Goal: Task Accomplishment & Management: Complete application form

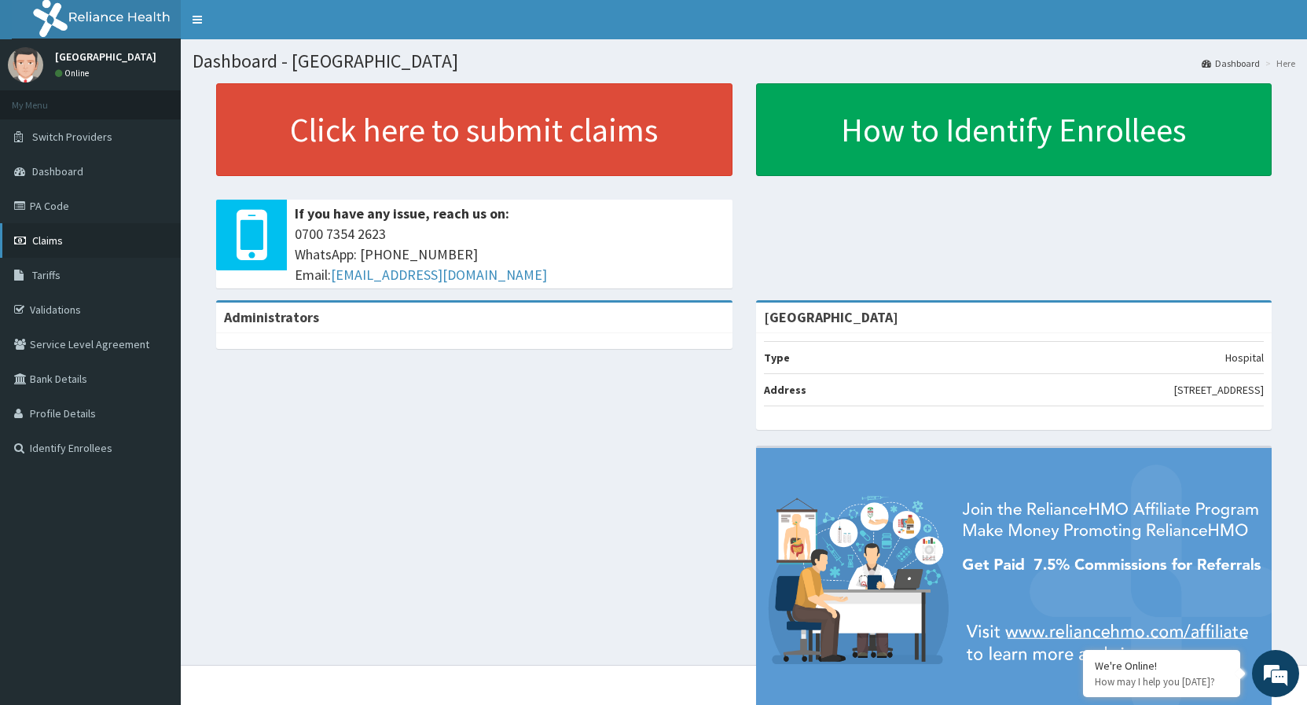
click at [58, 248] on span "Claims" at bounding box center [47, 240] width 31 height 14
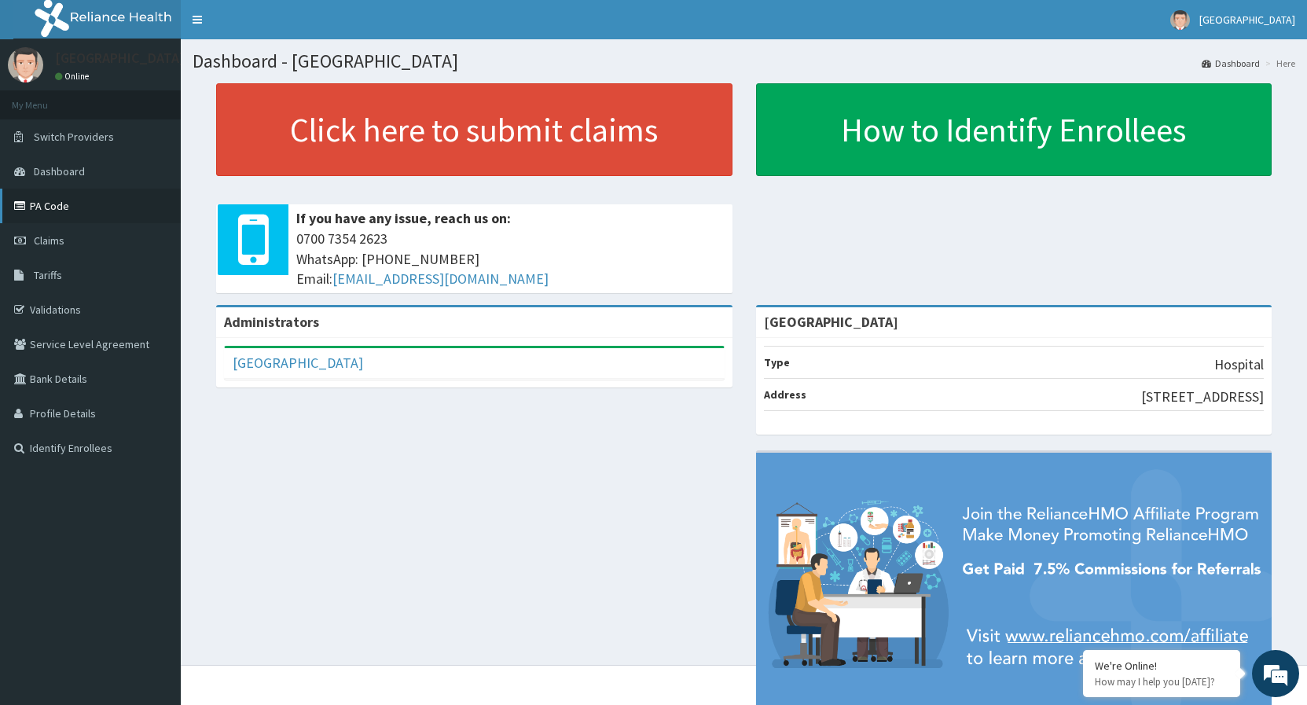
click at [47, 202] on link "PA Code" at bounding box center [90, 206] width 181 height 35
click at [64, 241] on span "Claims" at bounding box center [49, 240] width 31 height 14
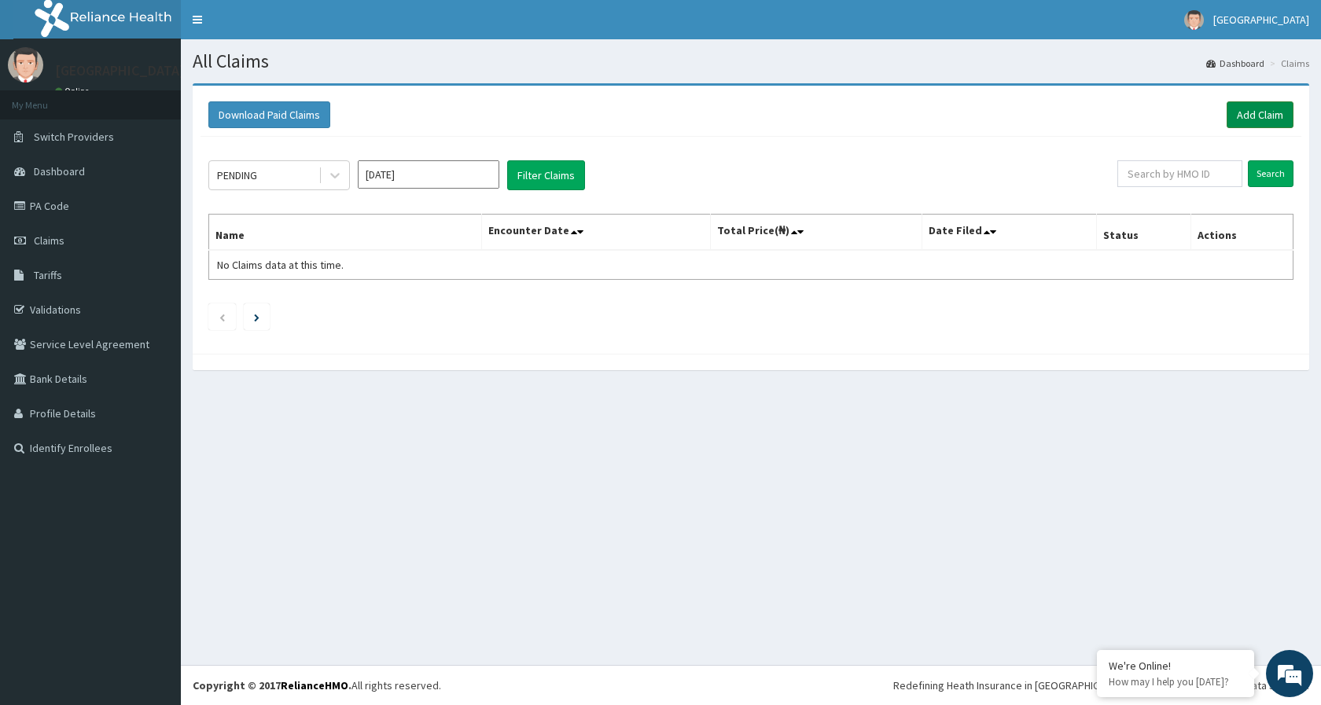
click at [1248, 113] on link "Add Claim" at bounding box center [1259, 114] width 67 height 27
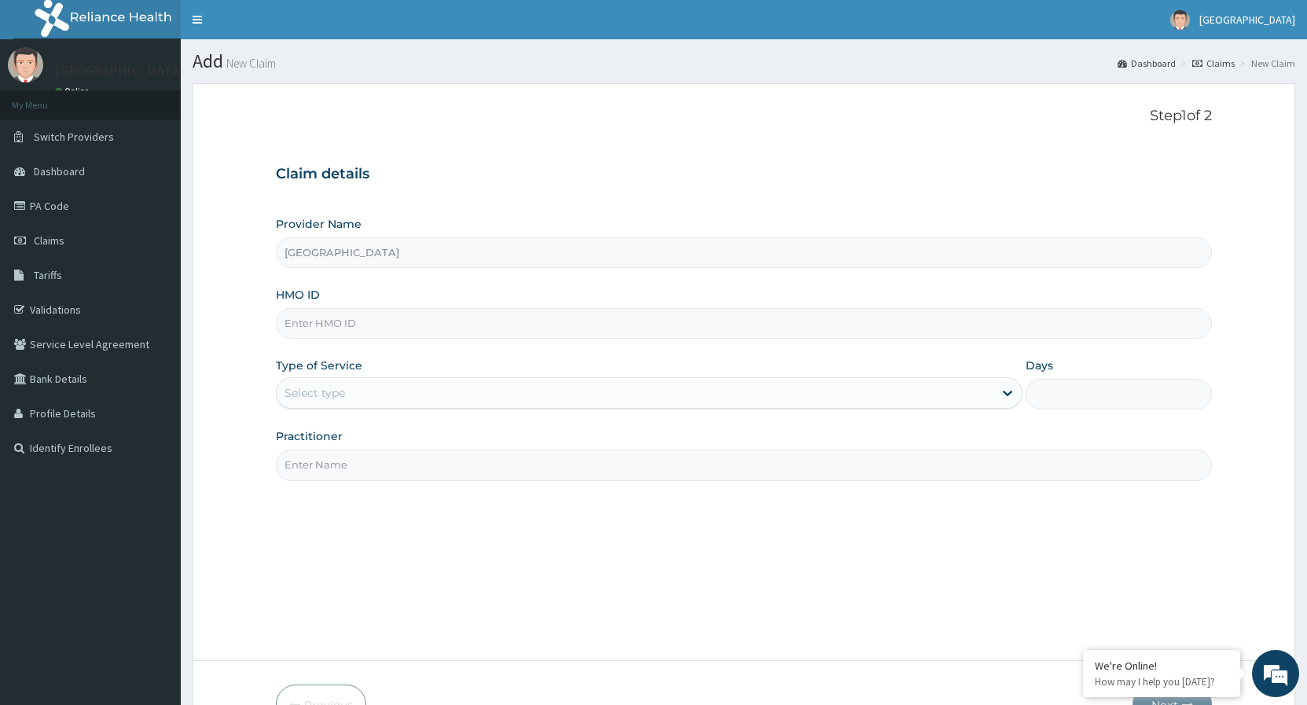
click at [380, 332] on input "HMO ID" at bounding box center [744, 323] width 936 height 31
type input "SFA/11424/A"
click at [399, 324] on input "SFA/11424/A" at bounding box center [744, 323] width 936 height 31
click at [285, 324] on input "SFA/11424/A" at bounding box center [744, 323] width 936 height 31
type input "SFA/11424/A"
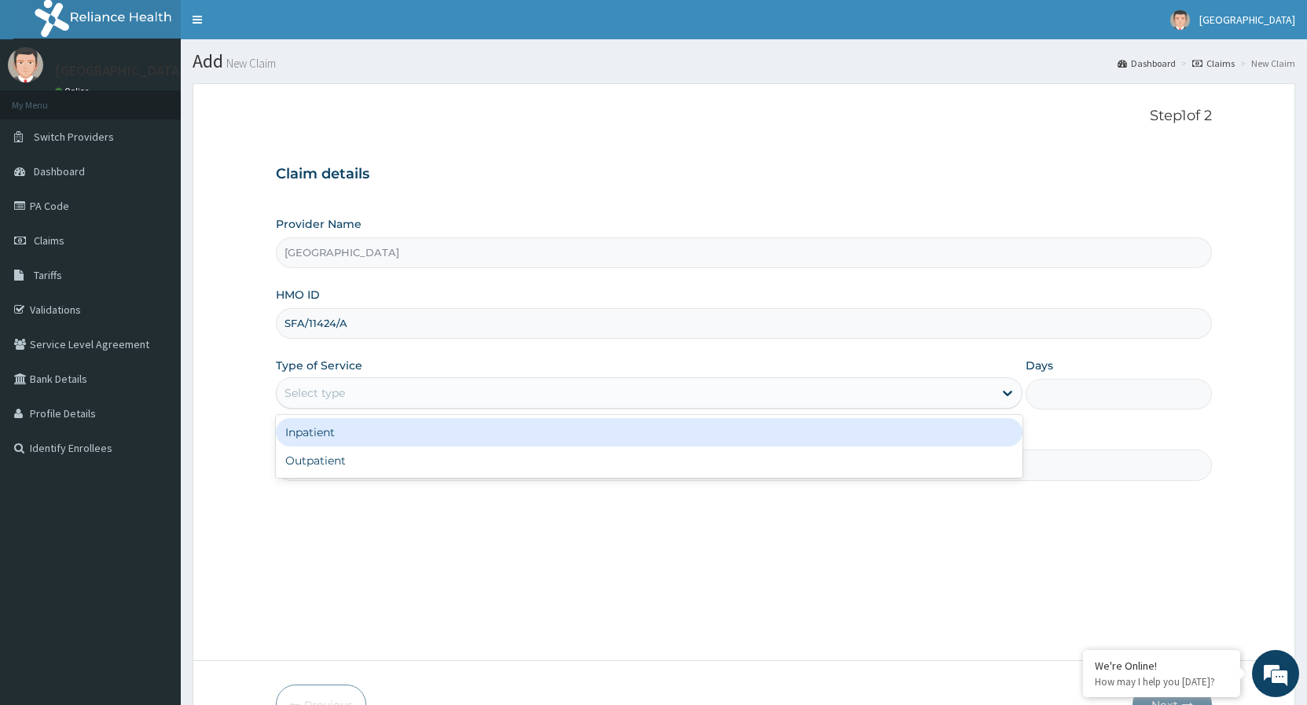
click at [414, 389] on div "Select type" at bounding box center [635, 392] width 716 height 25
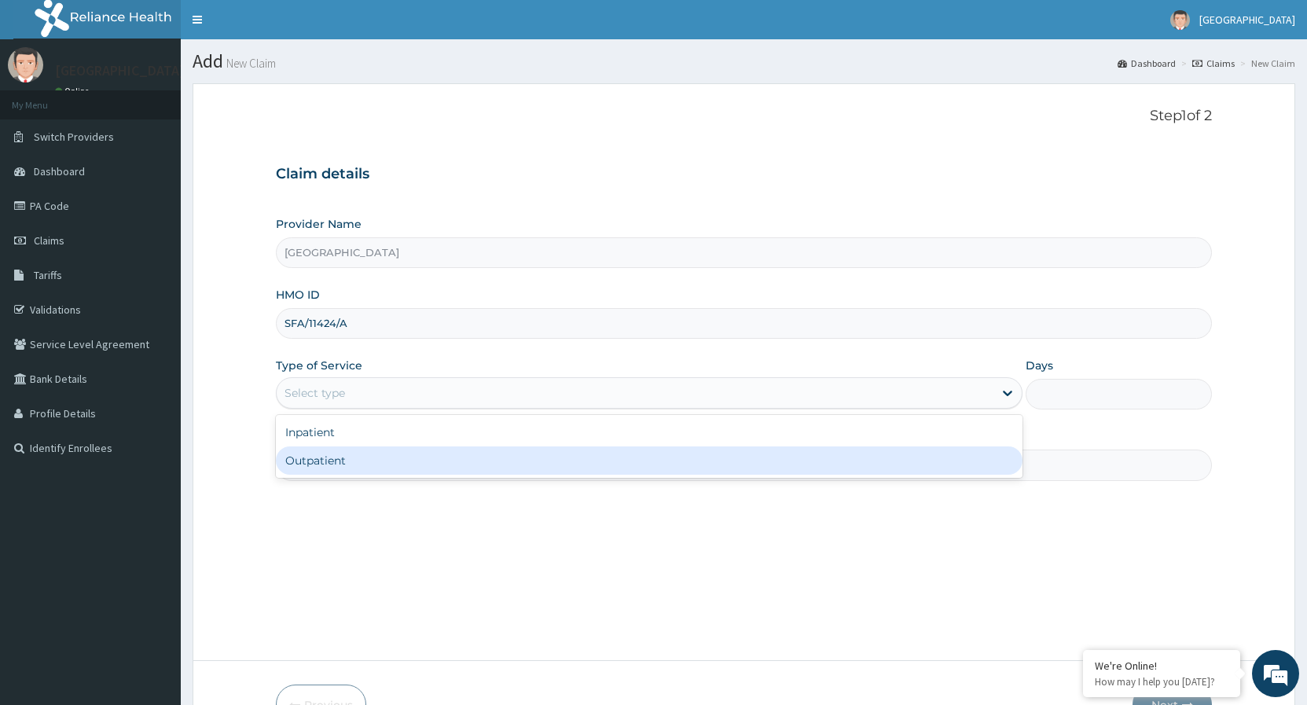
click at [335, 458] on div "Outpatient" at bounding box center [649, 461] width 746 height 28
type input "1"
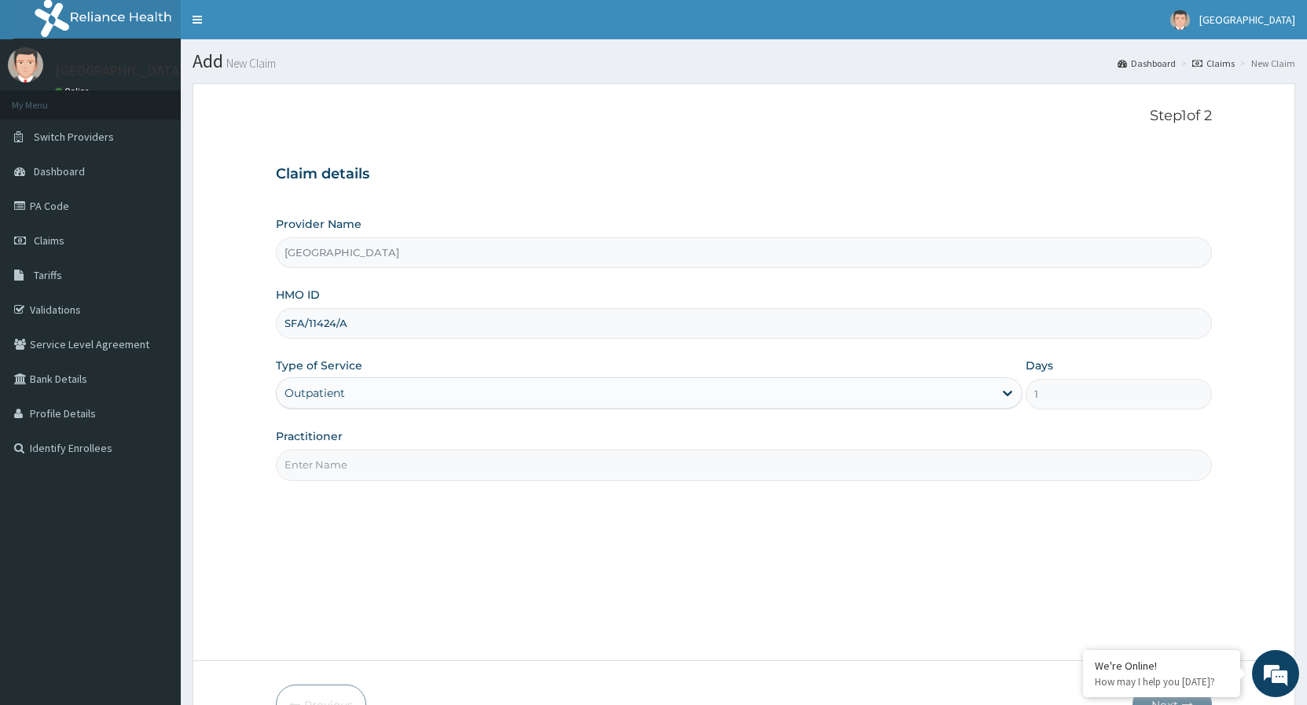
click at [386, 477] on input "Practitioner" at bounding box center [744, 465] width 936 height 31
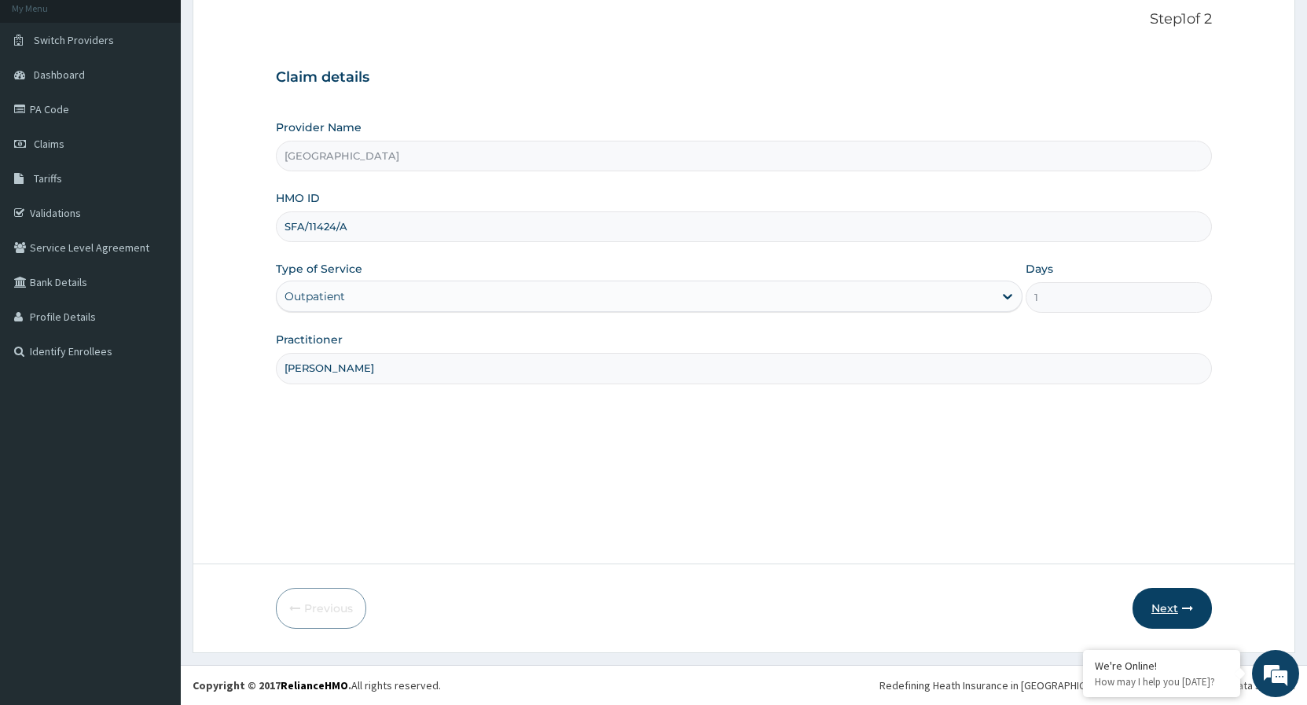
type input "[PERSON_NAME]"
click at [1186, 601] on button "Next" at bounding box center [1172, 608] width 79 height 41
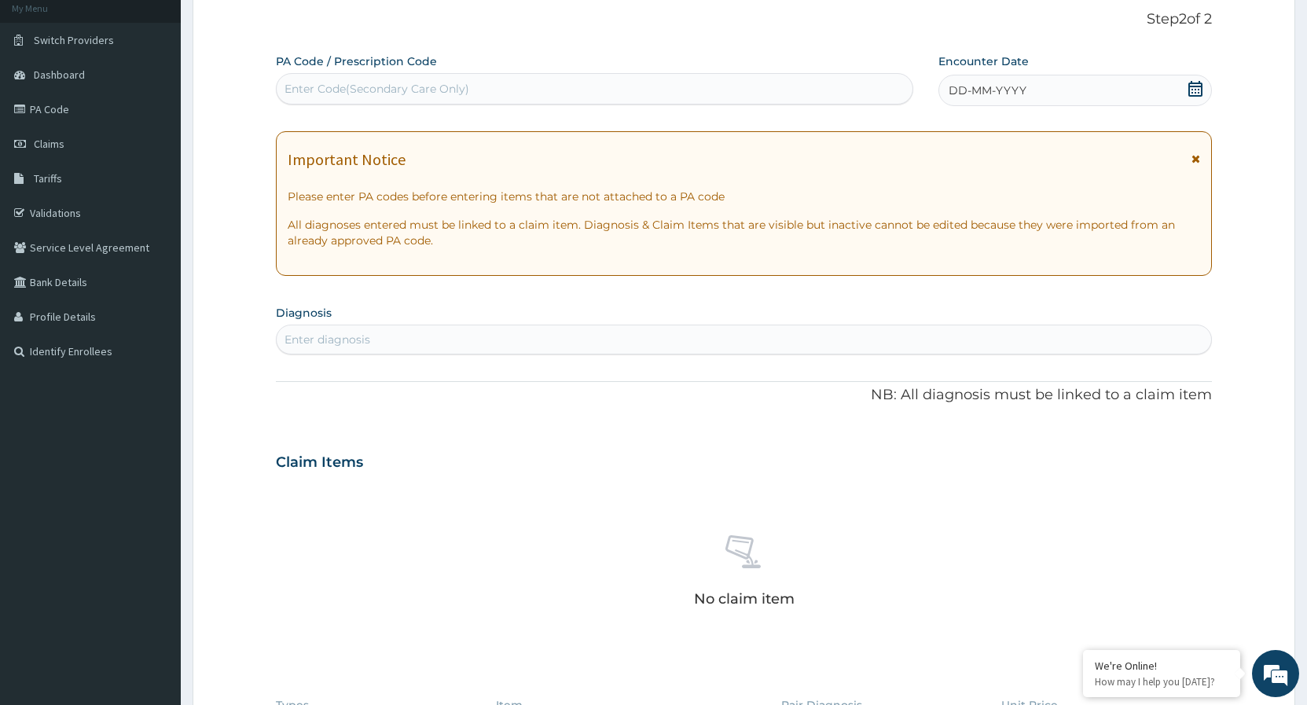
click at [363, 91] on div "Enter Code(Secondary Care Only)" at bounding box center [377, 89] width 185 height 16
paste input "PA/EB056E"
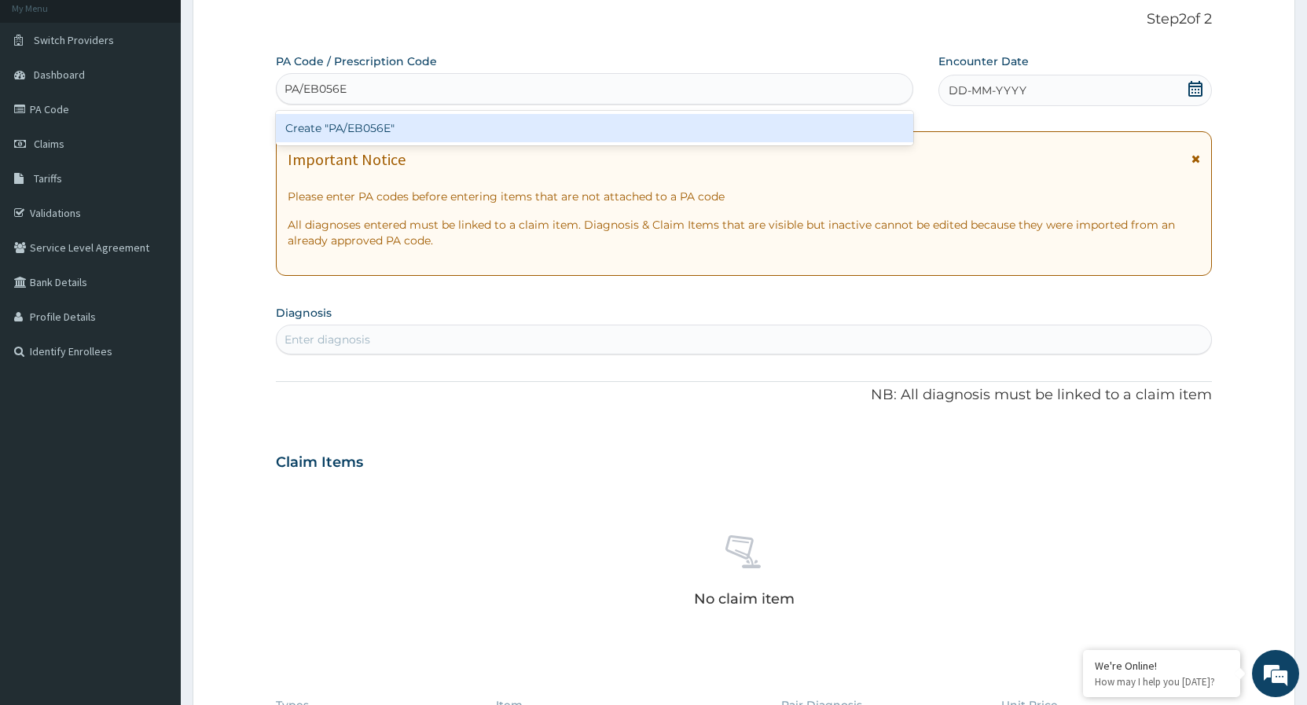
type input "PA/EB056E"
click at [378, 130] on div "Create "PA/EB056E"" at bounding box center [595, 128] width 638 height 28
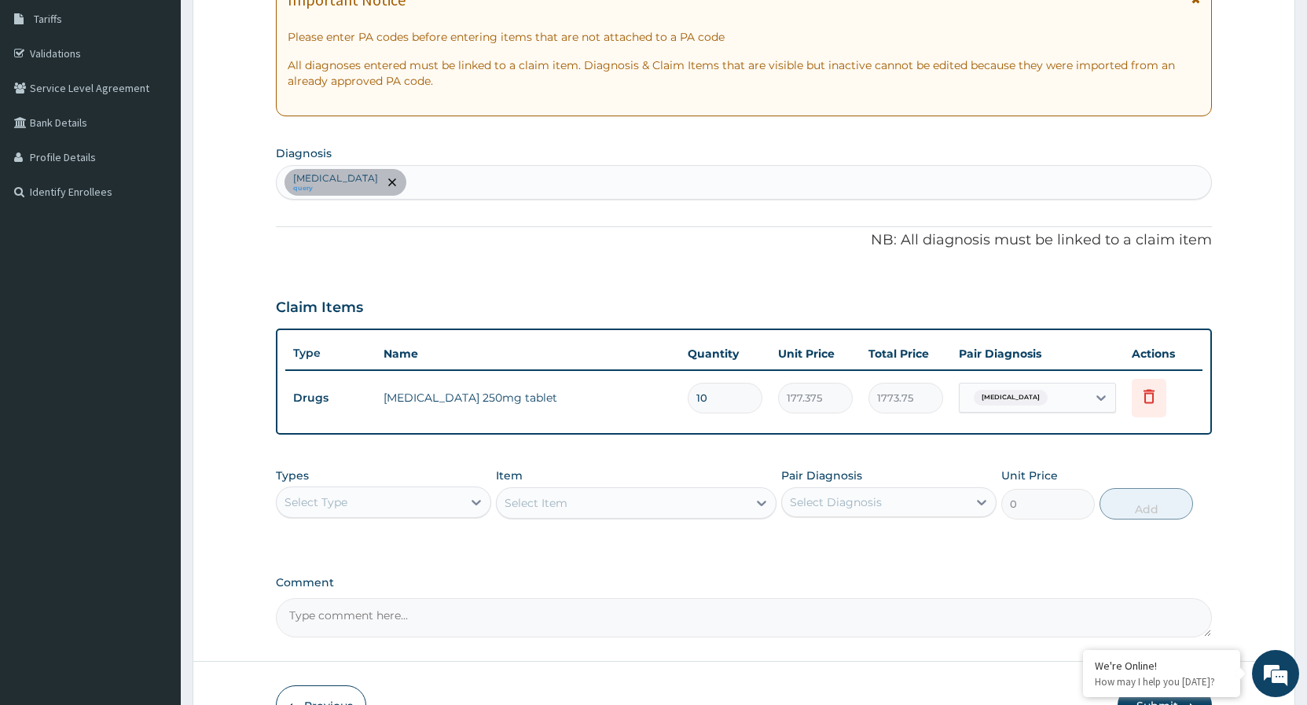
scroll to position [257, 0]
click at [432, 176] on div "Common cold query" at bounding box center [744, 181] width 935 height 33
type input "MALARIA"
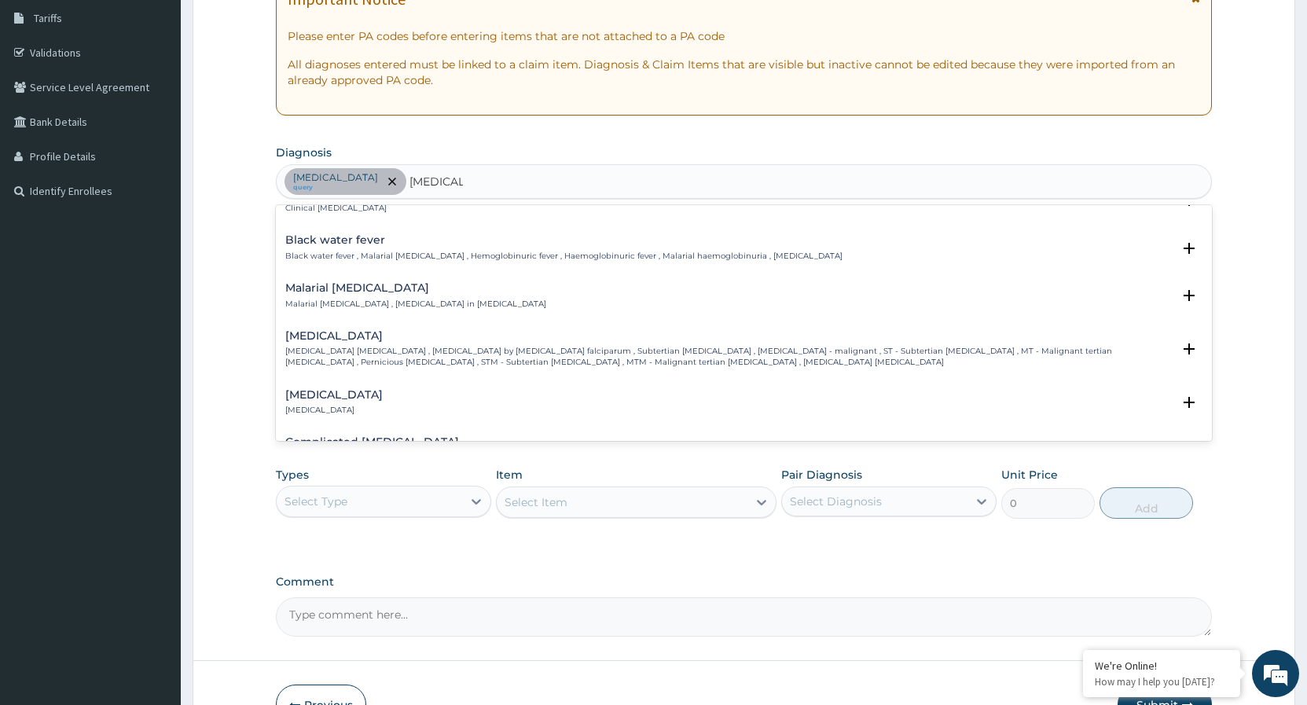
scroll to position [509, 0]
click at [416, 341] on div "Falciparum malaria Falciparum malaria , Malignant tertian malaria , Malaria by …" at bounding box center [728, 344] width 887 height 39
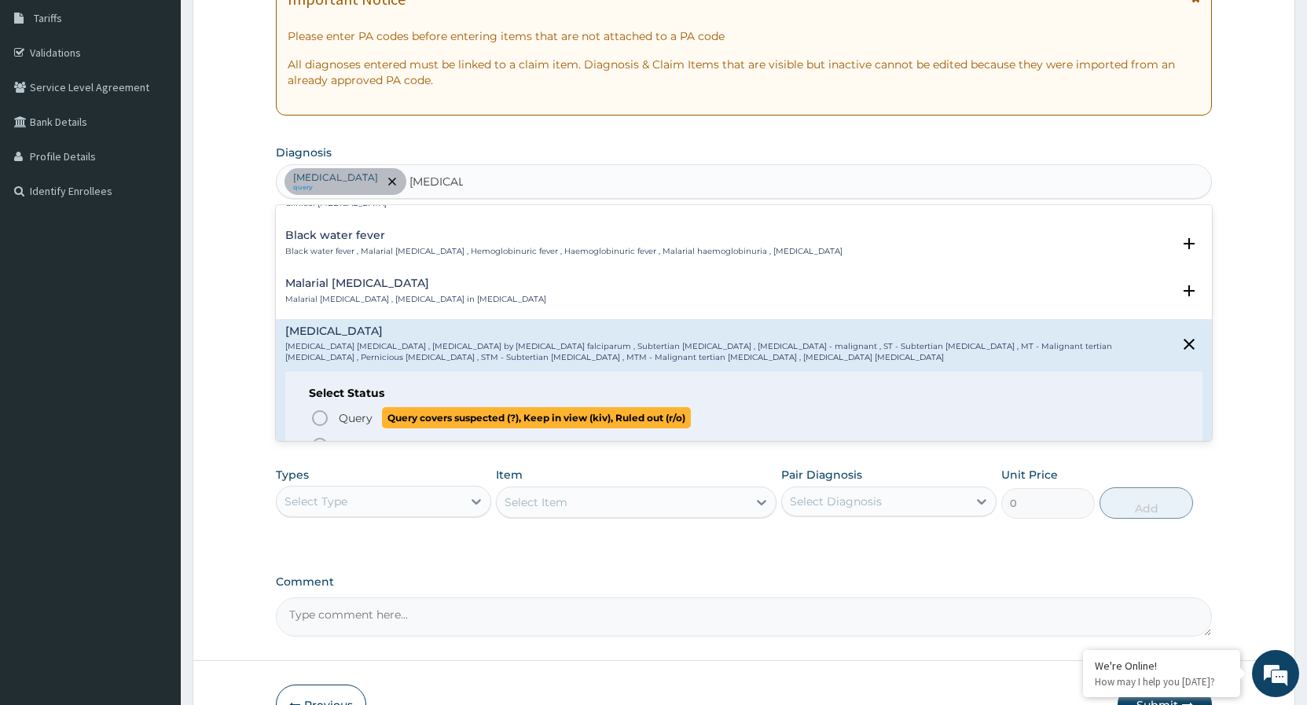
click at [318, 423] on icon "status option query" at bounding box center [320, 418] width 19 height 19
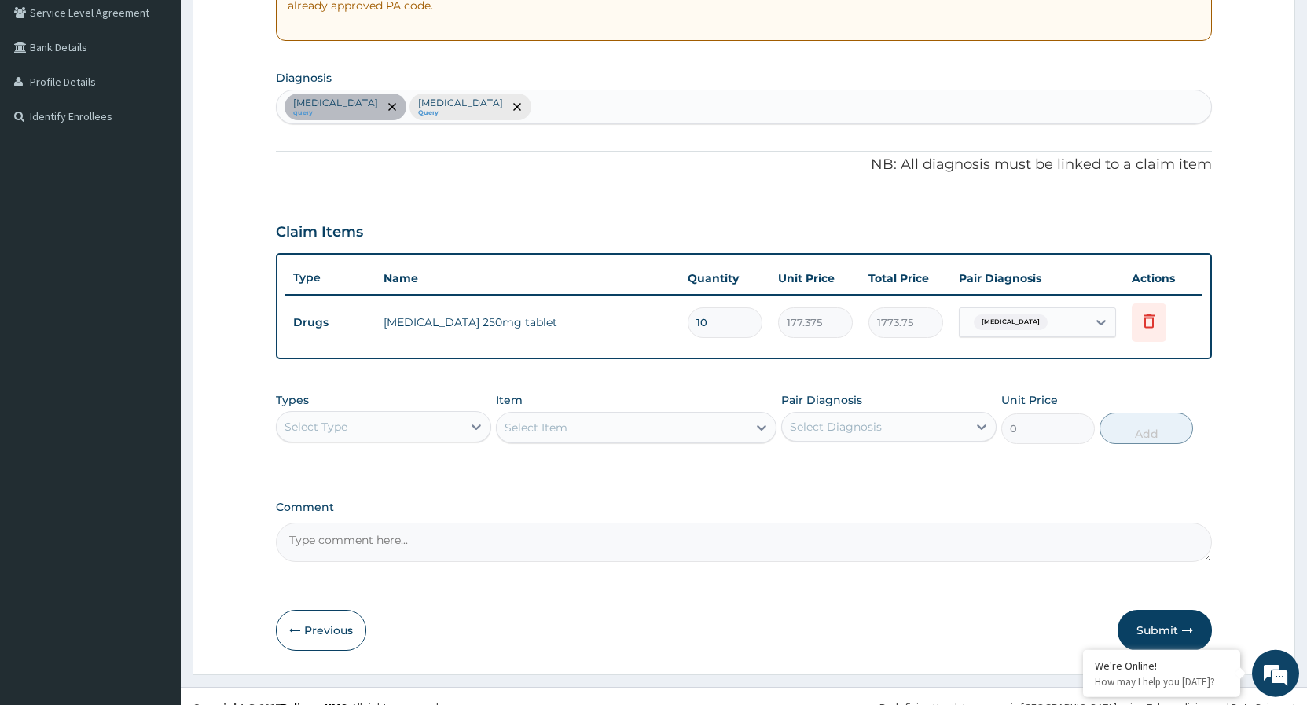
scroll to position [337, 0]
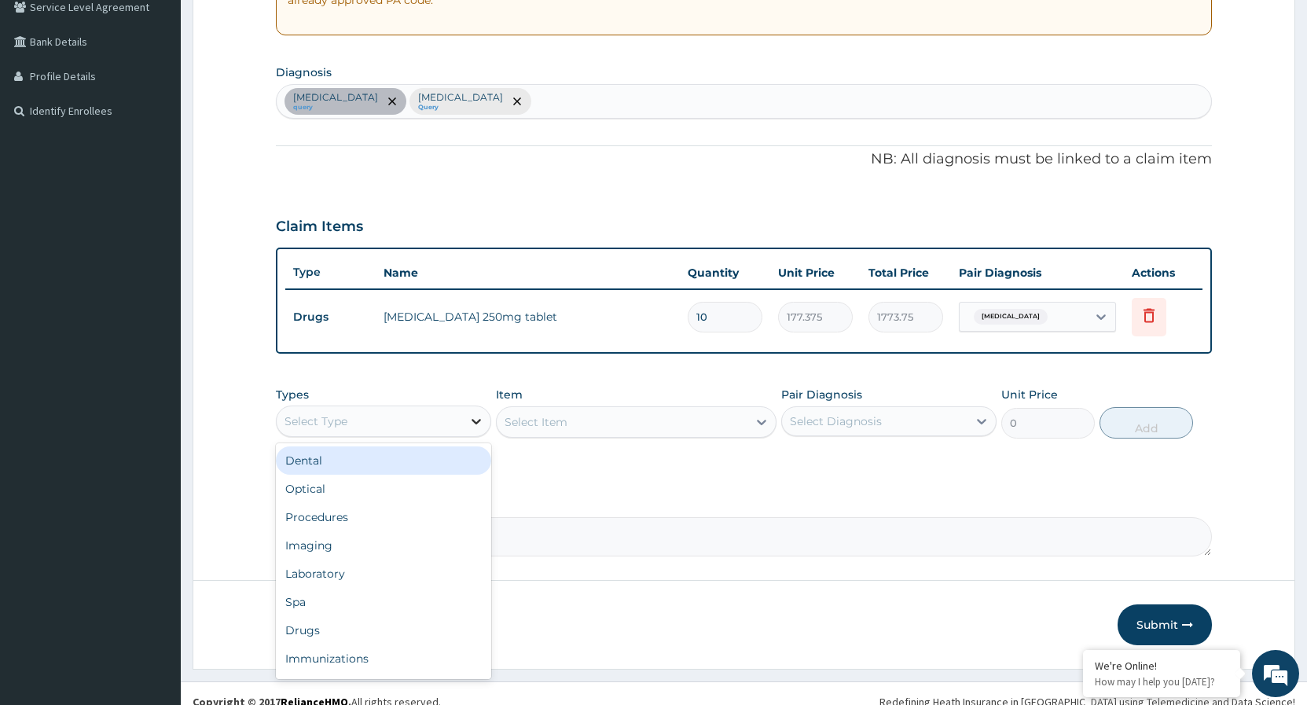
click at [473, 428] on icon at bounding box center [477, 421] width 16 height 16
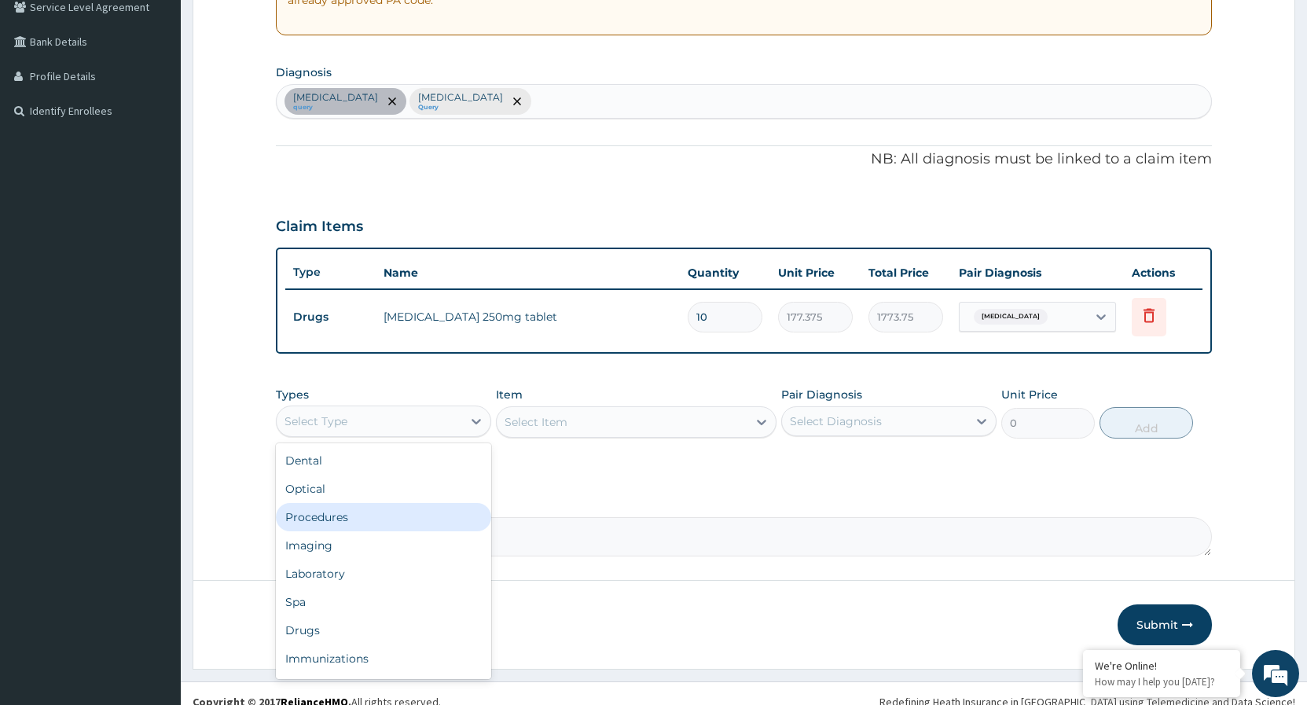
click at [354, 518] on div "Procedures" at bounding box center [383, 517] width 215 height 28
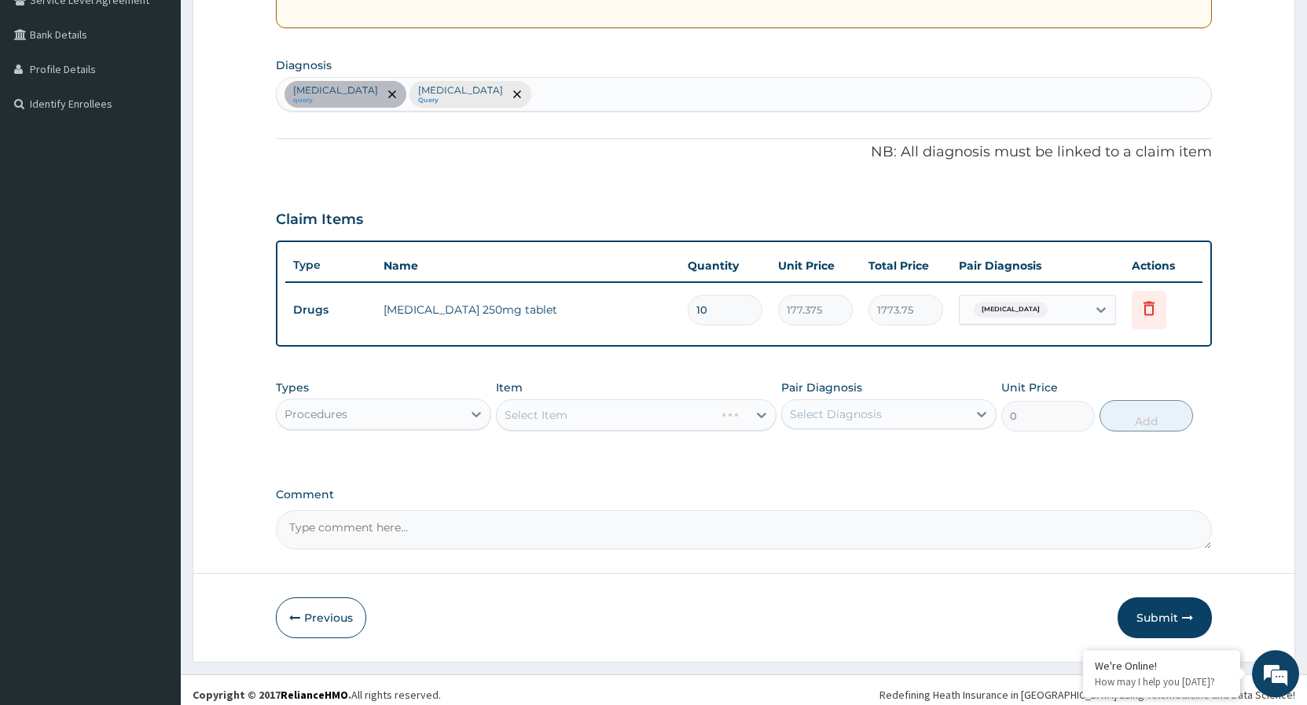
scroll to position [354, 0]
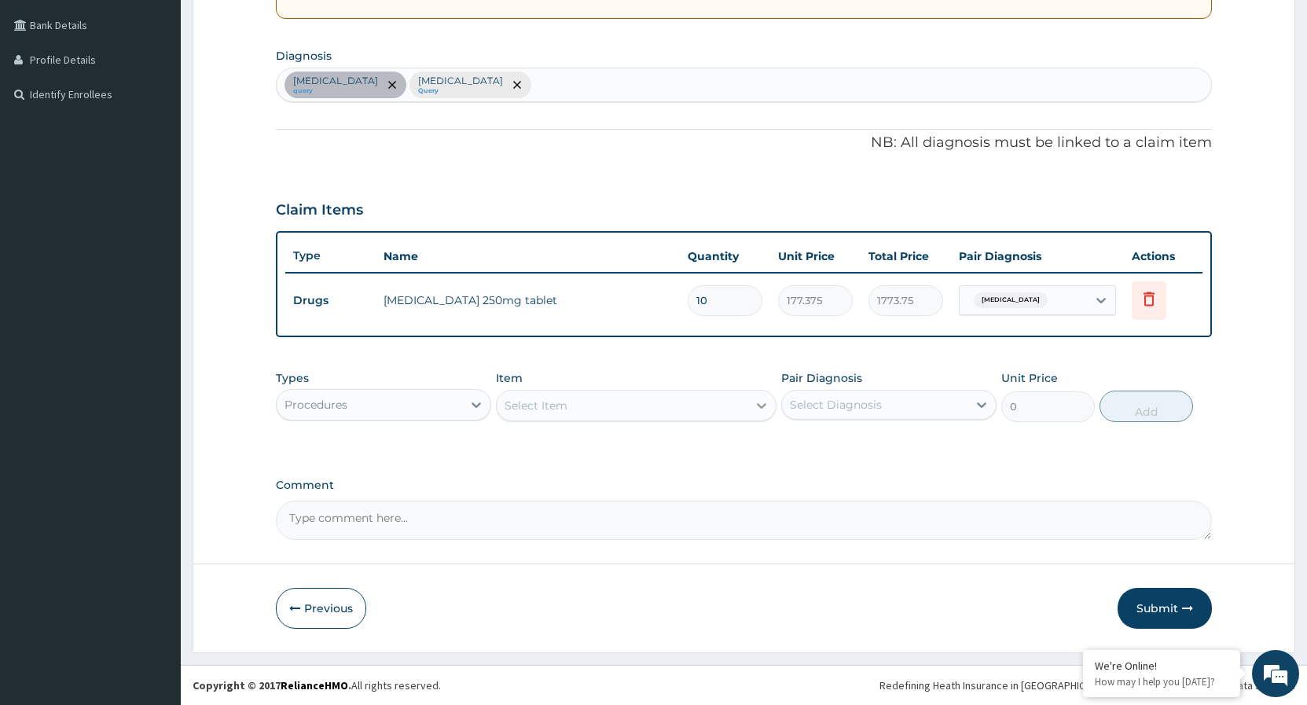
click at [761, 409] on icon at bounding box center [762, 406] width 16 height 16
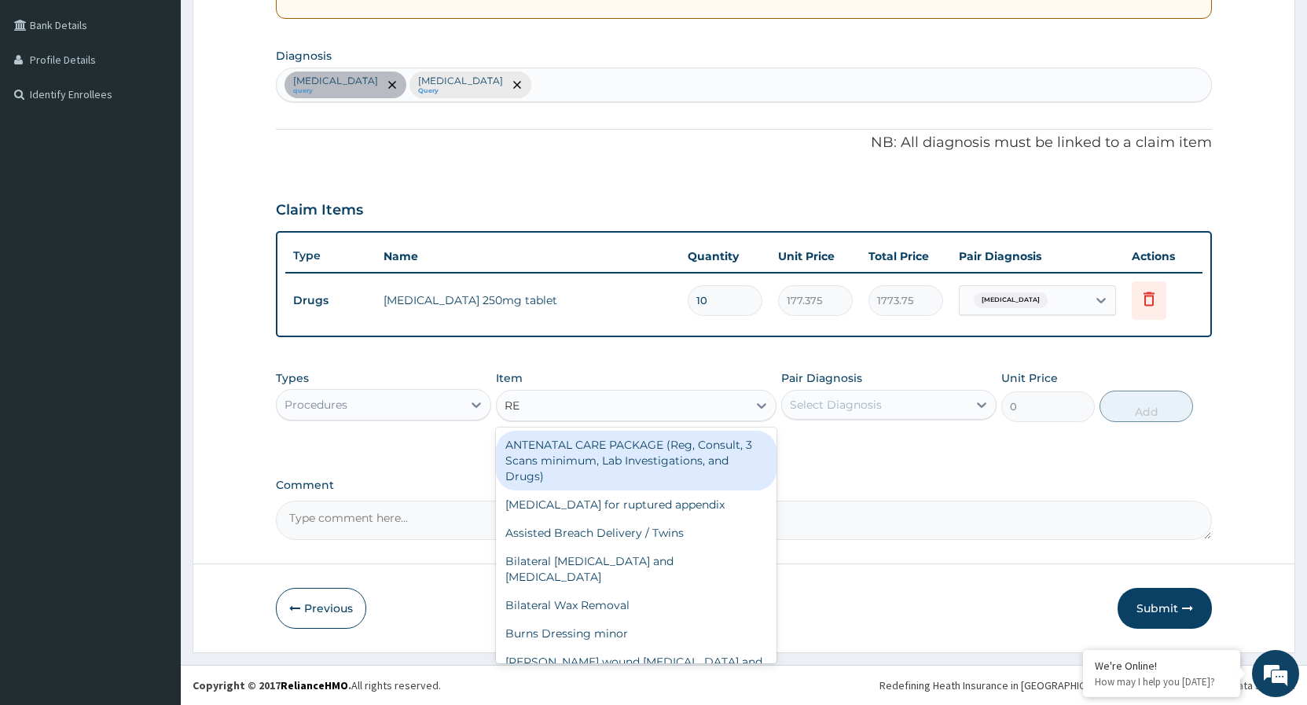
type input "REG"
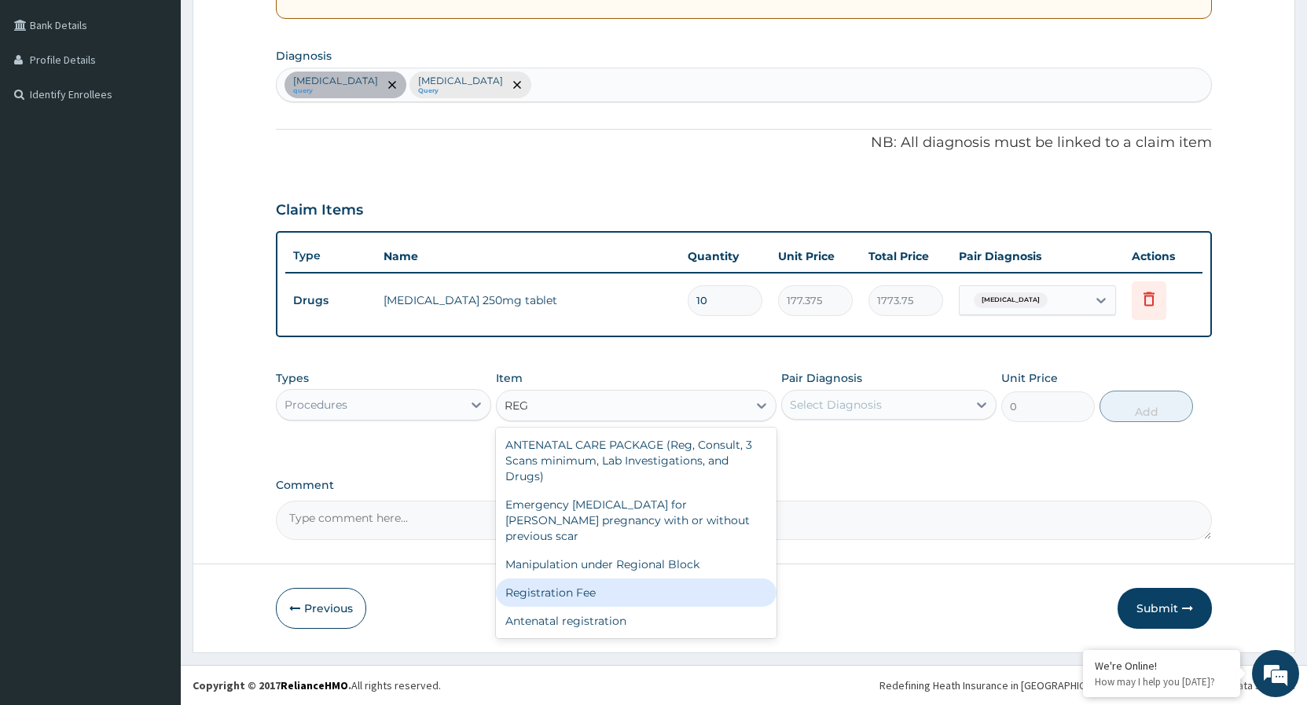
click at [553, 580] on div "Registration Fee" at bounding box center [636, 593] width 281 height 28
type input "2150"
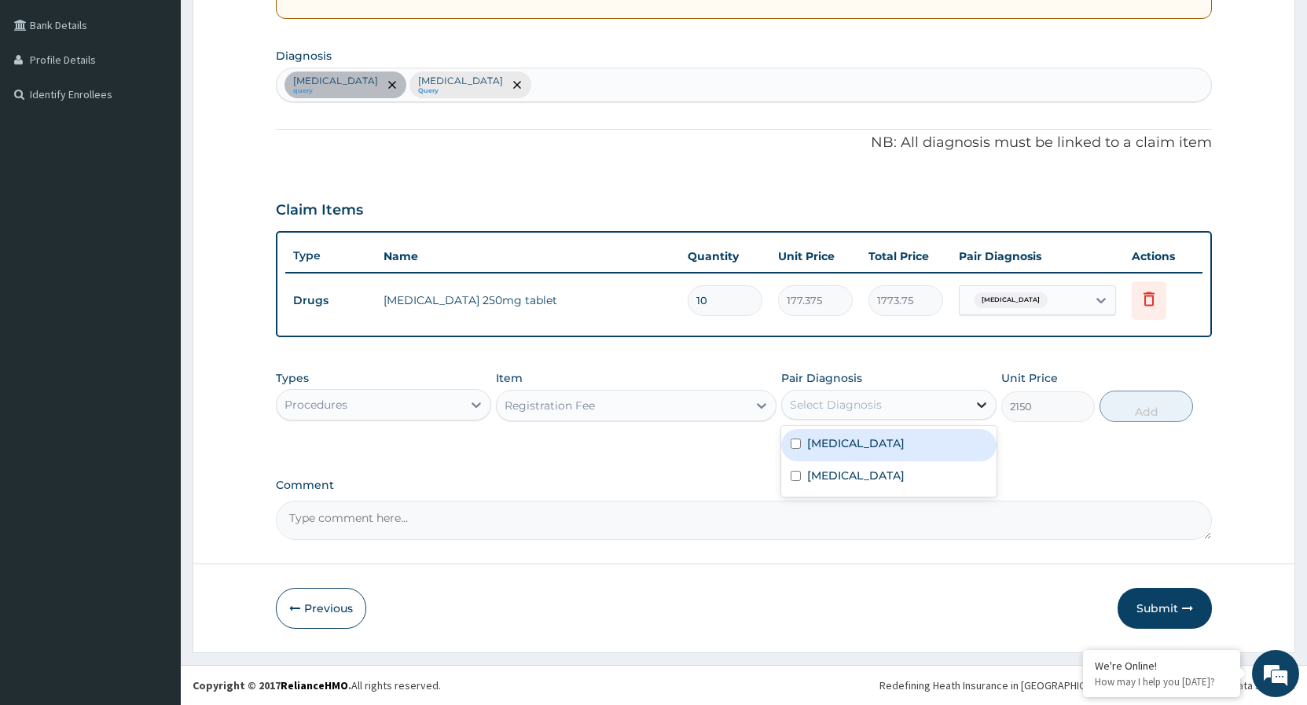
click at [983, 403] on icon at bounding box center [982, 405] width 16 height 16
click at [796, 439] on input "checkbox" at bounding box center [796, 444] width 10 height 10
checkbox input "true"
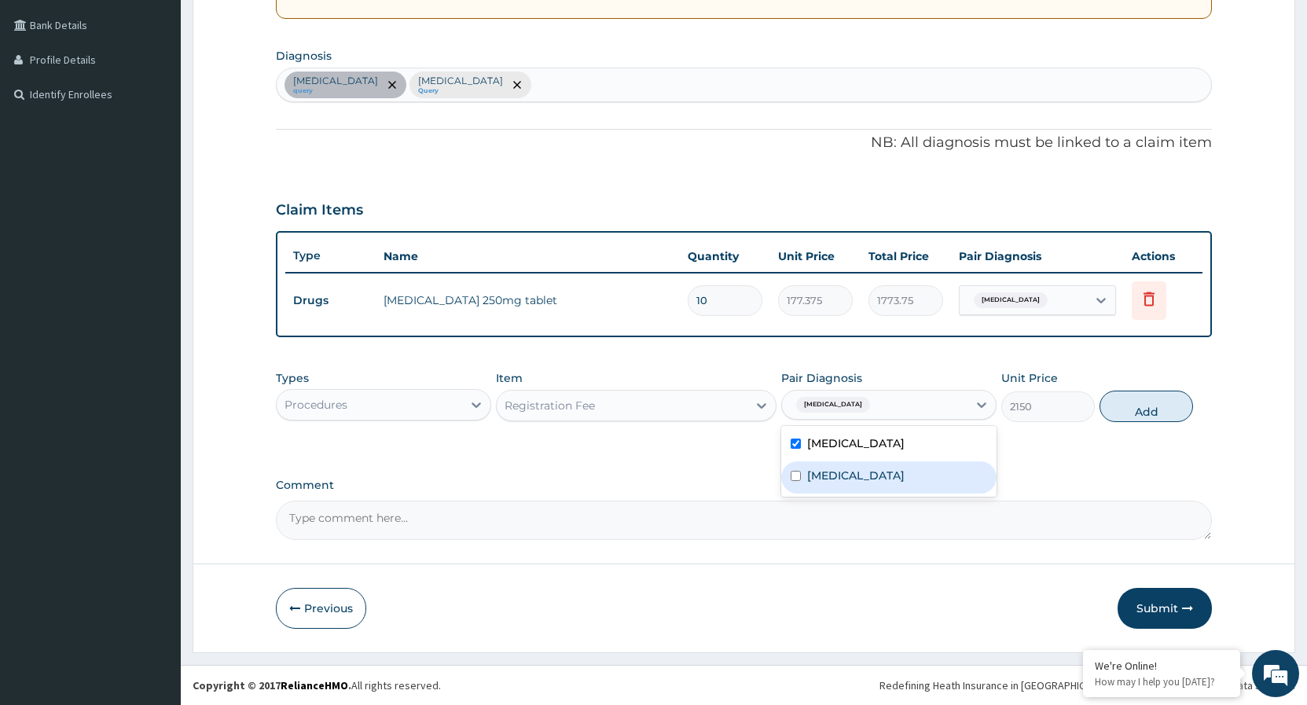
click at [797, 476] on input "checkbox" at bounding box center [796, 476] width 10 height 10
checkbox input "true"
click at [1145, 406] on button "Add" at bounding box center [1147, 406] width 94 height 31
type input "0"
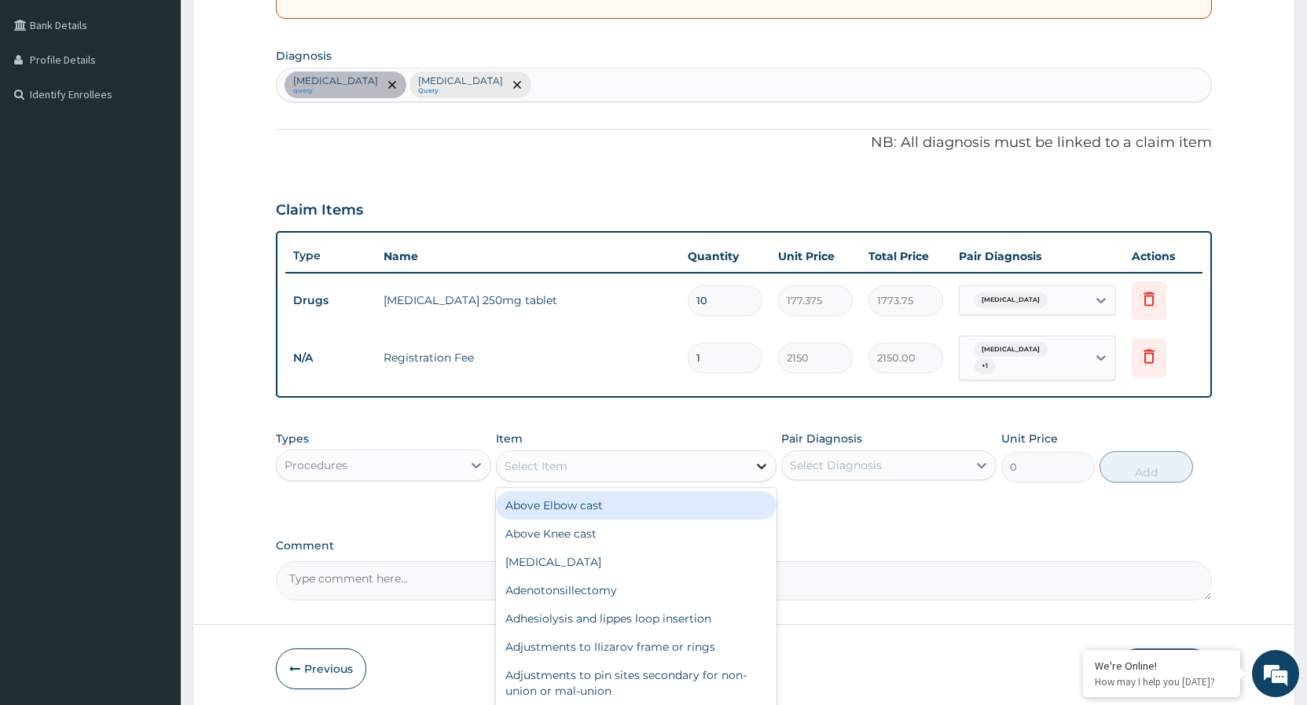
click at [761, 458] on icon at bounding box center [762, 466] width 16 height 16
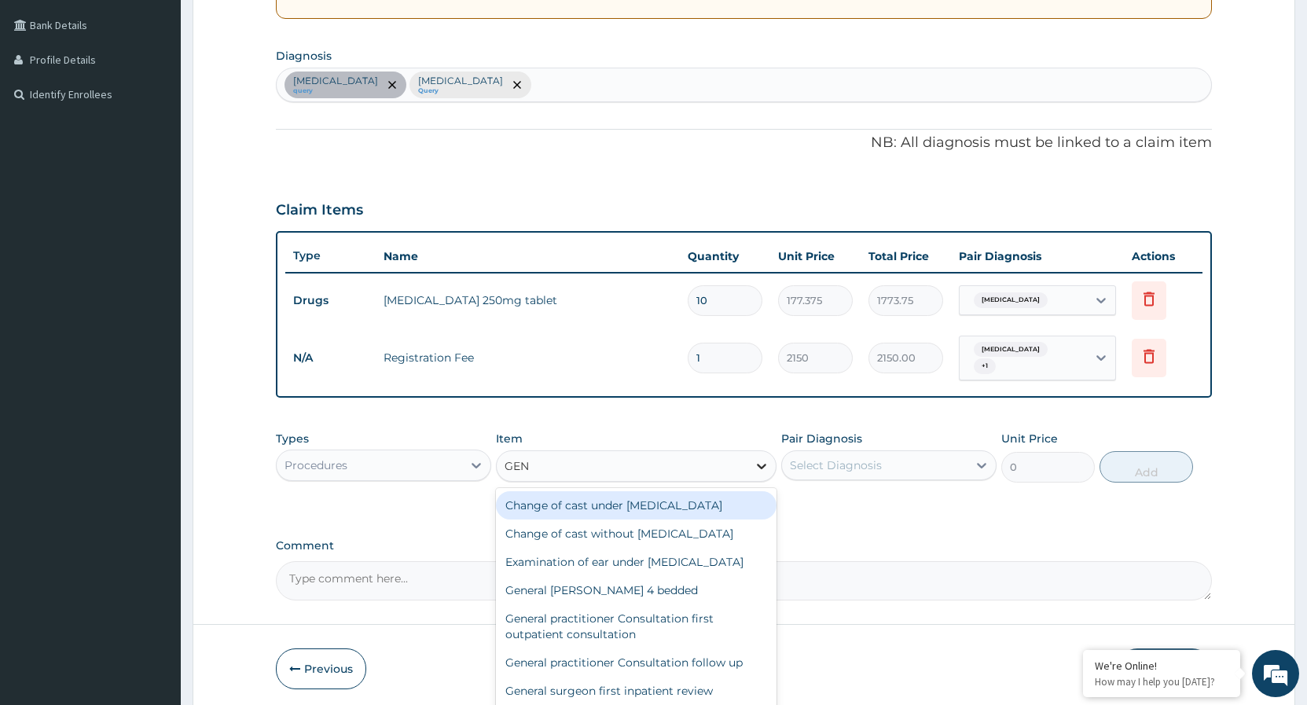
type input "GENE"
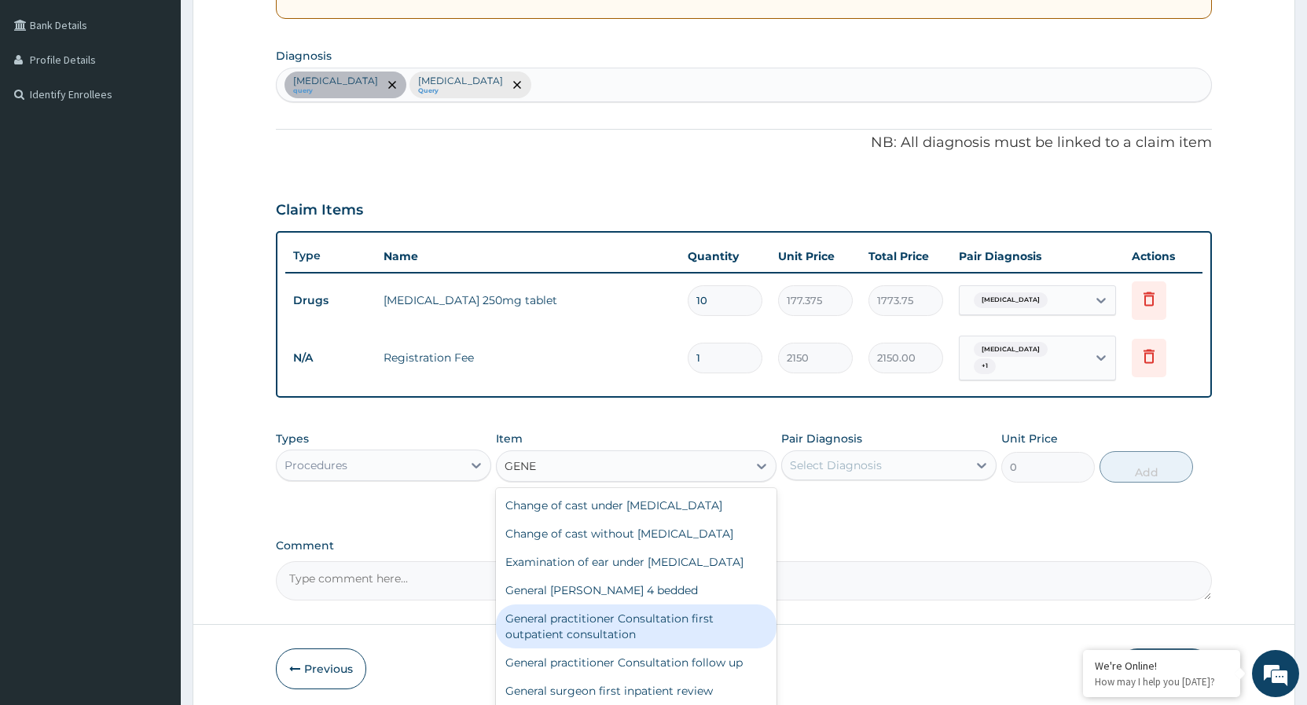
drag, startPoint x: 594, startPoint y: 641, endPoint x: 607, endPoint y: 616, distance: 29.2
click at [594, 637] on div "General practitioner Consultation first outpatient consultation" at bounding box center [636, 627] width 281 height 44
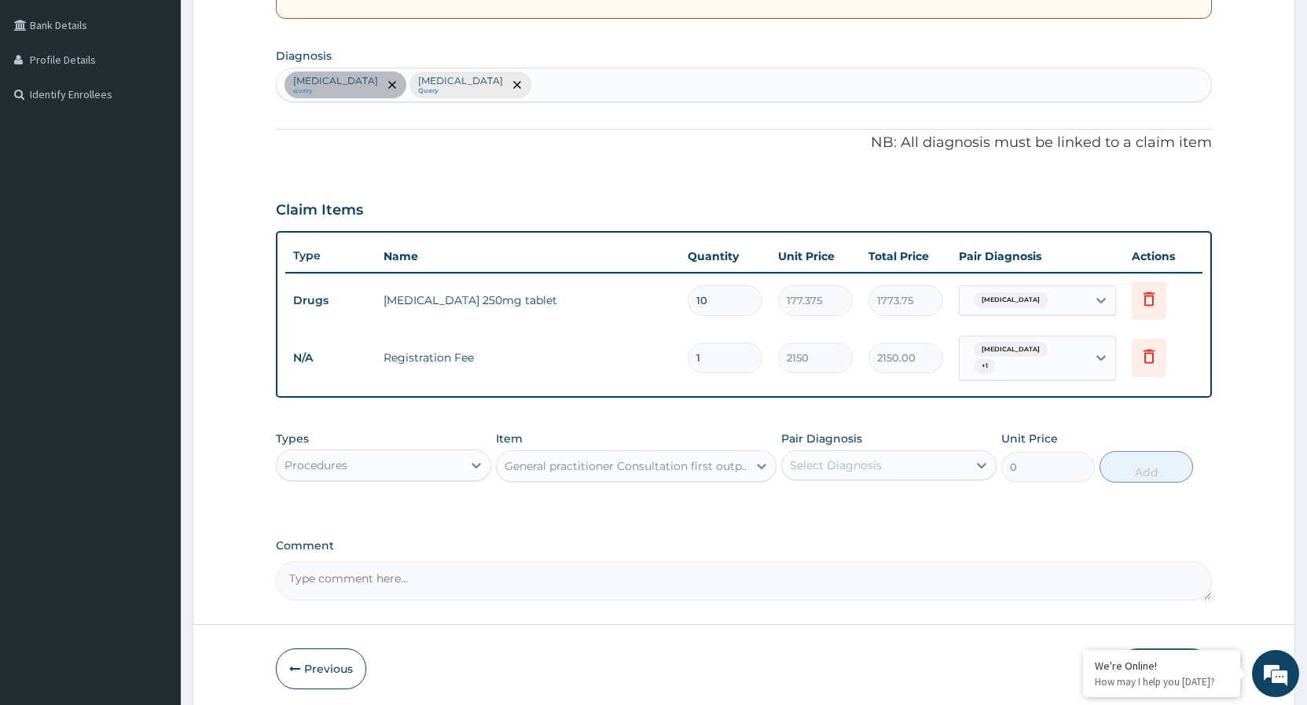
type input "3547.5"
click at [976, 458] on icon at bounding box center [982, 466] width 16 height 16
click at [798, 506] on div "Common cold" at bounding box center [888, 506] width 215 height 32
checkbox input "true"
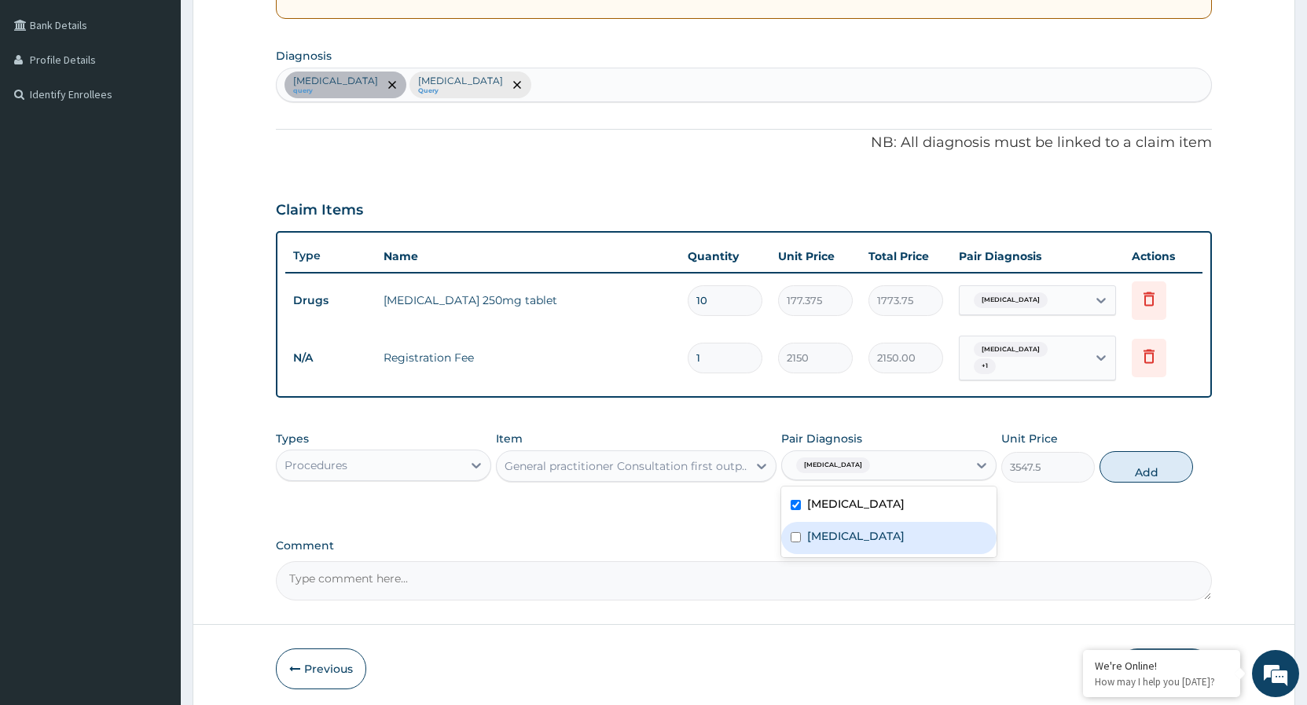
click at [794, 532] on input "checkbox" at bounding box center [796, 537] width 10 height 10
checkbox input "true"
click at [1126, 465] on button "Add" at bounding box center [1147, 466] width 94 height 31
type input "0"
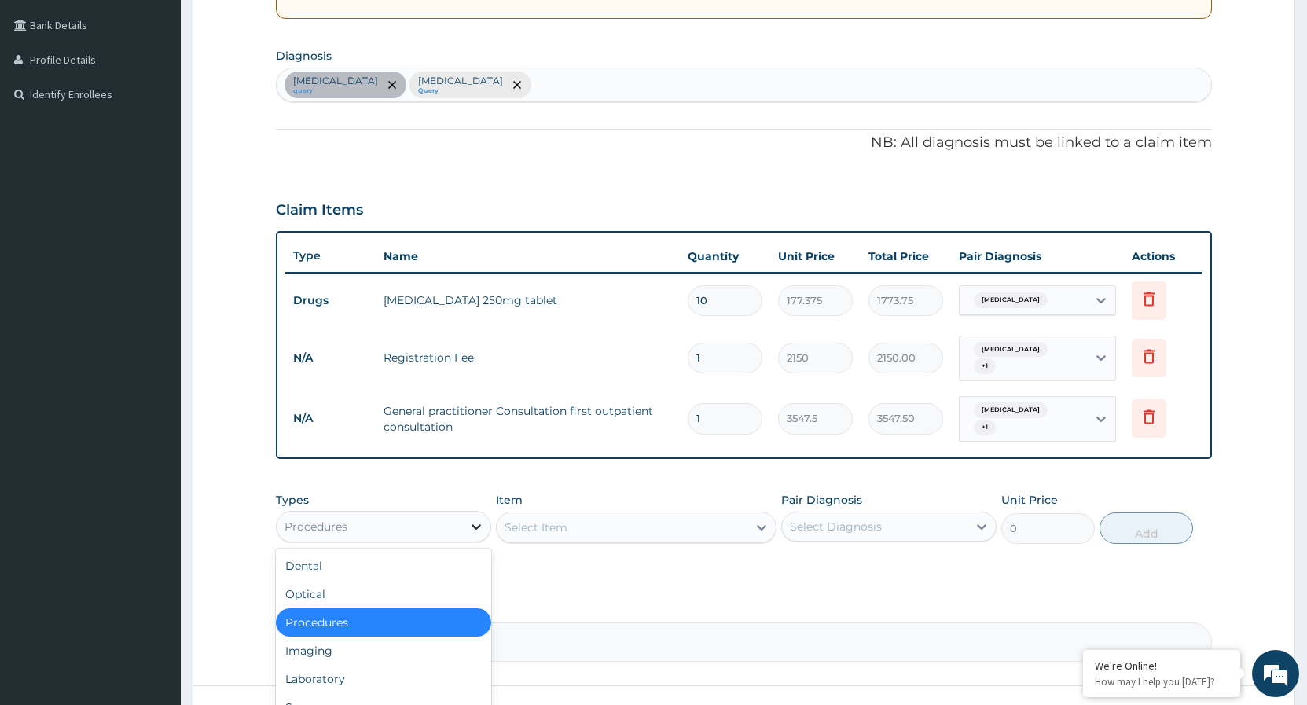
click at [479, 519] on icon at bounding box center [477, 527] width 16 height 16
click at [315, 665] on div "Laboratory" at bounding box center [383, 679] width 215 height 28
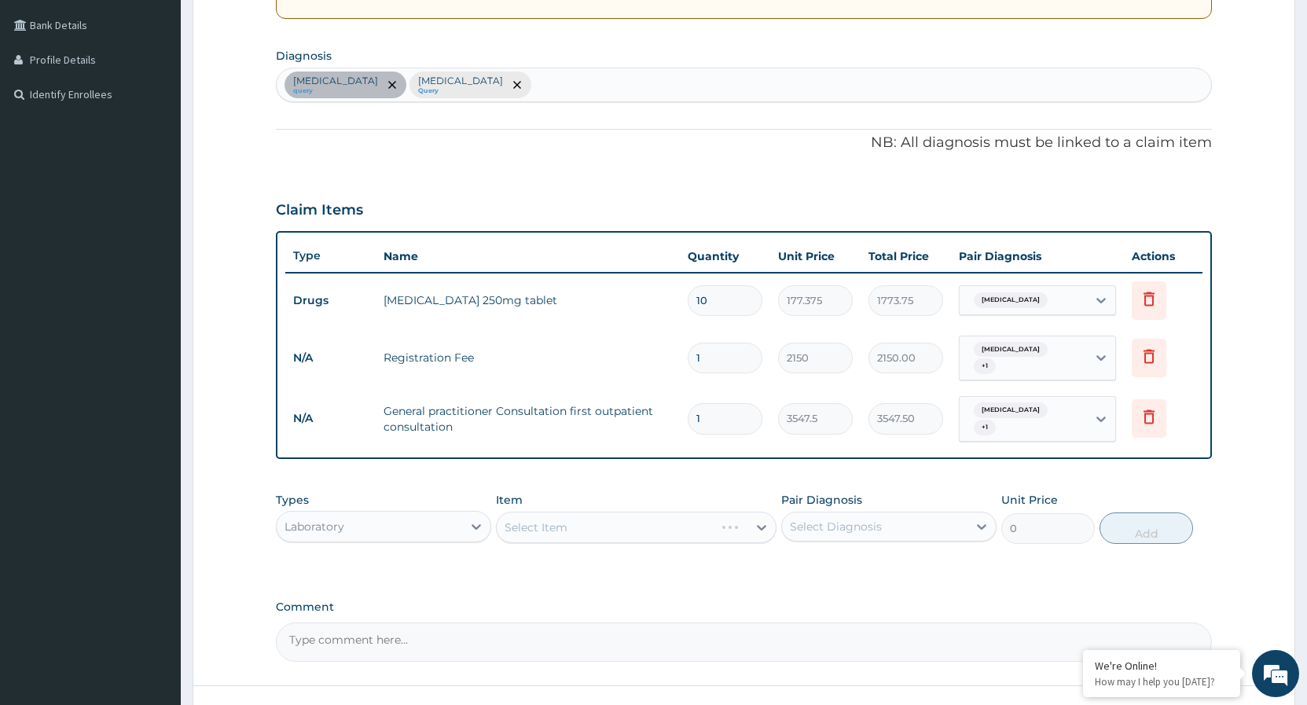
scroll to position [462, 0]
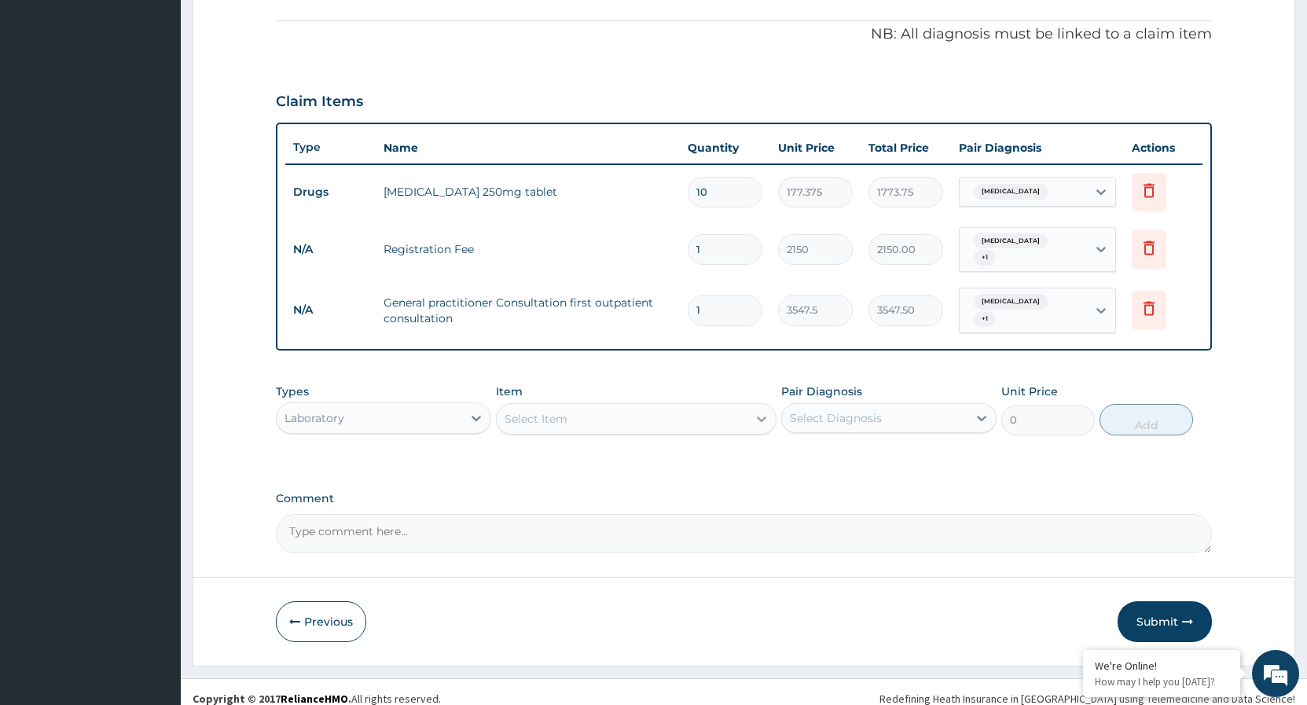
click at [764, 417] on icon at bounding box center [761, 420] width 9 height 6
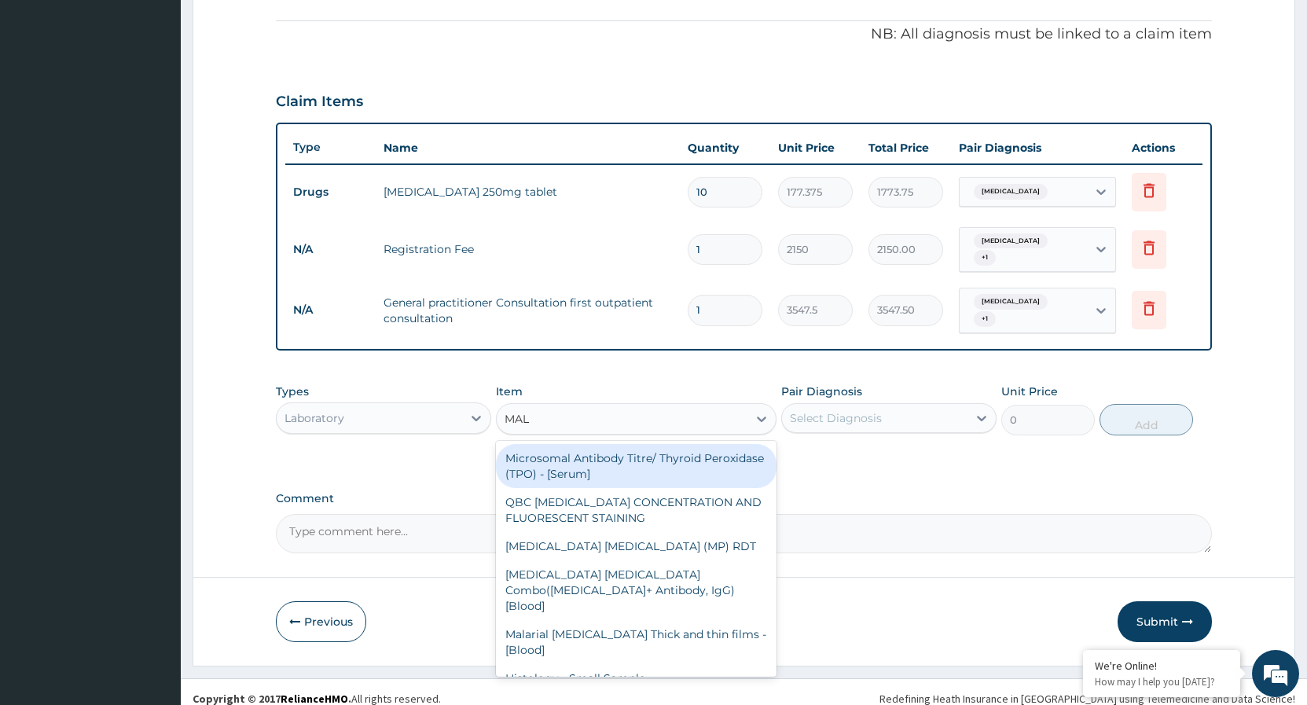
type input "MALA"
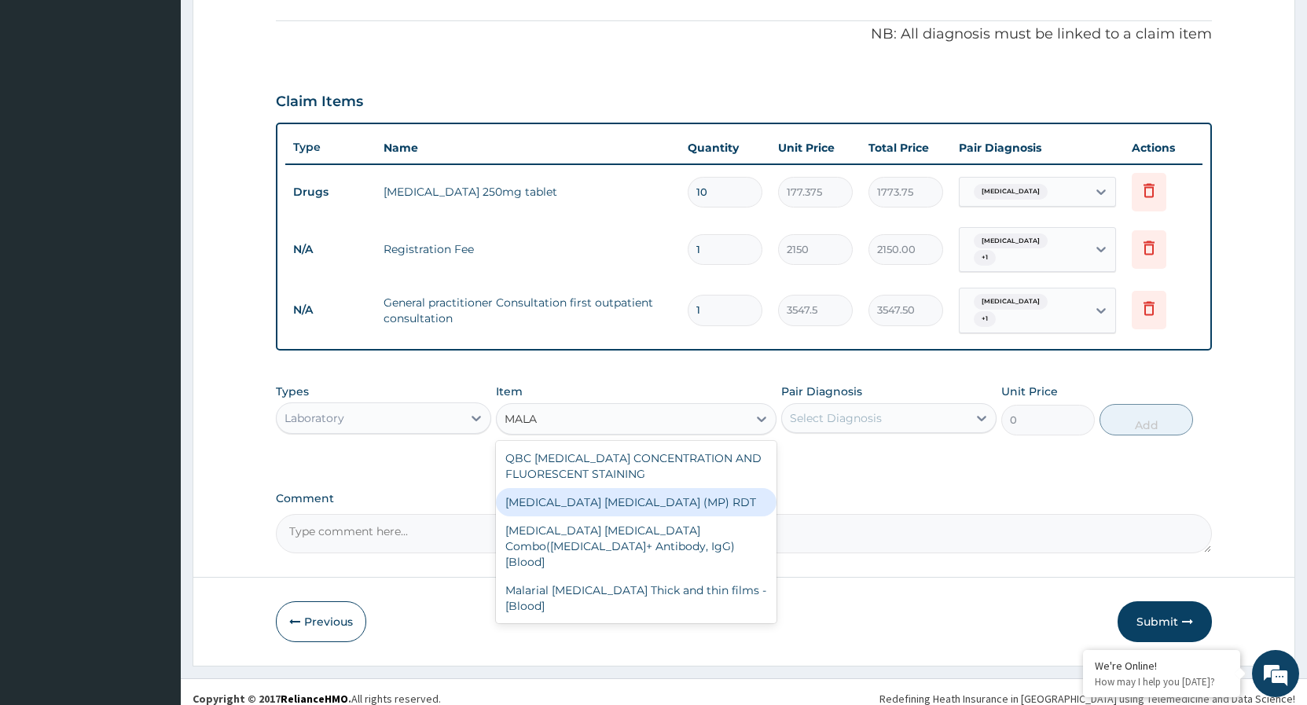
click at [676, 488] on div "MALARIA PARASITE (MP) RDT" at bounding box center [636, 502] width 281 height 28
type input "1612.5"
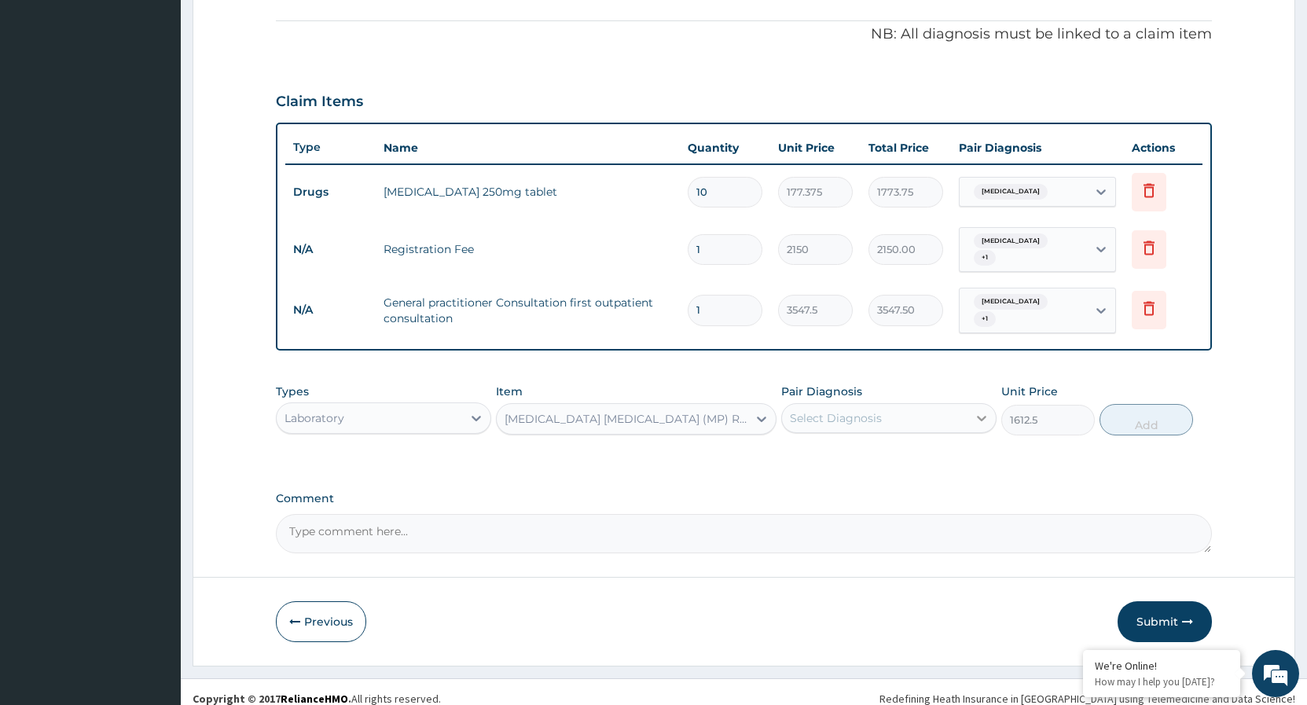
click at [982, 410] on icon at bounding box center [982, 418] width 16 height 16
click at [797, 484] on input "checkbox" at bounding box center [796, 489] width 10 height 10
checkbox input "true"
click at [1123, 413] on button "Add" at bounding box center [1147, 419] width 94 height 31
type input "0"
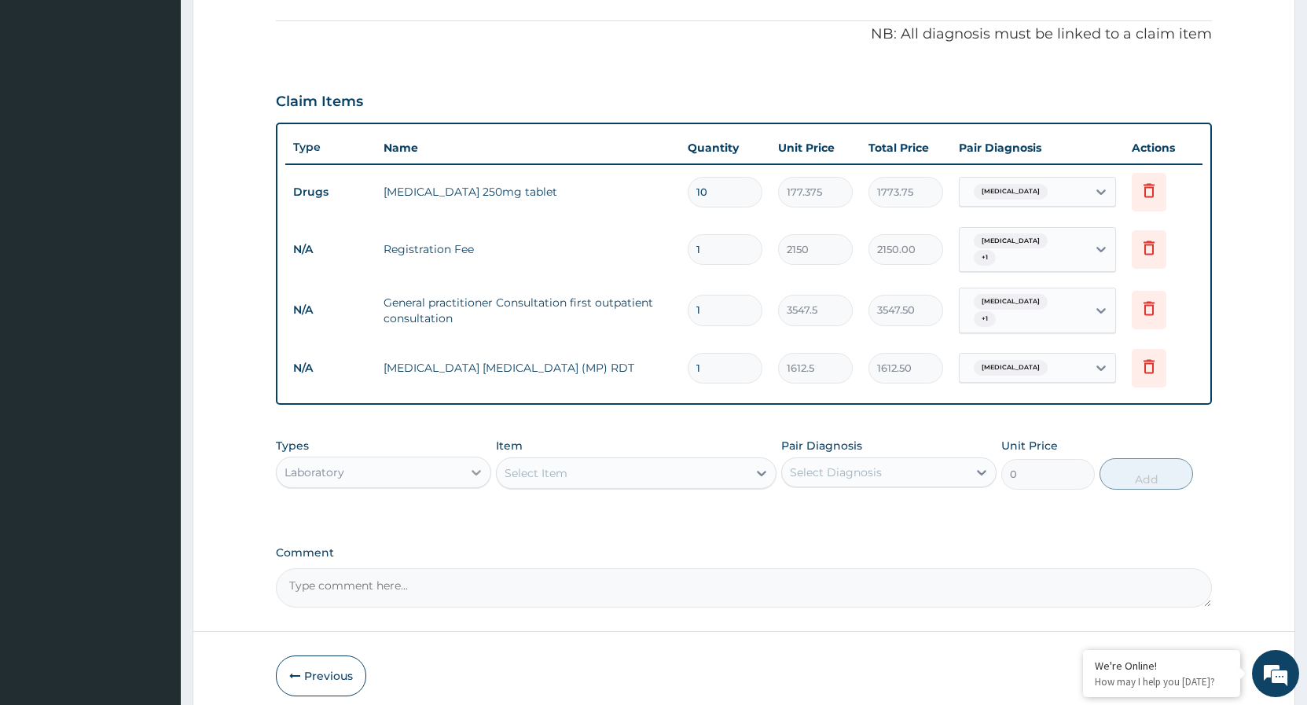
click at [475, 465] on icon at bounding box center [477, 473] width 16 height 16
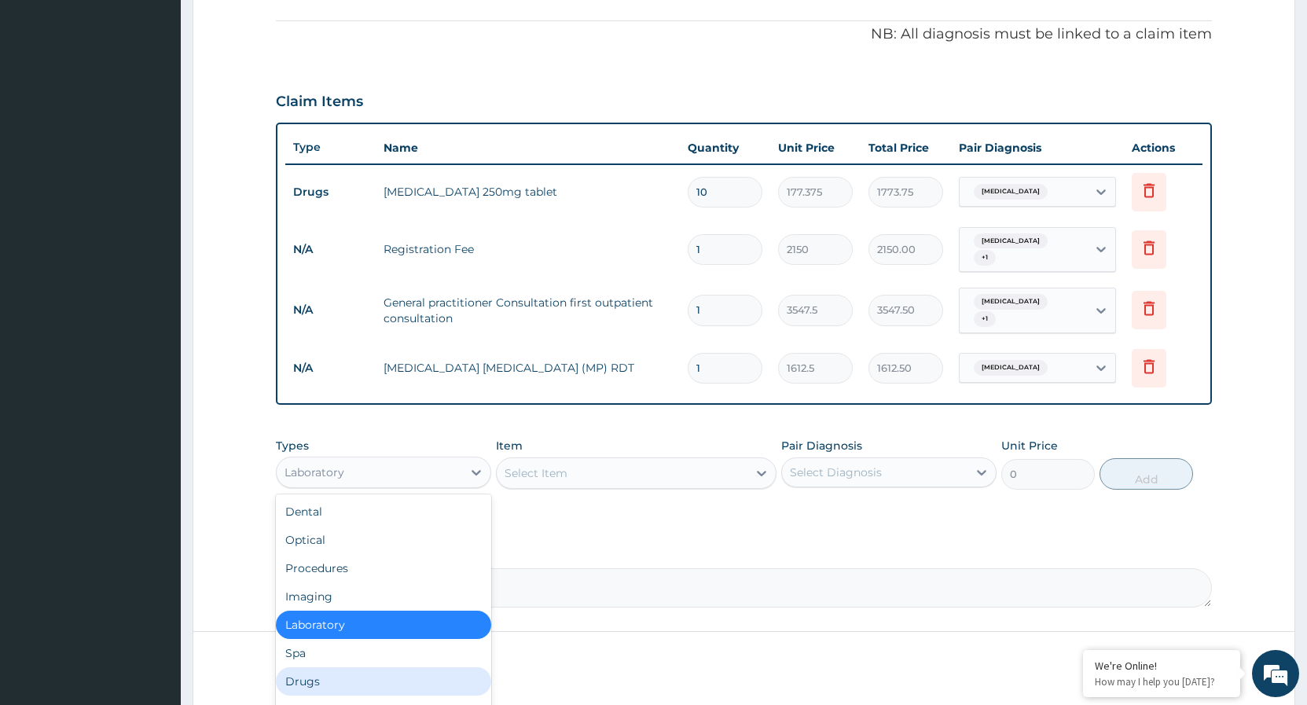
click at [320, 668] on div "Drugs" at bounding box center [383, 681] width 215 height 28
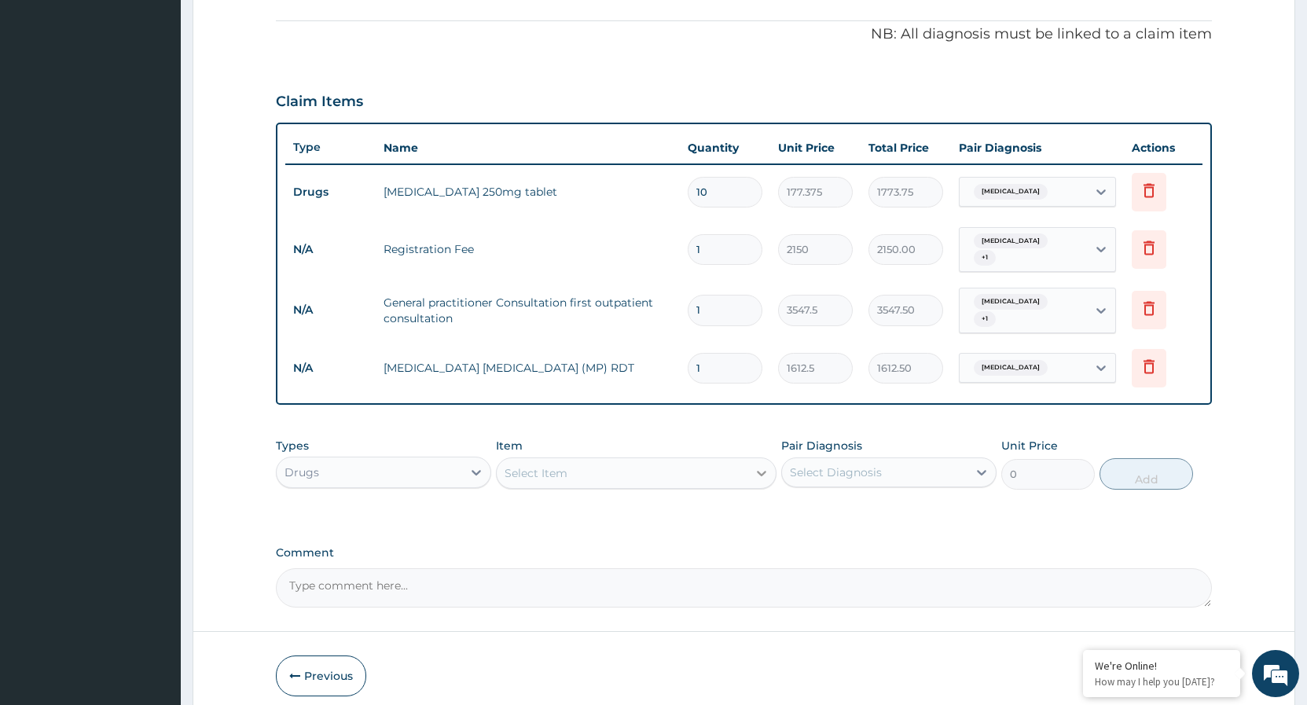
click at [767, 465] on icon at bounding box center [762, 473] width 16 height 16
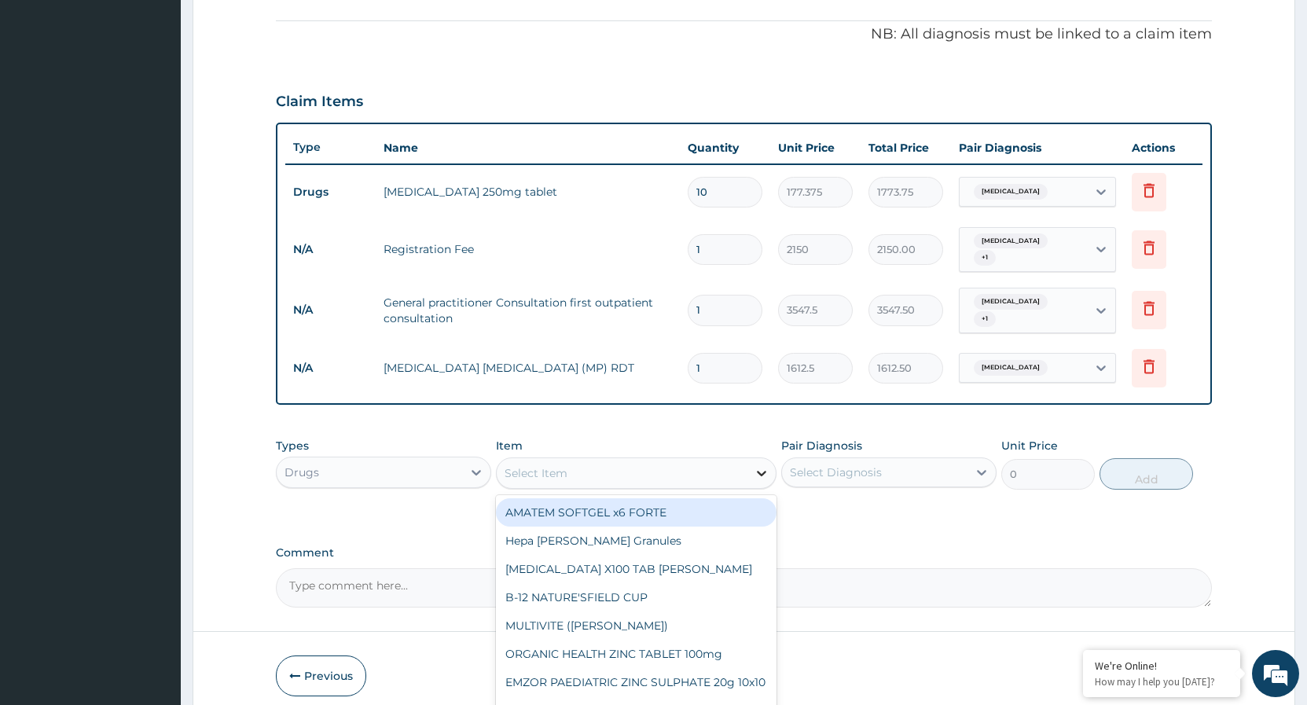
type input "C"
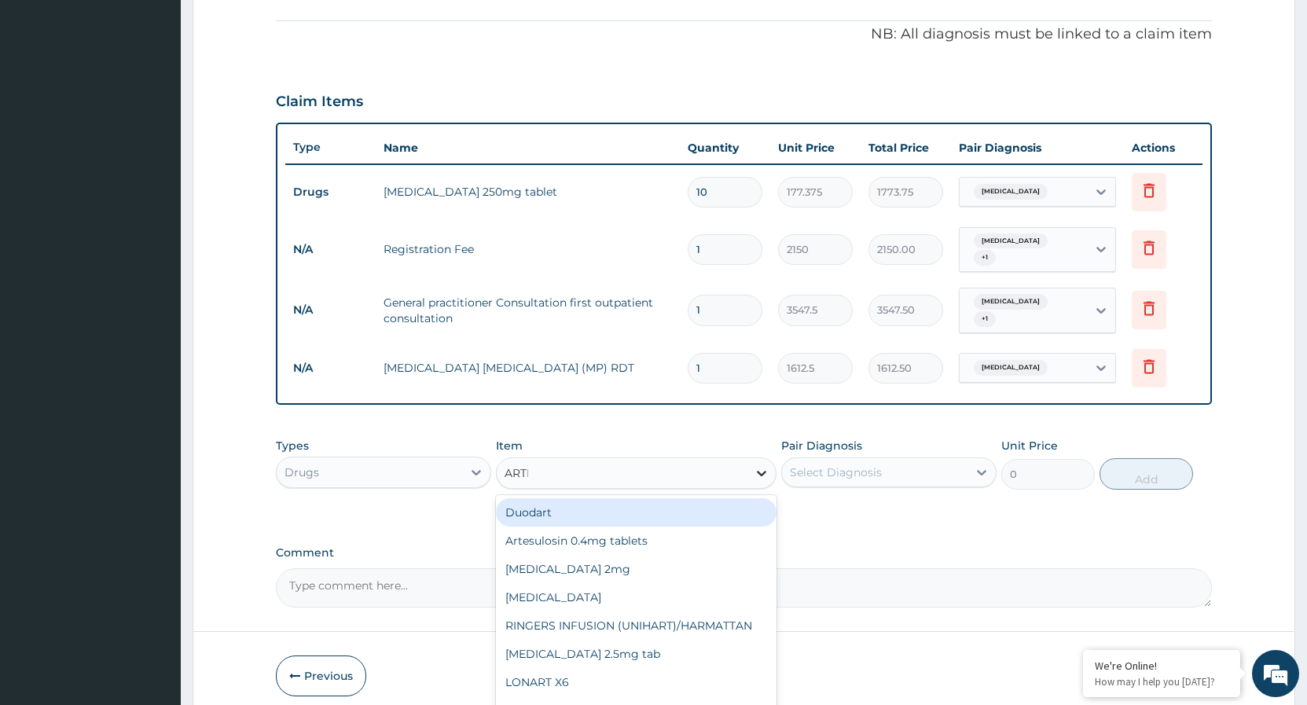
type input "ARTEM"
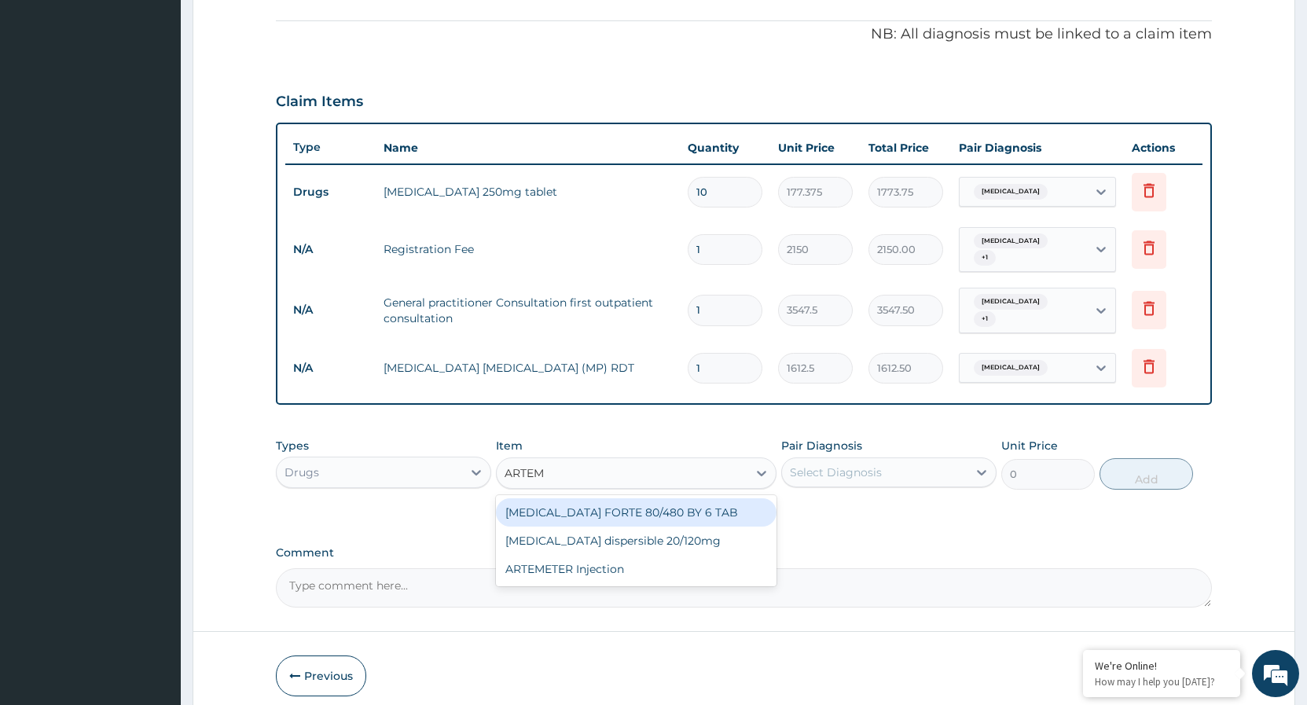
click at [696, 499] on div "COARTEM FORTE 80/480 BY 6 TAB" at bounding box center [636, 512] width 281 height 28
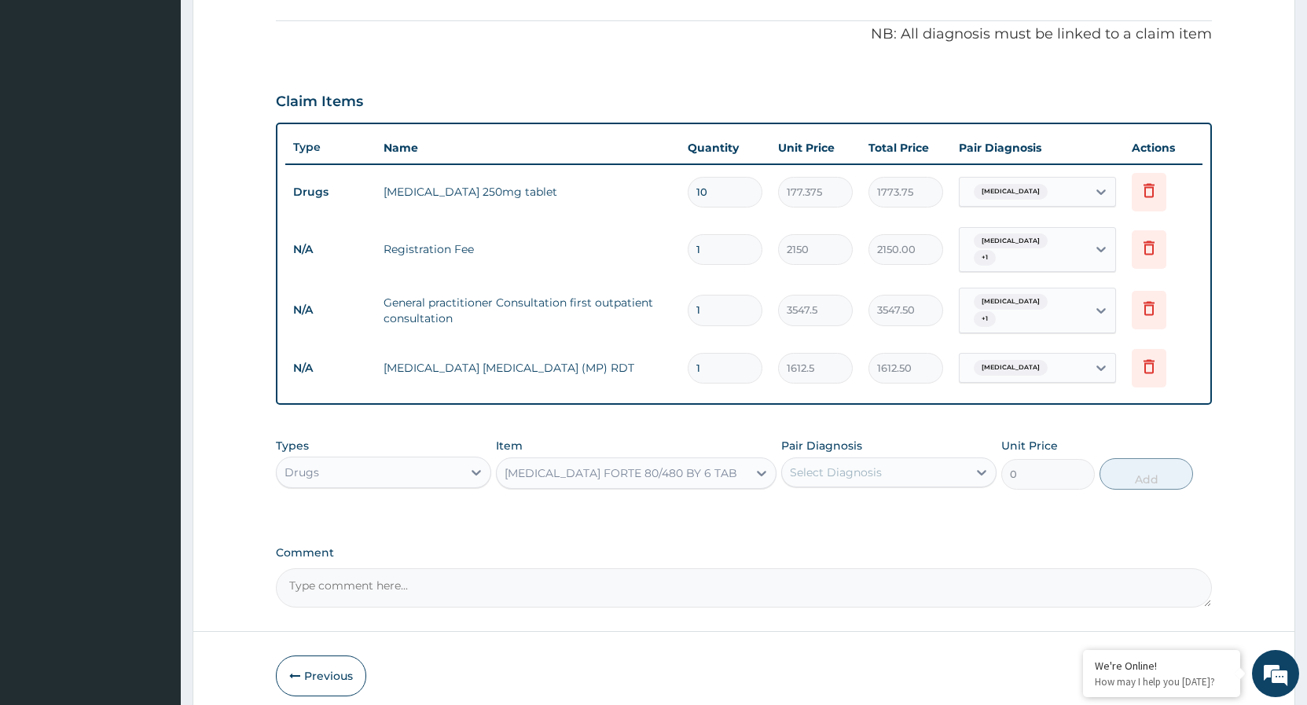
type input "449.35"
click at [968, 462] on div at bounding box center [982, 472] width 28 height 28
click at [796, 538] on input "checkbox" at bounding box center [796, 543] width 10 height 10
checkbox input "true"
click at [1140, 466] on button "Add" at bounding box center [1147, 473] width 94 height 31
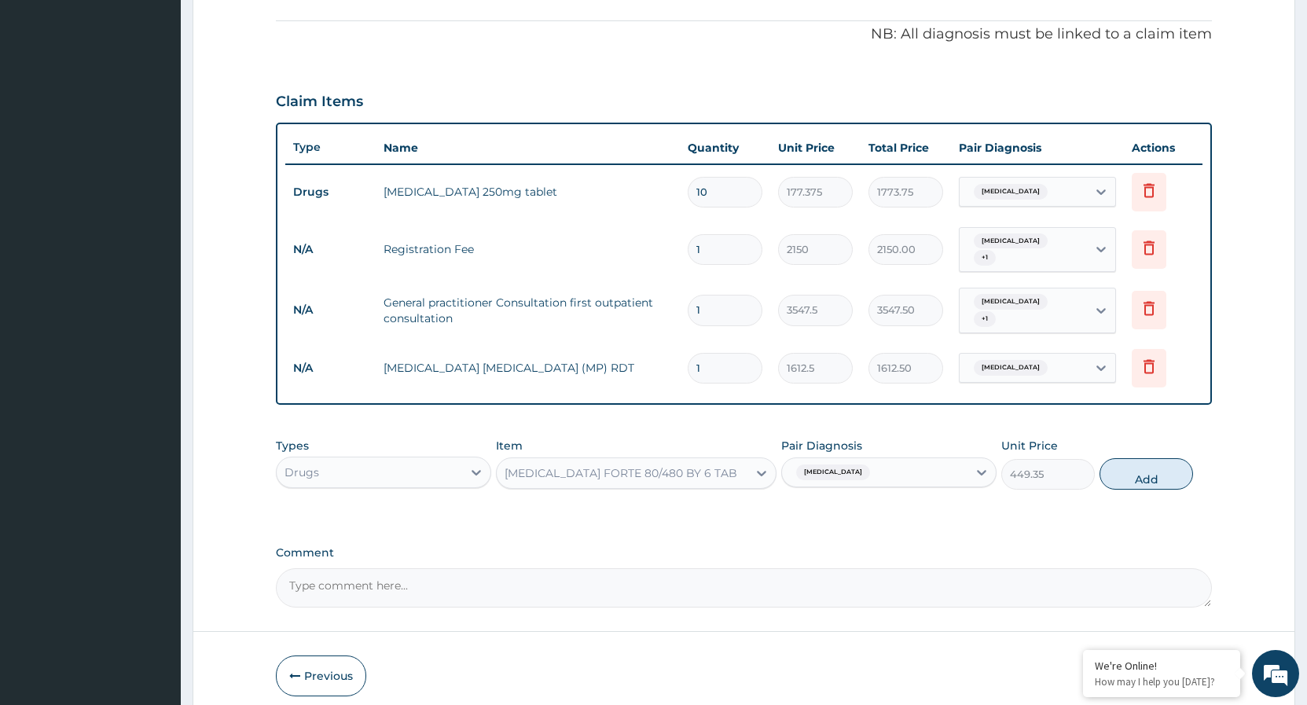
type input "0"
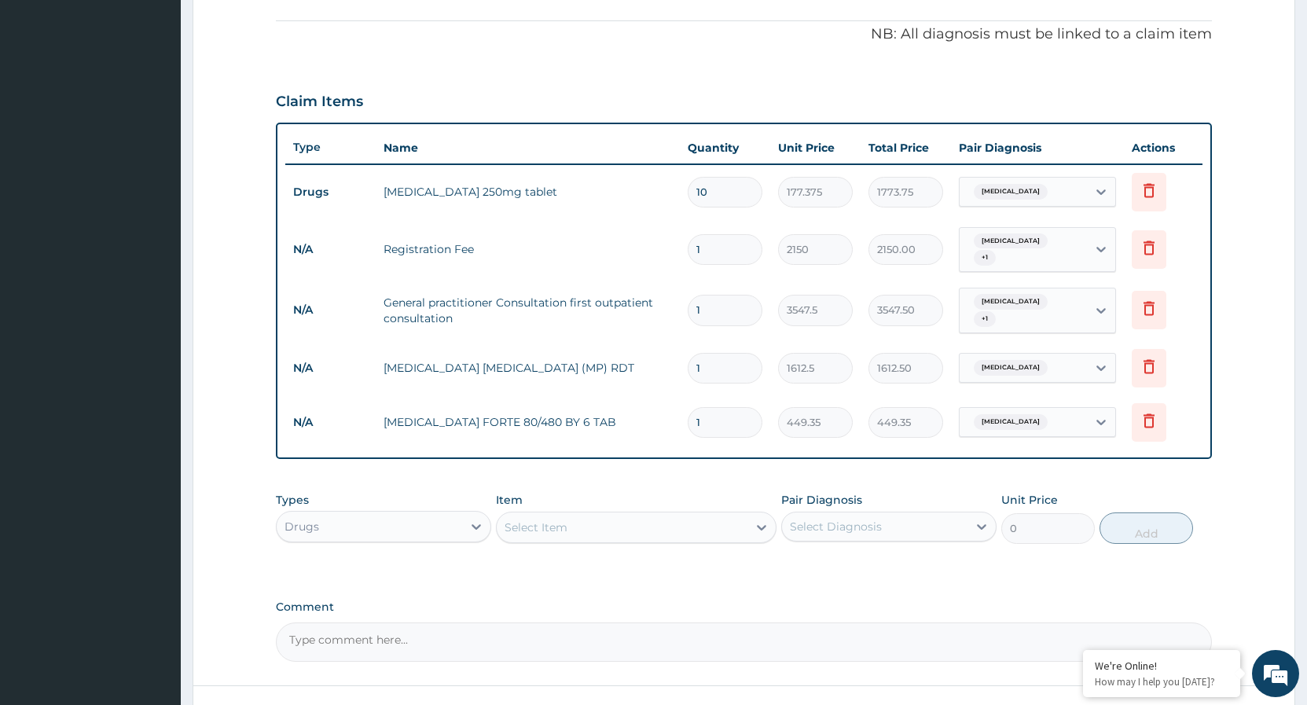
type input "0.00"
type input "6"
type input "2696.10"
type input "6"
click at [755, 520] on icon at bounding box center [762, 528] width 16 height 16
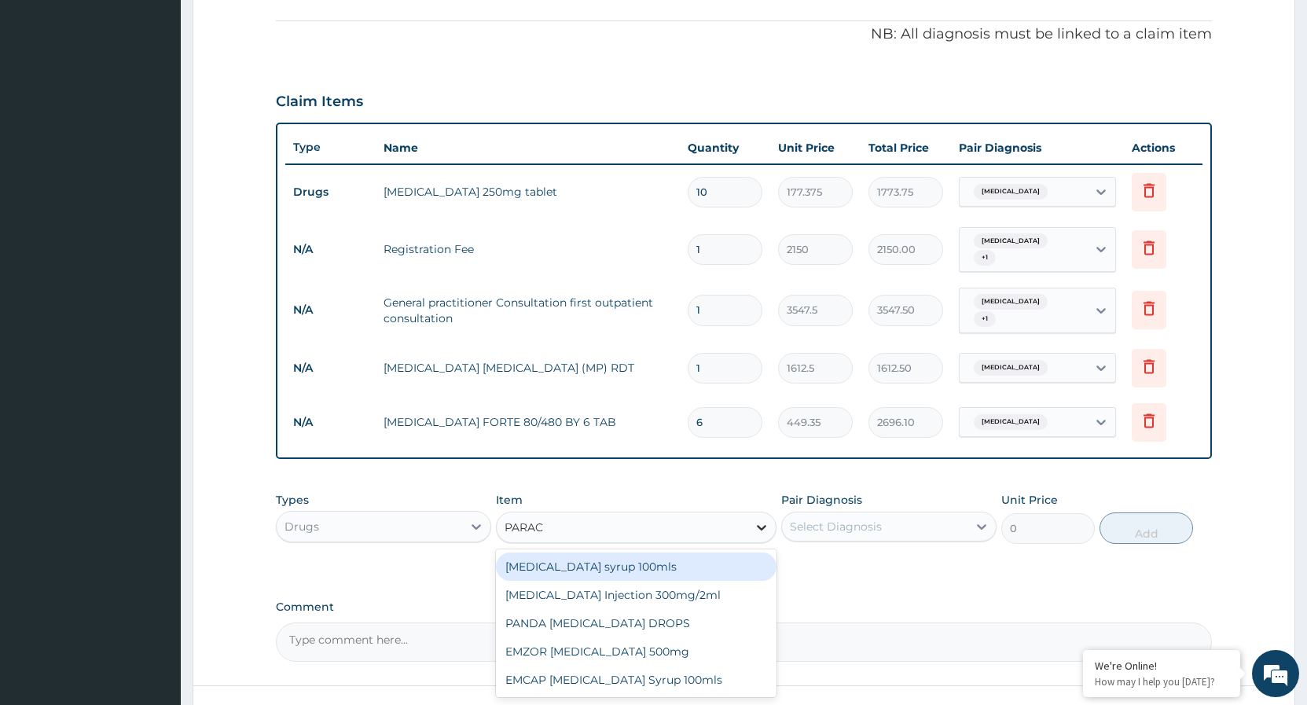
type input "PARACE"
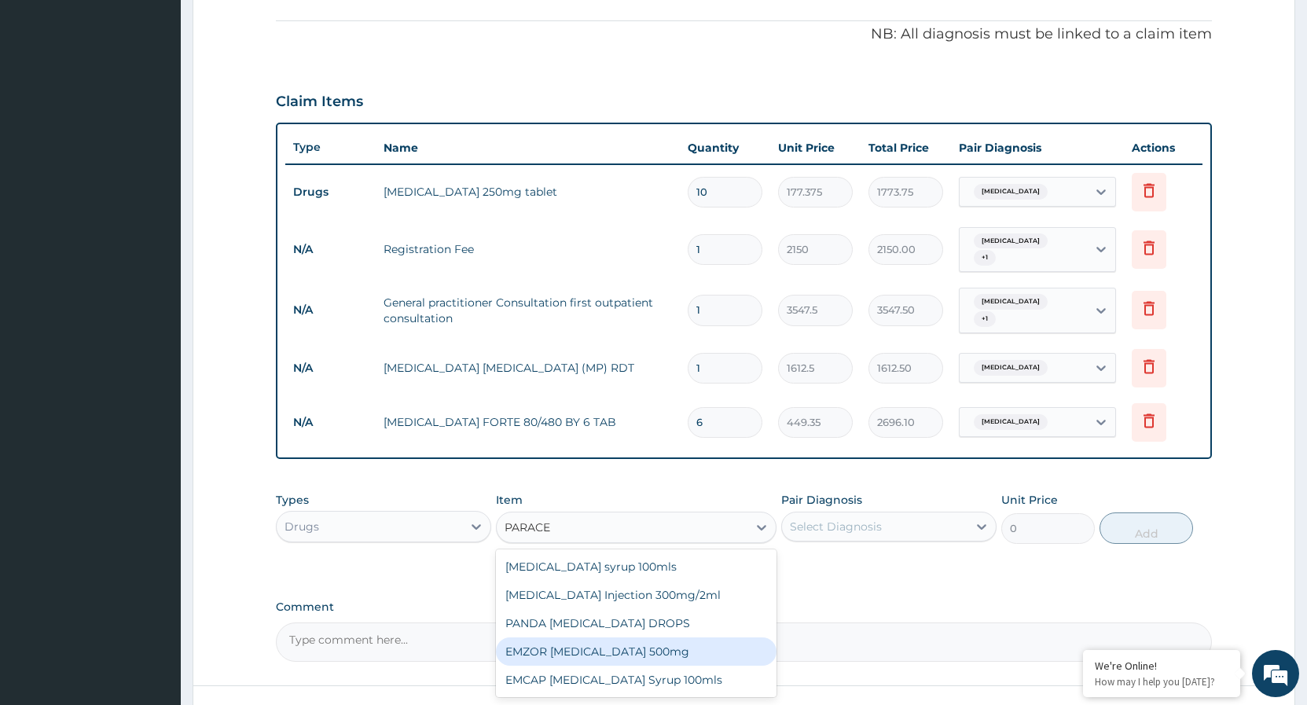
click at [663, 642] on div "EMZOR PARACETAMOL 500mg" at bounding box center [636, 652] width 281 height 28
type input "23.65"
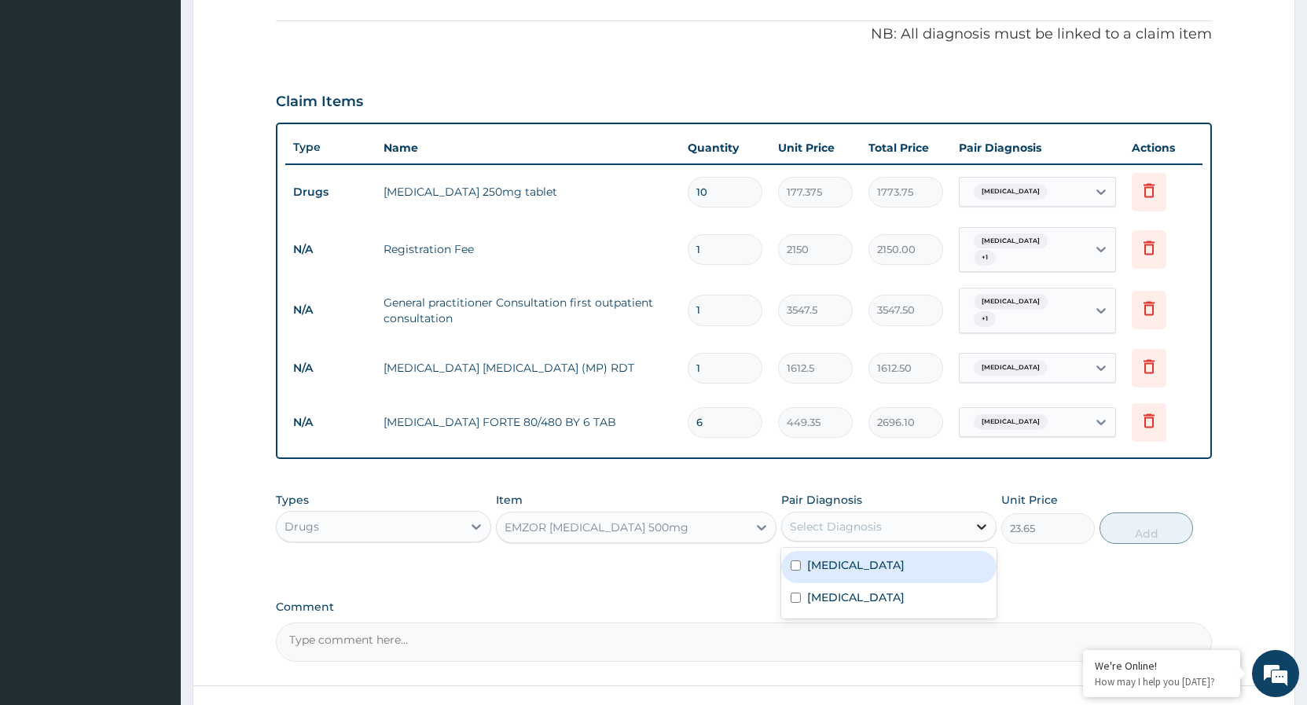
click at [974, 519] on icon at bounding box center [982, 527] width 16 height 16
click at [795, 560] on input "checkbox" at bounding box center [796, 565] width 10 height 10
checkbox input "true"
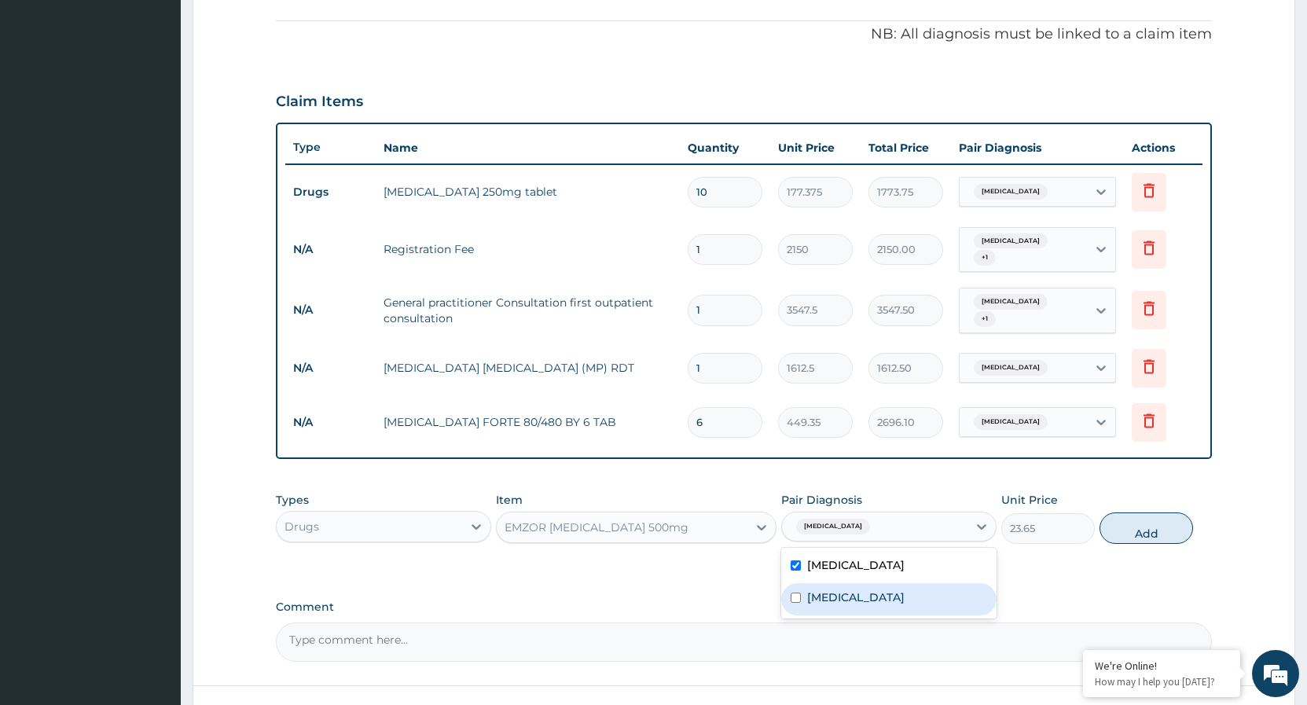
drag, startPoint x: 794, startPoint y: 580, endPoint x: 802, endPoint y: 581, distance: 7.9
click at [794, 593] on input "checkbox" at bounding box center [796, 598] width 10 height 10
checkbox input "true"
drag, startPoint x: 1126, startPoint y: 516, endPoint x: 869, endPoint y: 519, distance: 256.3
click at [1115, 516] on button "Add" at bounding box center [1147, 528] width 94 height 31
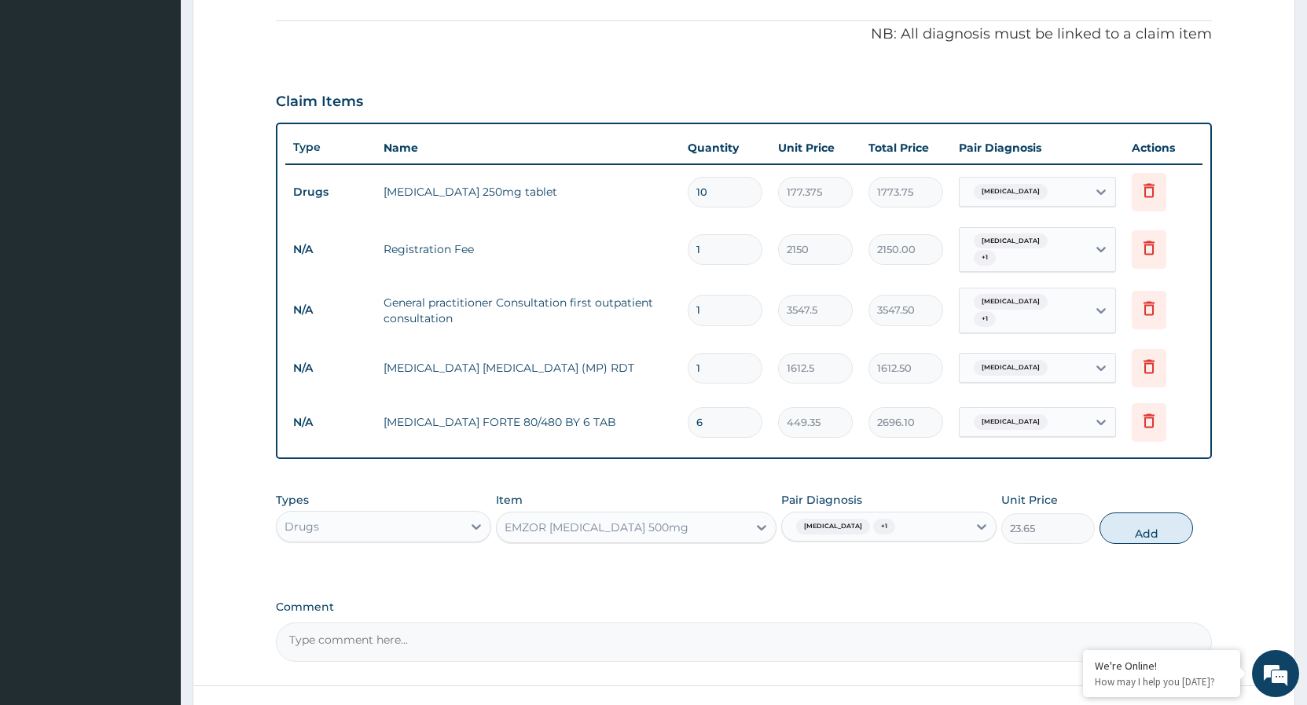
type input "0"
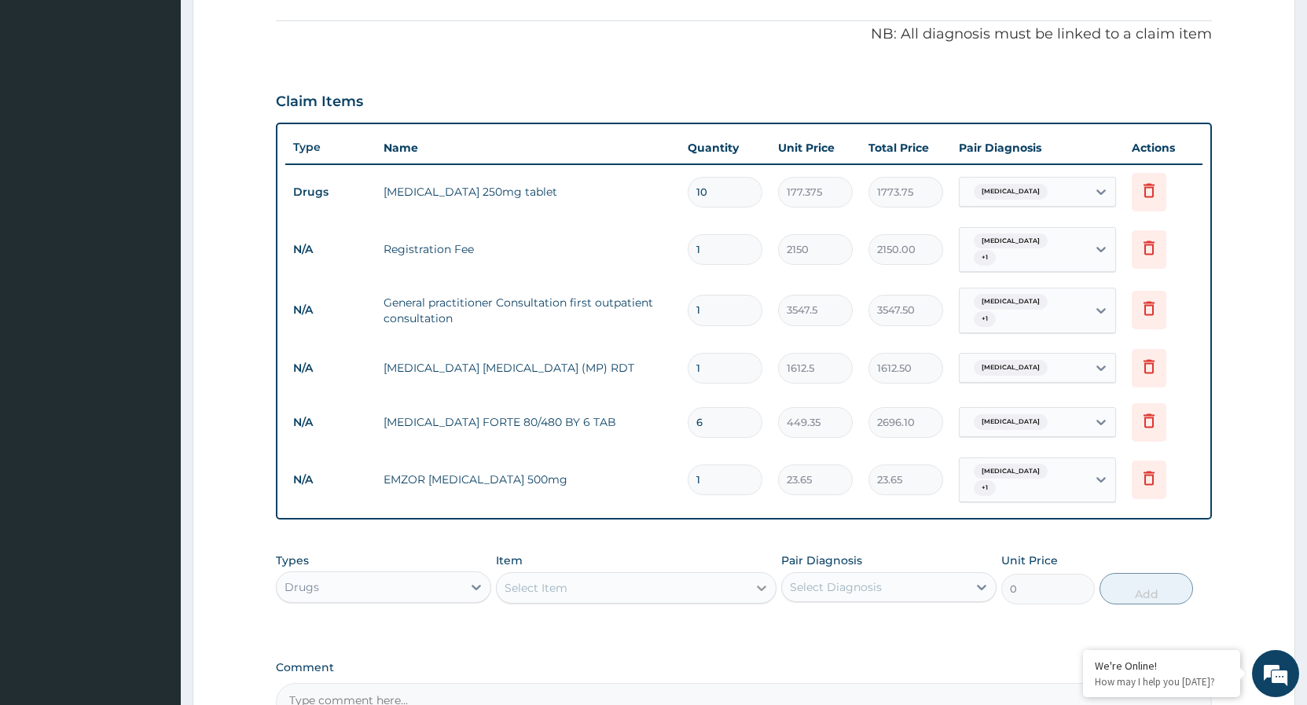
click at [752, 574] on div at bounding box center [762, 588] width 28 height 28
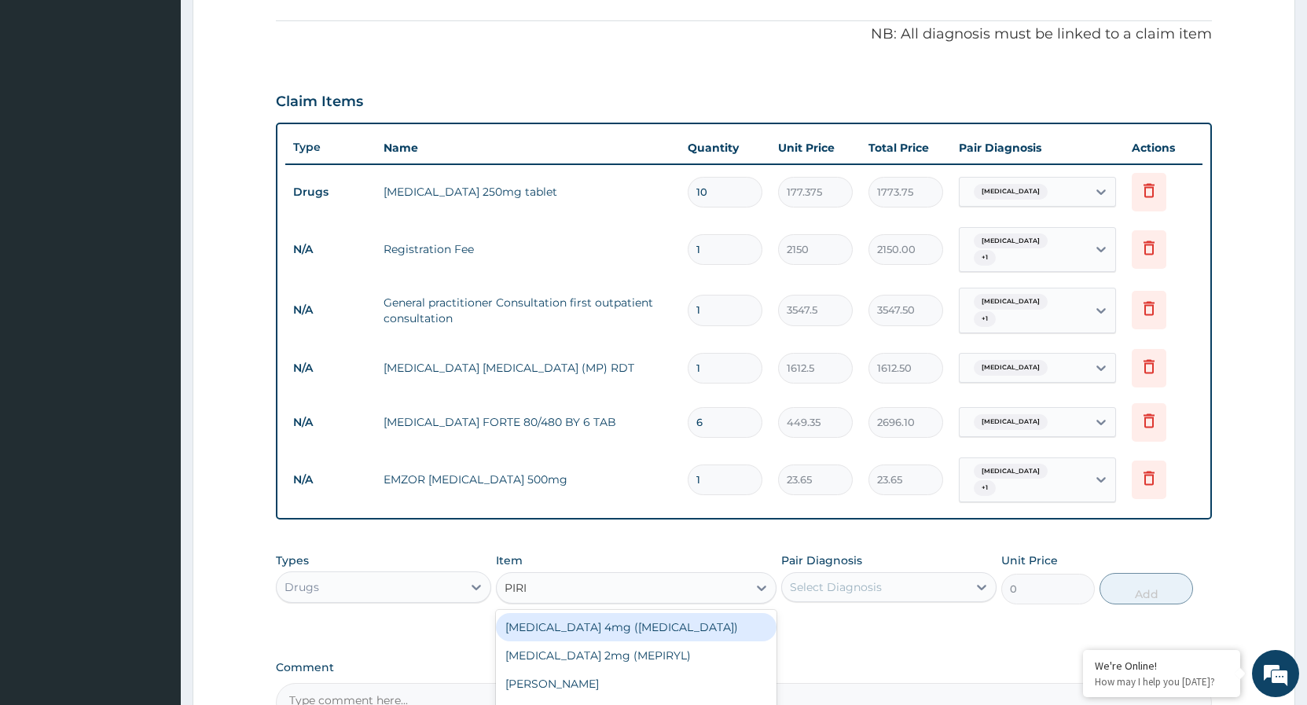
type input "PIRIT"
click at [619, 613] on div "PIRITON TAB EVANS" at bounding box center [636, 627] width 281 height 28
type input "23.65"
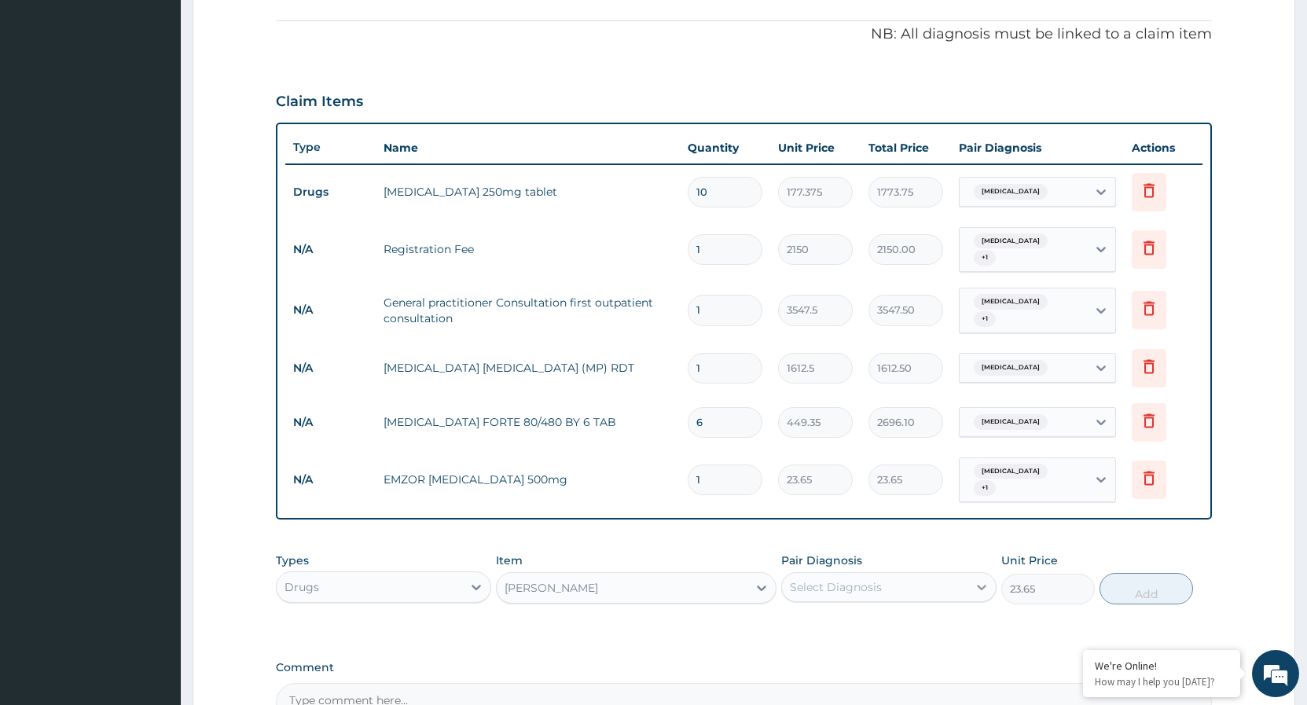
click at [980, 579] on icon at bounding box center [982, 587] width 16 height 16
click at [796, 622] on input "checkbox" at bounding box center [796, 627] width 10 height 10
checkbox input "true"
click at [1128, 573] on button "Add" at bounding box center [1147, 588] width 94 height 31
type input "0"
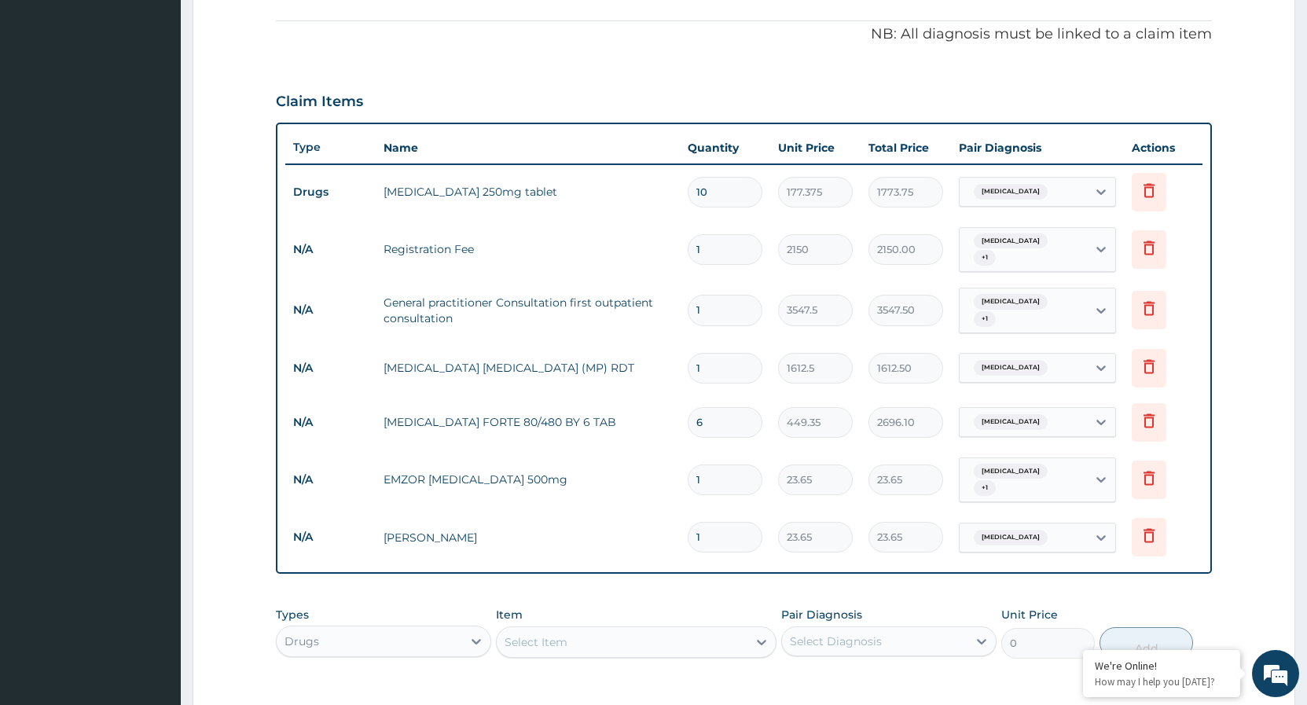
type input "10"
type input "236.50"
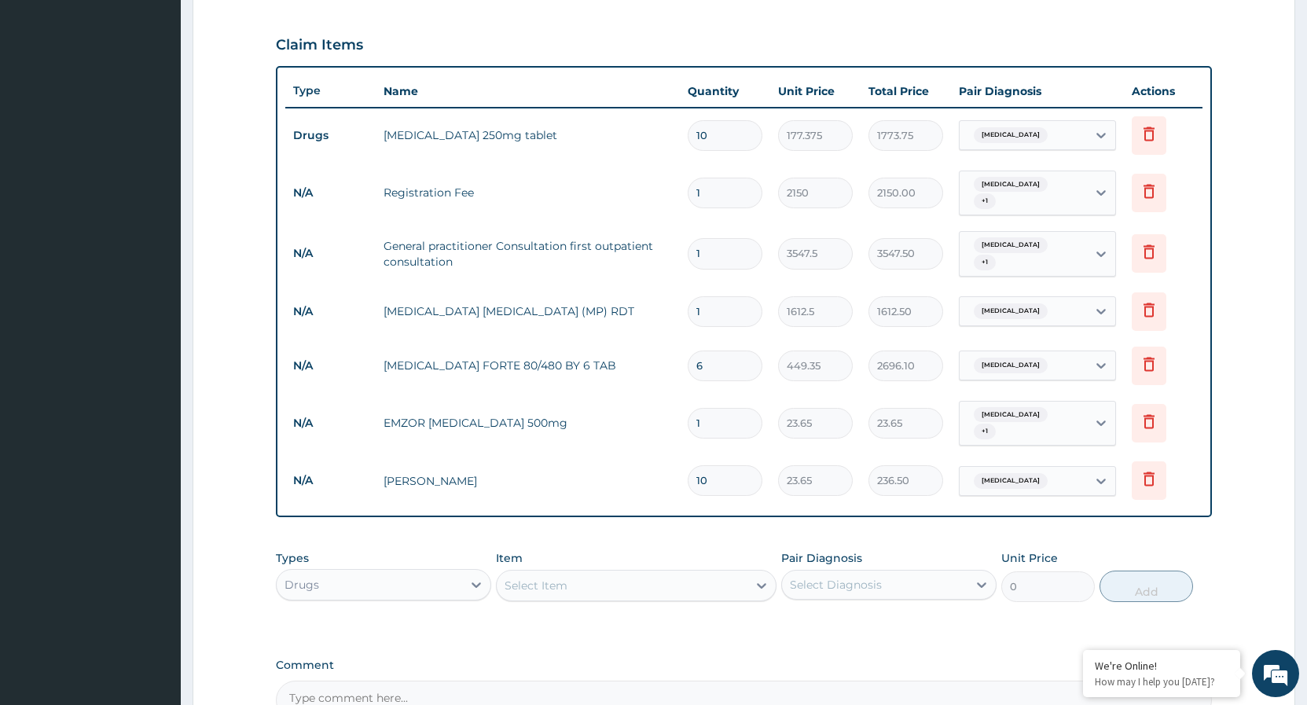
scroll to position [679, 0]
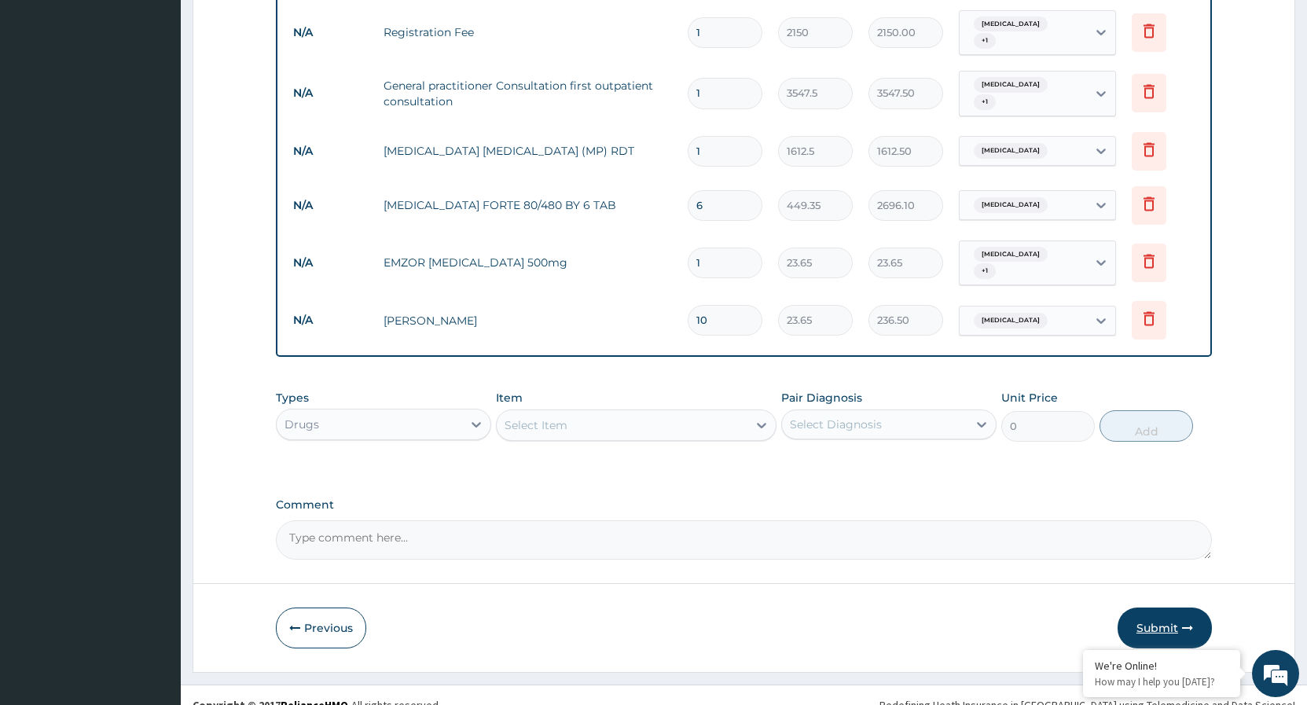
type input "10"
click at [1189, 623] on icon "button" at bounding box center [1187, 628] width 11 height 11
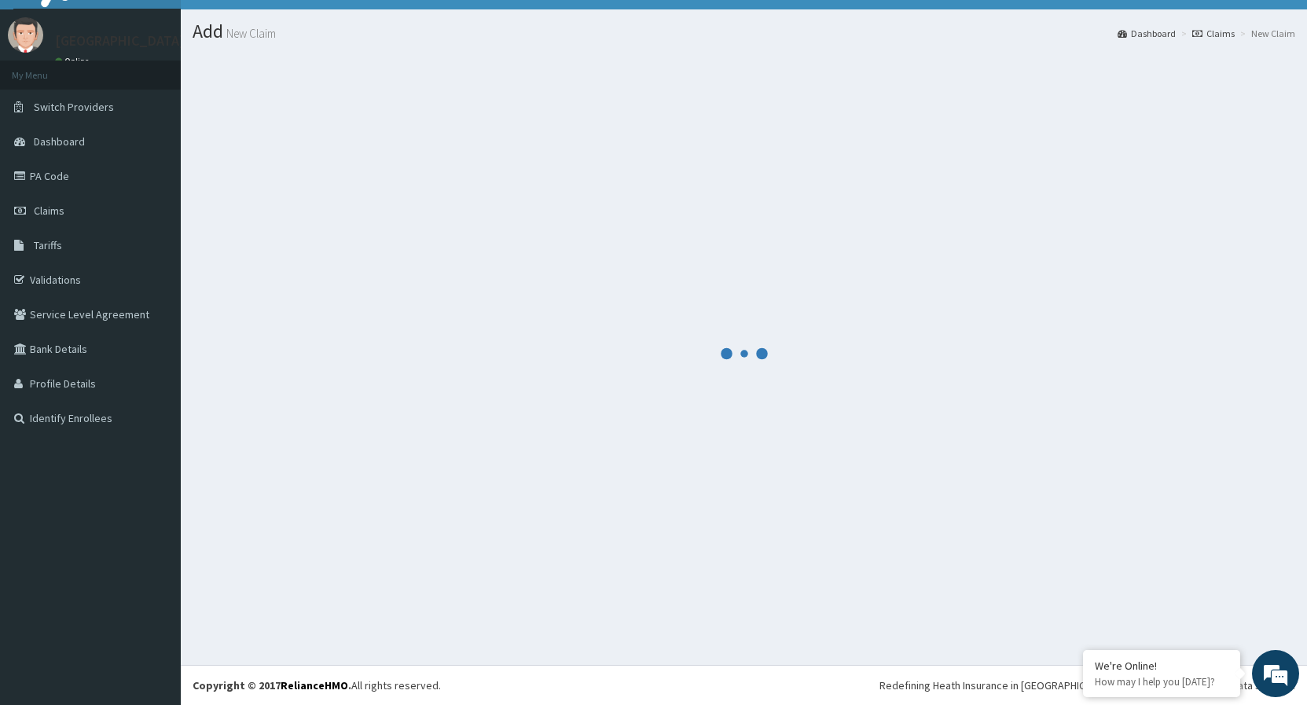
scroll to position [30, 0]
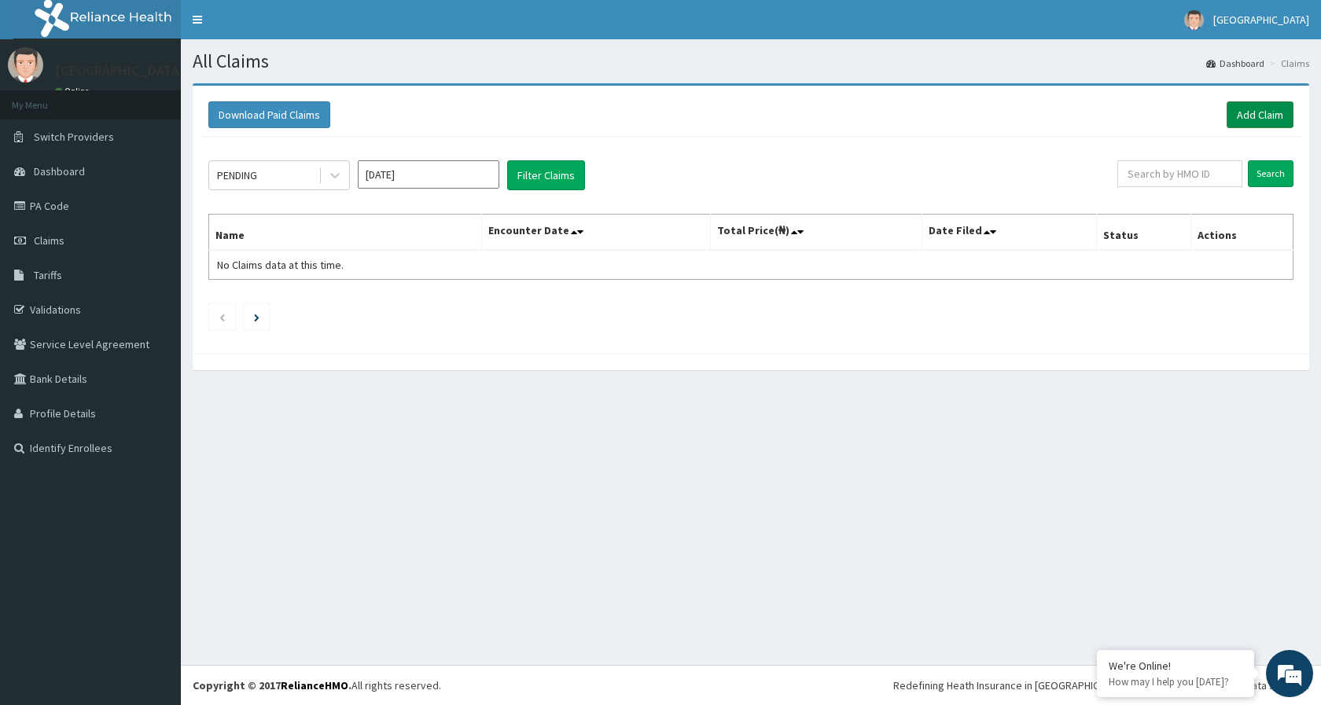
click at [1241, 123] on link "Add Claim" at bounding box center [1259, 114] width 67 height 27
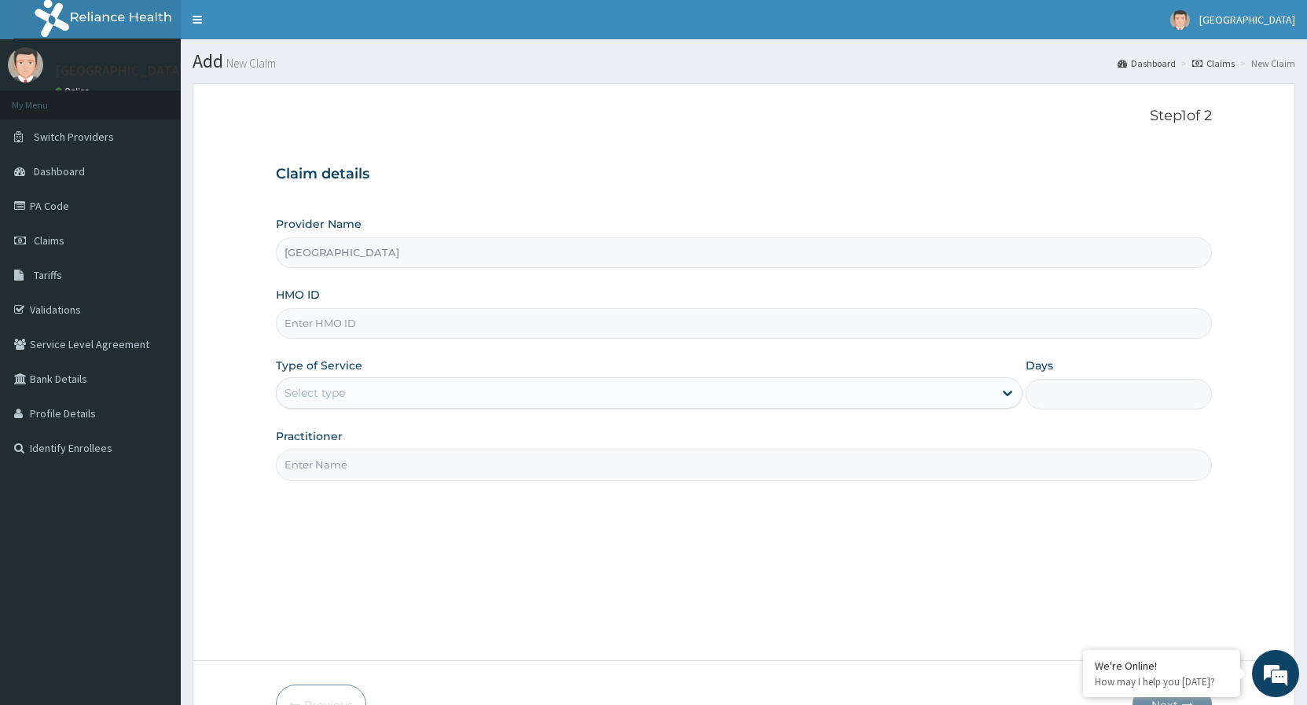
click at [482, 330] on input "HMO ID" at bounding box center [744, 323] width 936 height 31
type input "GSV/10578/B"
click at [522, 392] on div "Select type" at bounding box center [635, 392] width 716 height 25
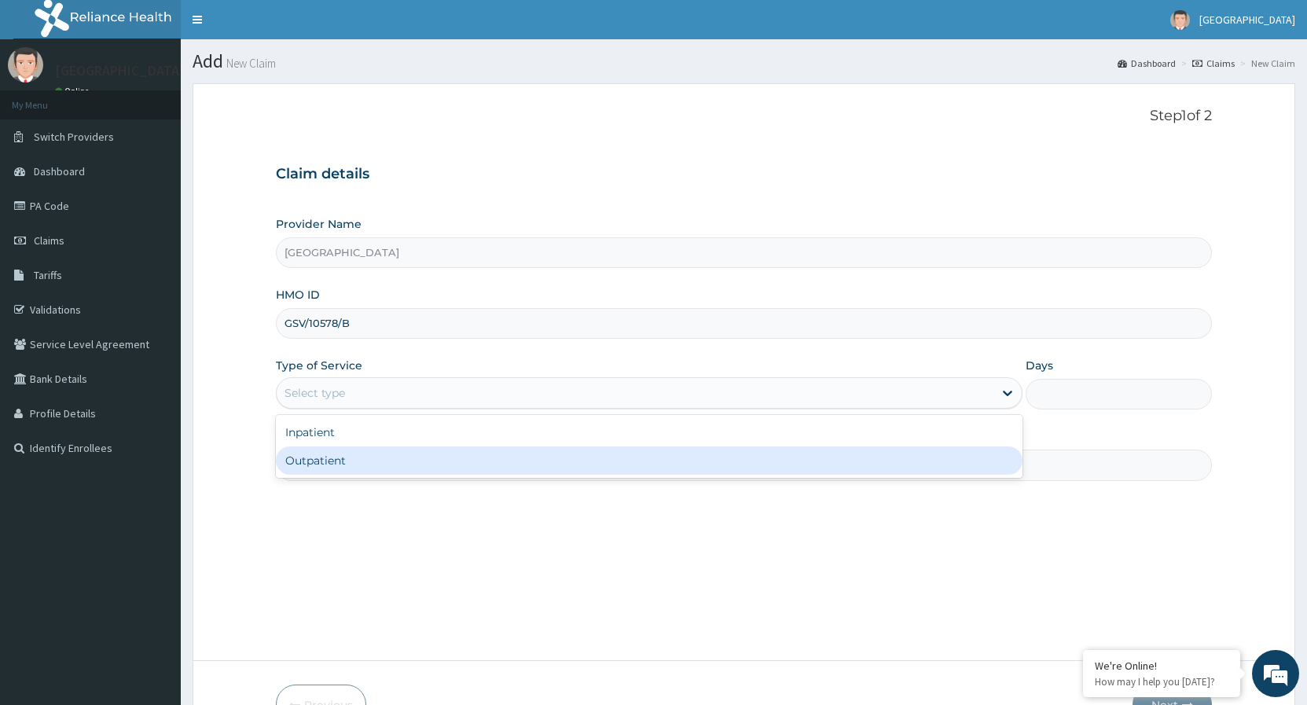
click at [386, 457] on div "Outpatient" at bounding box center [649, 461] width 746 height 28
type input "1"
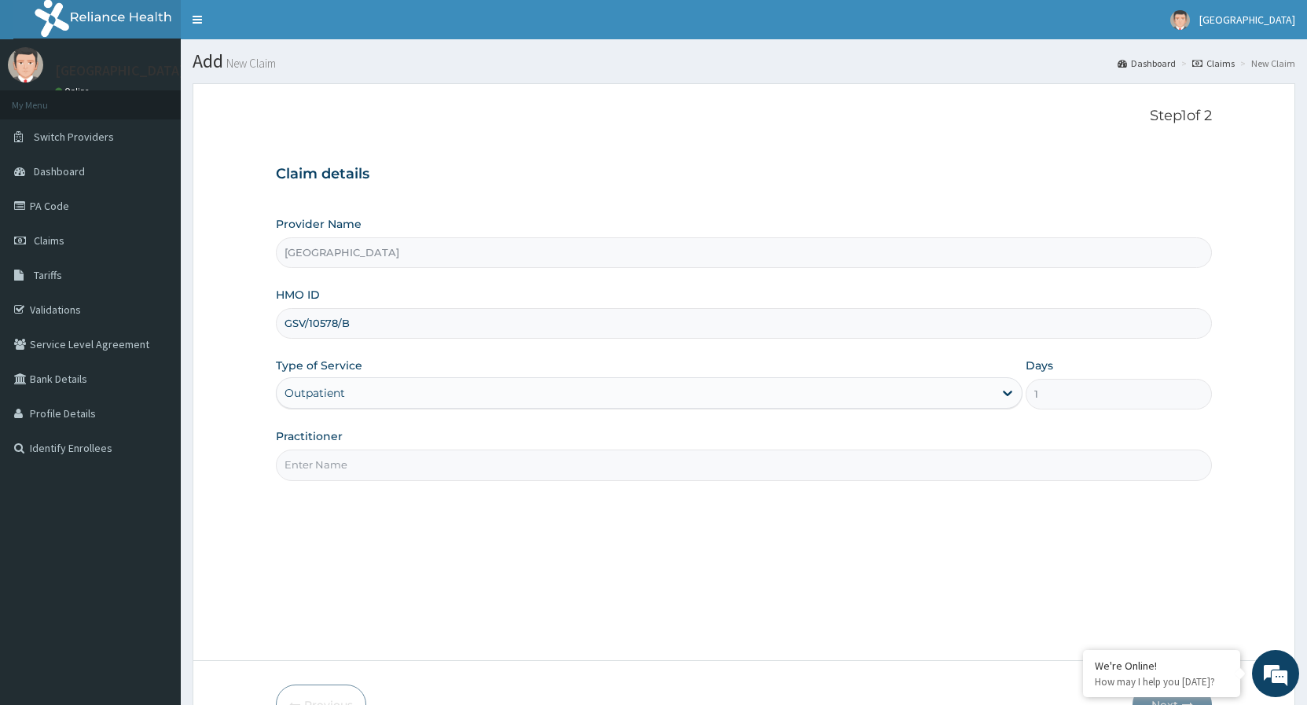
click at [392, 469] on input "Practitioner" at bounding box center [744, 465] width 936 height 31
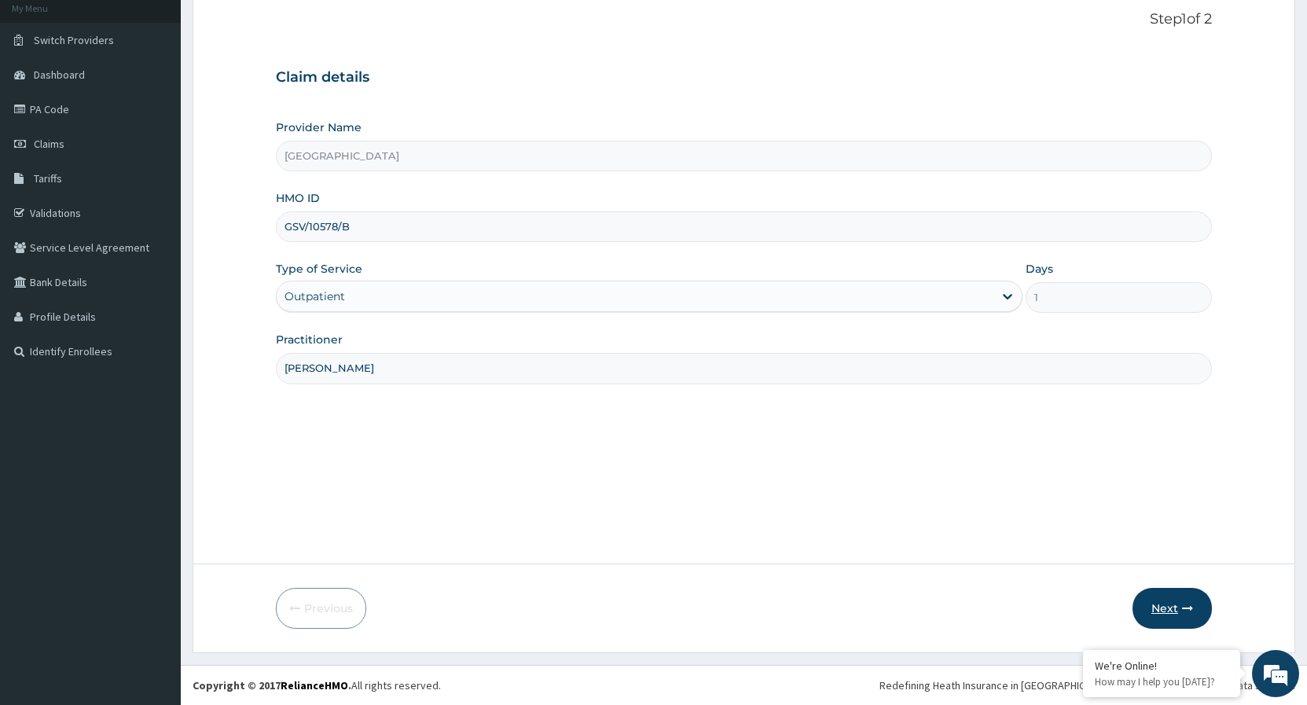
type input "[PERSON_NAME]"
click at [1163, 604] on button "Next" at bounding box center [1172, 608] width 79 height 41
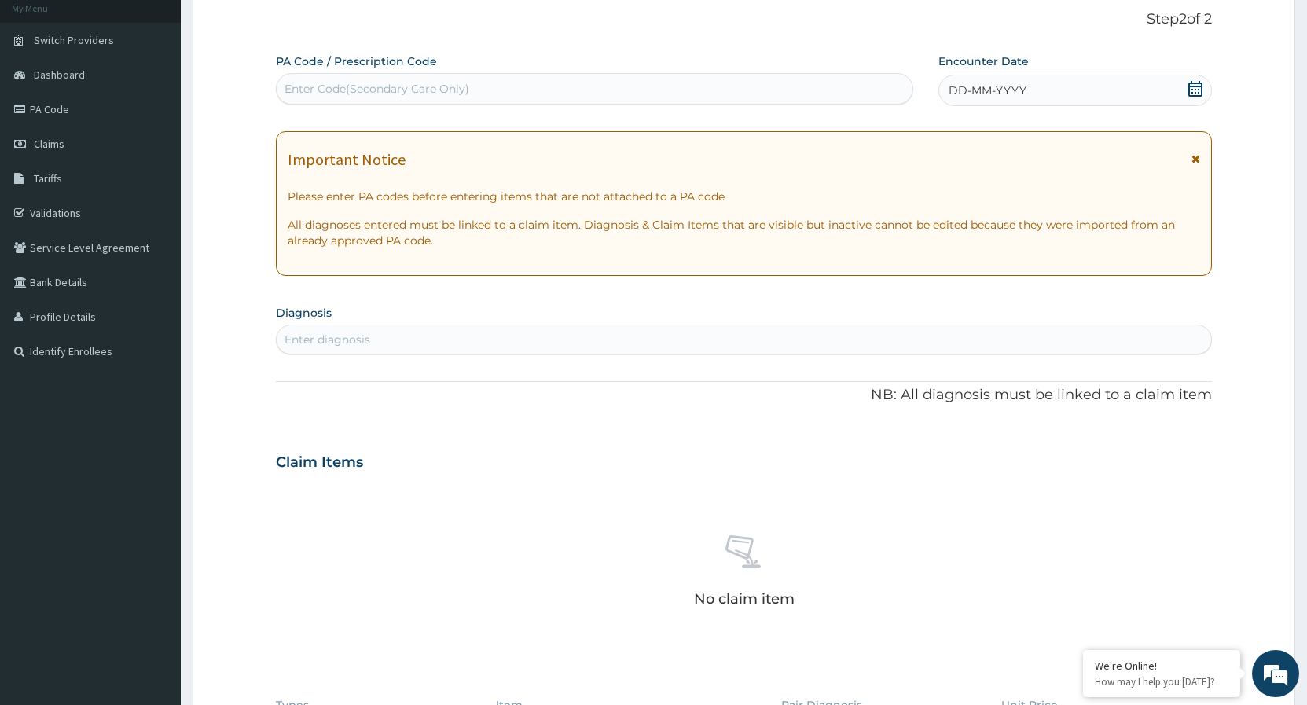
click at [1197, 91] on icon at bounding box center [1196, 89] width 16 height 16
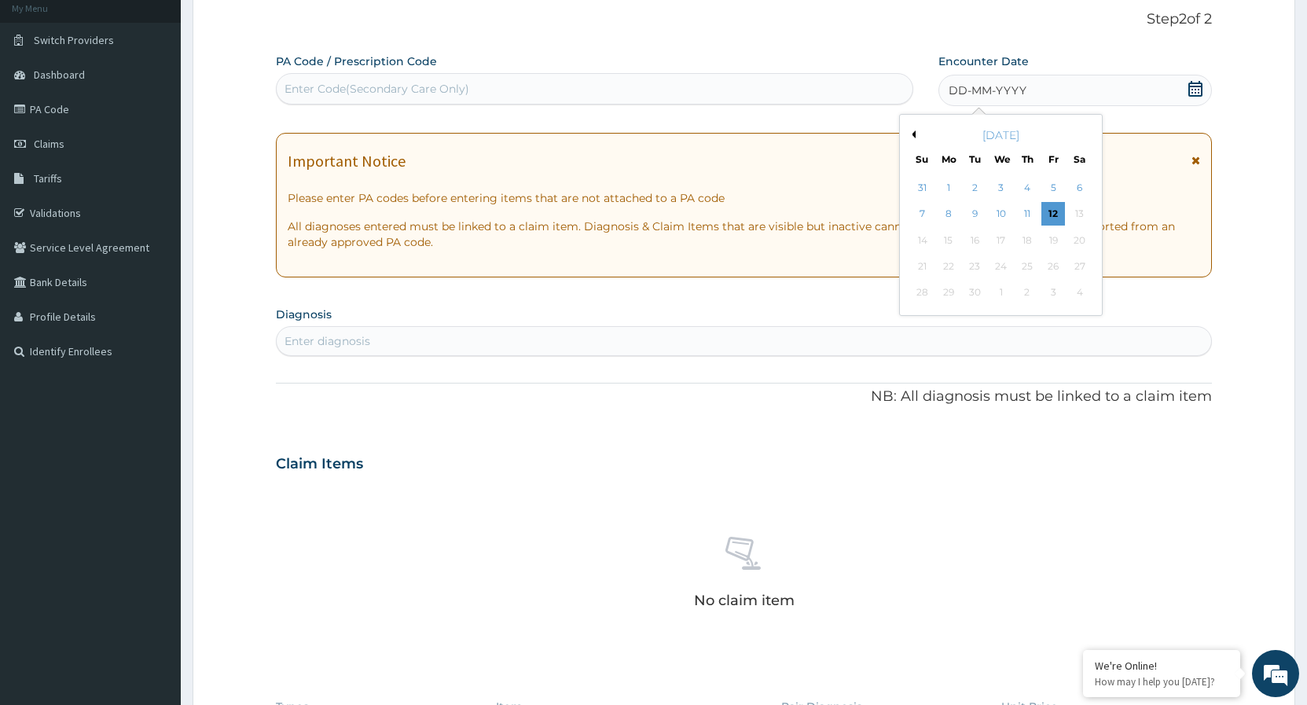
click at [917, 134] on div "[DATE]" at bounding box center [1000, 135] width 189 height 16
click at [912, 136] on button "Previous Month" at bounding box center [912, 134] width 8 height 8
click at [1000, 296] on div "27" at bounding box center [1002, 293] width 24 height 24
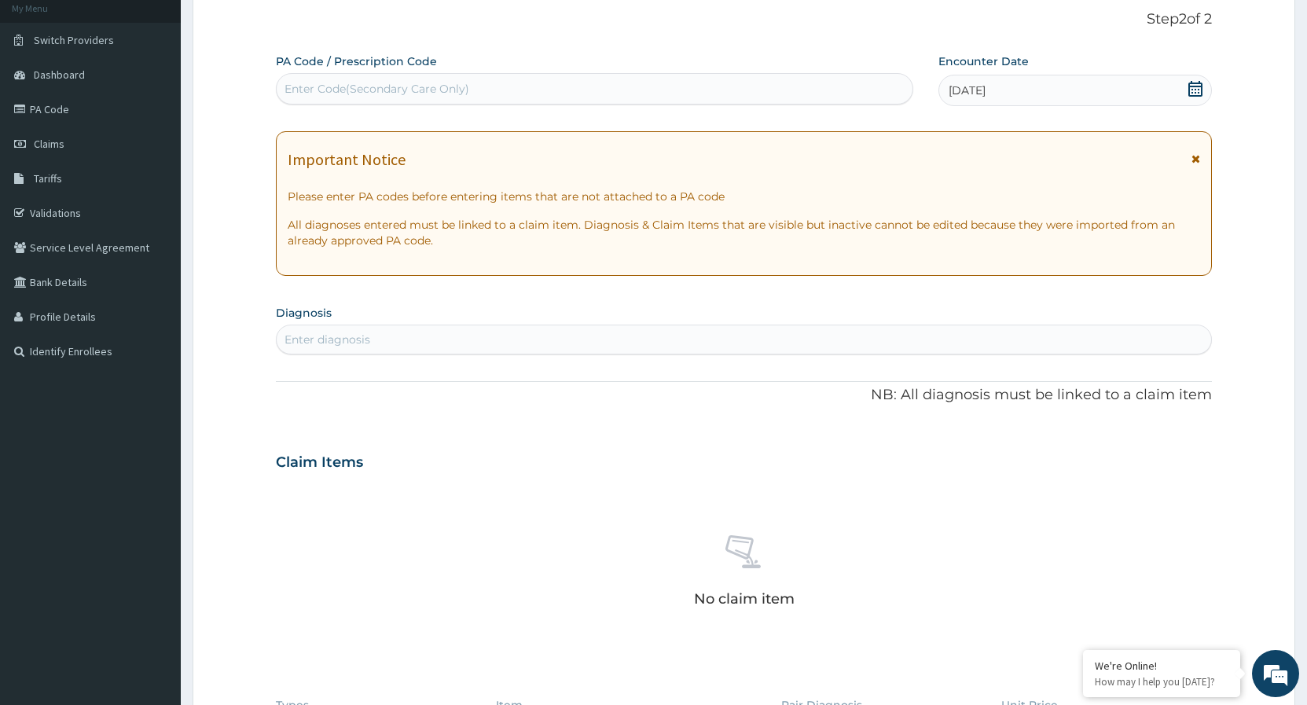
click at [402, 339] on div "Enter diagnosis" at bounding box center [744, 339] width 935 height 25
type input "M"
type input "PREGNAN"
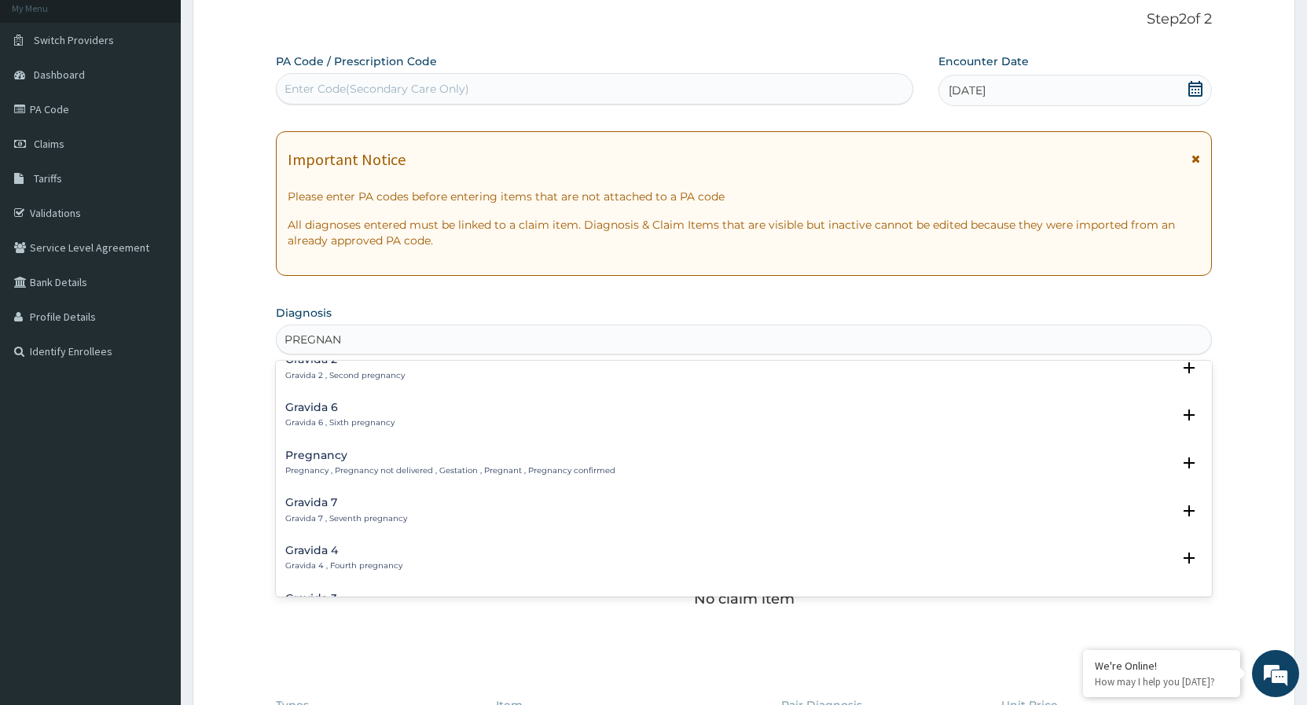
scroll to position [170, 0]
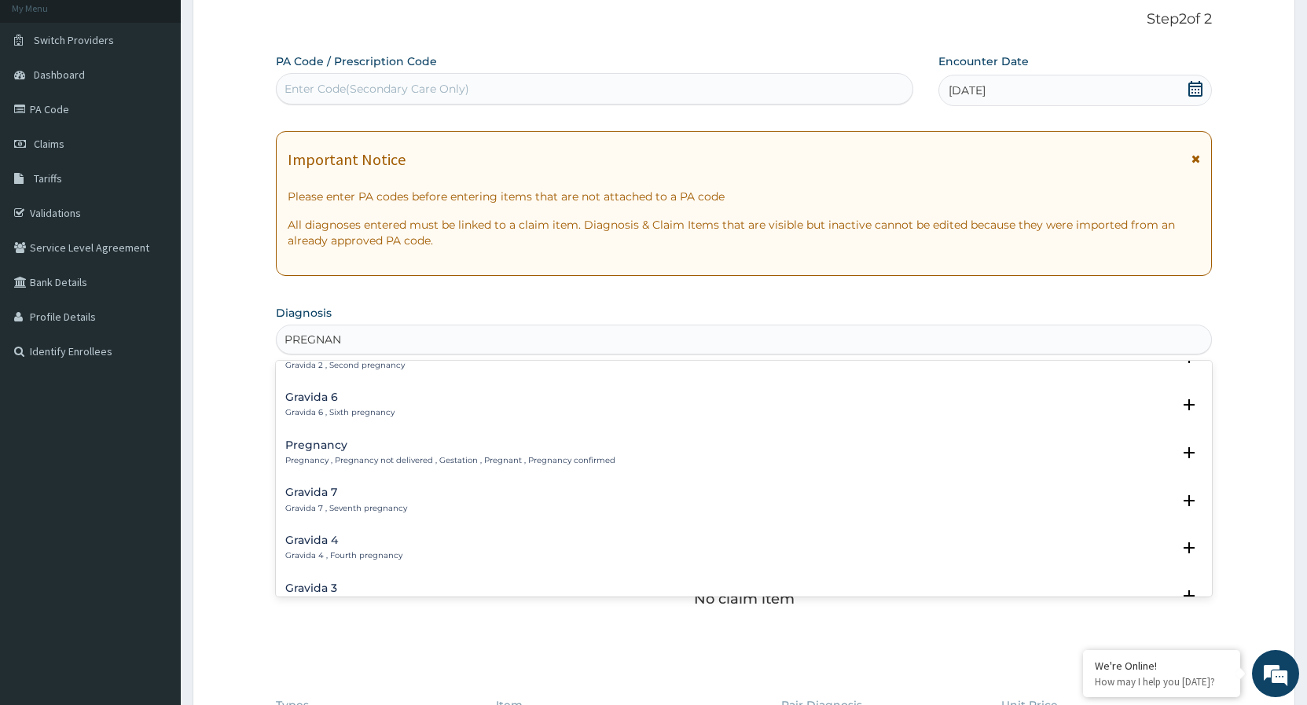
click at [340, 463] on p "Pregnancy , Pregnancy not delivered , Gestation , Pregnant , Pregnancy confirmed" at bounding box center [450, 460] width 330 height 11
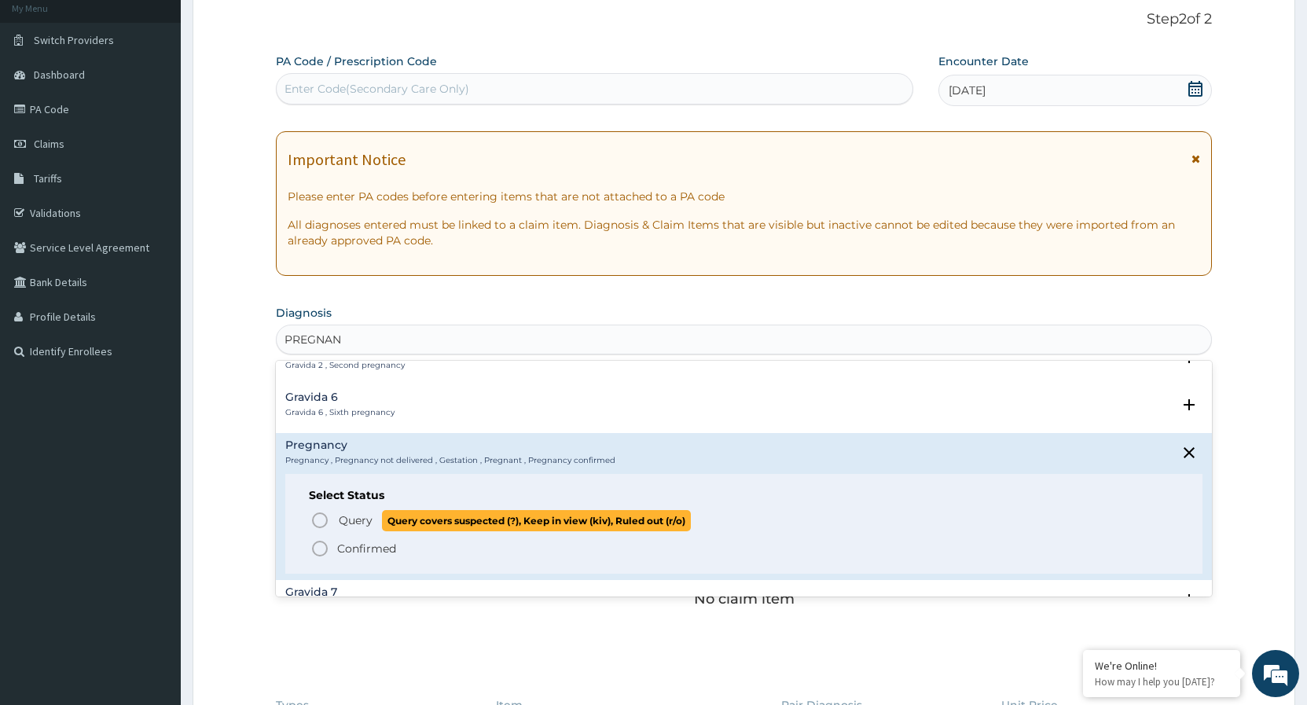
click at [319, 527] on circle "status option query" at bounding box center [320, 520] width 14 height 14
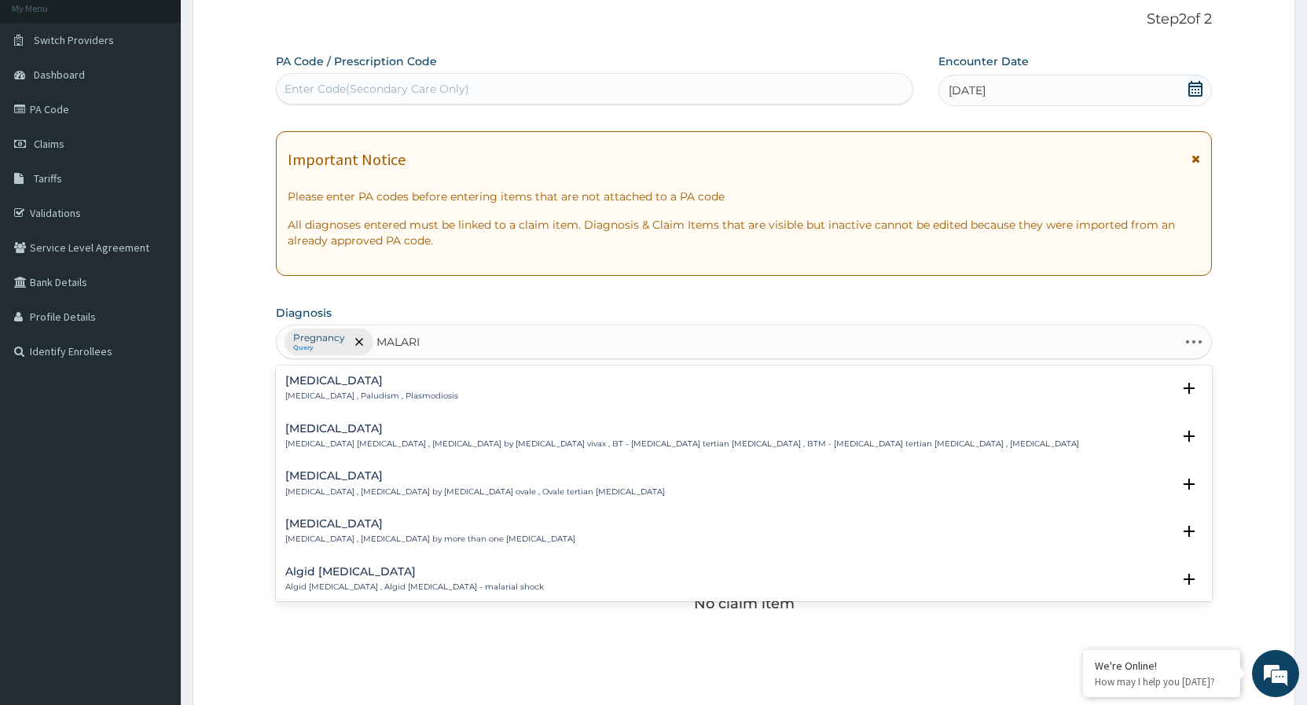
type input "MALARIA"
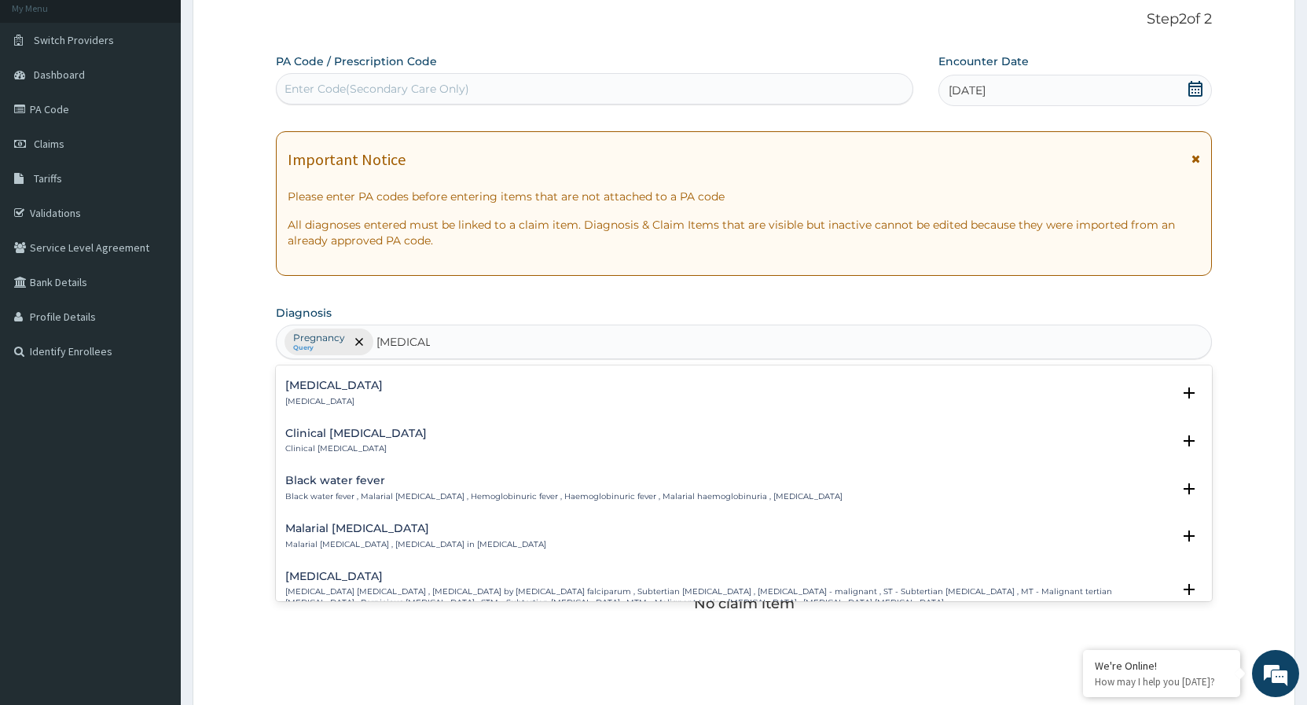
scroll to position [509, 0]
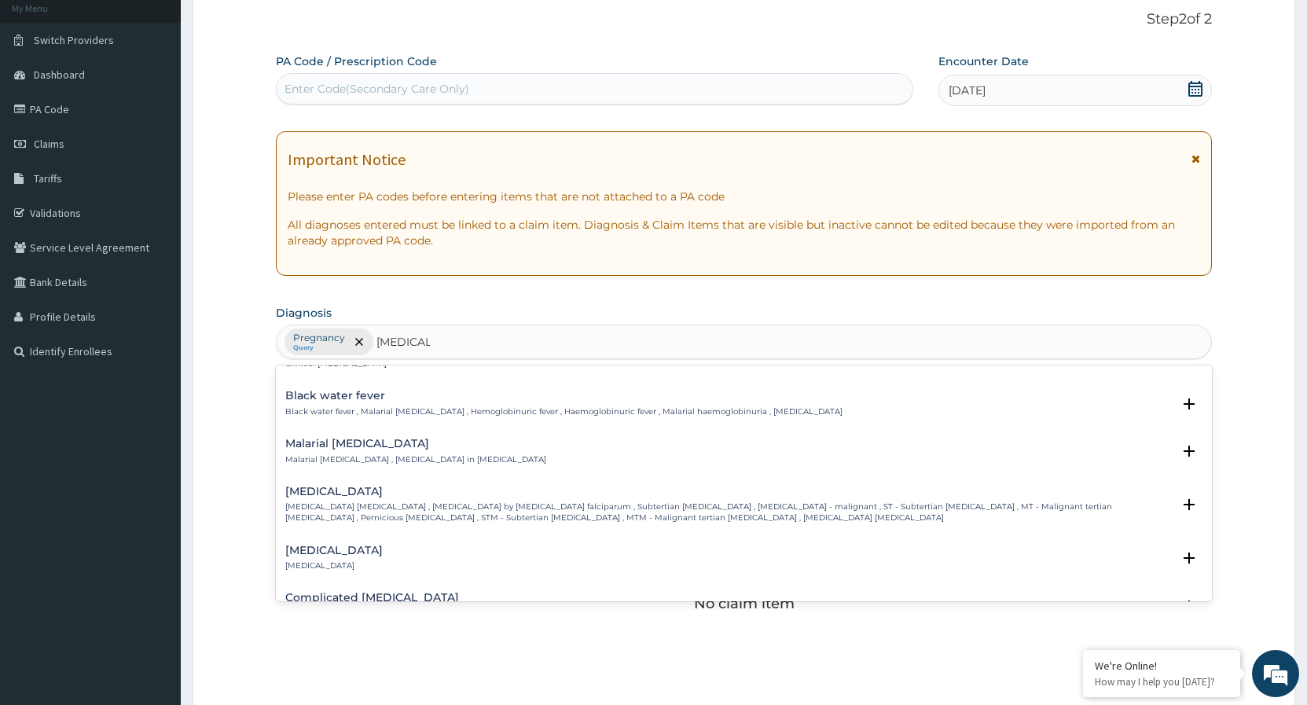
click at [403, 513] on p "Falciparum malaria , Malignant tertian malaria , Malaria by Plasmodium falcipar…" at bounding box center [728, 513] width 887 height 23
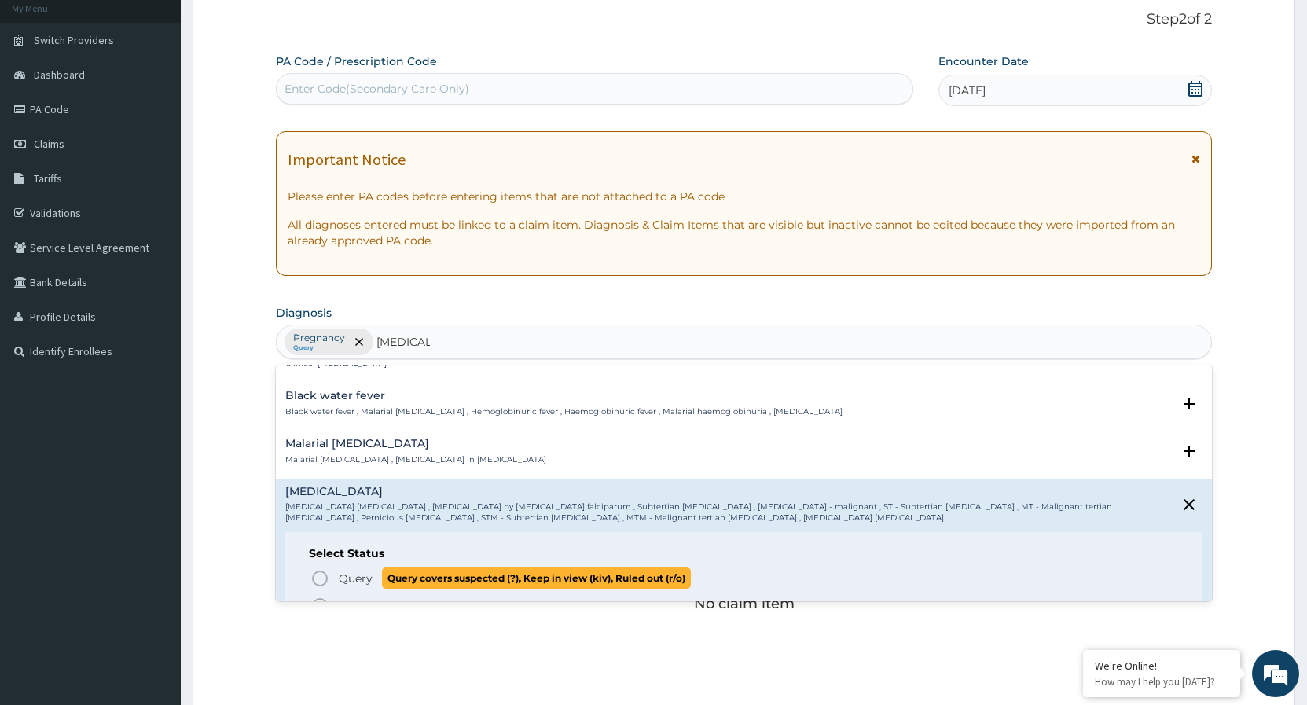
click at [319, 577] on icon "status option query" at bounding box center [320, 578] width 19 height 19
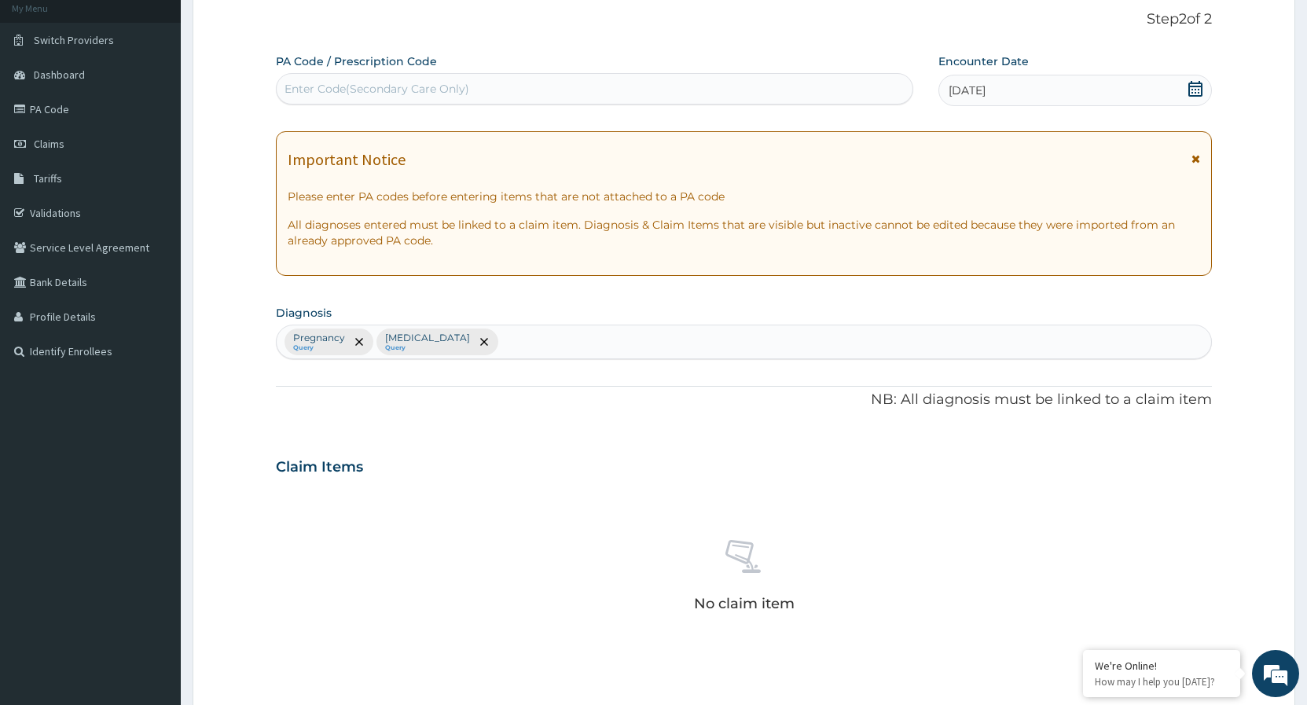
scroll to position [417, 0]
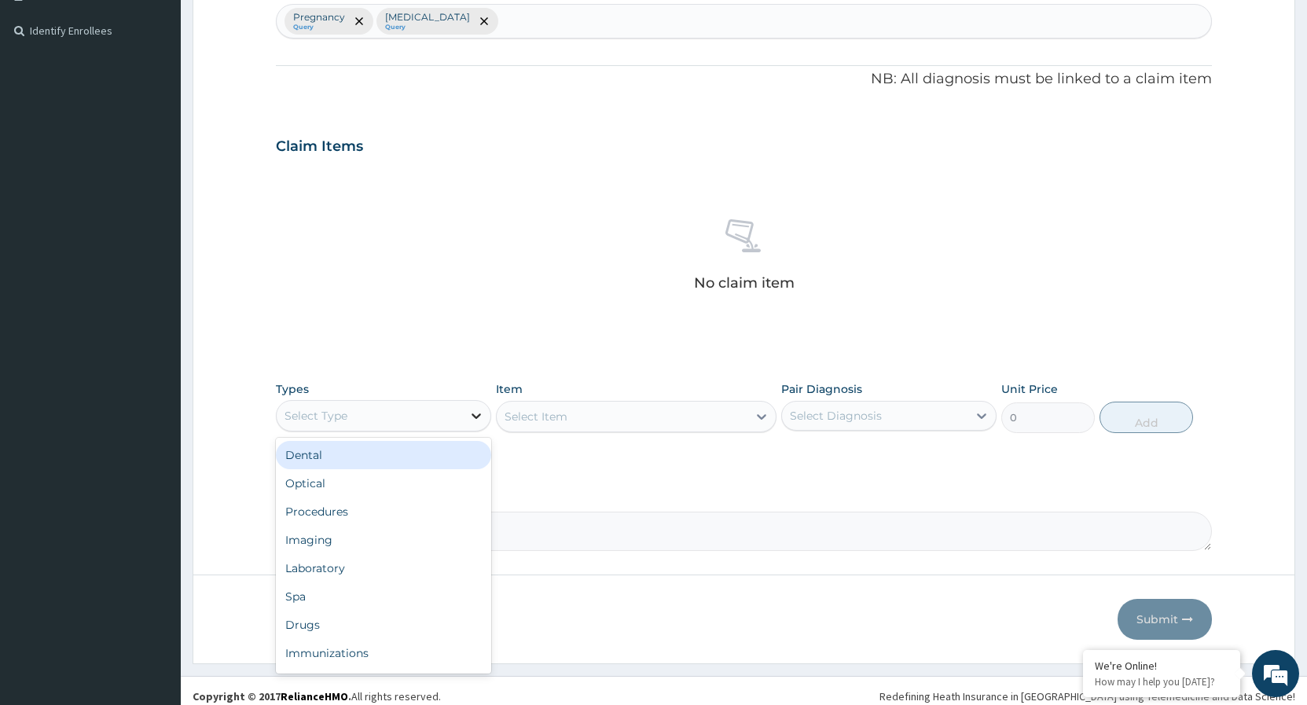
click at [480, 406] on div at bounding box center [476, 416] width 28 height 28
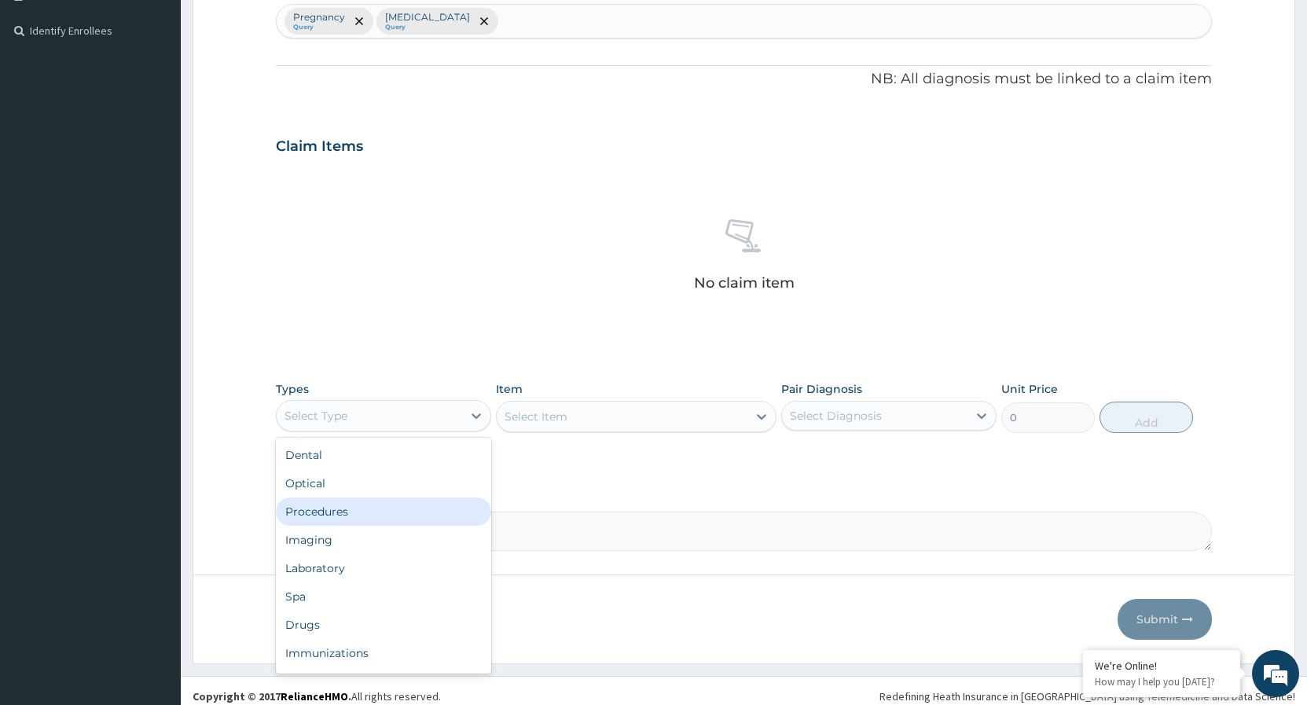
click at [320, 516] on div "Procedures" at bounding box center [383, 512] width 215 height 28
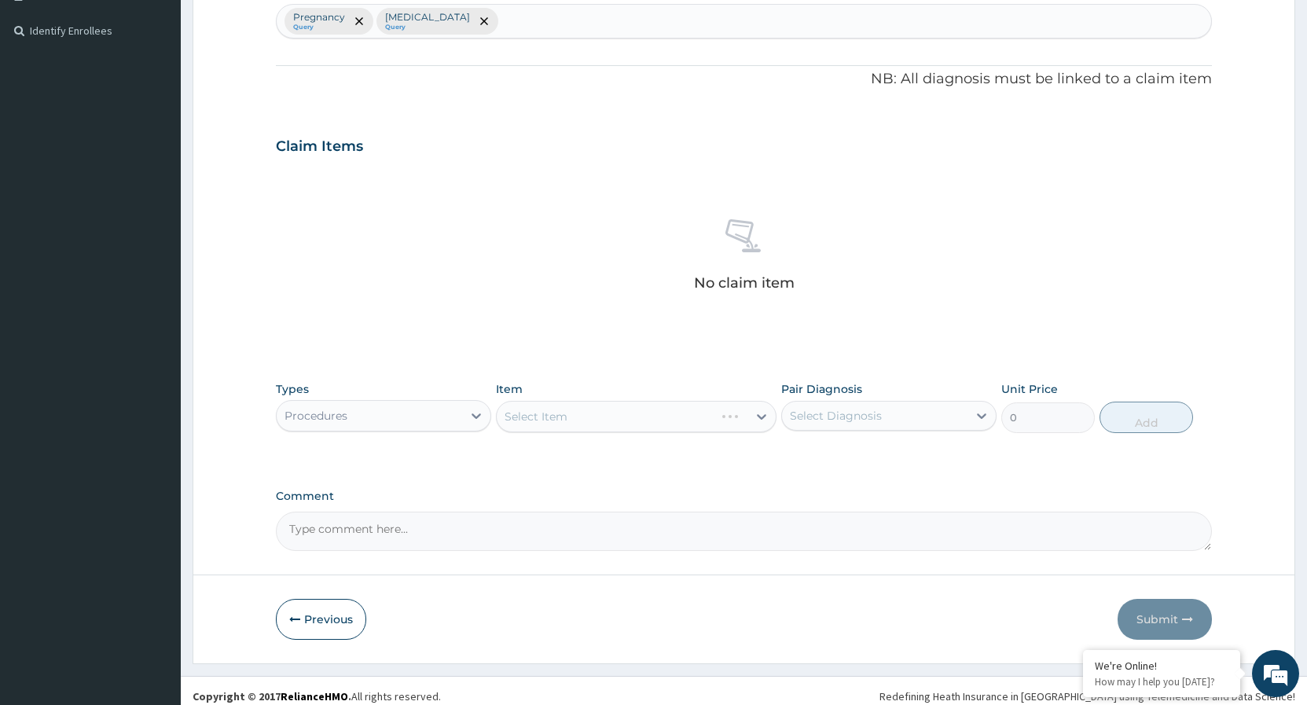
click at [757, 419] on div "Select Item" at bounding box center [636, 416] width 281 height 31
click at [752, 419] on div at bounding box center [762, 416] width 28 height 28
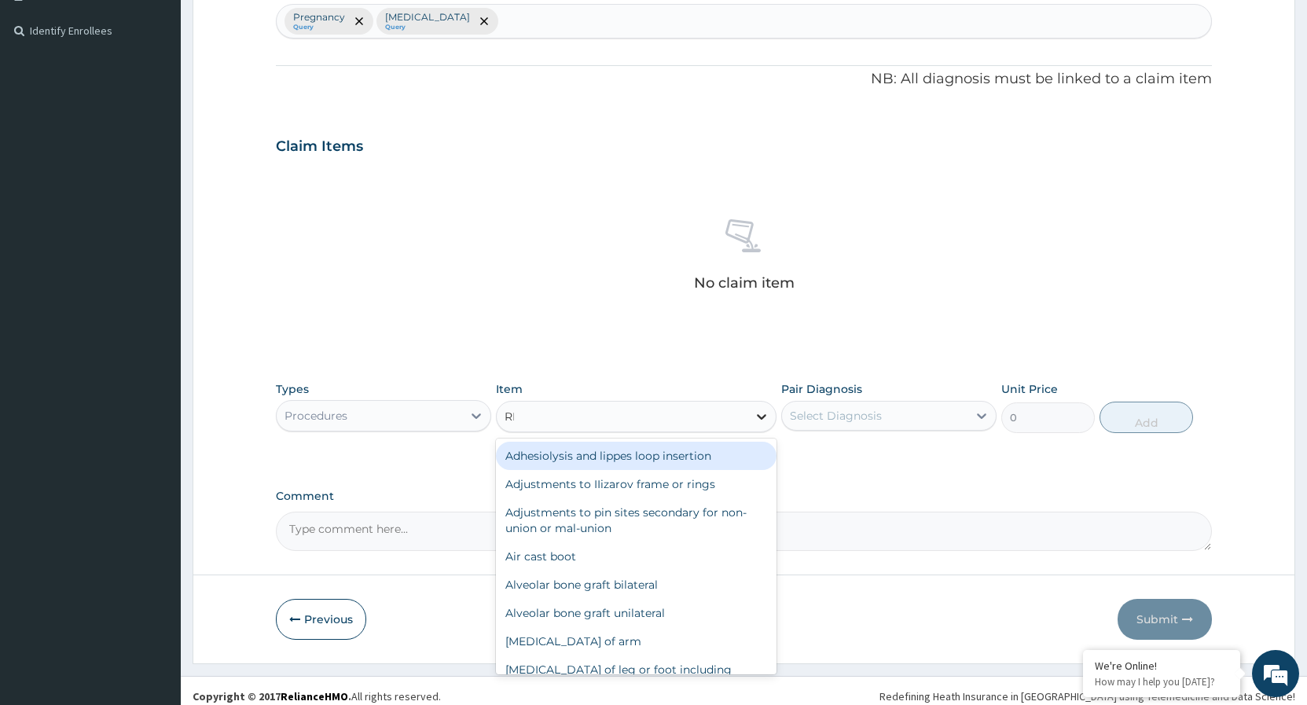
type input "REG"
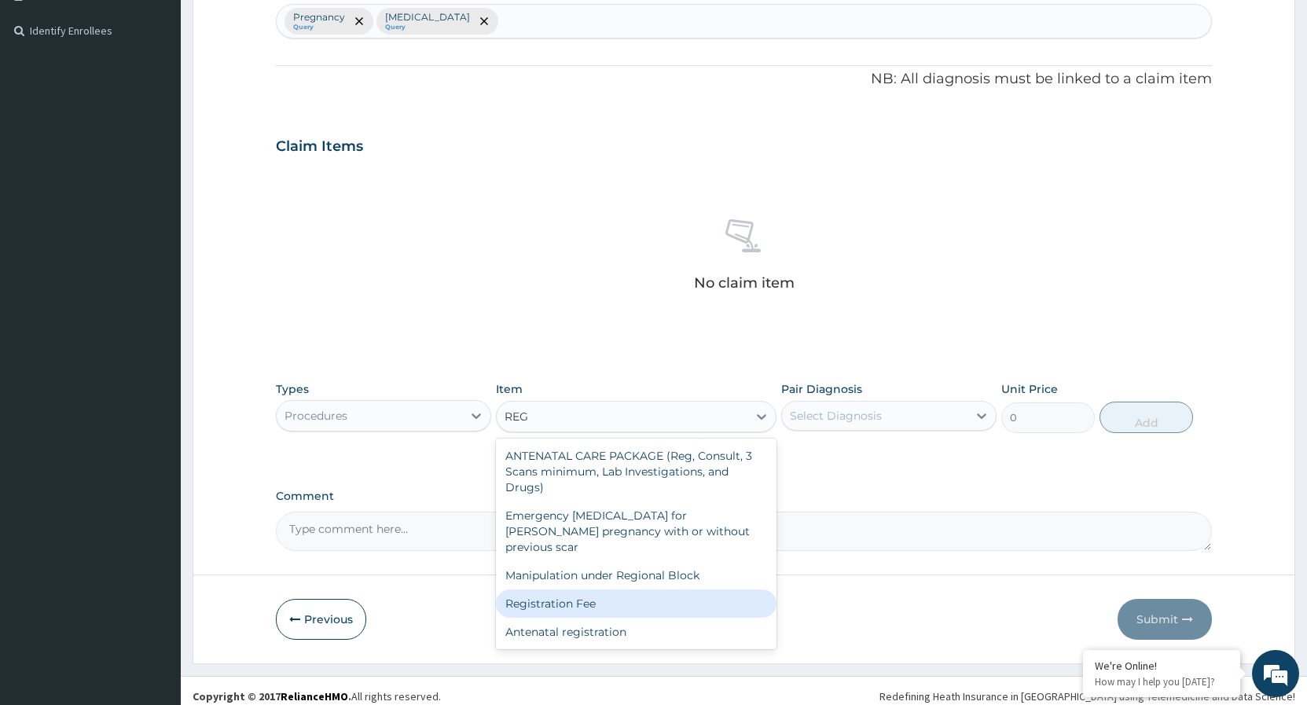
click at [597, 590] on div "Registration Fee" at bounding box center [636, 604] width 281 height 28
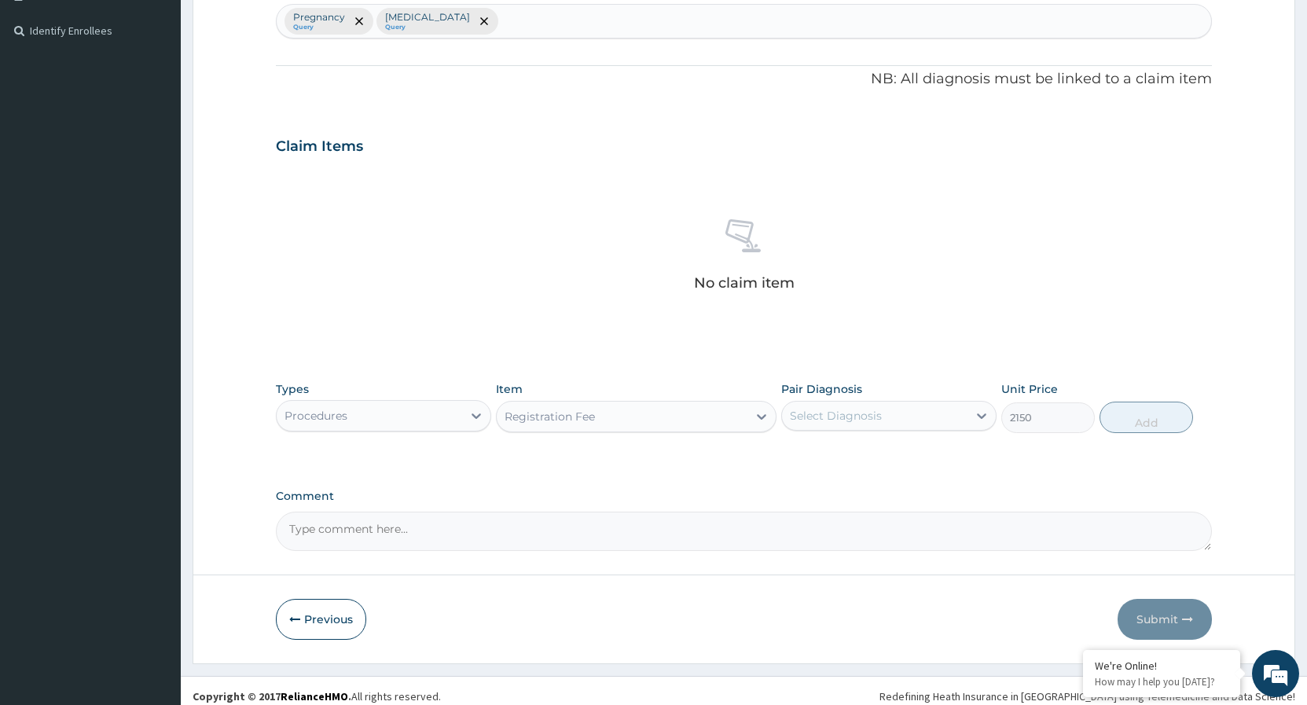
type input "2150"
click at [985, 415] on icon at bounding box center [981, 416] width 9 height 6
click at [796, 458] on input "checkbox" at bounding box center [796, 455] width 10 height 10
checkbox input "true"
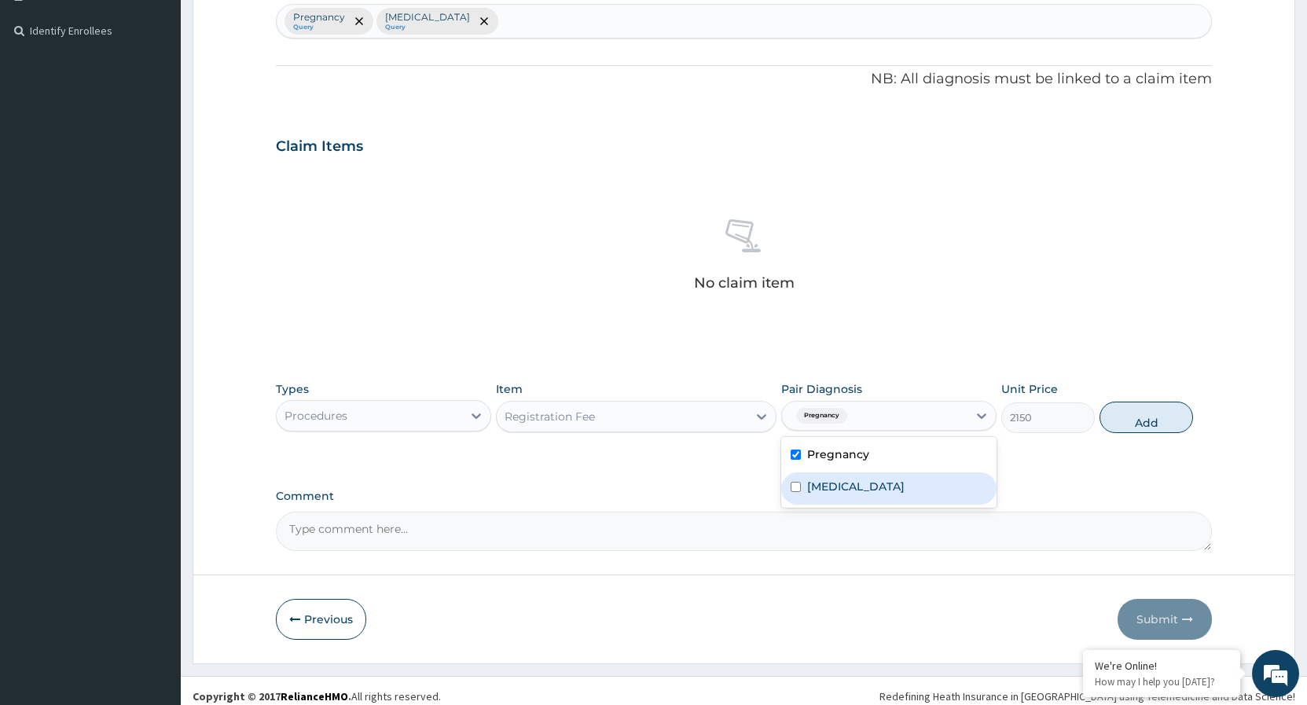
click at [794, 485] on input "checkbox" at bounding box center [796, 487] width 10 height 10
checkbox input "true"
click at [1128, 423] on button "Add" at bounding box center [1147, 417] width 94 height 31
type input "0"
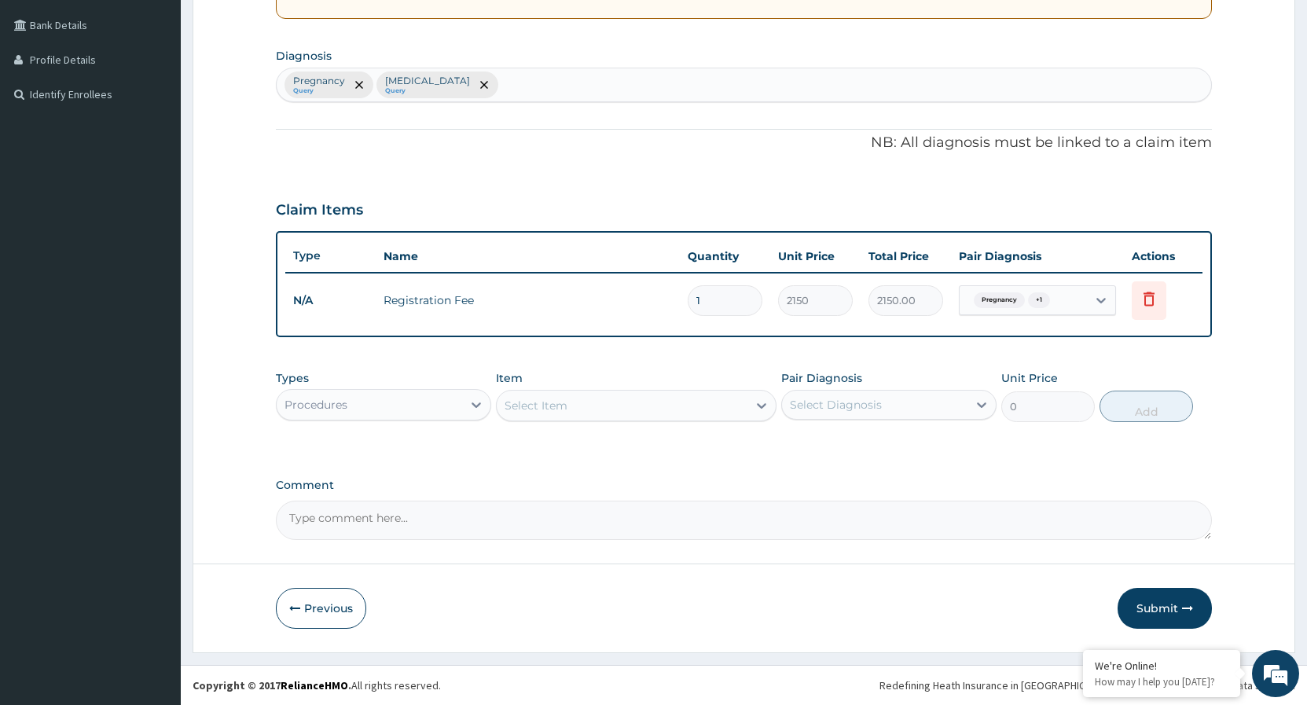
scroll to position [354, 0]
click at [752, 410] on div at bounding box center [762, 405] width 28 height 28
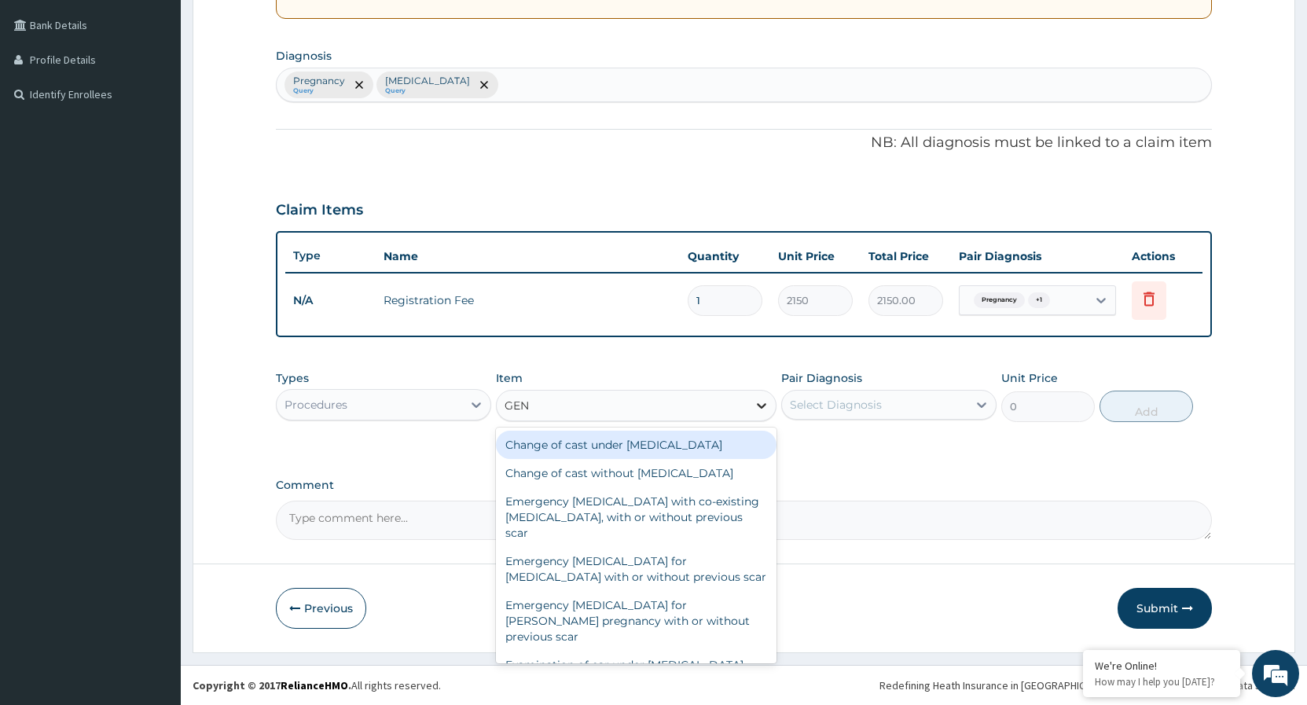
type input "GENE"
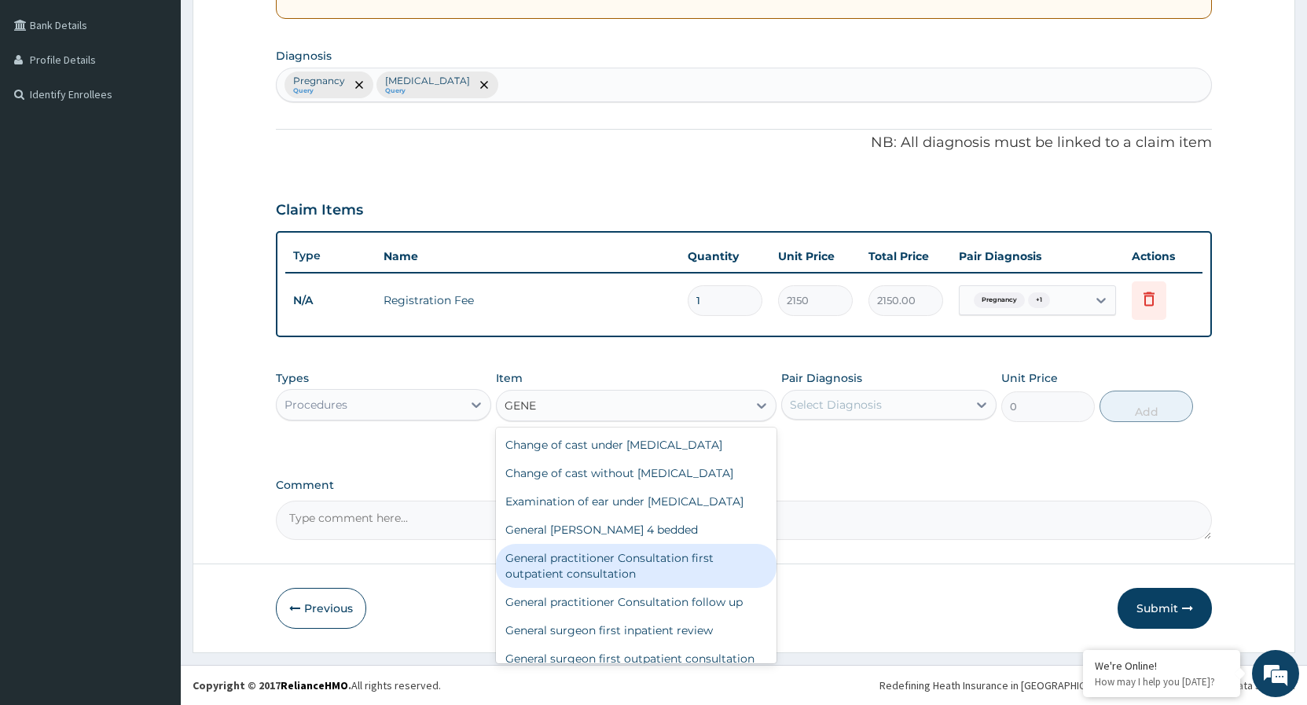
click at [631, 579] on div "General practitioner Consultation first outpatient consultation" at bounding box center [636, 566] width 281 height 44
type input "3547.5"
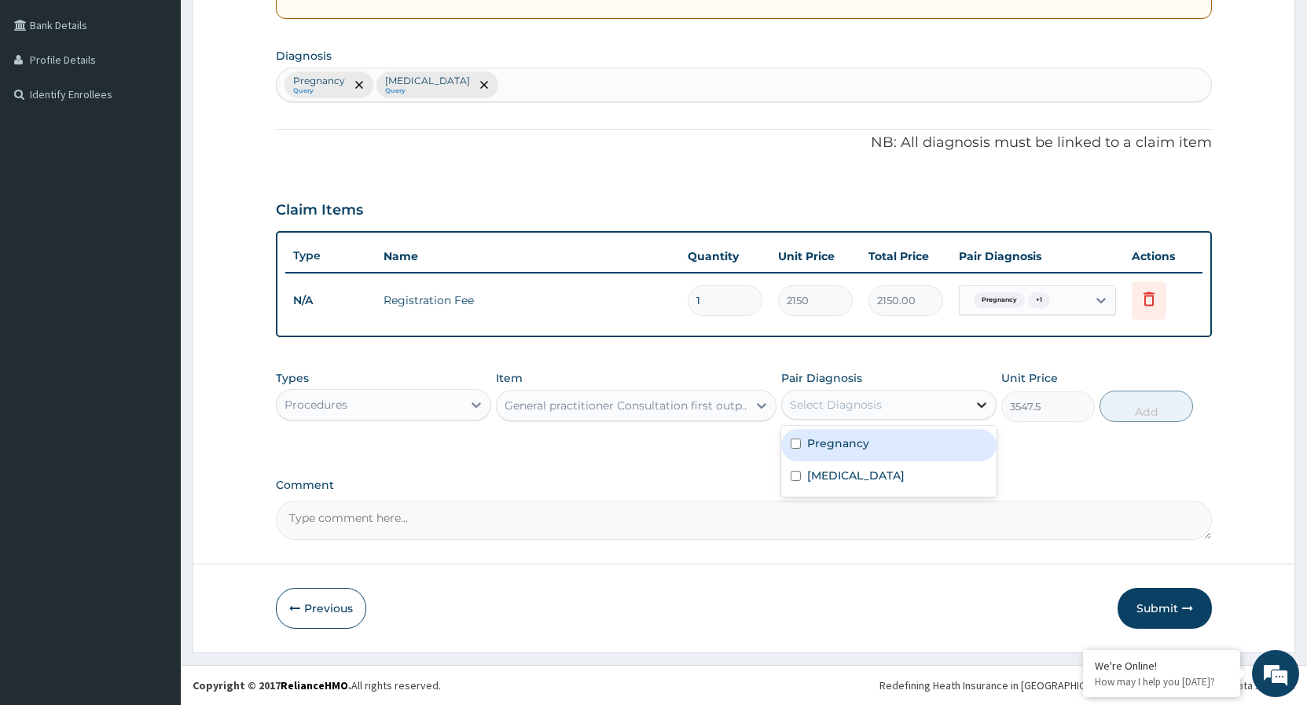
click at [988, 406] on icon at bounding box center [982, 405] width 16 height 16
type input "1"
click at [972, 404] on div at bounding box center [982, 405] width 28 height 28
click at [968, 406] on div at bounding box center [982, 405] width 28 height 28
click at [791, 442] on div "Pregnancy" at bounding box center [888, 445] width 215 height 32
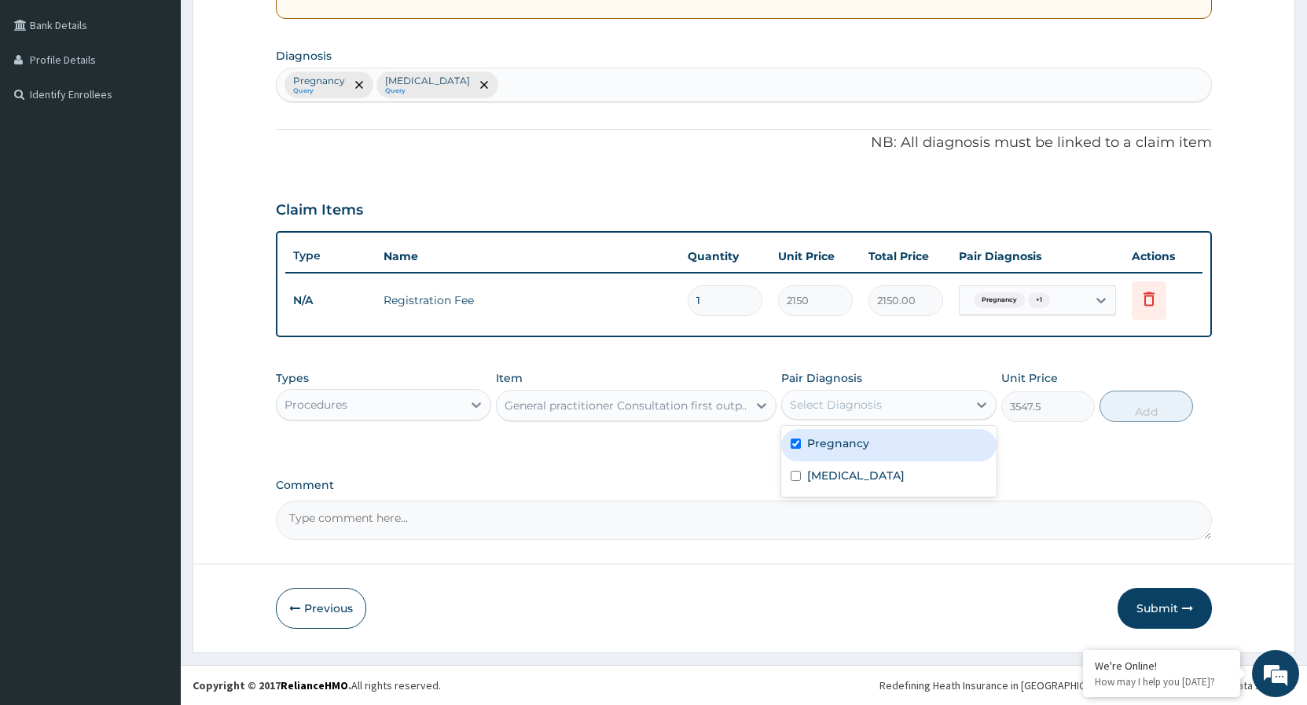
checkbox input "true"
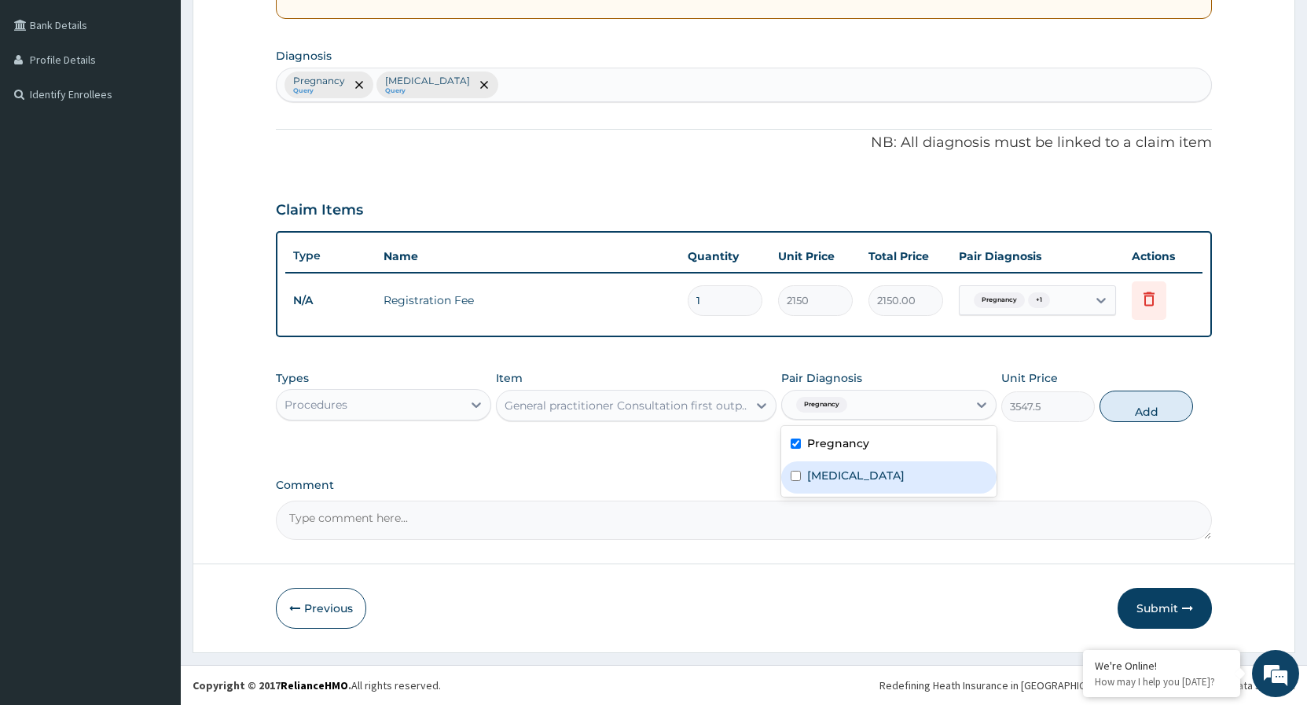
click at [792, 476] on input "checkbox" at bounding box center [796, 476] width 10 height 10
checkbox input "true"
click at [1145, 410] on button "Add" at bounding box center [1147, 406] width 94 height 31
type input "0"
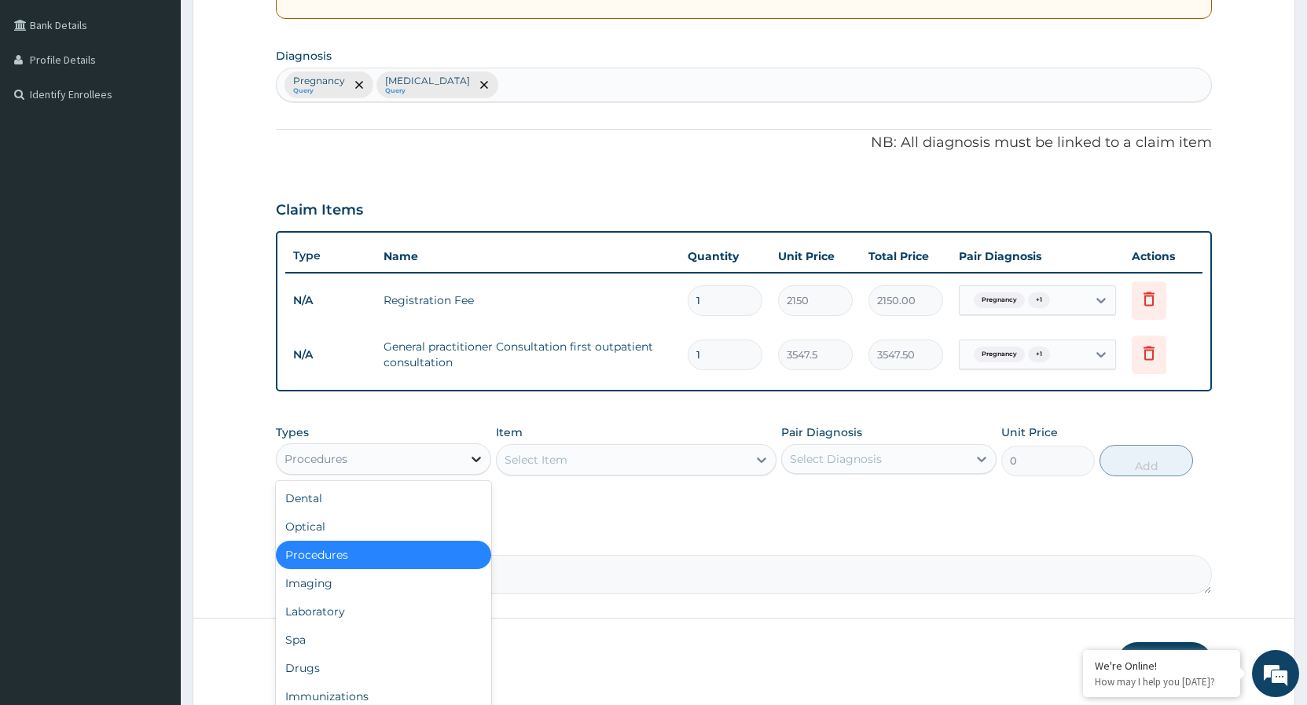
click at [467, 451] on div at bounding box center [476, 459] width 28 height 28
click at [329, 615] on div "Laboratory" at bounding box center [383, 611] width 215 height 28
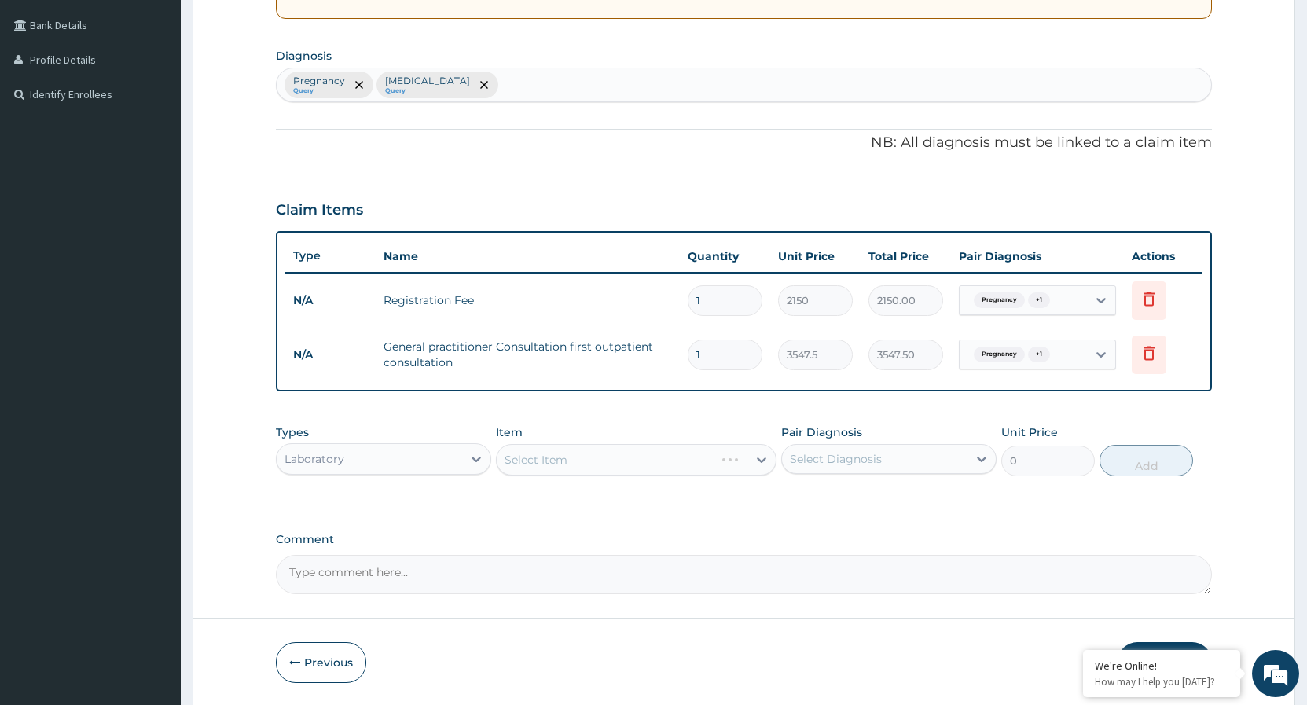
scroll to position [408, 0]
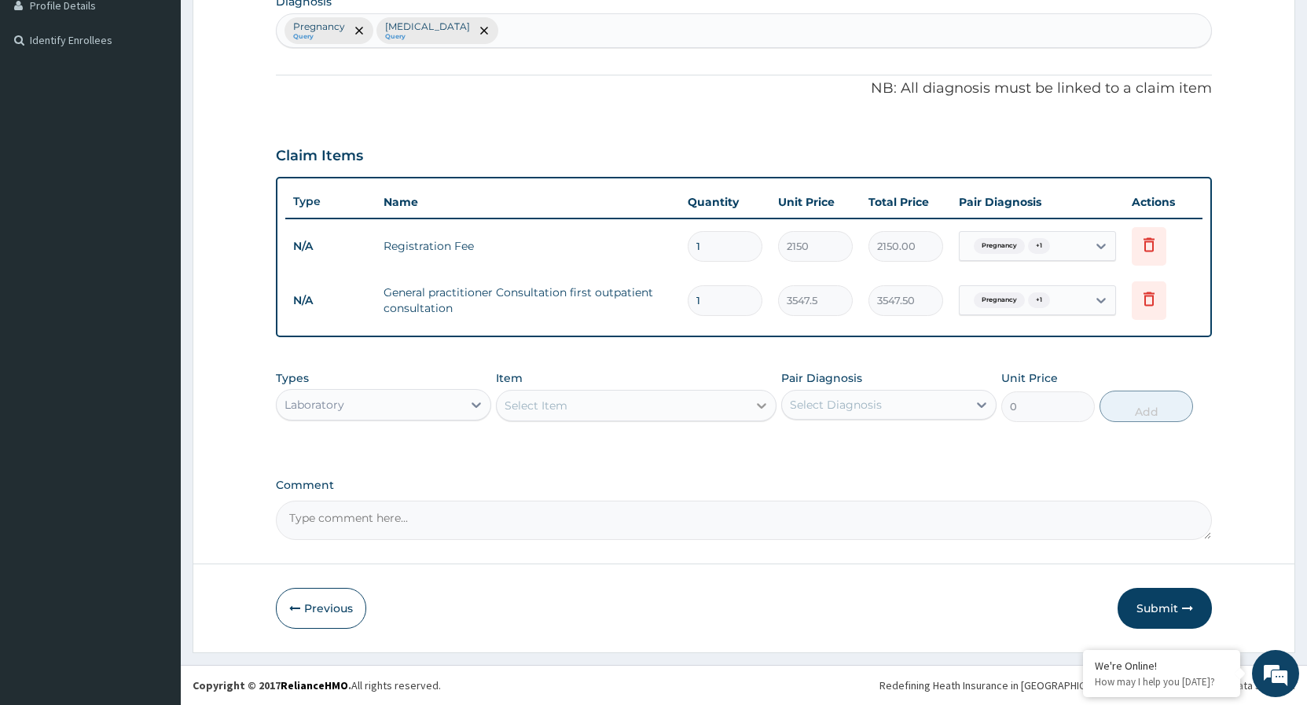
click at [758, 406] on icon at bounding box center [762, 406] width 16 height 16
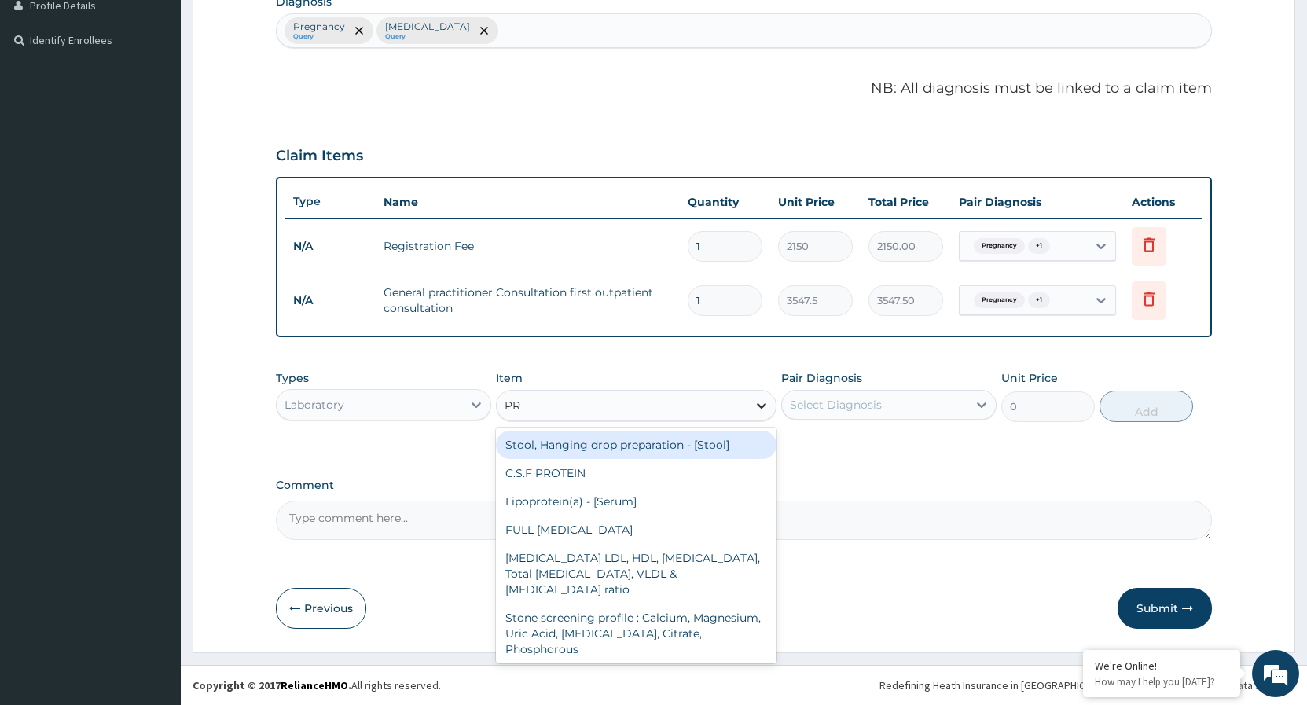
type input "PRE"
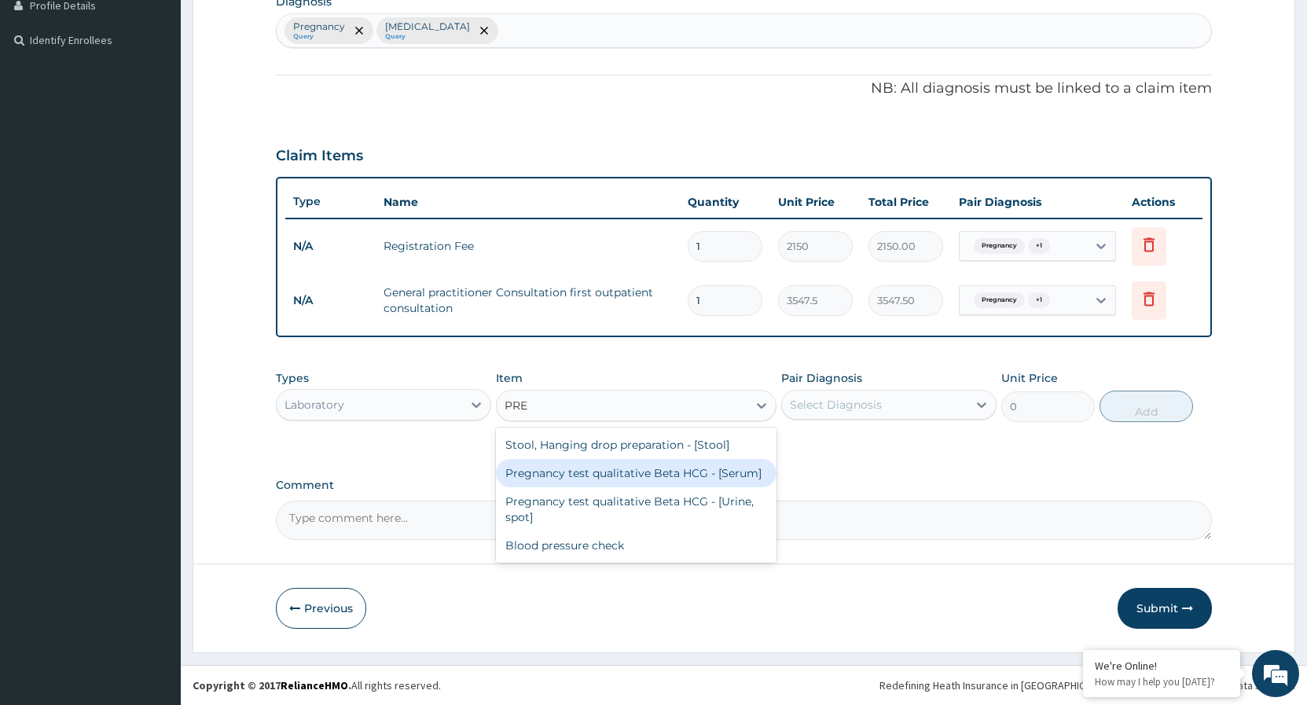
click at [653, 481] on div "Pregnancy test qualitative Beta HCG - [Serum]" at bounding box center [636, 473] width 281 height 28
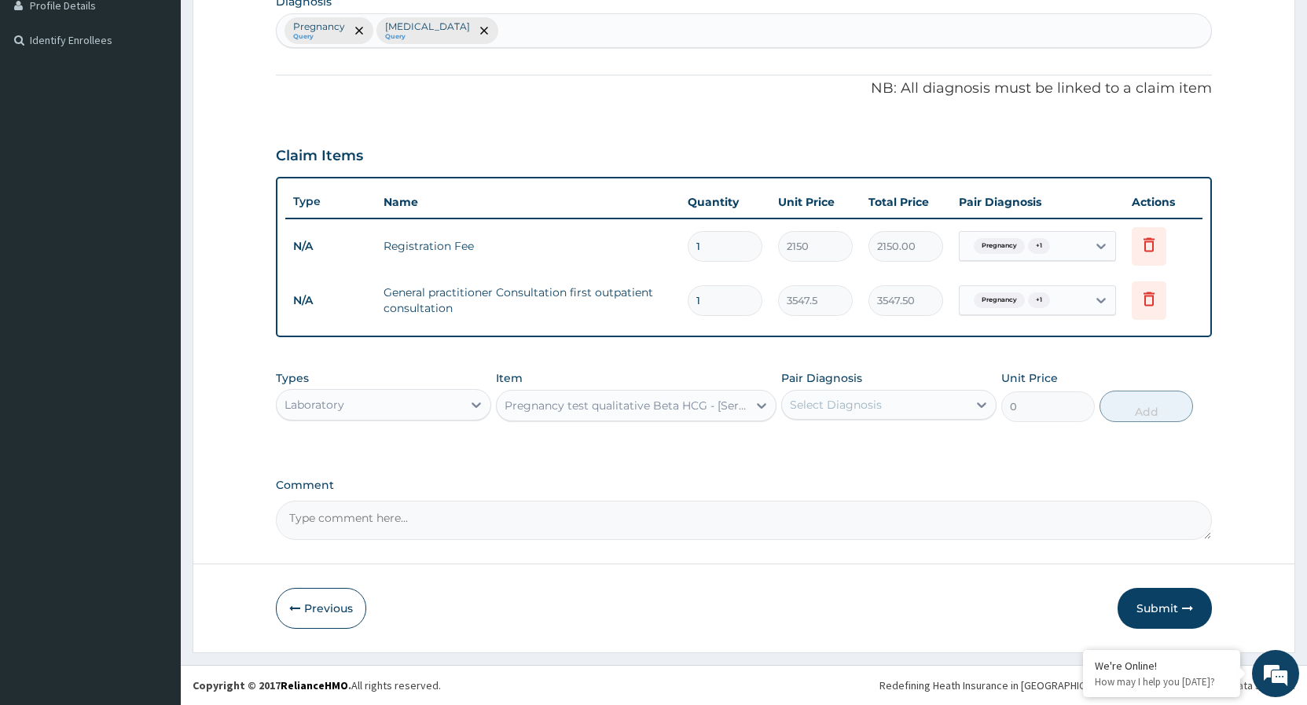
type input "1290"
click at [979, 406] on icon at bounding box center [982, 405] width 16 height 16
click at [791, 447] on div "Pregnancy" at bounding box center [888, 445] width 215 height 32
checkbox input "true"
click at [766, 404] on icon at bounding box center [761, 406] width 9 height 6
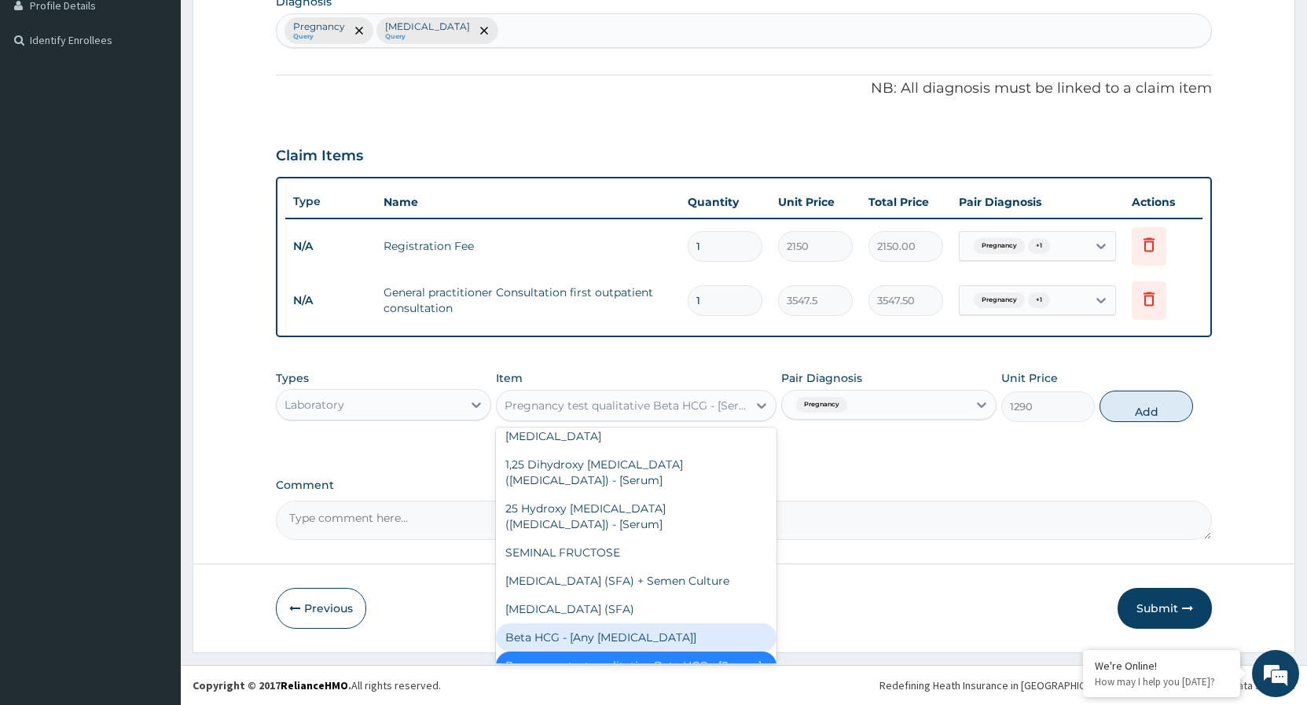
scroll to position [6860, 0]
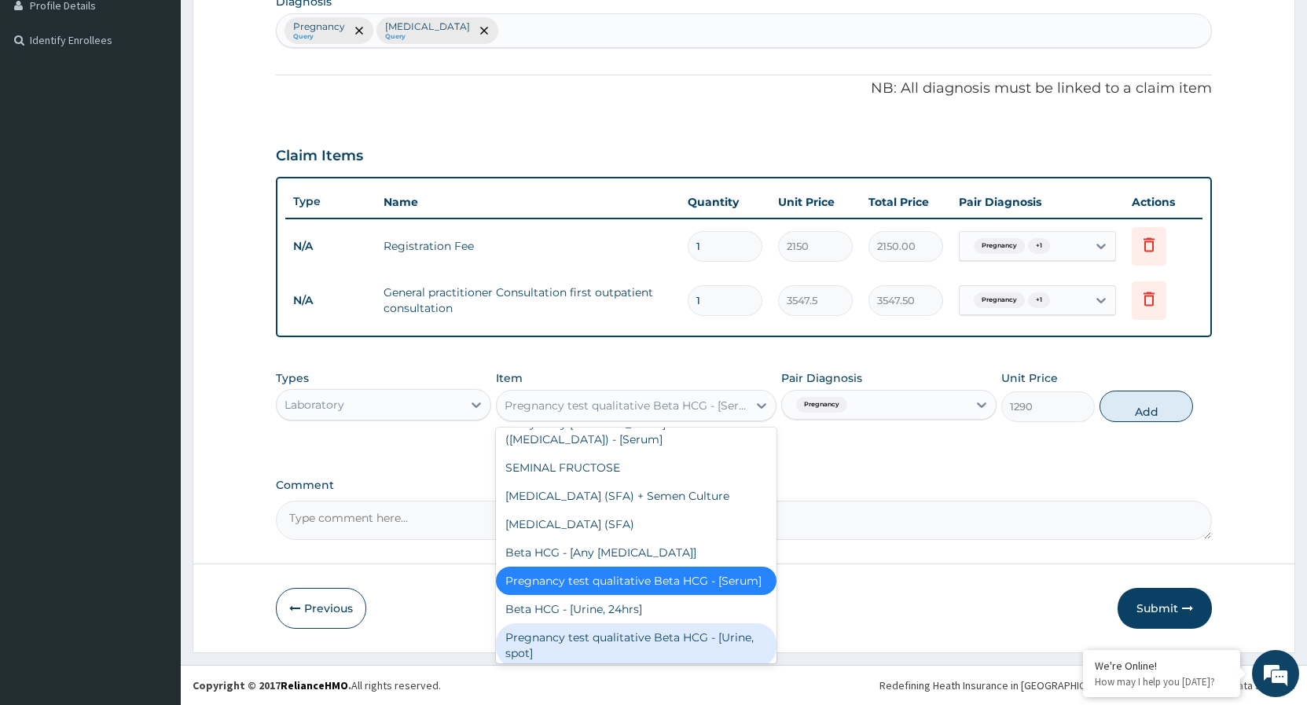
click at [601, 623] on div "Pregnancy test qualitative Beta HCG - [Urine, spot]" at bounding box center [636, 645] width 281 height 44
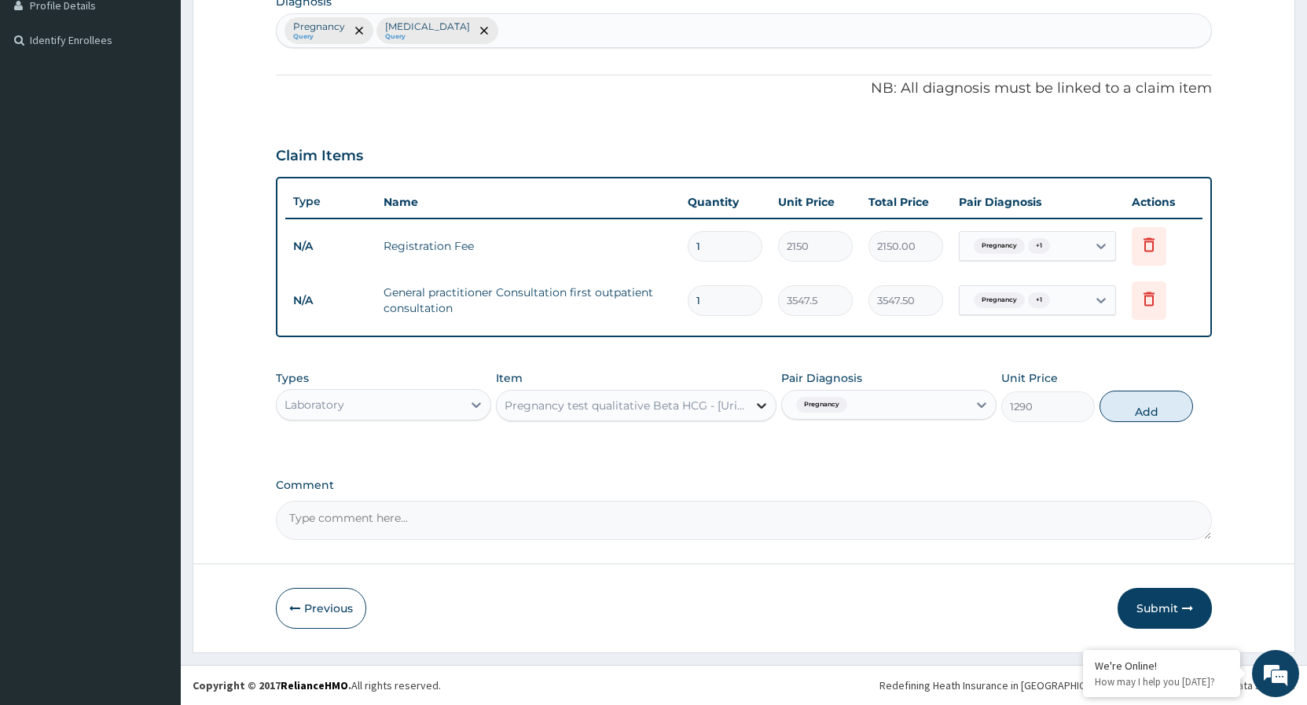
click at [764, 402] on icon at bounding box center [762, 406] width 16 height 16
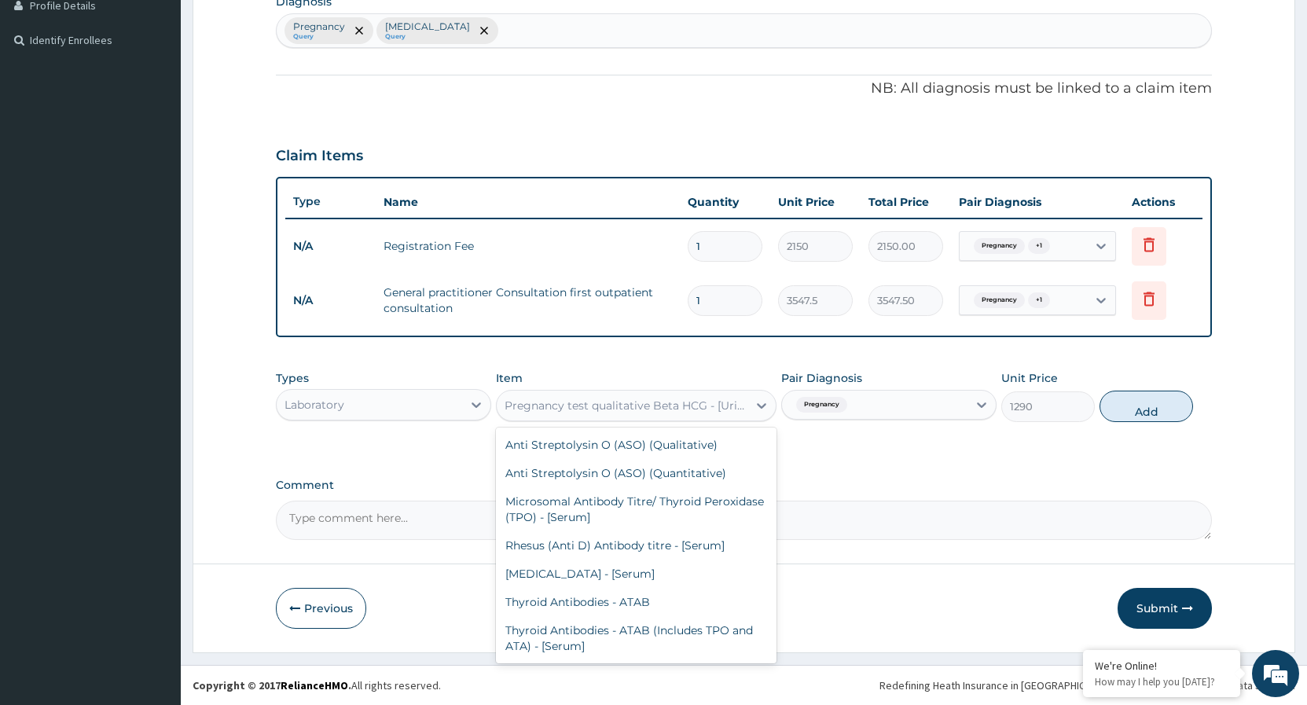
scroll to position [6848, 0]
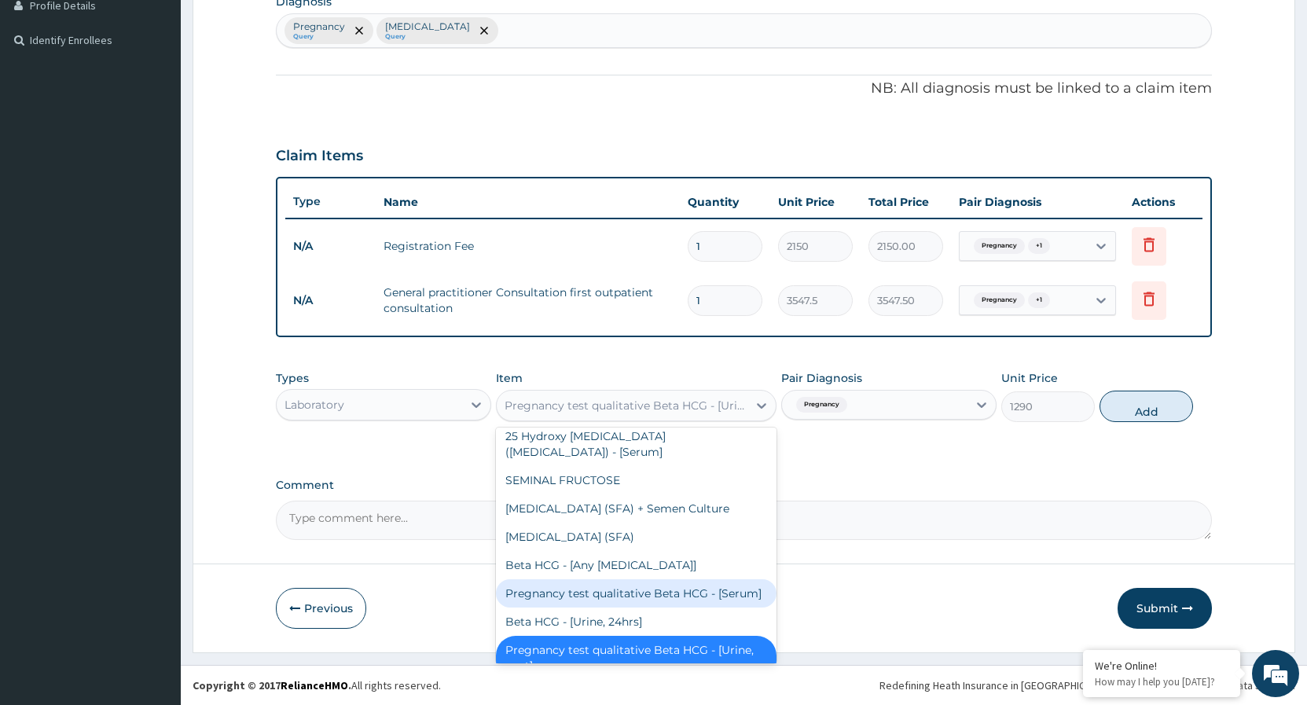
click at [639, 579] on div "Pregnancy test qualitative Beta HCG - [Serum]" at bounding box center [636, 593] width 281 height 28
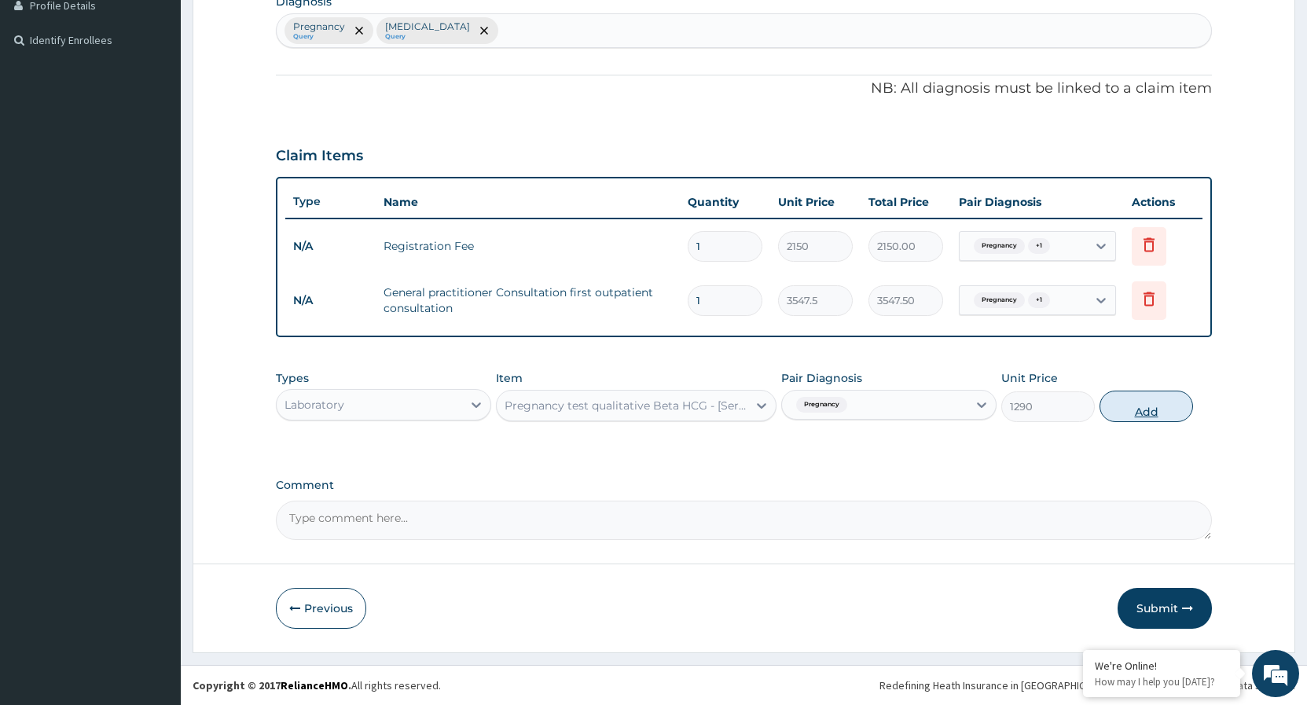
click at [1134, 406] on button "Add" at bounding box center [1147, 406] width 94 height 31
type input "0"
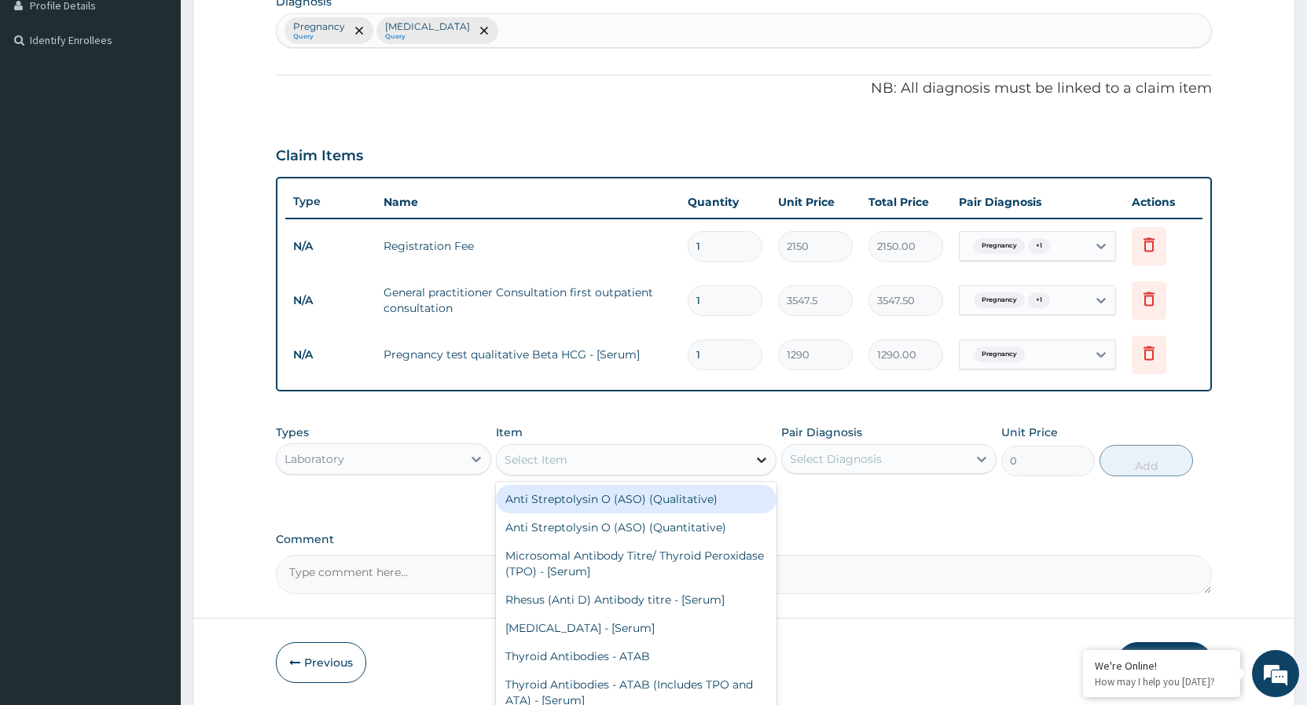
click at [750, 459] on div at bounding box center [762, 460] width 28 height 28
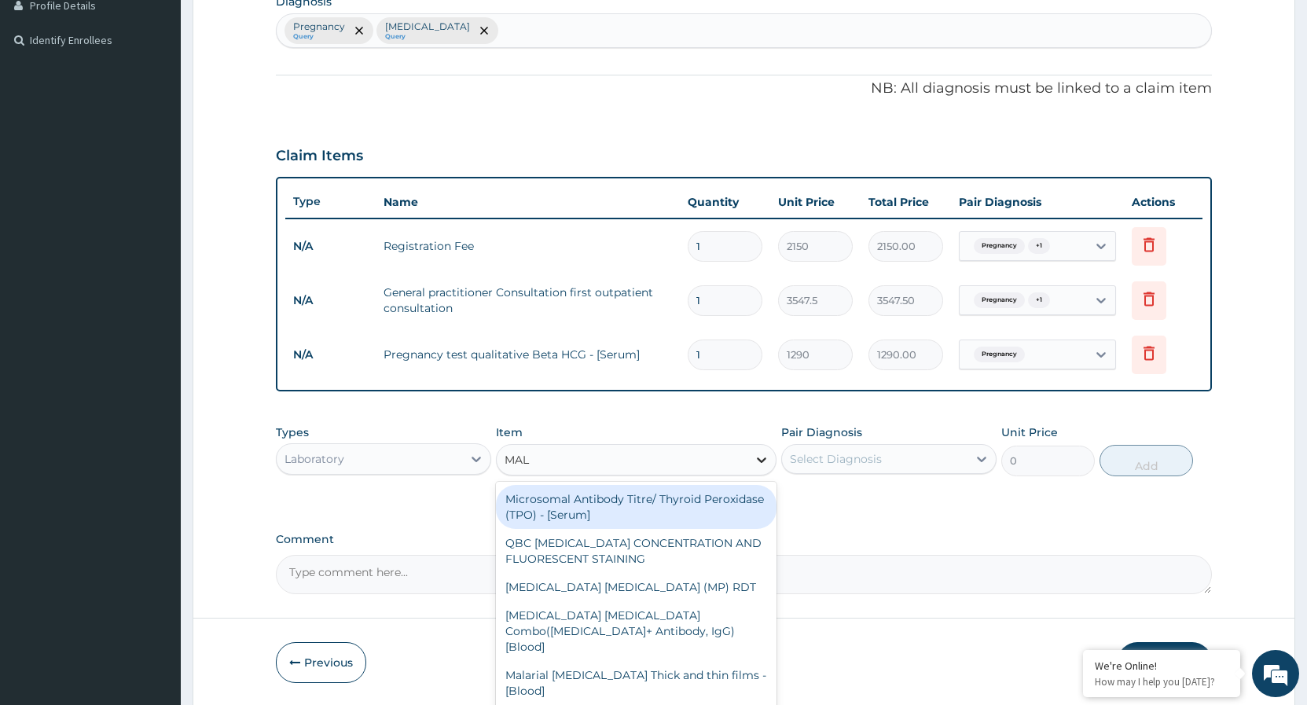
type input "MALA"
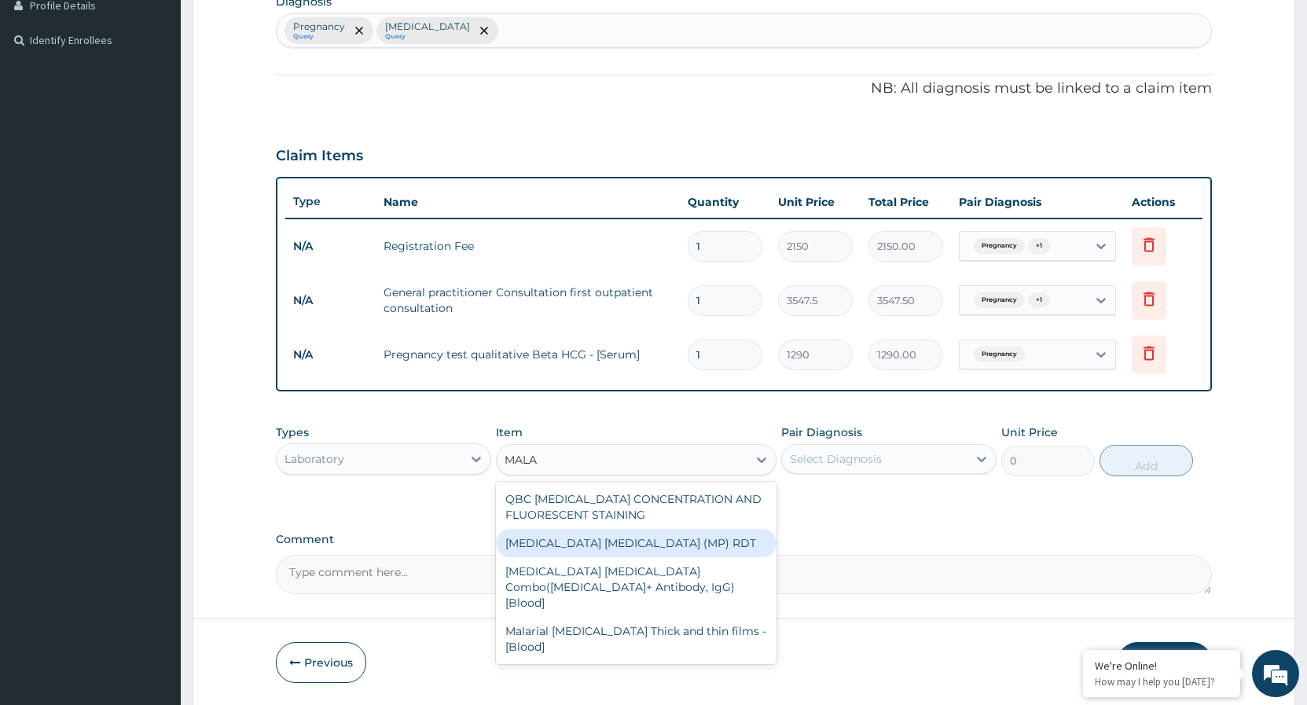
click at [698, 542] on div "MALARIA PARASITE (MP) RDT" at bounding box center [636, 543] width 281 height 28
type input "1612.5"
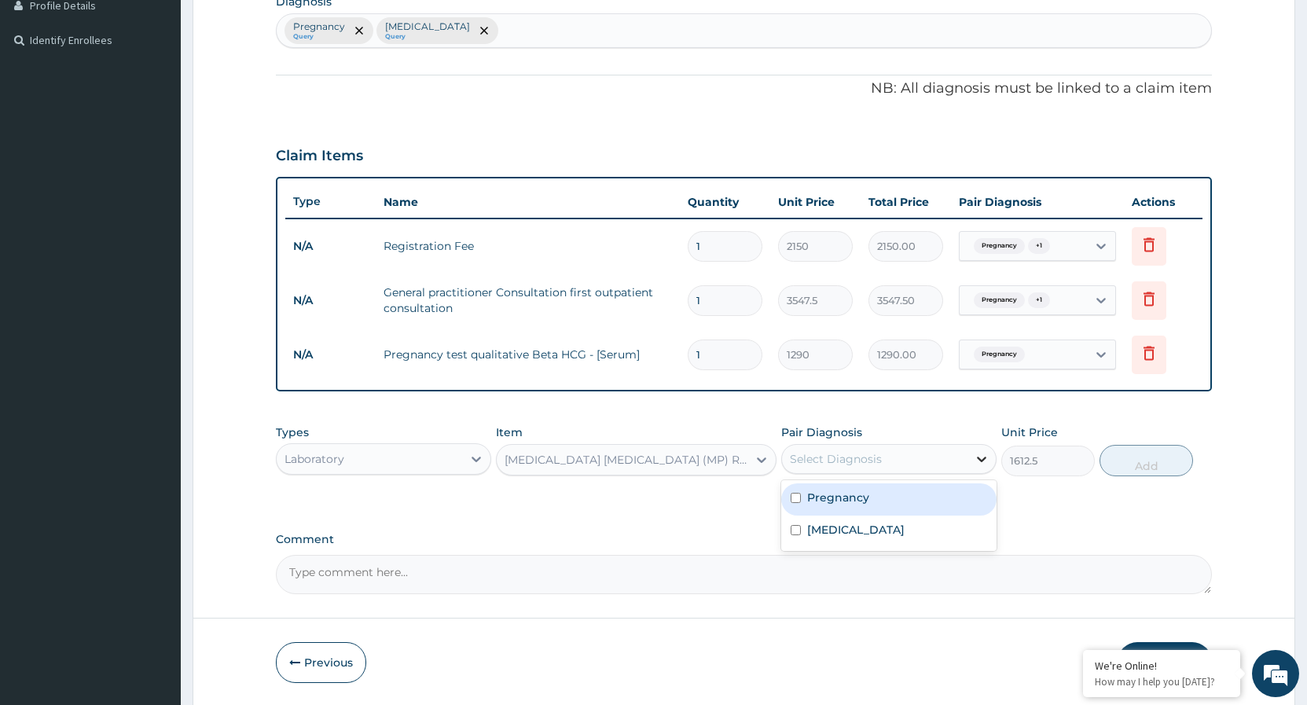
click at [985, 454] on icon at bounding box center [982, 459] width 16 height 16
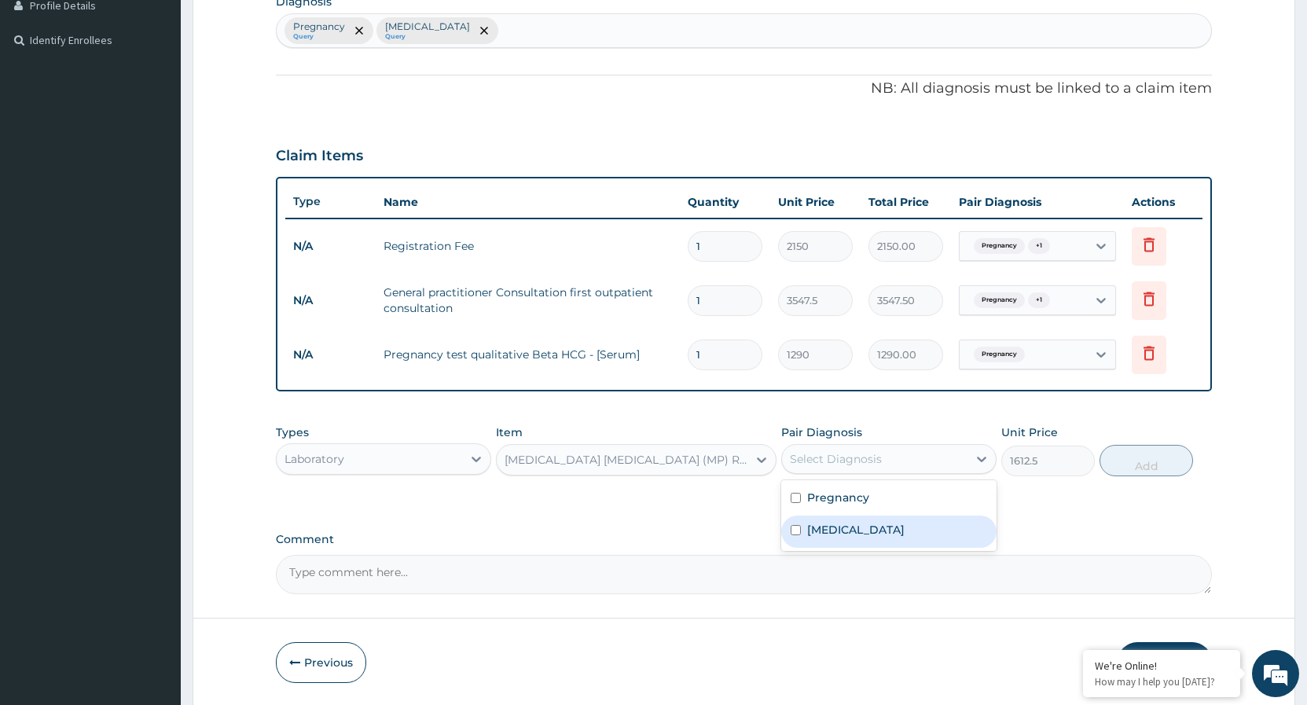
click at [794, 538] on div "Falciparum malaria" at bounding box center [888, 532] width 215 height 32
checkbox input "true"
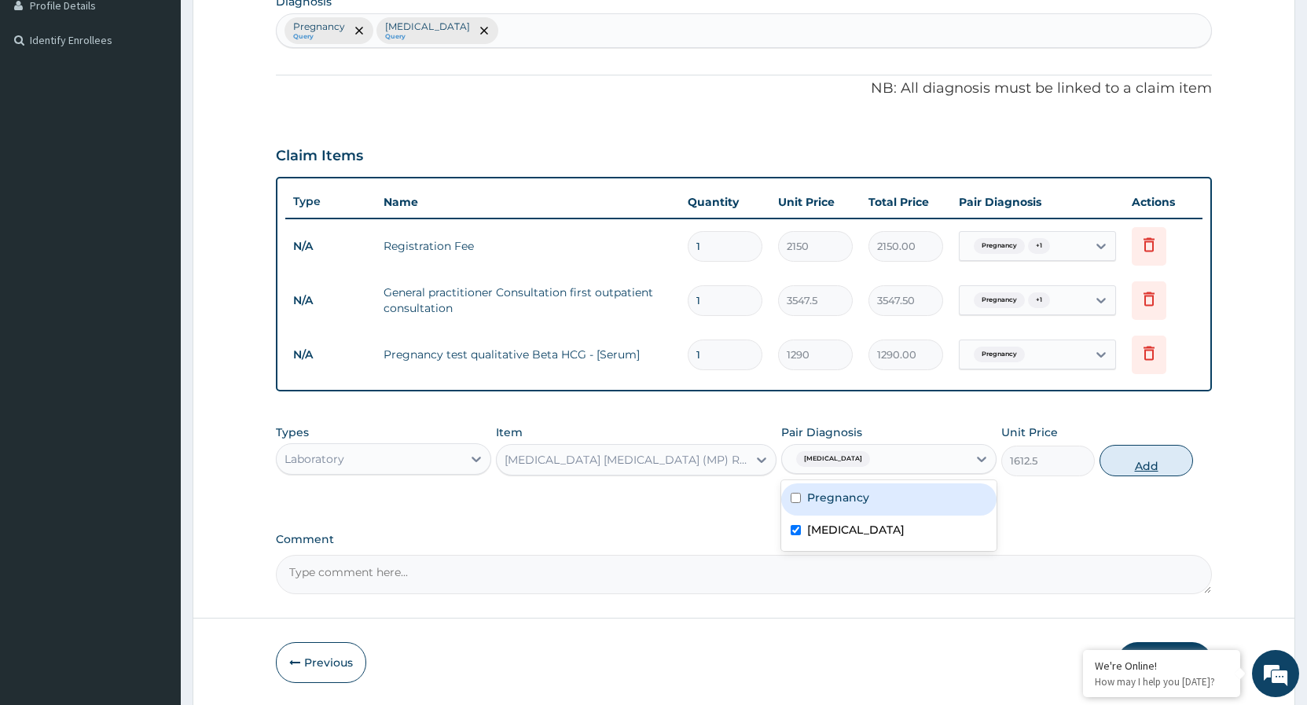
click at [1163, 459] on button "Add" at bounding box center [1147, 460] width 94 height 31
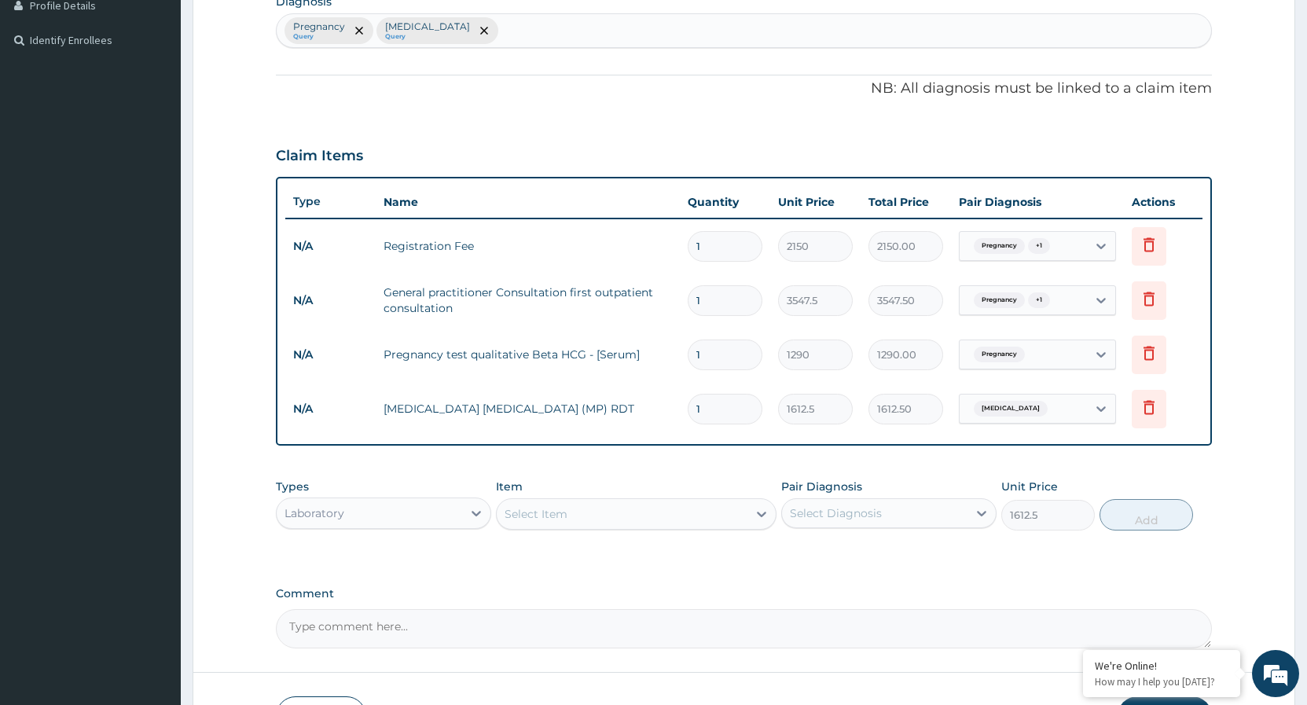
type input "0"
click at [763, 515] on icon at bounding box center [761, 515] width 9 height 6
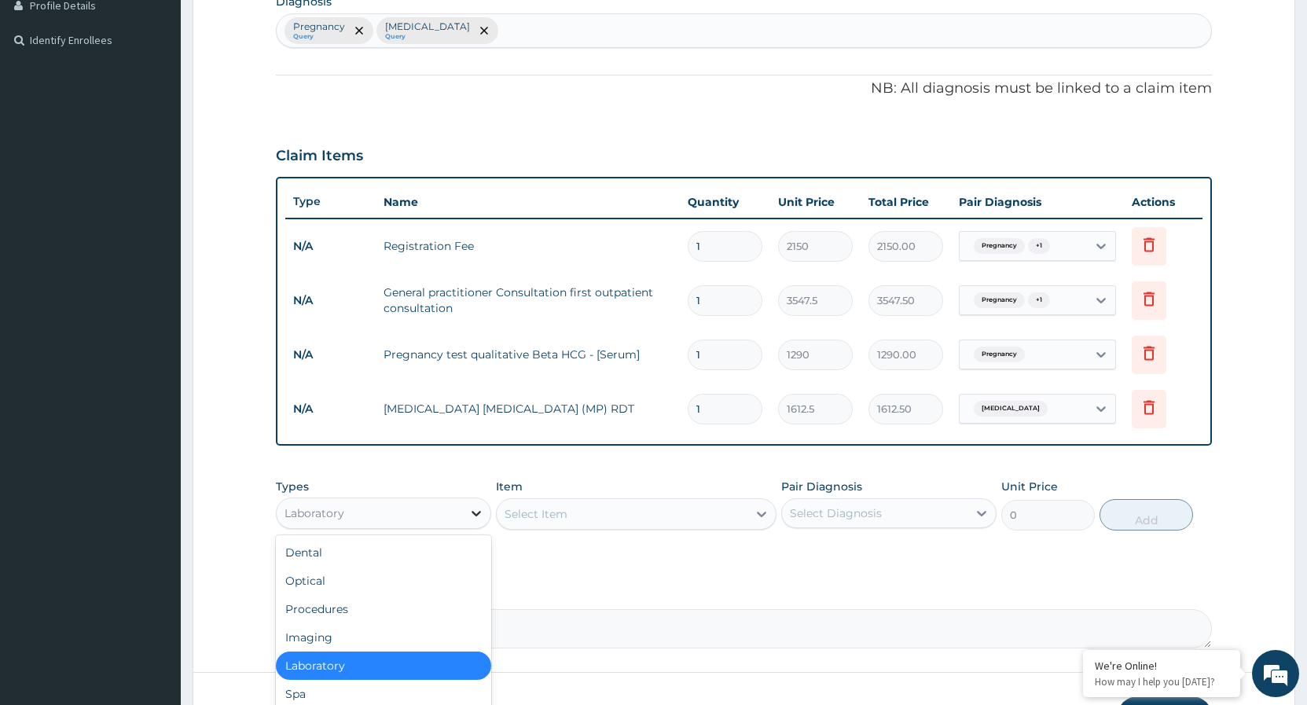
click at [482, 517] on icon at bounding box center [477, 513] width 16 height 16
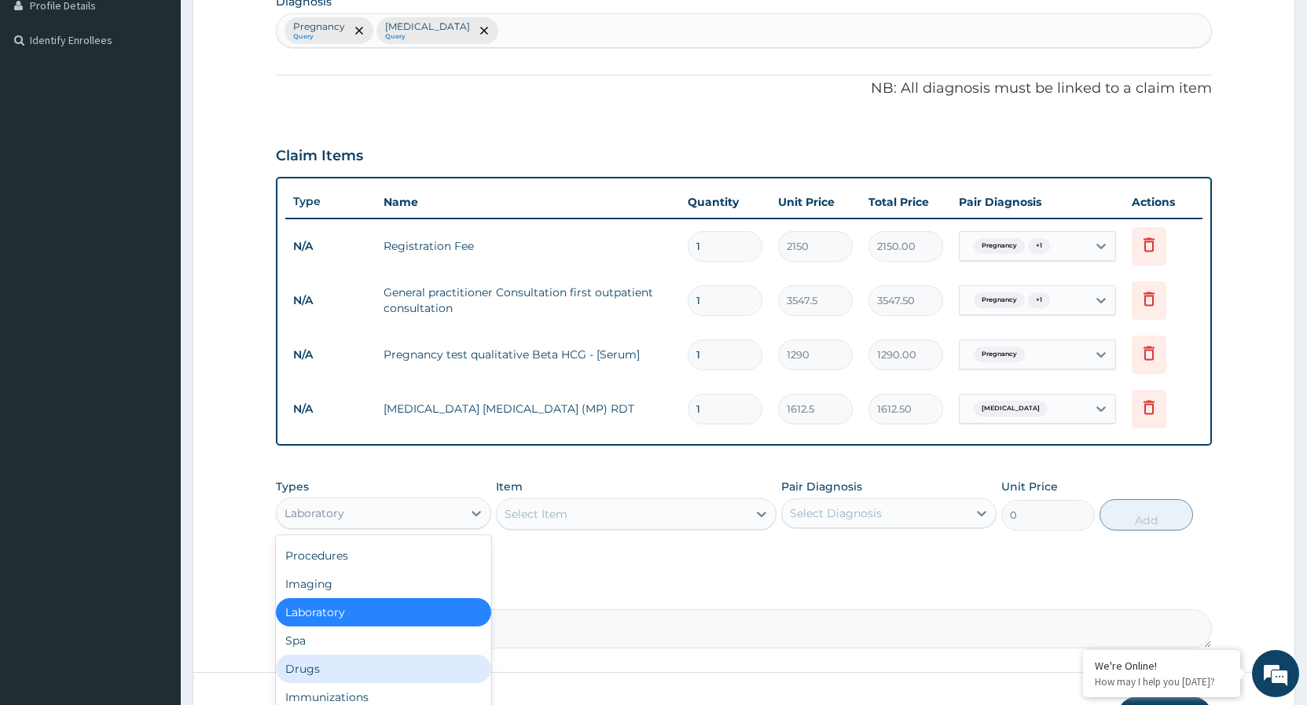
click at [323, 678] on div "Drugs" at bounding box center [383, 669] width 215 height 28
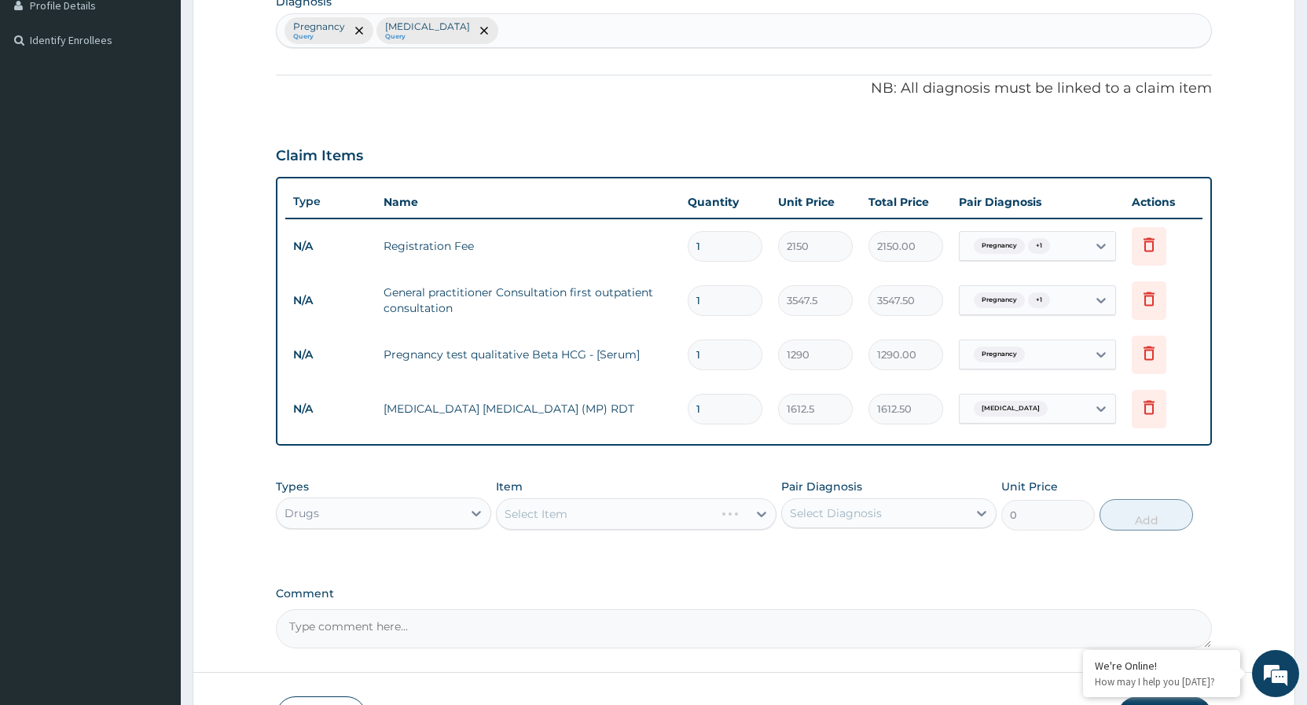
scroll to position [516, 0]
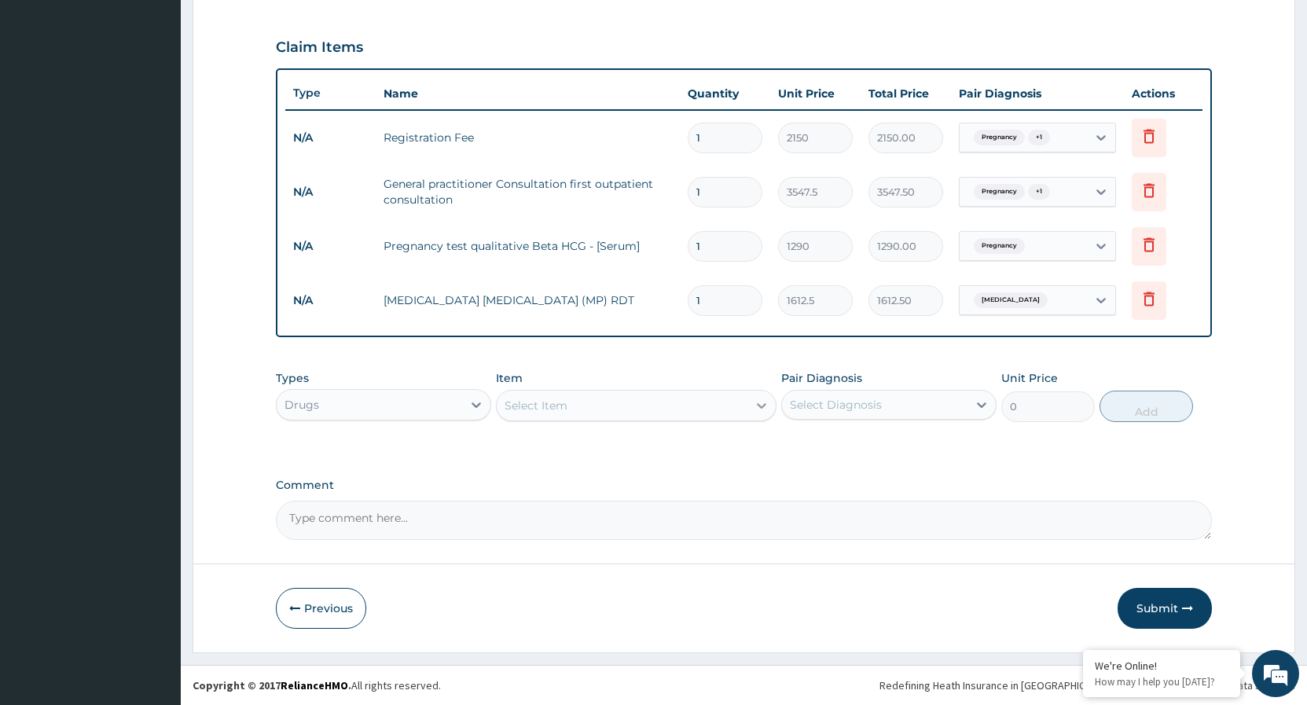
click at [751, 402] on div at bounding box center [762, 405] width 28 height 28
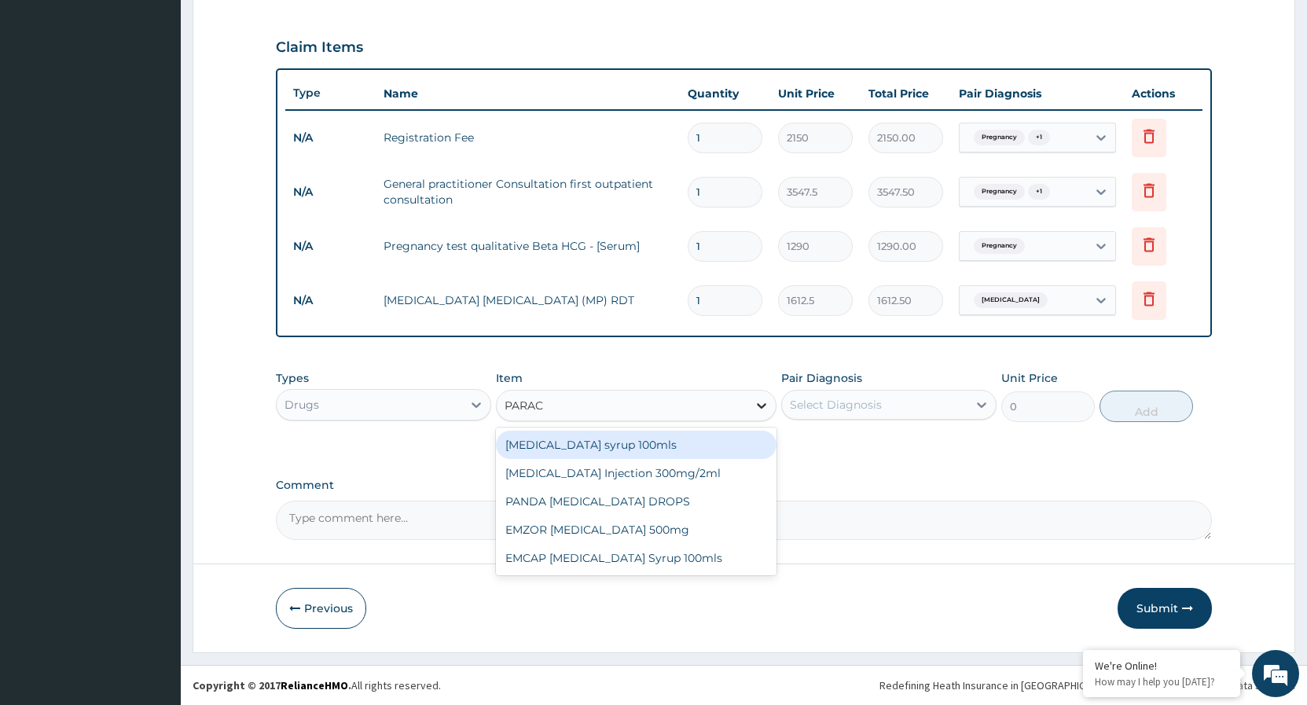
type input "PARACE"
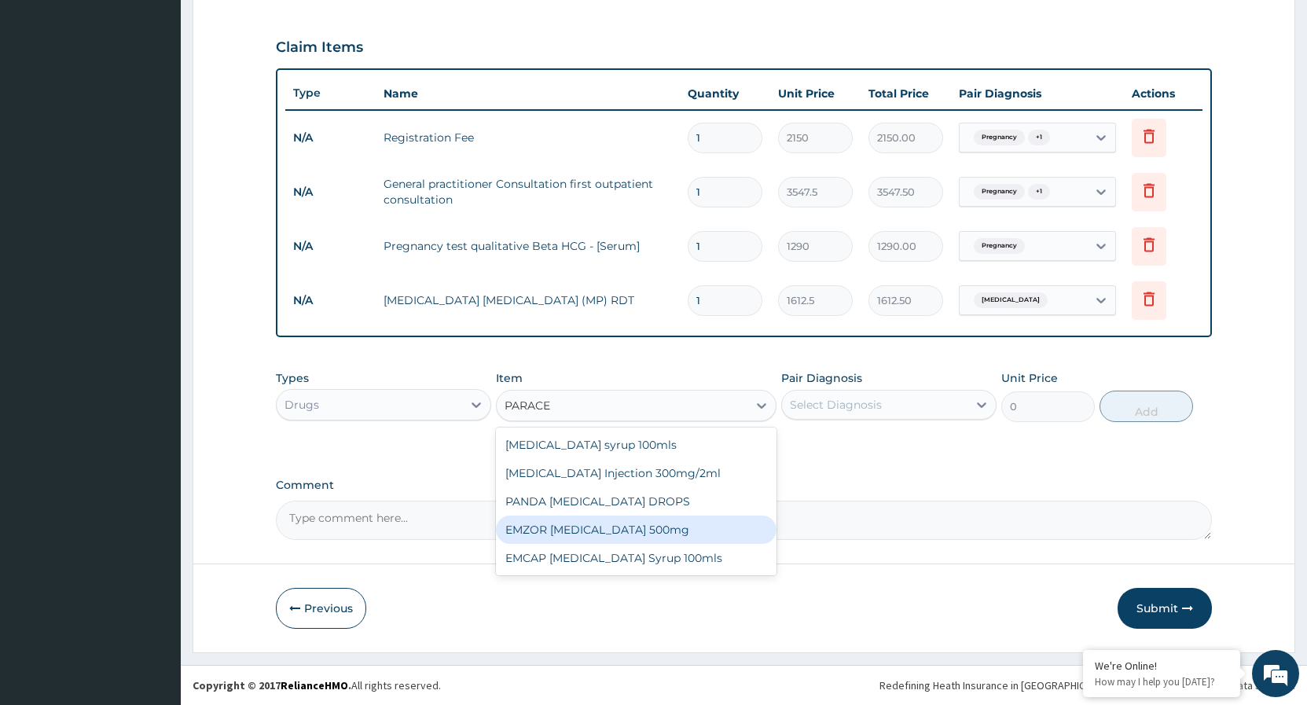
click at [607, 536] on div "EMZOR PARACETAMOL 500mg" at bounding box center [636, 530] width 281 height 28
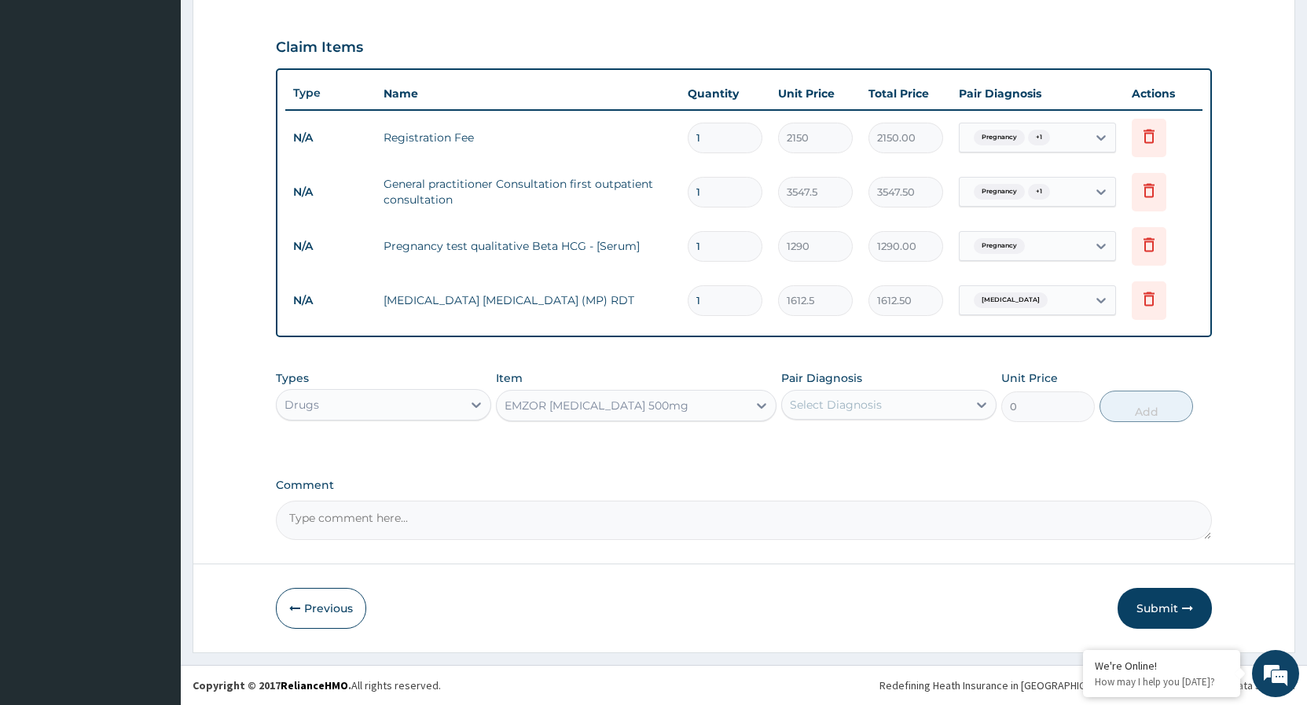
type input "23.65"
click at [982, 408] on icon at bounding box center [982, 405] width 16 height 16
click at [793, 447] on input "checkbox" at bounding box center [796, 444] width 10 height 10
checkbox input "true"
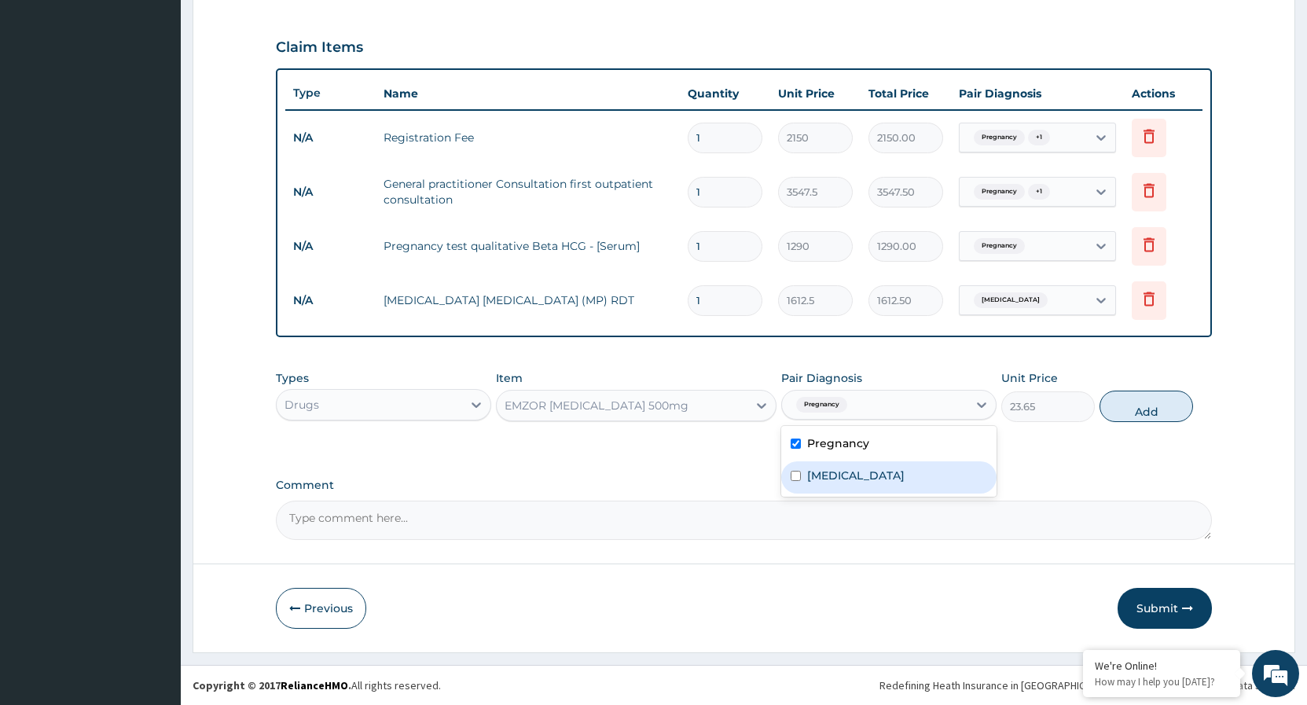
click at [794, 474] on input "checkbox" at bounding box center [796, 476] width 10 height 10
checkbox input "true"
click at [1141, 408] on button "Add" at bounding box center [1147, 406] width 94 height 31
type input "0"
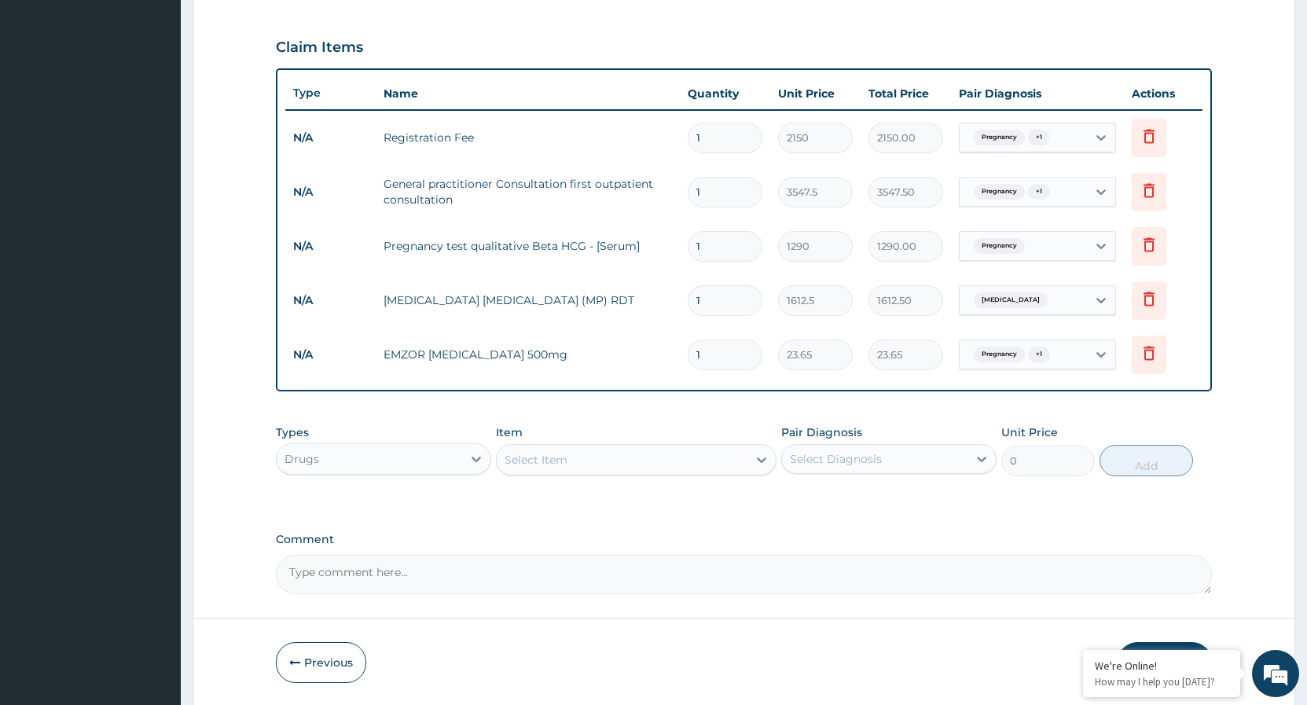
type input "0.00"
type input "3"
type input "70.95"
type input "30"
type input "709.50"
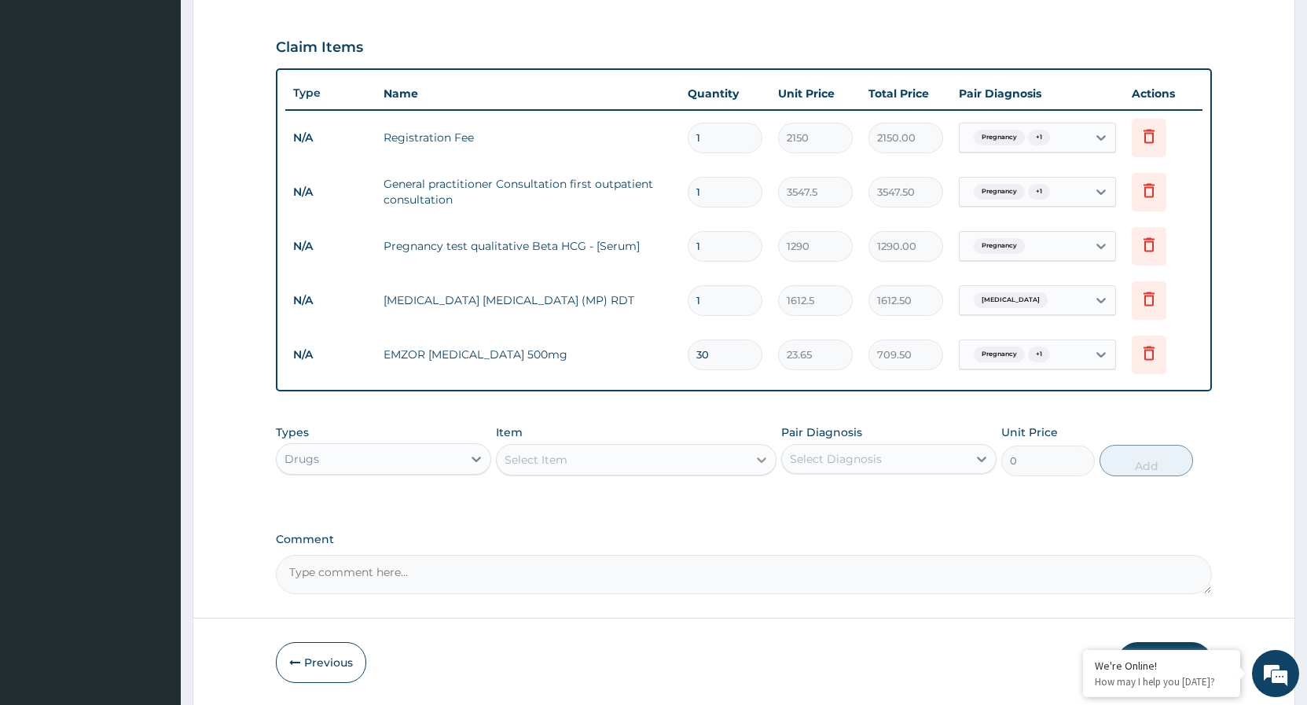
type input "30"
click at [767, 463] on icon at bounding box center [762, 460] width 16 height 16
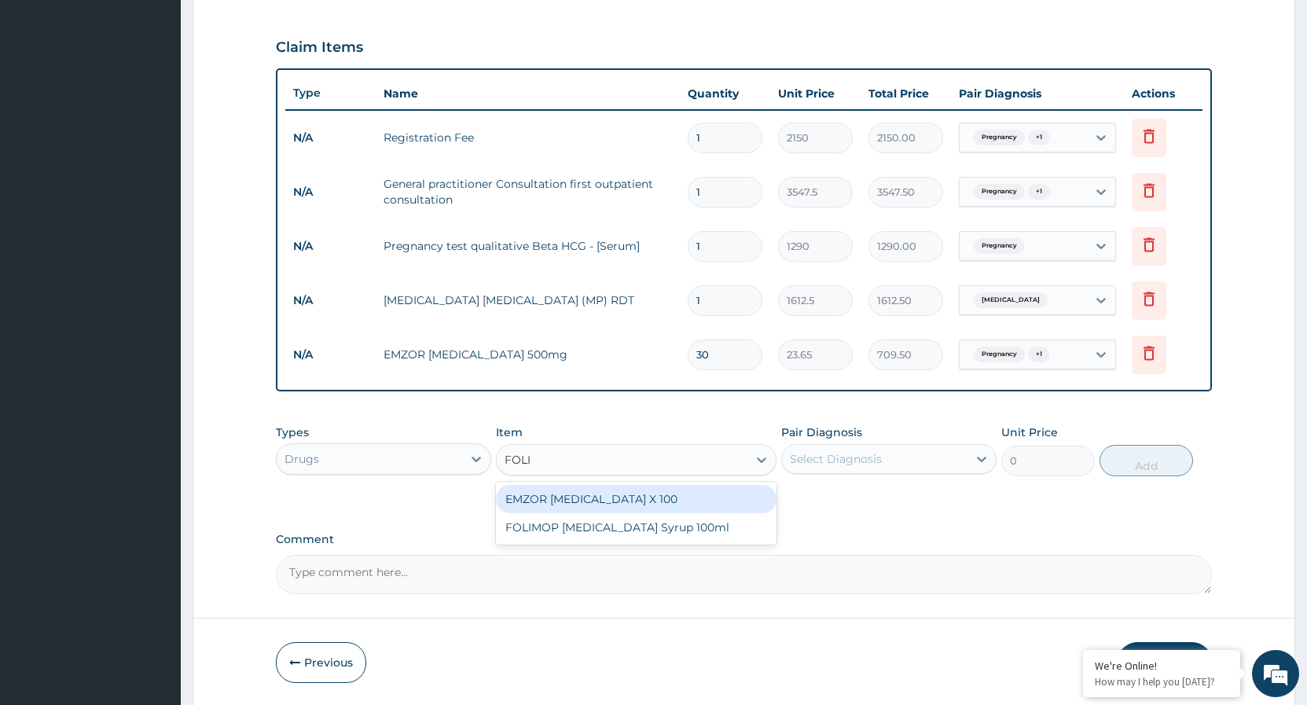
type input "FOLIC"
click at [674, 505] on div "EMZOR FOLIC ACID X 100" at bounding box center [636, 499] width 281 height 28
type input "23.65"
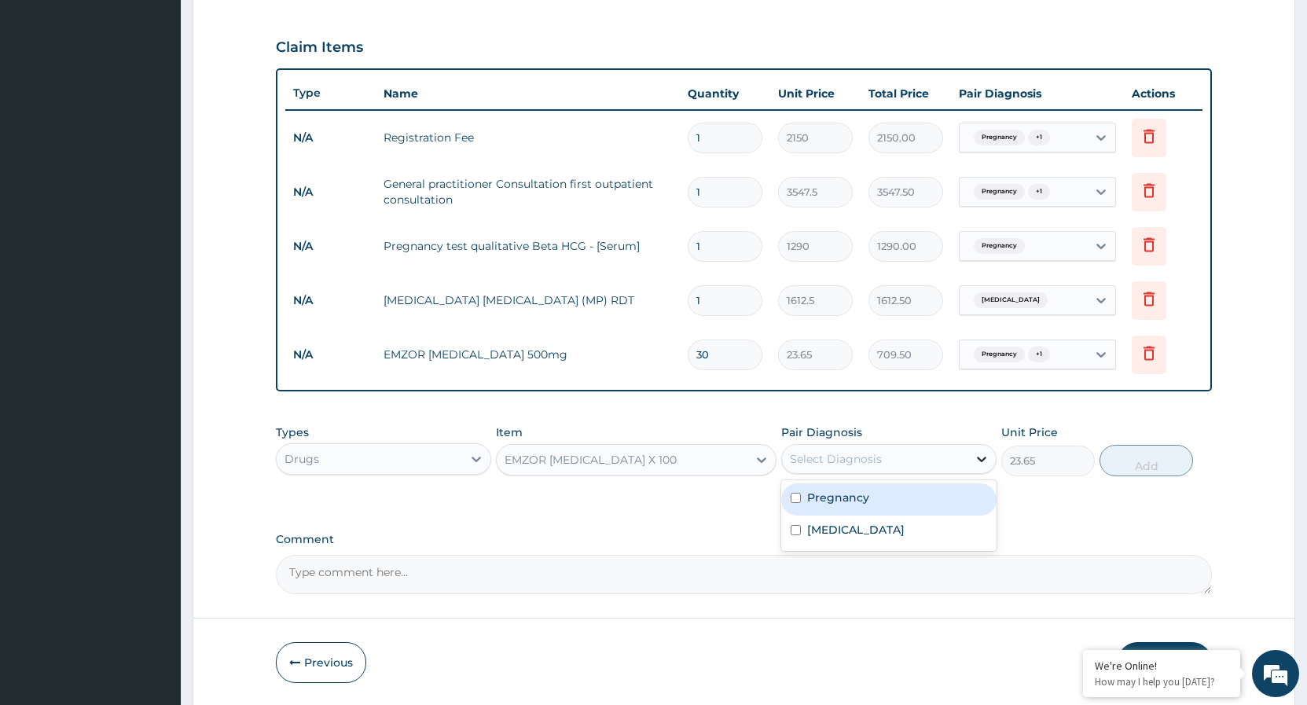
click at [970, 466] on div at bounding box center [982, 459] width 28 height 28
click at [799, 502] on input "checkbox" at bounding box center [796, 498] width 10 height 10
checkbox input "true"
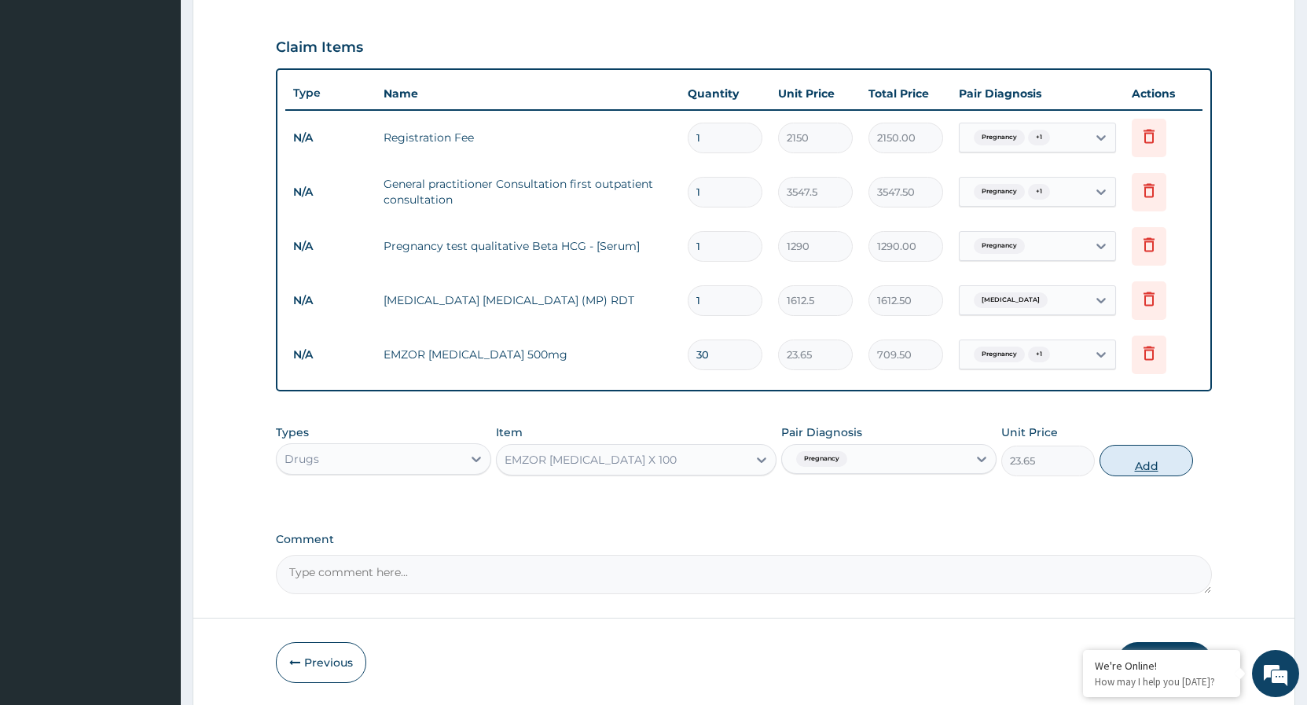
click at [1134, 466] on button "Add" at bounding box center [1147, 460] width 94 height 31
type input "0"
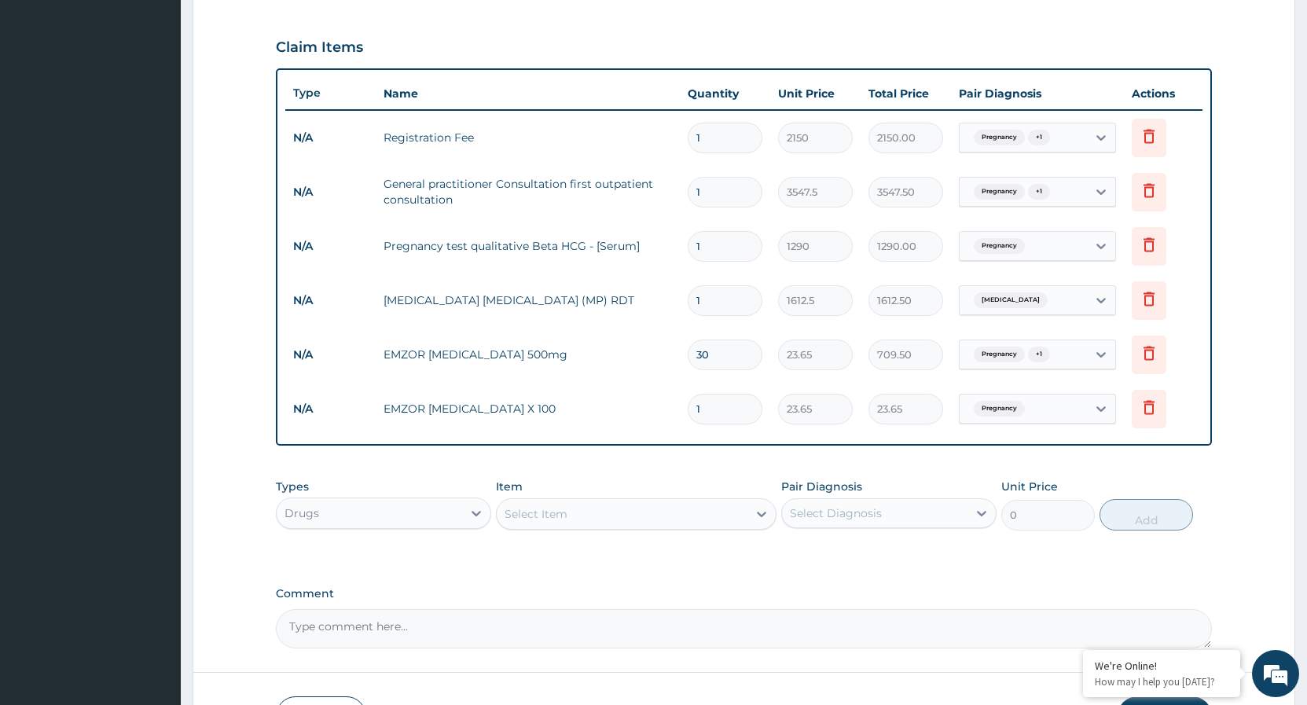
type input "15"
type input "354.75"
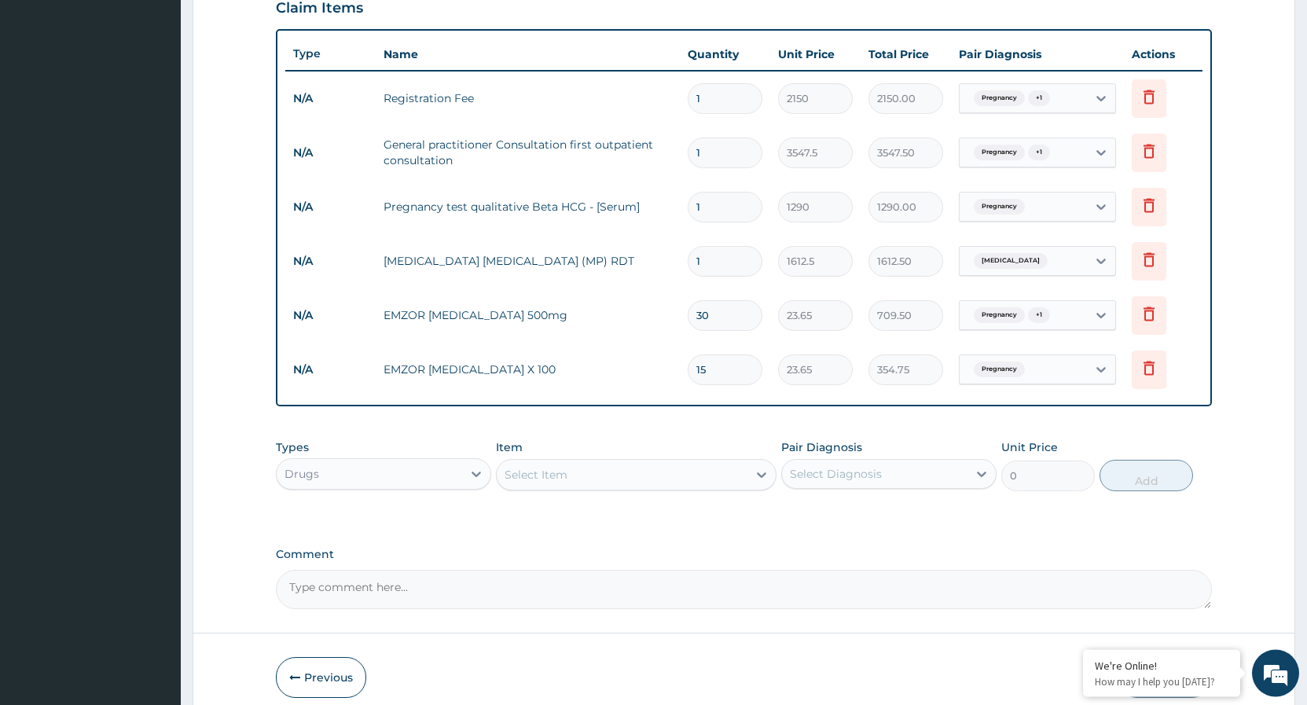
scroll to position [625, 0]
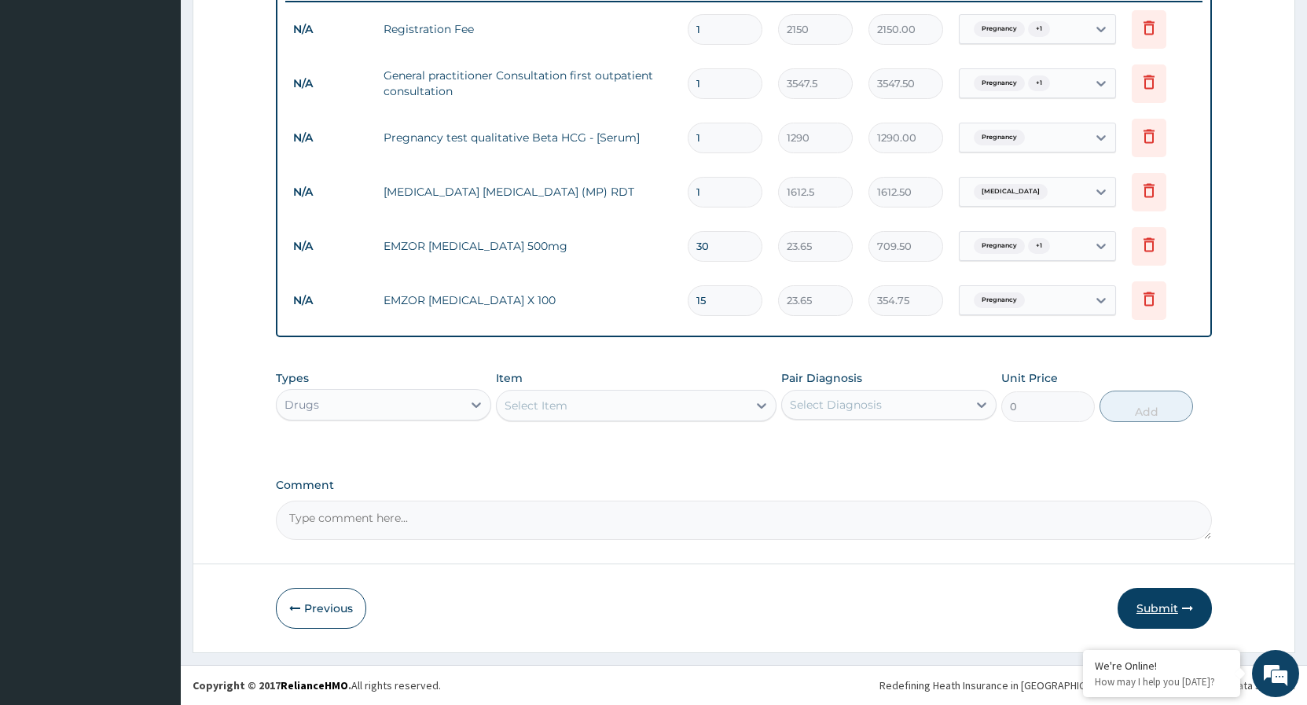
type input "15"
click at [1159, 613] on button "Submit" at bounding box center [1165, 608] width 94 height 41
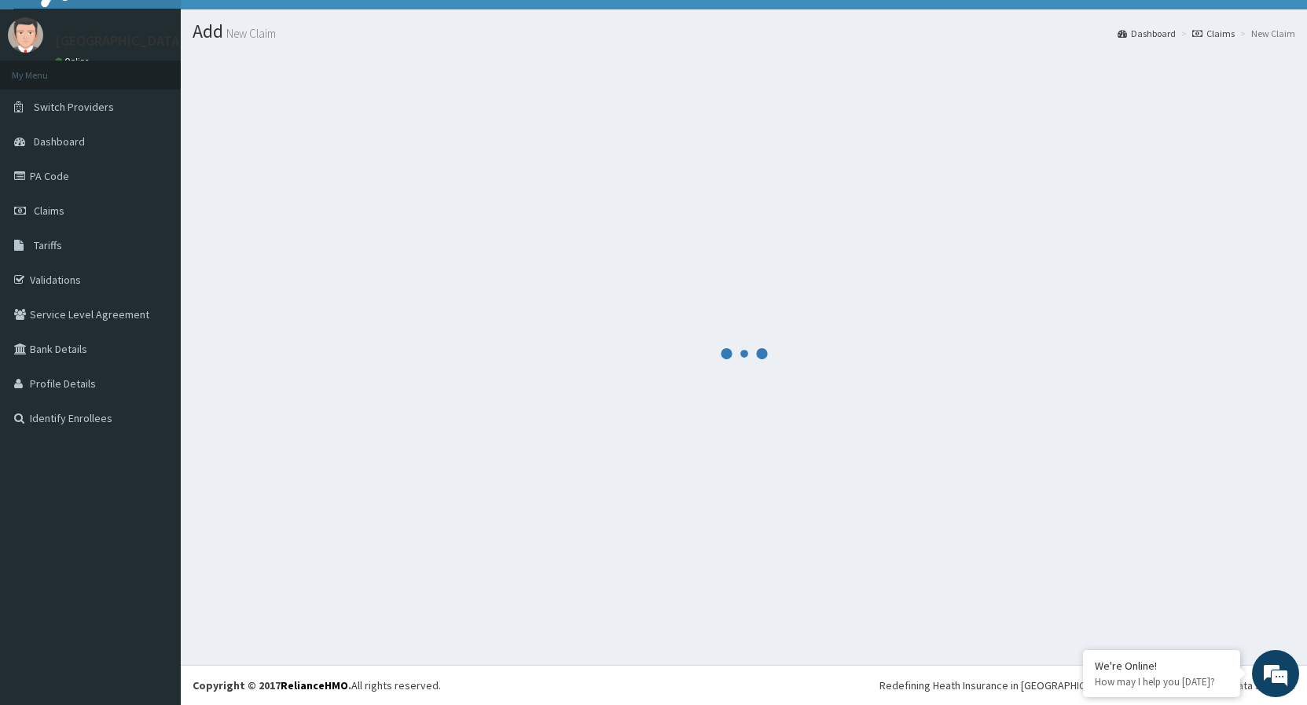
scroll to position [30, 0]
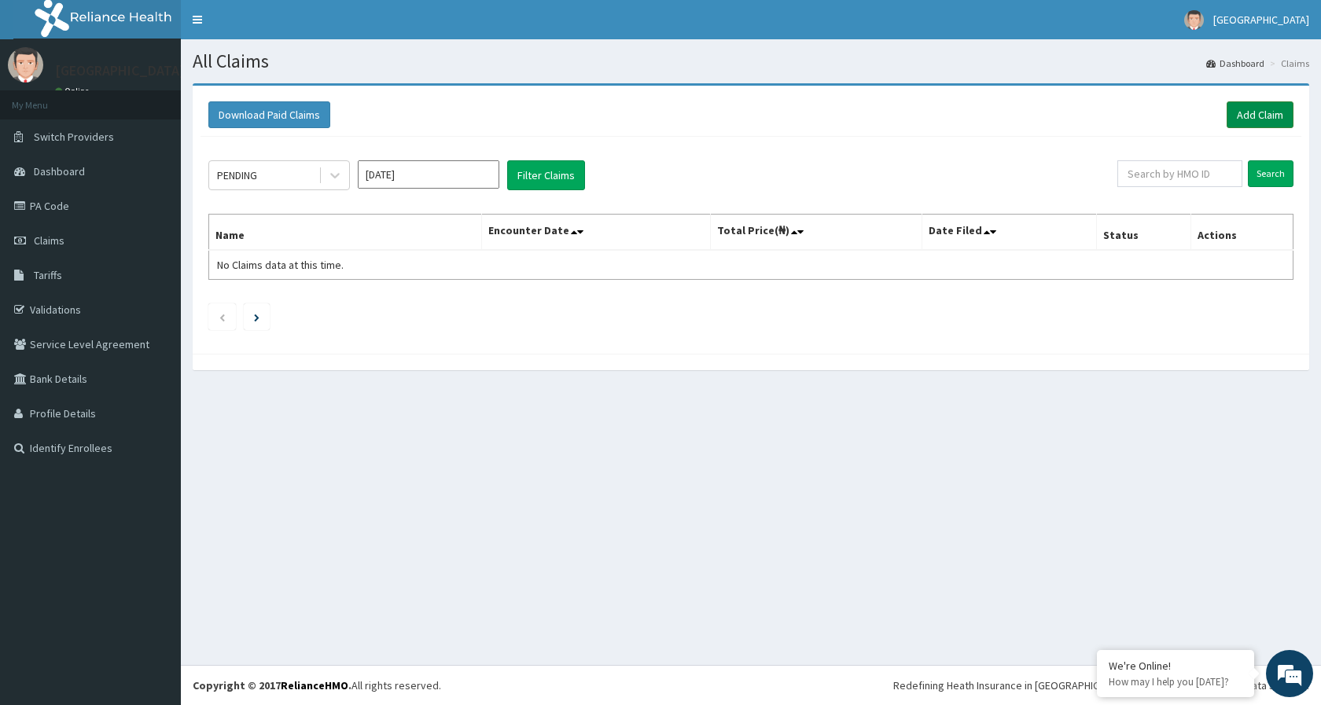
click at [1246, 119] on link "Add Claim" at bounding box center [1259, 114] width 67 height 27
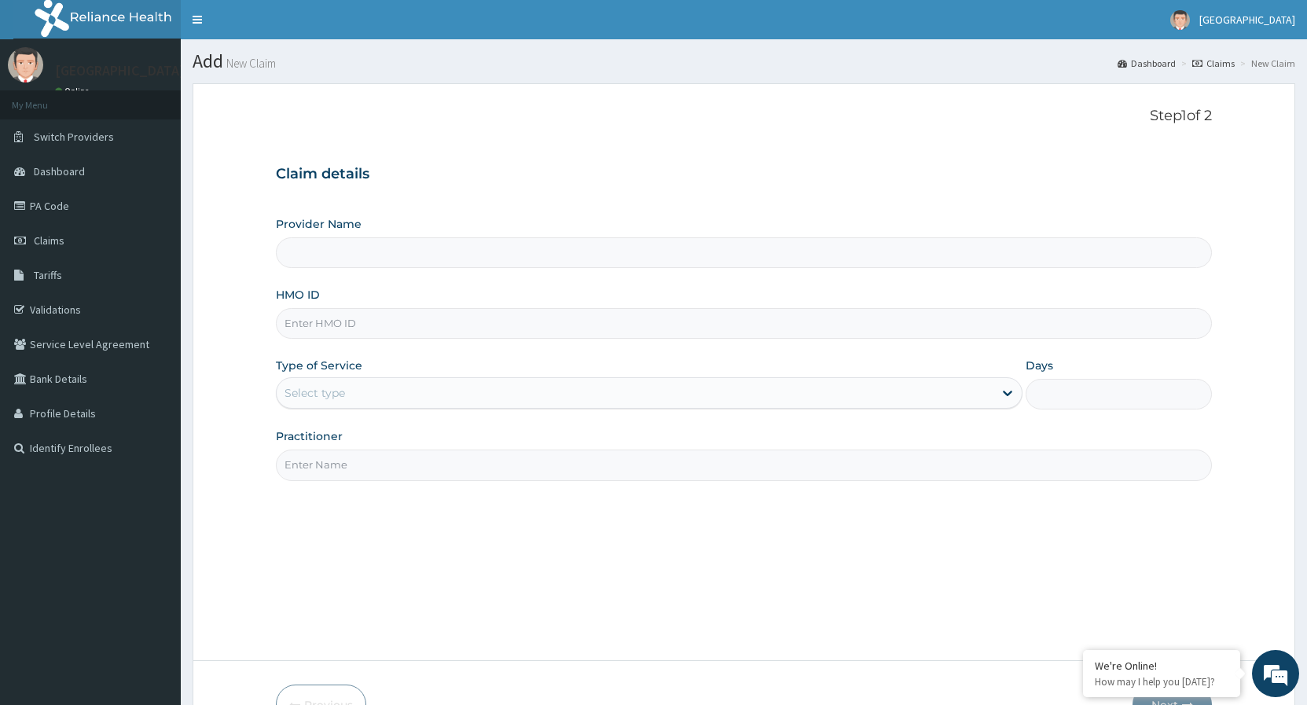
type input "[GEOGRAPHIC_DATA]"
click at [473, 330] on input "HMO ID" at bounding box center [744, 323] width 936 height 31
paste input "CYA/10739/B"
type input "CYA/10739/B"
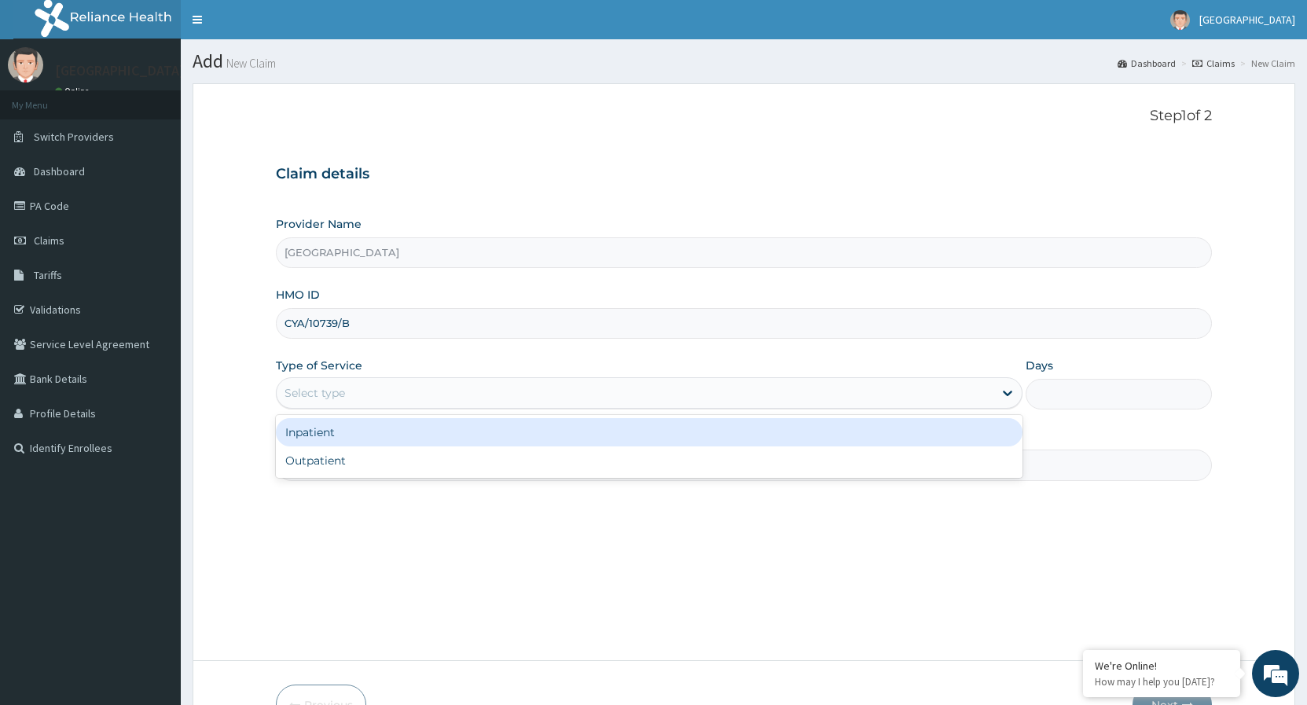
click at [390, 396] on div "Select type" at bounding box center [635, 392] width 716 height 25
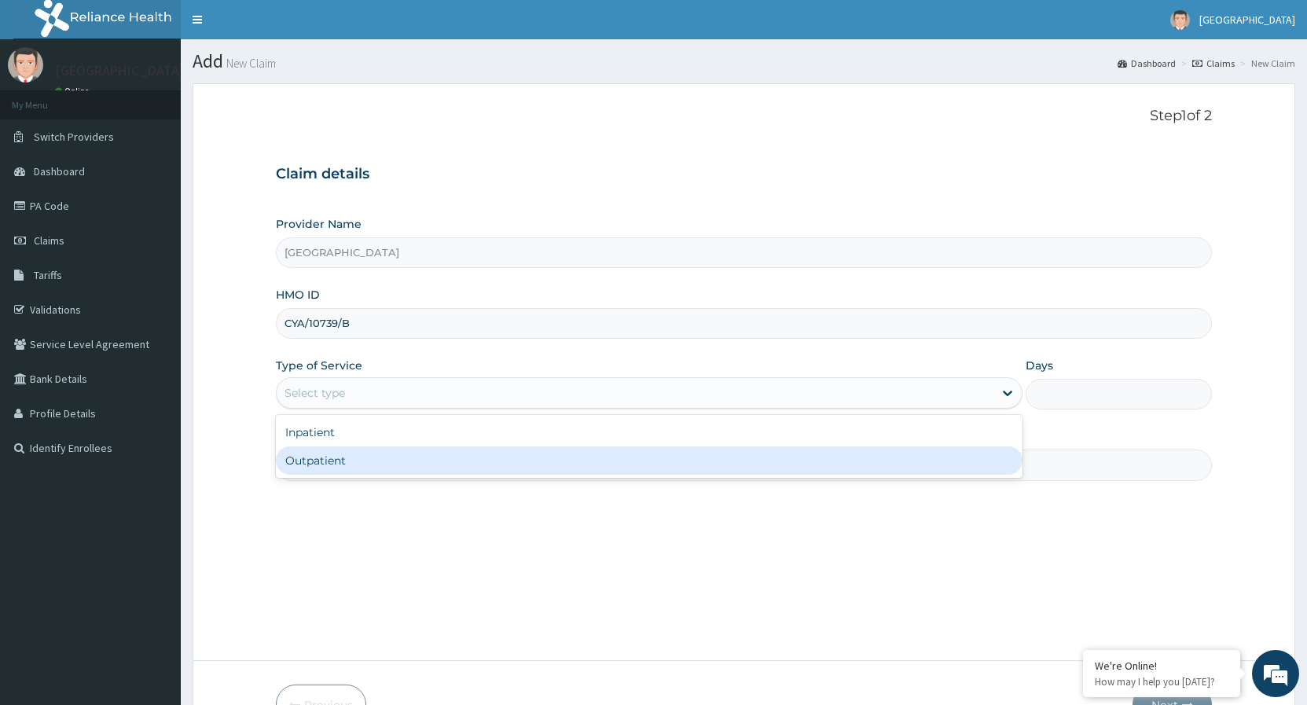
click at [334, 465] on div "Outpatient" at bounding box center [649, 461] width 746 height 28
type input "1"
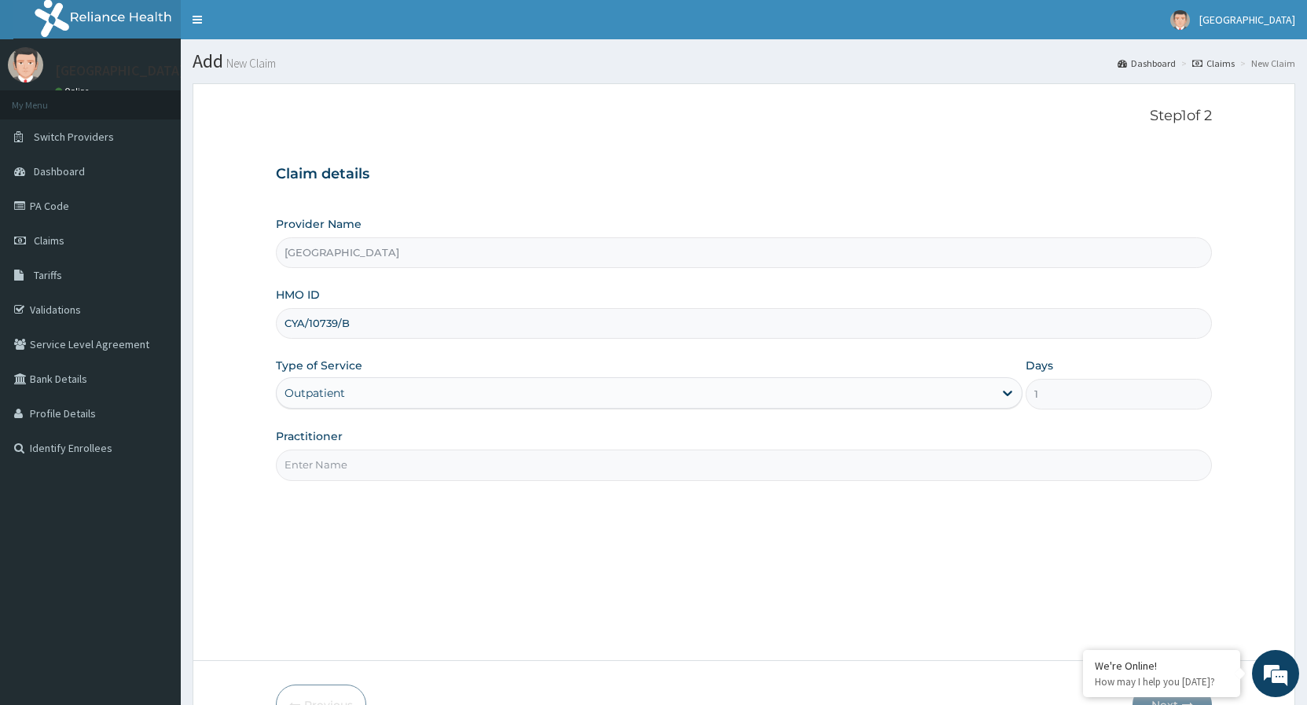
click at [339, 468] on input "Practitioner" at bounding box center [744, 465] width 936 height 31
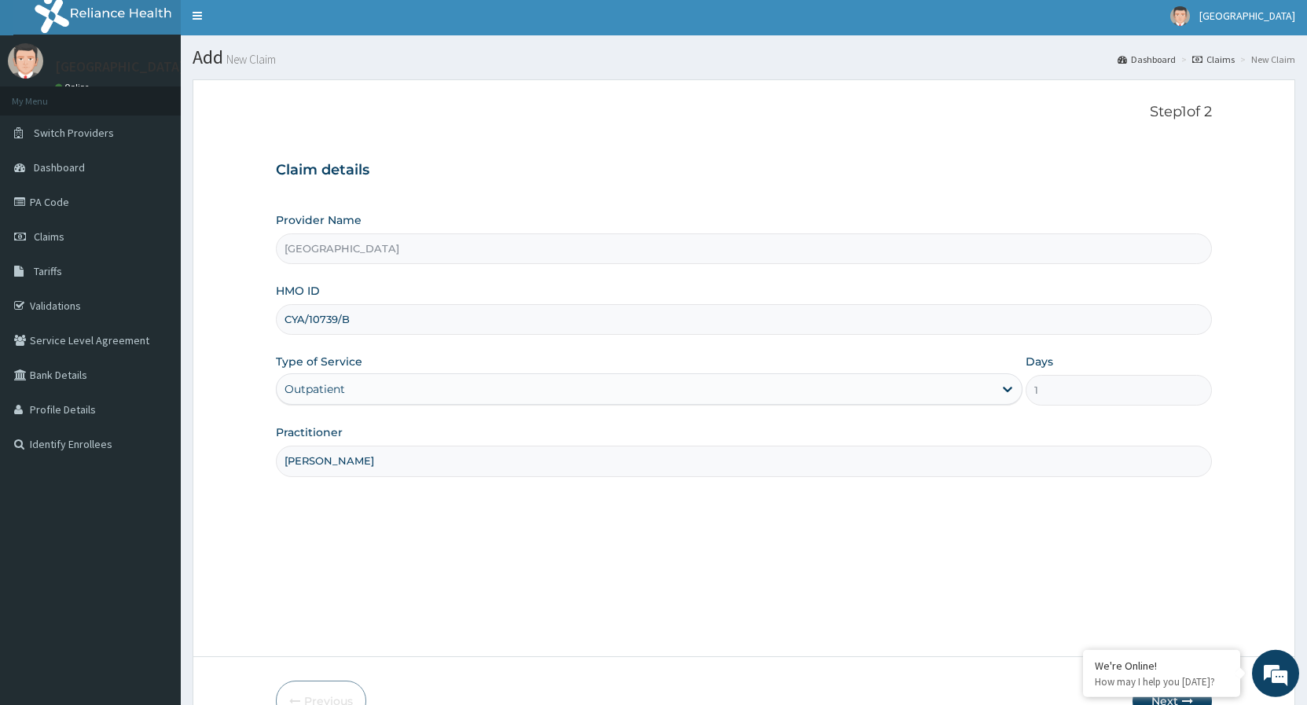
scroll to position [97, 0]
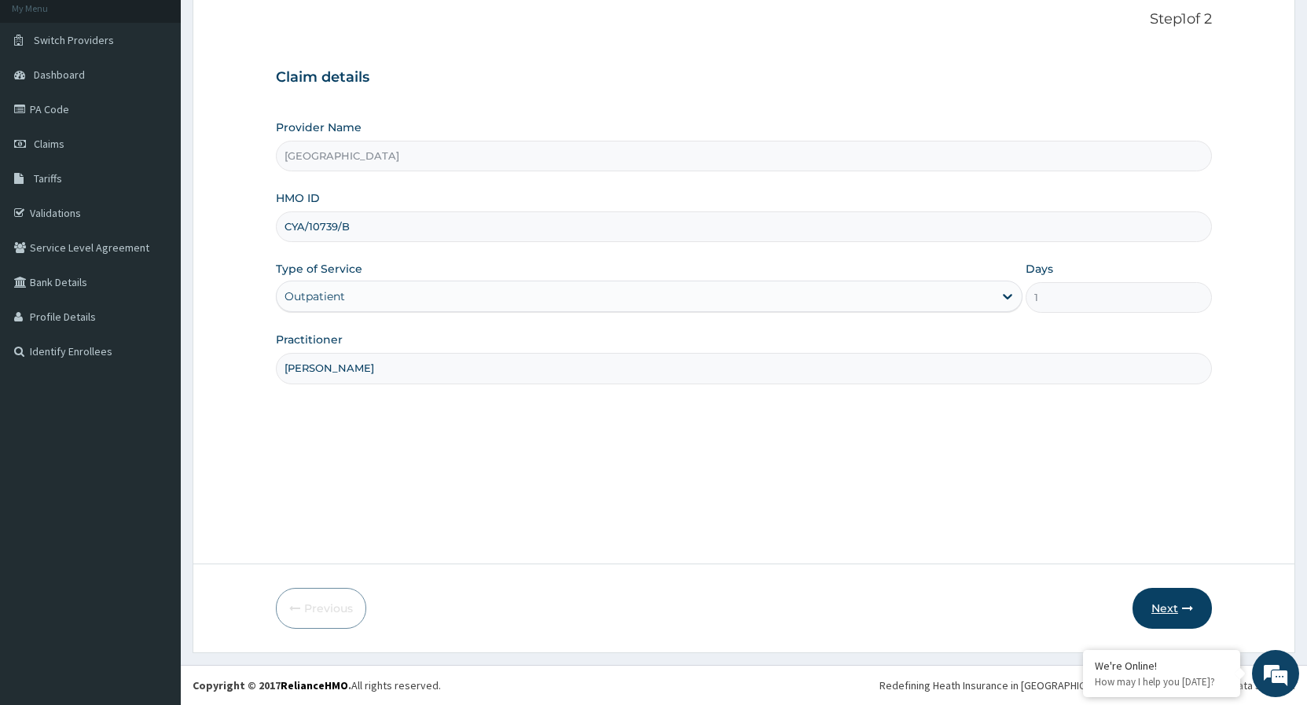
type input "DR. FAUSTINA"
click at [1152, 600] on button "Next" at bounding box center [1172, 608] width 79 height 41
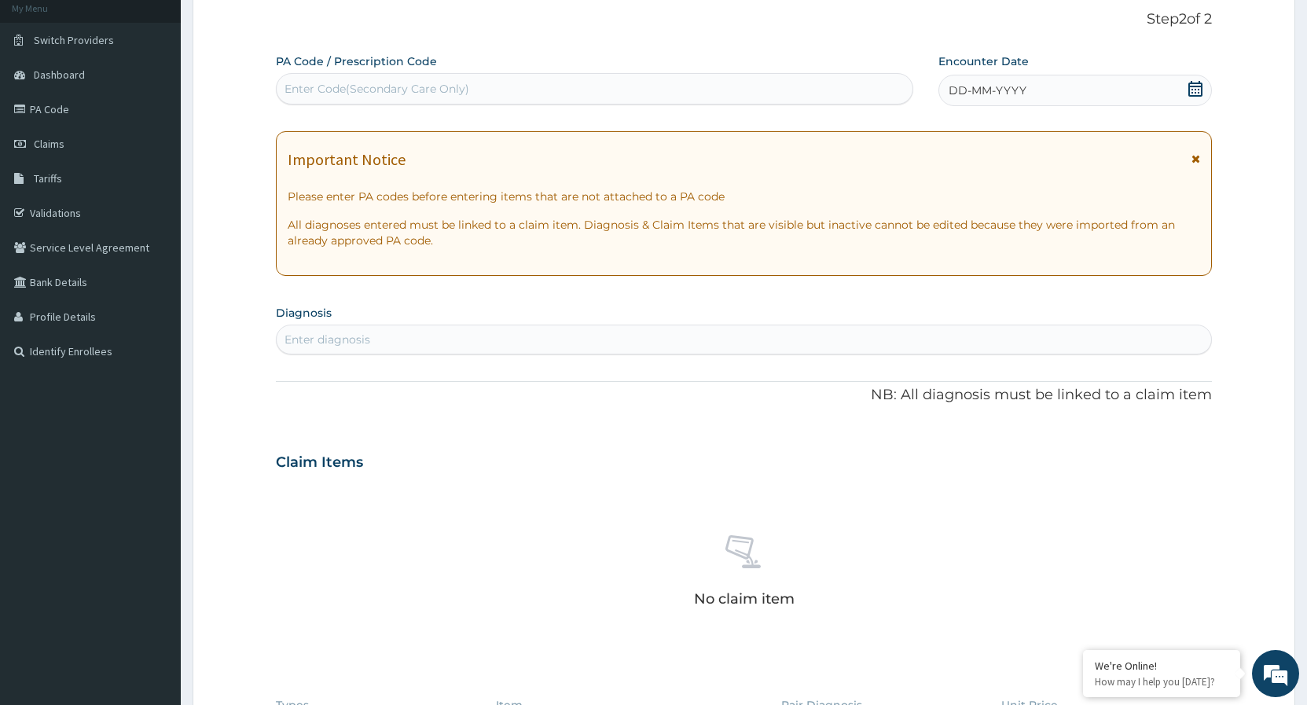
click at [1069, 101] on div "DD-MM-YYYY" at bounding box center [1076, 90] width 274 height 31
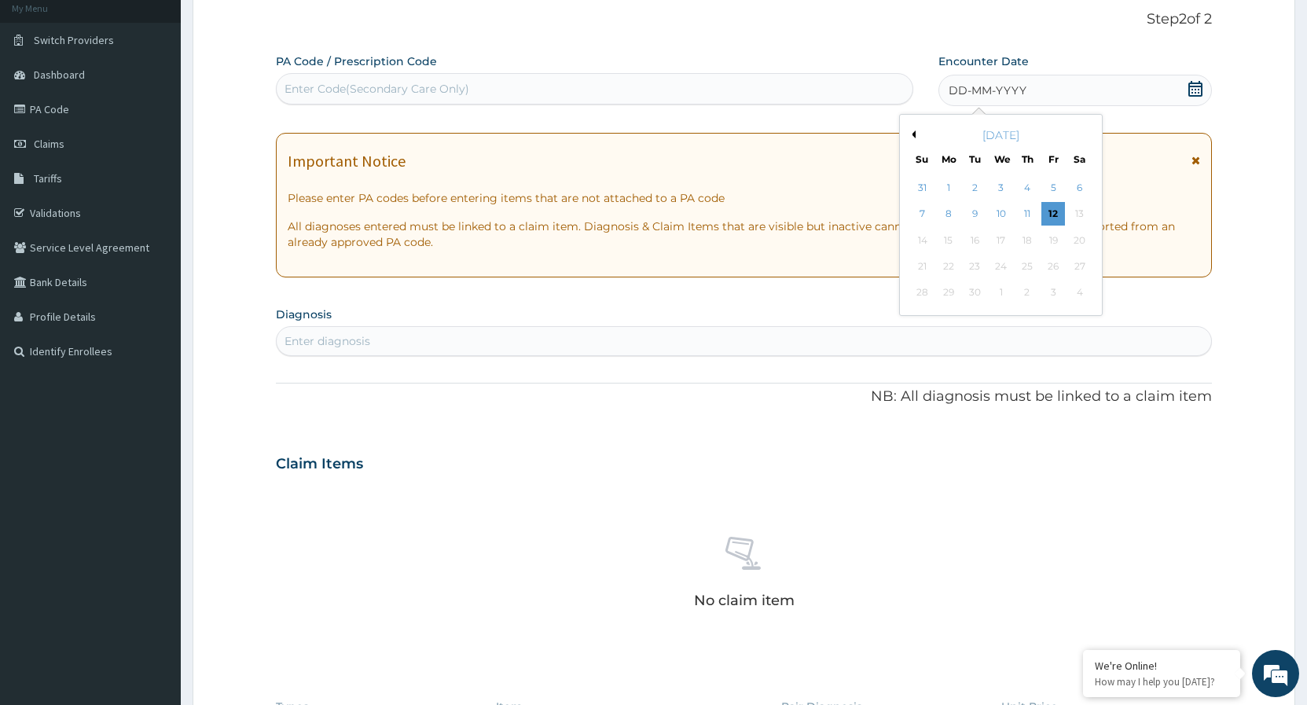
click at [910, 135] on button "Previous Month" at bounding box center [912, 134] width 8 height 8
click at [954, 268] on div "18" at bounding box center [949, 267] width 24 height 24
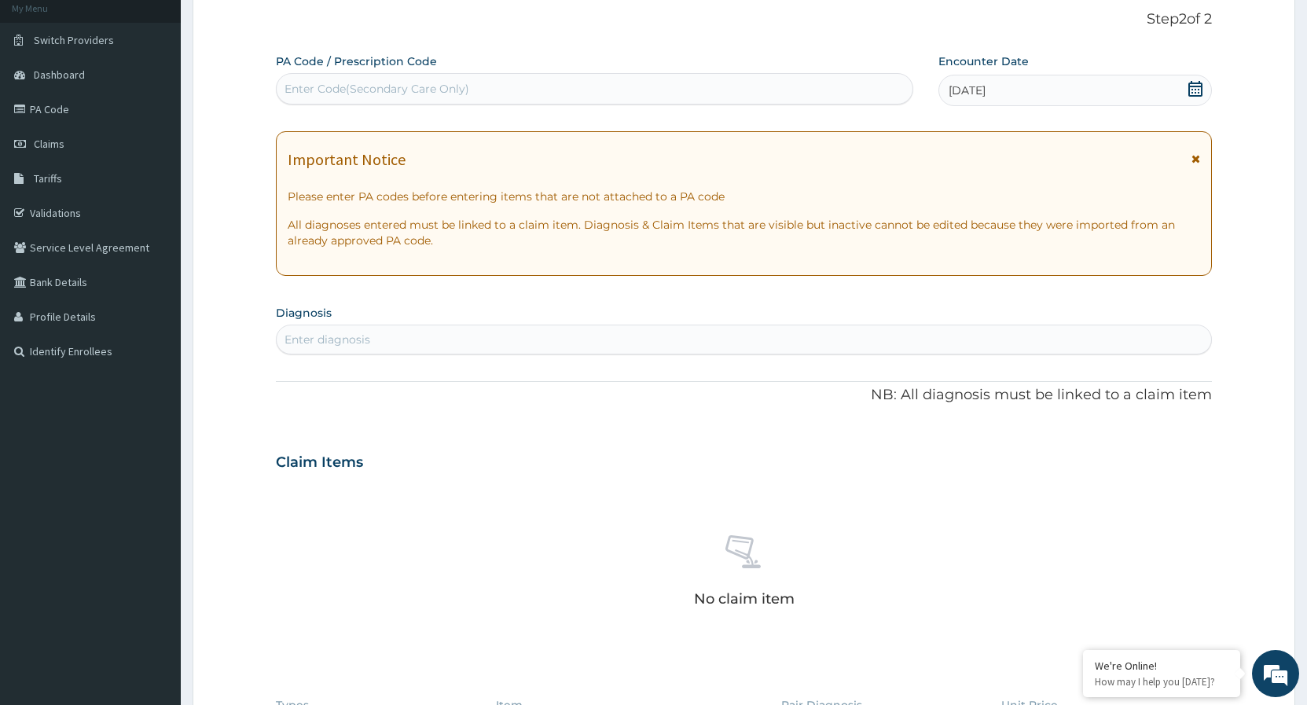
click at [406, 340] on div "Enter diagnosis" at bounding box center [744, 339] width 935 height 25
type input "MALARIA"
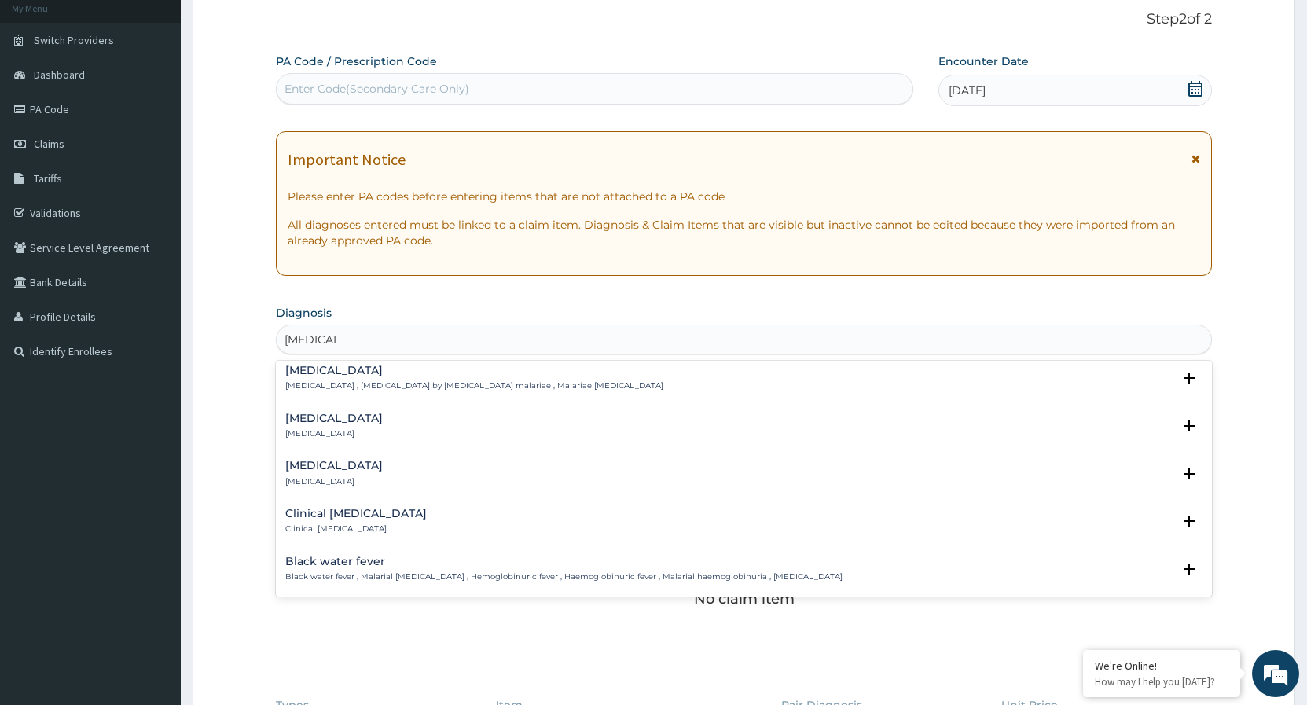
scroll to position [424, 0]
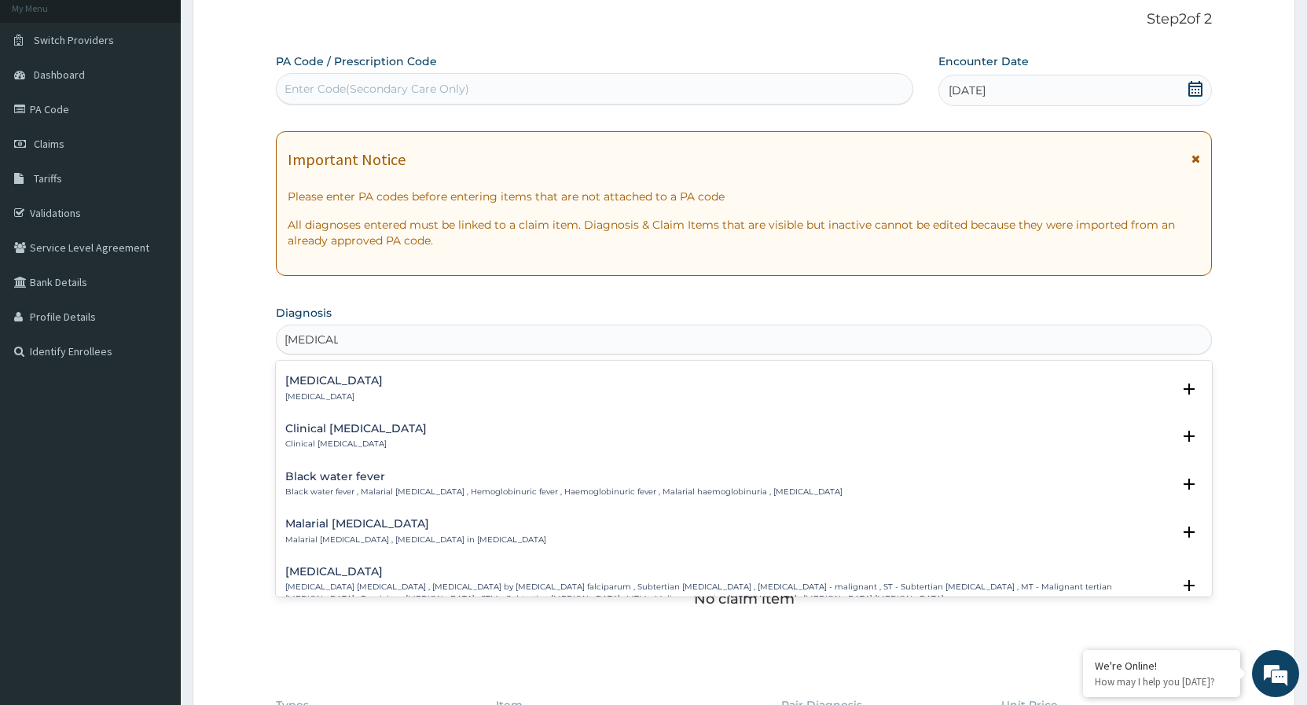
click at [356, 580] on div "Falciparum malaria Falciparum malaria , Malignant tertian malaria , Malaria by …" at bounding box center [728, 585] width 887 height 39
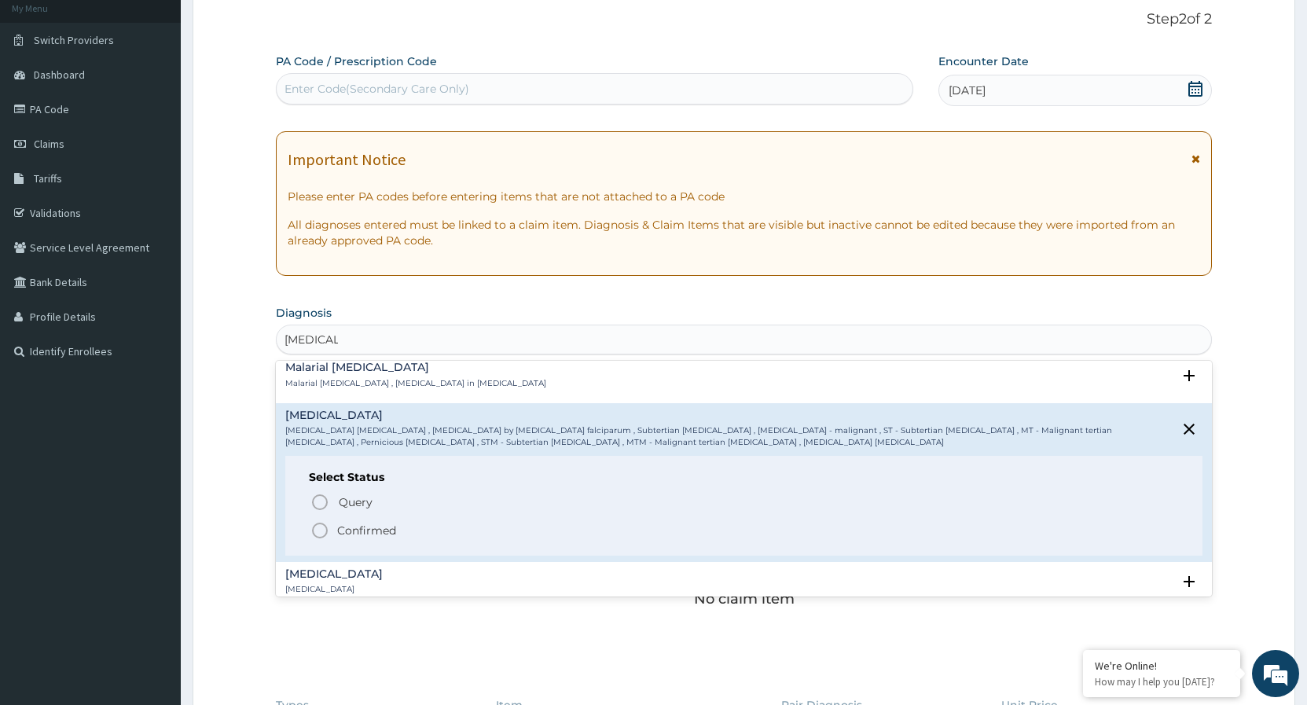
scroll to position [594, 0]
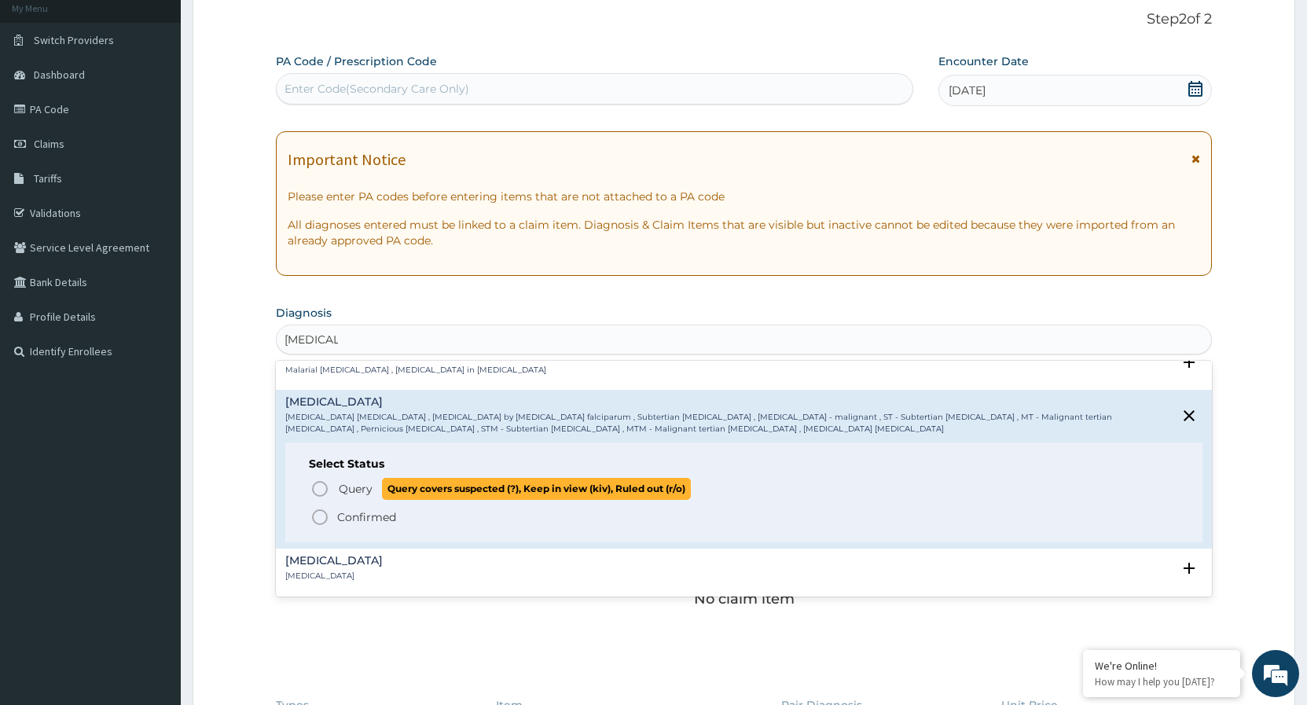
click at [318, 492] on icon "status option query" at bounding box center [320, 489] width 19 height 19
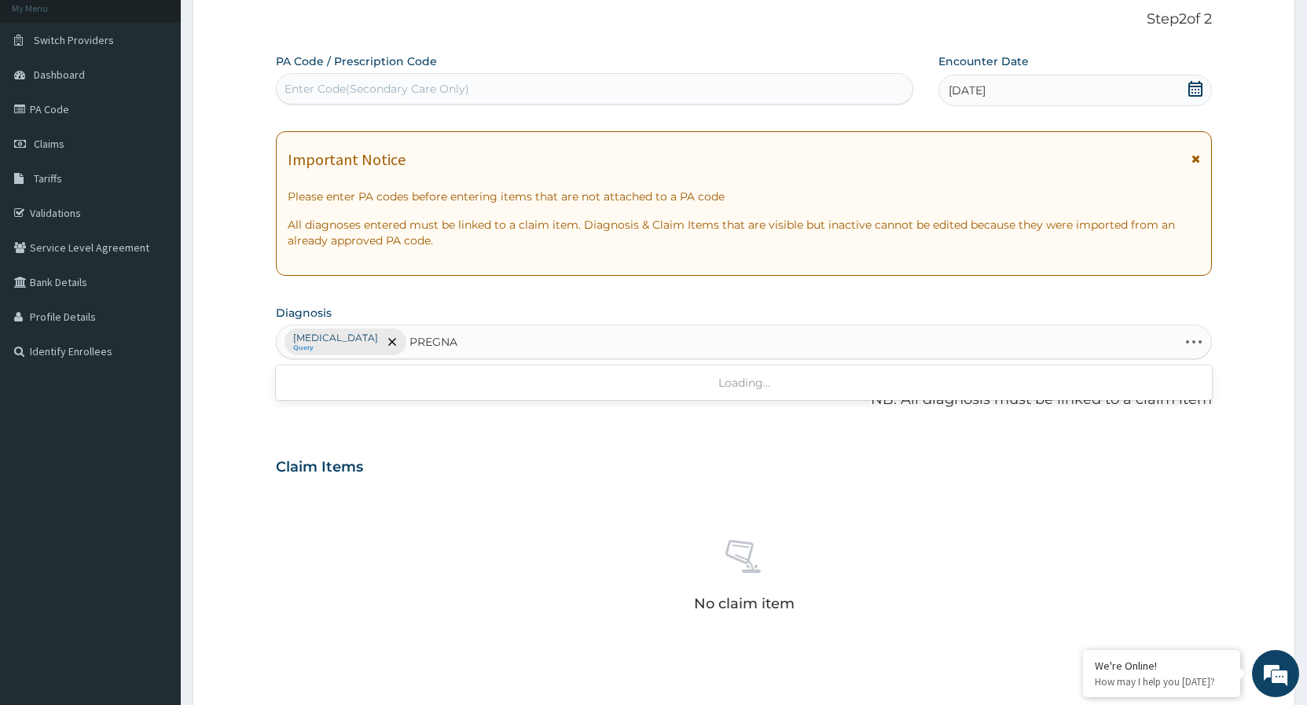
type input "PREGNAN"
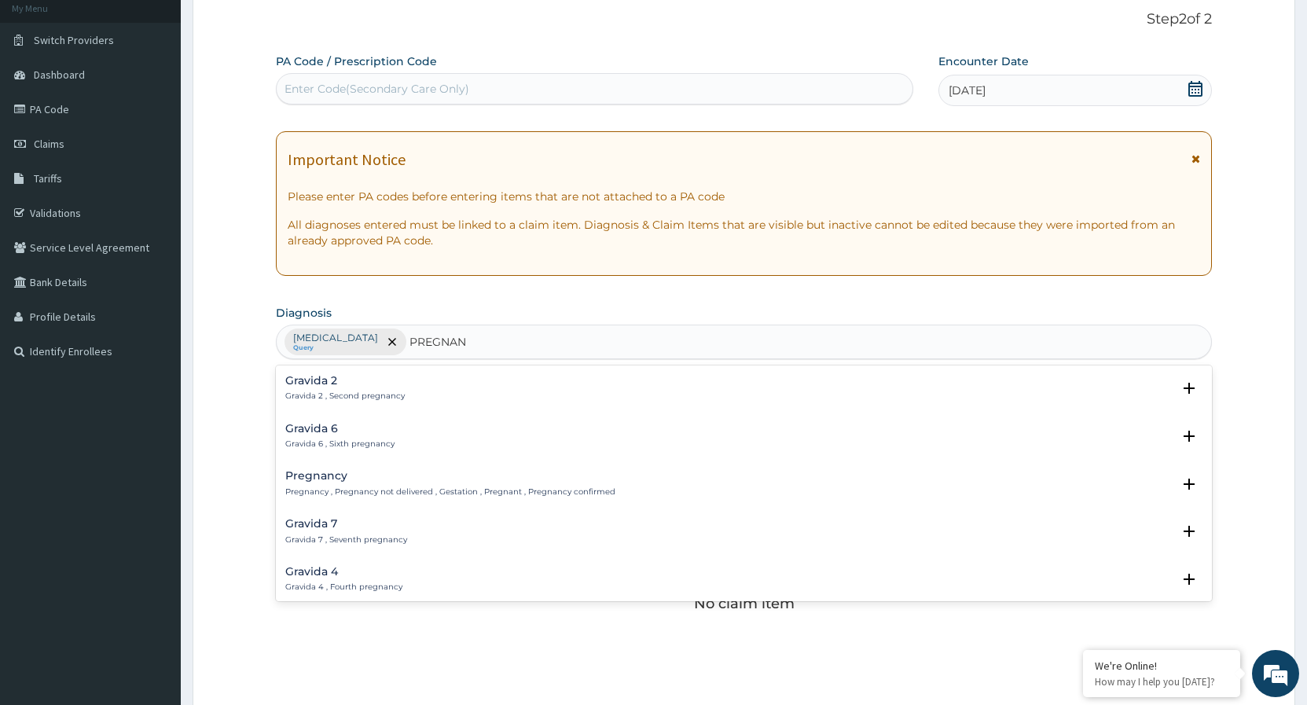
scroll to position [170, 0]
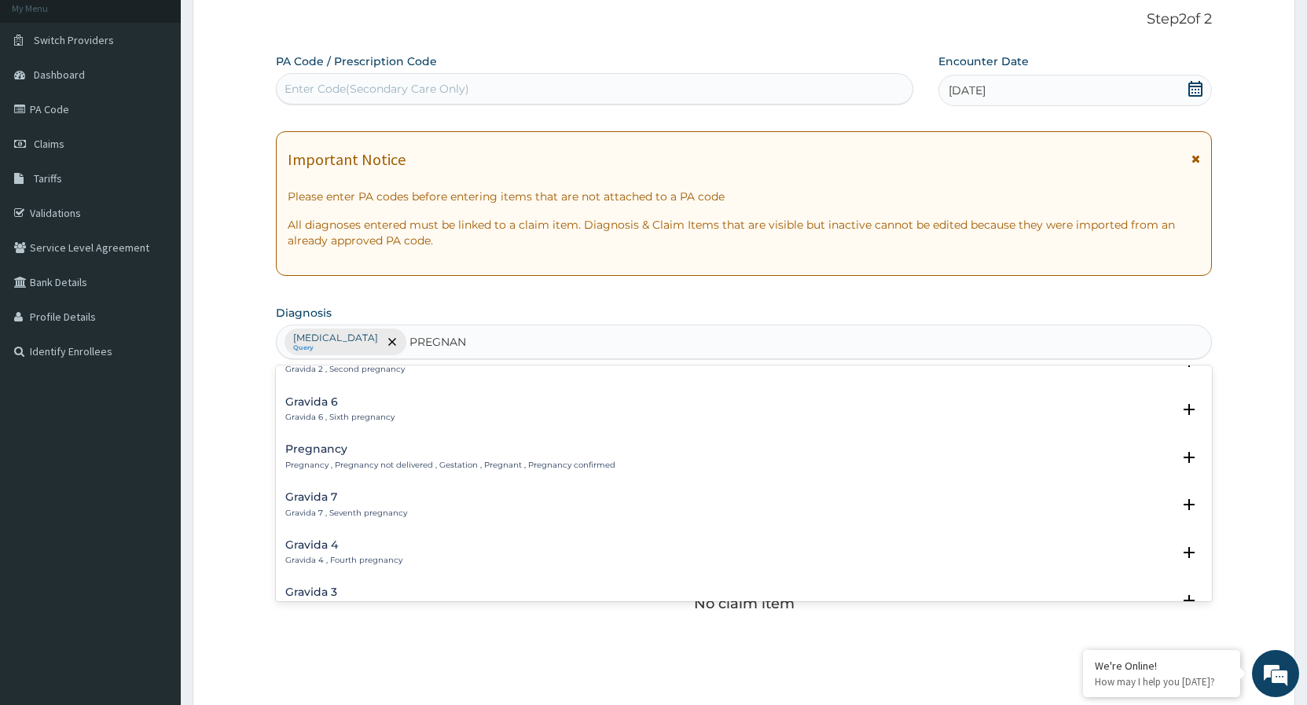
click at [393, 472] on div "Pregnancy Pregnancy , Pregnancy not delivered , Gestation , Pregnant , Pregnanc…" at bounding box center [743, 460] width 917 height 35
click at [327, 459] on div "Pregnancy Pregnancy , Pregnancy not delivered , Gestation , Pregnant , Pregnanc…" at bounding box center [450, 457] width 330 height 28
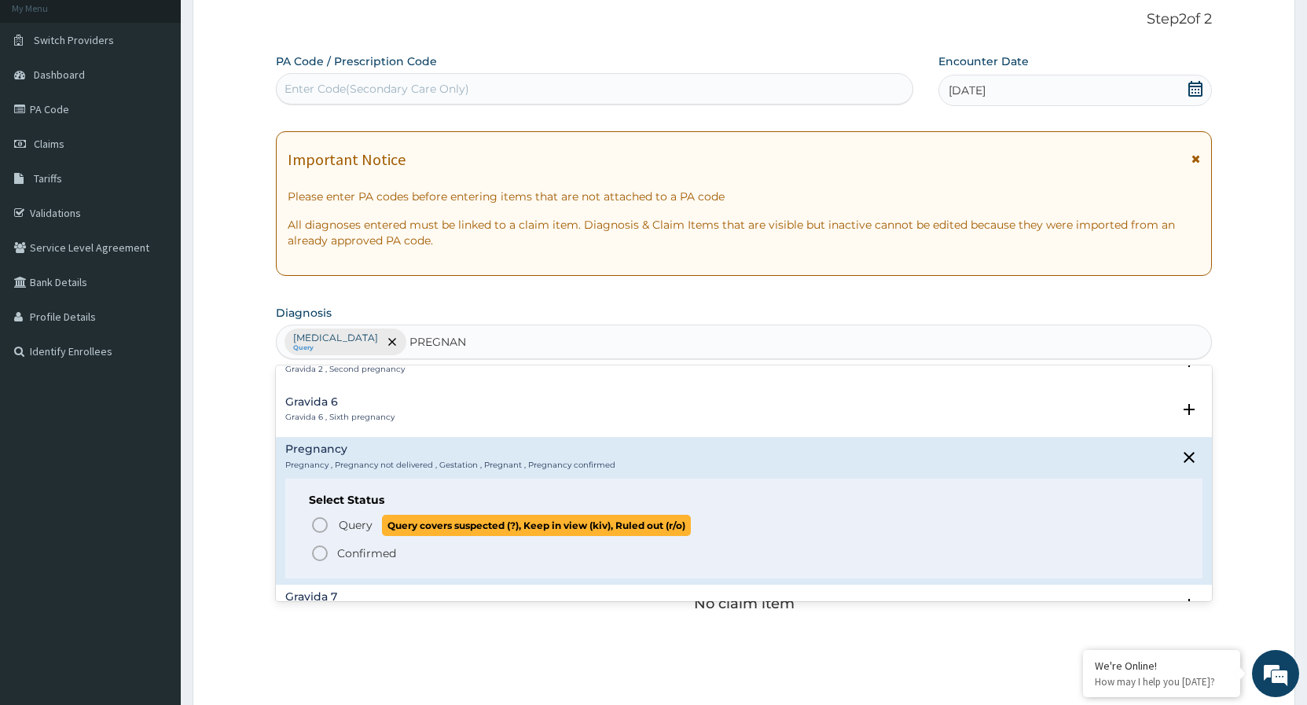
click at [317, 530] on icon "status option query" at bounding box center [320, 525] width 19 height 19
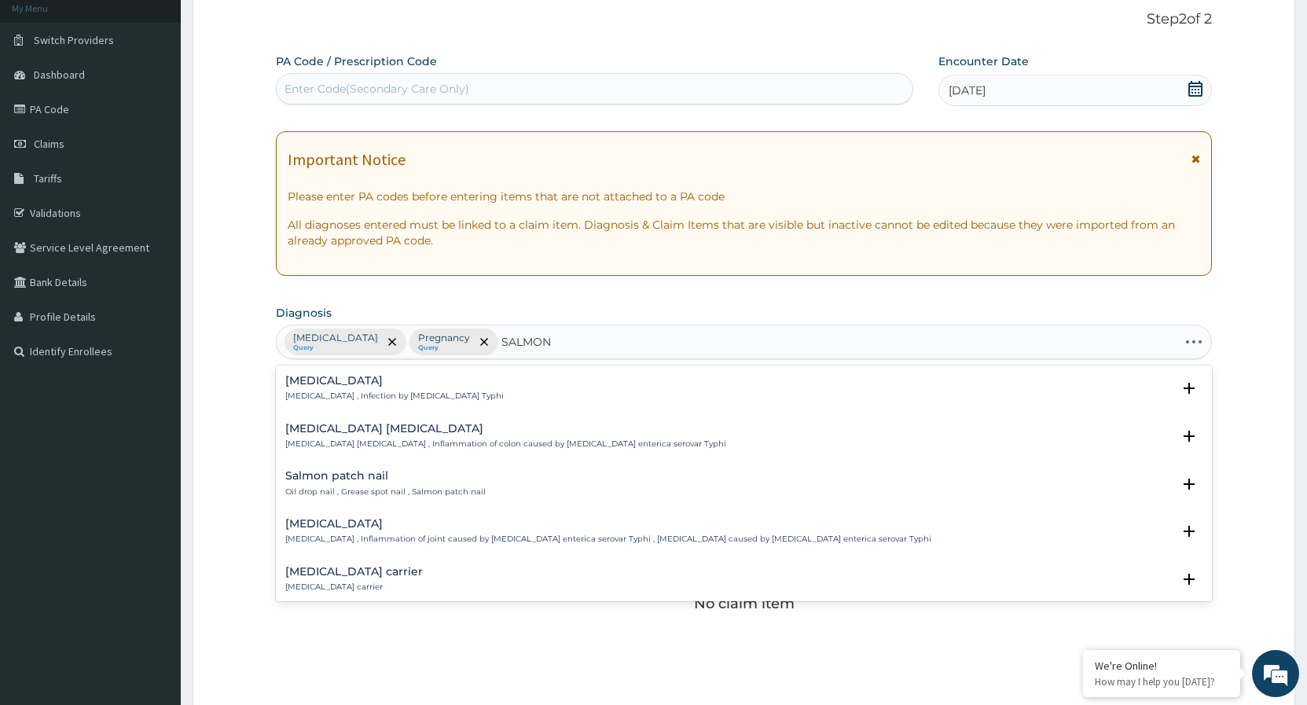
type input "SALMONE"
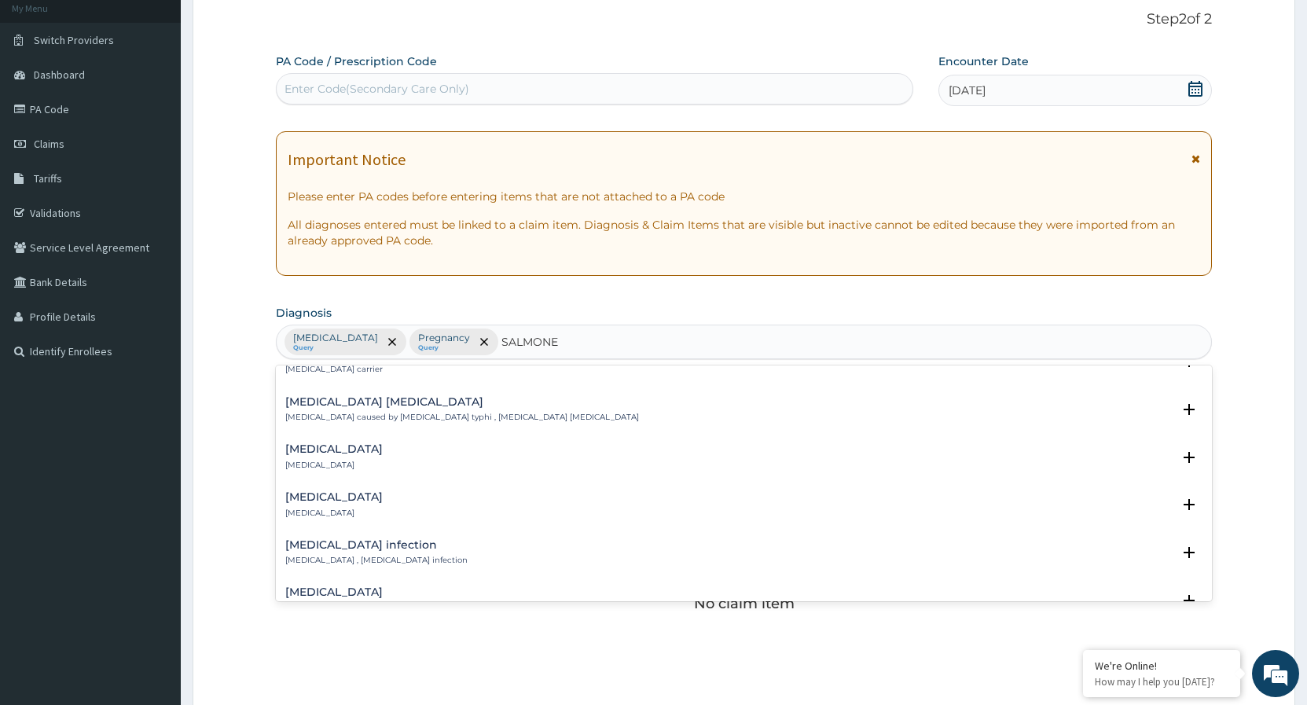
click at [366, 551] on h4 "Salmonella infection" at bounding box center [376, 545] width 182 height 12
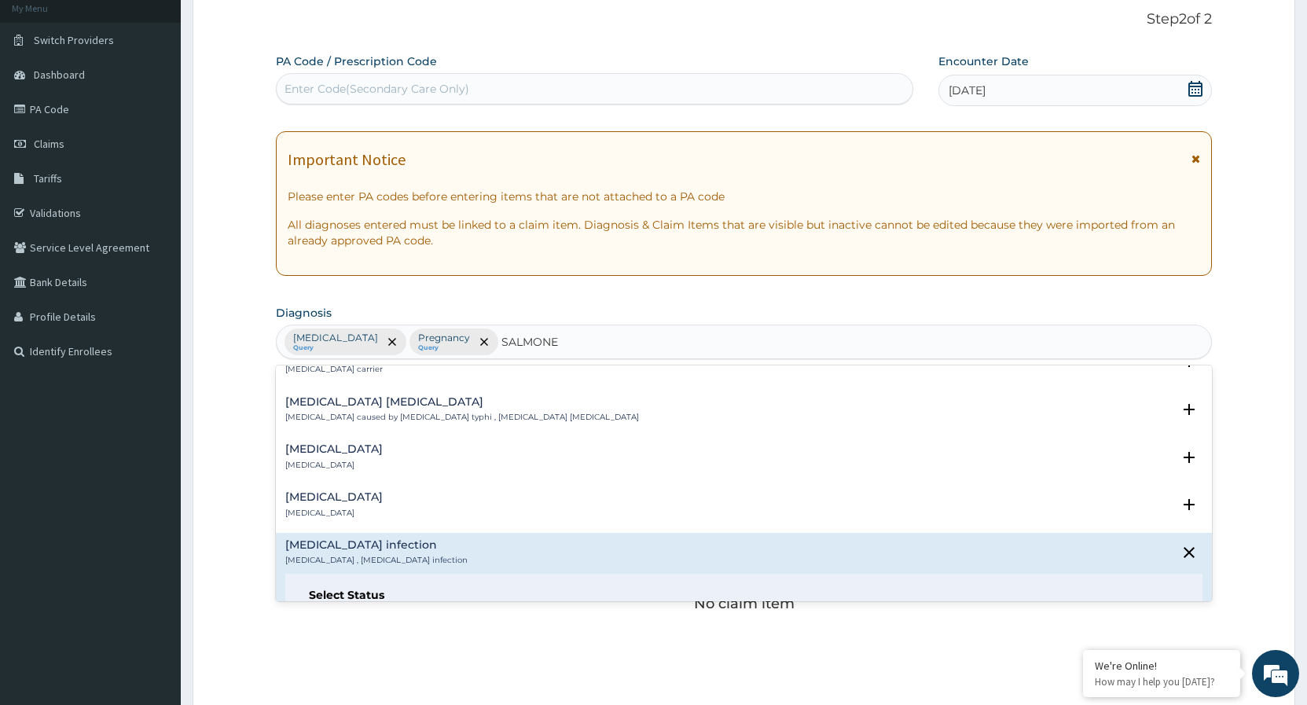
scroll to position [255, 0]
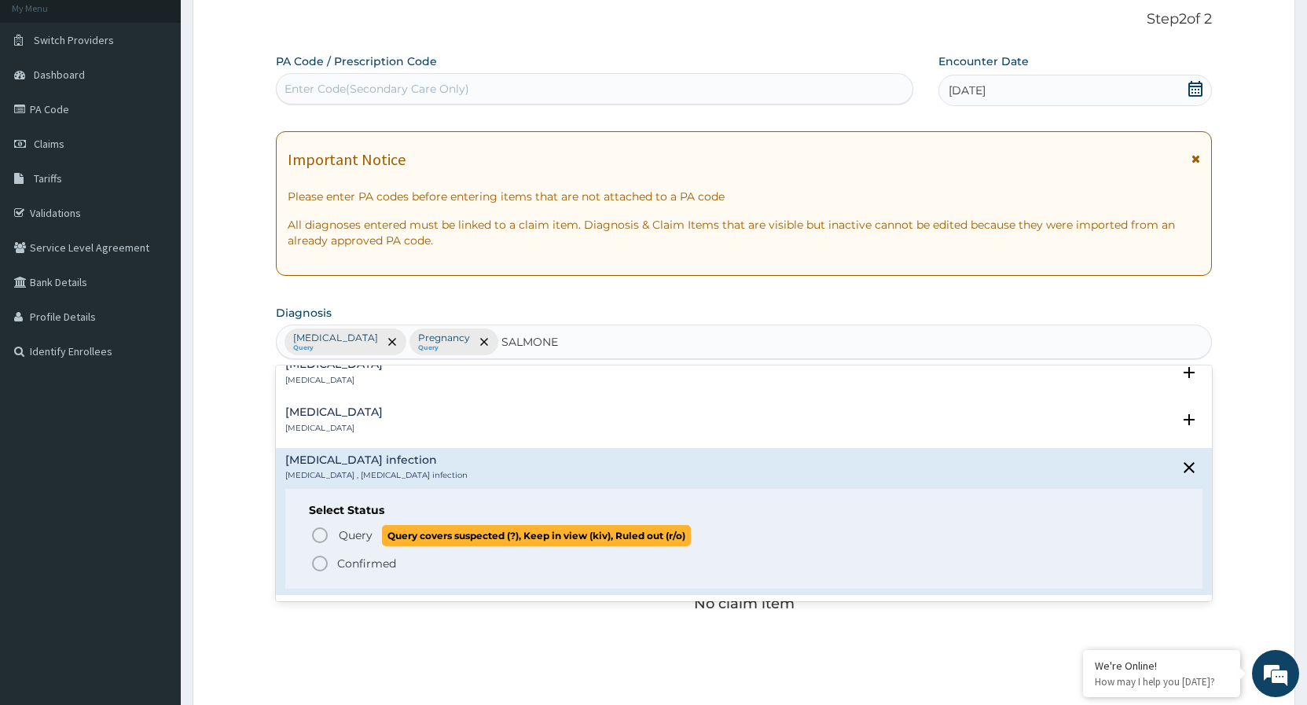
click at [324, 536] on icon "status option query" at bounding box center [320, 535] width 19 height 19
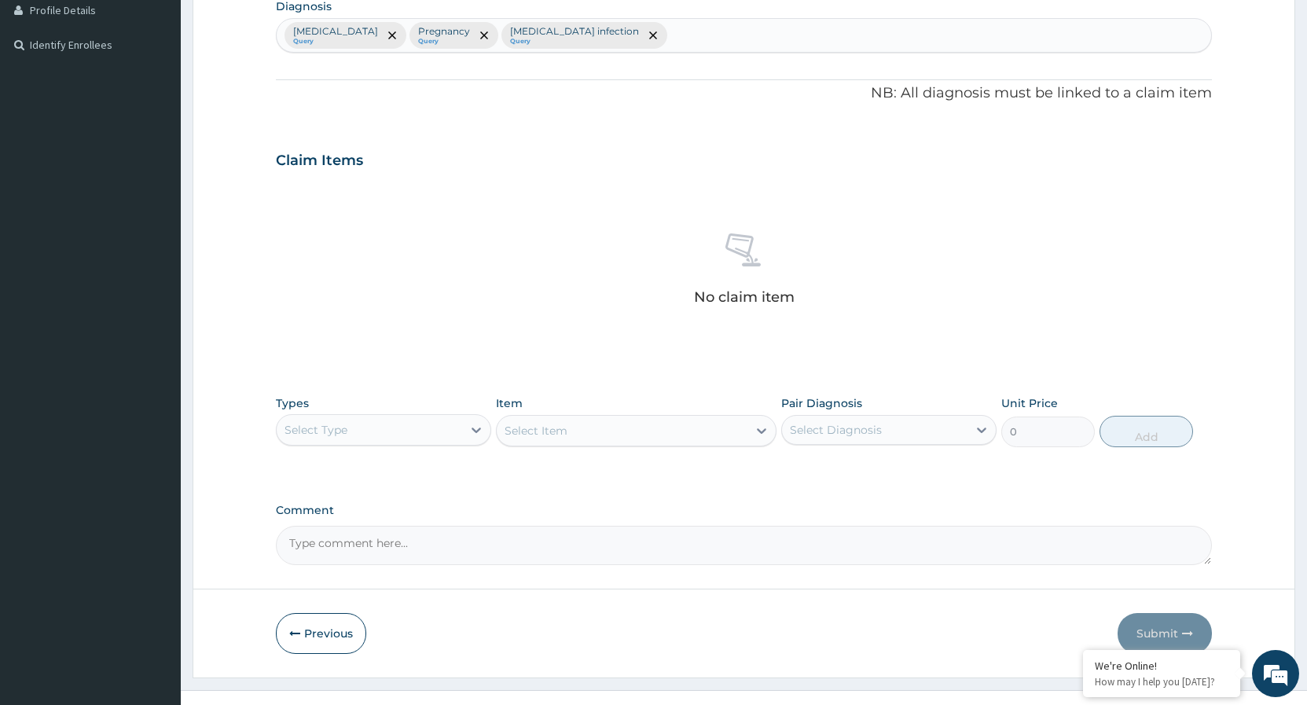
scroll to position [417, 0]
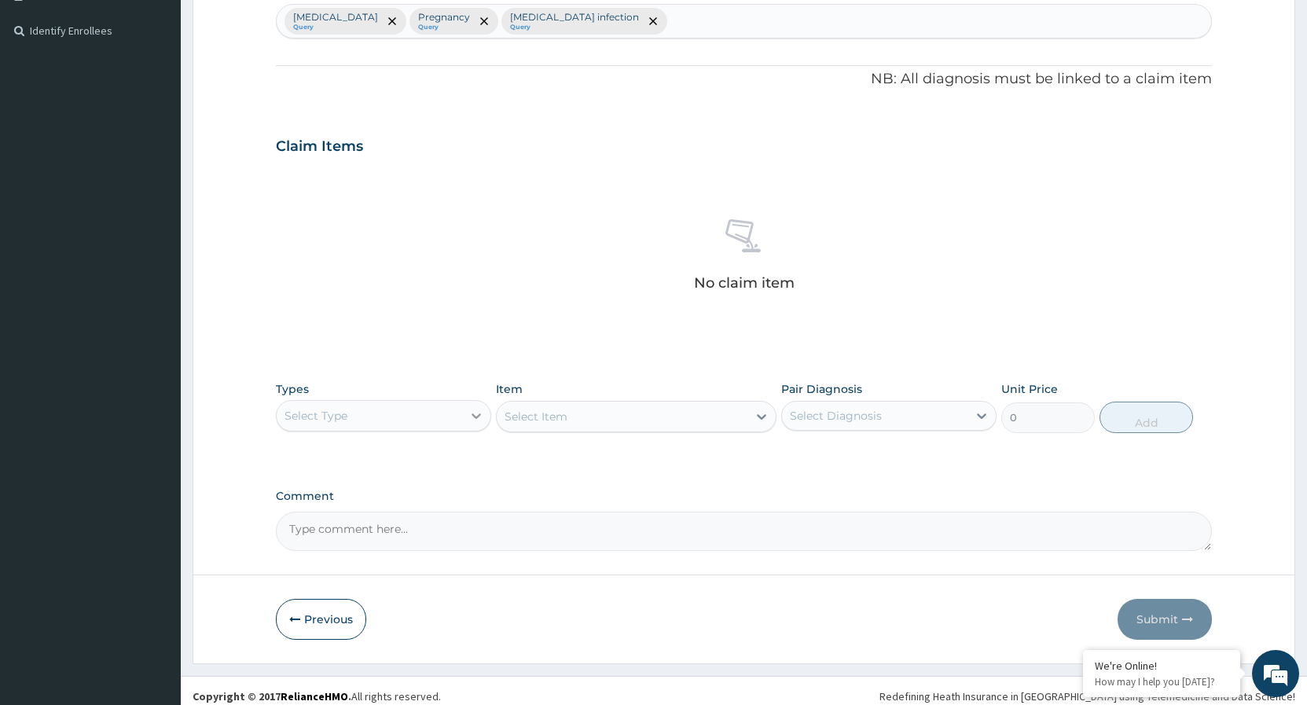
click at [482, 419] on icon at bounding box center [477, 416] width 16 height 16
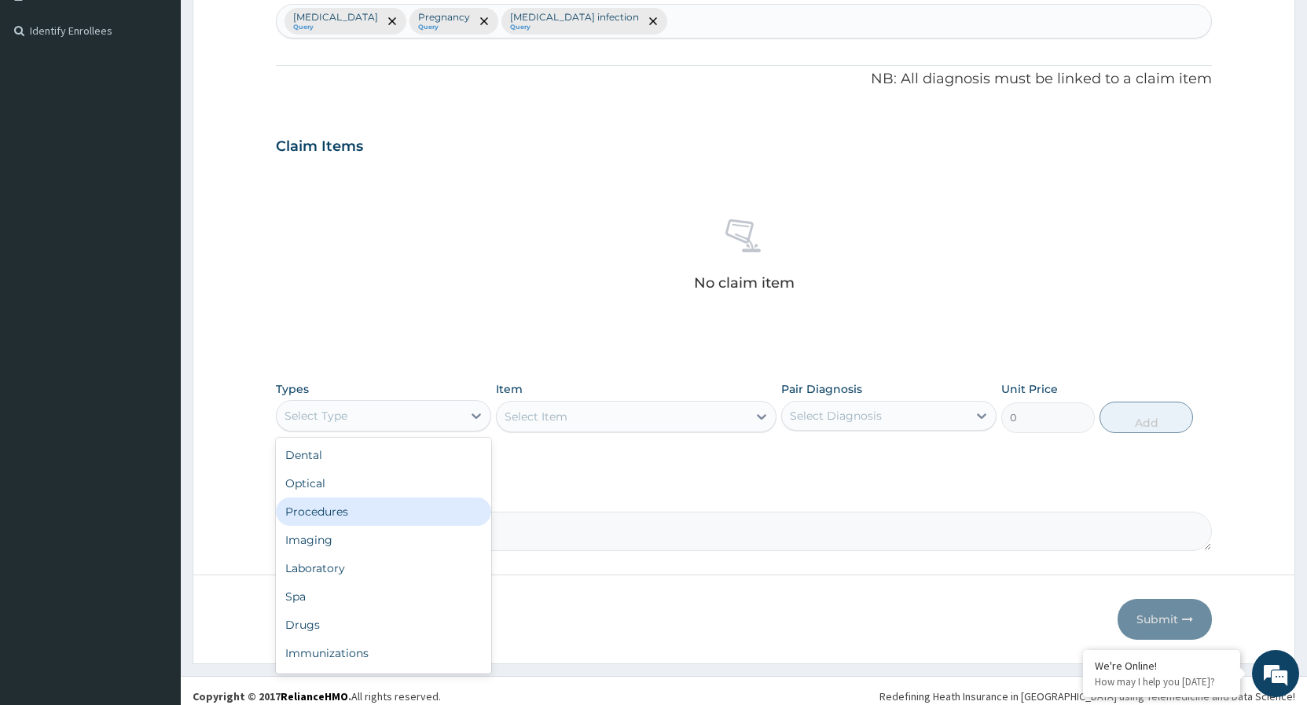
click at [325, 516] on div "Procedures" at bounding box center [383, 512] width 215 height 28
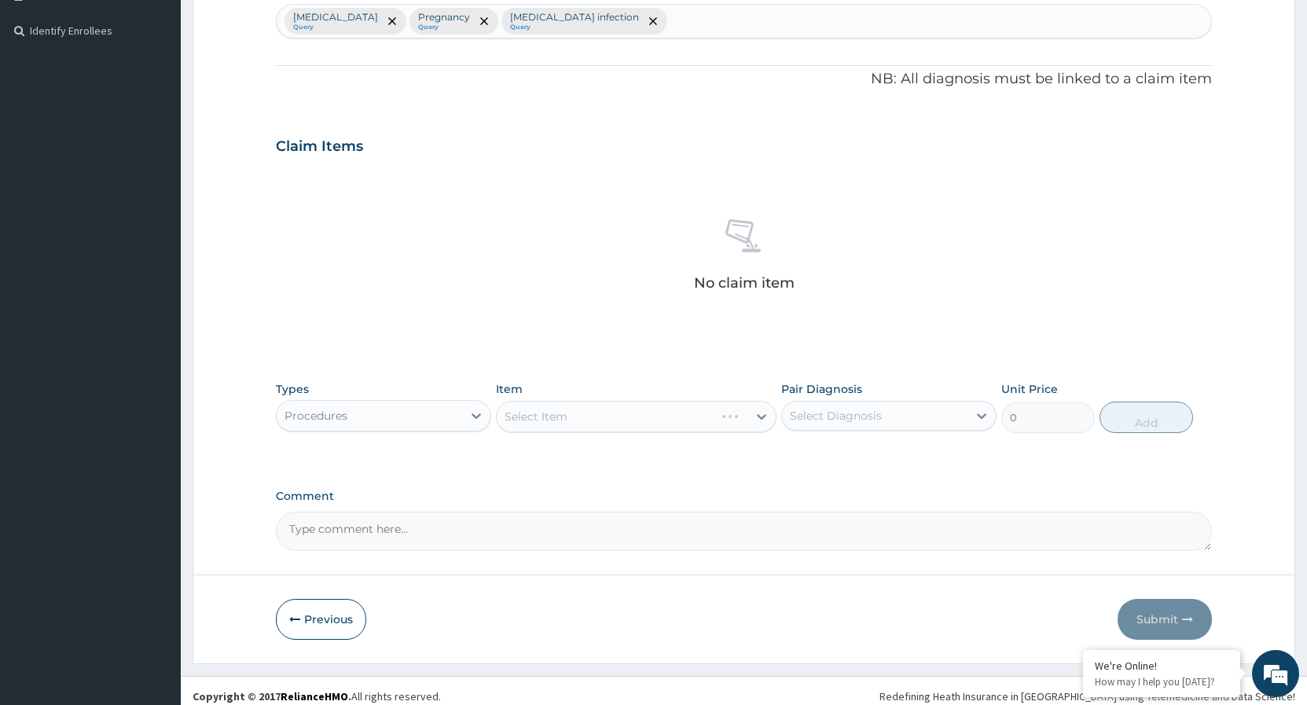
click at [756, 417] on div "Select Item" at bounding box center [636, 416] width 281 height 31
click at [763, 420] on div "Select Item" at bounding box center [636, 416] width 281 height 31
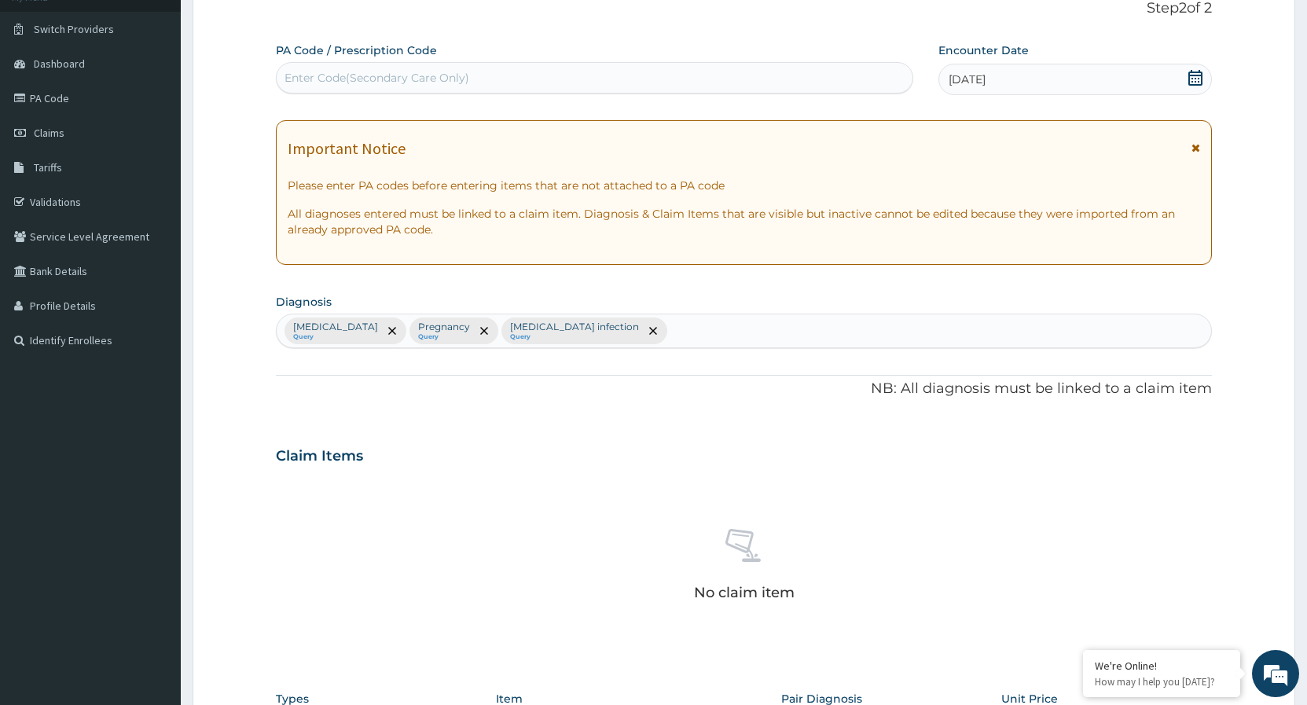
scroll to position [428, 0]
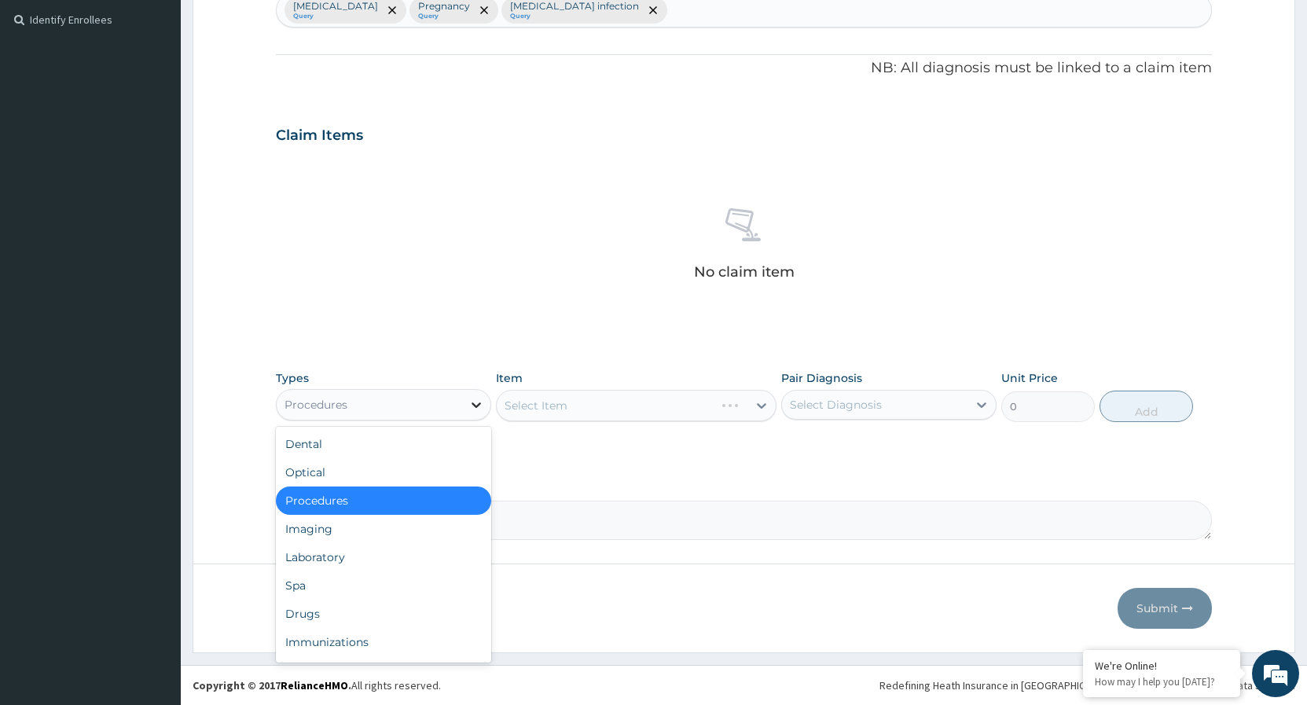
click at [480, 405] on icon at bounding box center [477, 405] width 16 height 16
click at [367, 558] on div "Laboratory" at bounding box center [383, 557] width 215 height 28
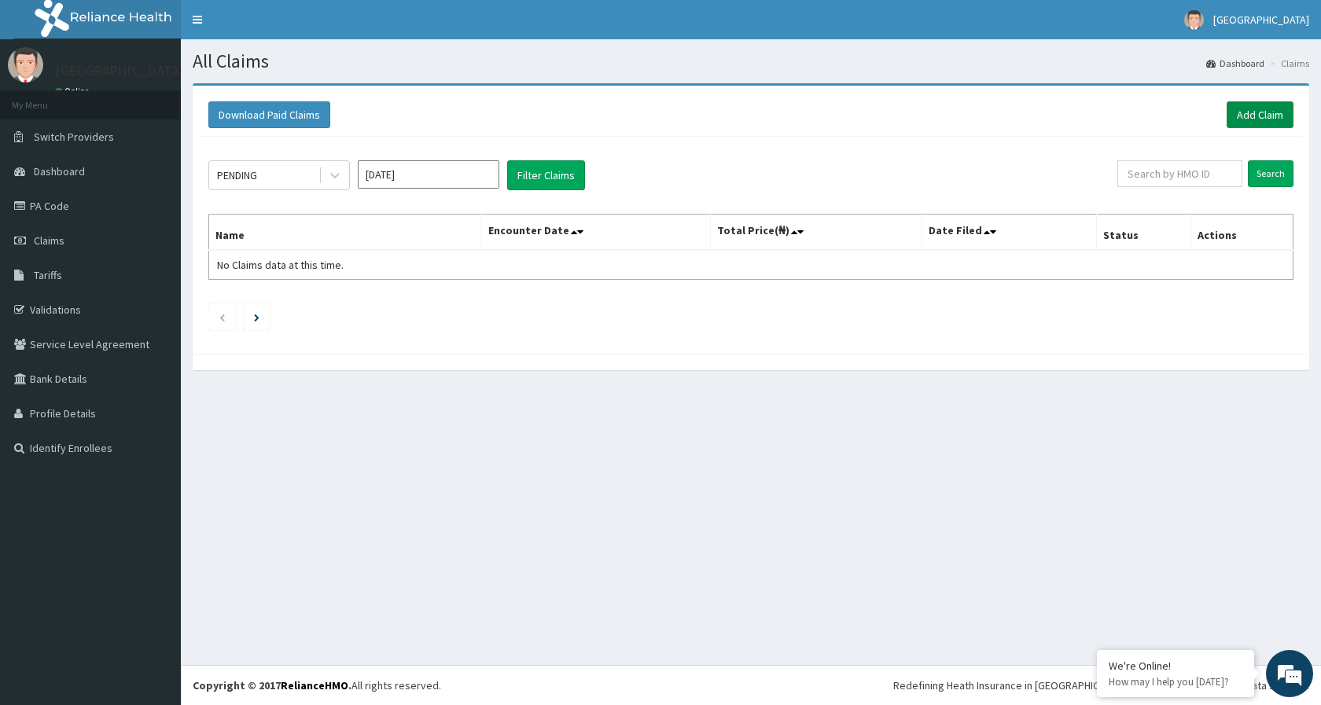
click at [1240, 120] on link "Add Claim" at bounding box center [1259, 114] width 67 height 27
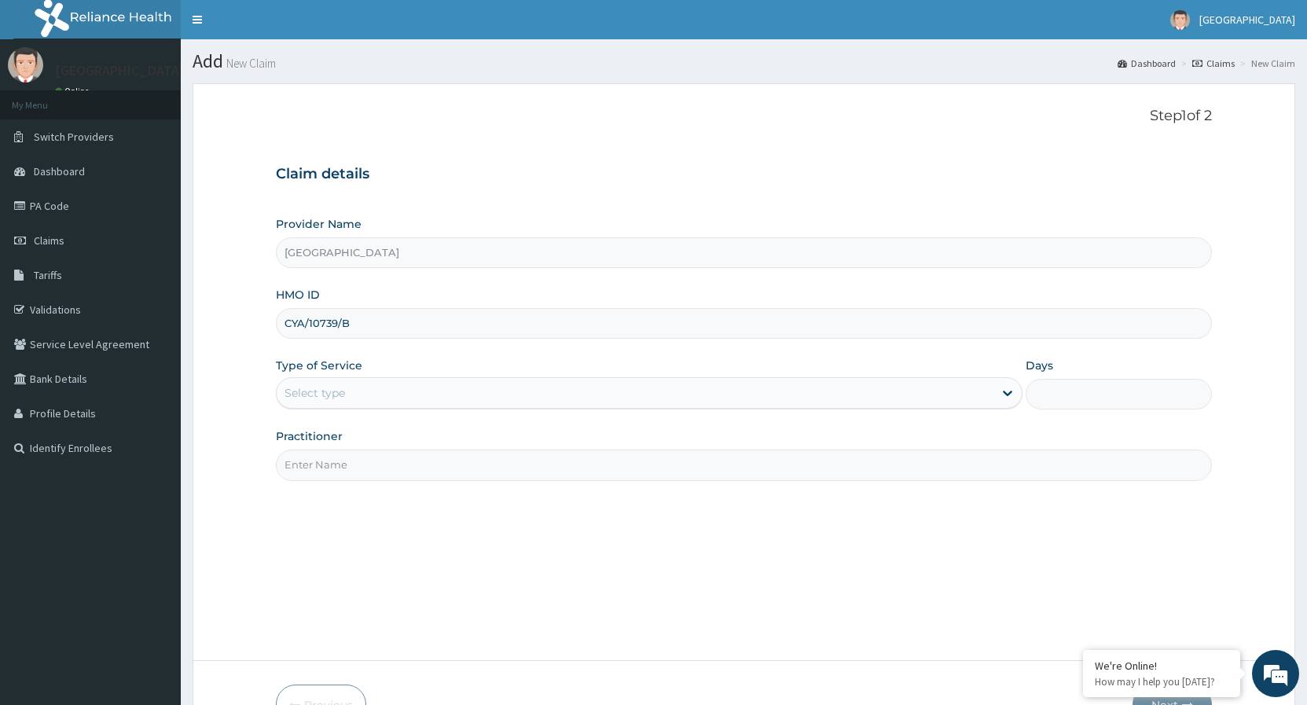
scroll to position [80, 0]
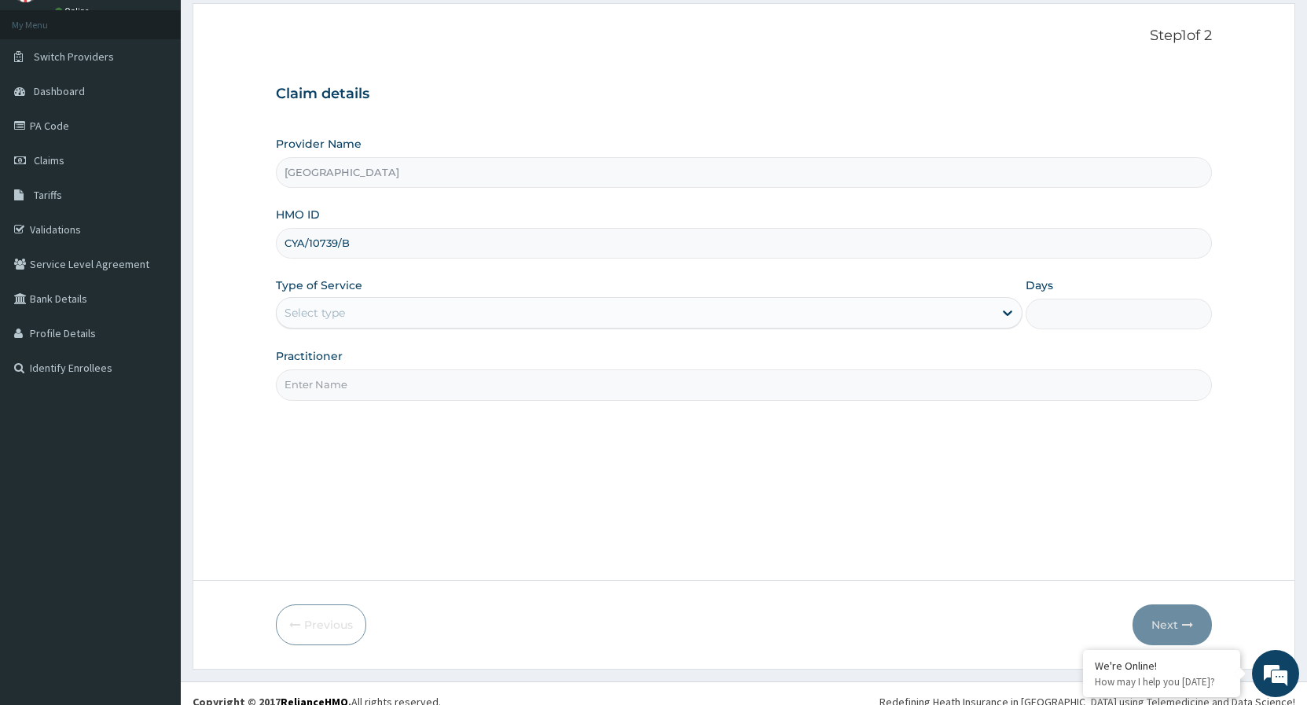
type input "CYA/10739/B"
click at [402, 308] on div "Select type" at bounding box center [635, 312] width 716 height 25
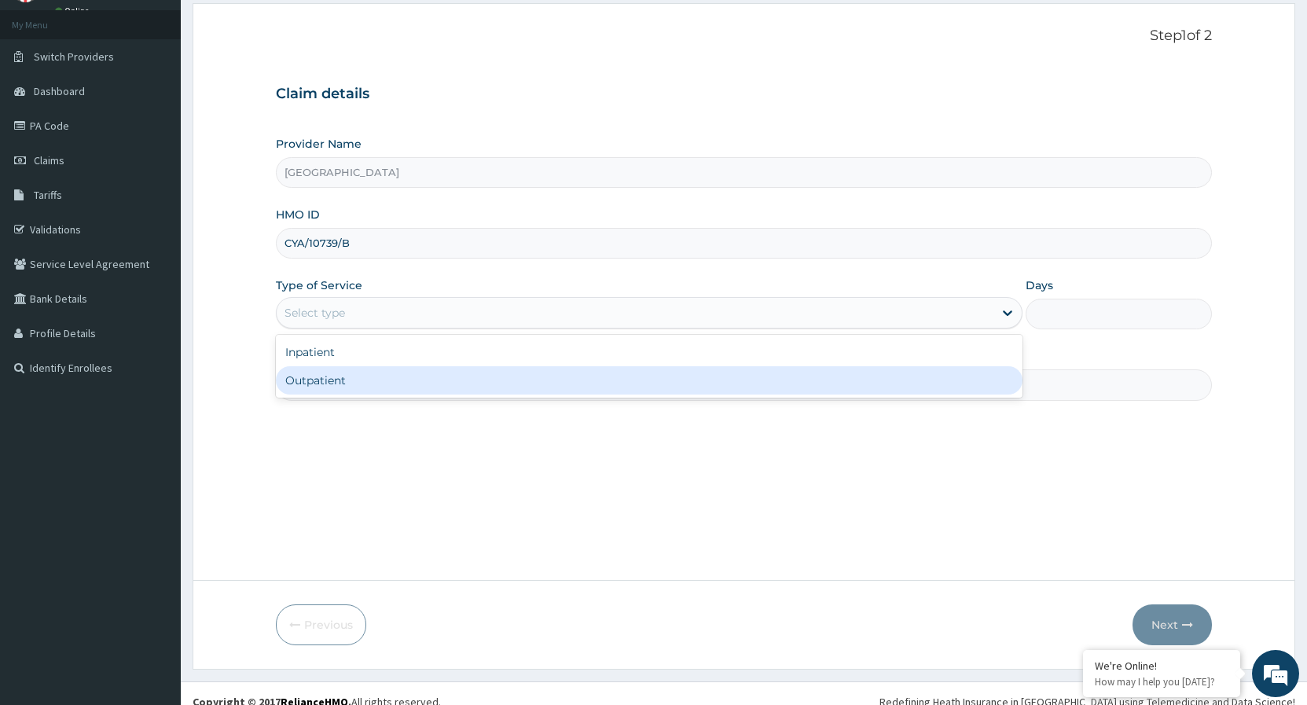
click at [309, 384] on div "Outpatient" at bounding box center [649, 380] width 746 height 28
type input "1"
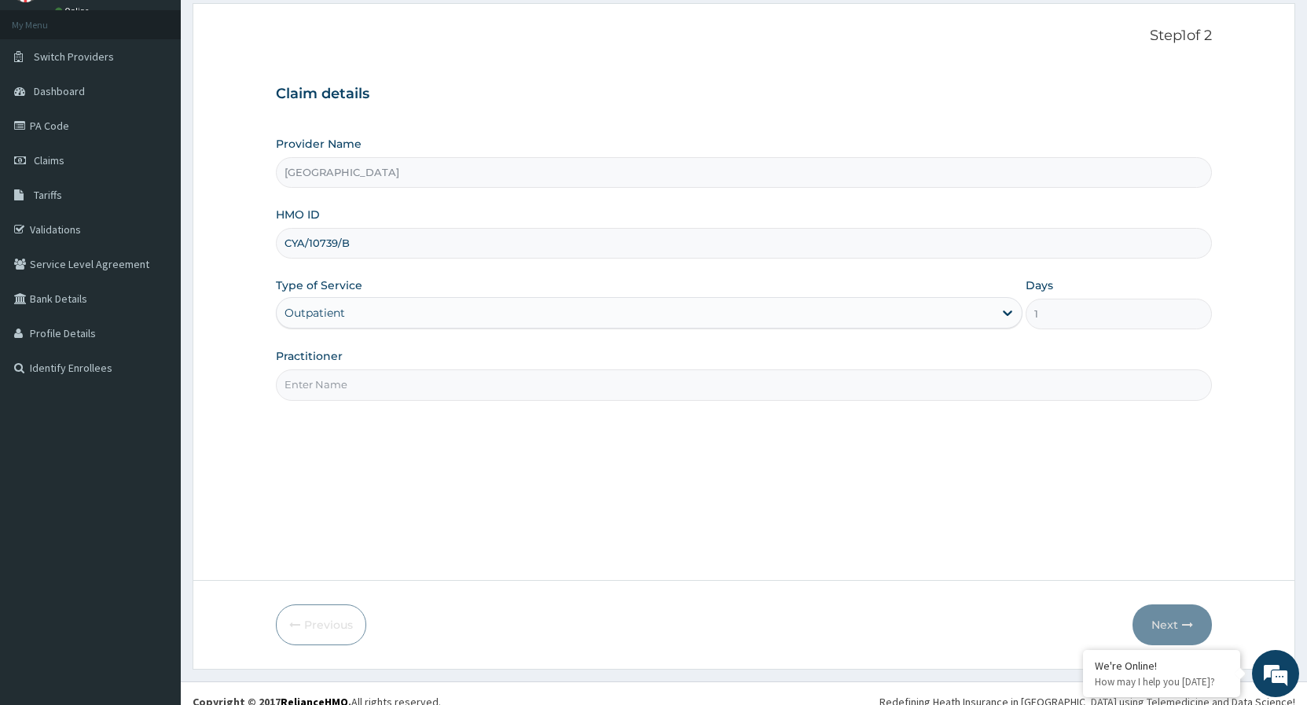
click at [322, 391] on input "Practitioner" at bounding box center [744, 384] width 936 height 31
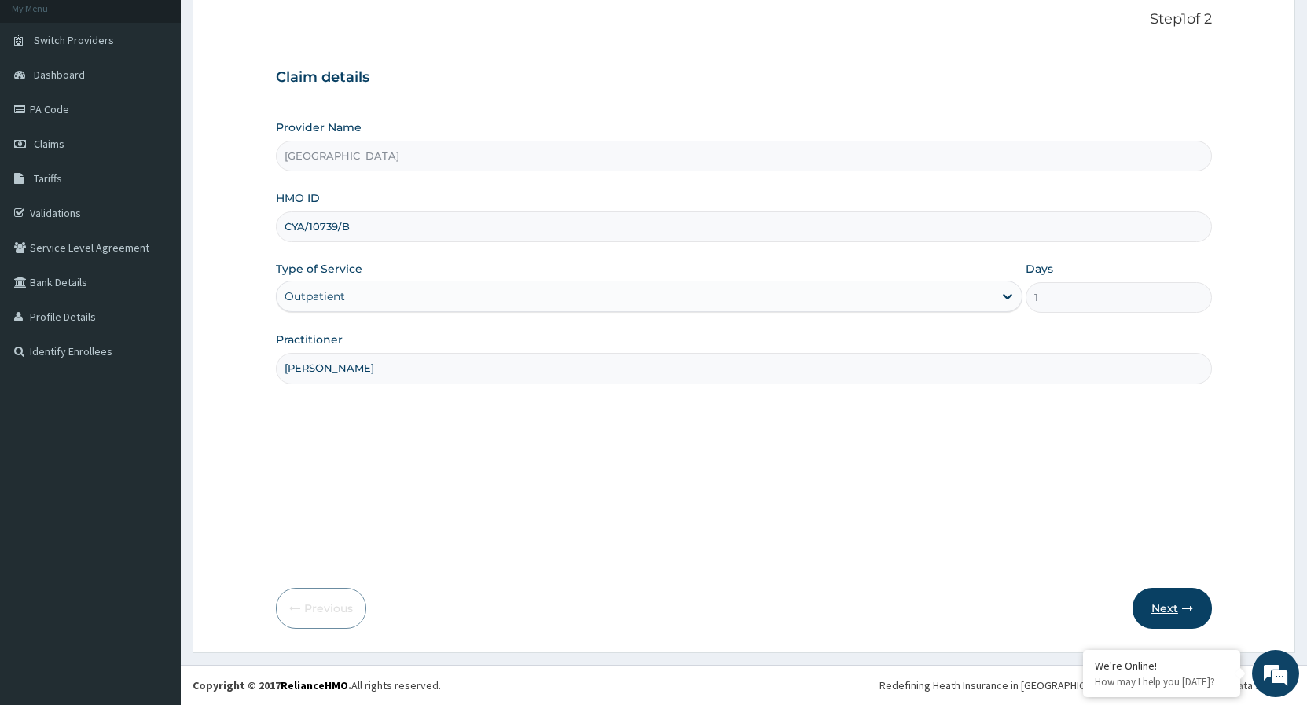
type input "DR. FAUSTINA"
click at [1178, 607] on button "Next" at bounding box center [1172, 608] width 79 height 41
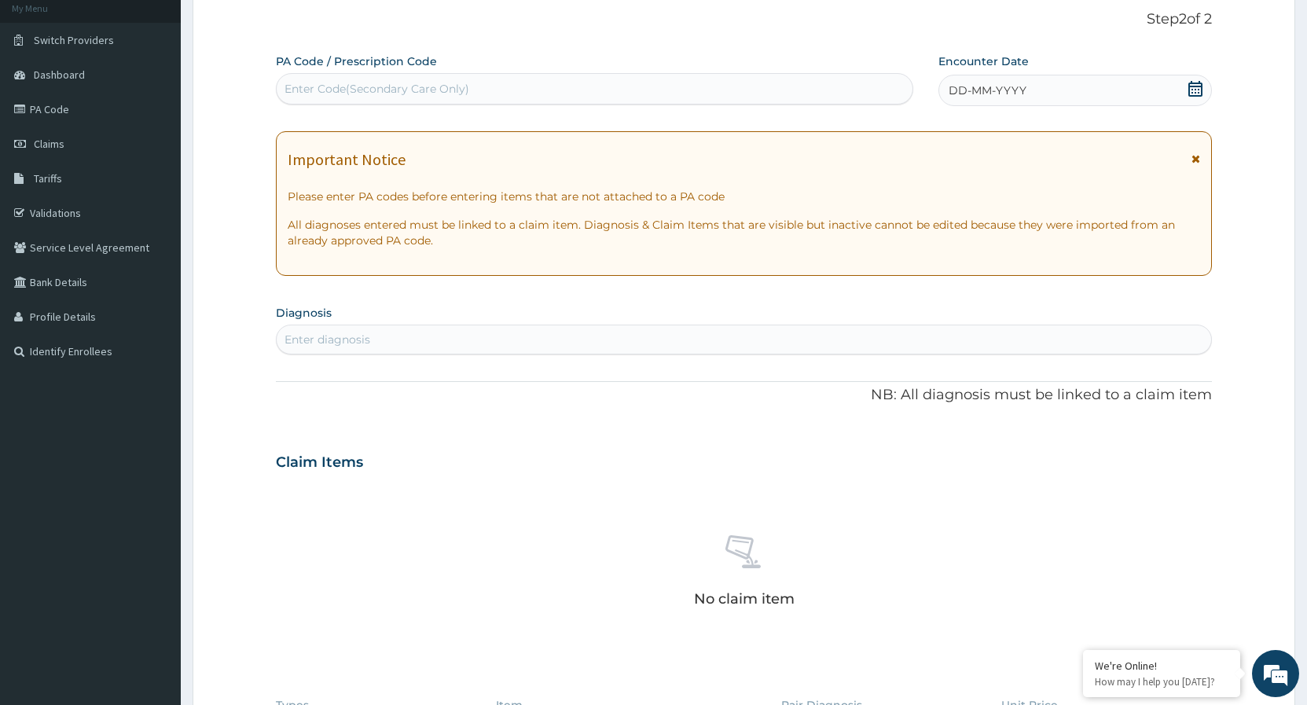
click at [1196, 94] on icon at bounding box center [1196, 89] width 14 height 16
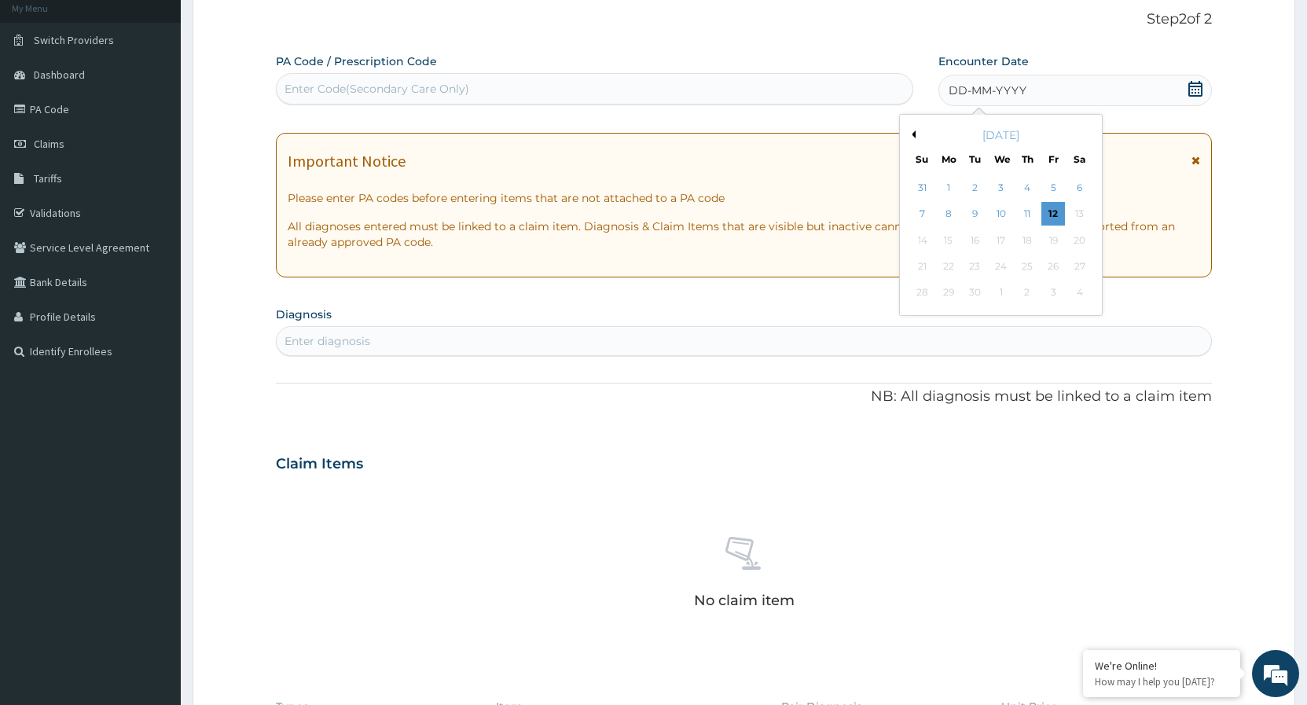
click at [913, 137] on button "Previous Month" at bounding box center [912, 134] width 8 height 8
click at [949, 266] on div "18" at bounding box center [949, 267] width 24 height 24
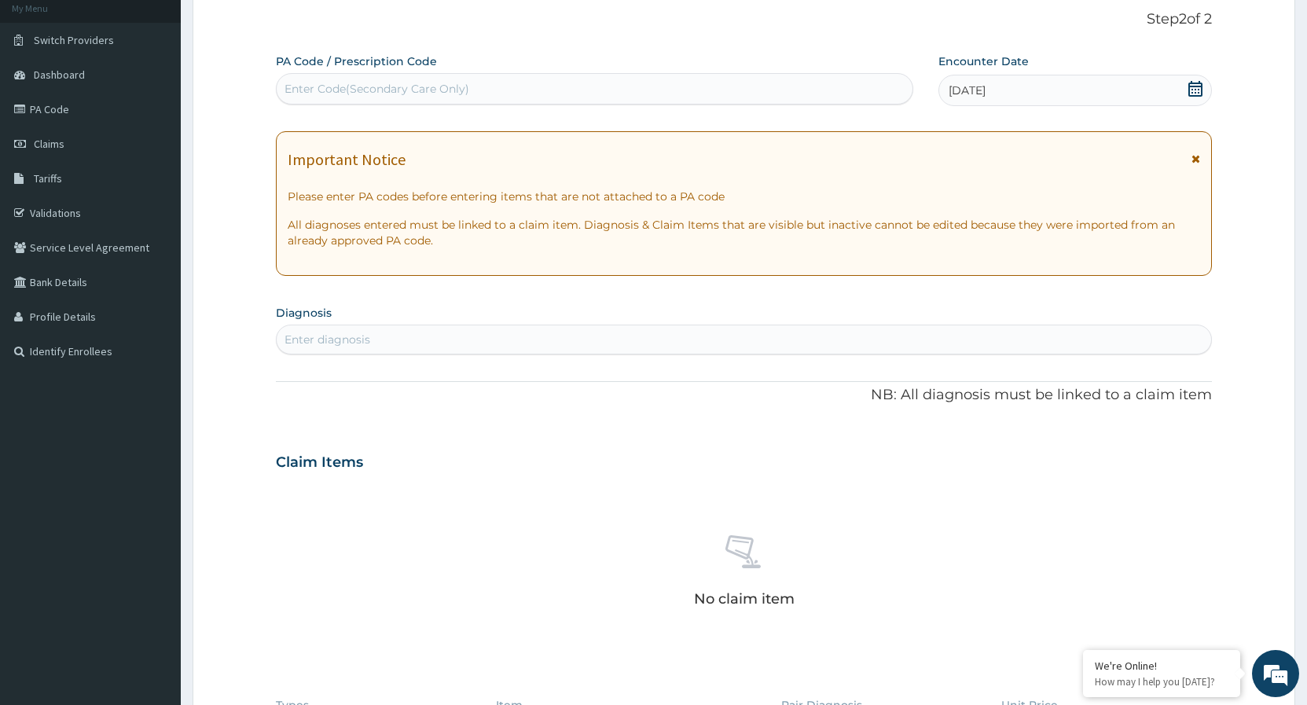
click at [327, 340] on div "Enter diagnosis" at bounding box center [328, 340] width 86 height 16
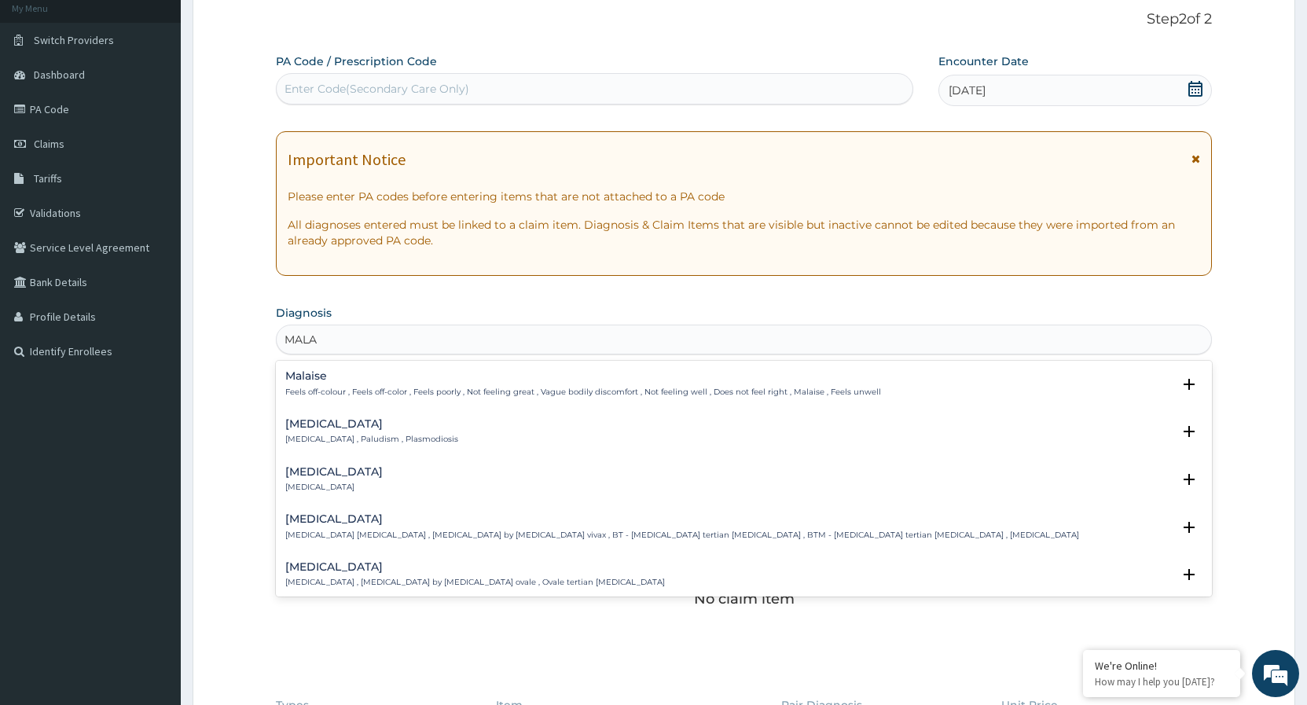
type input "MALAR"
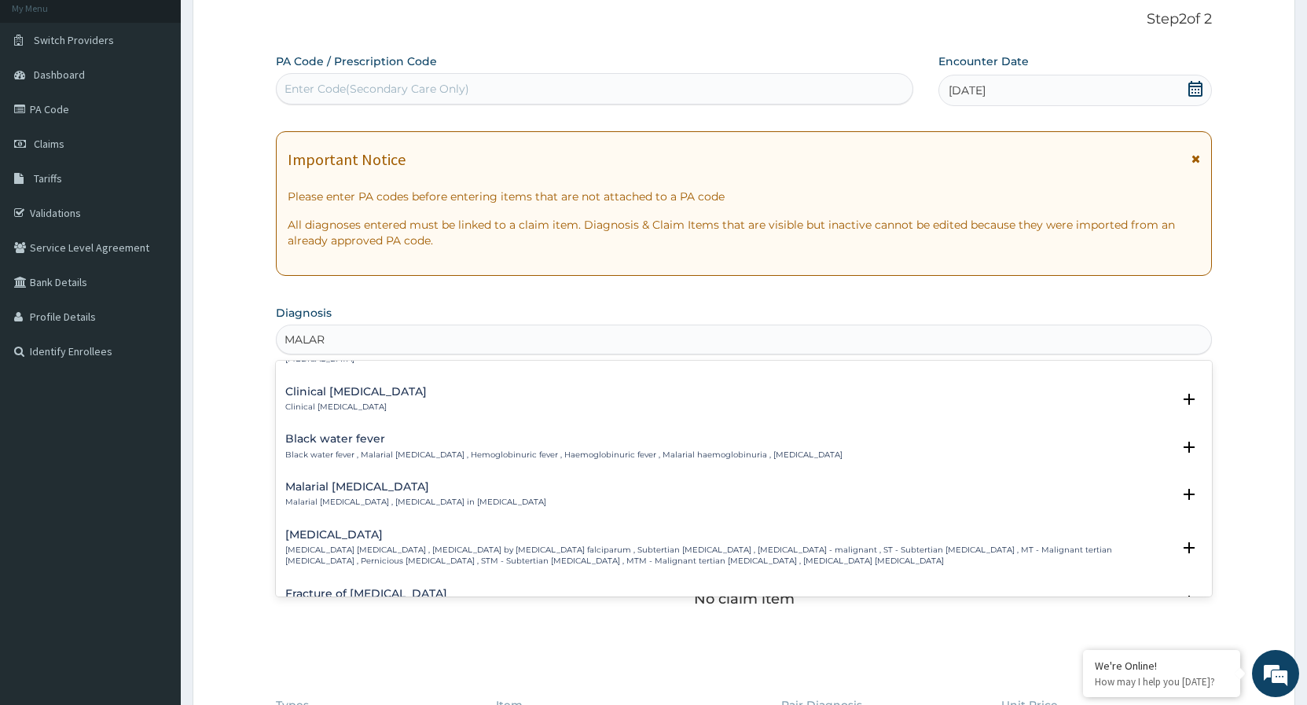
scroll to position [594, 0]
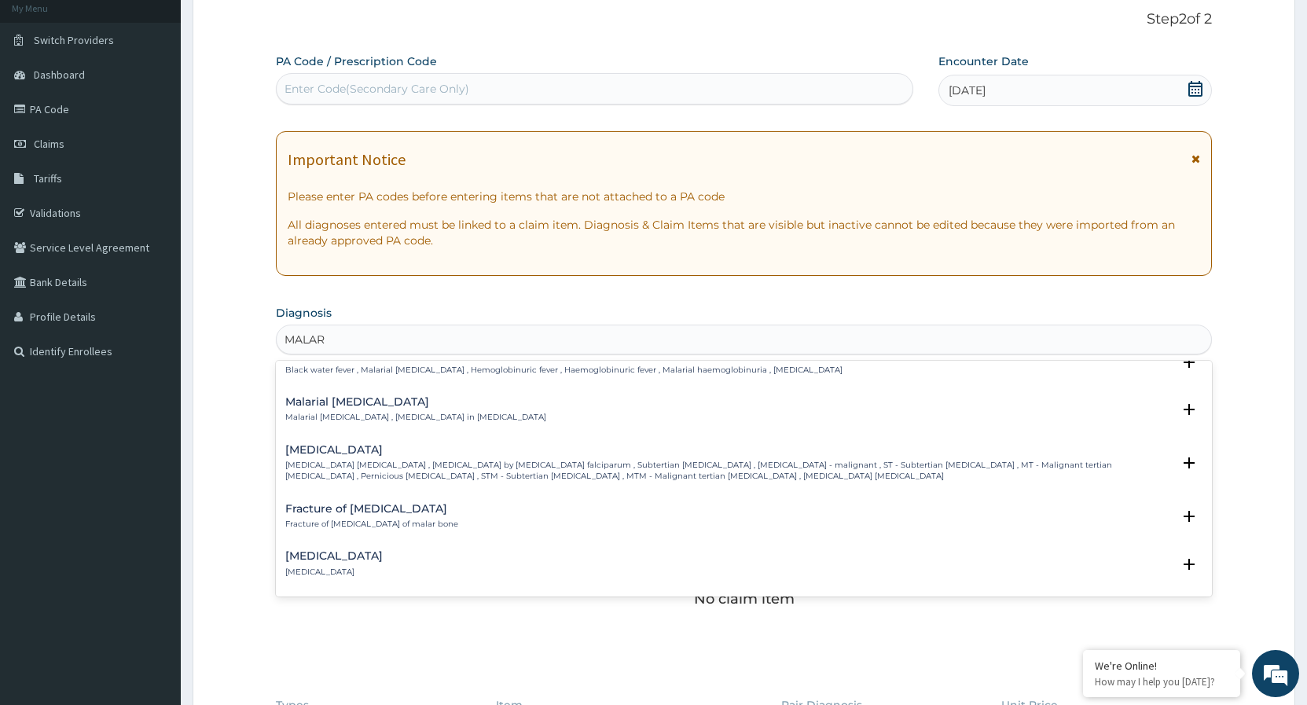
click at [399, 470] on p "Falciparum malaria , Malignant tertian malaria , Malaria by Plasmodium falcipar…" at bounding box center [728, 471] width 887 height 23
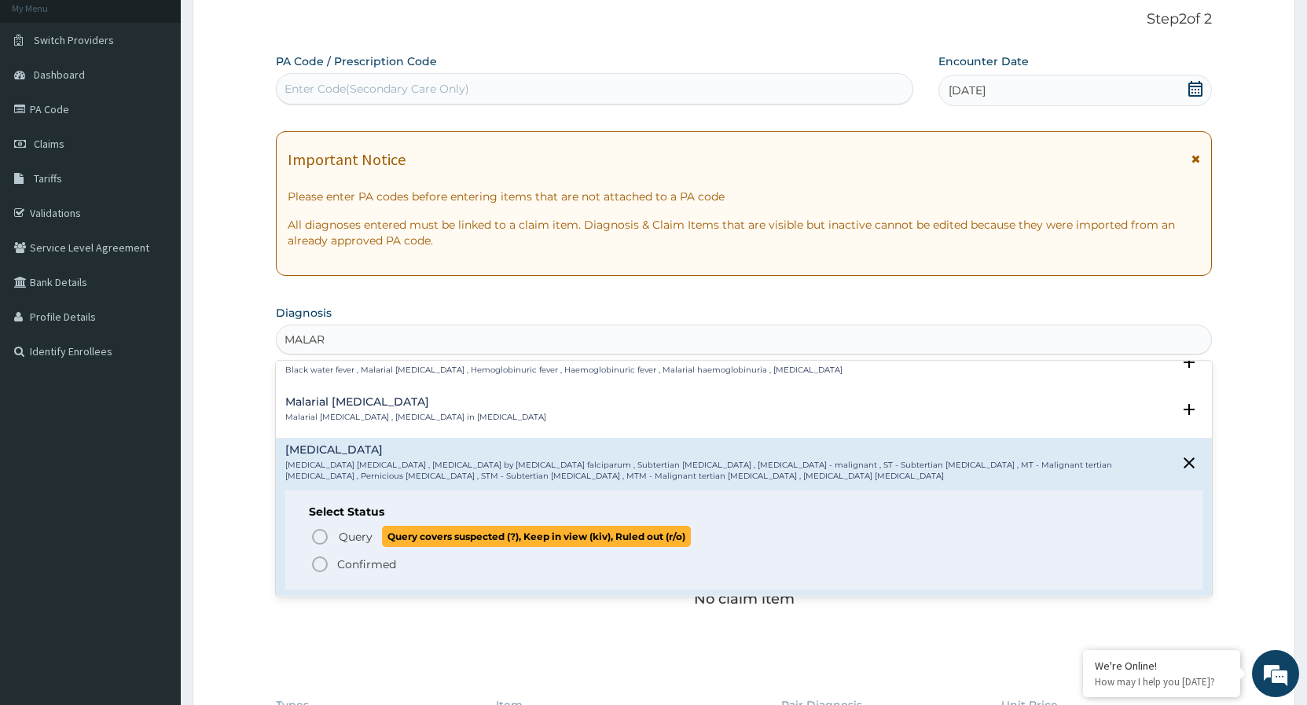
click at [320, 541] on icon "status option query" at bounding box center [320, 536] width 19 height 19
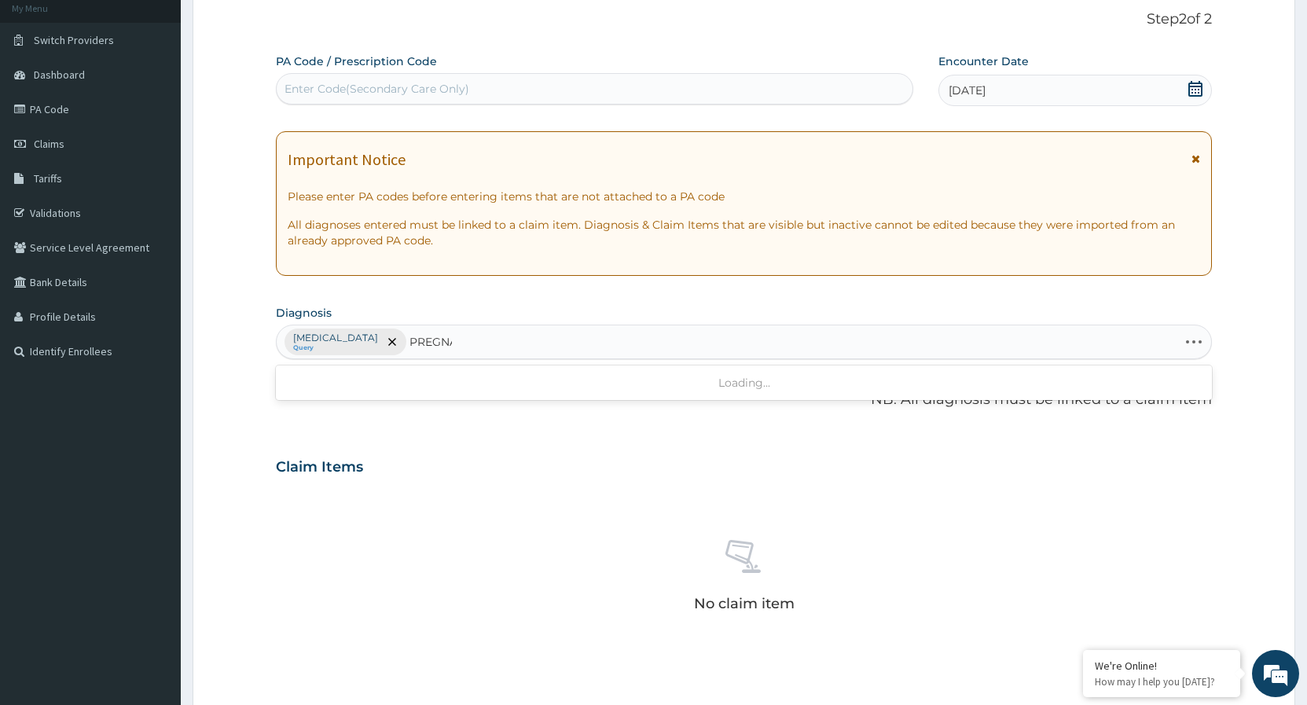
type input "PREGNAN"
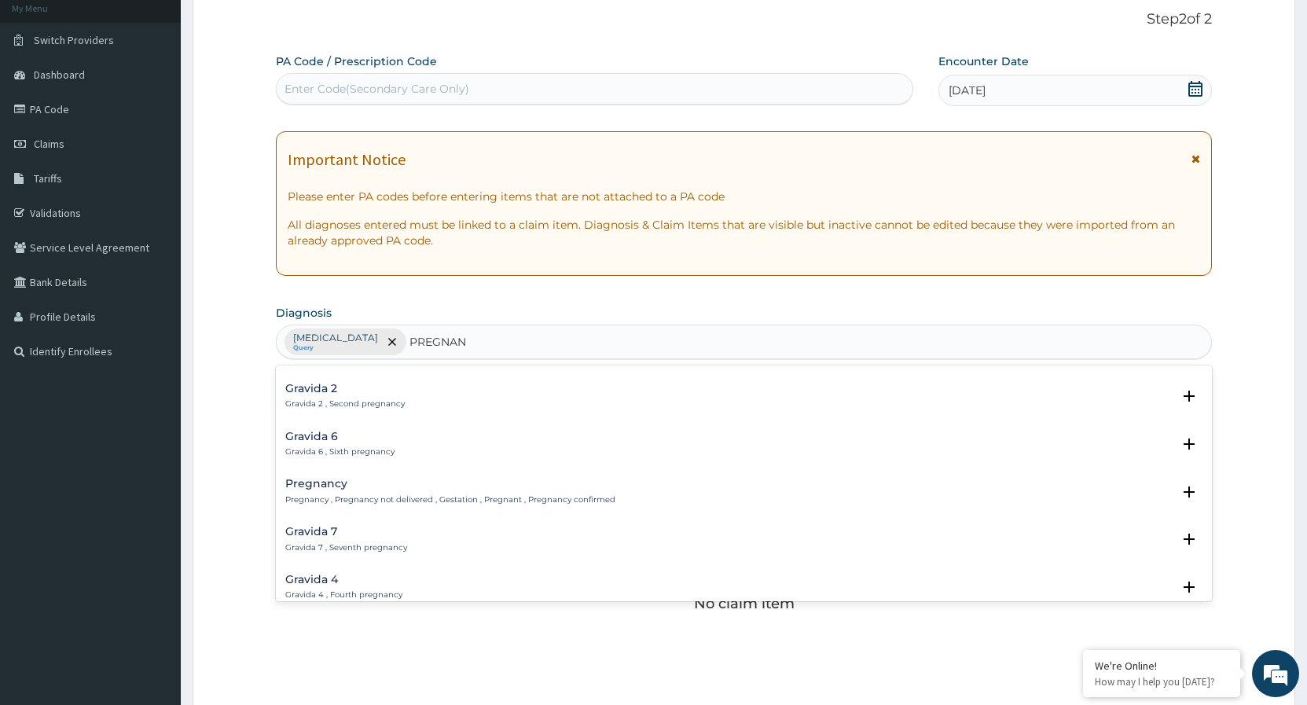
scroll to position [170, 0]
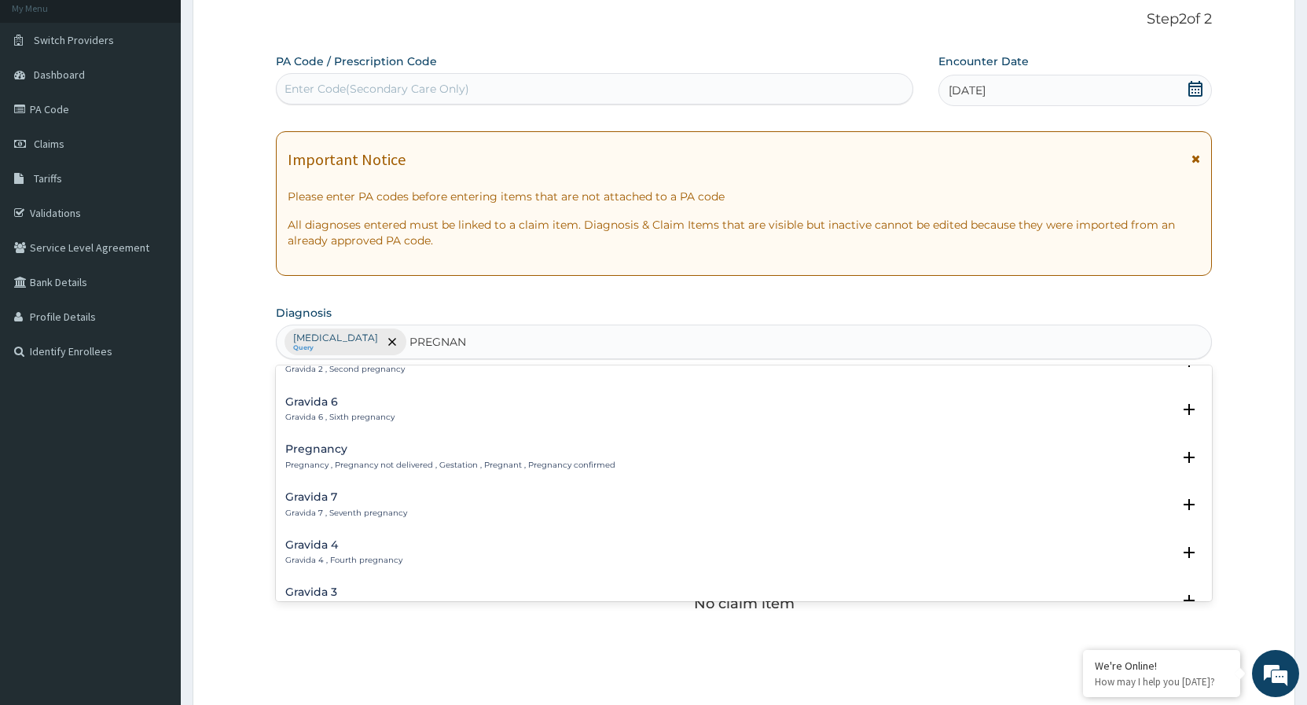
click at [424, 476] on div "Pregnancy Pregnancy , Pregnancy not delivered , Gestation , Pregnant , Pregnanc…" at bounding box center [743, 460] width 917 height 35
click at [419, 468] on p "Pregnancy , Pregnancy not delivered , Gestation , Pregnant , Pregnancy confirmed" at bounding box center [450, 465] width 330 height 11
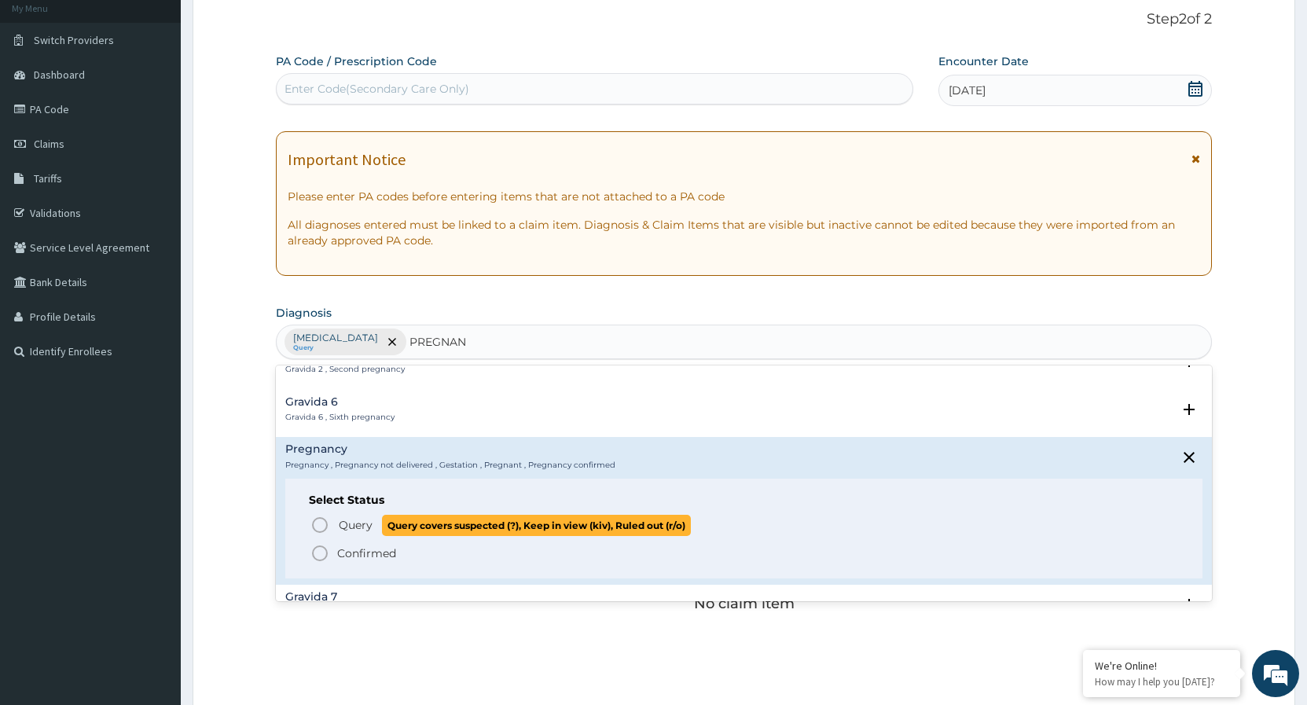
click at [323, 525] on icon "status option query" at bounding box center [320, 525] width 19 height 19
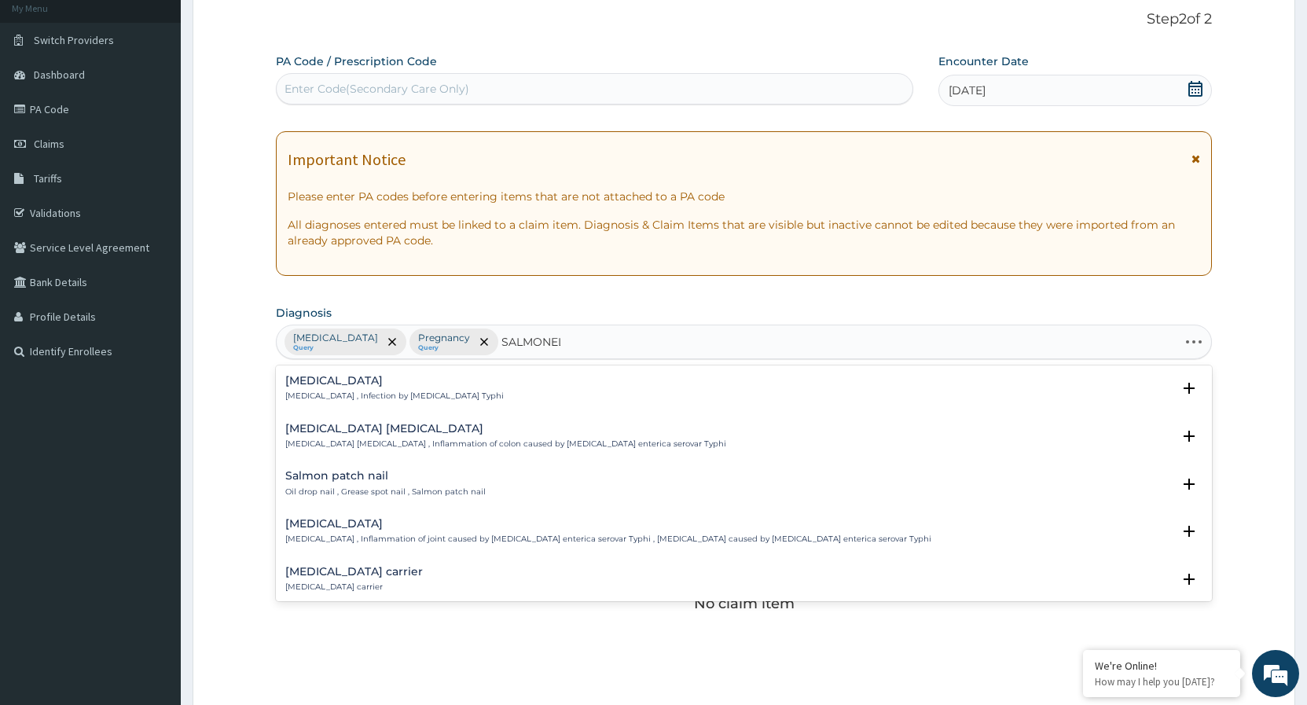
type input "SALMONELL"
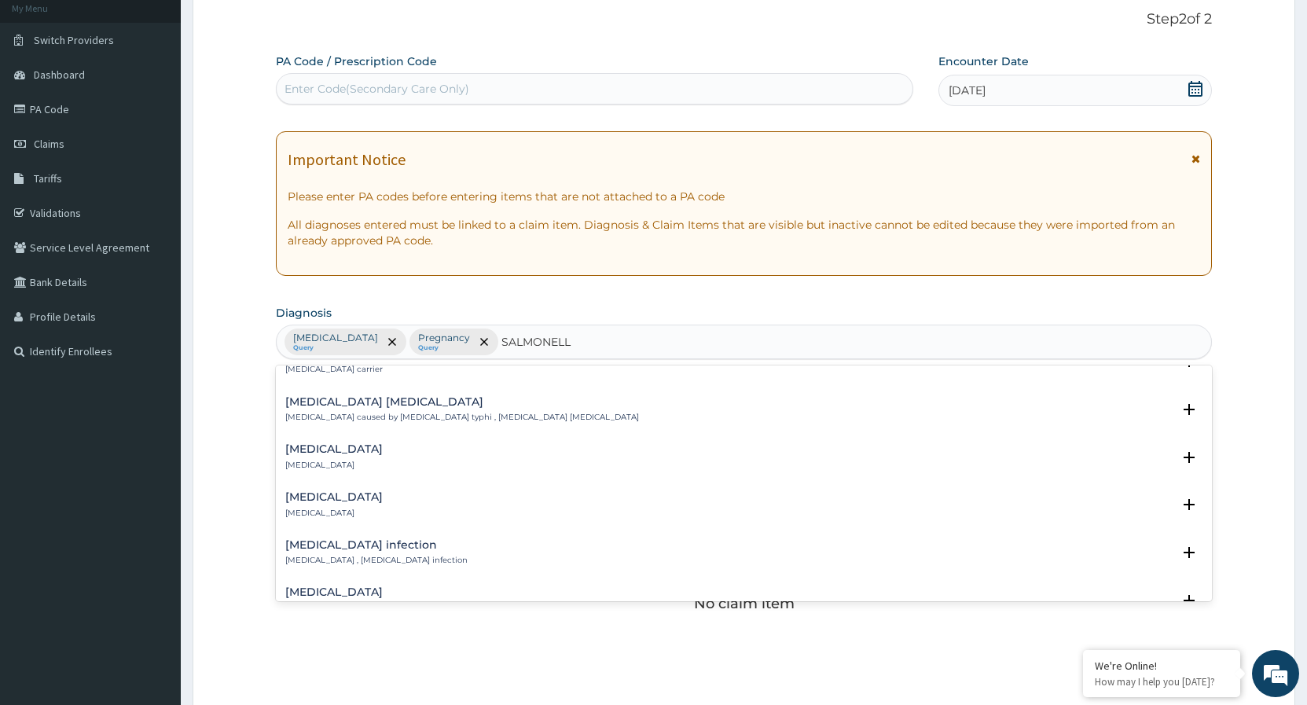
click at [411, 557] on p "Salmonellosis , Salmonella infection" at bounding box center [376, 560] width 182 height 11
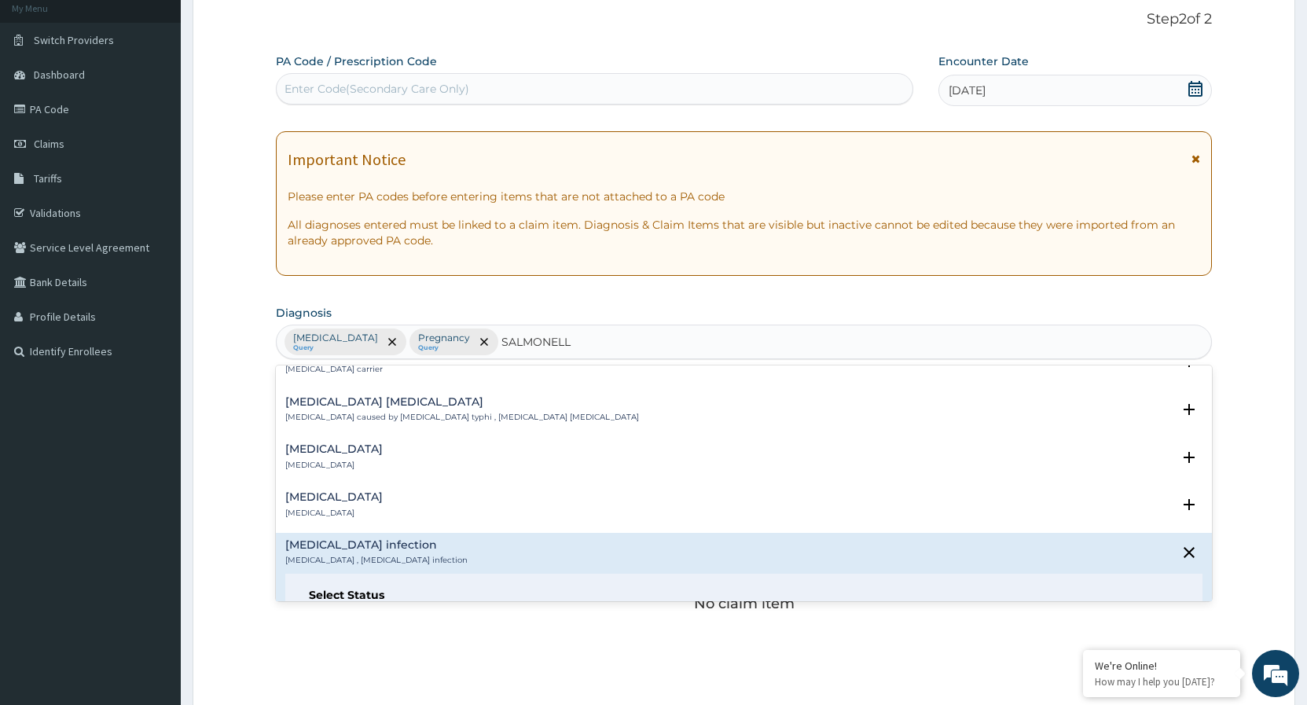
scroll to position [424, 0]
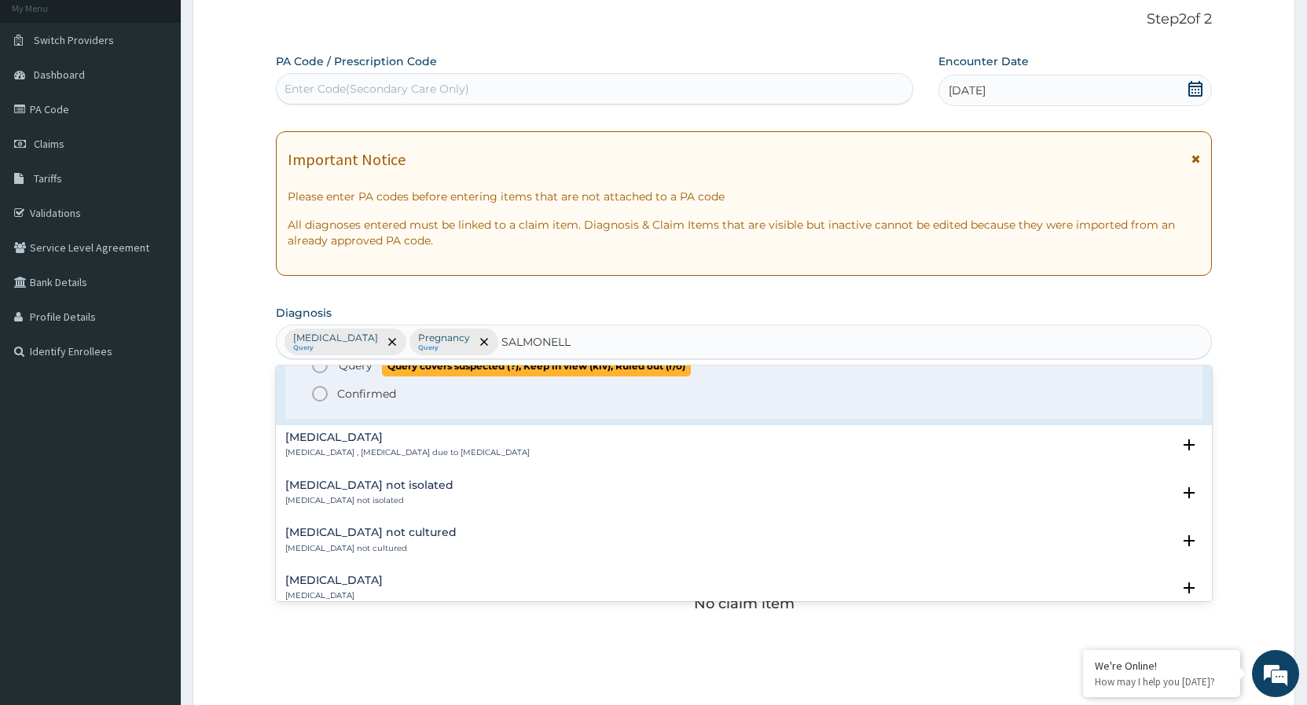
click at [323, 369] on icon "status option query" at bounding box center [320, 365] width 19 height 19
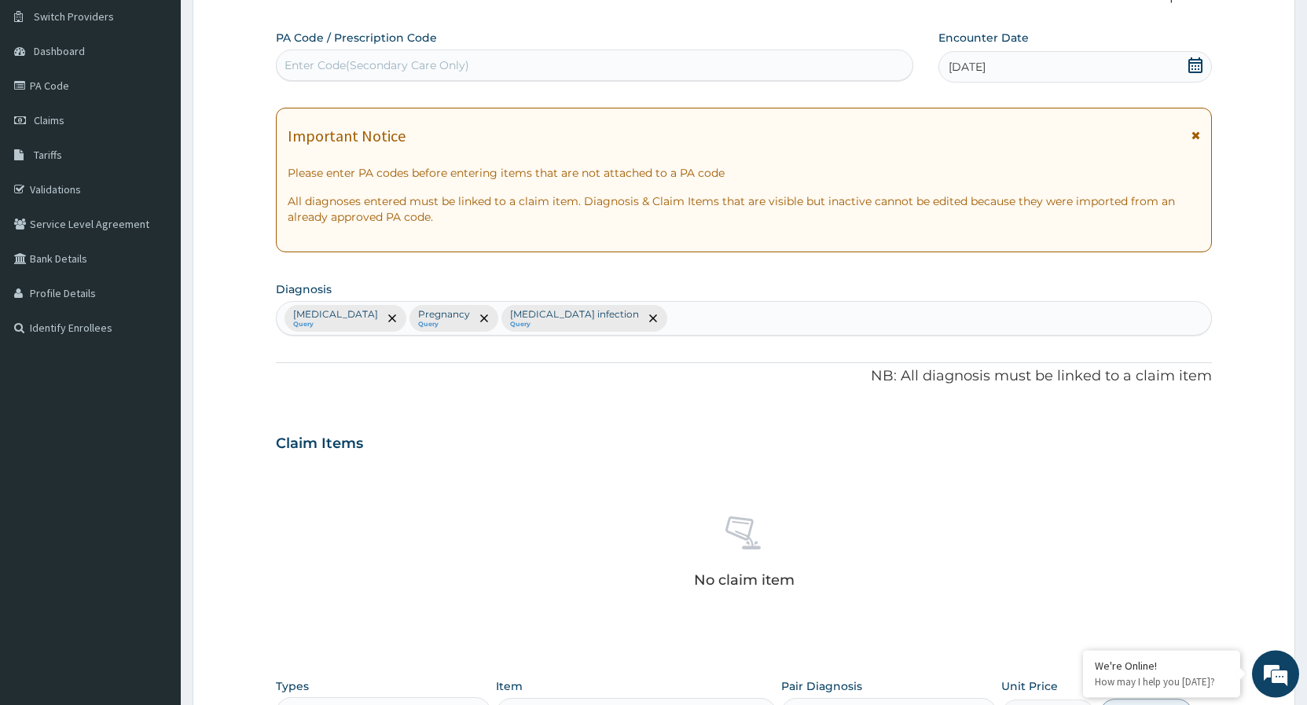
scroll to position [417, 0]
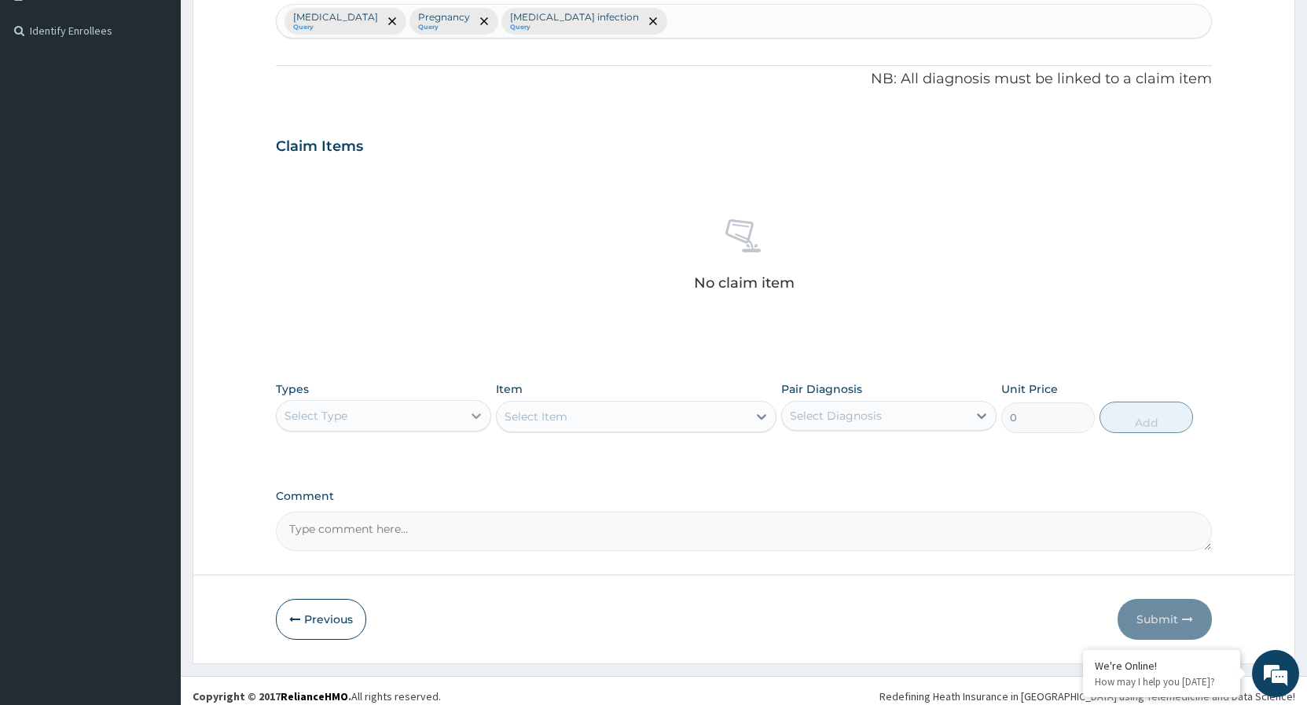
click at [469, 413] on icon at bounding box center [477, 416] width 16 height 16
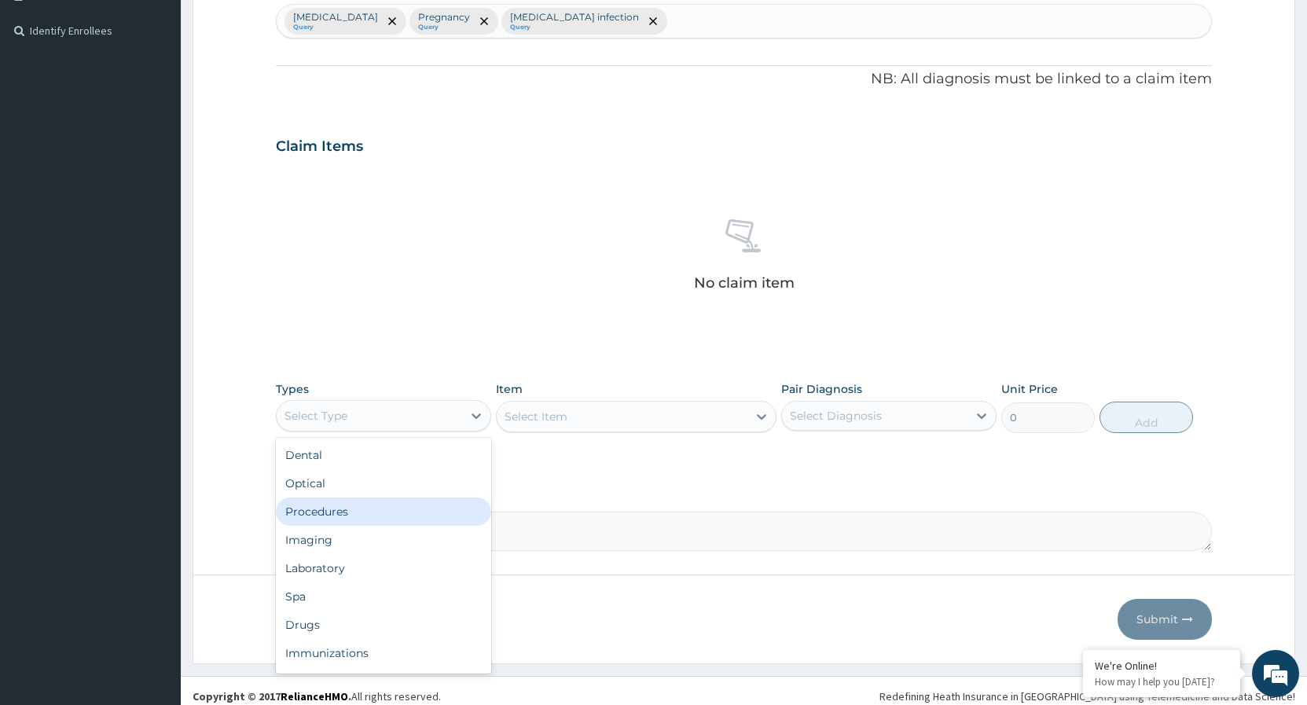
click at [318, 517] on div "Procedures" at bounding box center [383, 512] width 215 height 28
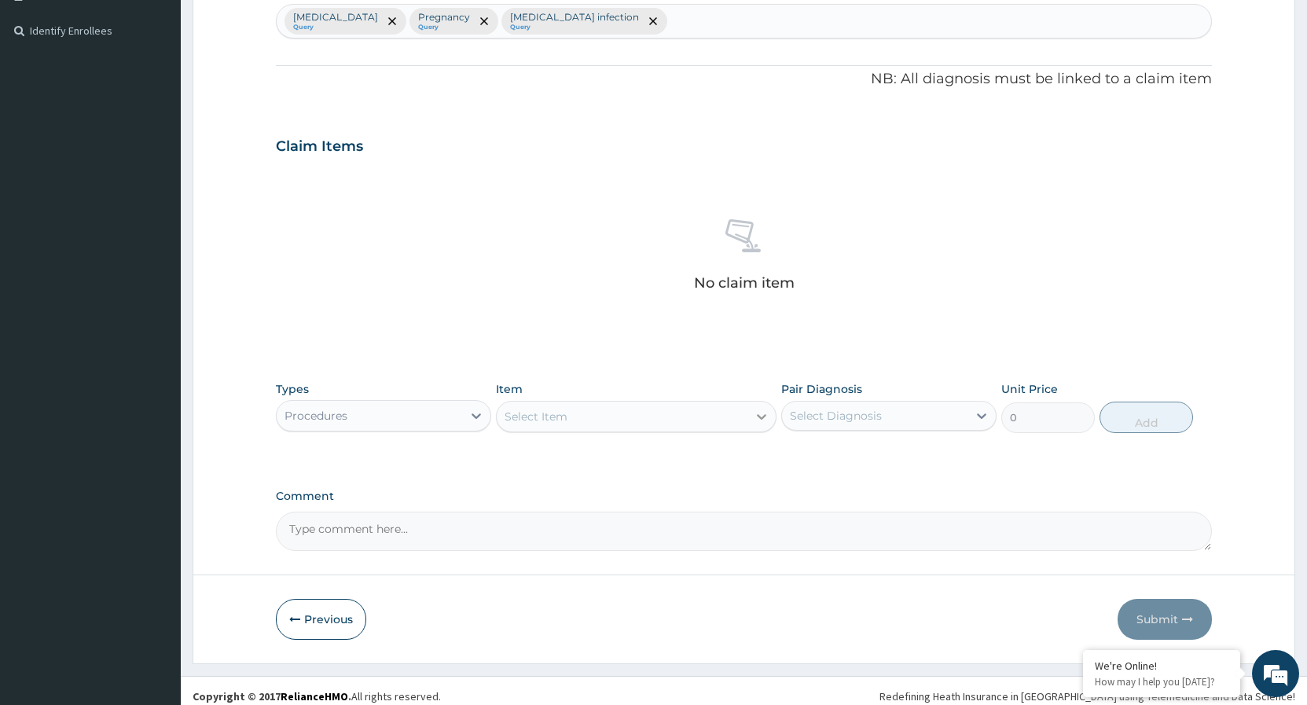
click at [763, 418] on icon at bounding box center [761, 417] width 9 height 6
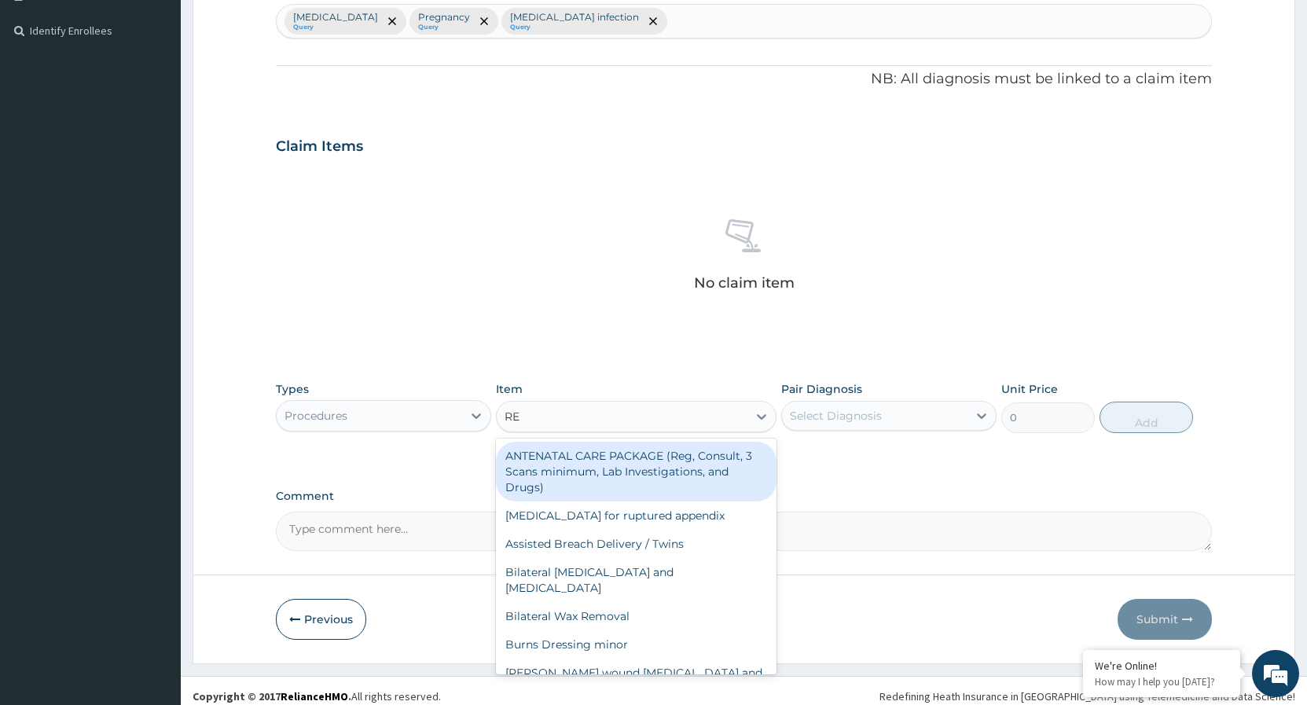
type input "REG"
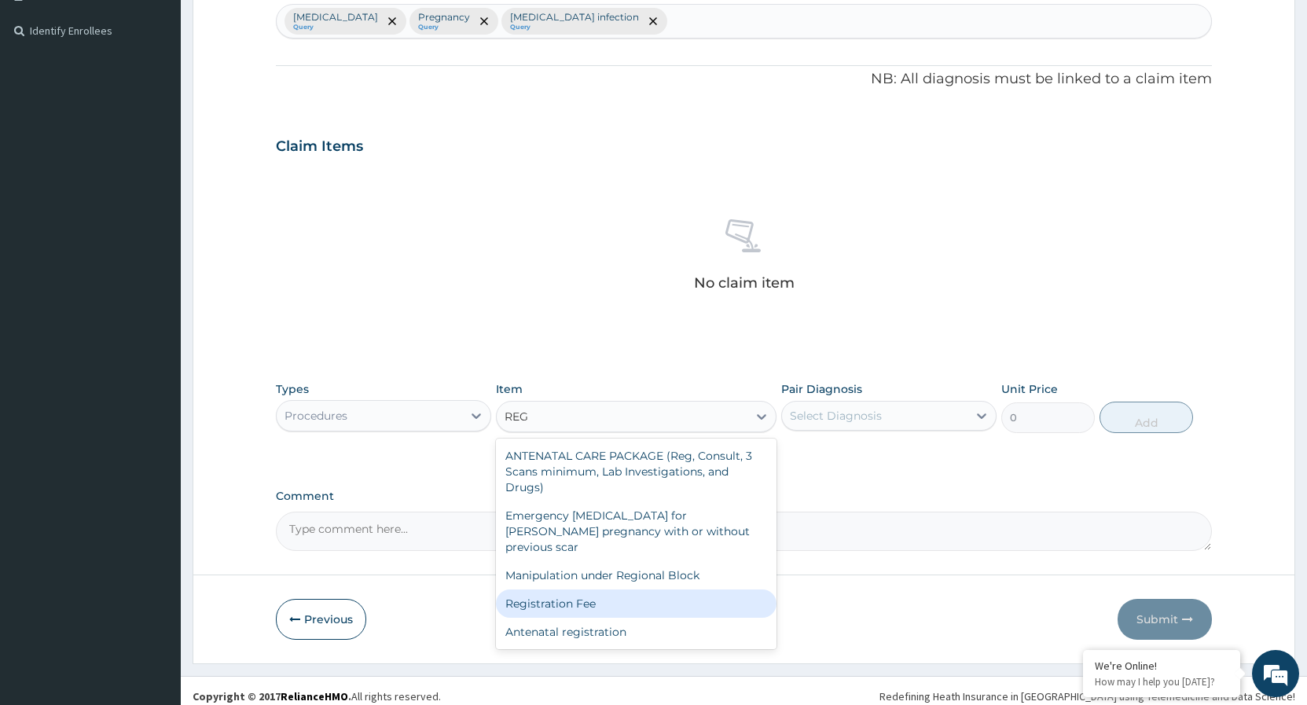
click at [576, 590] on div "Registration Fee" at bounding box center [636, 604] width 281 height 28
type input "2150"
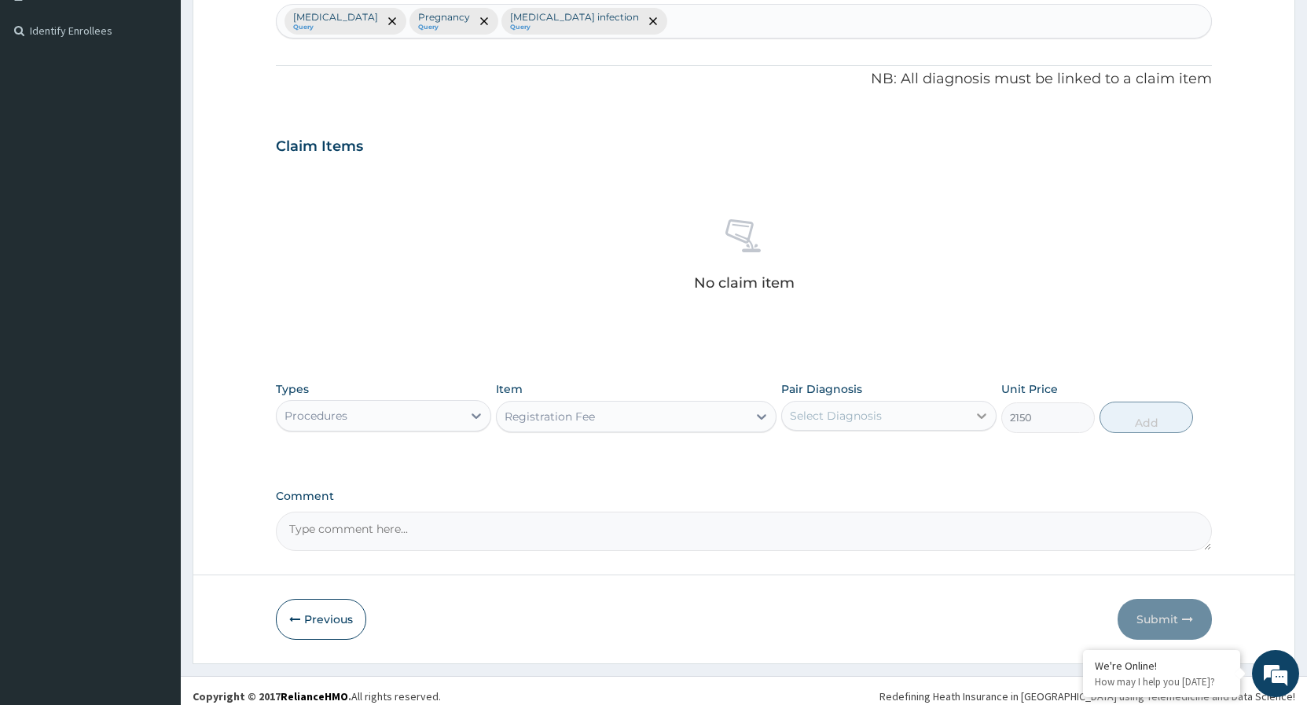
click at [981, 417] on icon at bounding box center [981, 416] width 9 height 6
click at [796, 458] on input "checkbox" at bounding box center [796, 455] width 10 height 10
checkbox input "true"
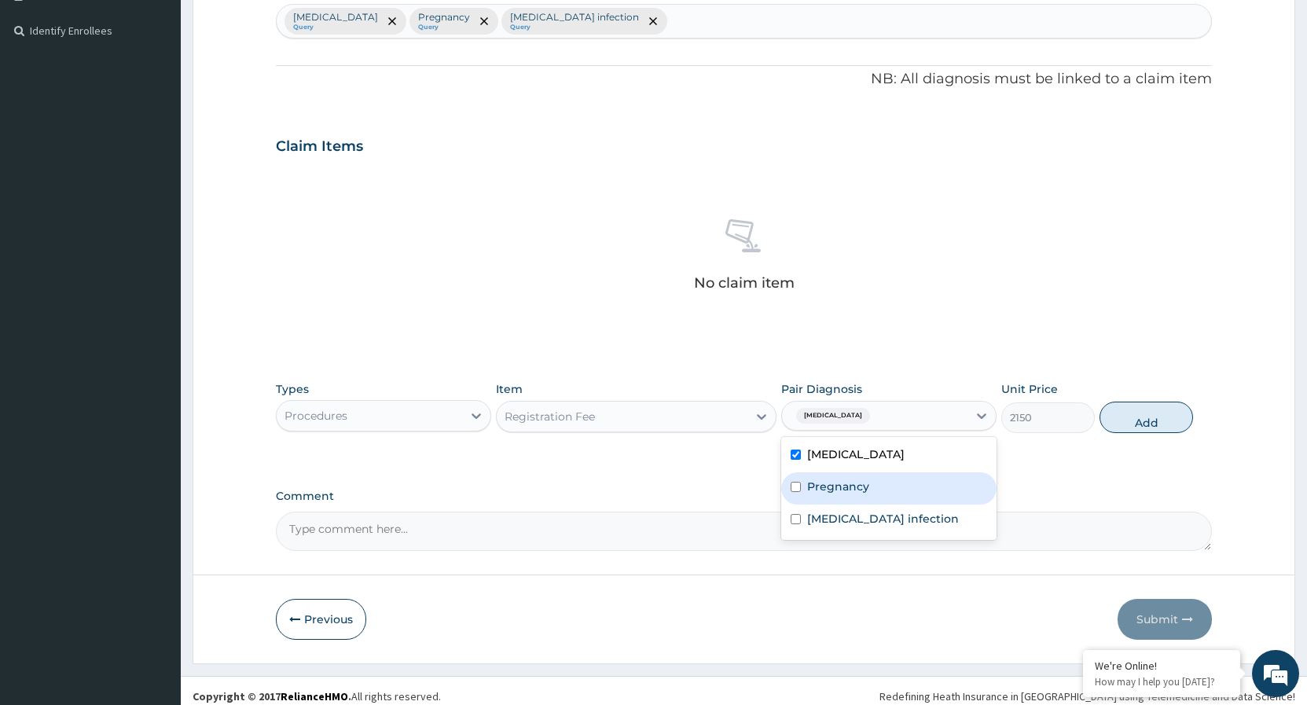
drag, startPoint x: 794, startPoint y: 483, endPoint x: 796, endPoint y: 497, distance: 13.6
click at [794, 490] on input "checkbox" at bounding box center [796, 487] width 10 height 10
checkbox input "true"
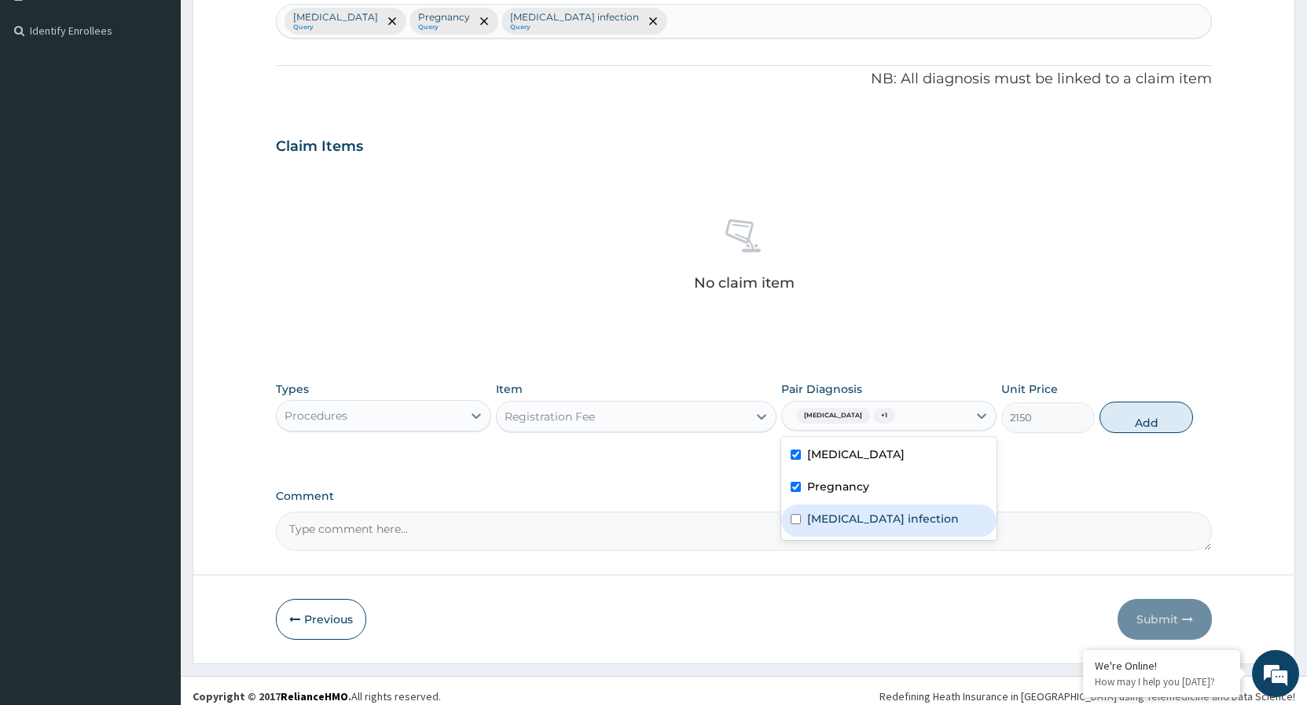
click at [799, 516] on input "checkbox" at bounding box center [796, 519] width 10 height 10
checkbox input "true"
click at [1156, 417] on button "Add" at bounding box center [1147, 417] width 94 height 31
type input "0"
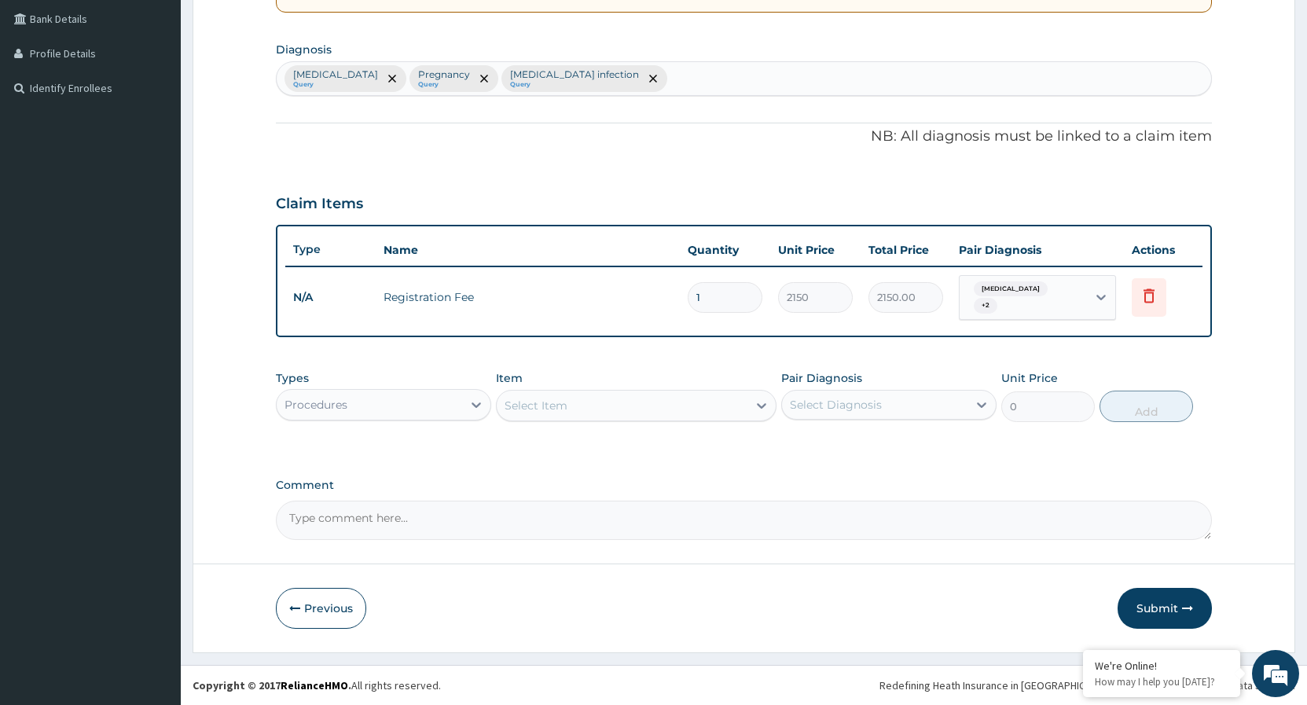
scroll to position [360, 0]
click at [764, 406] on icon at bounding box center [761, 406] width 9 height 6
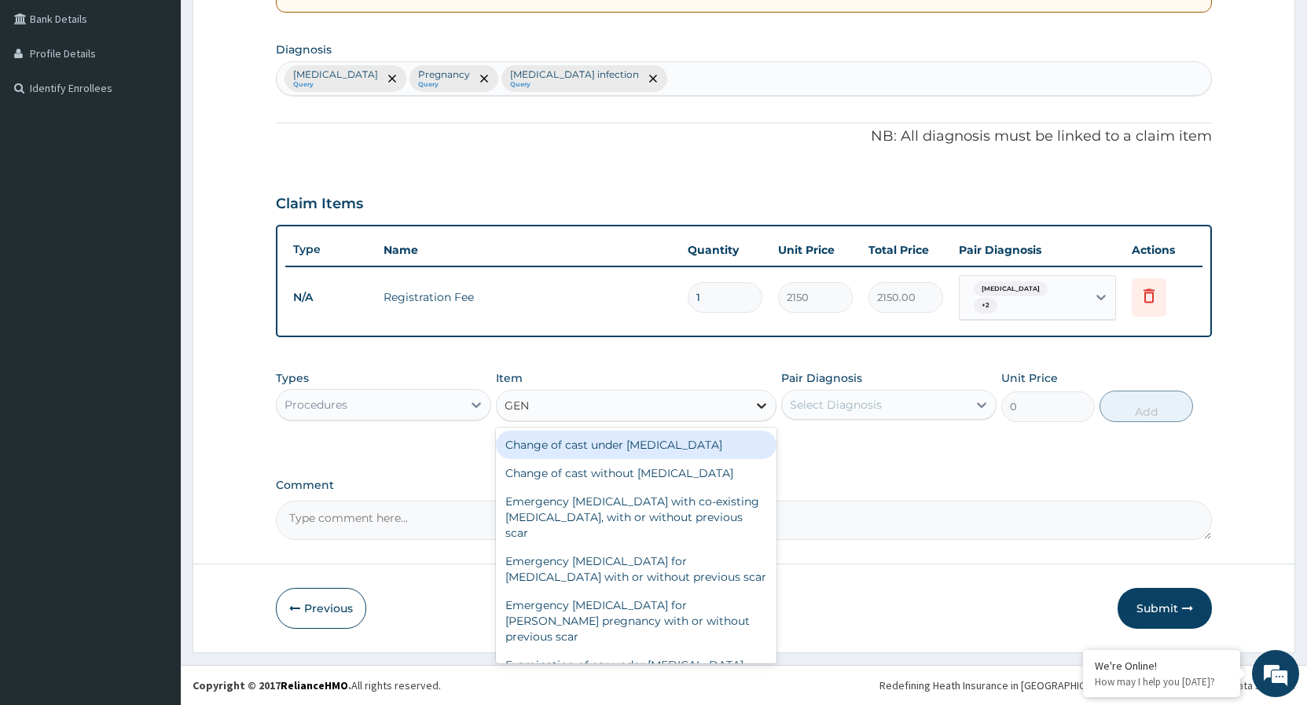
type input "GENE"
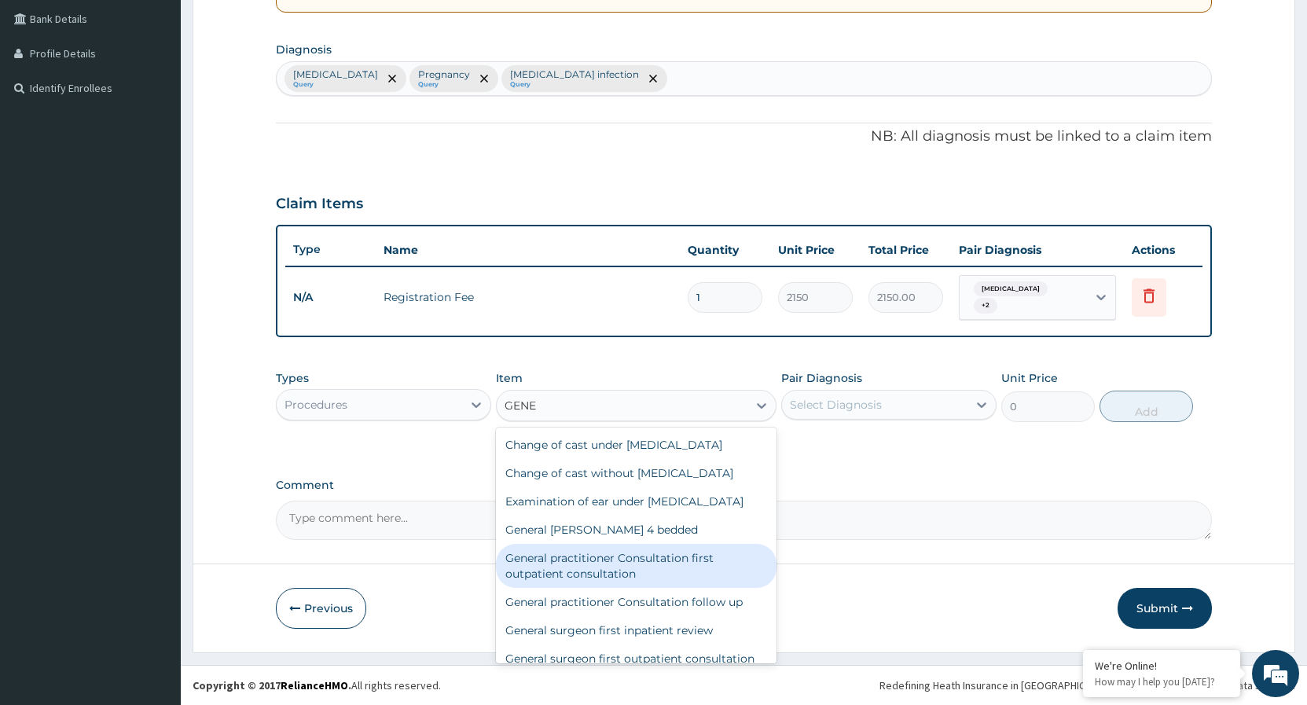
click at [668, 586] on div "General practitioner Consultation first outpatient consultation" at bounding box center [636, 566] width 281 height 44
type input "3547.5"
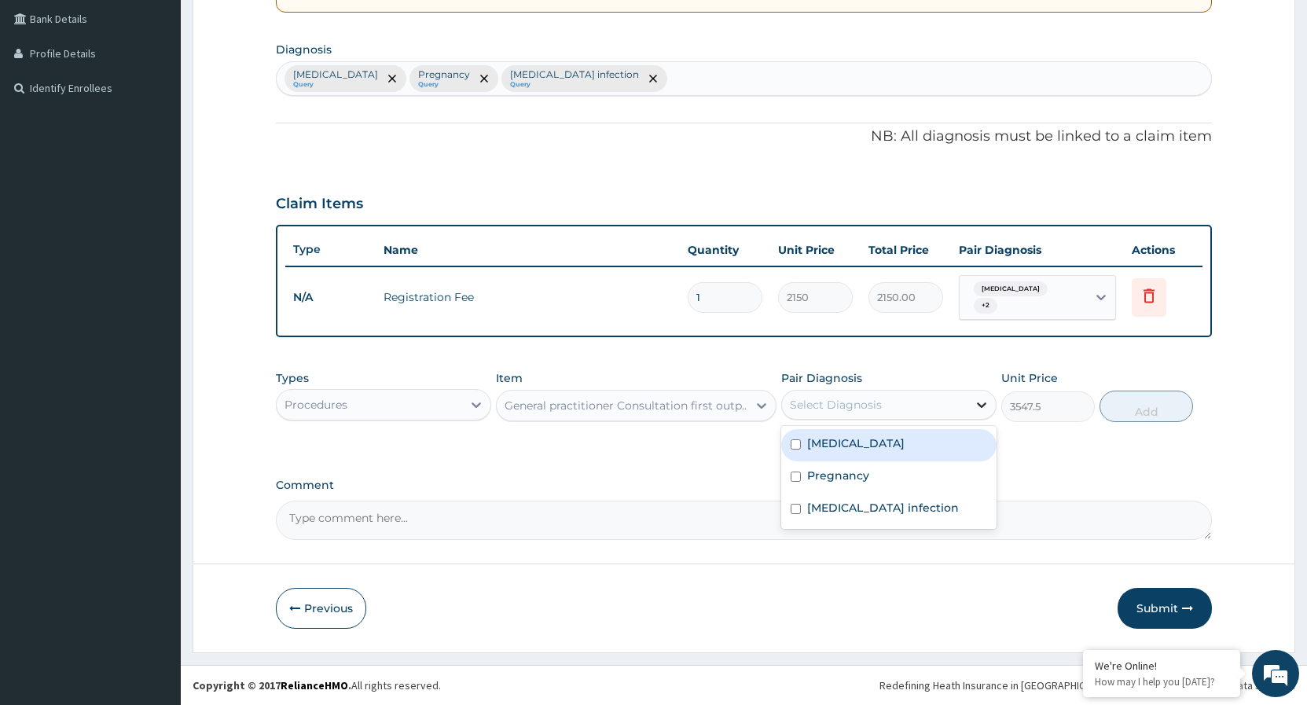
click at [983, 410] on icon at bounding box center [982, 405] width 16 height 16
click at [794, 447] on input "checkbox" at bounding box center [796, 444] width 10 height 10
checkbox input "true"
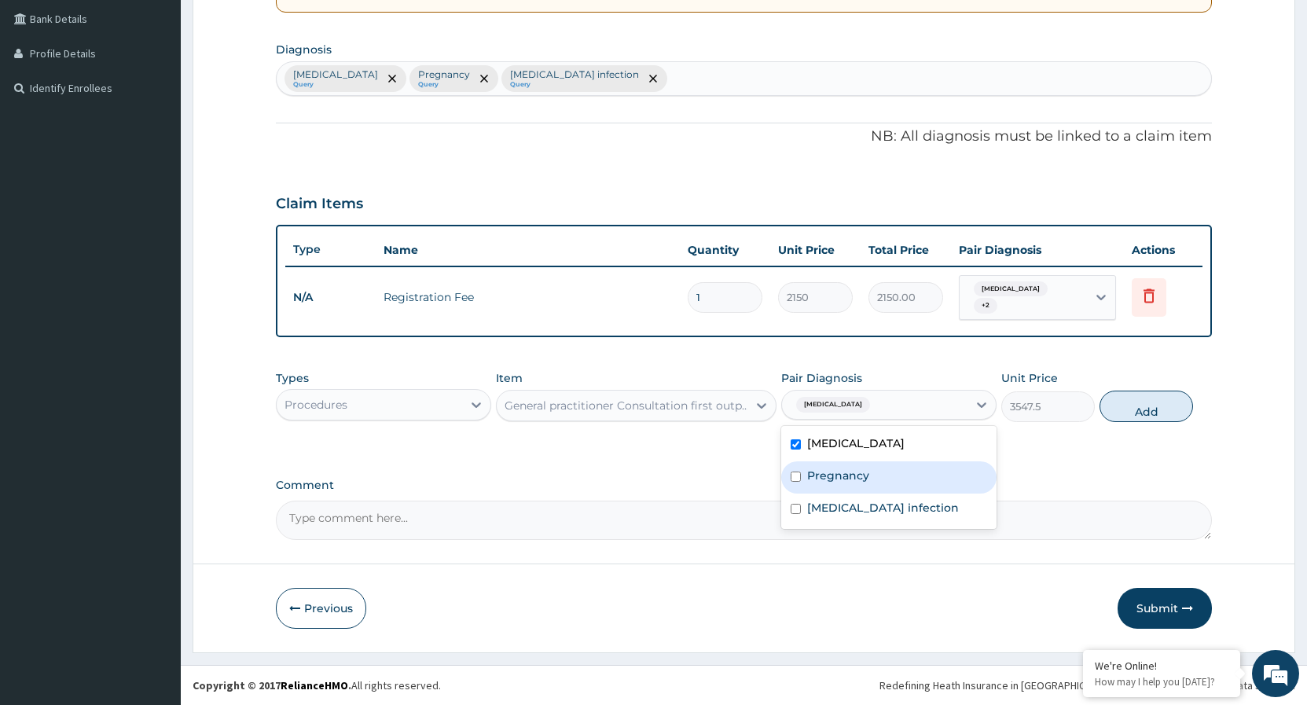
click at [797, 480] on input "checkbox" at bounding box center [796, 477] width 10 height 10
checkbox input "true"
click at [793, 521] on div "Salmonella infection" at bounding box center [888, 510] width 215 height 32
checkbox input "true"
click at [1161, 416] on button "Add" at bounding box center [1147, 406] width 94 height 31
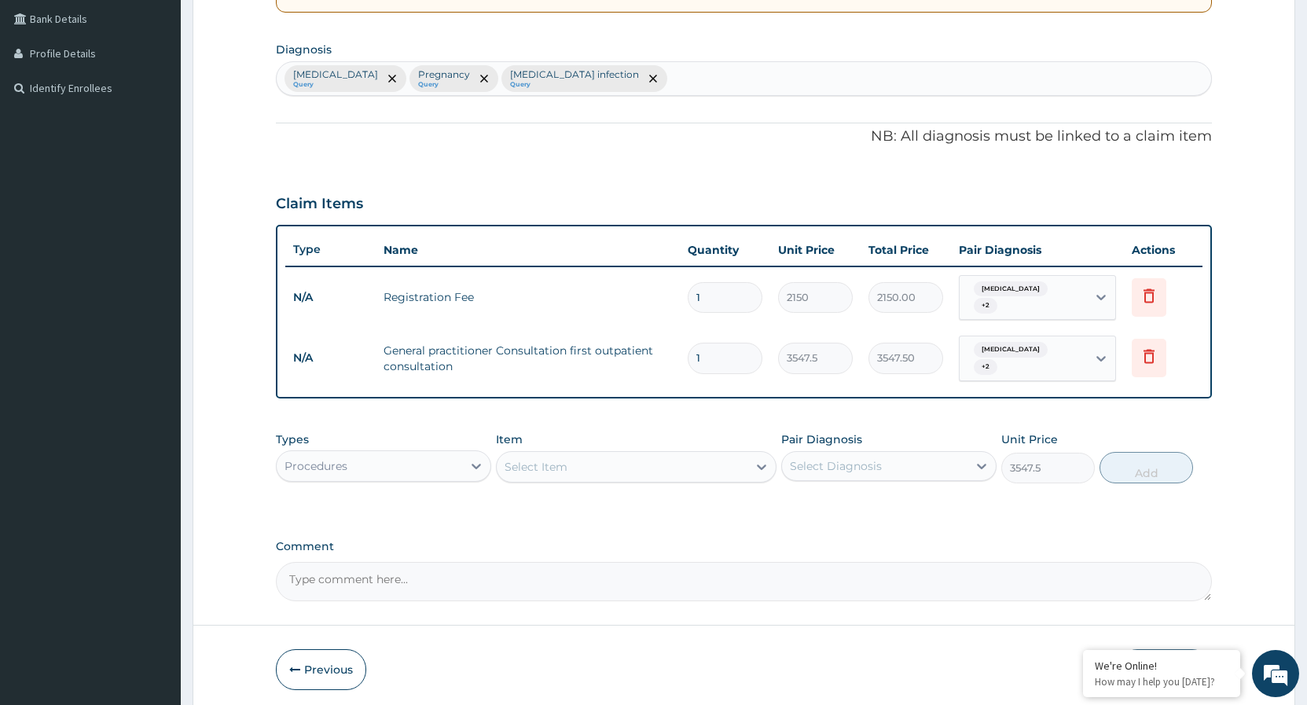
type input "0"
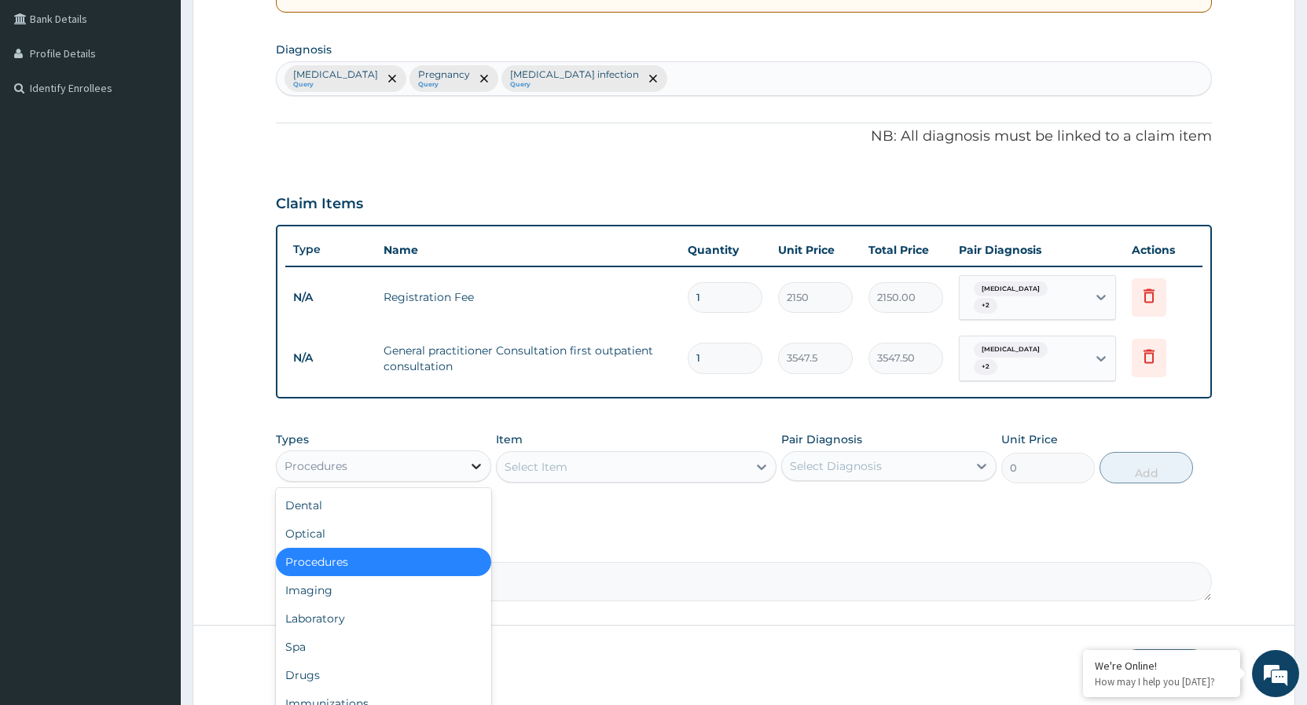
click at [472, 471] on icon at bounding box center [477, 466] width 16 height 16
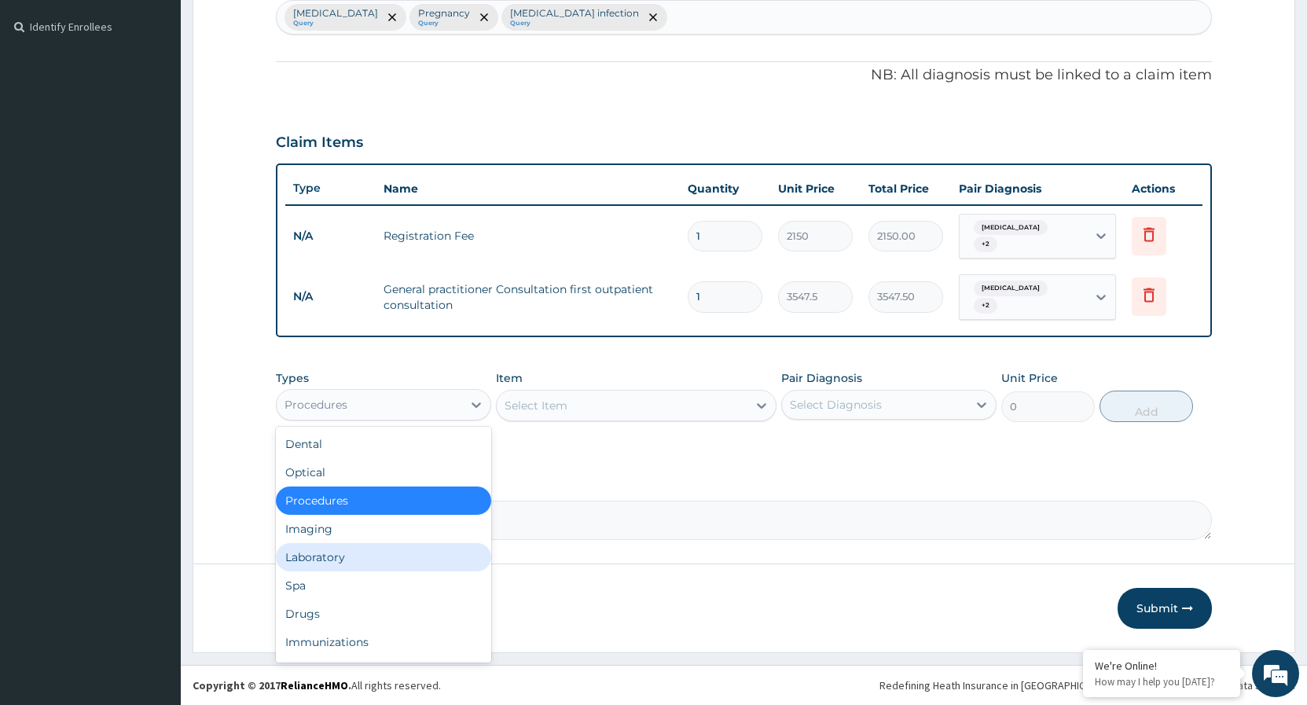
scroll to position [53, 0]
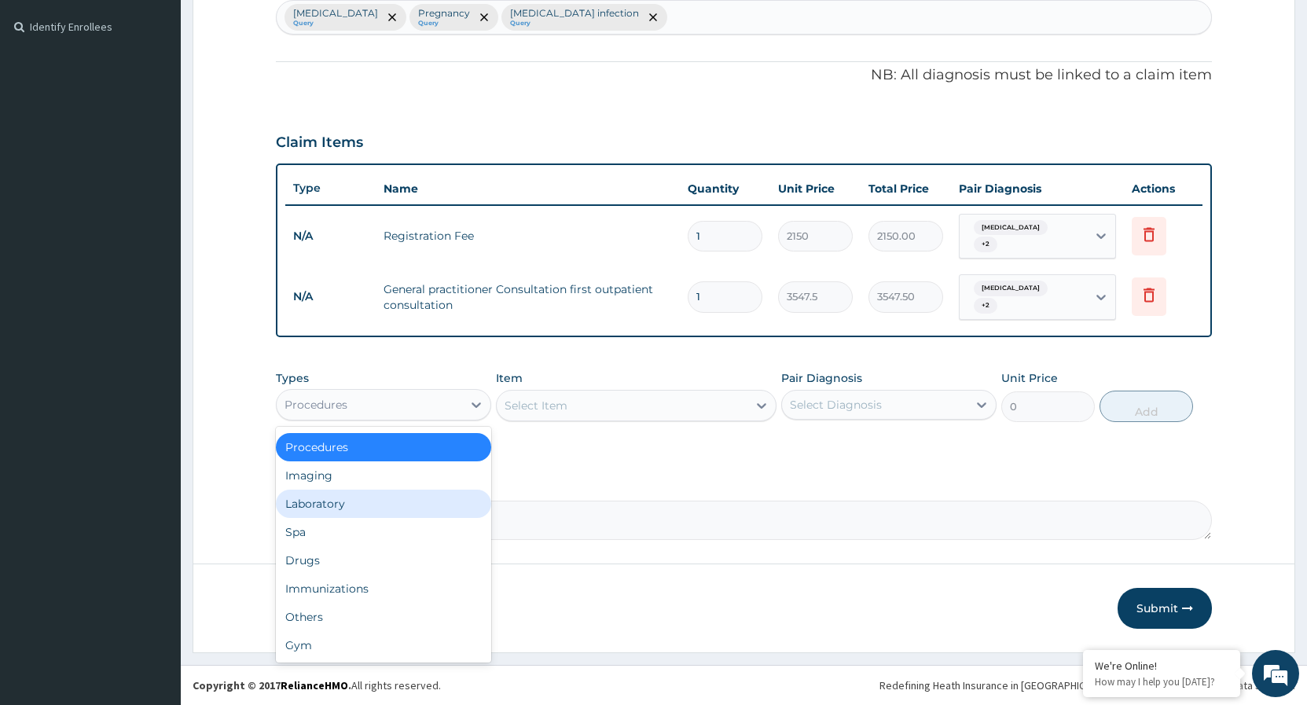
click at [349, 496] on div "Laboratory" at bounding box center [383, 504] width 215 height 28
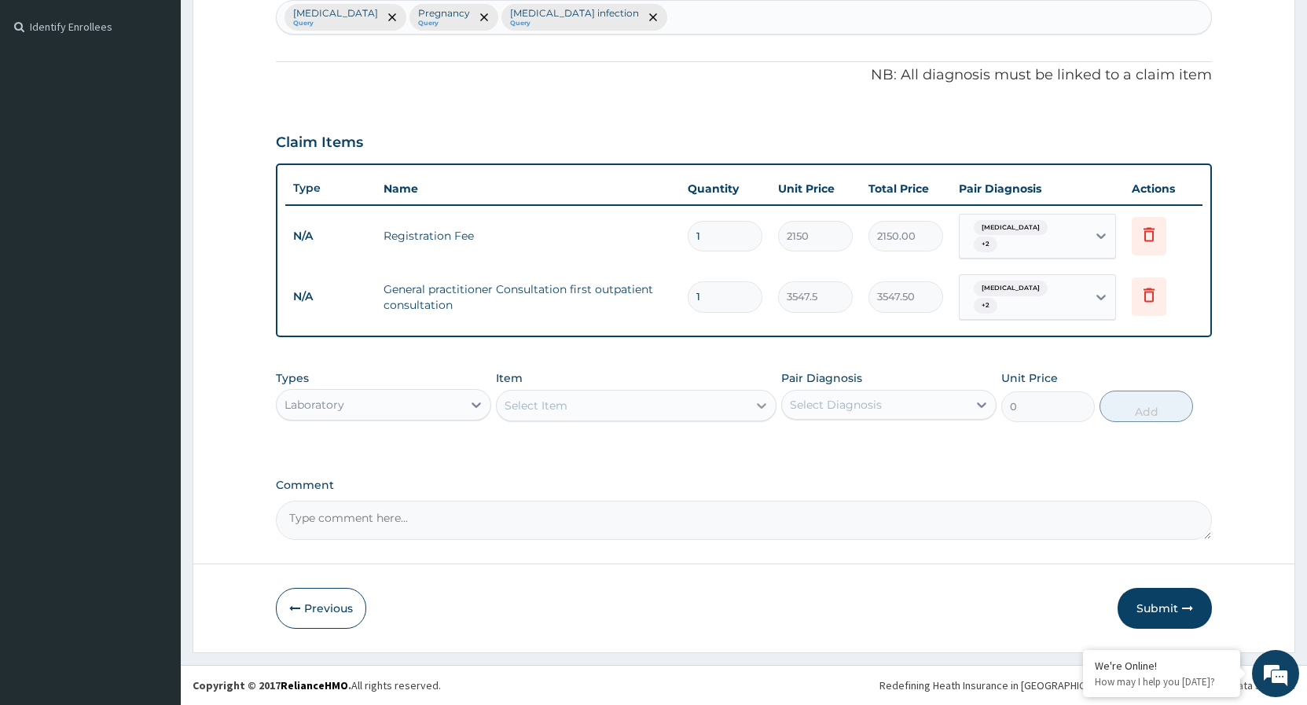
click at [755, 407] on icon at bounding box center [762, 406] width 16 height 16
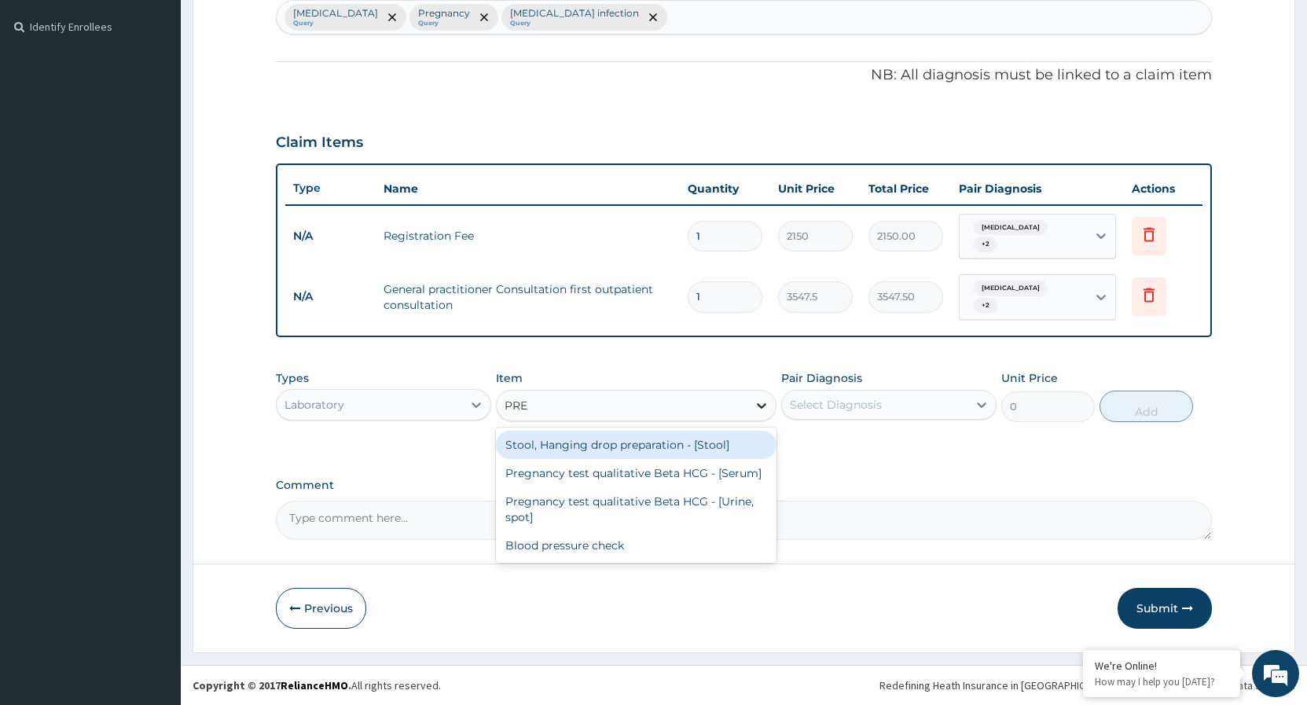
type input "PREG"
drag, startPoint x: 707, startPoint y: 444, endPoint x: 898, endPoint y: 411, distance: 193.1
click at [711, 439] on div "Pregnancy test qualitative Beta HCG - [Serum]" at bounding box center [636, 445] width 281 height 28
type input "1290"
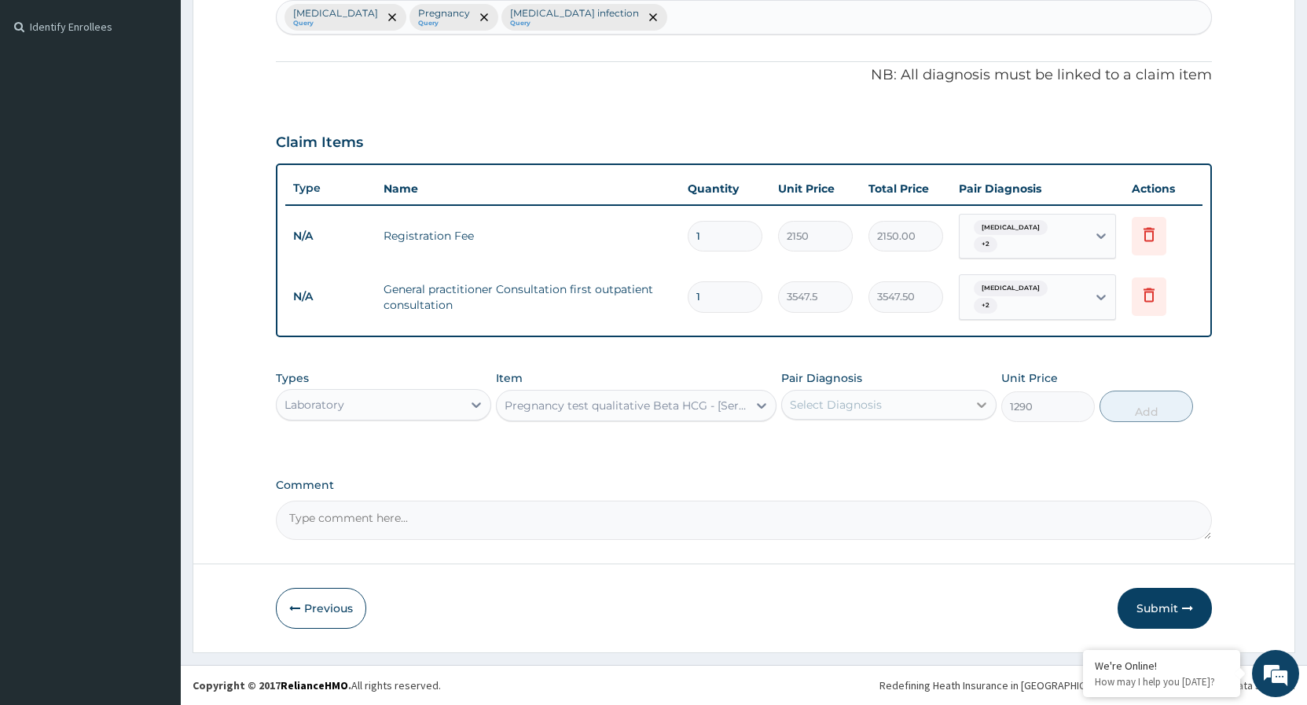
click at [982, 402] on icon at bounding box center [982, 405] width 16 height 16
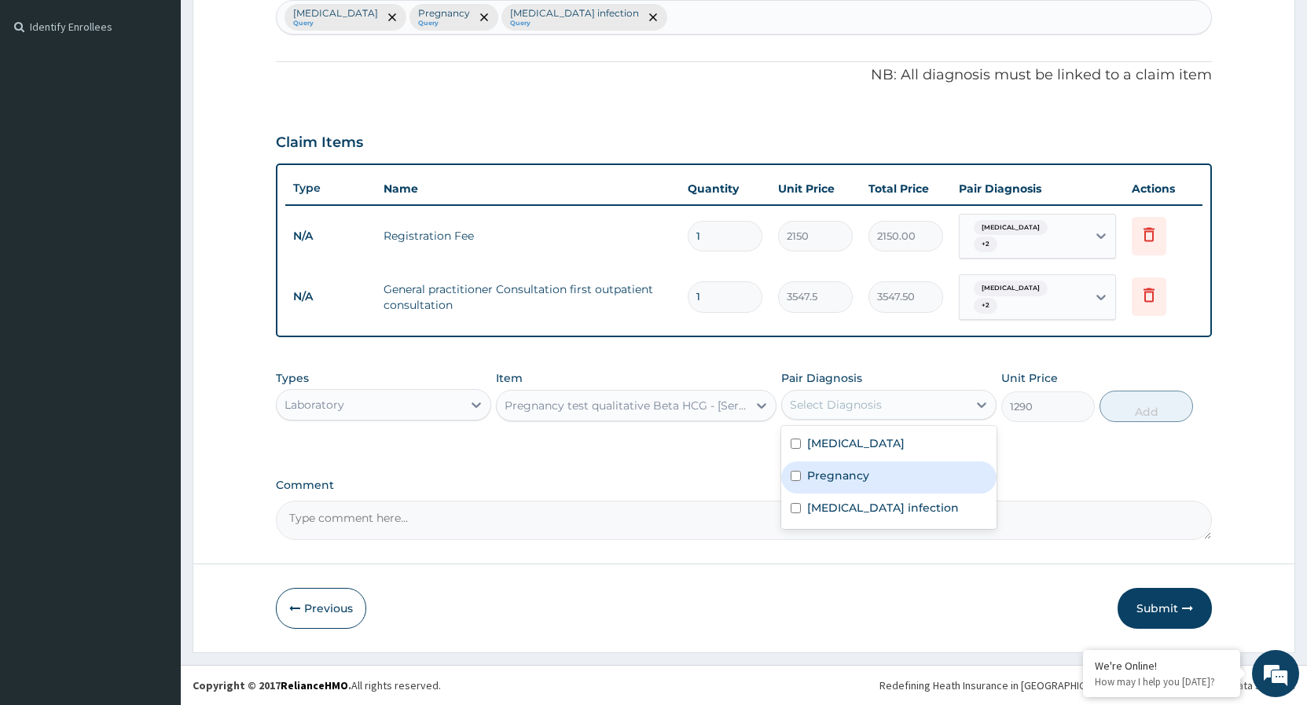
click at [801, 478] on input "checkbox" at bounding box center [796, 476] width 10 height 10
checkbox input "true"
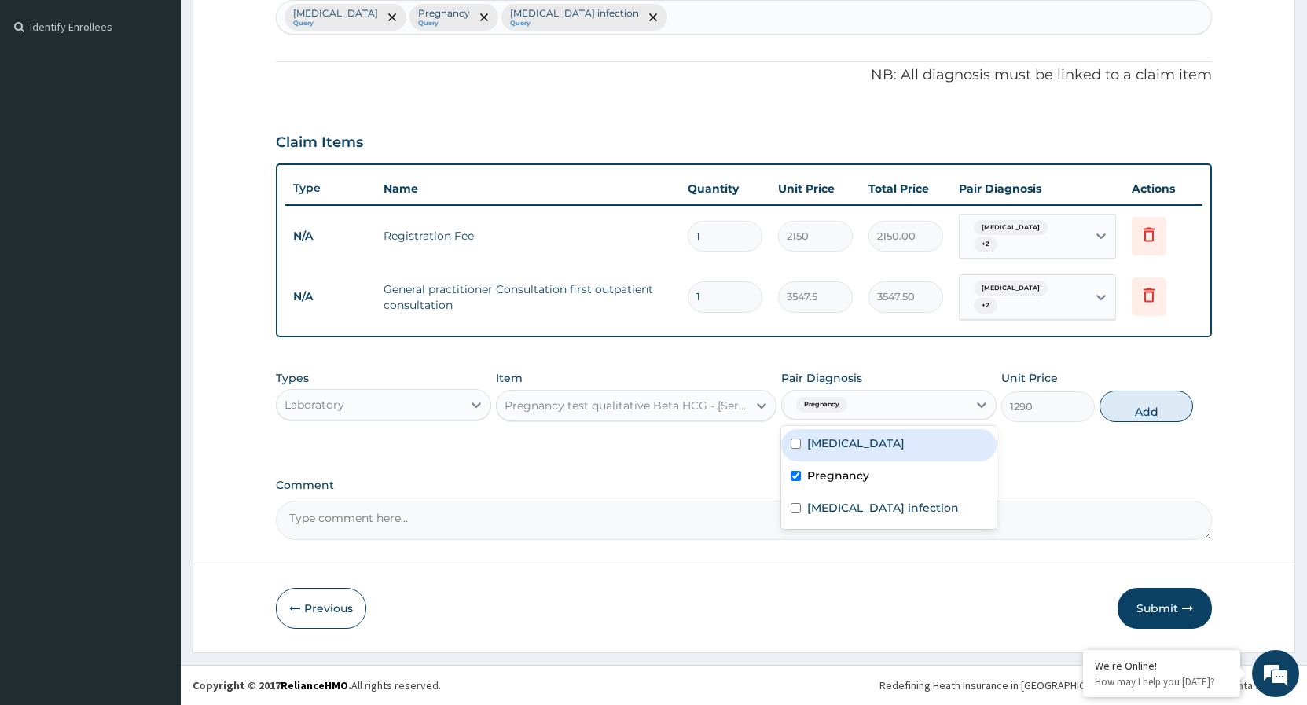
click at [1145, 411] on button "Add" at bounding box center [1147, 406] width 94 height 31
type input "0"
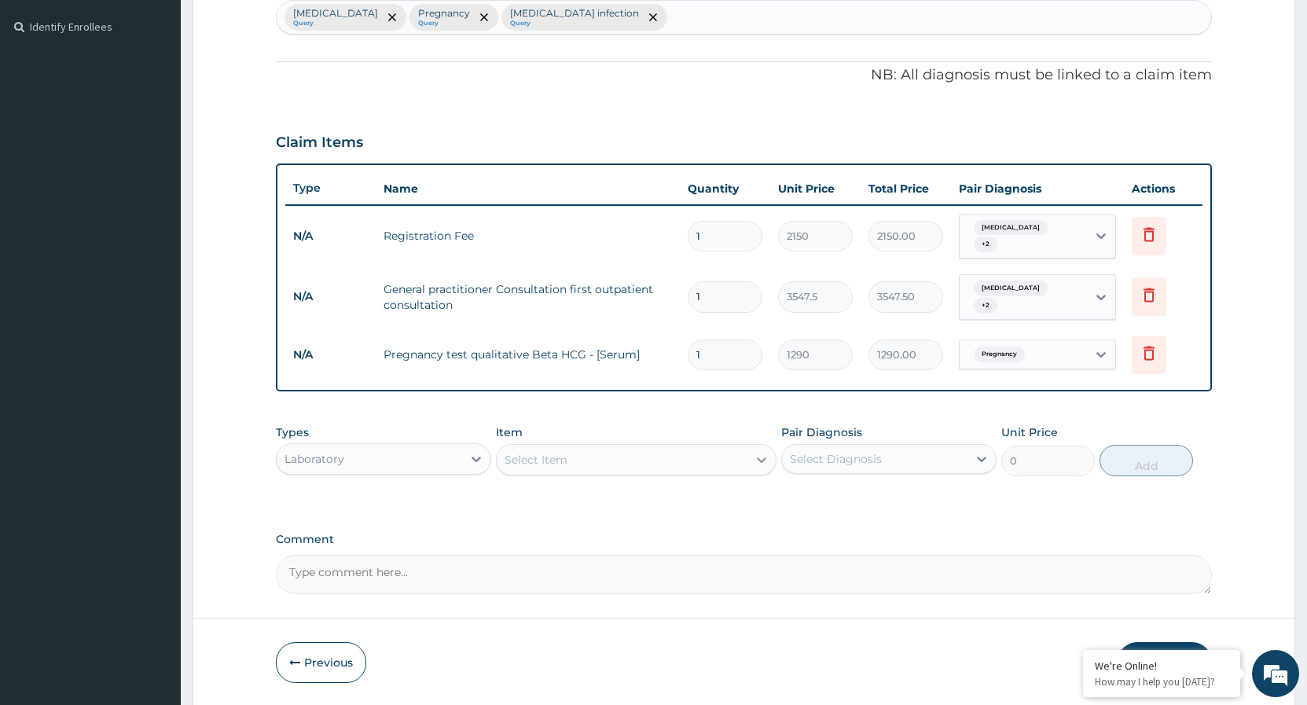
click at [760, 455] on icon at bounding box center [762, 460] width 16 height 16
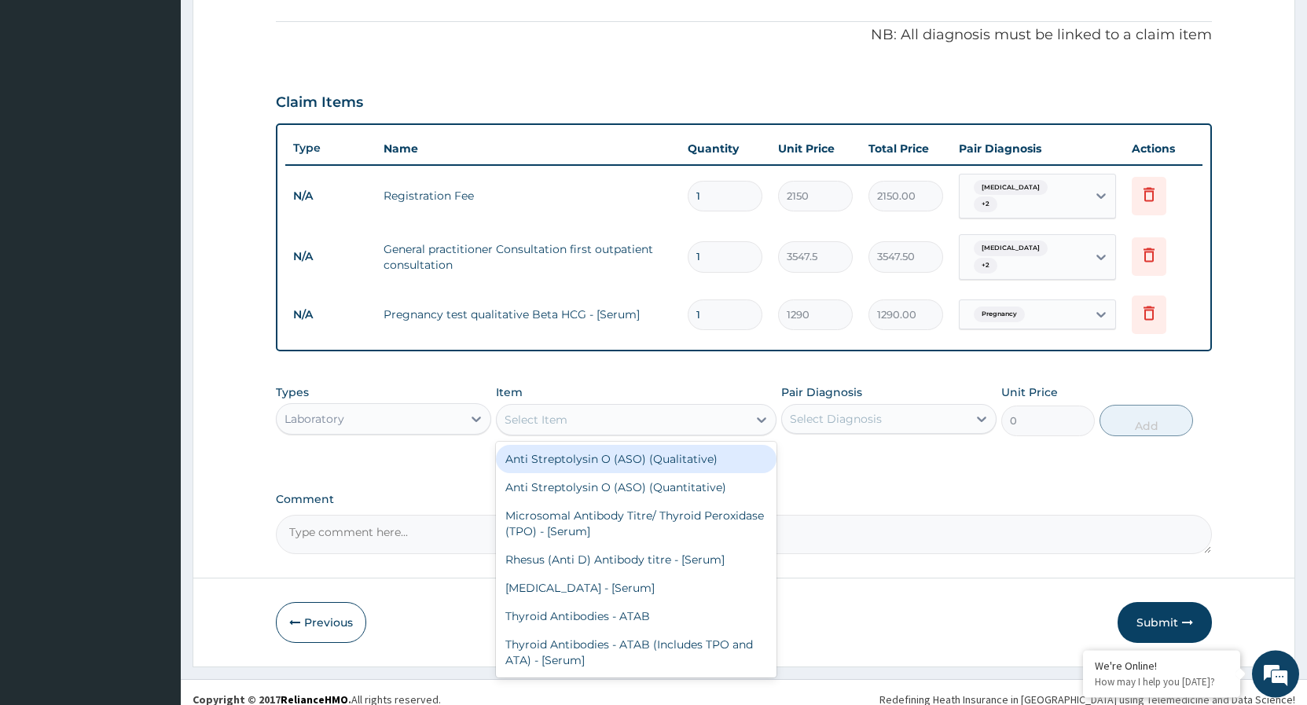
scroll to position [476, 0]
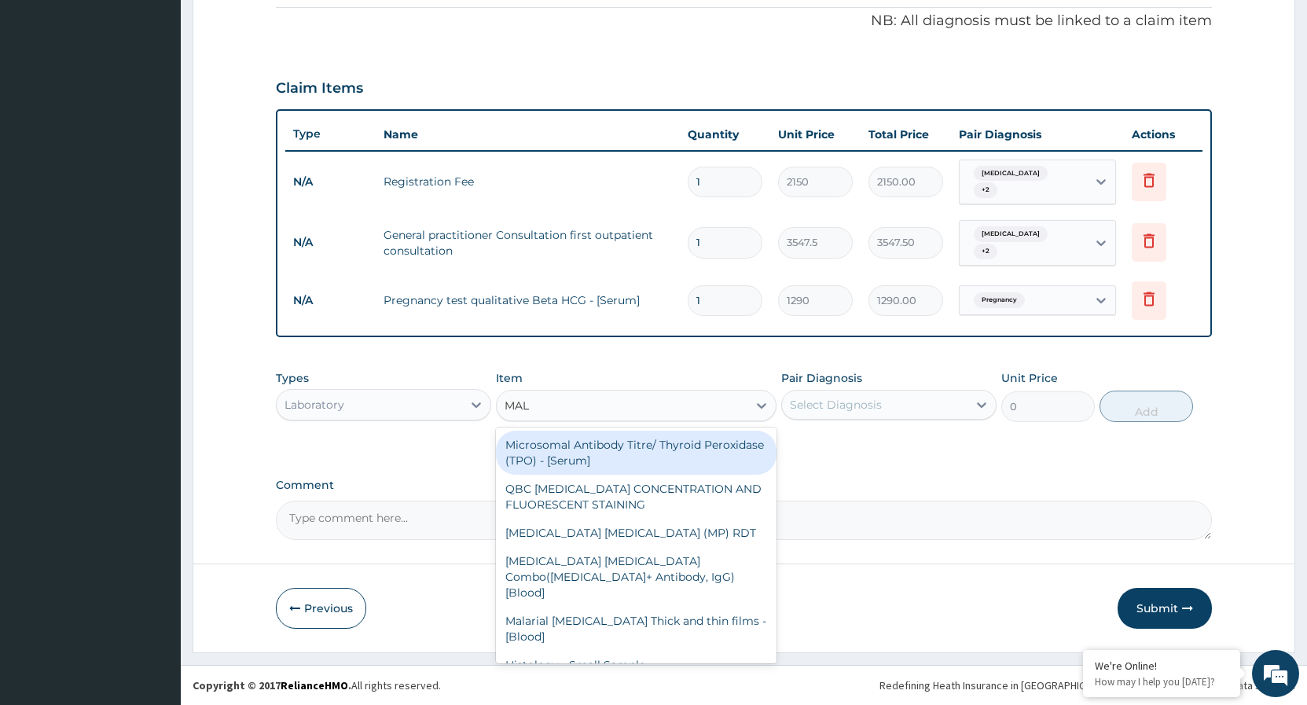
type input "MALA"
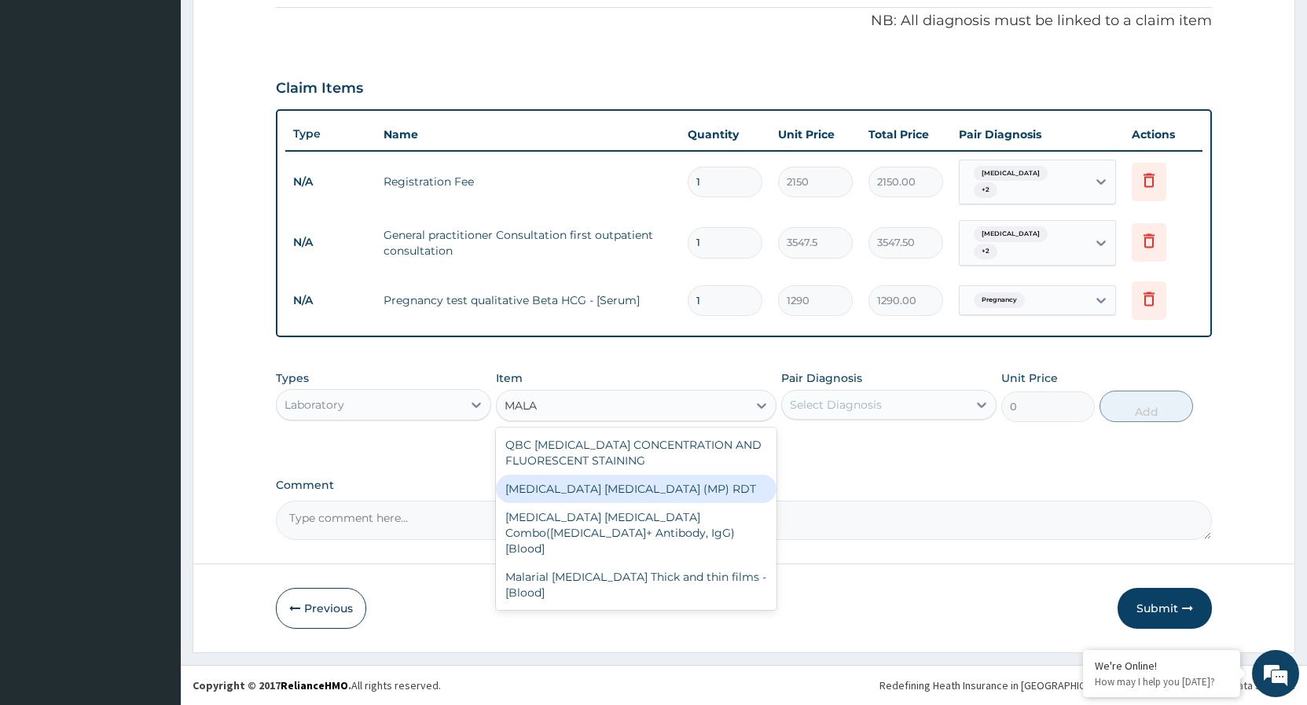
click at [680, 494] on div "MALARIA PARASITE (MP) RDT" at bounding box center [636, 489] width 281 height 28
type input "1612.5"
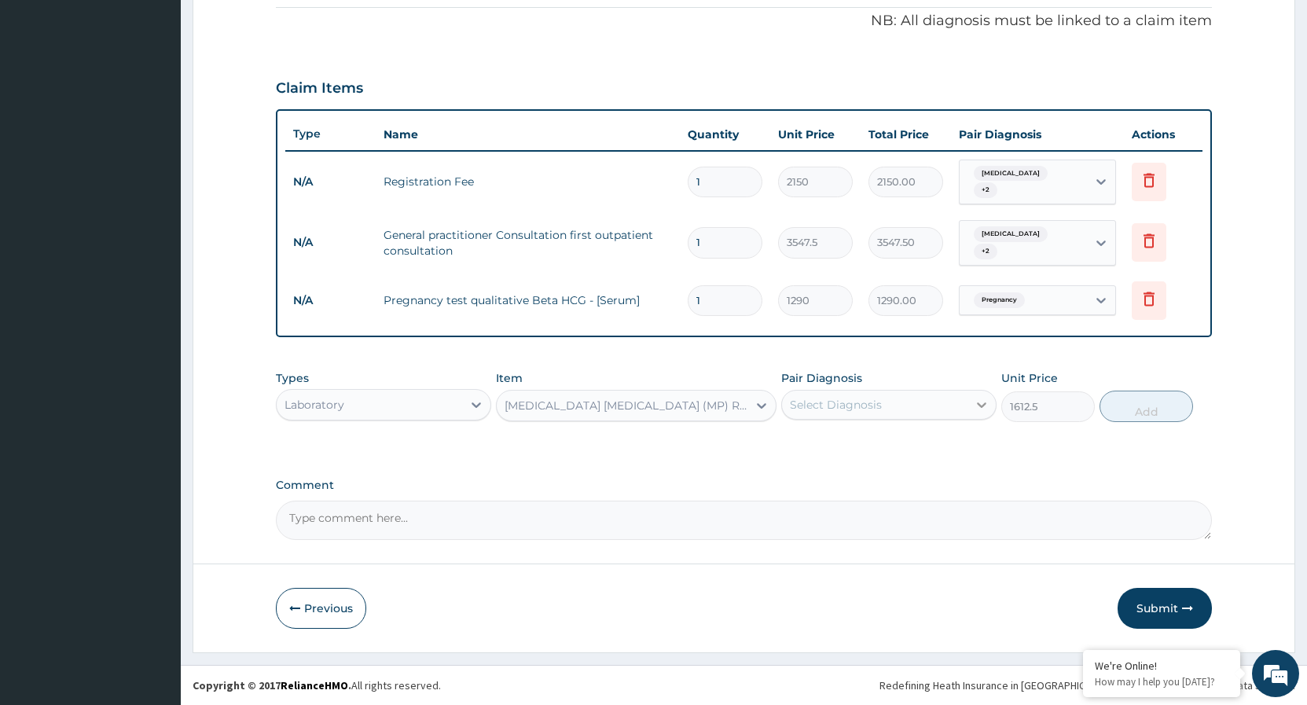
click at [970, 395] on div at bounding box center [982, 405] width 28 height 28
click at [796, 447] on input "checkbox" at bounding box center [796, 444] width 10 height 10
checkbox input "true"
click at [1173, 402] on button "Add" at bounding box center [1147, 406] width 94 height 31
type input "0"
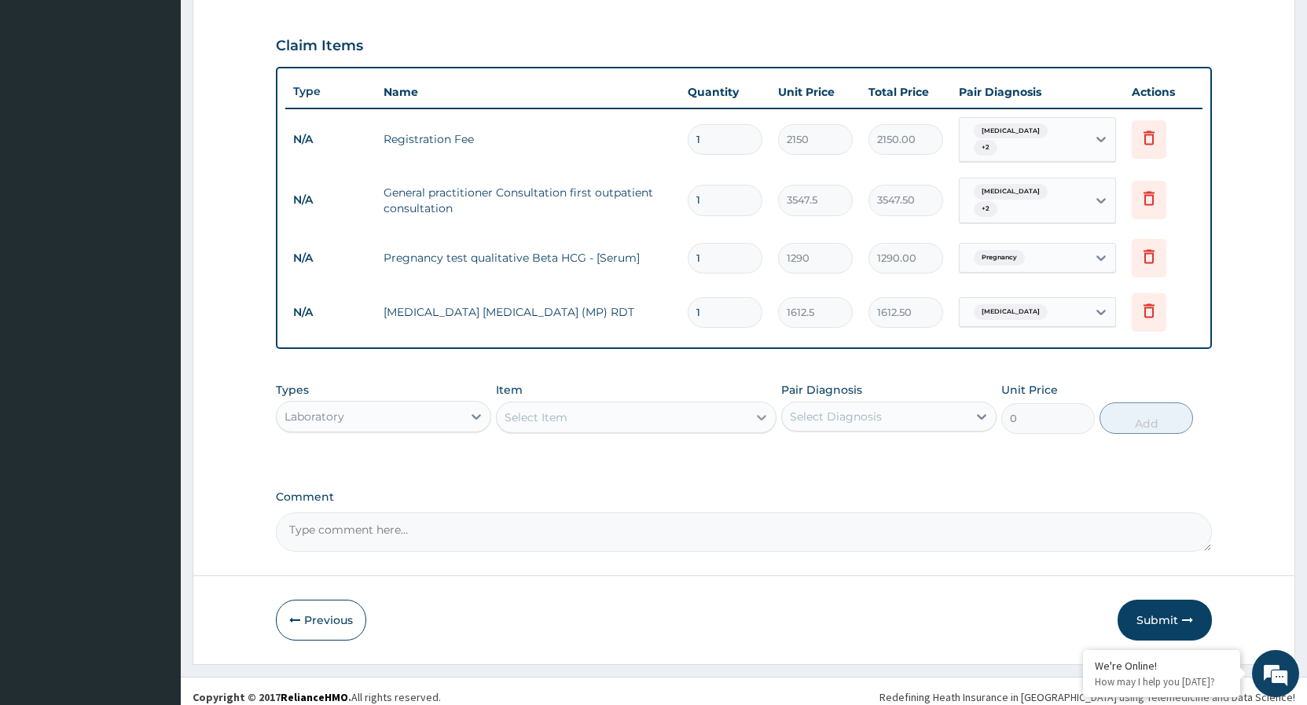
scroll to position [530, 0]
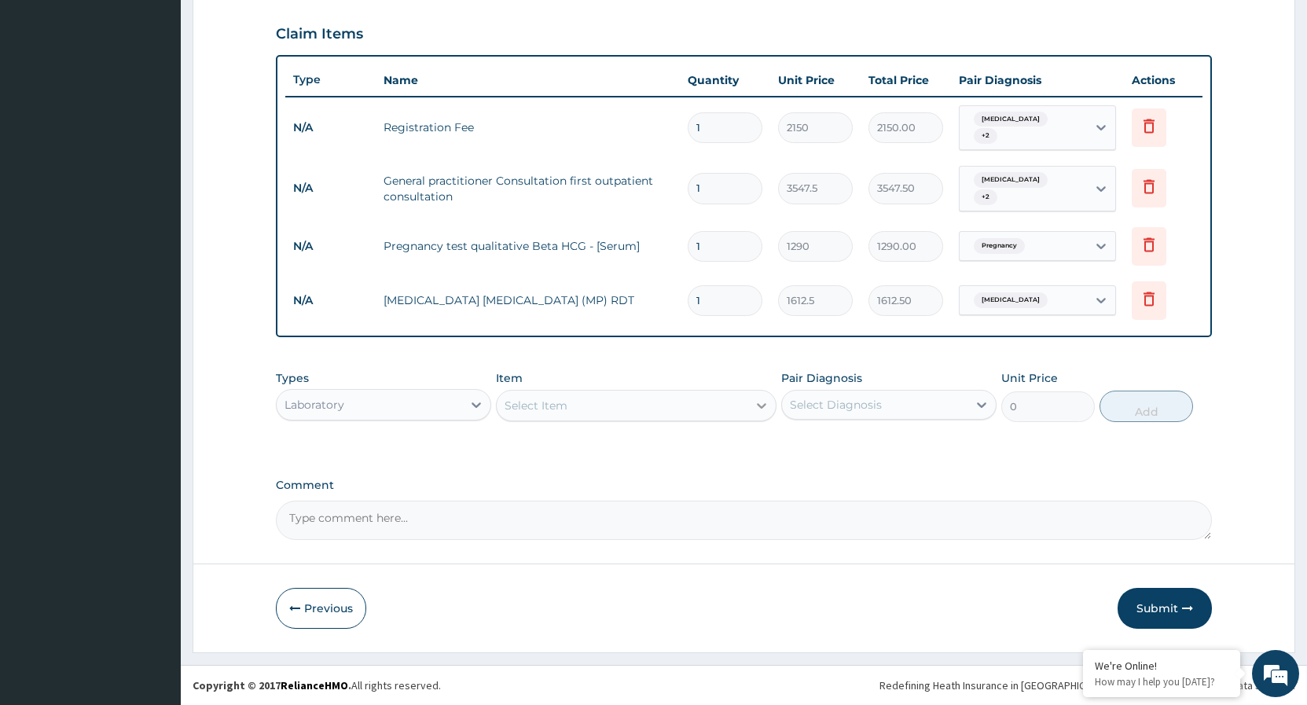
click at [762, 407] on icon at bounding box center [761, 406] width 9 height 6
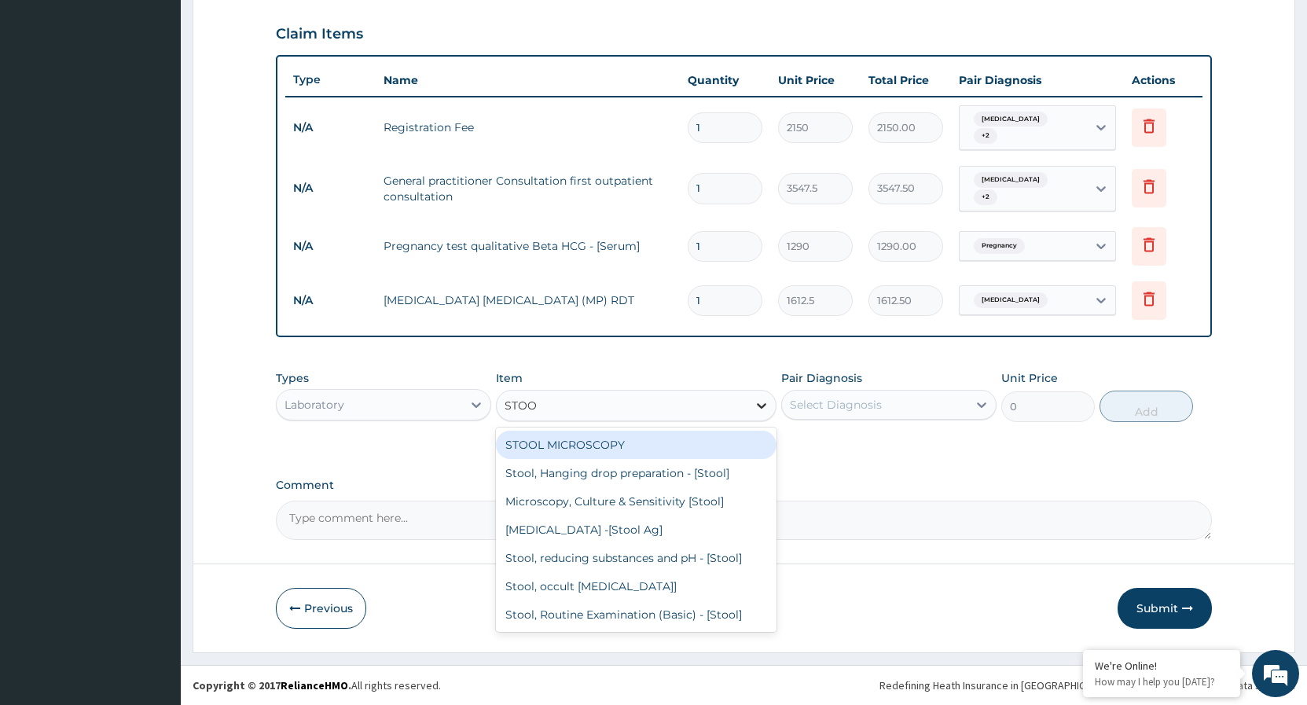
type input "STOOL"
click at [648, 446] on div "STOOL MICROSCOPY" at bounding box center [636, 445] width 281 height 28
type input "4085"
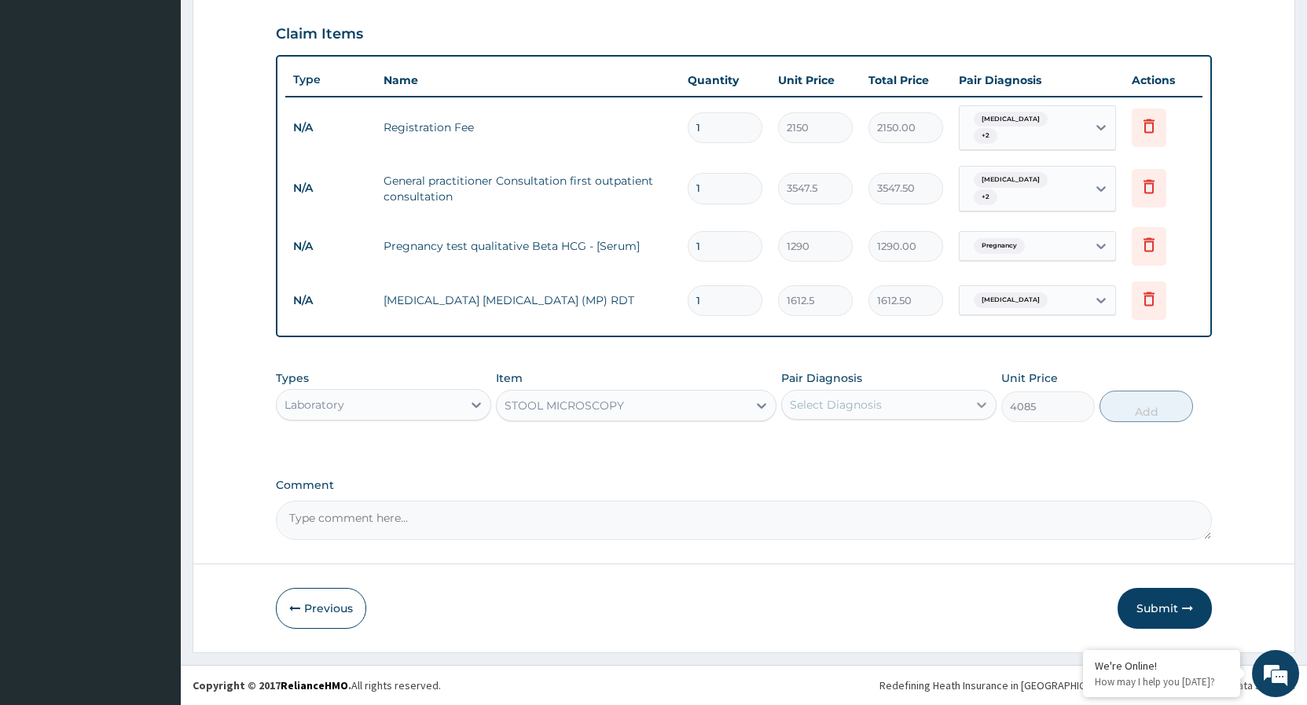
click at [977, 405] on icon at bounding box center [982, 405] width 16 height 16
click at [799, 511] on input "checkbox" at bounding box center [796, 508] width 10 height 10
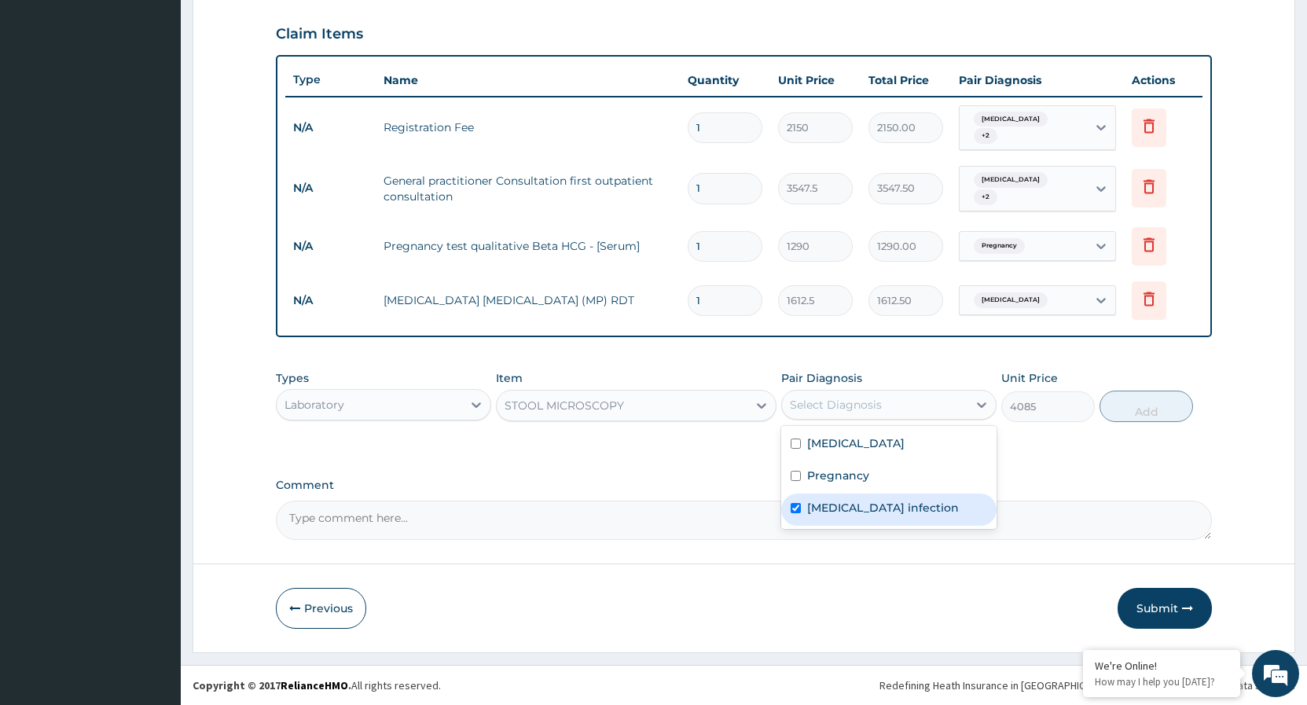
checkbox input "true"
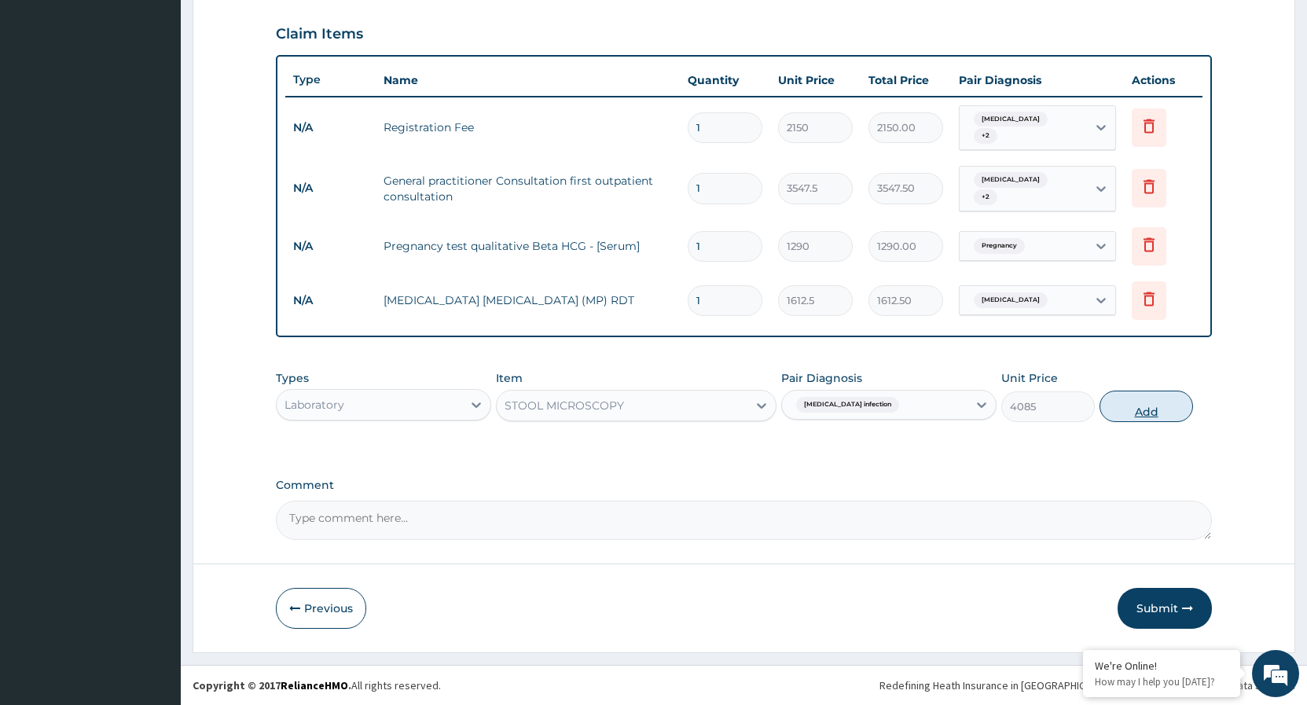
click at [1137, 402] on button "Add" at bounding box center [1147, 406] width 94 height 31
type input "0"
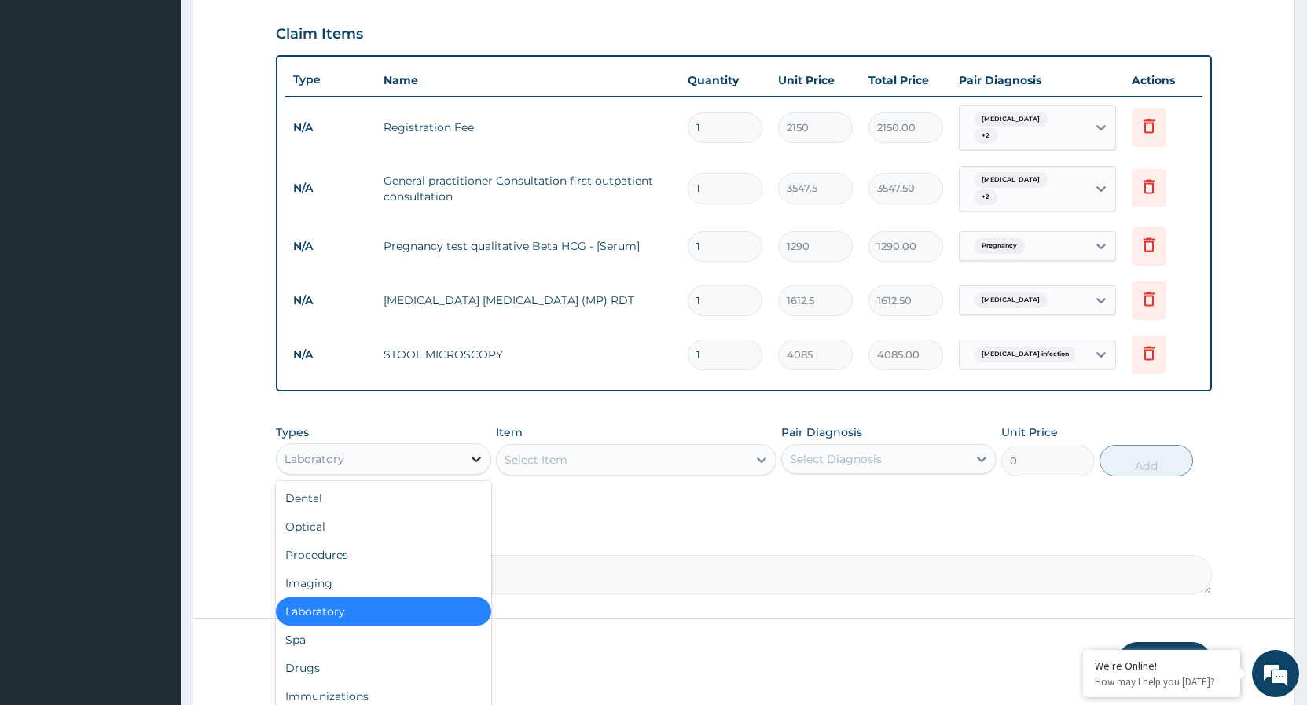
click at [481, 458] on icon at bounding box center [477, 459] width 16 height 16
click at [312, 663] on div "Drugs" at bounding box center [383, 668] width 215 height 28
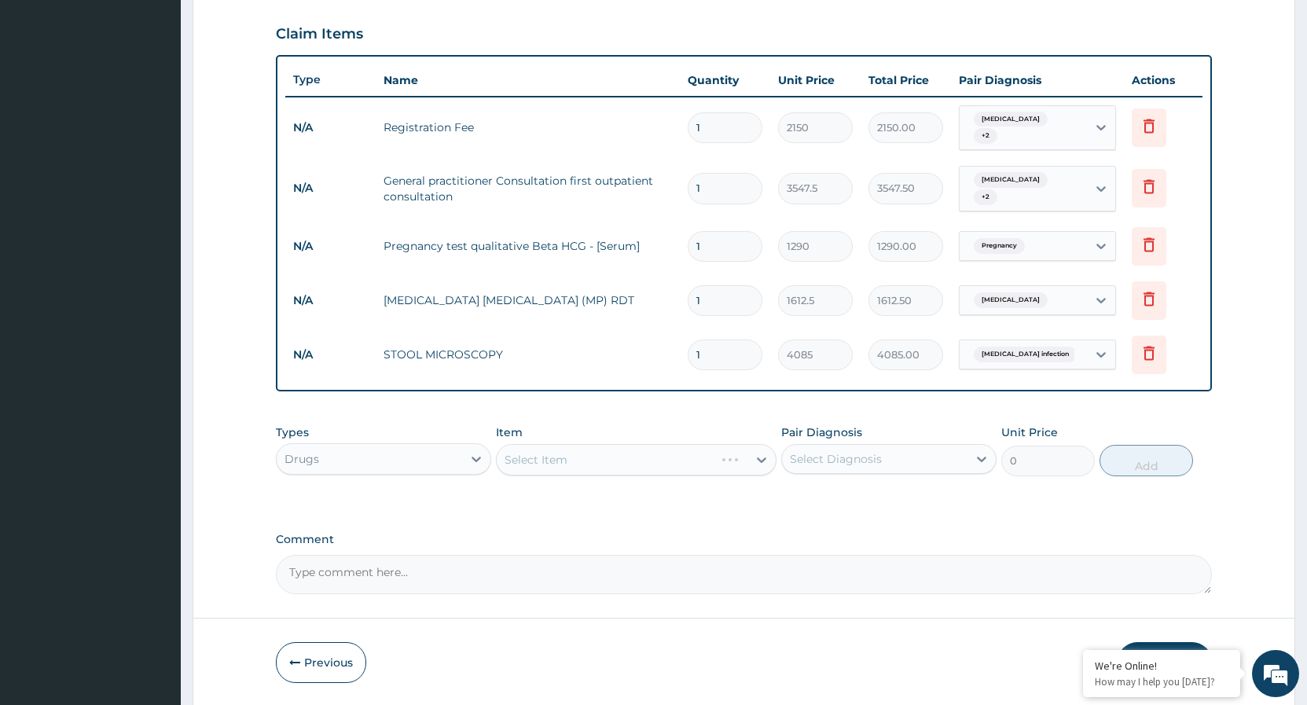
scroll to position [584, 0]
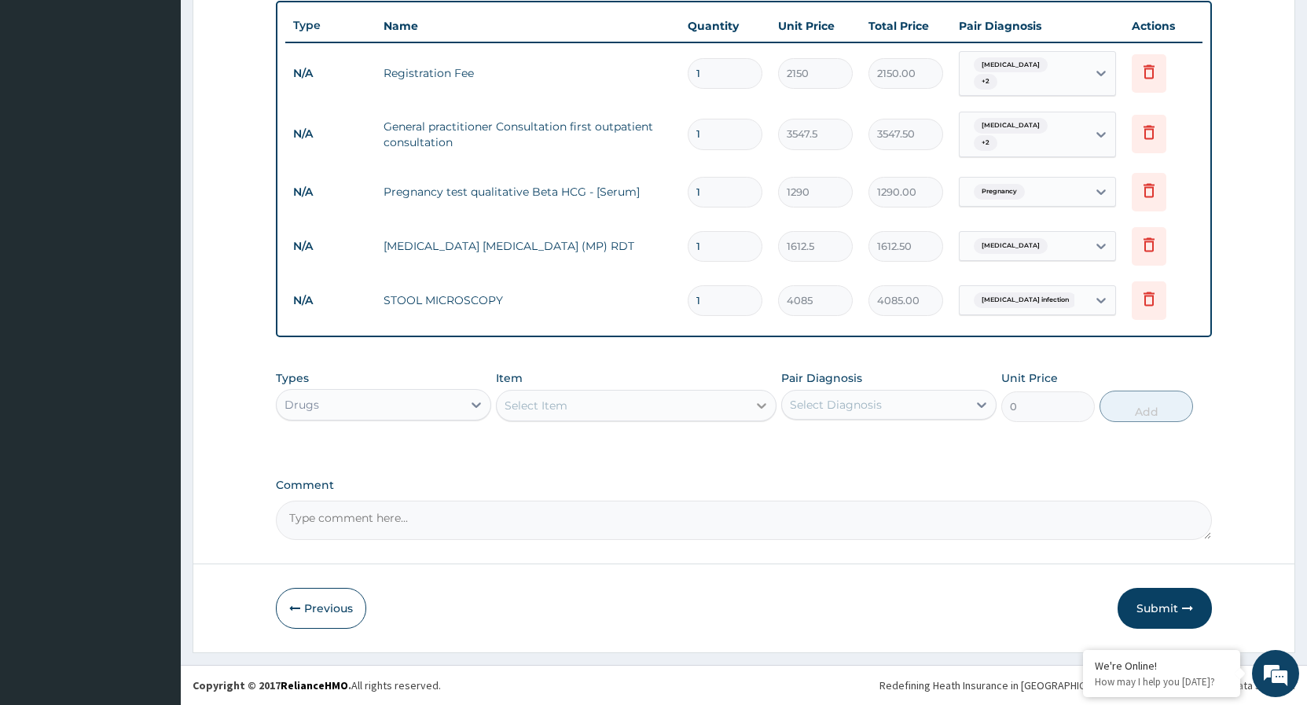
click at [760, 403] on icon at bounding box center [762, 406] width 16 height 16
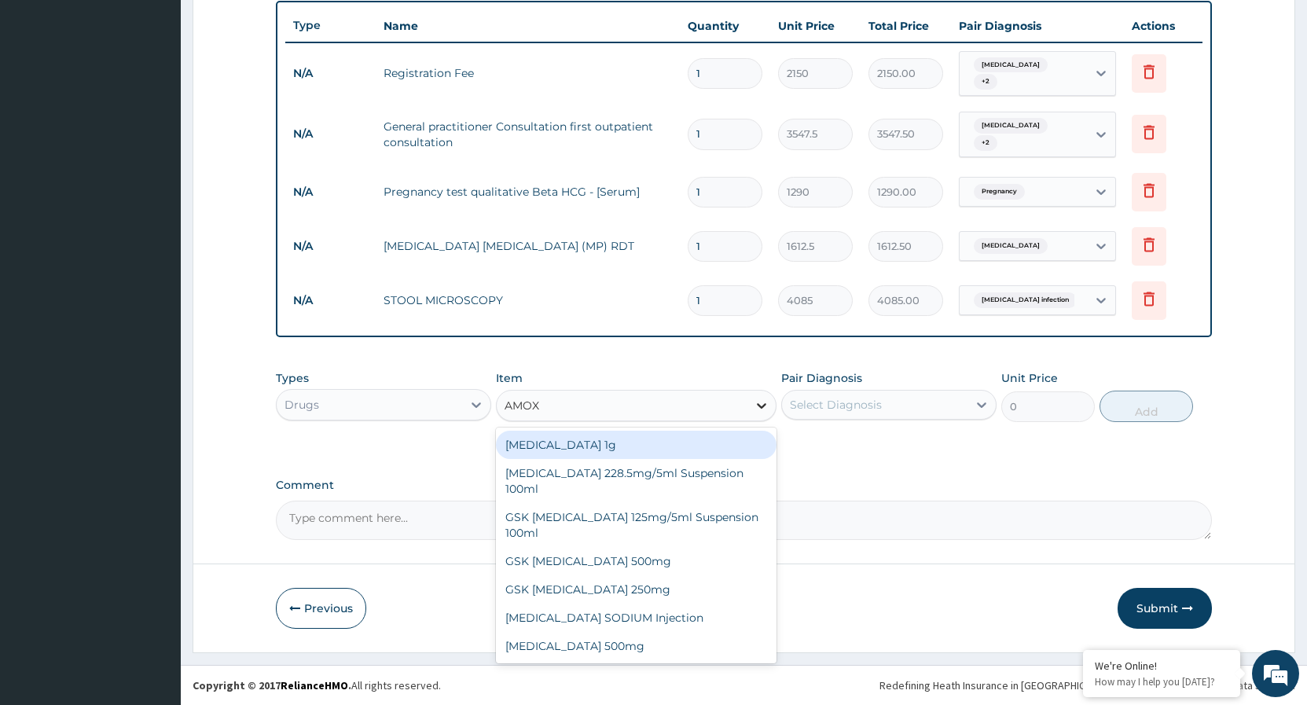
type input "AMOXI"
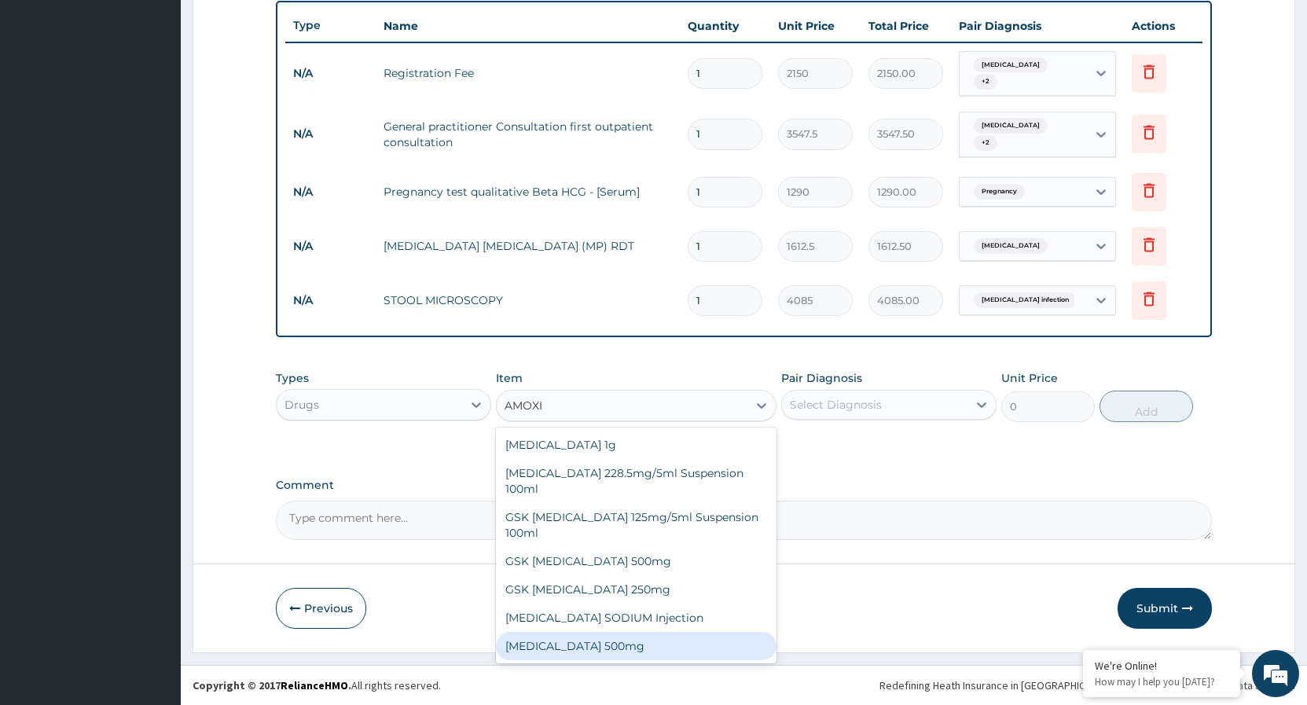
click at [589, 634] on div "[MEDICAL_DATA] 500mg" at bounding box center [636, 646] width 281 height 28
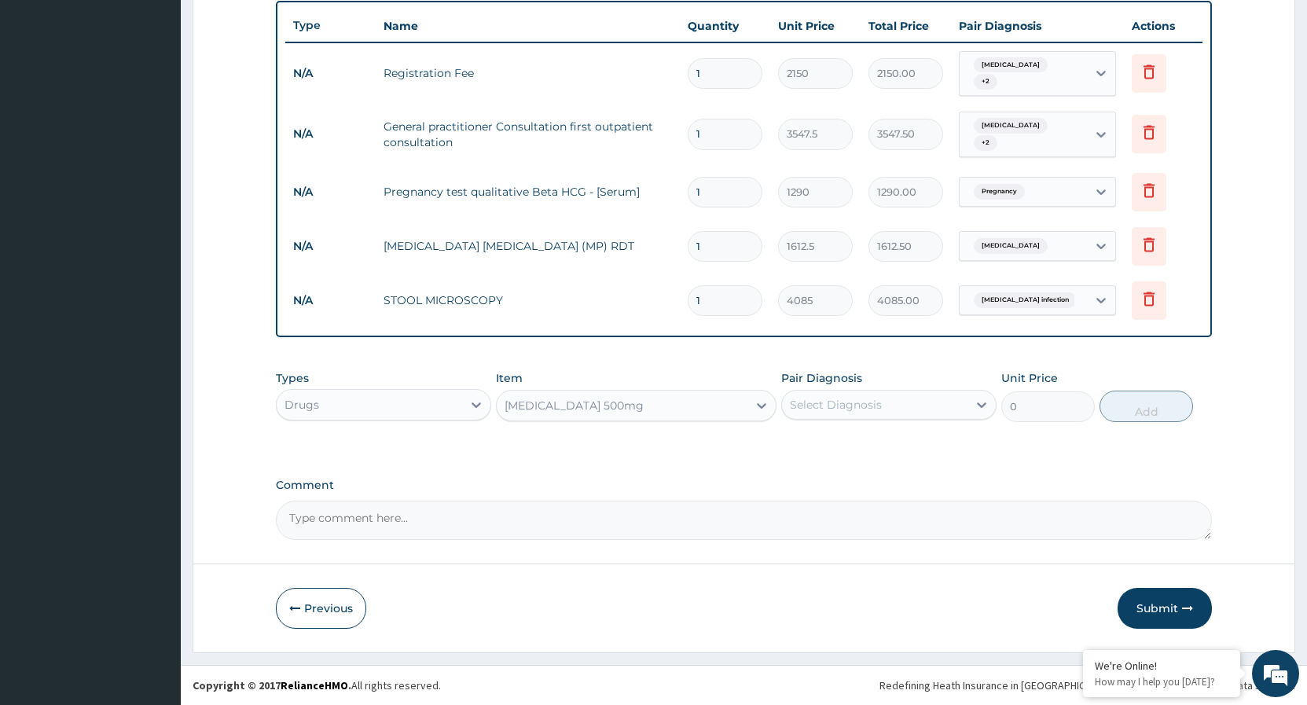
type input "70.95"
click at [976, 403] on icon at bounding box center [982, 405] width 16 height 16
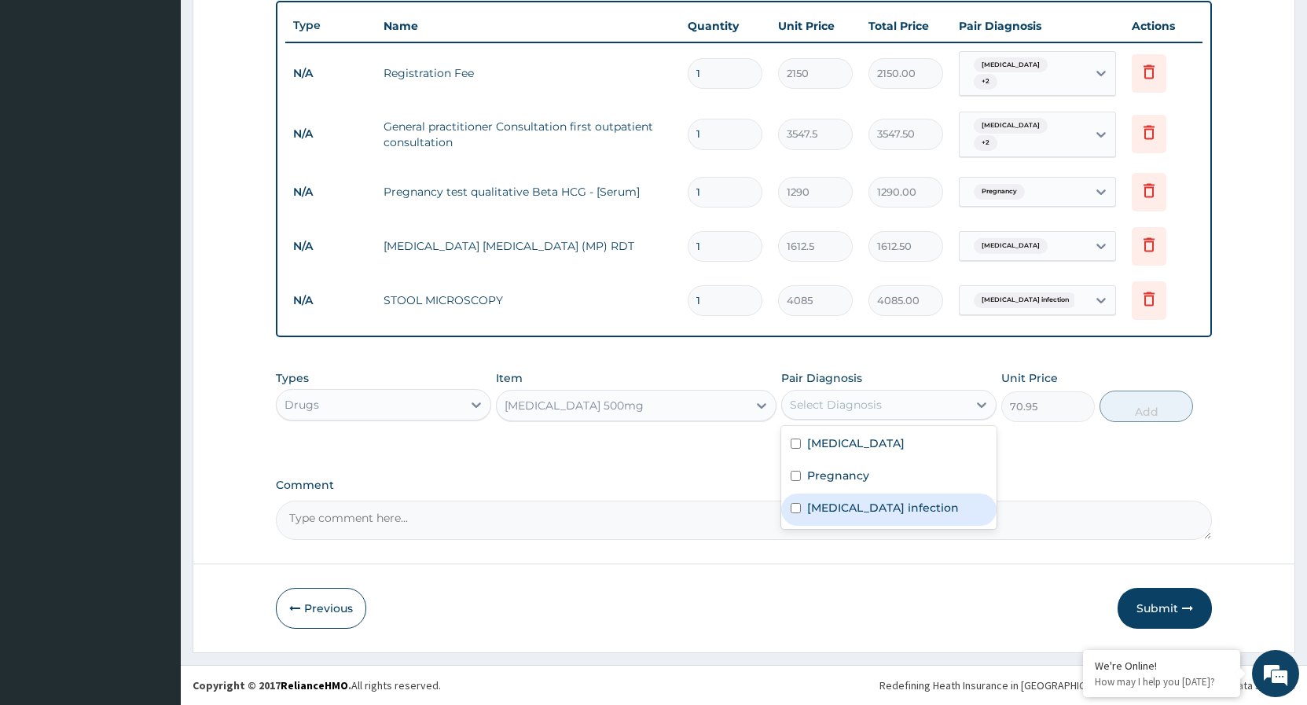
click at [799, 510] on input "checkbox" at bounding box center [796, 508] width 10 height 10
checkbox input "true"
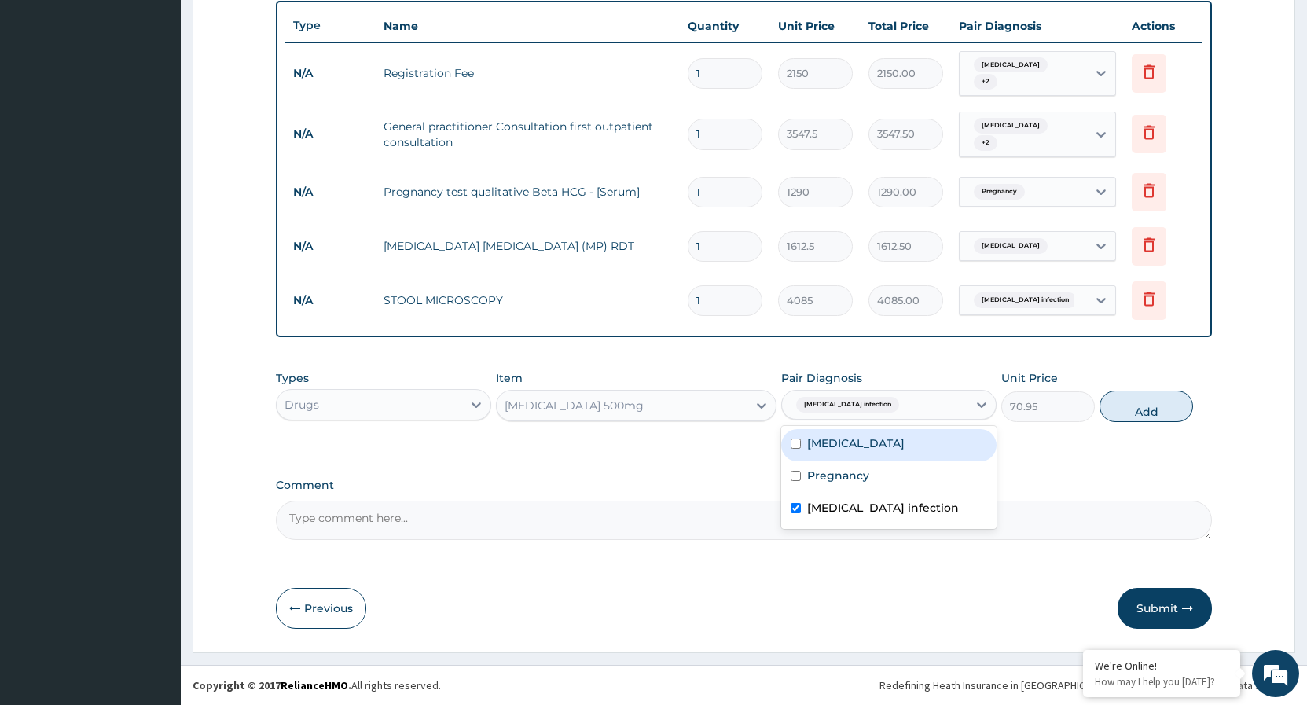
click at [1113, 410] on button "Add" at bounding box center [1147, 406] width 94 height 31
type input "0"
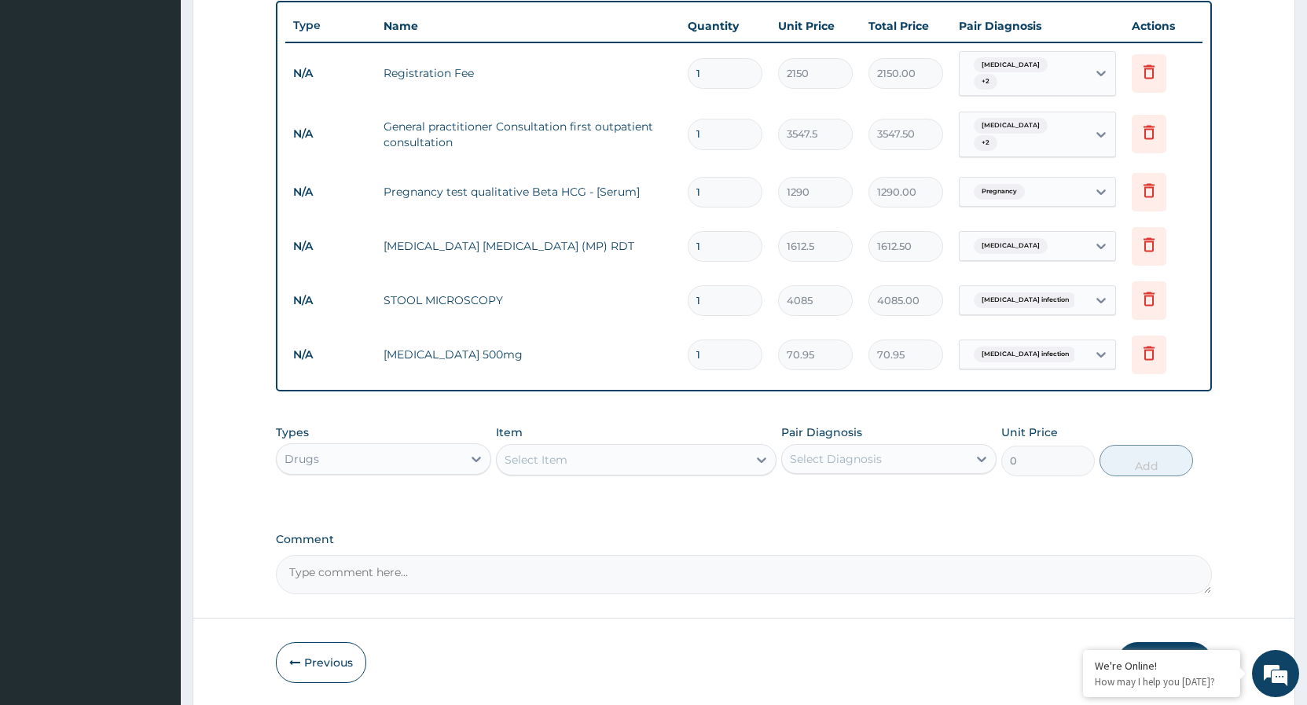
type input "0.00"
type input "2"
type input "141.90"
type input "20"
type input "1419.00"
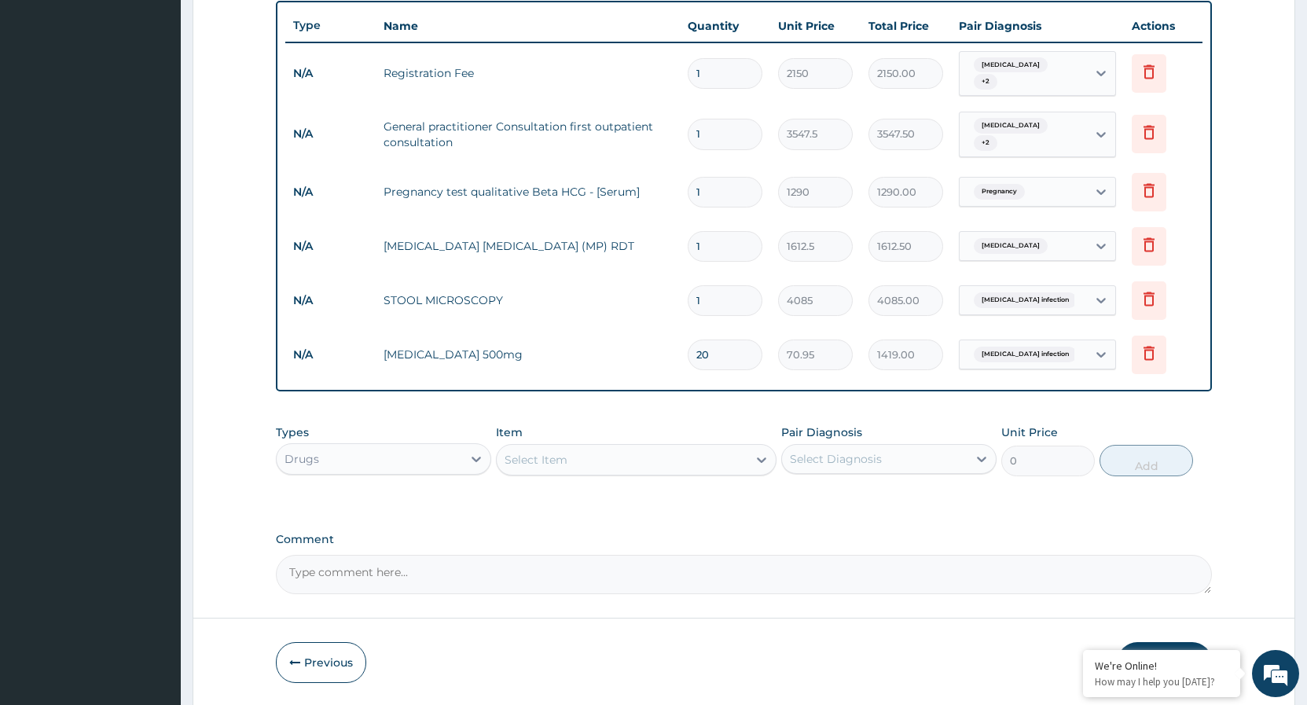
scroll to position [638, 0]
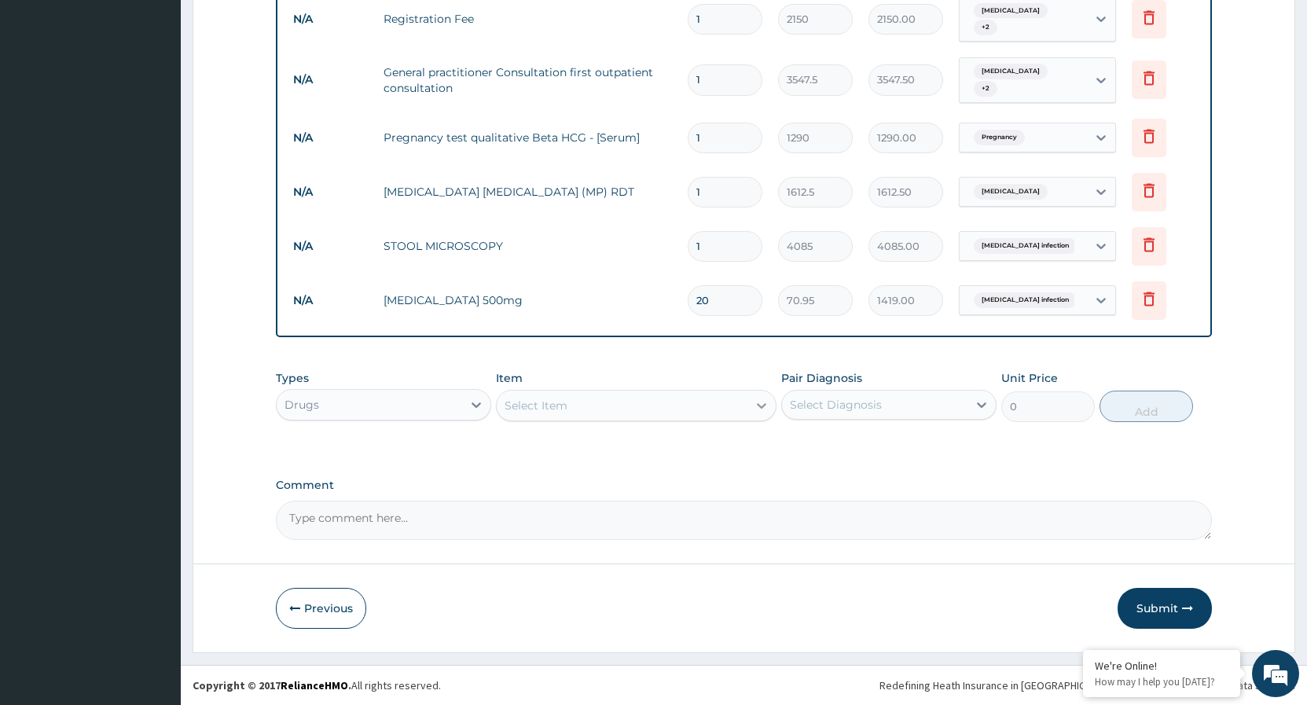
type input "20"
click at [770, 412] on icon at bounding box center [762, 406] width 16 height 16
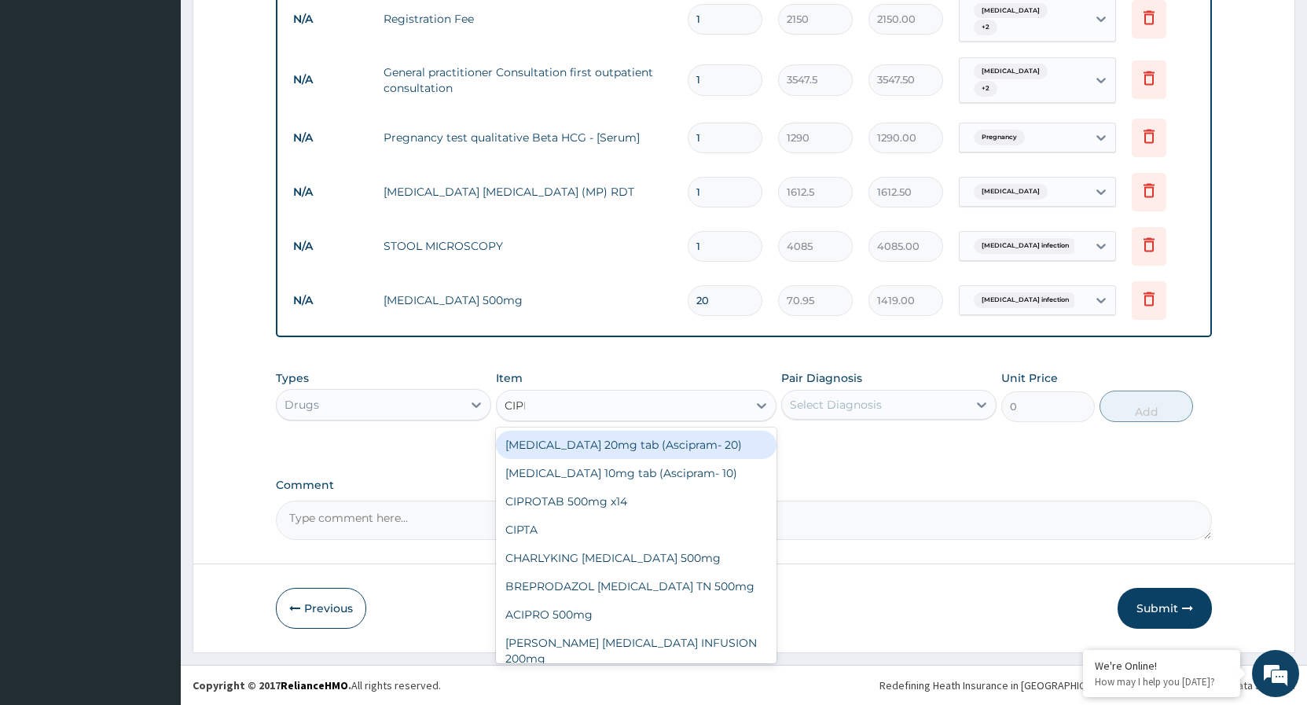
type input "CIPRO"
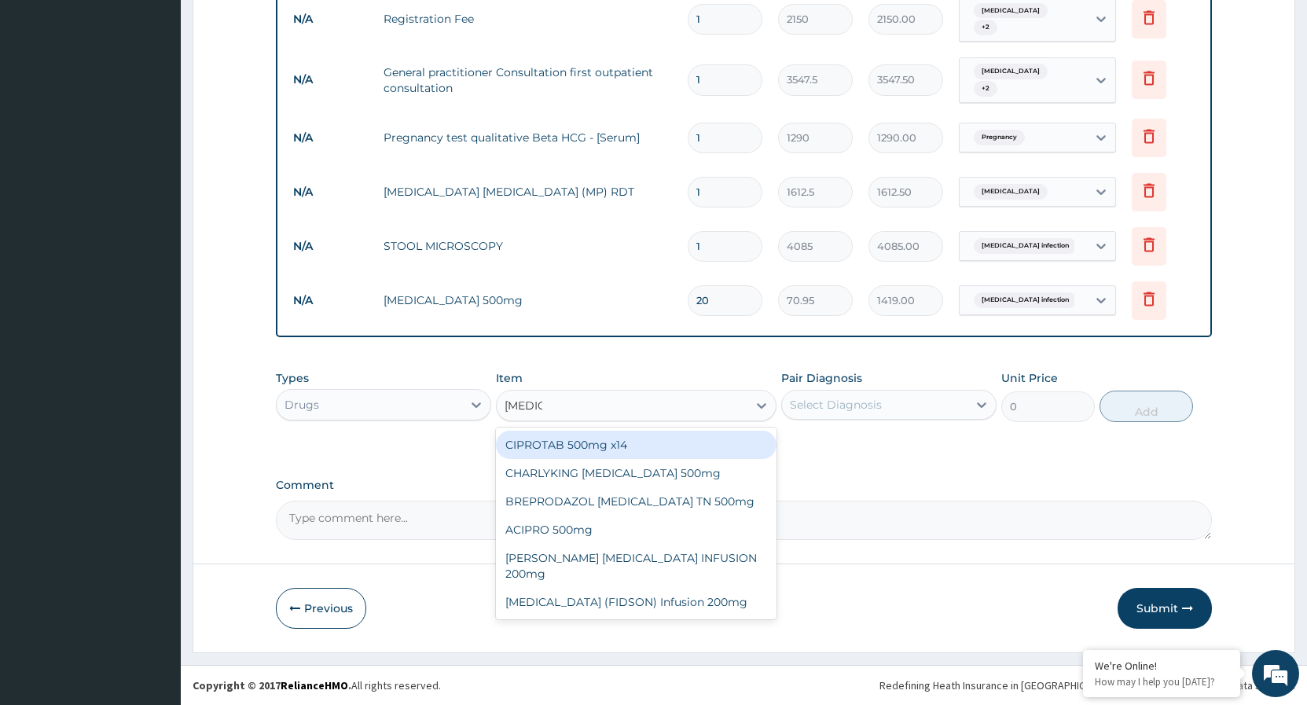
click at [585, 445] on div "CIPROTAB 500mg x14" at bounding box center [636, 445] width 281 height 28
type input "319.275"
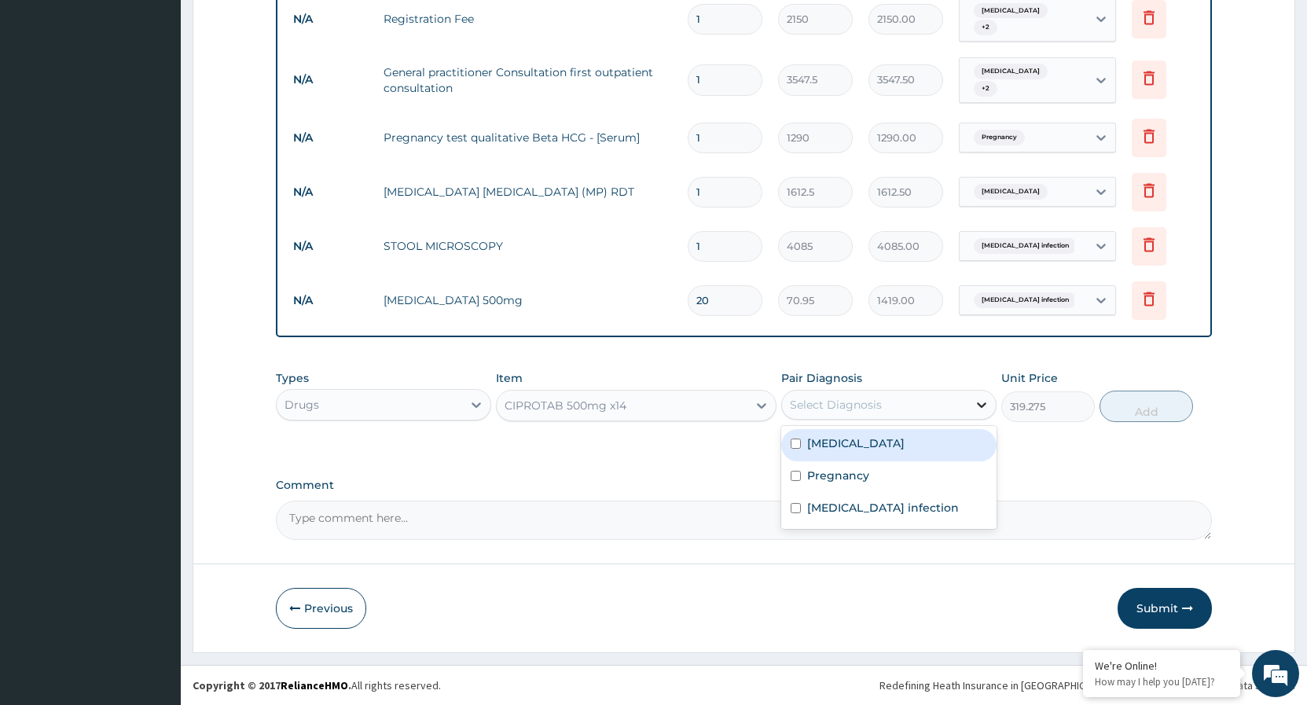
click at [976, 405] on icon at bounding box center [982, 405] width 16 height 16
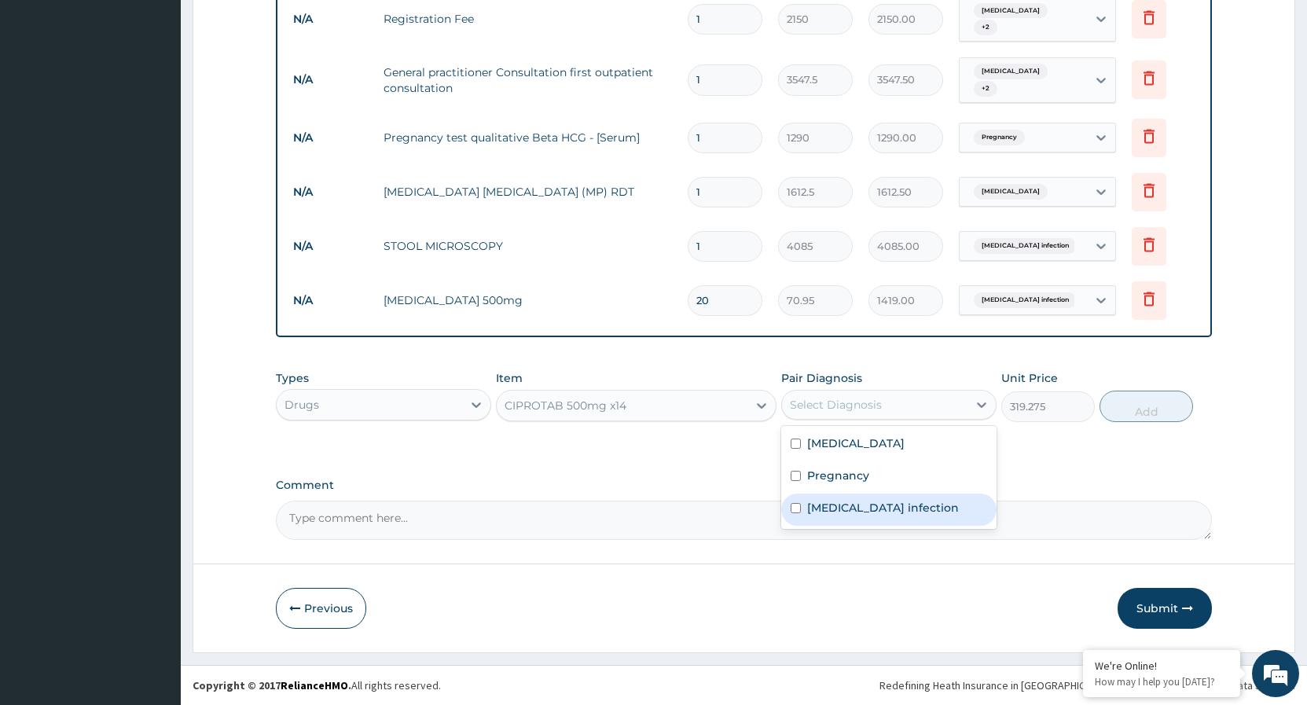
click at [799, 510] on input "checkbox" at bounding box center [796, 508] width 10 height 10
checkbox input "true"
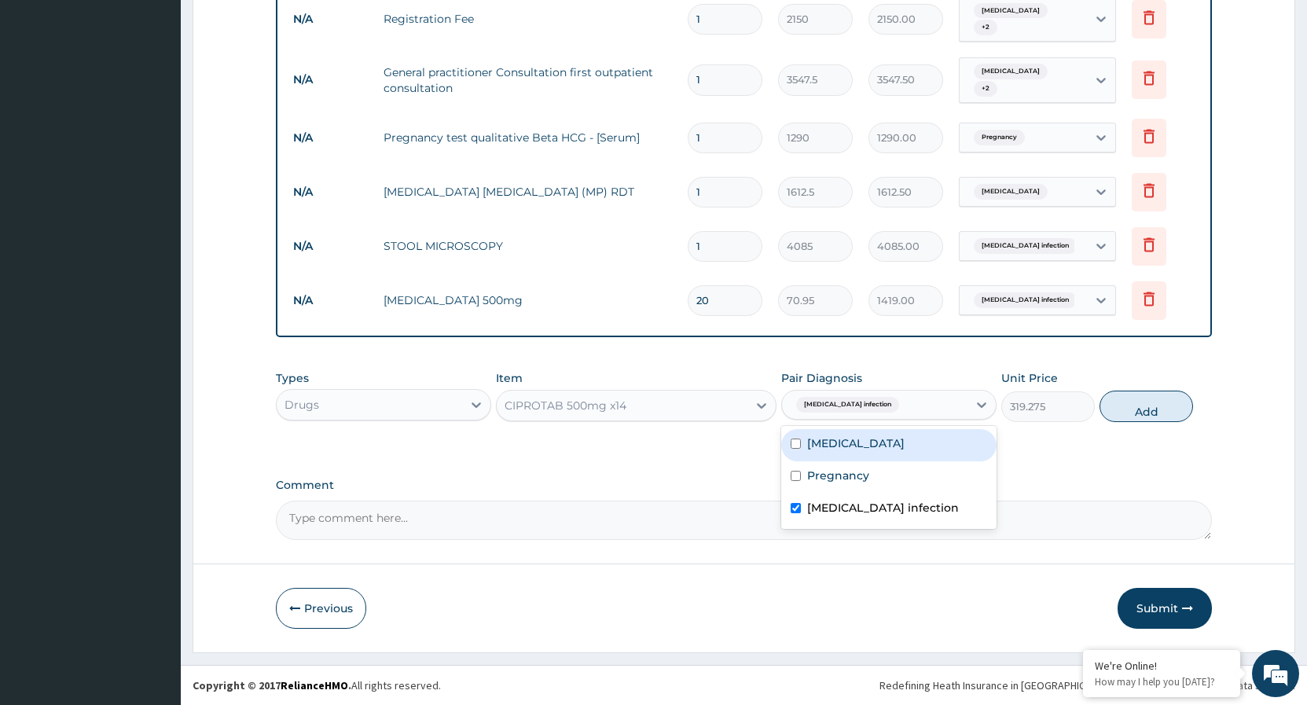
drag, startPoint x: 1127, startPoint y: 403, endPoint x: 792, endPoint y: 395, distance: 335.8
click at [1125, 403] on button "Add" at bounding box center [1147, 406] width 94 height 31
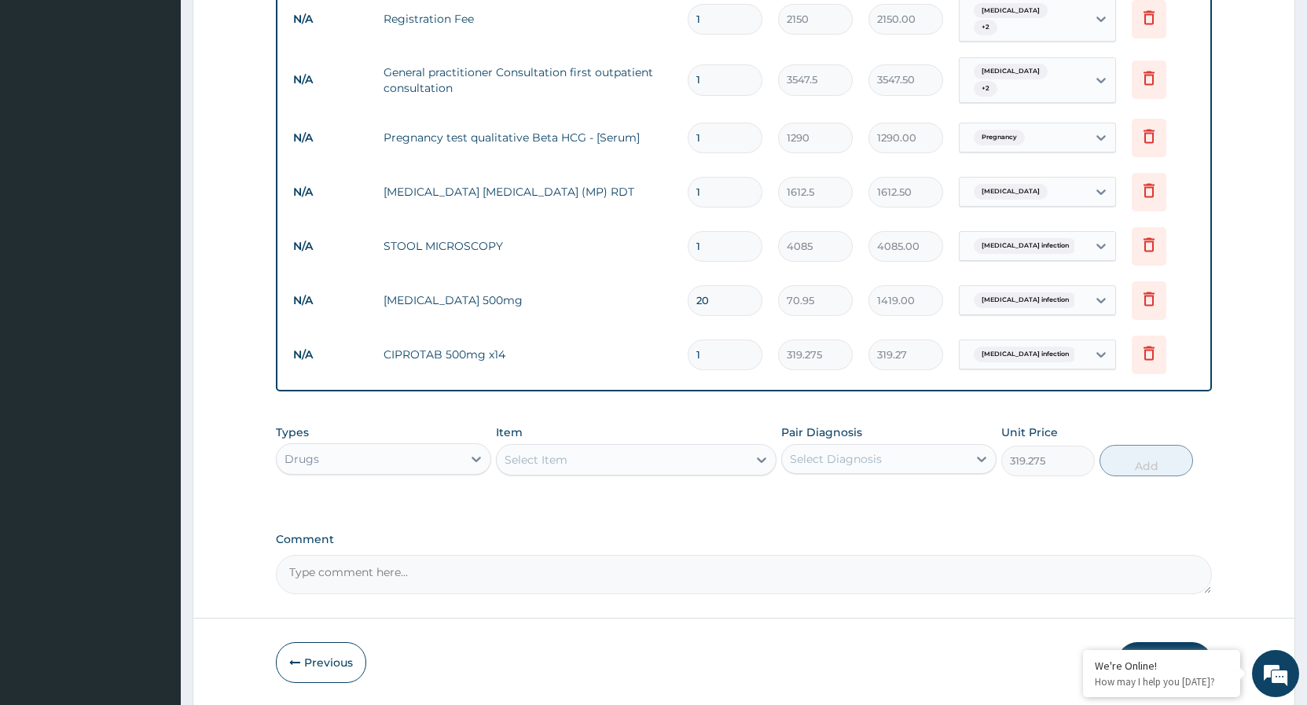
type input "0"
type input "10"
type input "3192.75"
type input "10"
click at [758, 464] on icon at bounding box center [762, 460] width 16 height 16
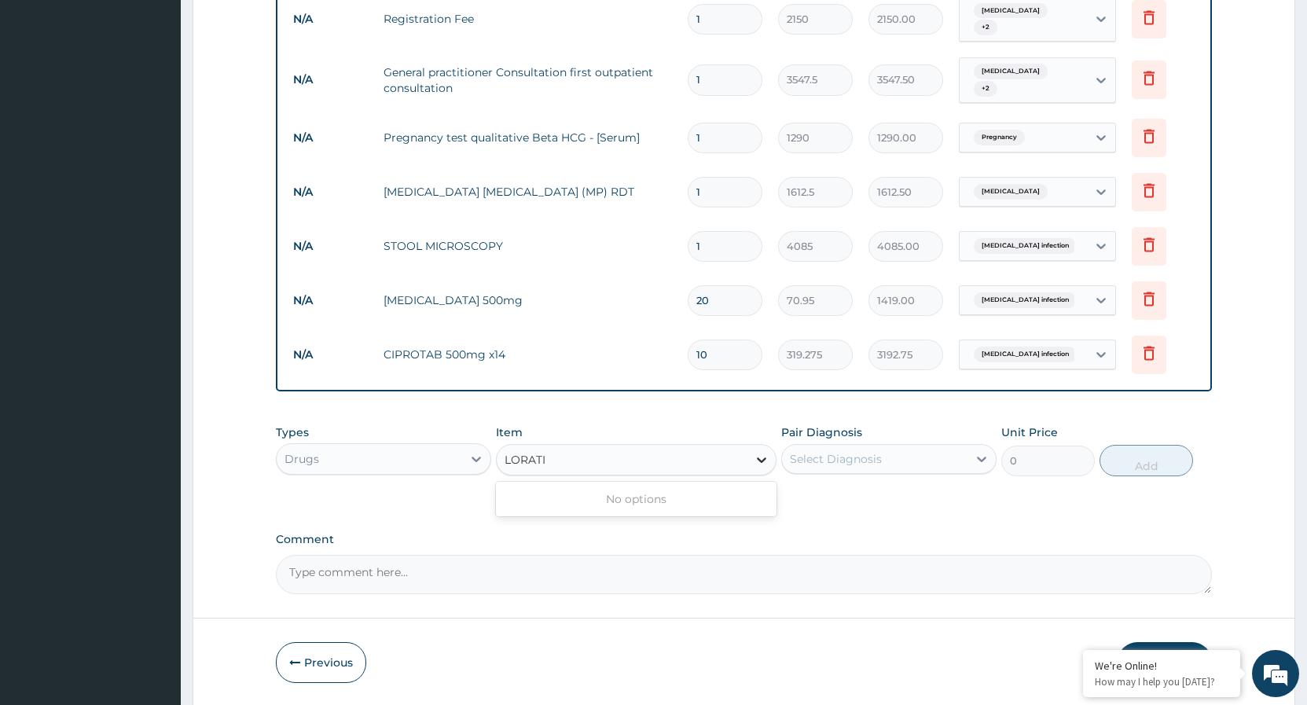
type input "LORAT"
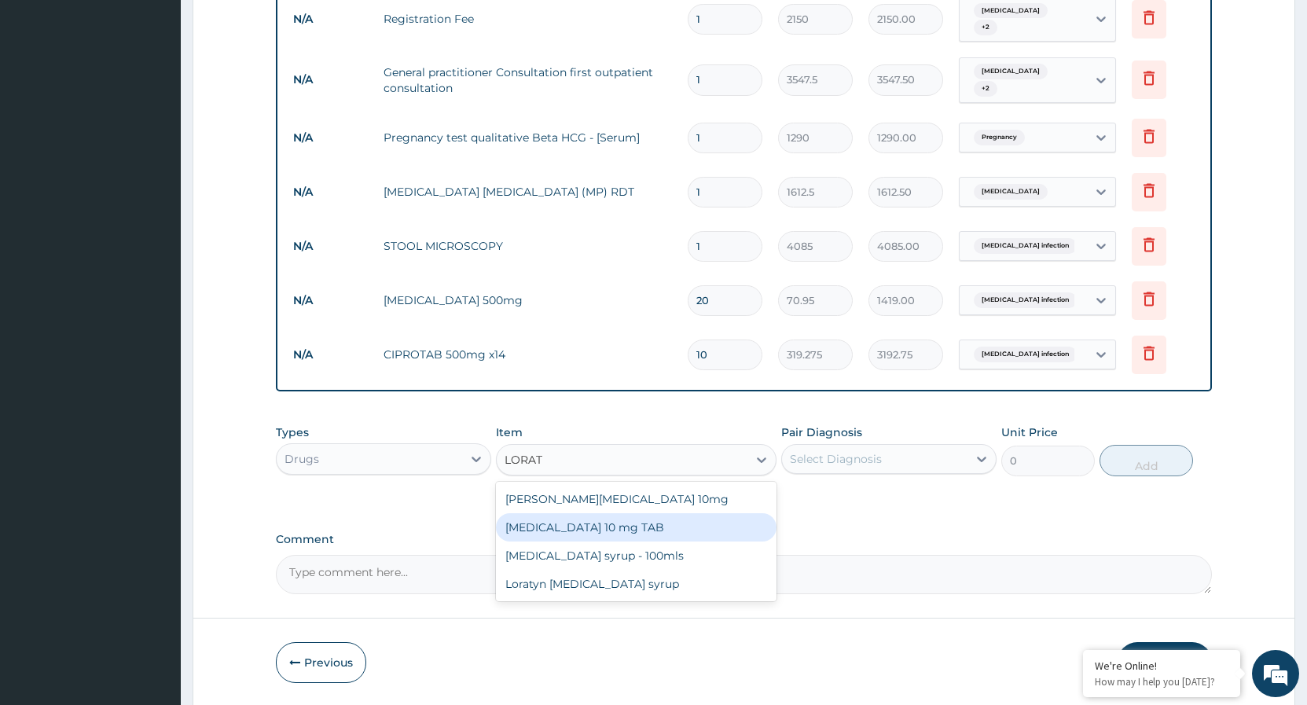
click at [609, 530] on div "[MEDICAL_DATA] 10 mg TAB" at bounding box center [636, 527] width 281 height 28
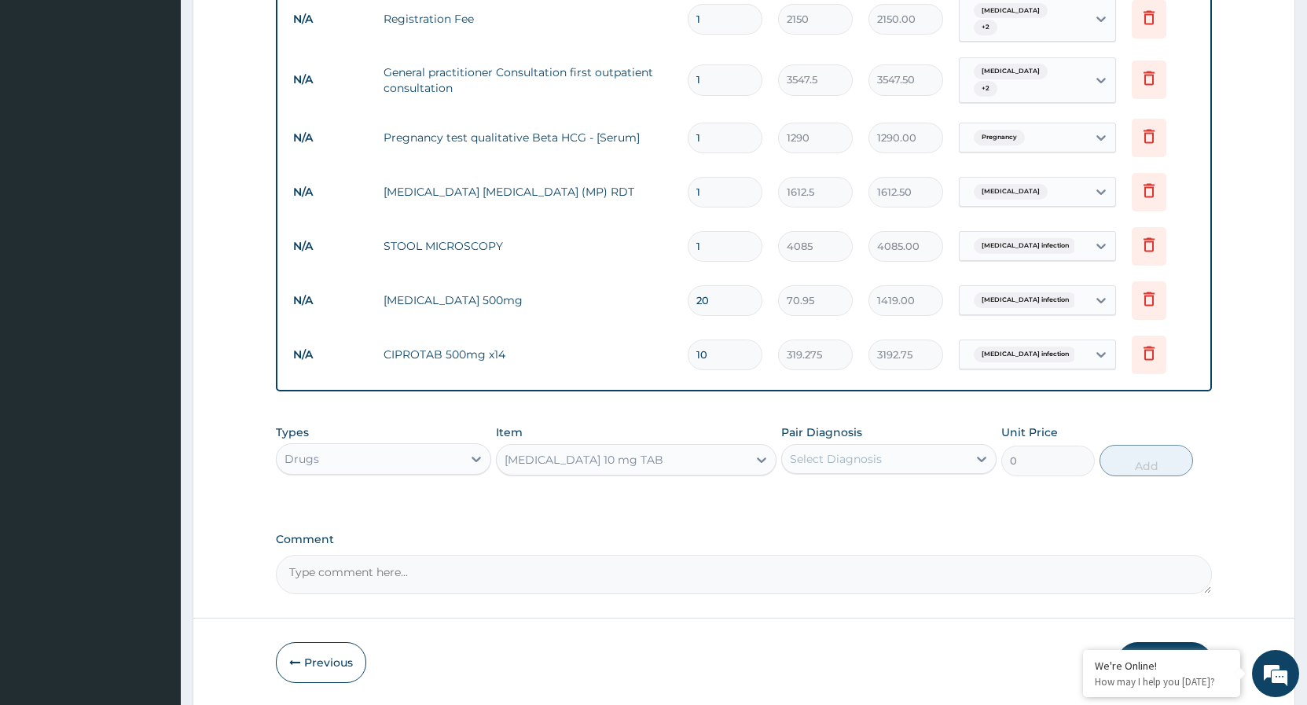
type input "59.125"
click at [978, 456] on icon at bounding box center [982, 459] width 16 height 16
click at [797, 564] on input "checkbox" at bounding box center [796, 562] width 10 height 10
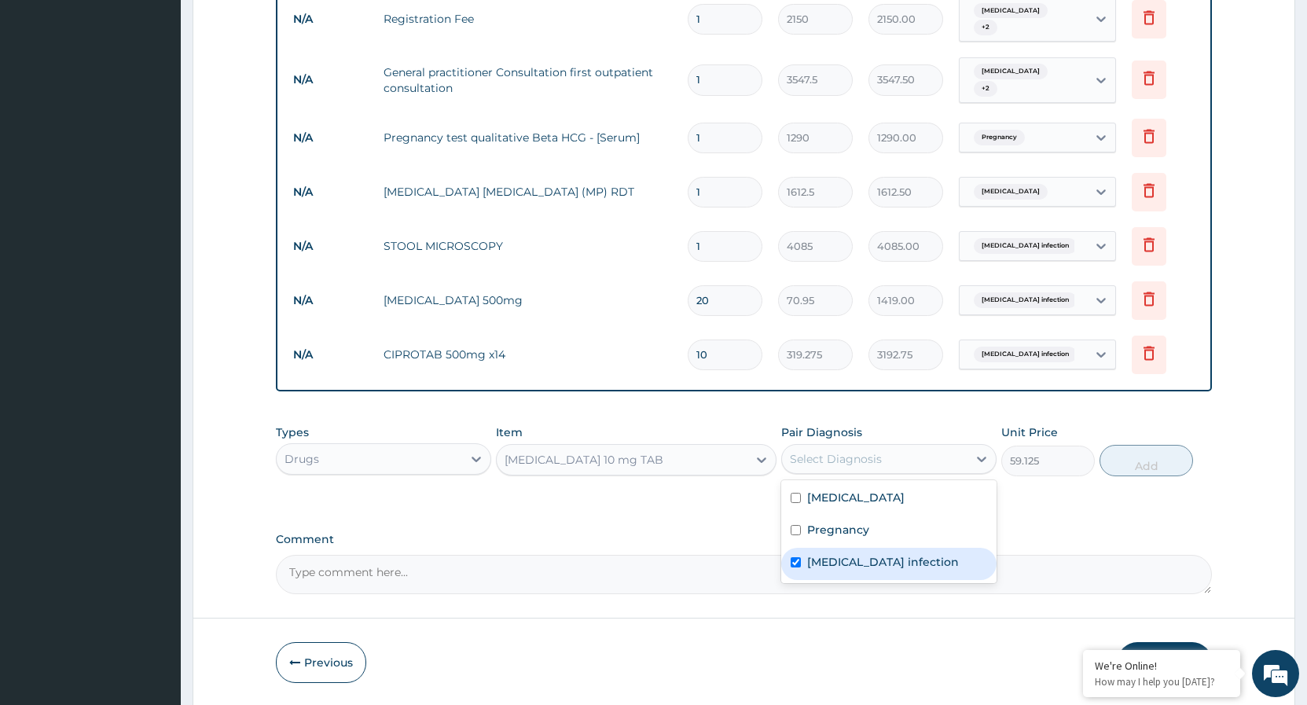
checkbox input "true"
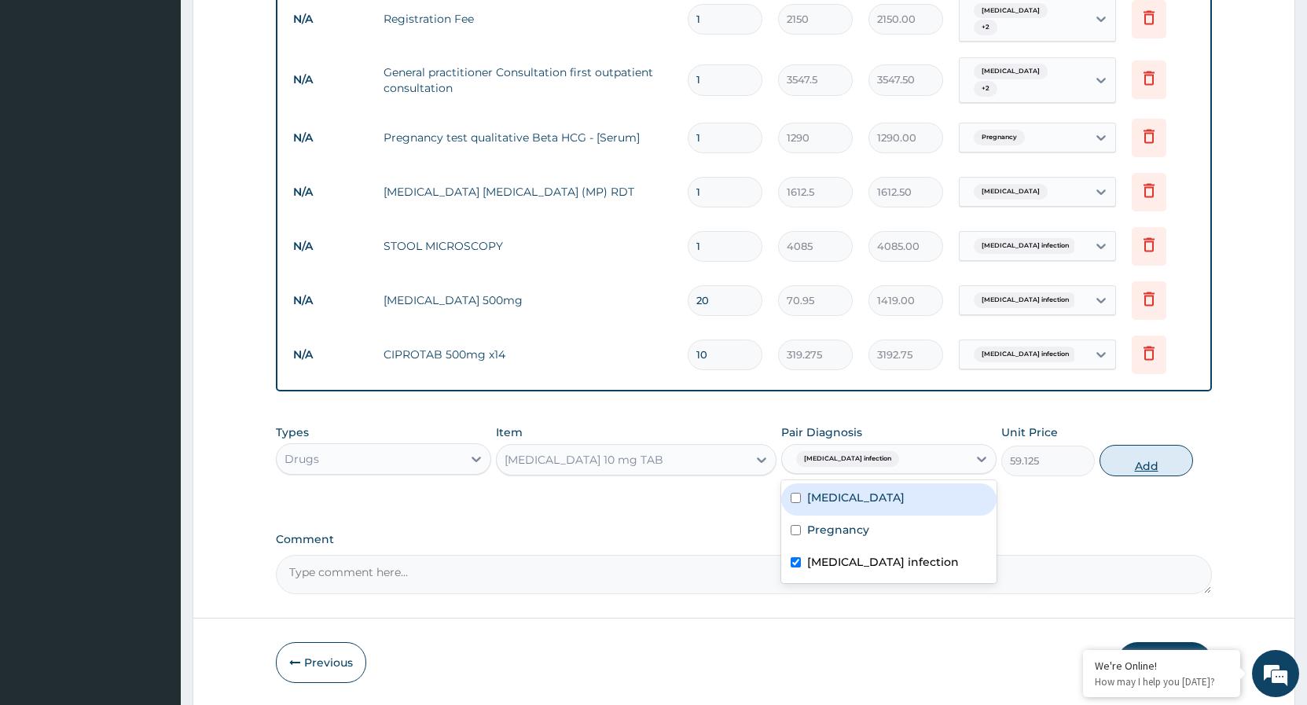
click at [1127, 460] on button "Add" at bounding box center [1147, 460] width 94 height 31
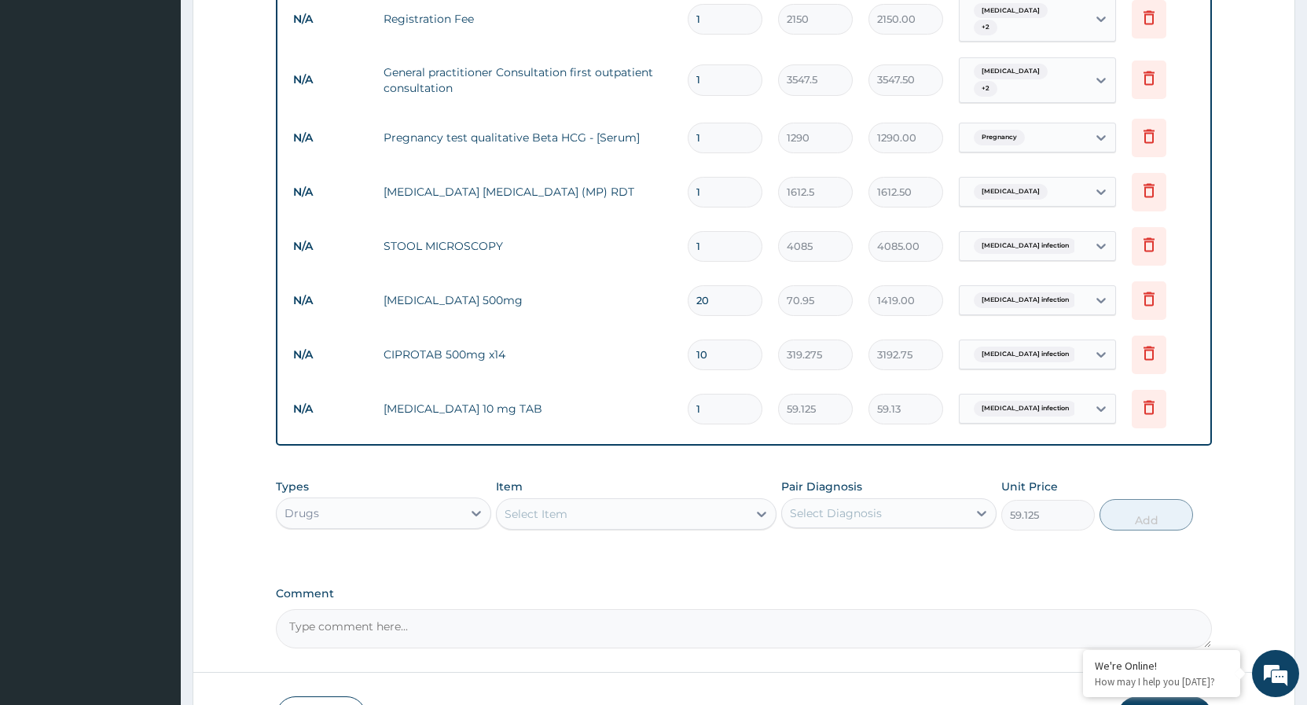
type input "0"
type input "0.00"
type input "7"
type input "413.88"
type input "7"
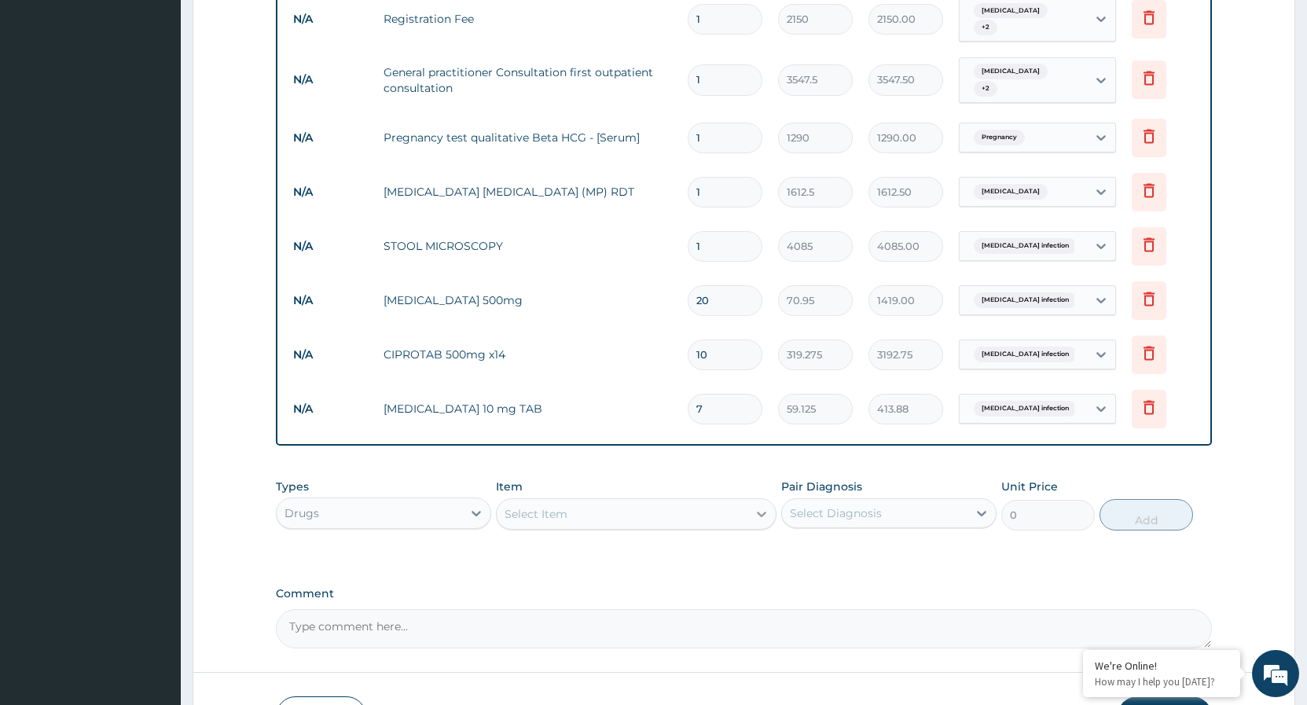
click at [752, 516] on div at bounding box center [762, 514] width 28 height 28
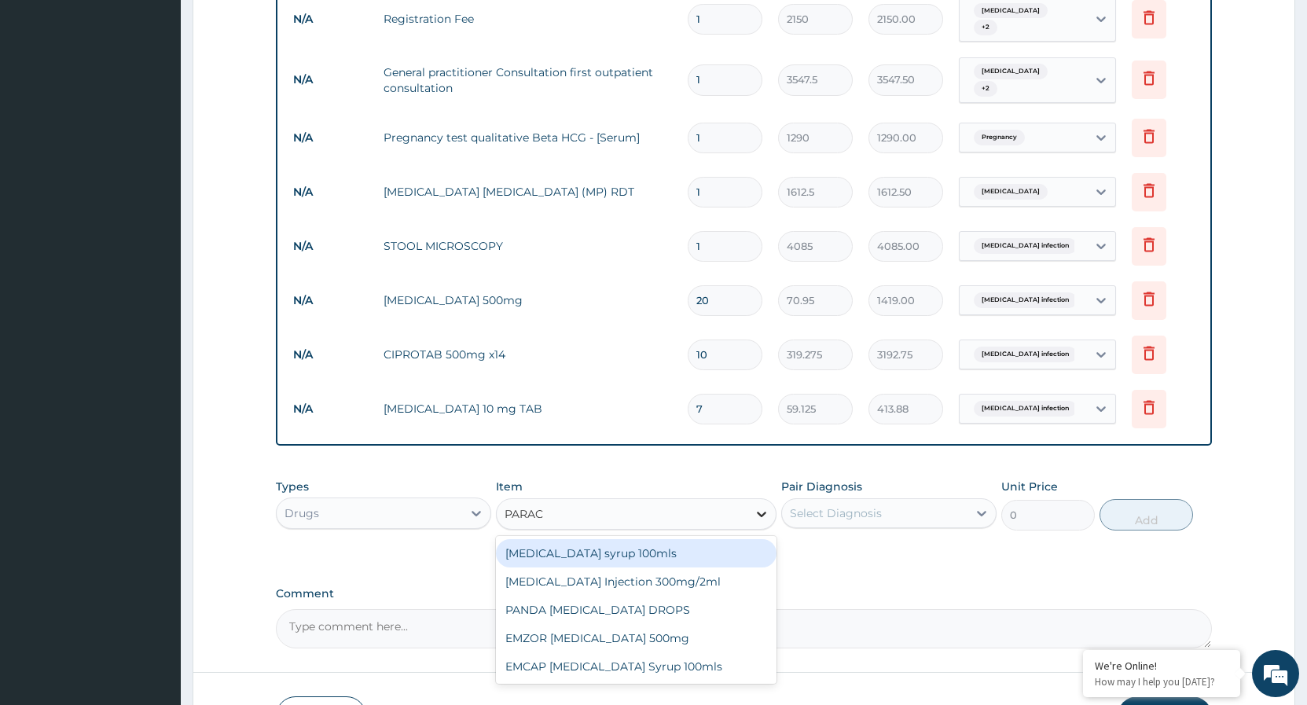
type input "PARACE"
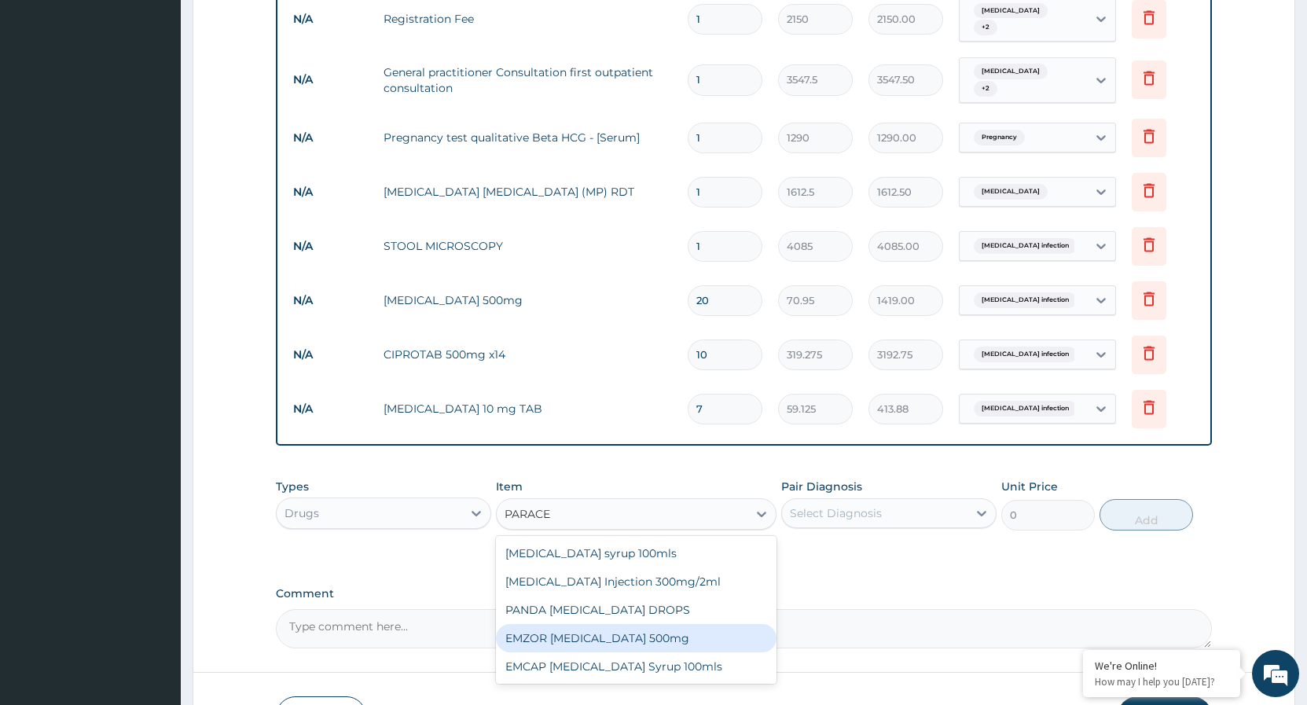
drag, startPoint x: 662, startPoint y: 637, endPoint x: 812, endPoint y: 597, distance: 155.4
click at [663, 637] on div "EMZOR PARACETAMOL 500mg" at bounding box center [636, 638] width 281 height 28
type input "23.65"
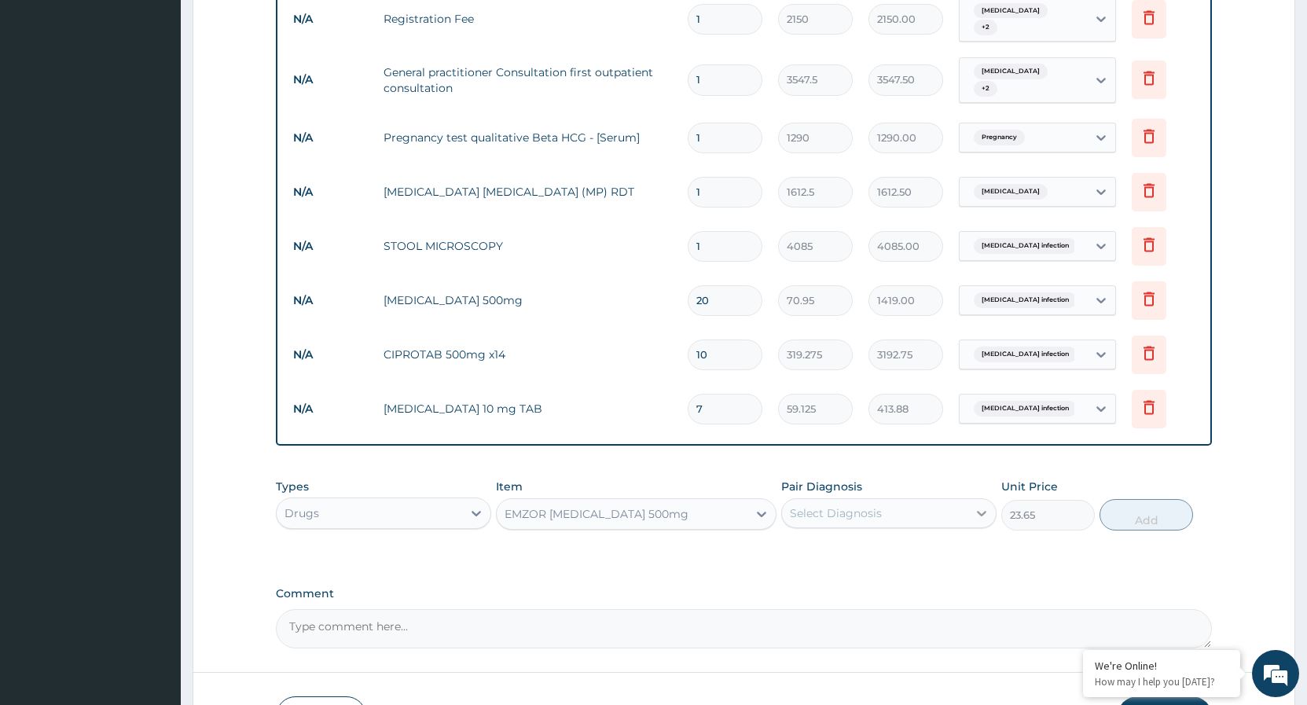
click at [976, 515] on icon at bounding box center [982, 513] width 16 height 16
click at [788, 546] on div "Falciparum malaria" at bounding box center [888, 554] width 215 height 32
checkbox input "true"
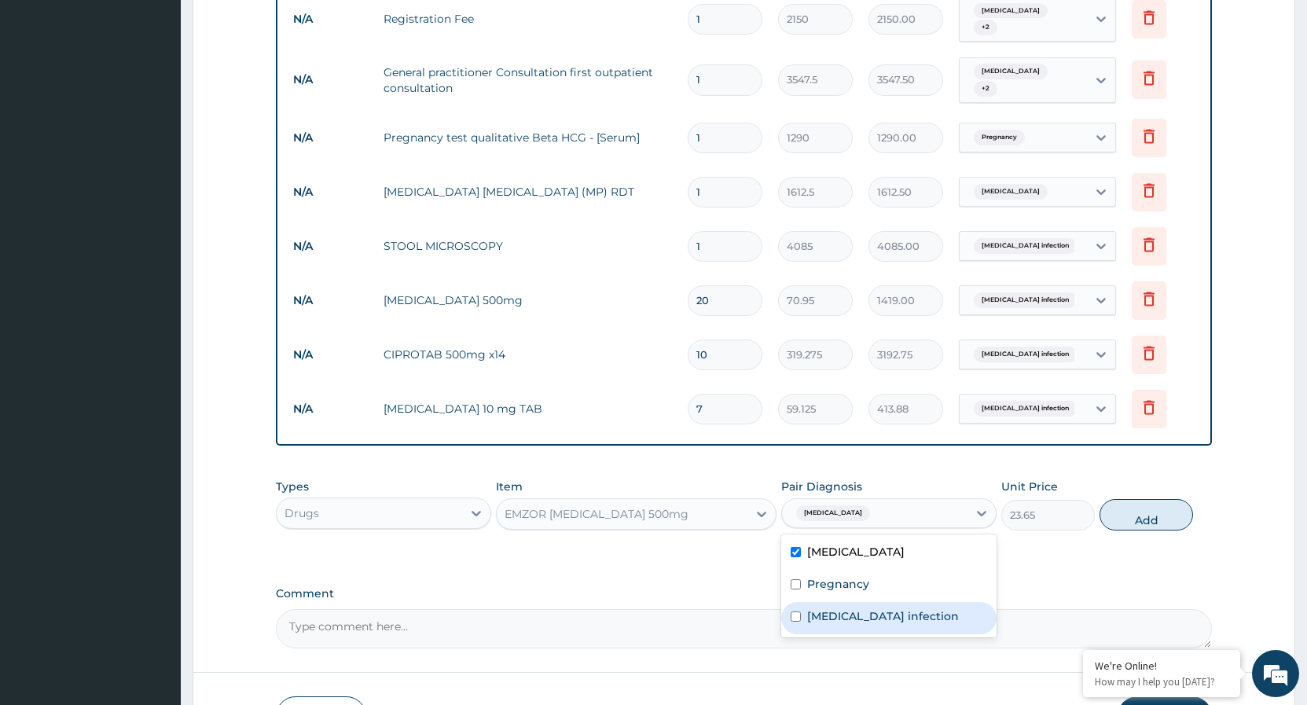
click at [793, 624] on div "Salmonella infection" at bounding box center [888, 618] width 215 height 32
checkbox input "true"
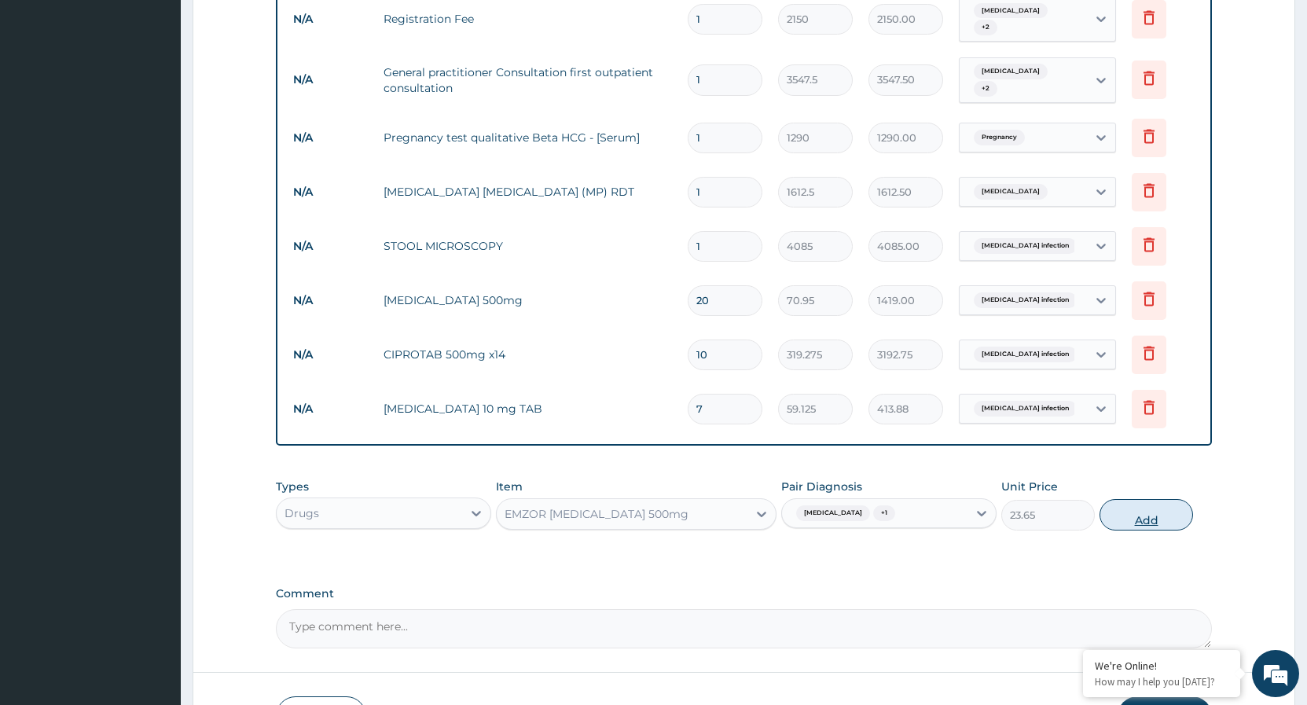
click at [1125, 519] on button "Add" at bounding box center [1147, 514] width 94 height 31
type input "0"
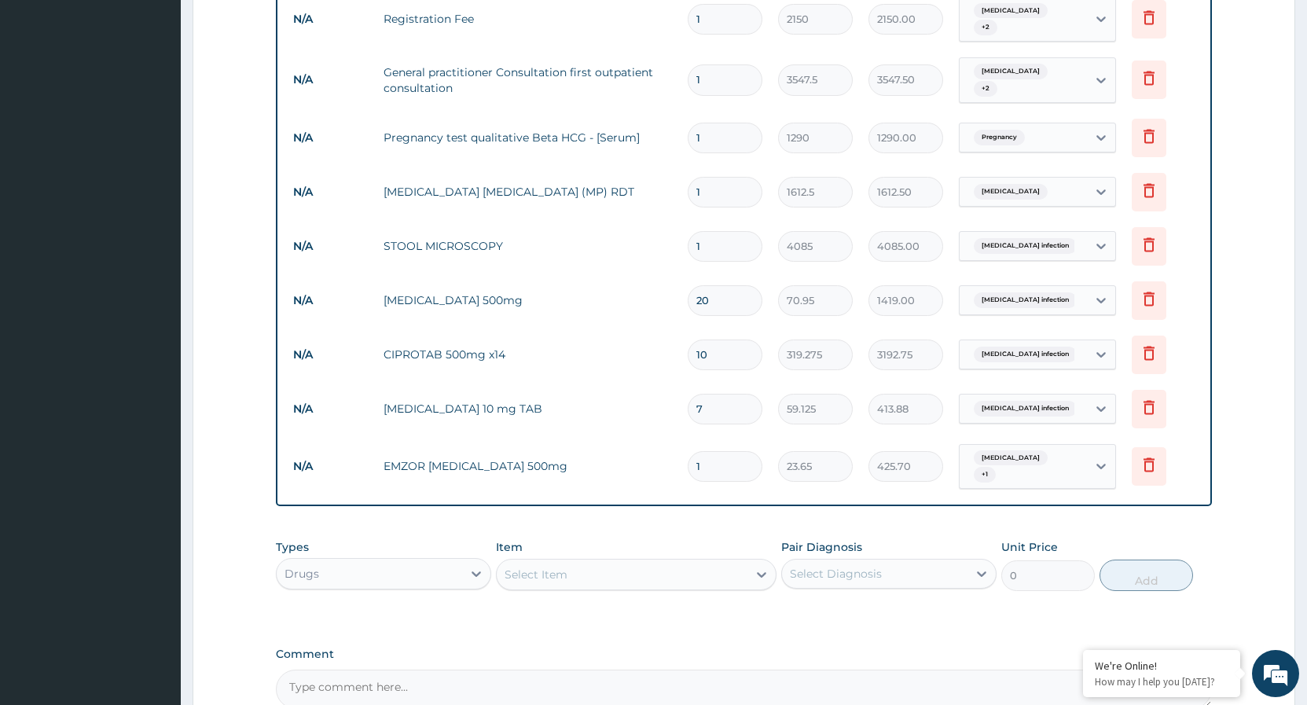
type input "18"
type input "425.70"
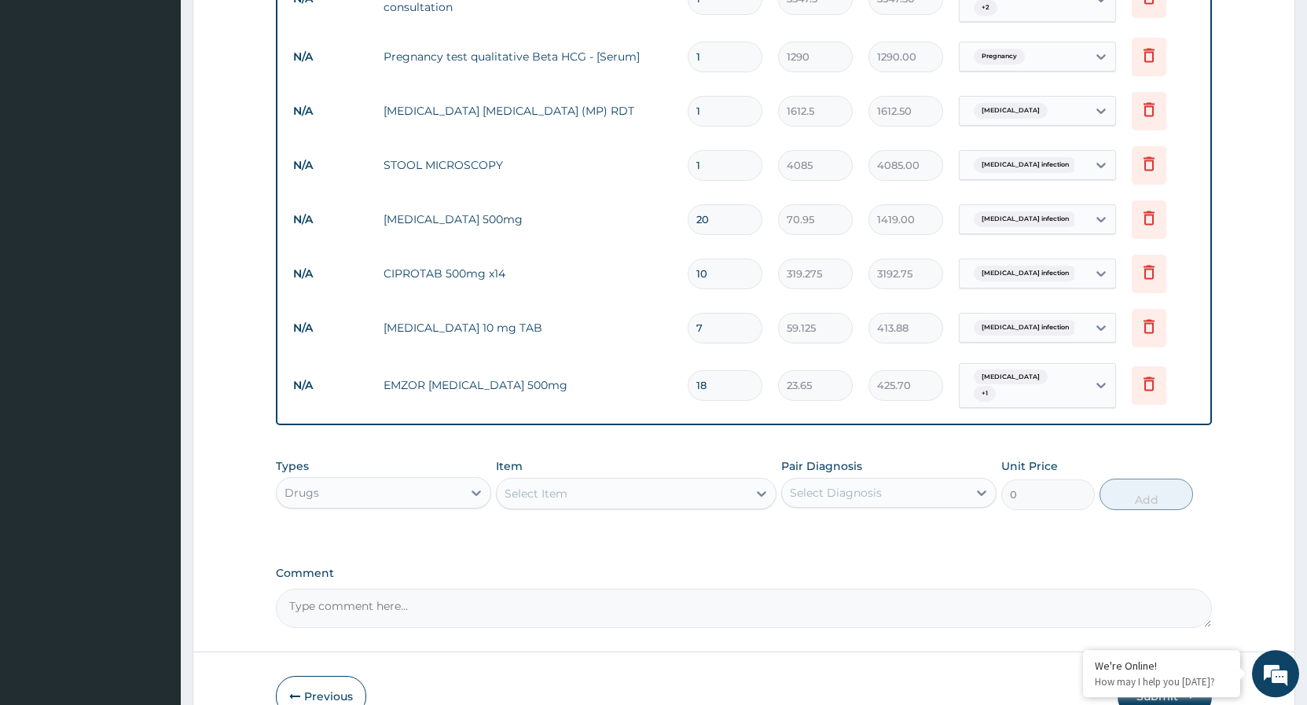
scroll to position [799, 0]
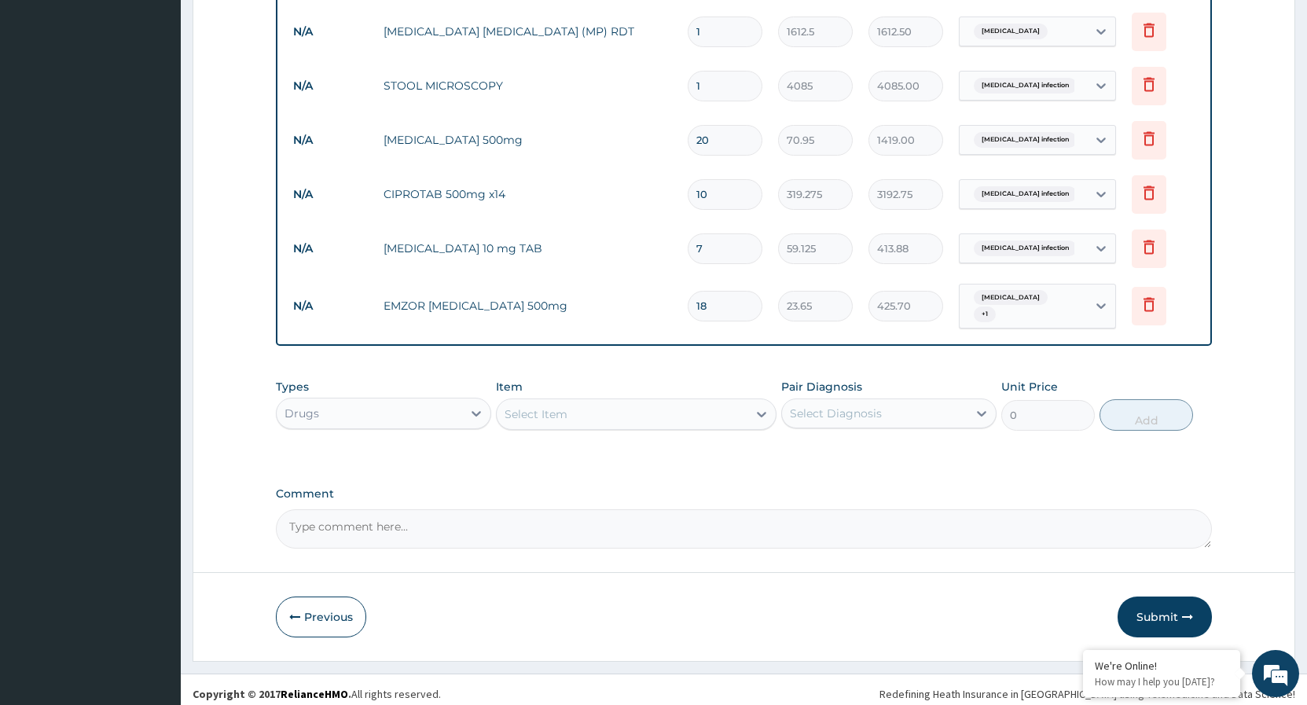
type input "18"
click at [411, 532] on textarea "Comment" at bounding box center [744, 528] width 936 height 39
click at [438, 531] on textarea "We are inadvertently sorry for the antiboitics the" at bounding box center [744, 528] width 936 height 39
click at [704, 527] on textarea "We are inadvertently sorry that we skipped to make a request for the antiboitic…" at bounding box center [744, 528] width 936 height 39
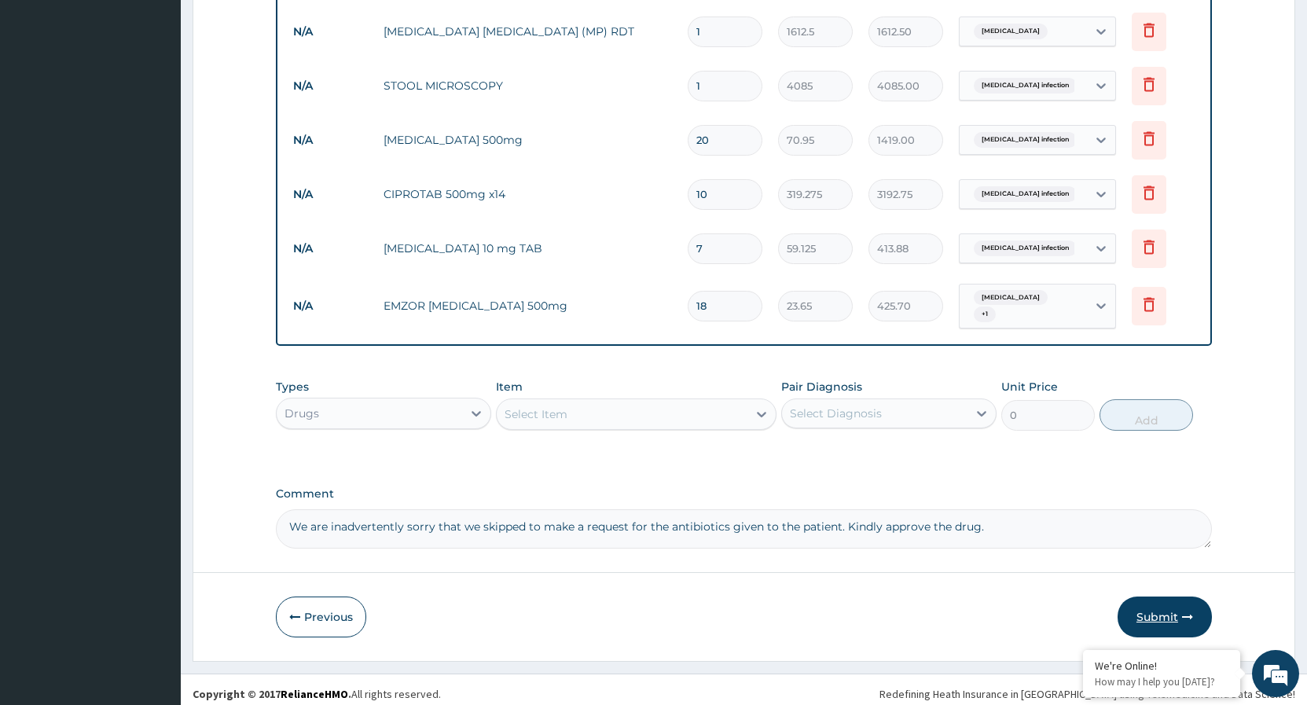
type textarea "We are inadvertently sorry that we skipped to make a request for the antibiotic…"
click at [1142, 619] on button "Submit" at bounding box center [1165, 617] width 94 height 41
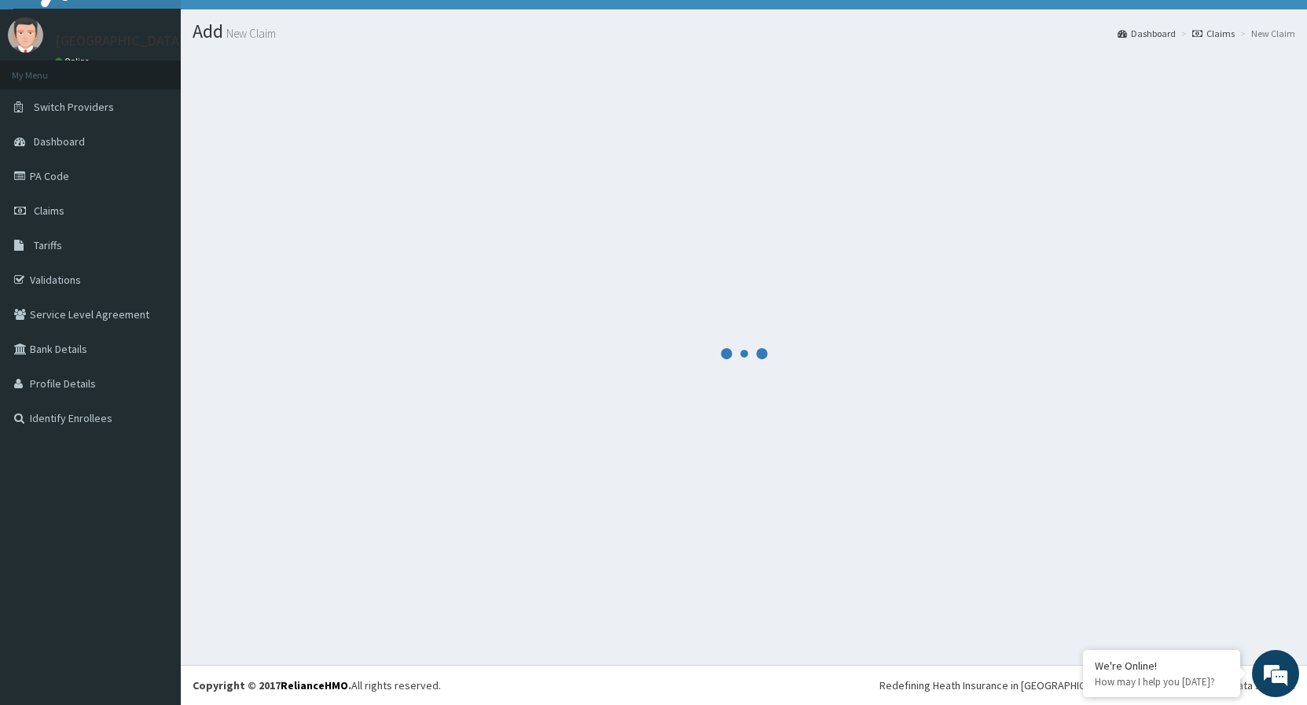
scroll to position [30, 0]
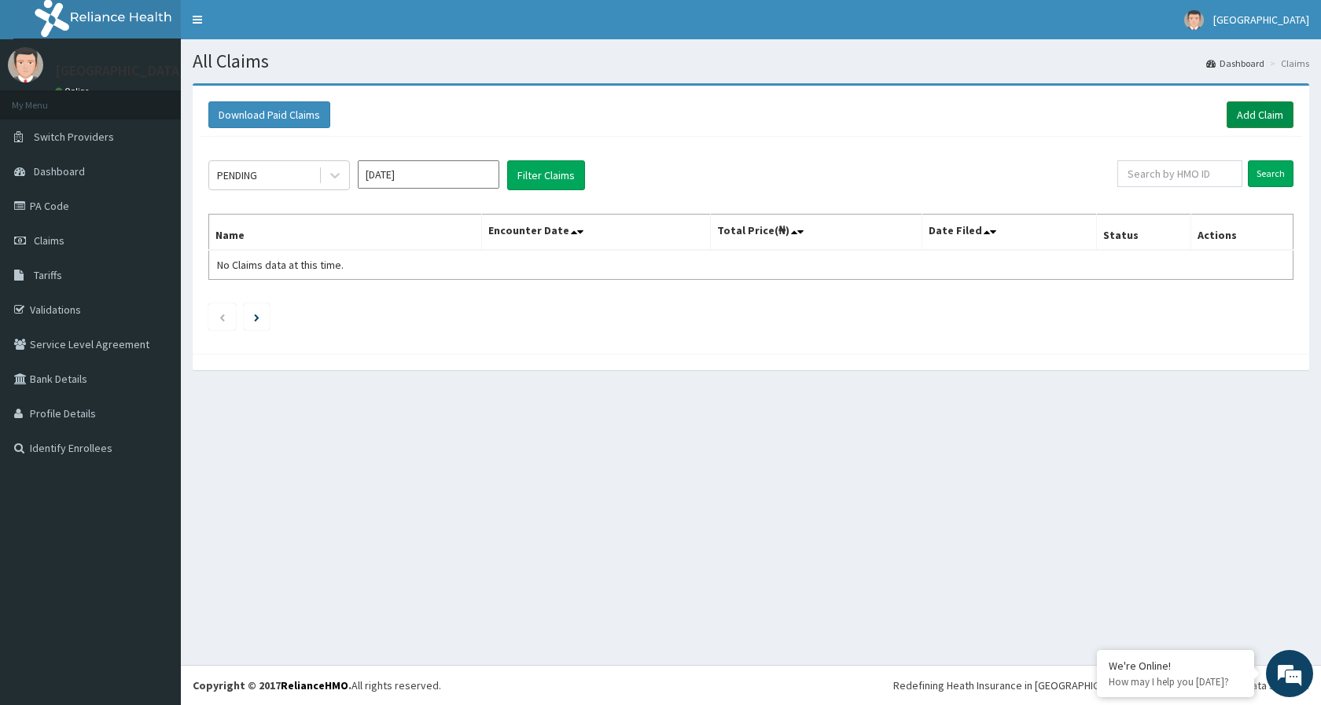
click at [1253, 104] on link "Add Claim" at bounding box center [1259, 114] width 67 height 27
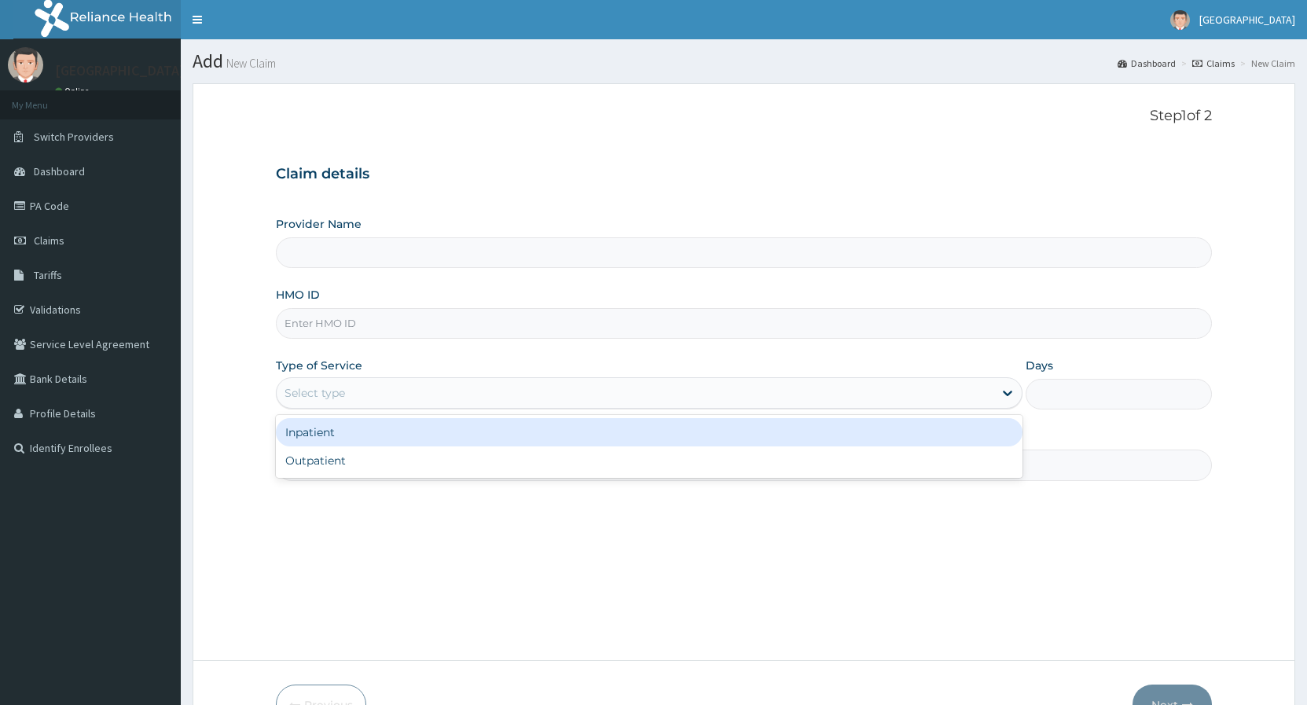
click at [372, 321] on input "HMO ID" at bounding box center [744, 323] width 936 height 31
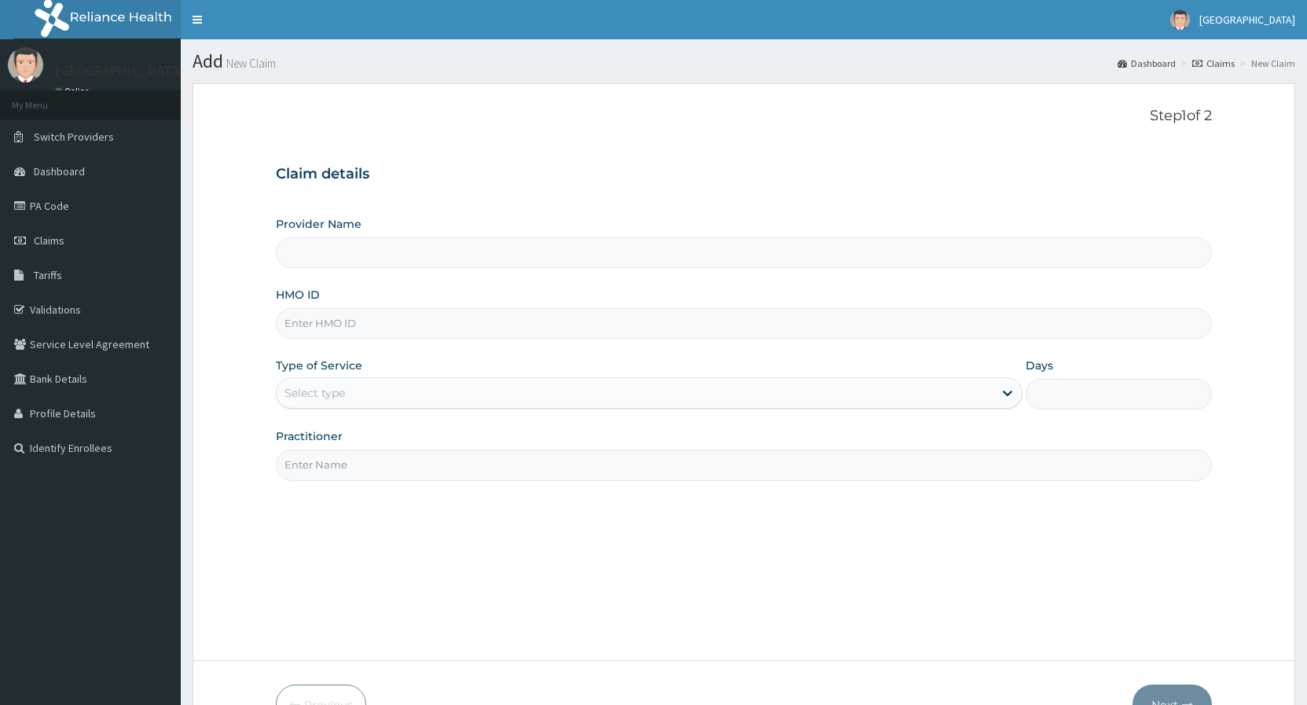
type input "[GEOGRAPHIC_DATA]"
type input "CPS/10437/A"
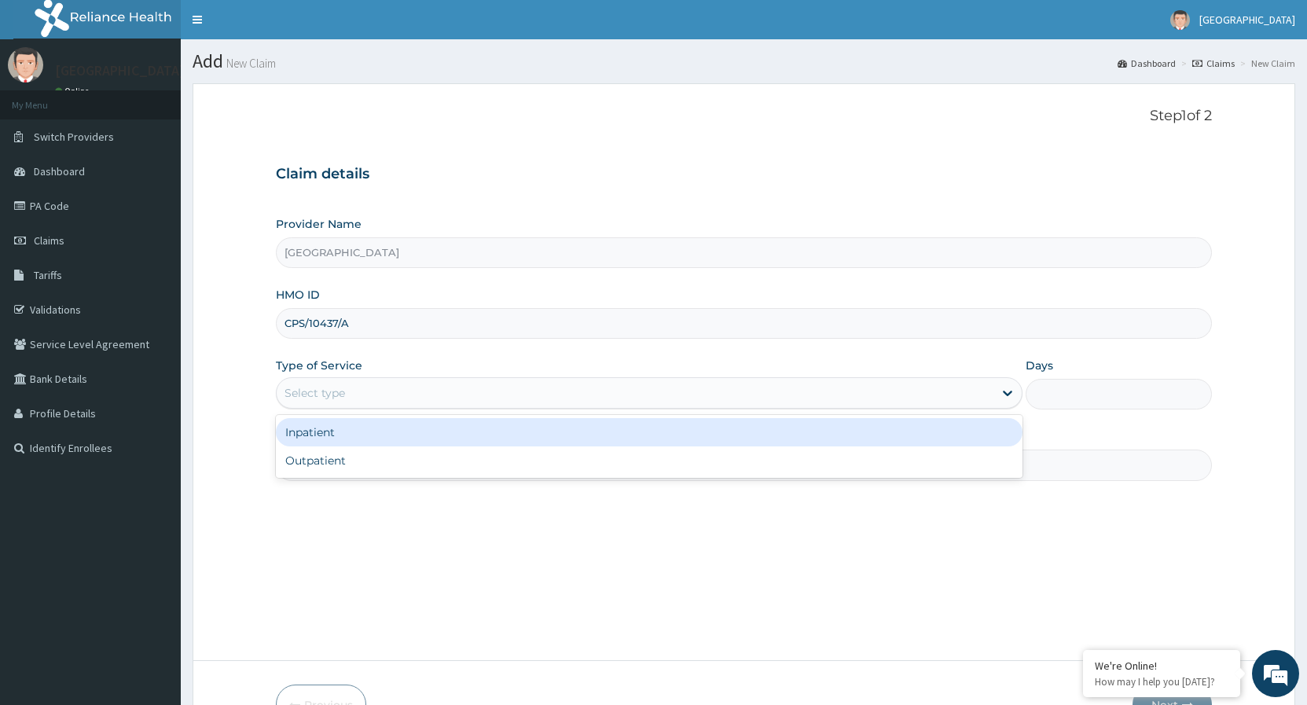
click at [398, 397] on div "Select type" at bounding box center [635, 392] width 716 height 25
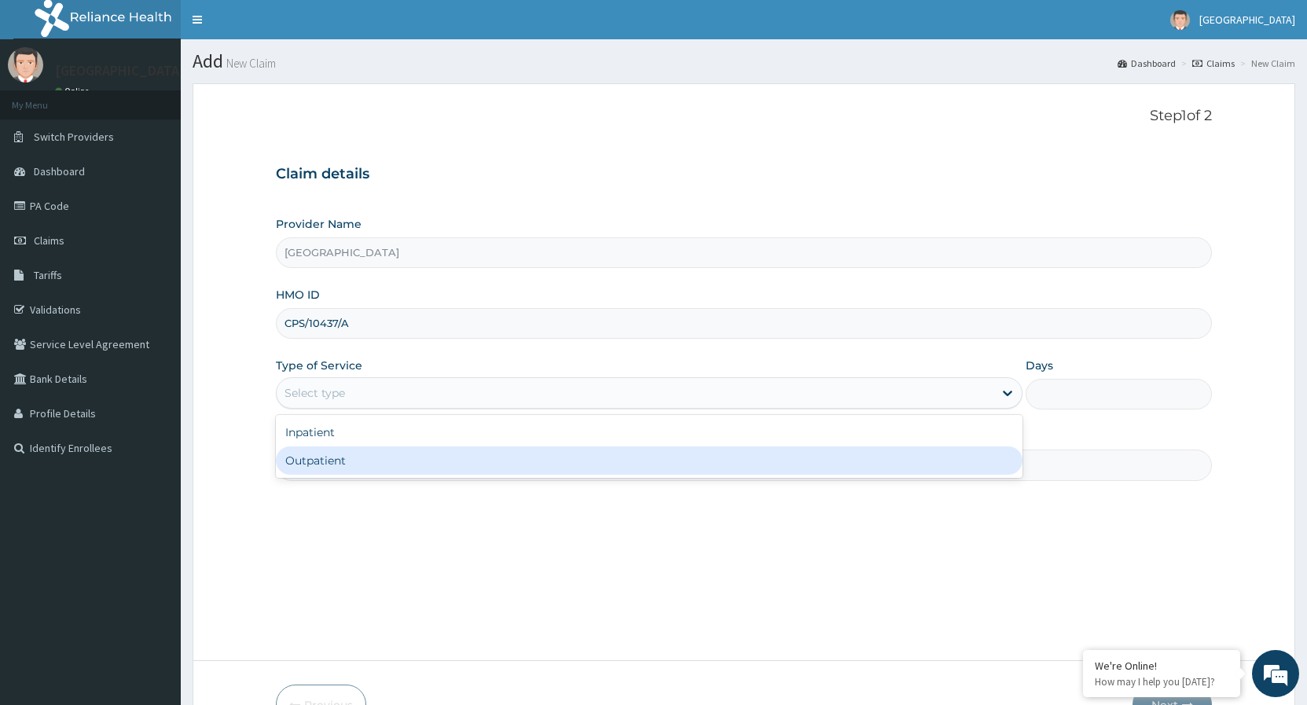
click at [309, 467] on div "Outpatient" at bounding box center [649, 461] width 746 height 28
type input "1"
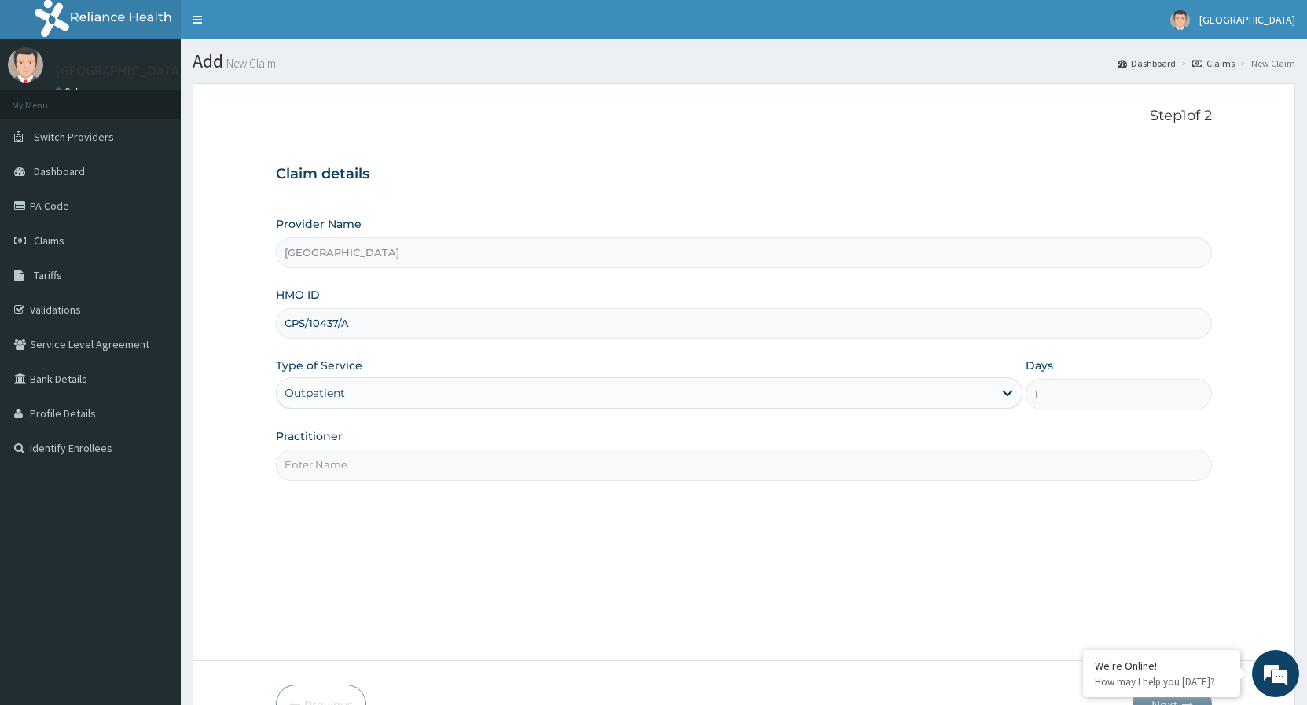
click at [309, 467] on input "Practitioner" at bounding box center [744, 465] width 936 height 31
type input "d"
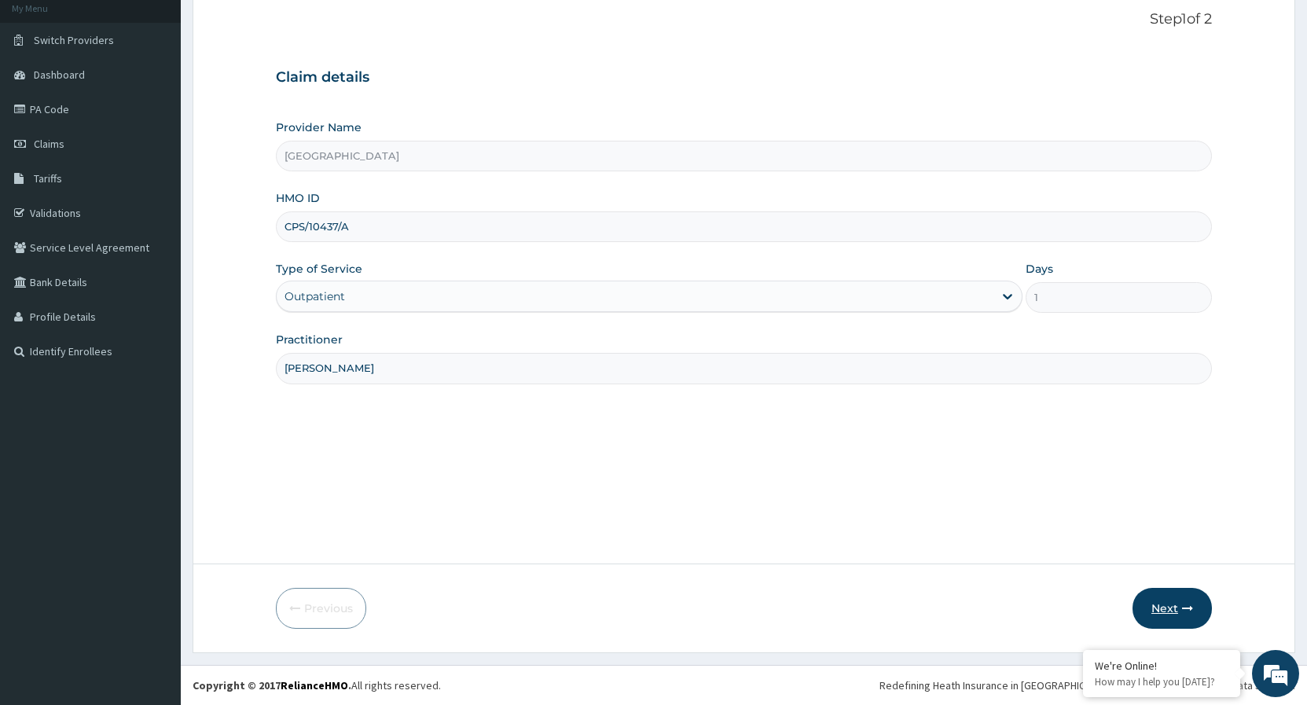
type input "DR.VICTOR"
click at [1185, 613] on icon "button" at bounding box center [1187, 608] width 11 height 11
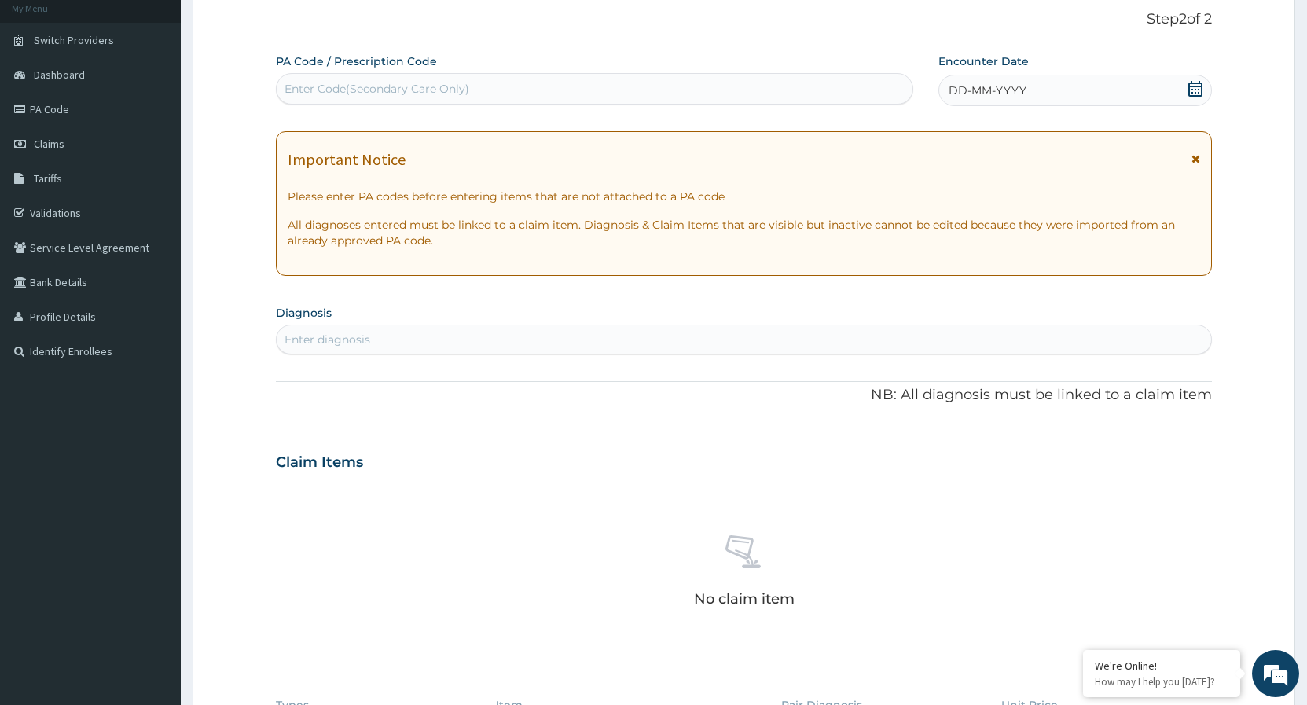
click at [1190, 90] on icon at bounding box center [1196, 89] width 14 height 16
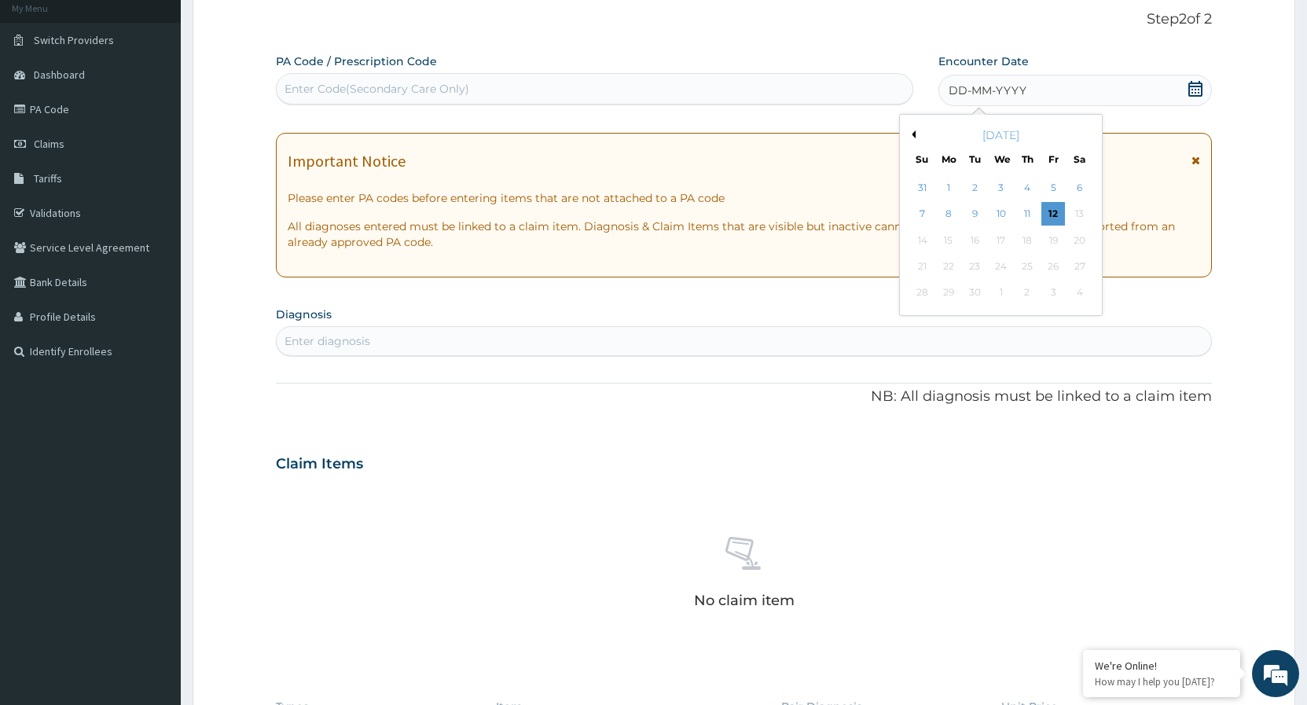
click at [910, 136] on button "Previous Month" at bounding box center [912, 134] width 8 height 8
click at [999, 243] on div "13" at bounding box center [1002, 241] width 24 height 24
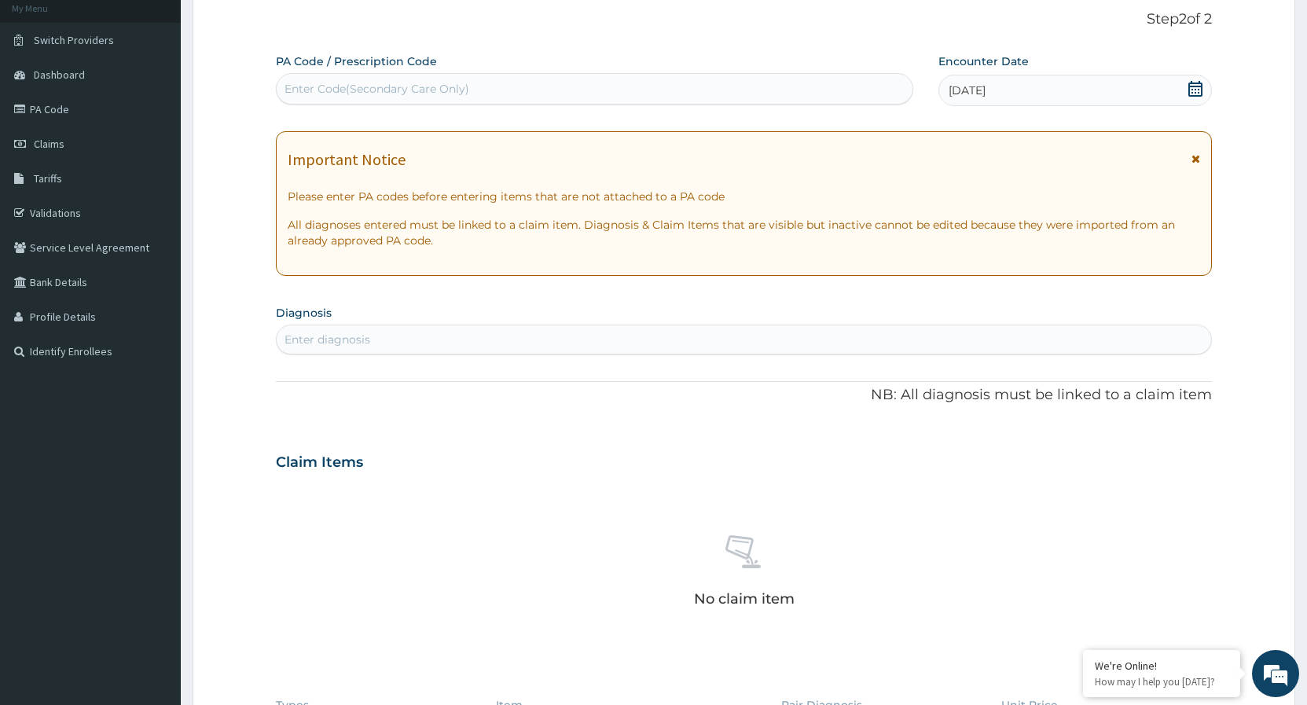
click at [417, 338] on div "Enter diagnosis" at bounding box center [744, 339] width 935 height 25
type input "MALARIA"
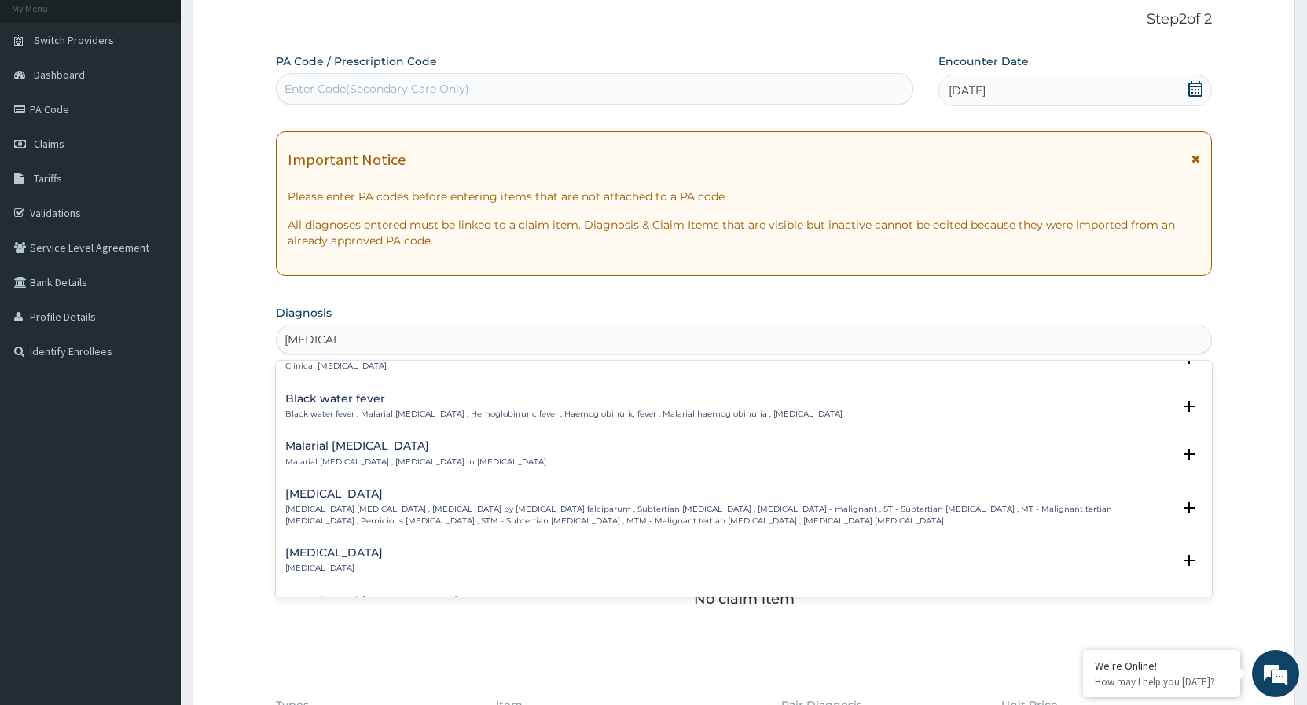
scroll to position [509, 0]
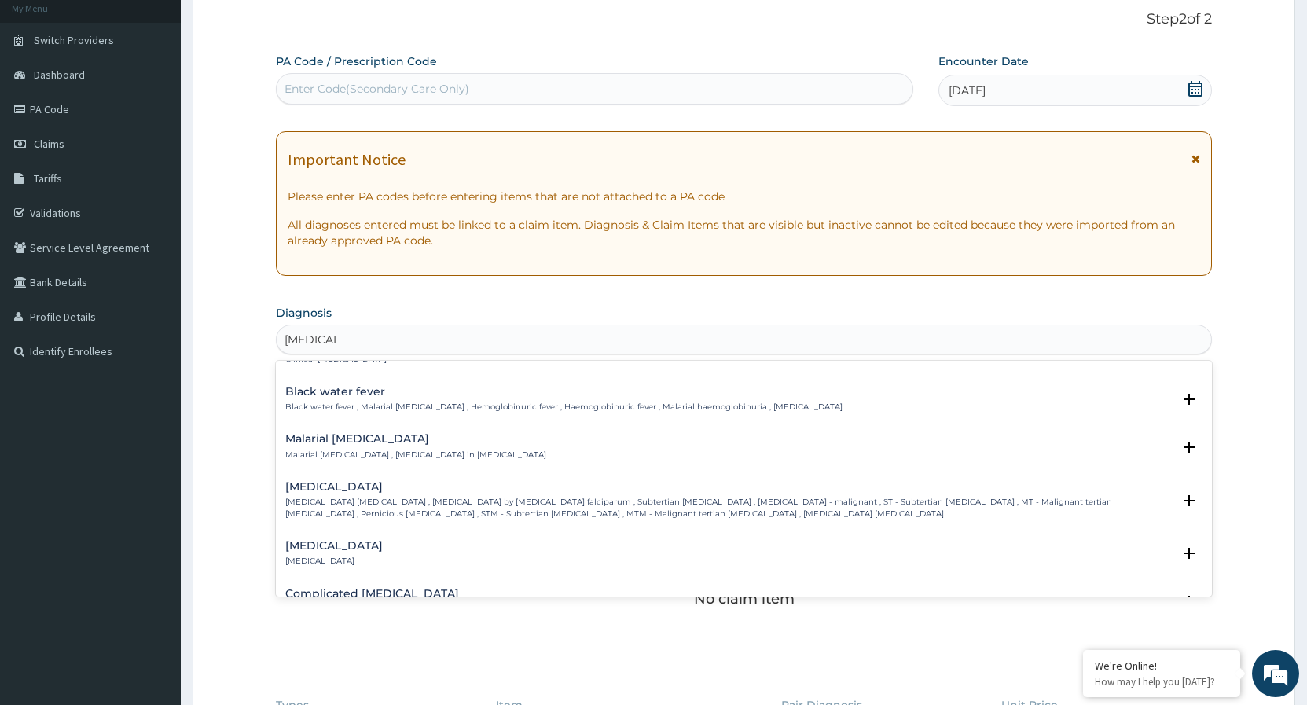
click at [417, 501] on p "Falciparum malaria , Malignant tertian malaria , Malaria by Plasmodium falcipar…" at bounding box center [728, 508] width 887 height 23
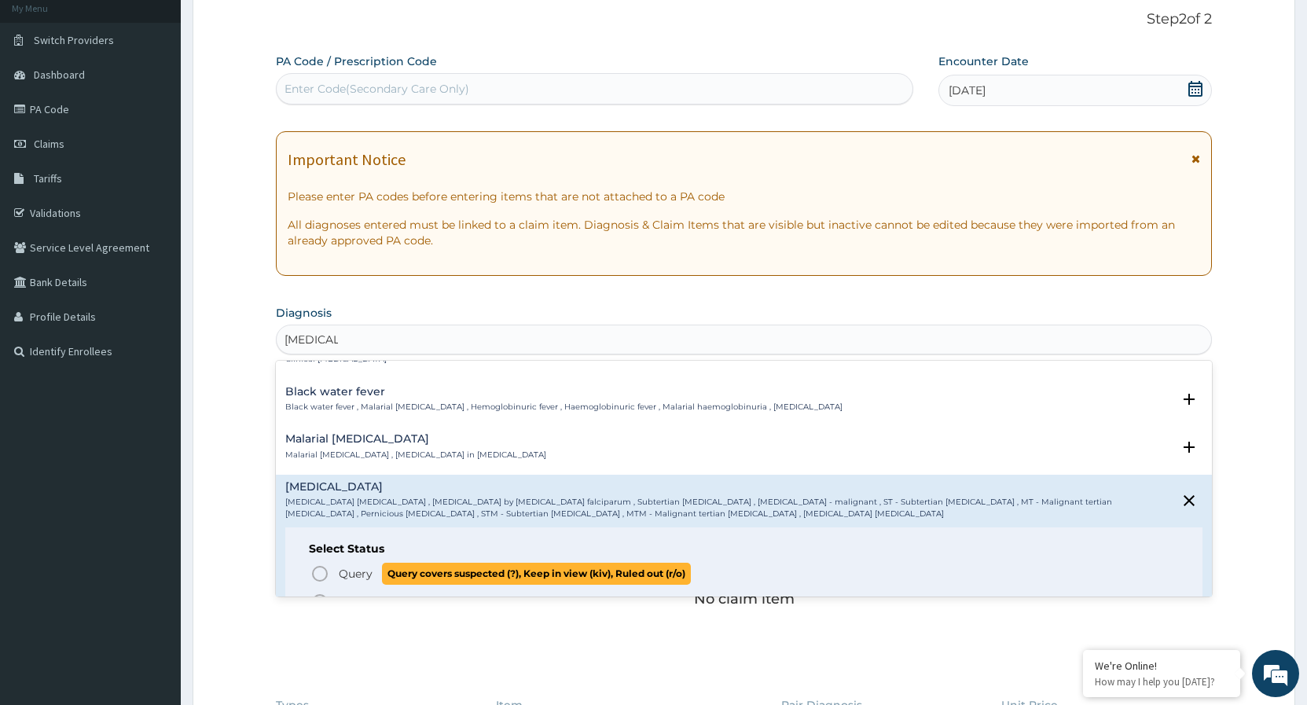
click at [322, 577] on icon "status option query" at bounding box center [320, 573] width 19 height 19
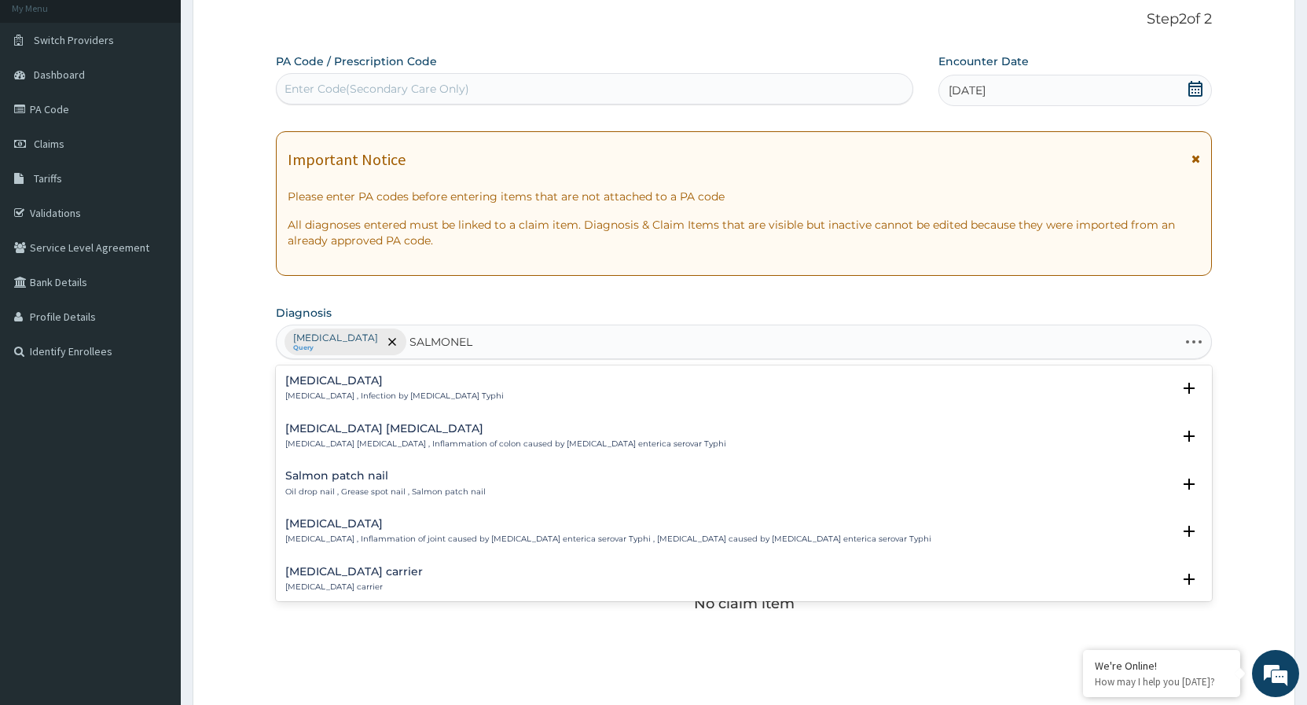
type input "SALMONELL"
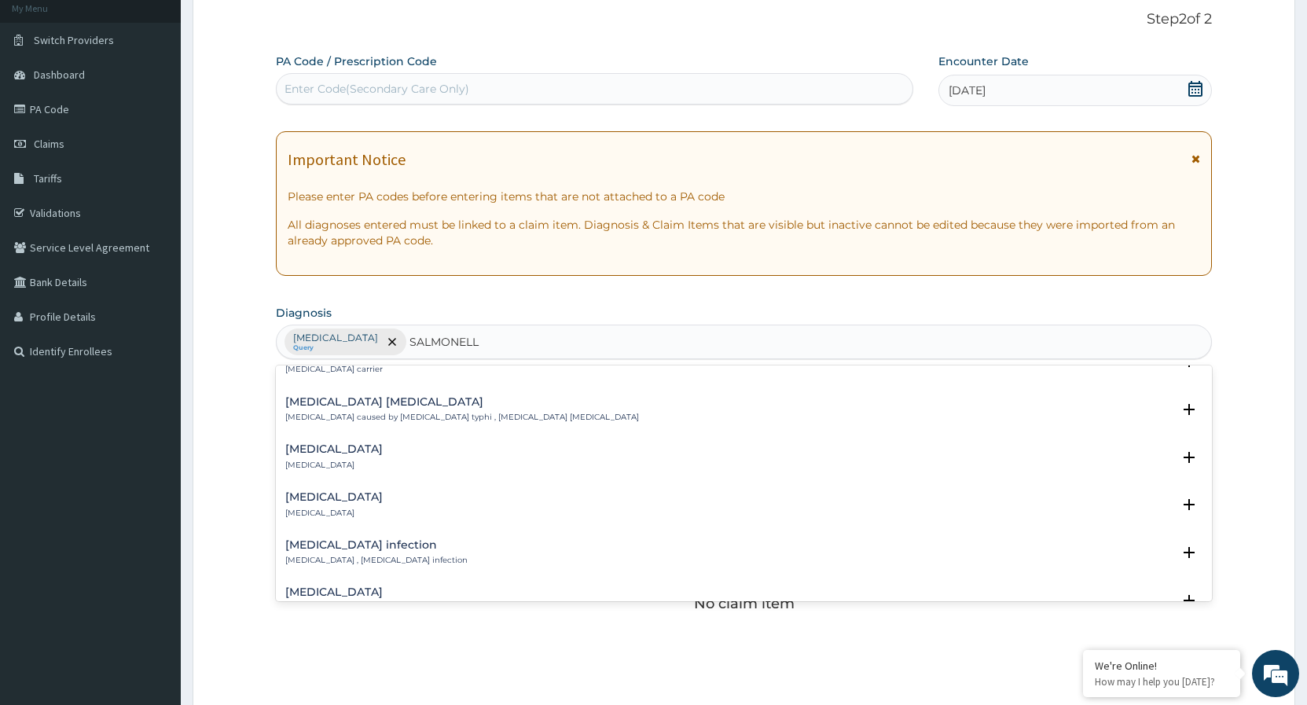
scroll to position [255, 0]
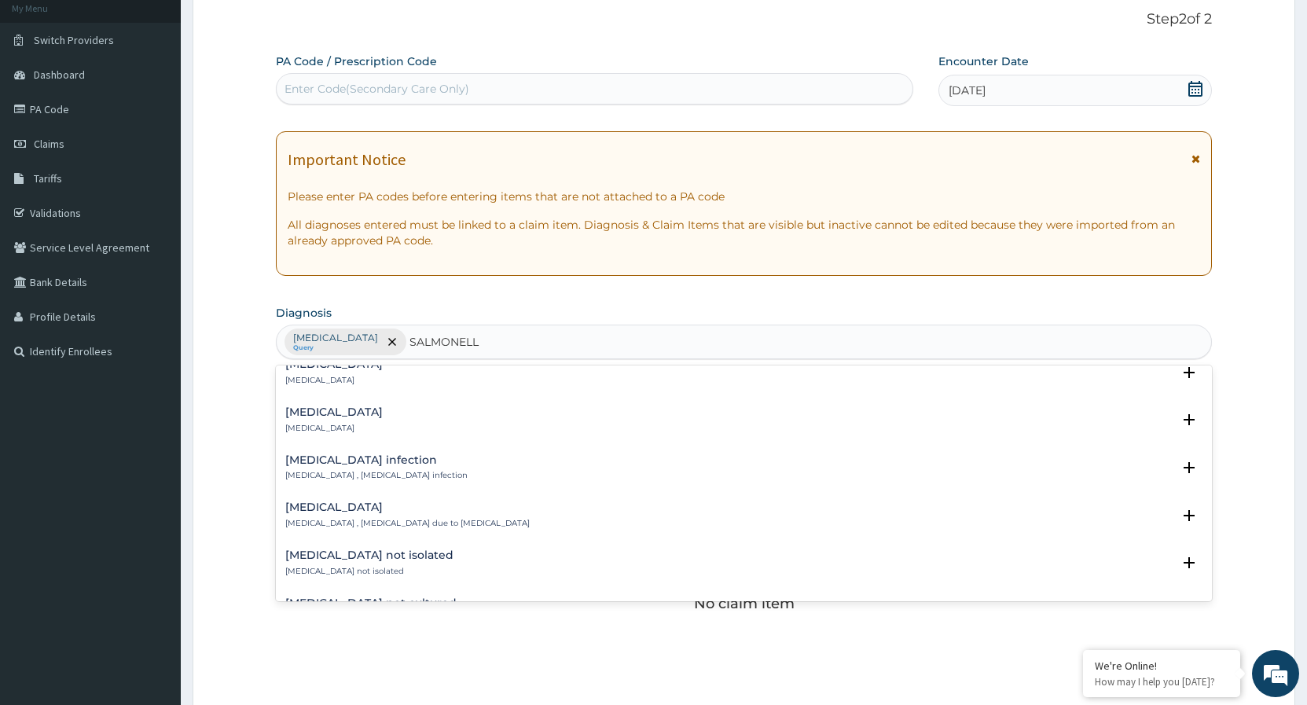
click at [381, 464] on h4 "Salmonella infection" at bounding box center [376, 460] width 182 height 12
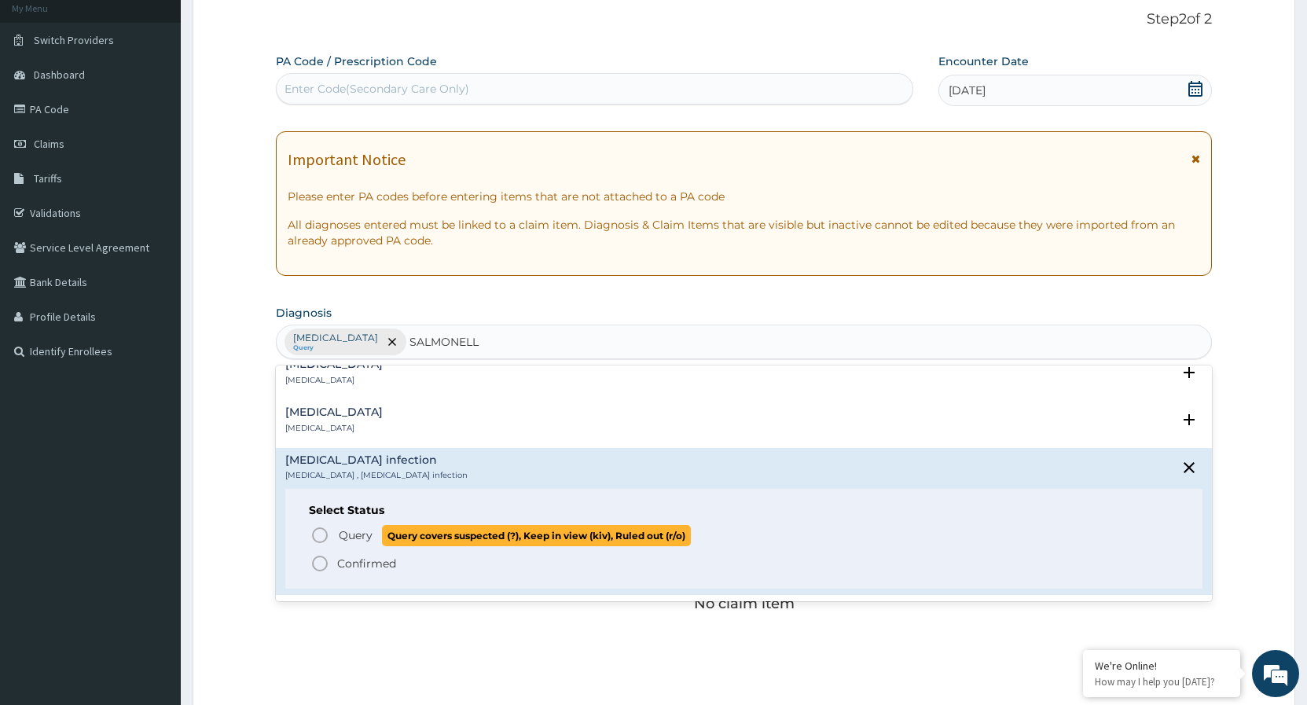
click at [318, 538] on icon "status option query" at bounding box center [320, 535] width 19 height 19
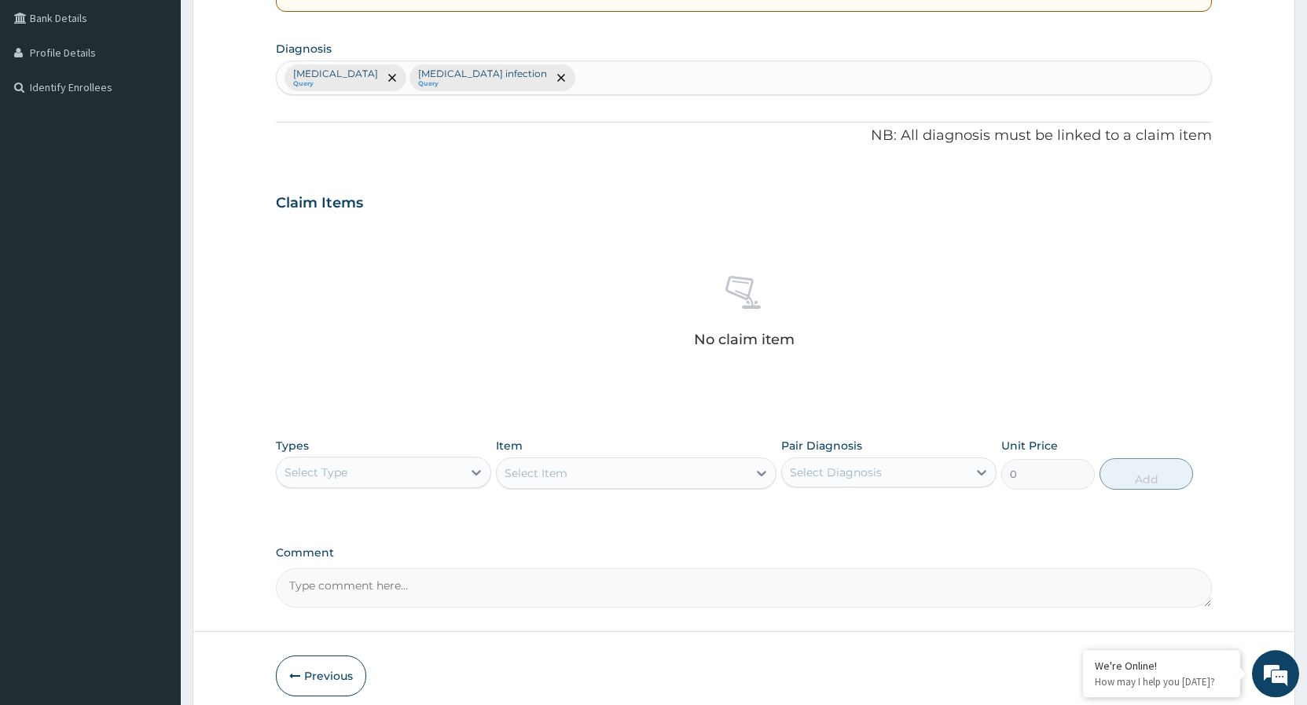
scroll to position [428, 0]
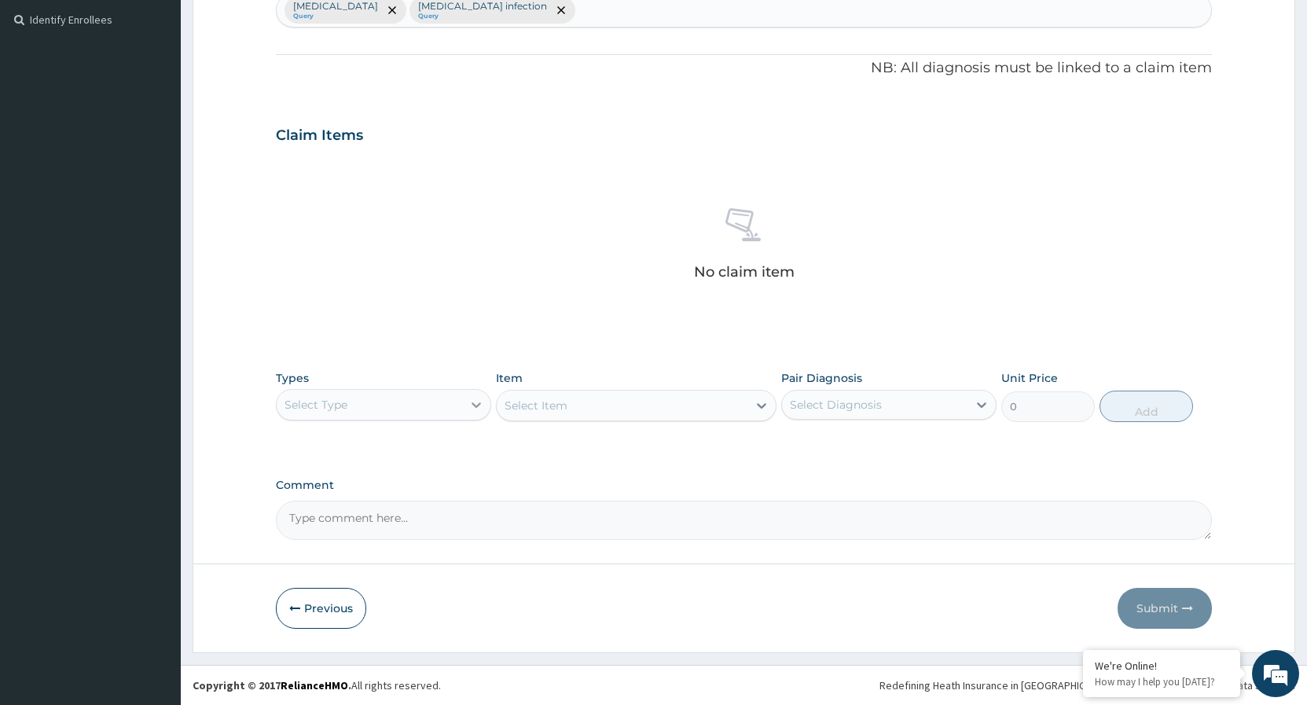
click at [472, 409] on icon at bounding box center [477, 405] width 16 height 16
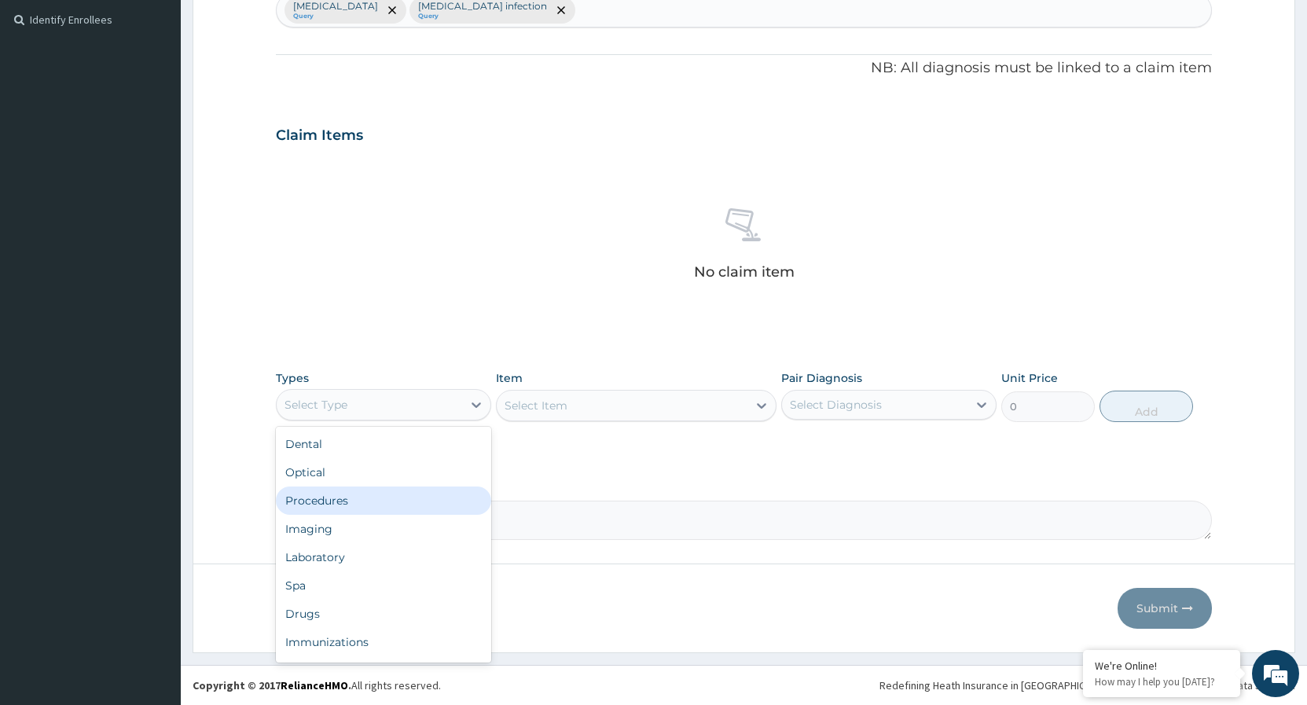
click at [356, 505] on div "Procedures" at bounding box center [383, 501] width 215 height 28
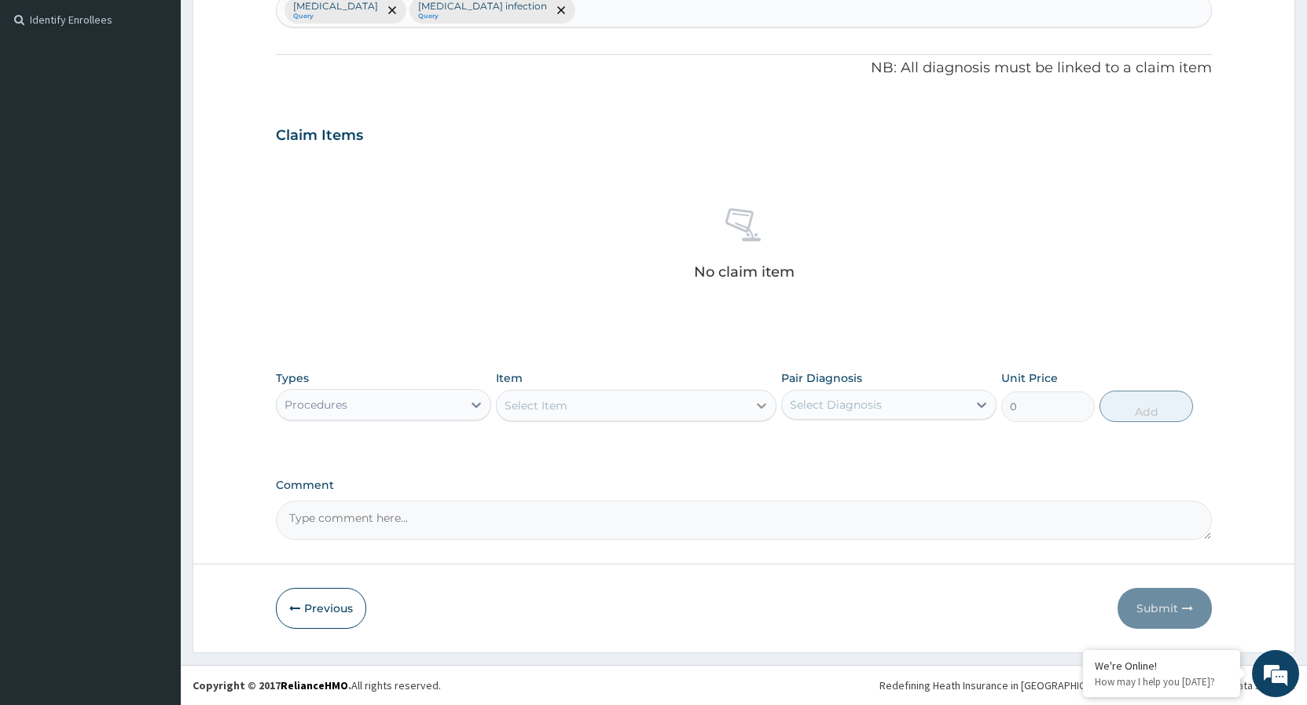
click at [749, 406] on div at bounding box center [762, 405] width 28 height 28
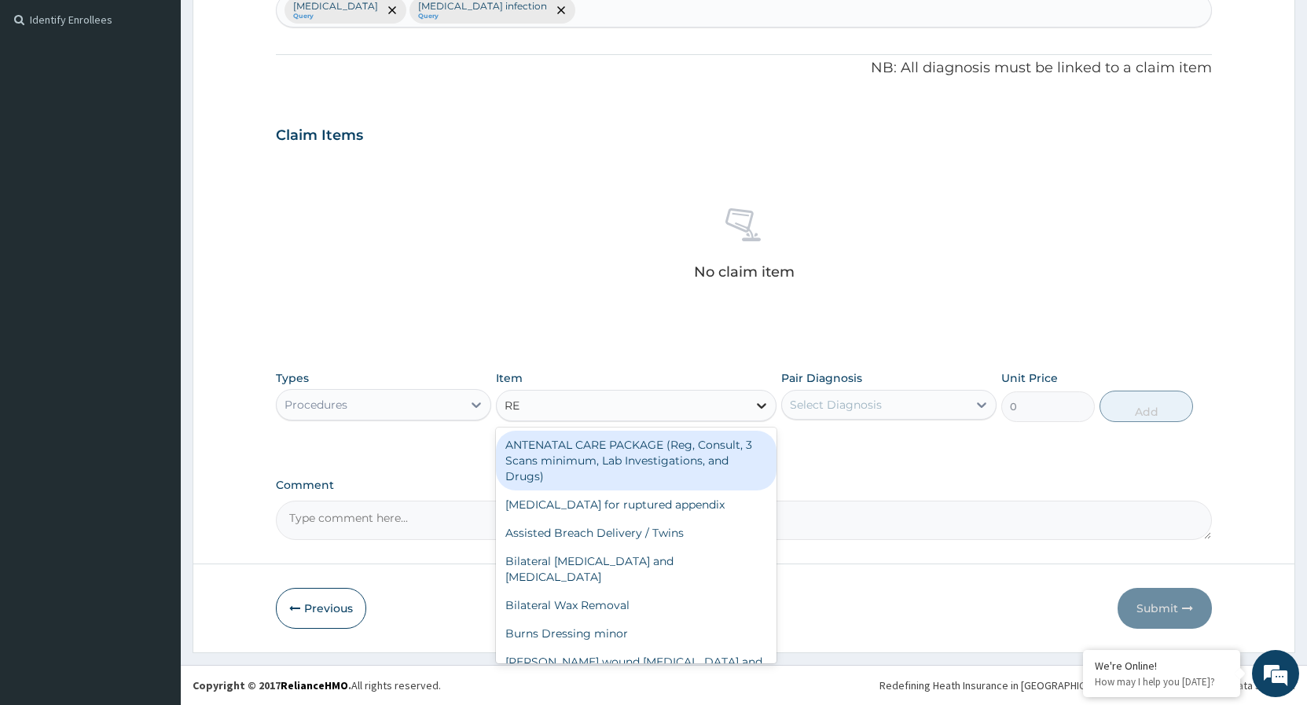
type input "REG"
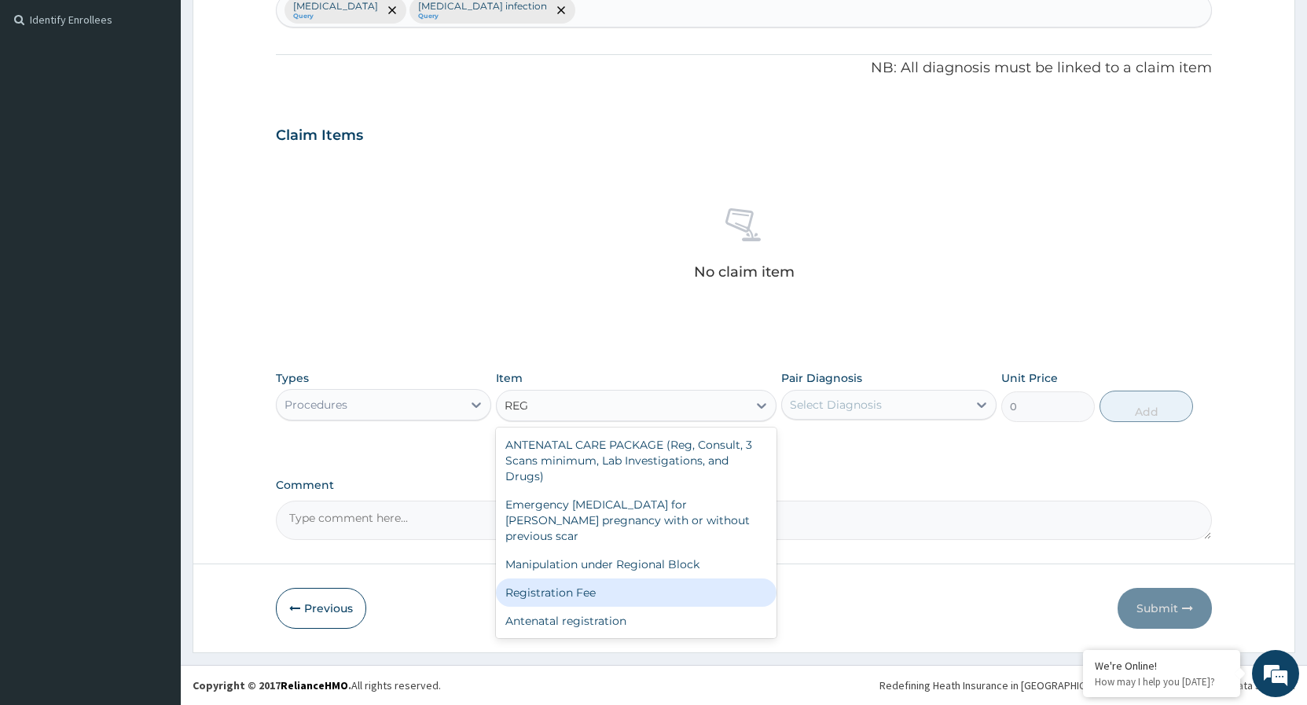
click at [605, 579] on div "Registration Fee" at bounding box center [636, 593] width 281 height 28
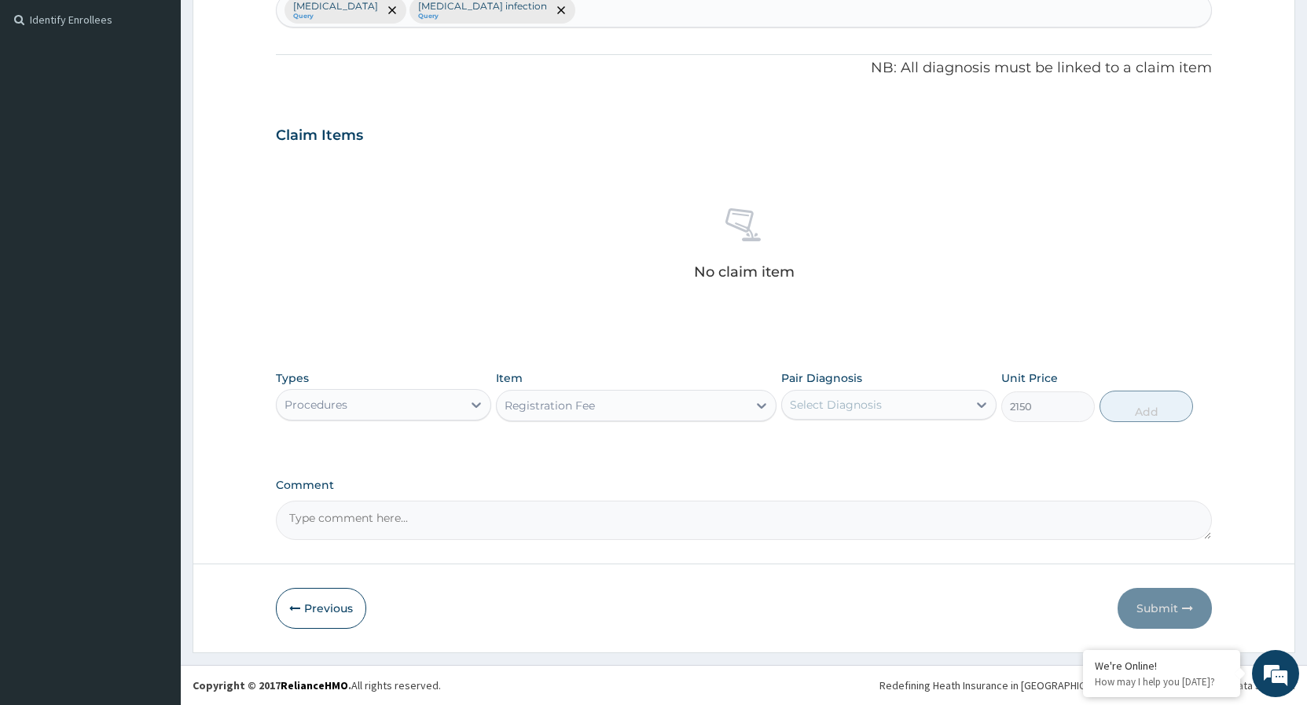
type input "2150"
click at [975, 399] on icon at bounding box center [982, 405] width 16 height 16
click at [796, 442] on input "checkbox" at bounding box center [796, 444] width 10 height 10
checkbox input "true"
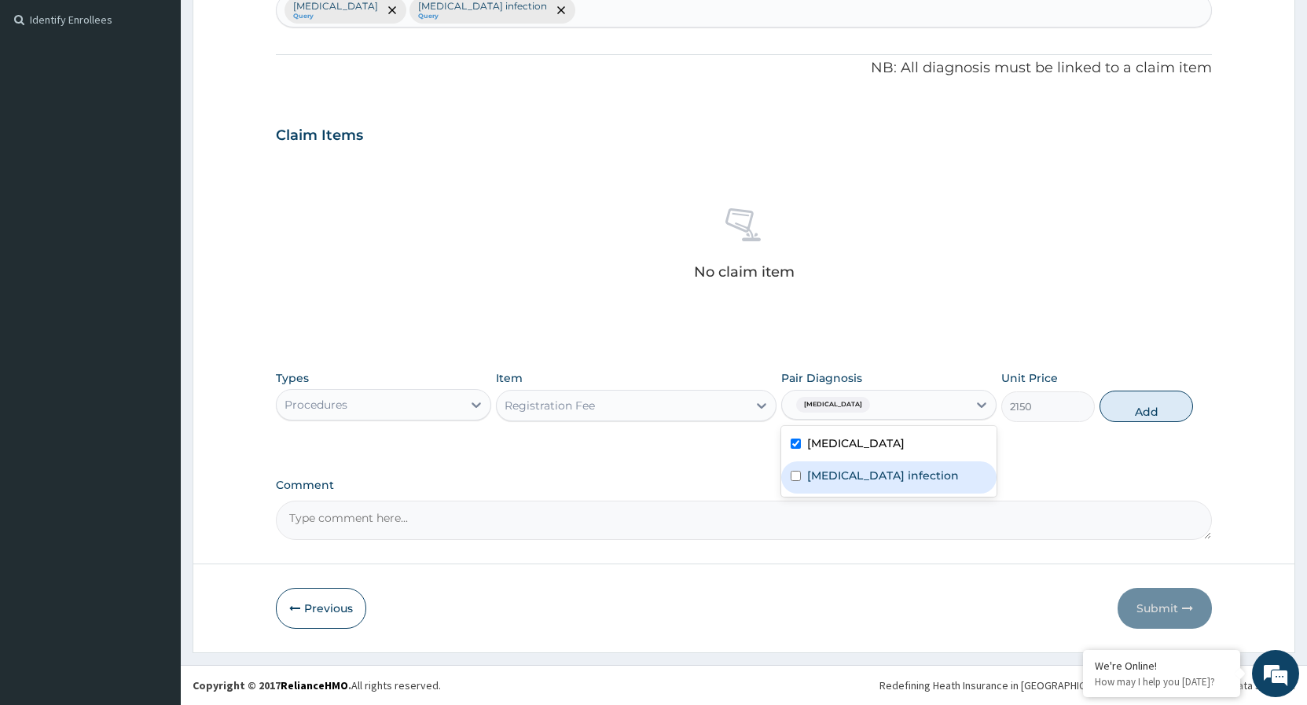
click at [798, 475] on input "checkbox" at bounding box center [796, 476] width 10 height 10
checkbox input "true"
click at [1134, 409] on button "Add" at bounding box center [1147, 406] width 94 height 31
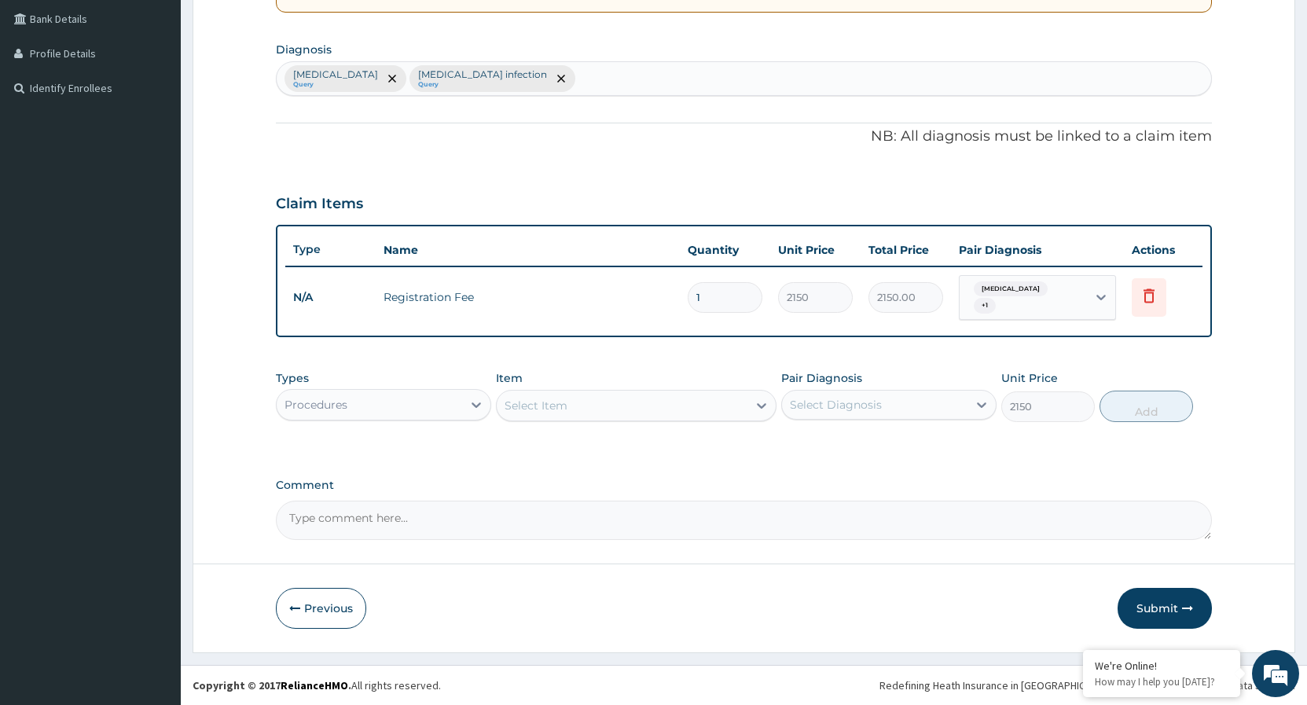
type input "0"
click at [758, 409] on icon at bounding box center [762, 406] width 16 height 16
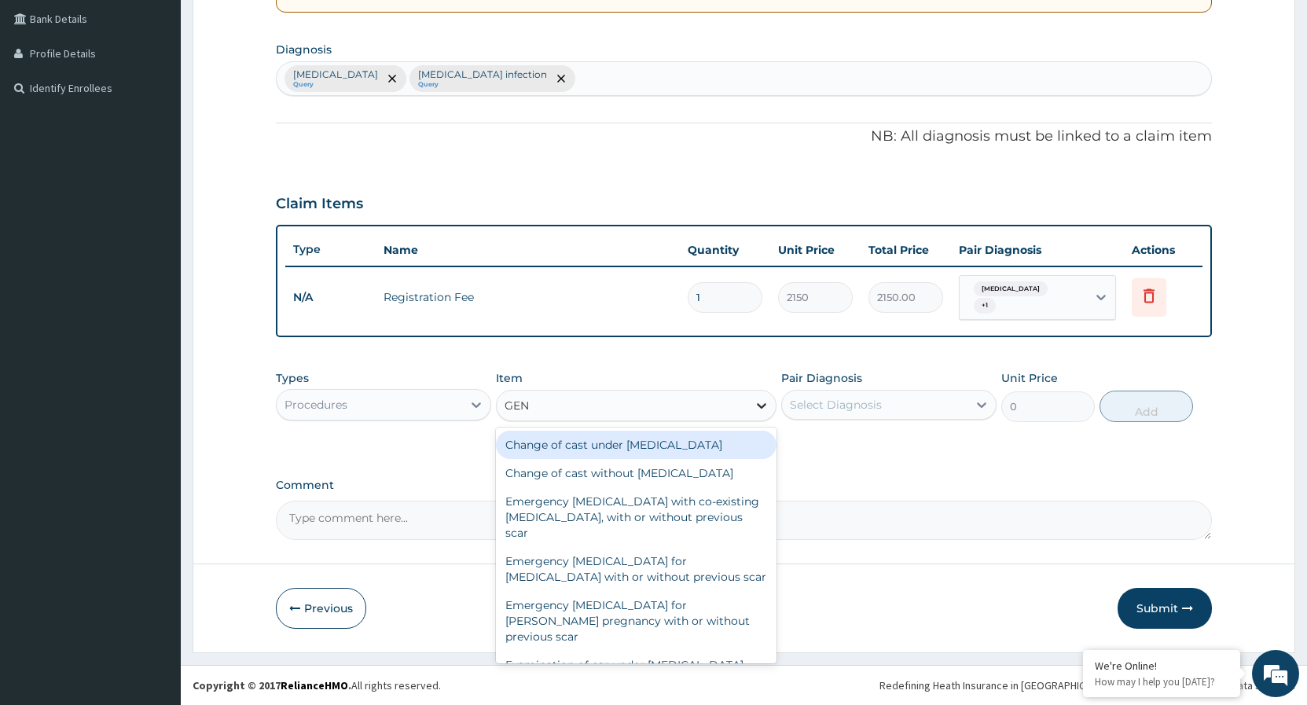
type input "GENE"
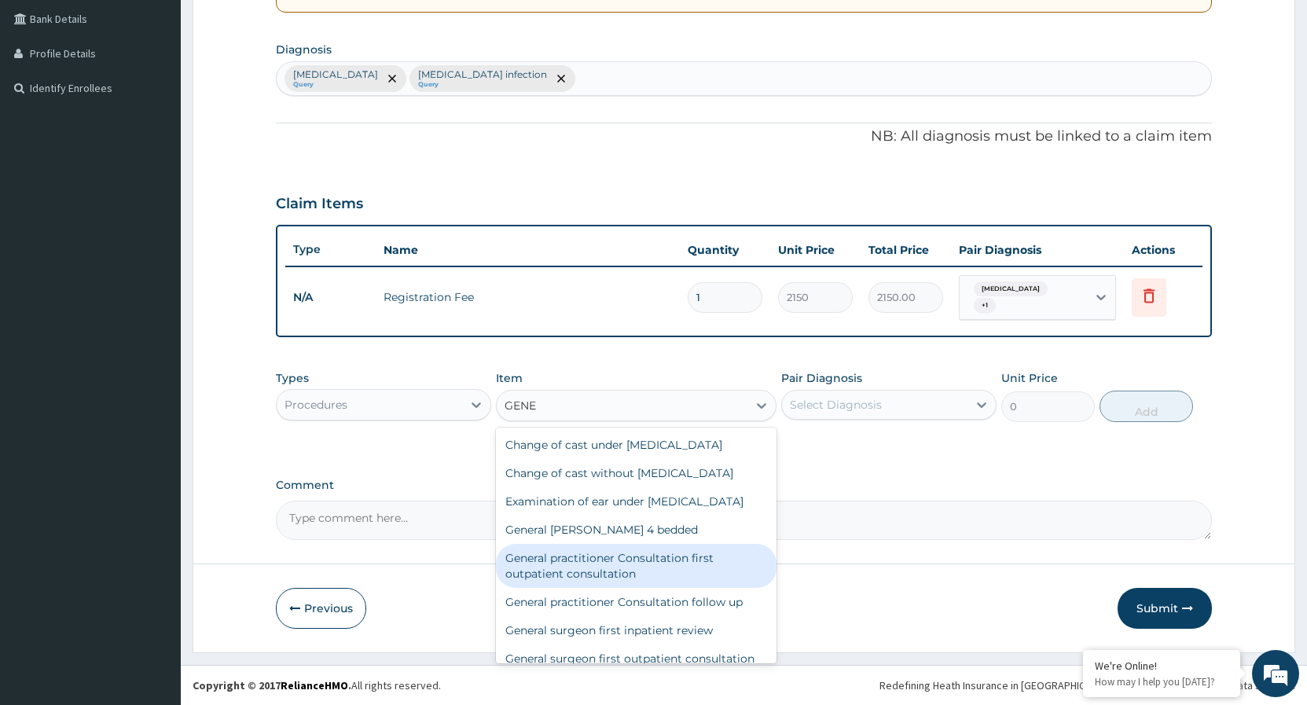
drag, startPoint x: 608, startPoint y: 588, endPoint x: 685, endPoint y: 500, distance: 116.5
click at [608, 586] on div "General practitioner Consultation first outpatient consultation" at bounding box center [636, 566] width 281 height 44
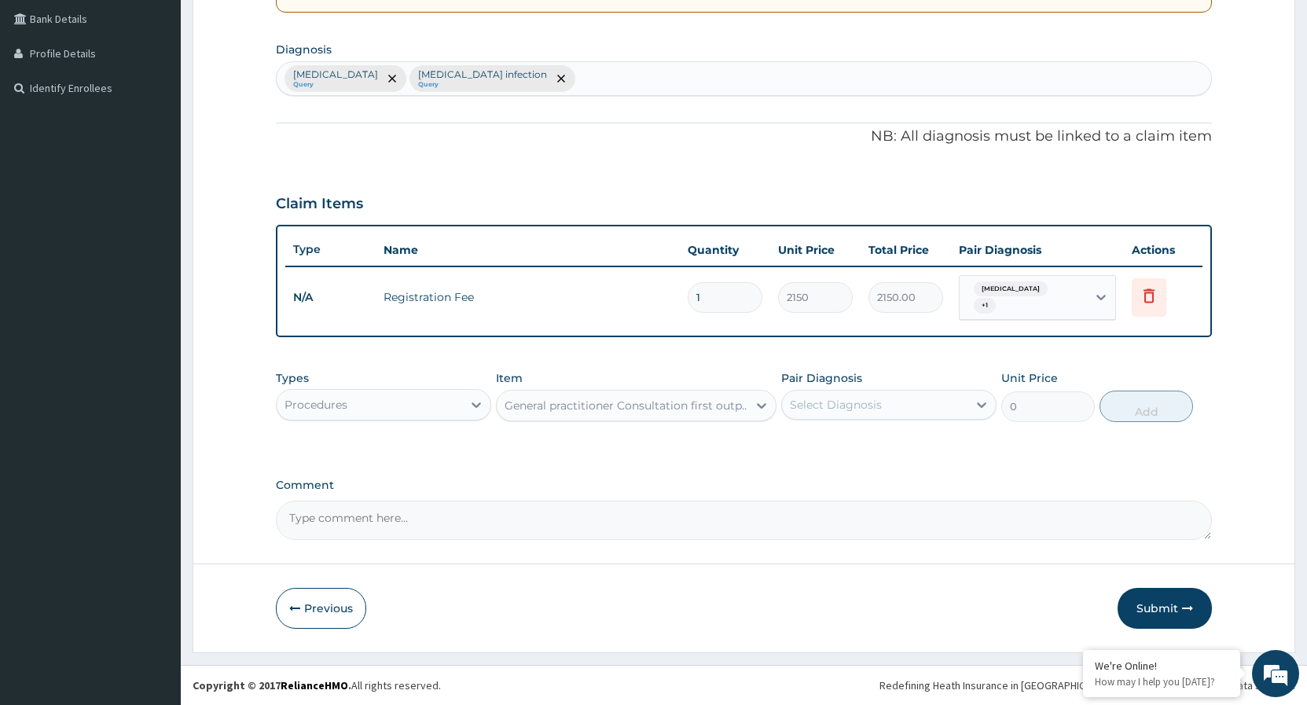
type input "3547.5"
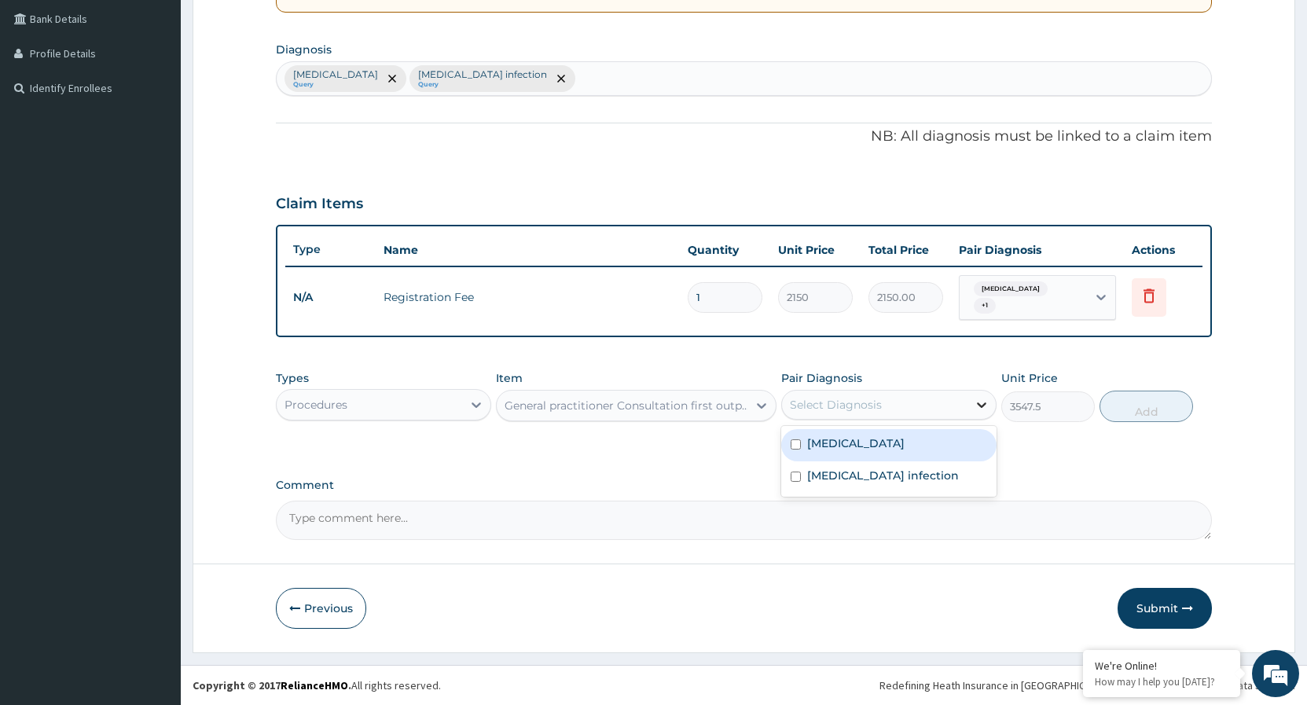
click at [980, 405] on icon at bounding box center [981, 405] width 9 height 6
click at [797, 443] on input "checkbox" at bounding box center [796, 444] width 10 height 10
checkbox input "true"
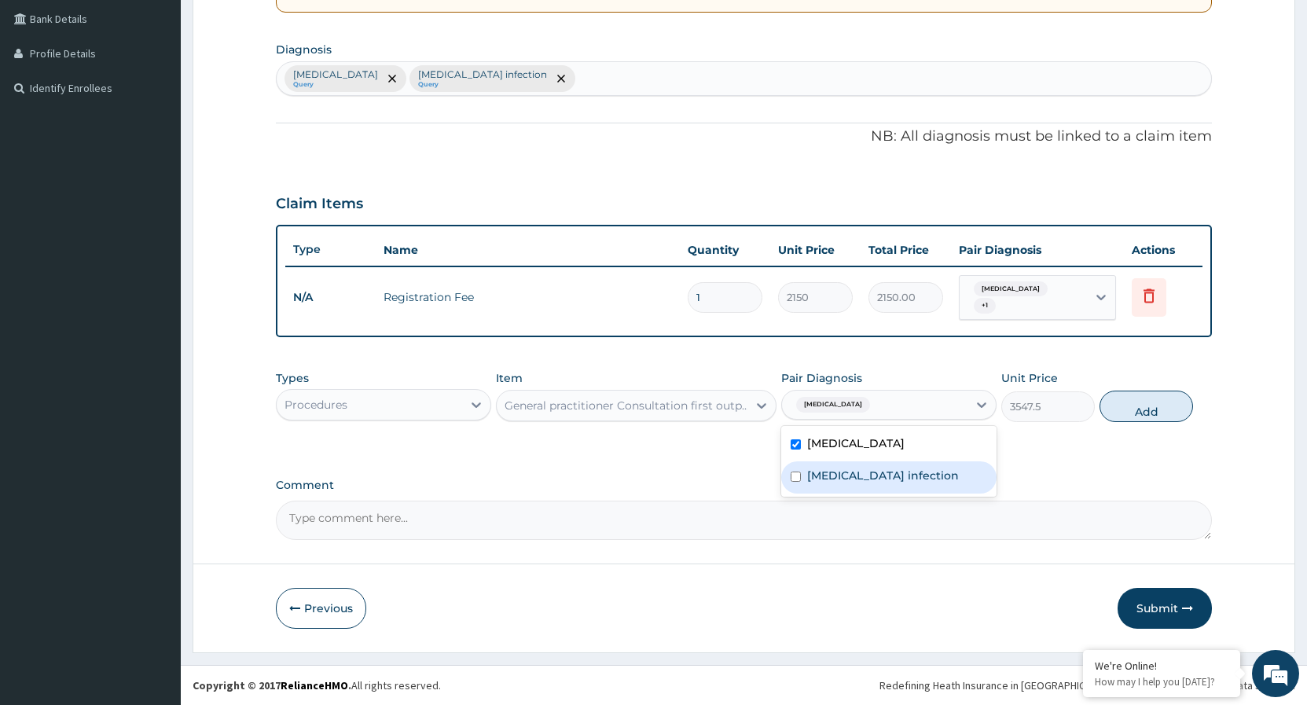
click at [796, 473] on input "checkbox" at bounding box center [796, 477] width 10 height 10
checkbox input "true"
click at [1153, 416] on button "Add" at bounding box center [1147, 406] width 94 height 31
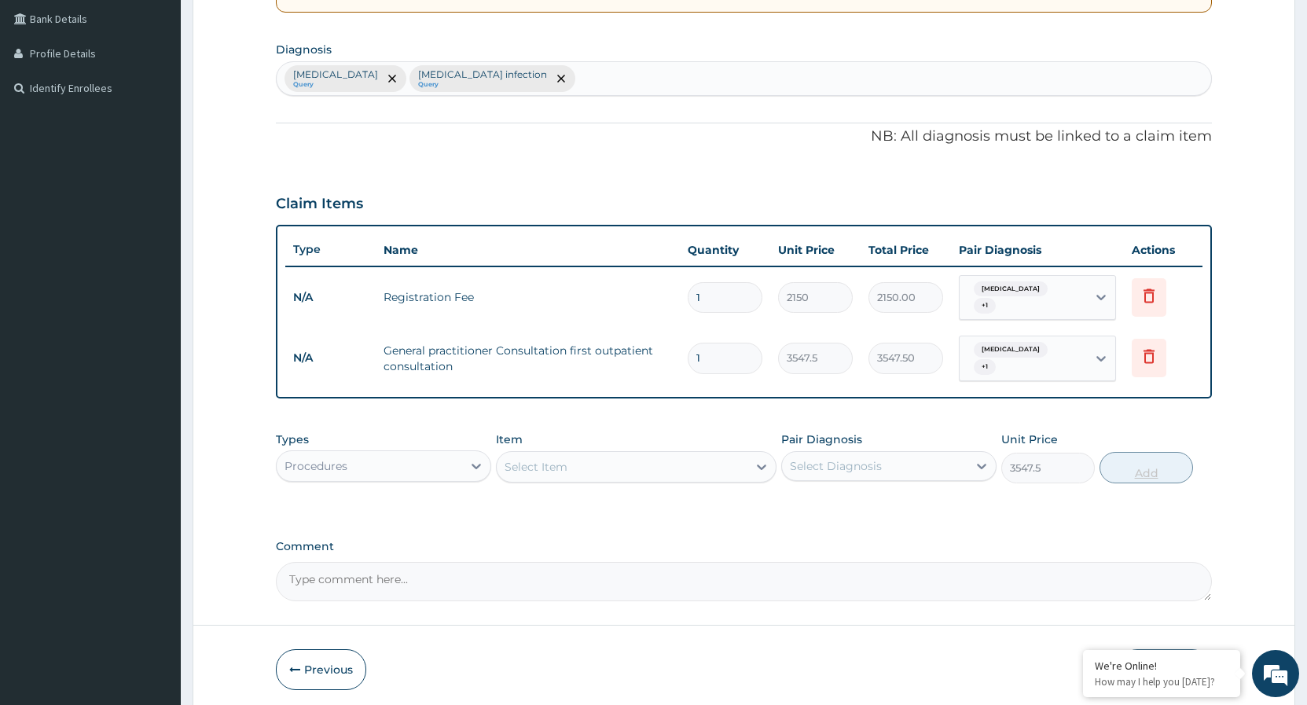
type input "0"
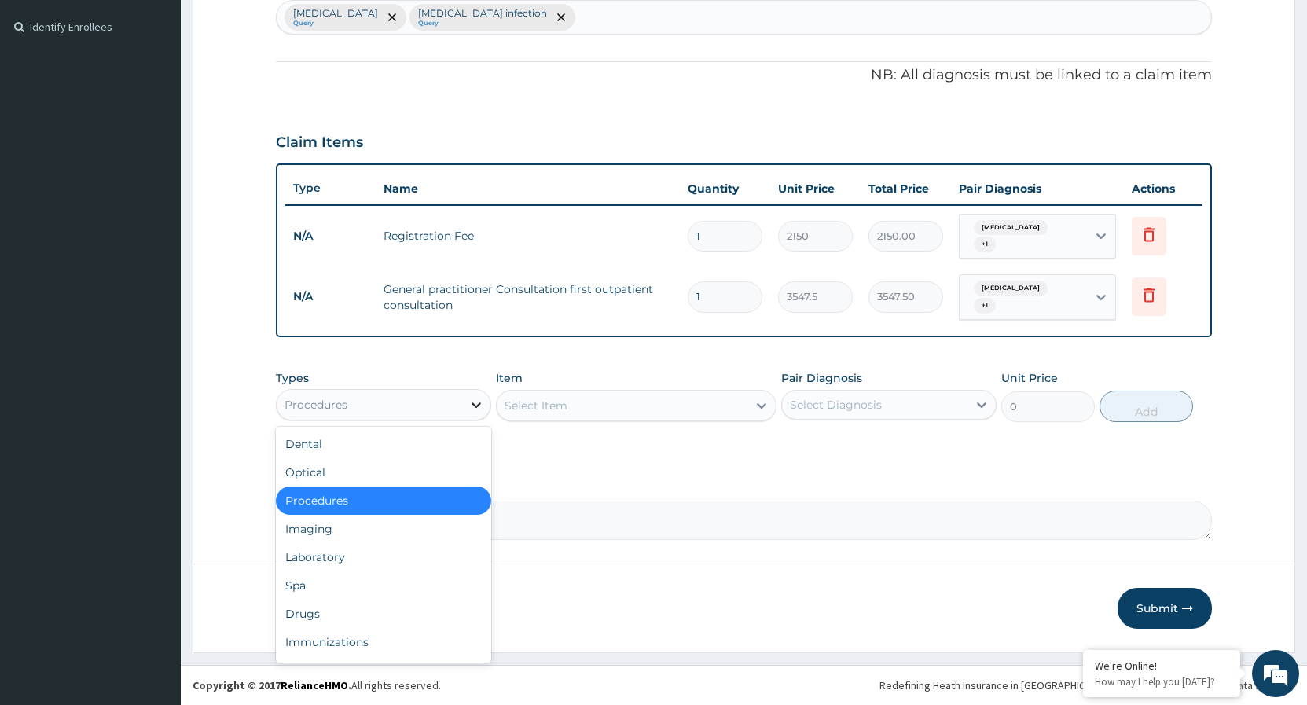
click at [480, 405] on icon at bounding box center [477, 405] width 16 height 16
click at [329, 558] on div "Laboratory" at bounding box center [383, 557] width 215 height 28
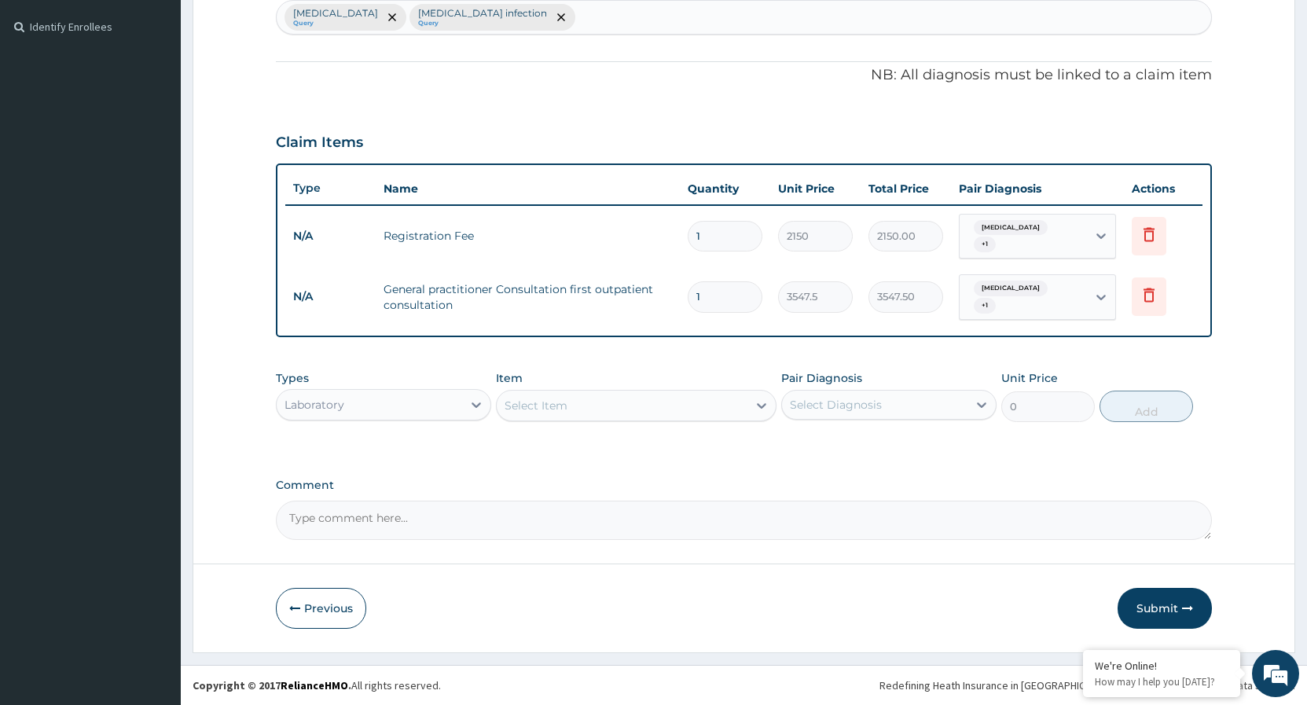
click at [754, 405] on div at bounding box center [762, 405] width 28 height 28
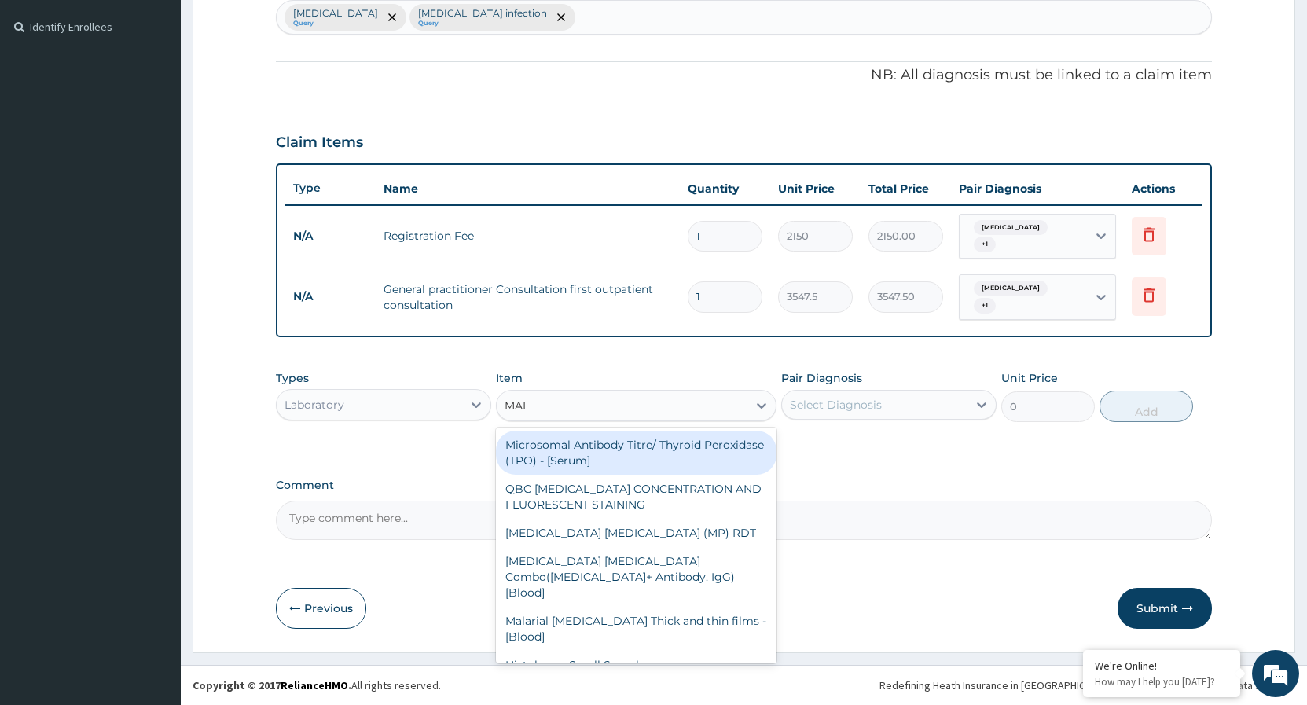
type input "MALA"
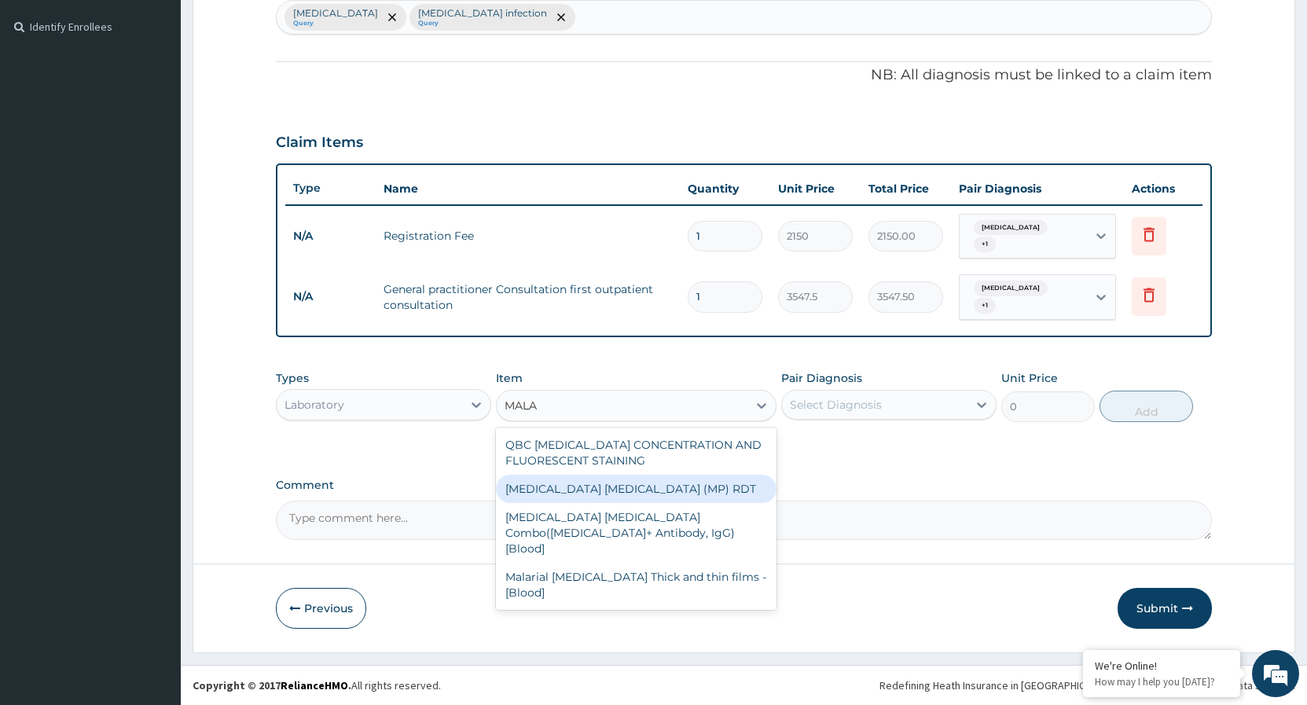
click at [645, 495] on div "MALARIA PARASITE (MP) RDT" at bounding box center [636, 489] width 281 height 28
type input "1612.5"
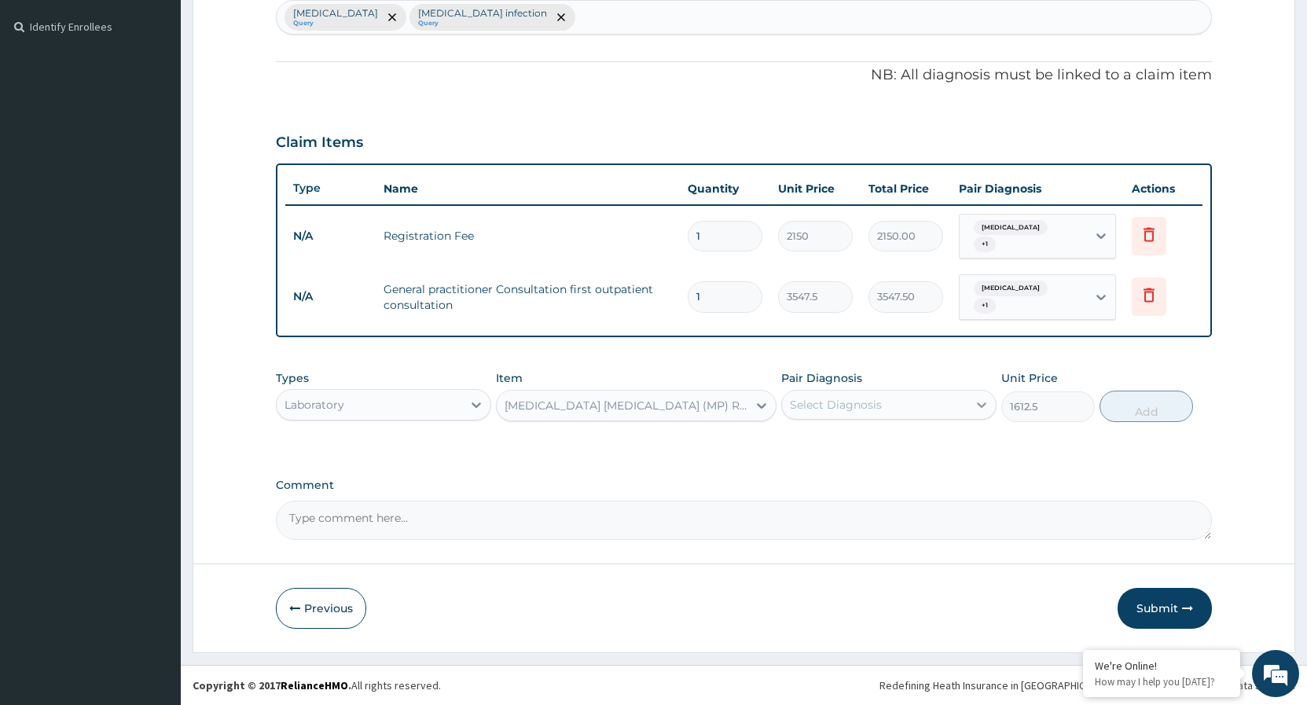
click at [984, 410] on icon at bounding box center [982, 405] width 16 height 16
click at [792, 446] on input "checkbox" at bounding box center [796, 444] width 10 height 10
checkbox input "true"
click at [1169, 417] on button "Add" at bounding box center [1147, 406] width 94 height 31
type input "0"
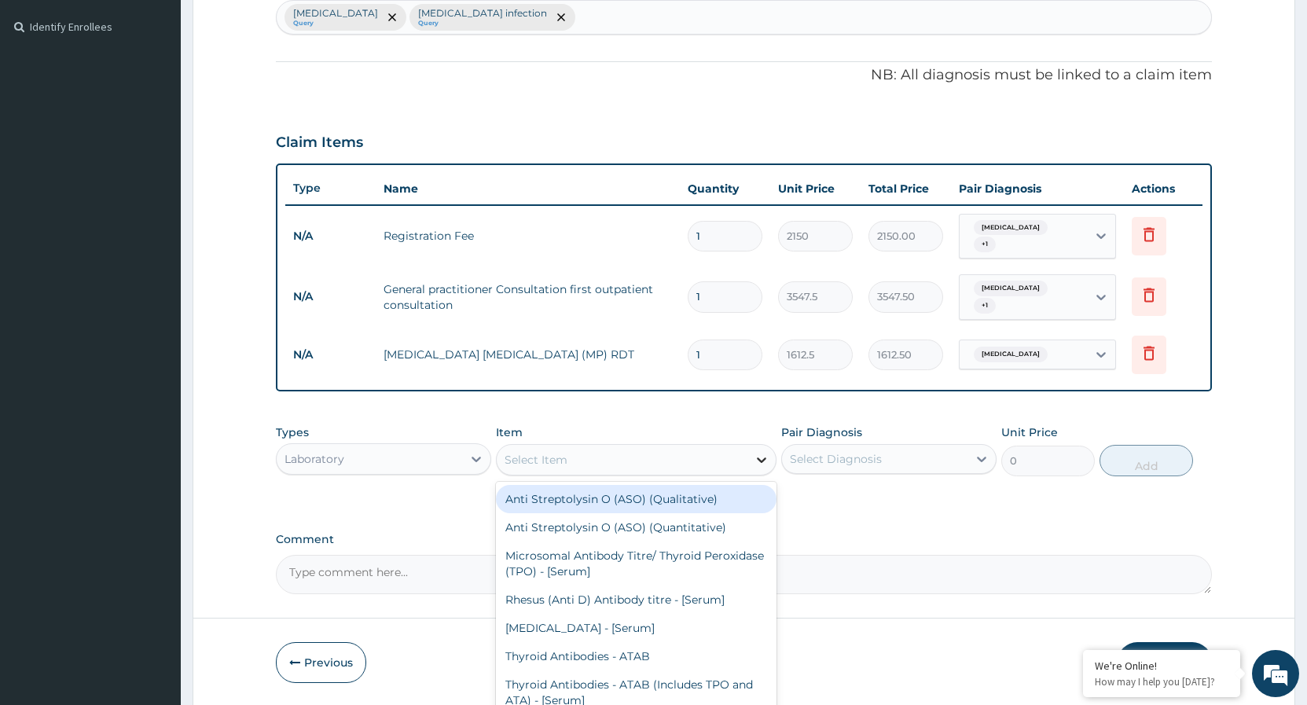
click at [763, 460] on icon at bounding box center [761, 461] width 9 height 6
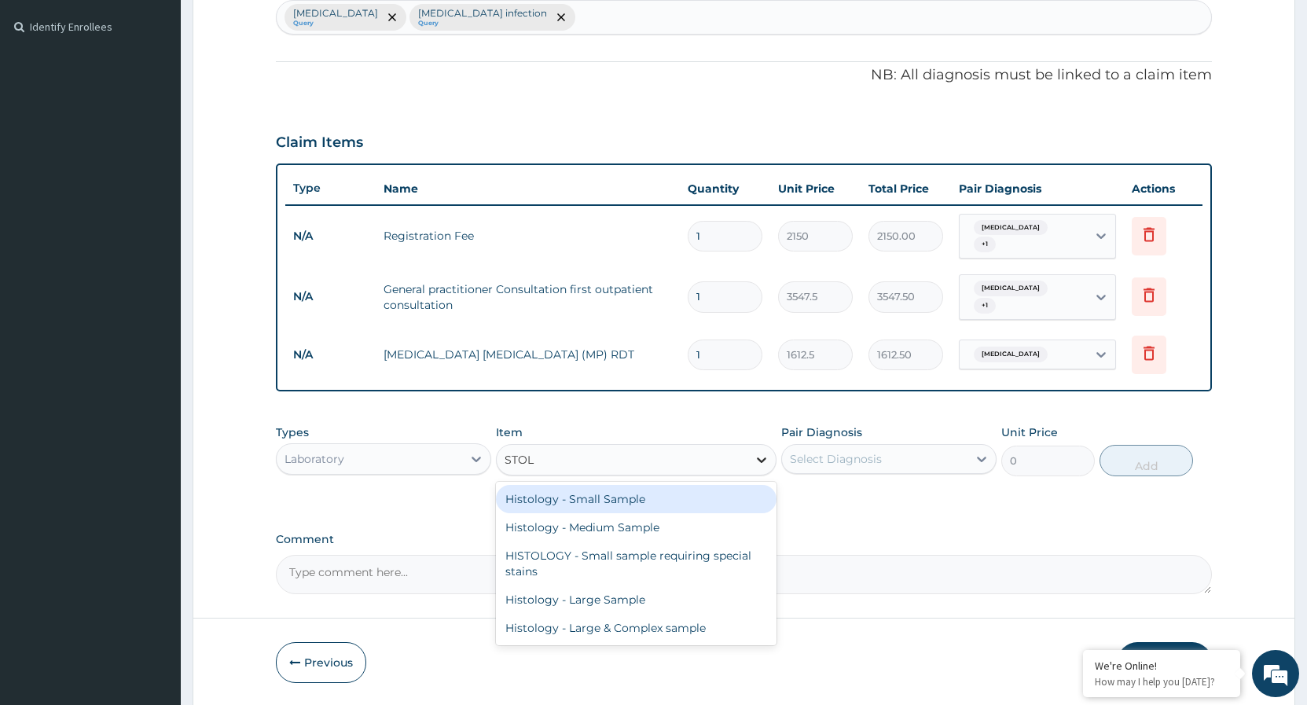
type input "STO"
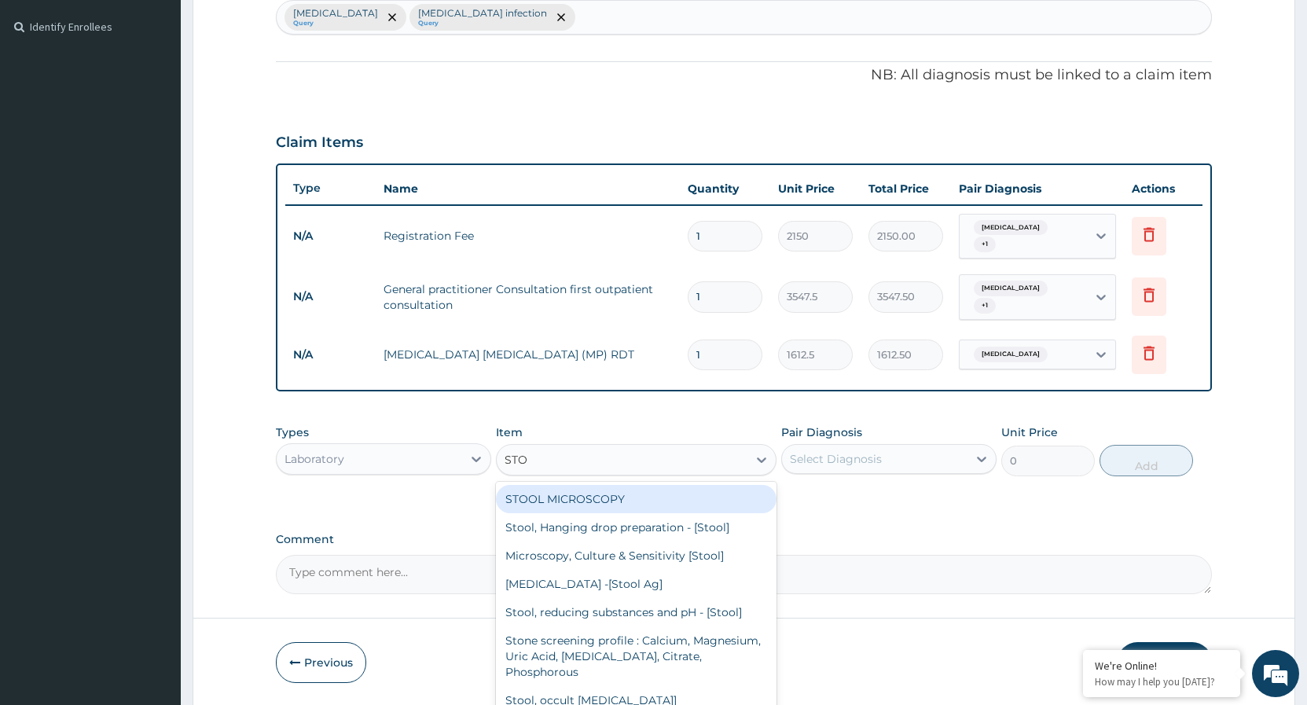
click at [667, 494] on div "STOOL MICROSCOPY" at bounding box center [636, 499] width 281 height 28
type input "4085"
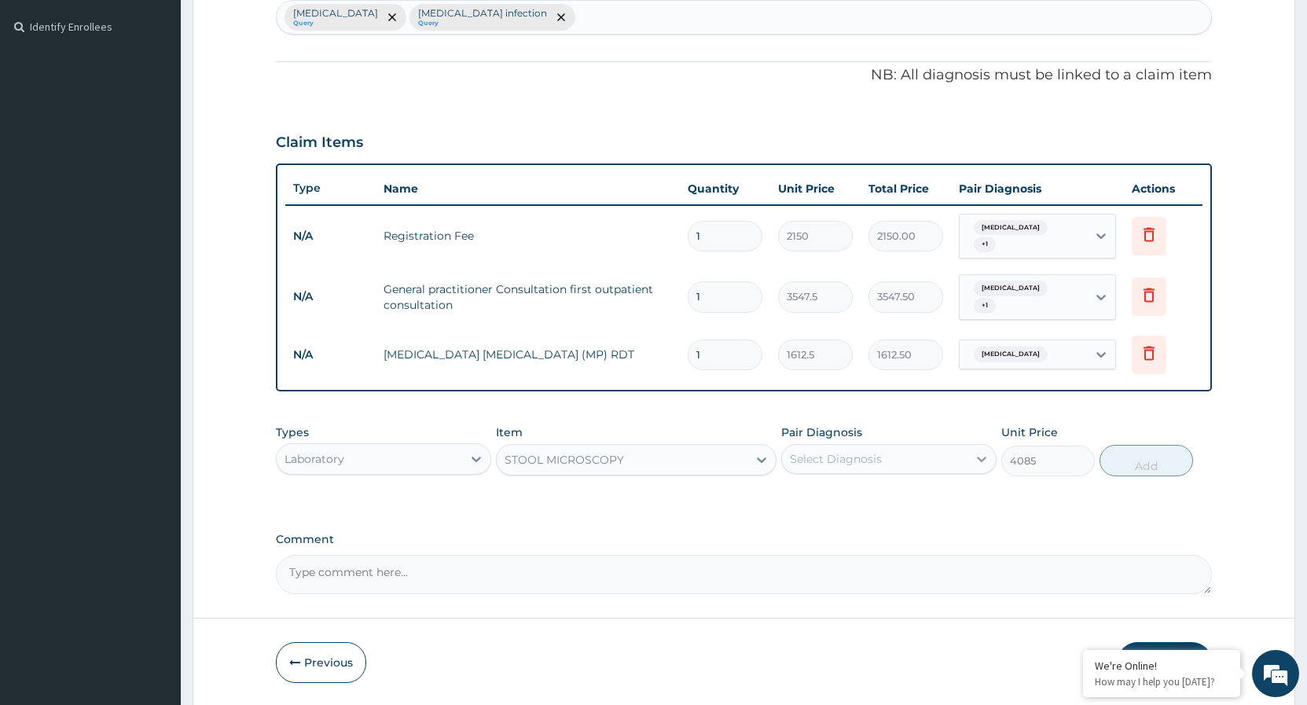
click at [985, 462] on icon at bounding box center [982, 459] width 16 height 16
click at [800, 534] on input "checkbox" at bounding box center [796, 530] width 10 height 10
checkbox input "true"
click at [1133, 464] on button "Add" at bounding box center [1147, 460] width 94 height 31
type input "0"
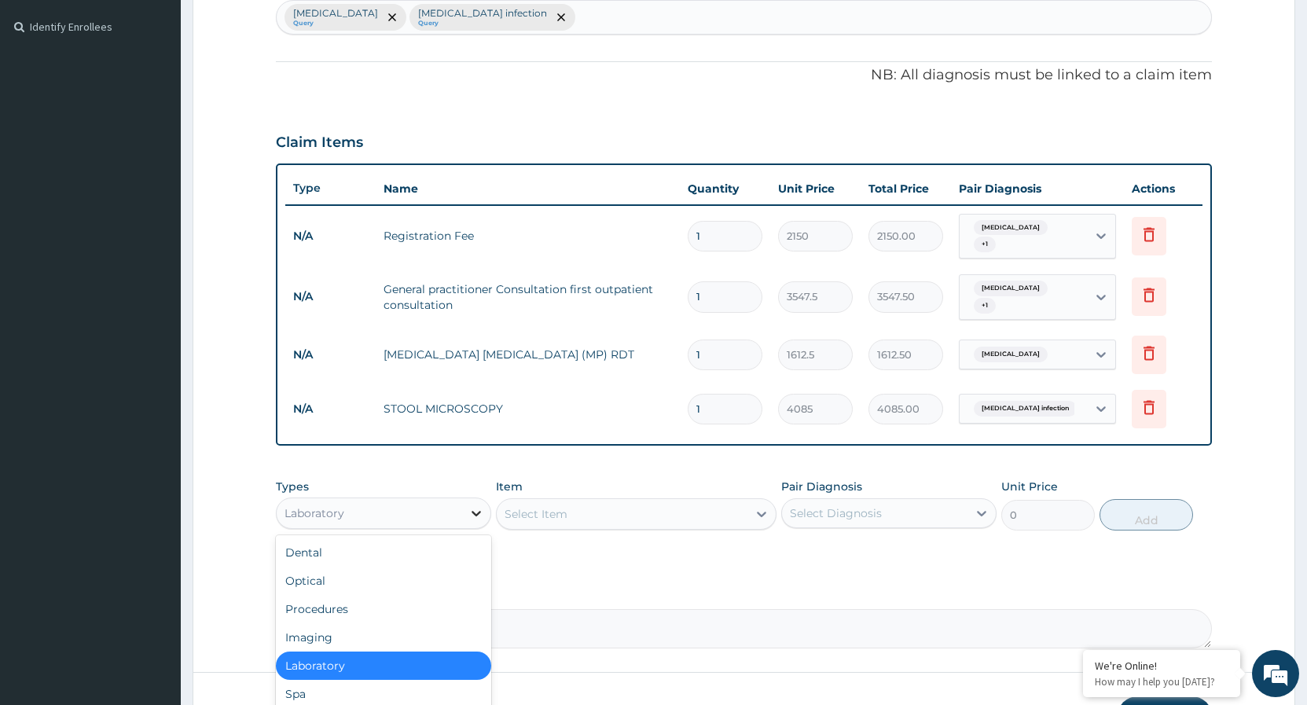
click at [476, 517] on icon at bounding box center [477, 513] width 16 height 16
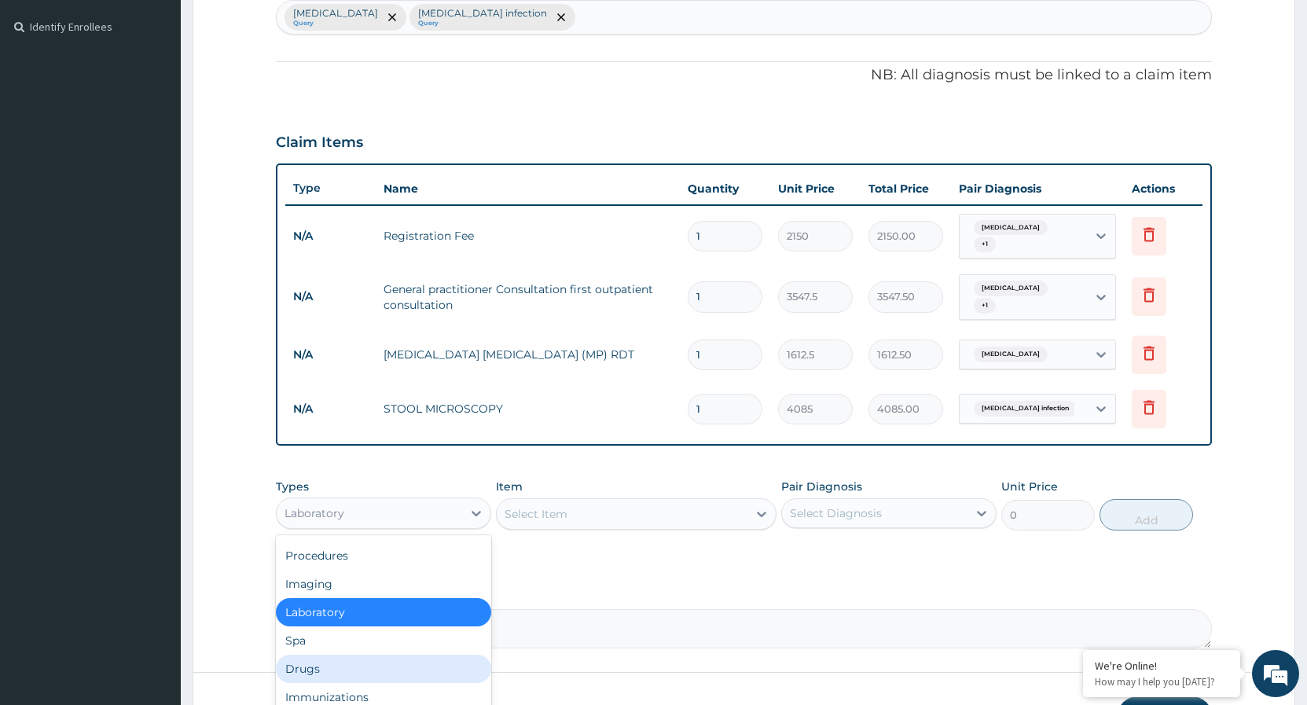
click at [330, 671] on div "Drugs" at bounding box center [383, 669] width 215 height 28
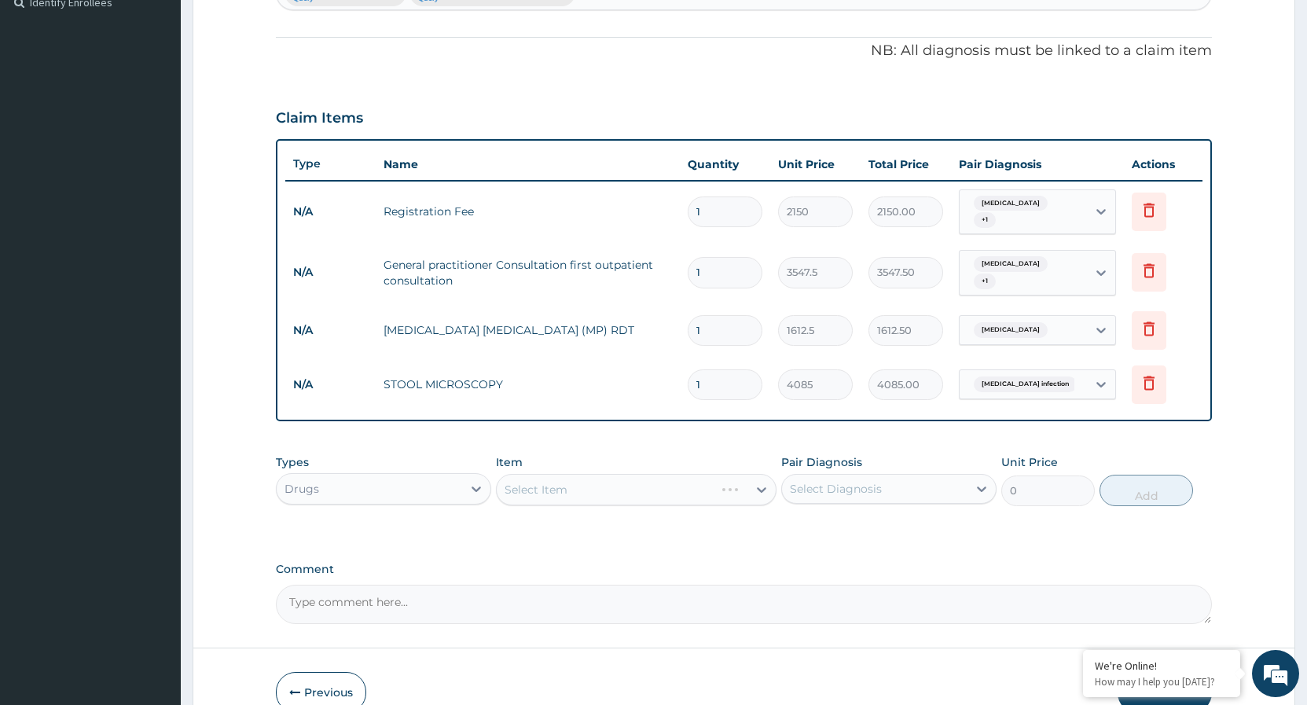
scroll to position [530, 0]
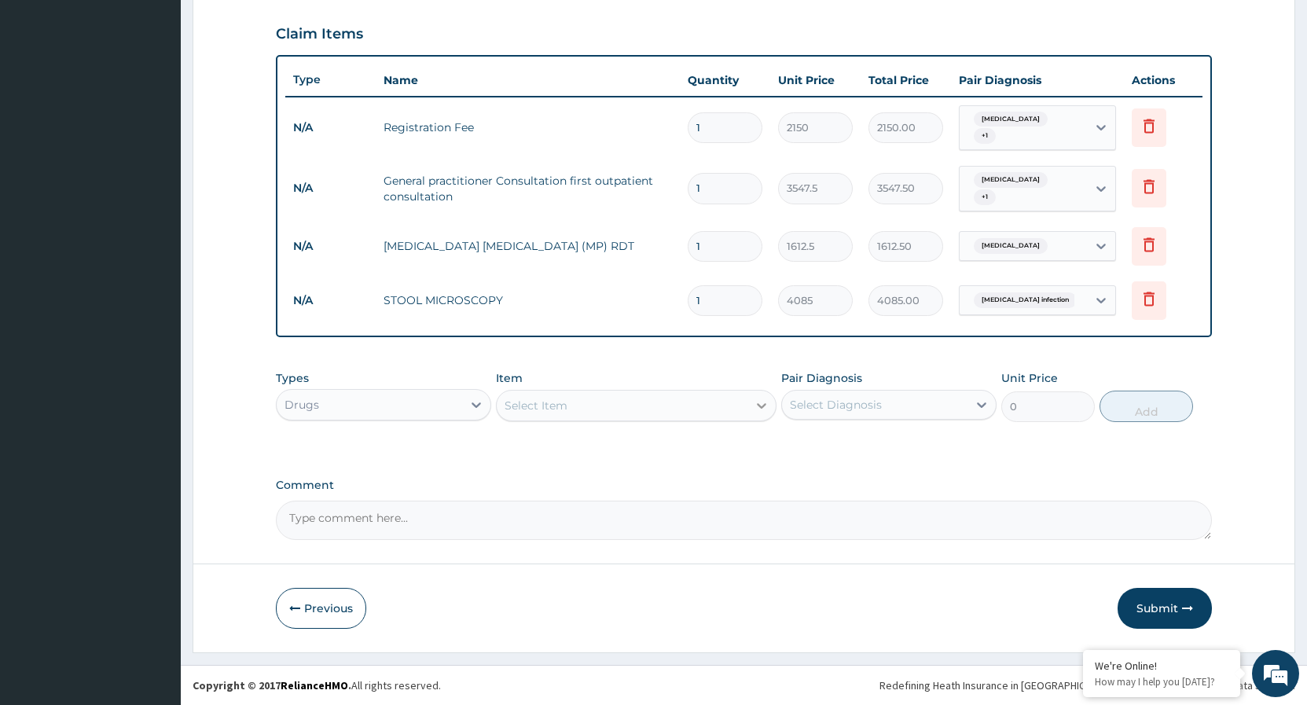
click at [755, 406] on icon at bounding box center [762, 406] width 16 height 16
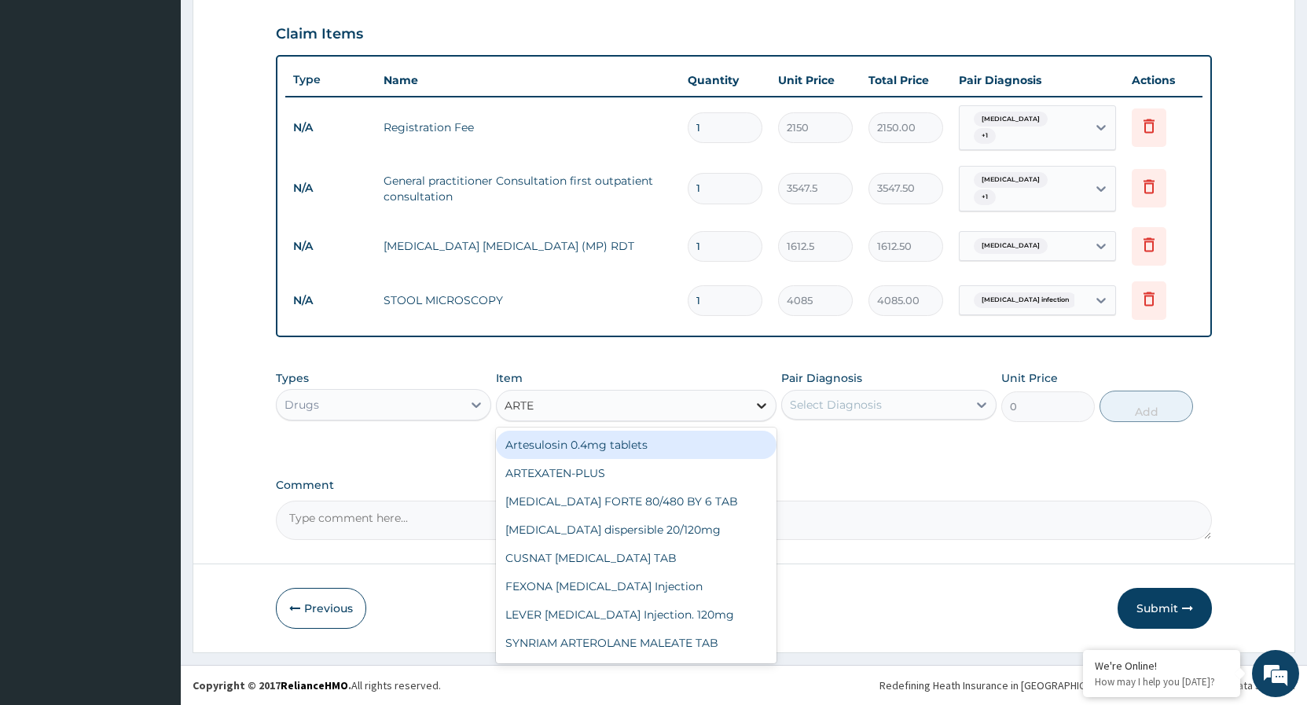
type input "ARTEM"
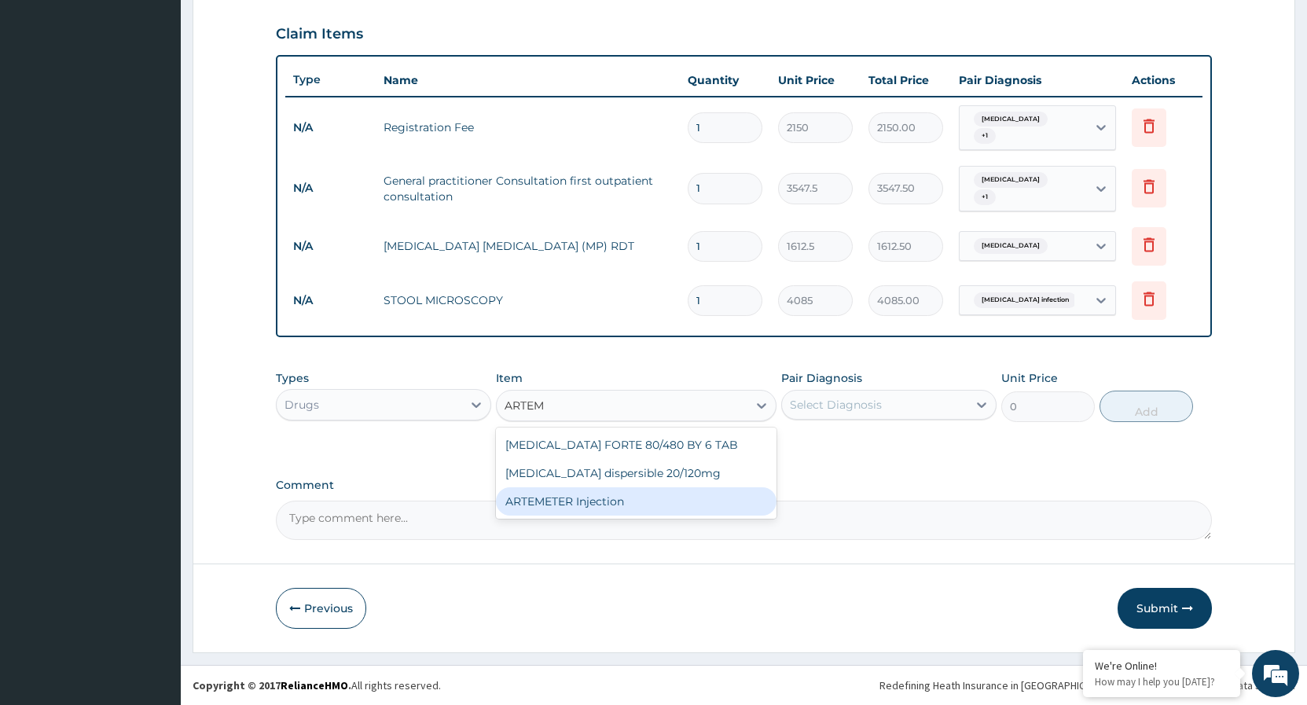
click at [594, 503] on div "ARTEMETER Injection" at bounding box center [636, 501] width 281 height 28
type input "946"
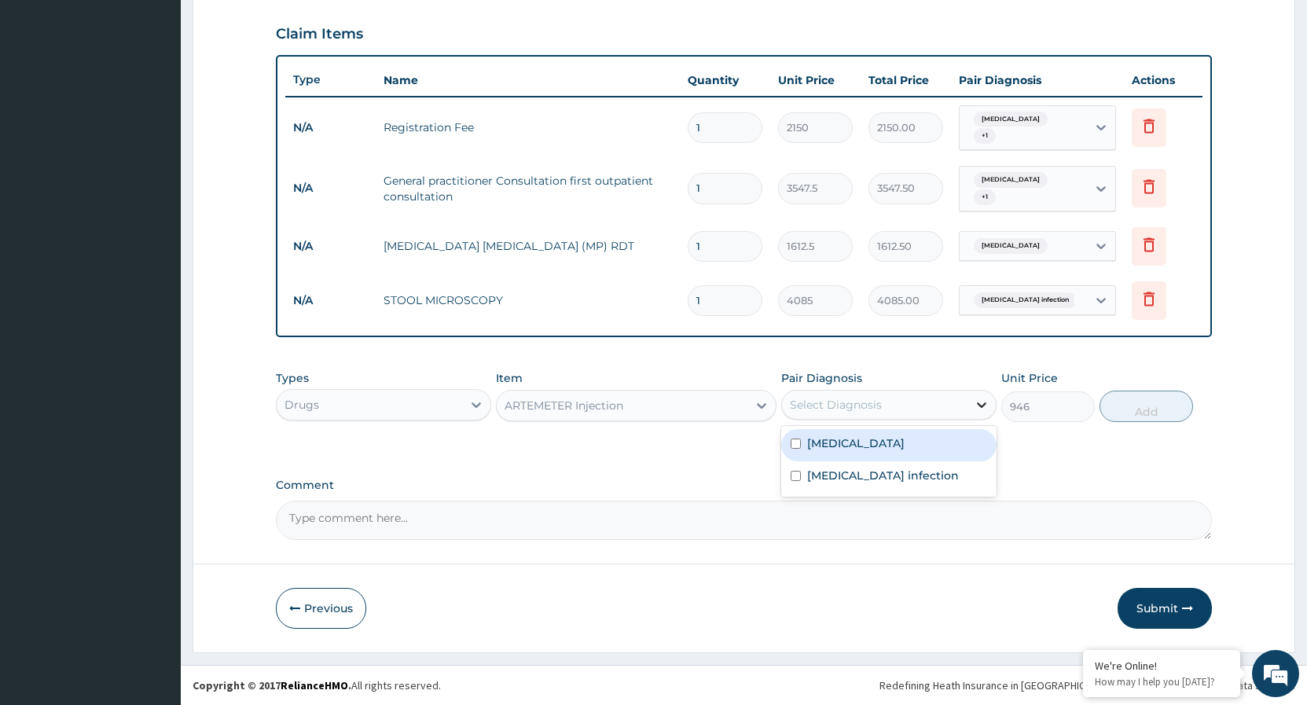
click at [983, 407] on icon at bounding box center [981, 405] width 9 height 6
drag, startPoint x: 794, startPoint y: 446, endPoint x: 939, endPoint y: 410, distance: 148.9
click at [796, 444] on input "checkbox" at bounding box center [796, 444] width 10 height 10
checkbox input "true"
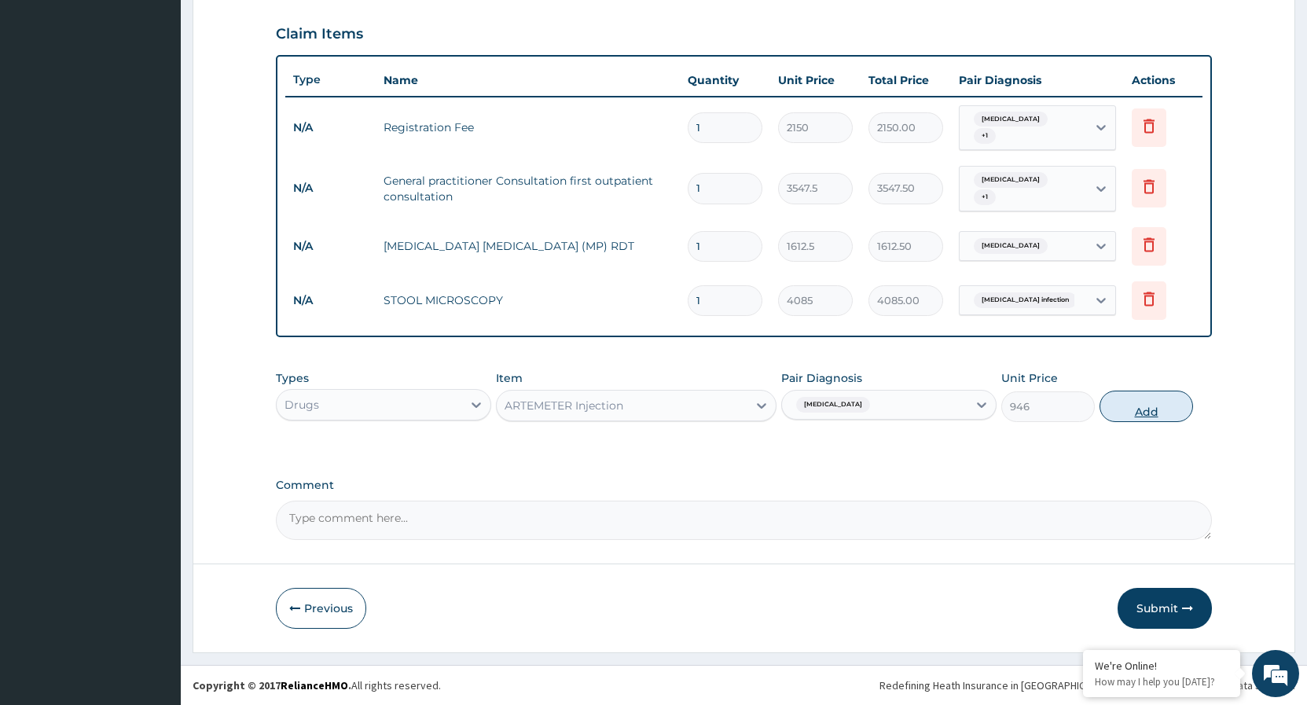
click at [1137, 402] on button "Add" at bounding box center [1147, 406] width 94 height 31
type input "0"
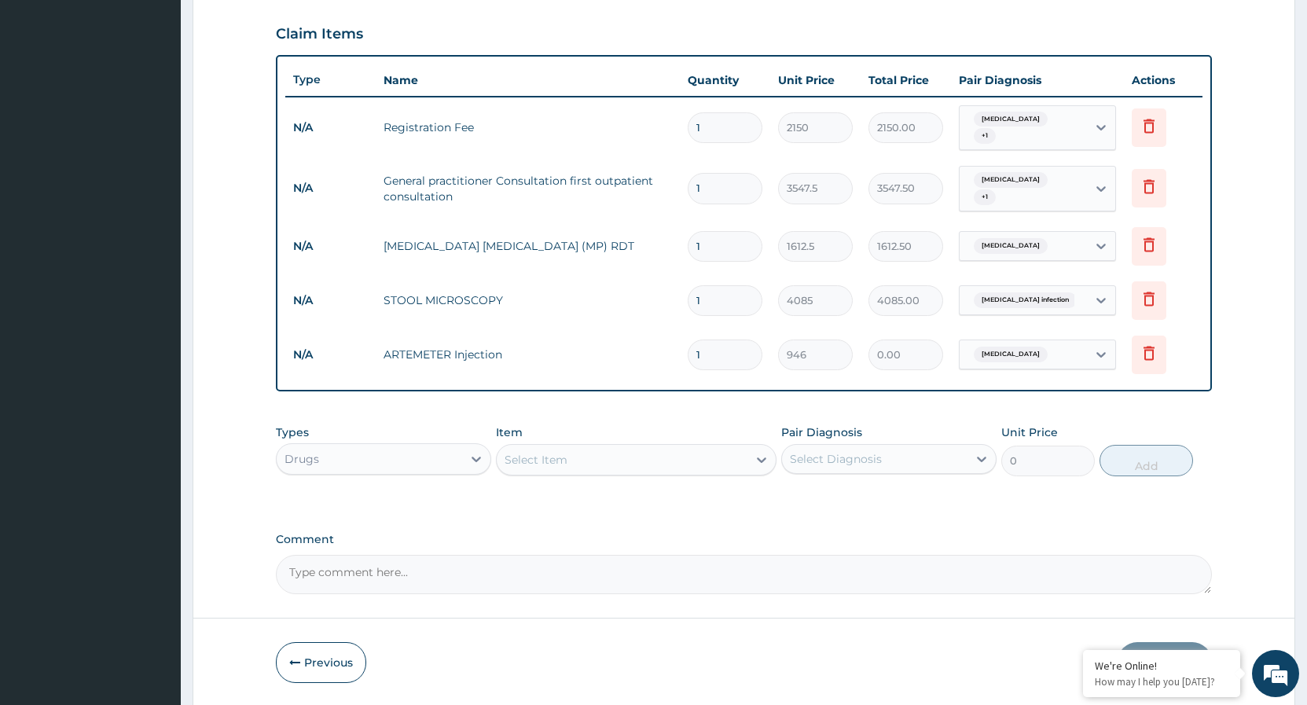
type input "0.00"
type input "6"
type input "5676.00"
type input "6"
click at [765, 457] on icon at bounding box center [762, 460] width 16 height 16
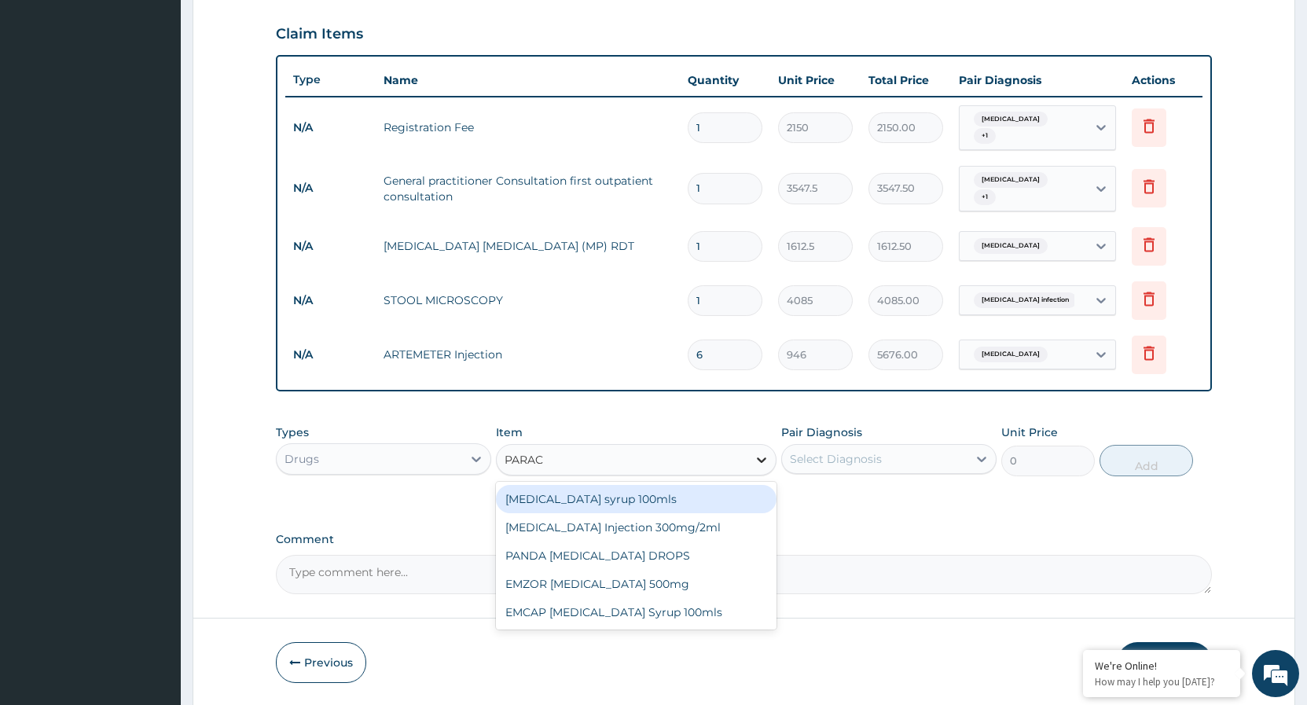
type input "PARACE"
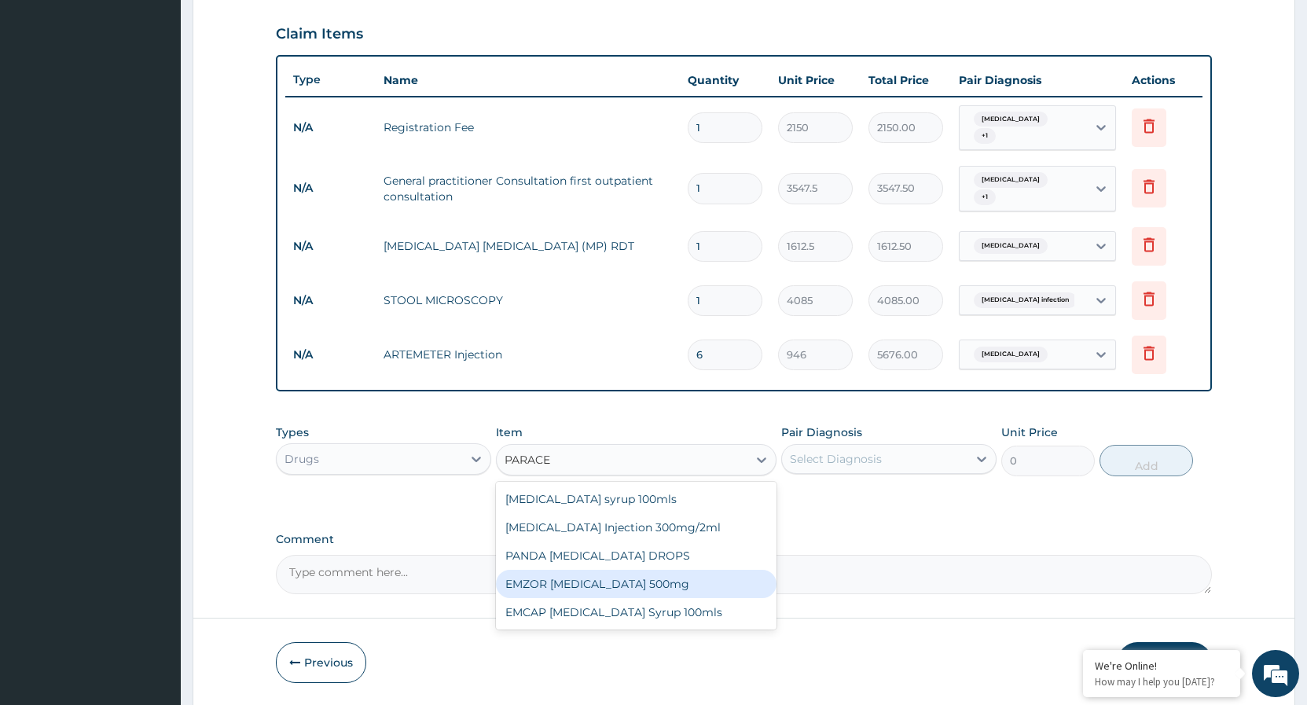
click at [660, 581] on div "EMZOR [MEDICAL_DATA] 500mg" at bounding box center [636, 584] width 281 height 28
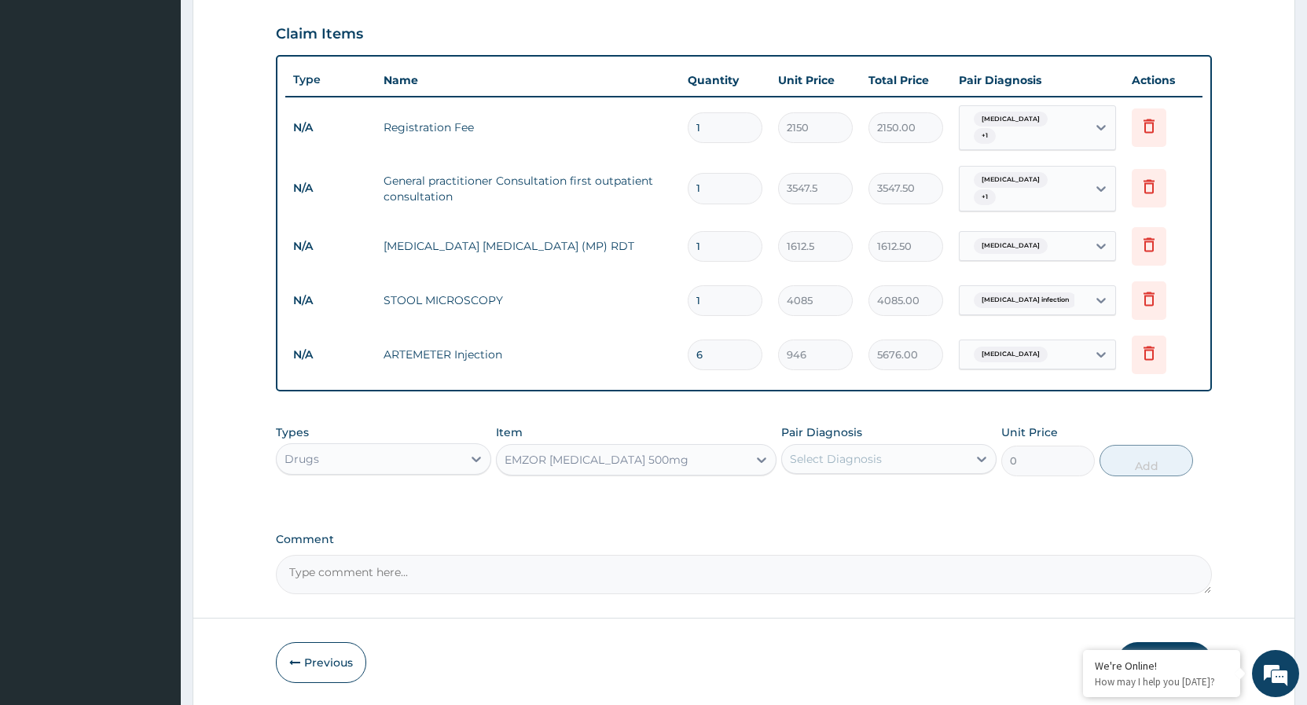
type input "23.65"
click at [979, 458] on icon at bounding box center [981, 460] width 9 height 6
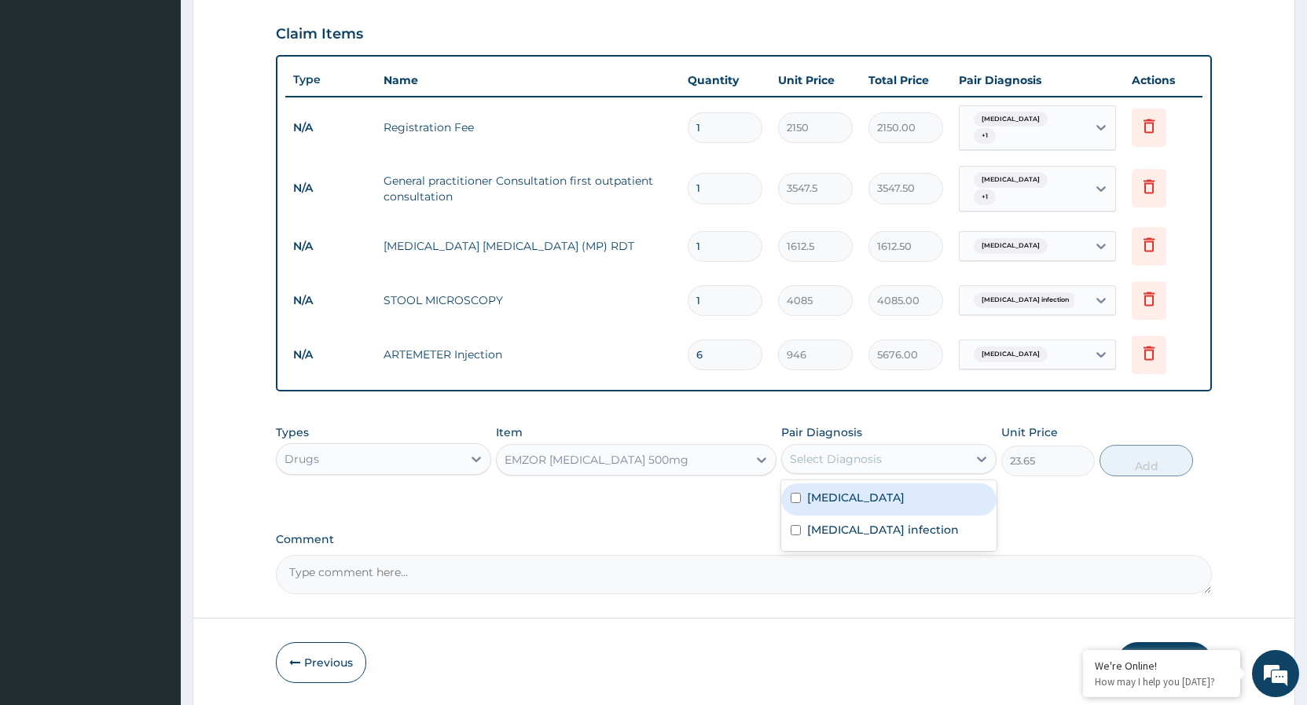
click at [795, 504] on div "Falciparum malaria" at bounding box center [888, 499] width 215 height 32
checkbox input "true"
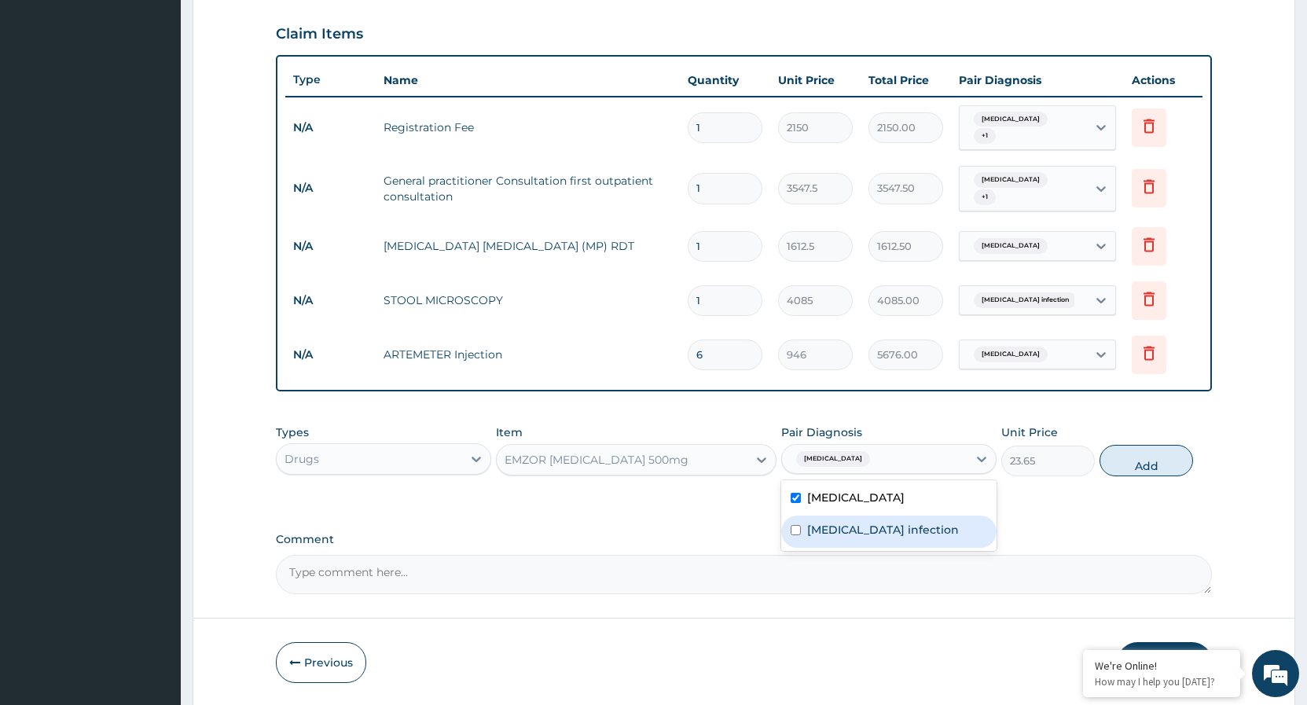
click at [801, 542] on div "Salmonella infection" at bounding box center [888, 532] width 215 height 32
checkbox input "true"
click at [1109, 453] on button "Add" at bounding box center [1147, 460] width 94 height 31
type input "0"
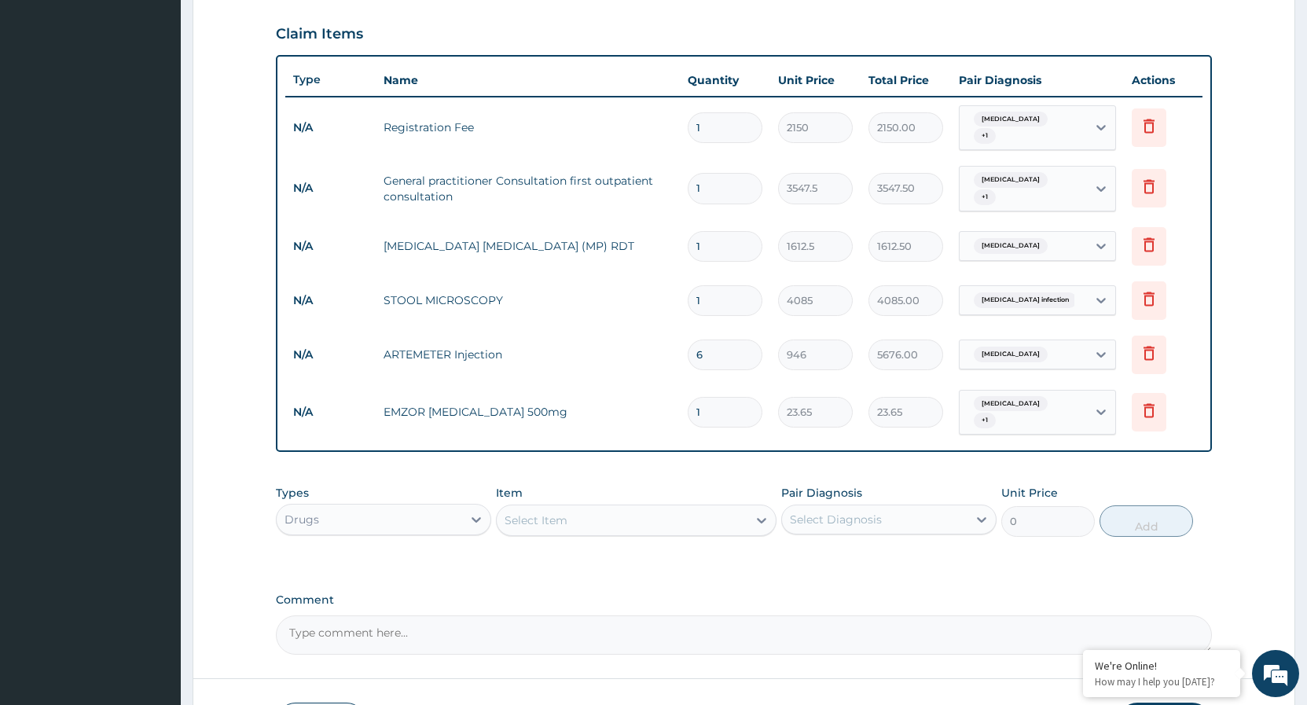
type input "0.00"
type input "3"
type input "70.95"
type input "30"
type input "709.50"
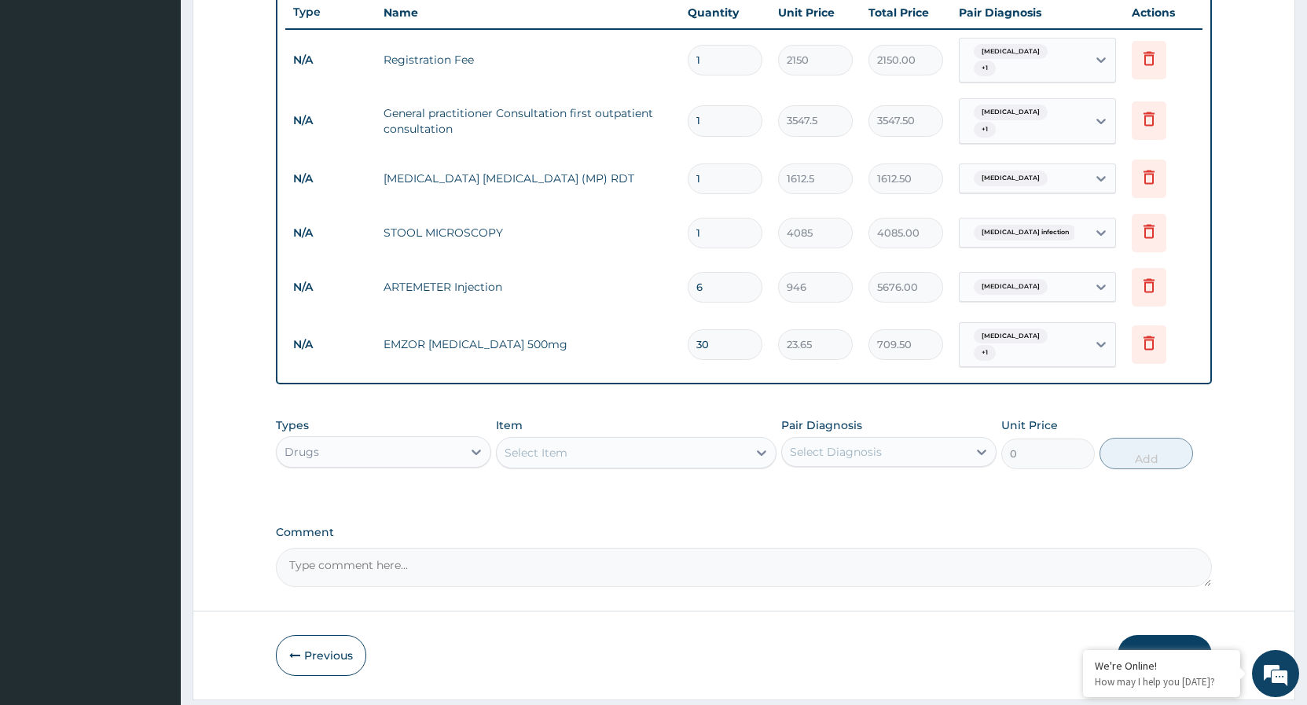
scroll to position [645, 0]
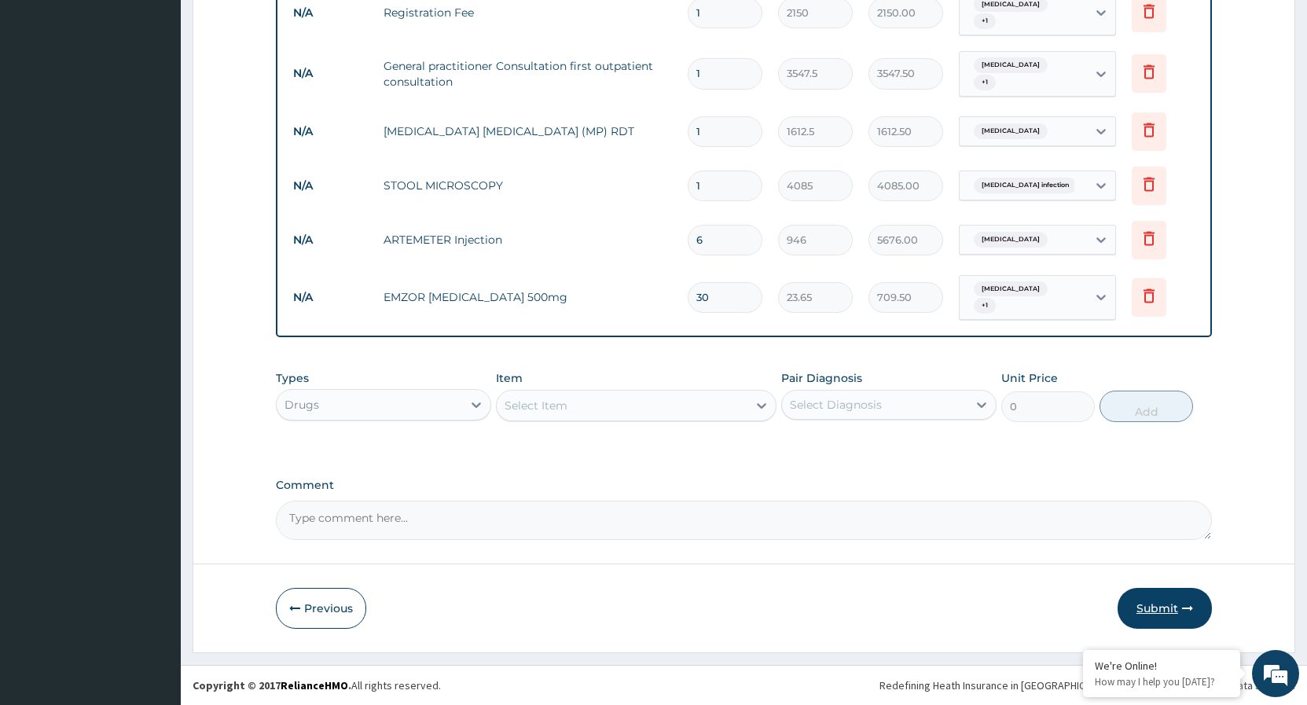
type input "30"
click at [1159, 612] on button "Submit" at bounding box center [1165, 608] width 94 height 41
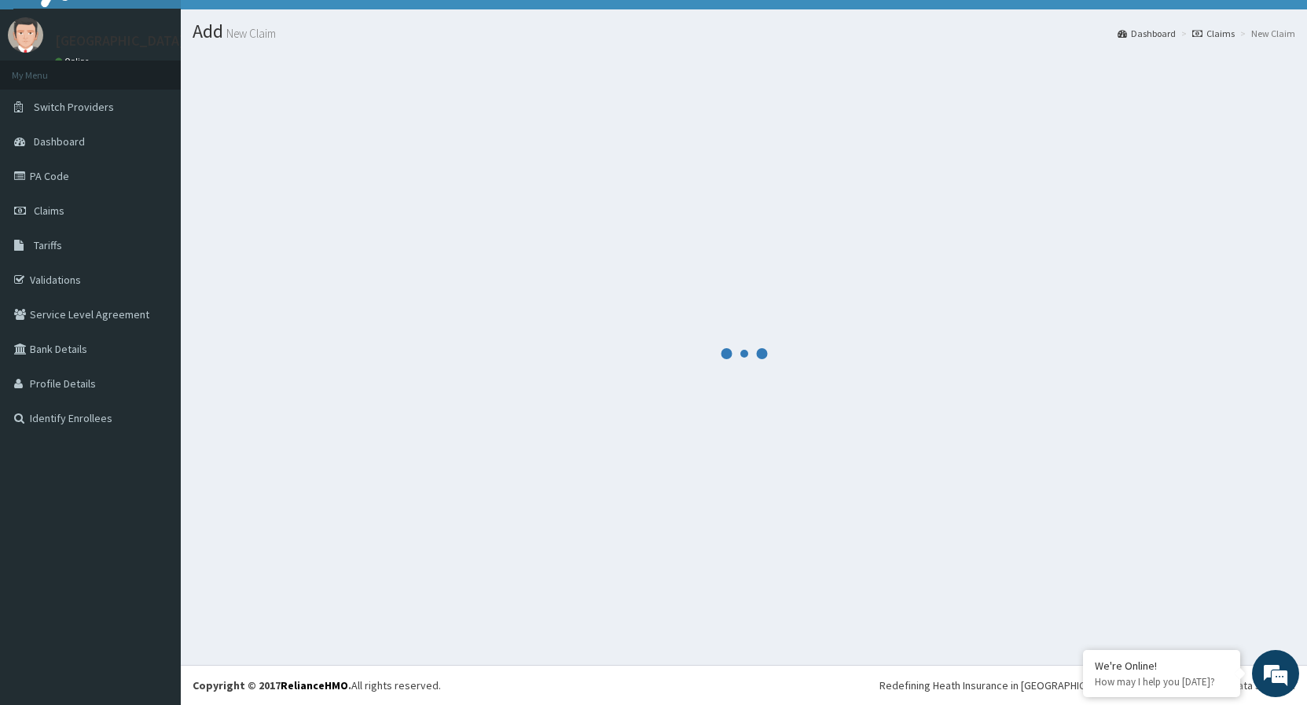
scroll to position [30, 0]
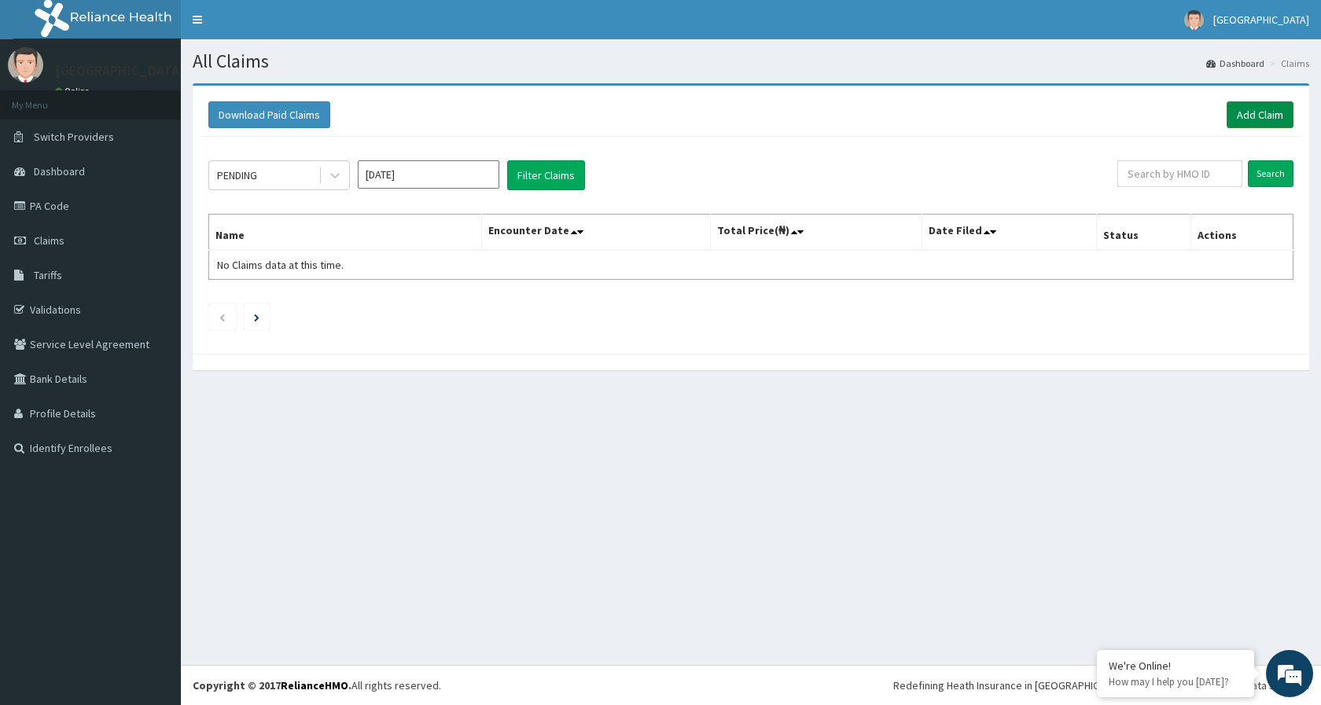
click at [1248, 117] on link "Add Claim" at bounding box center [1259, 114] width 67 height 27
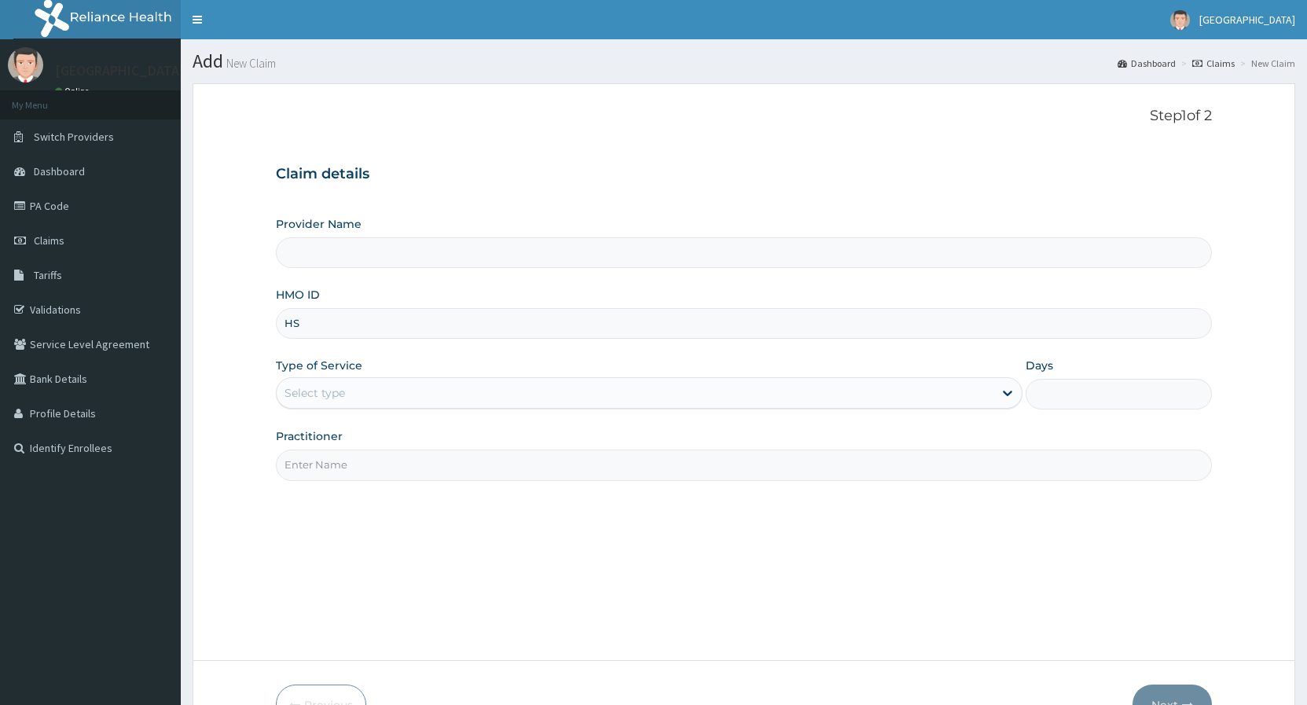
type input "HST"
type input "[GEOGRAPHIC_DATA]"
type input "HST/10327/A"
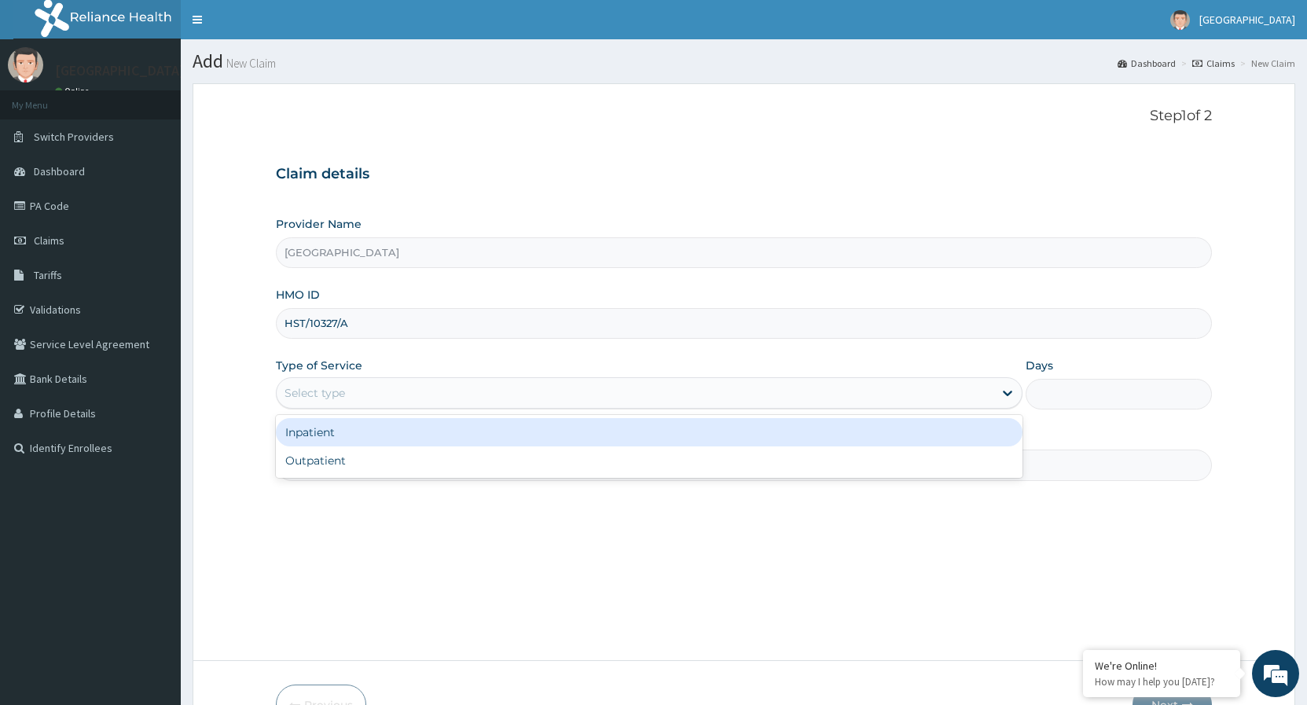
click at [365, 396] on div "Select type" at bounding box center [635, 392] width 716 height 25
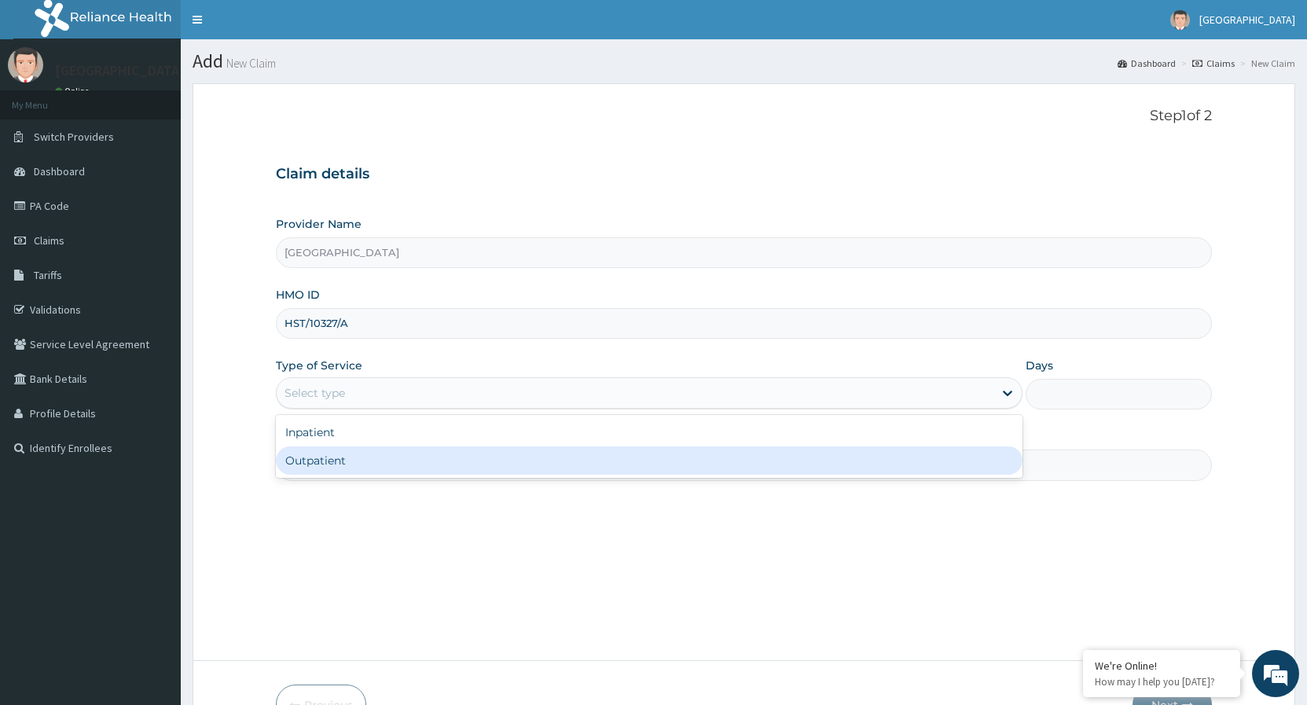
click at [324, 464] on div "Outpatient" at bounding box center [649, 461] width 746 height 28
type input "1"
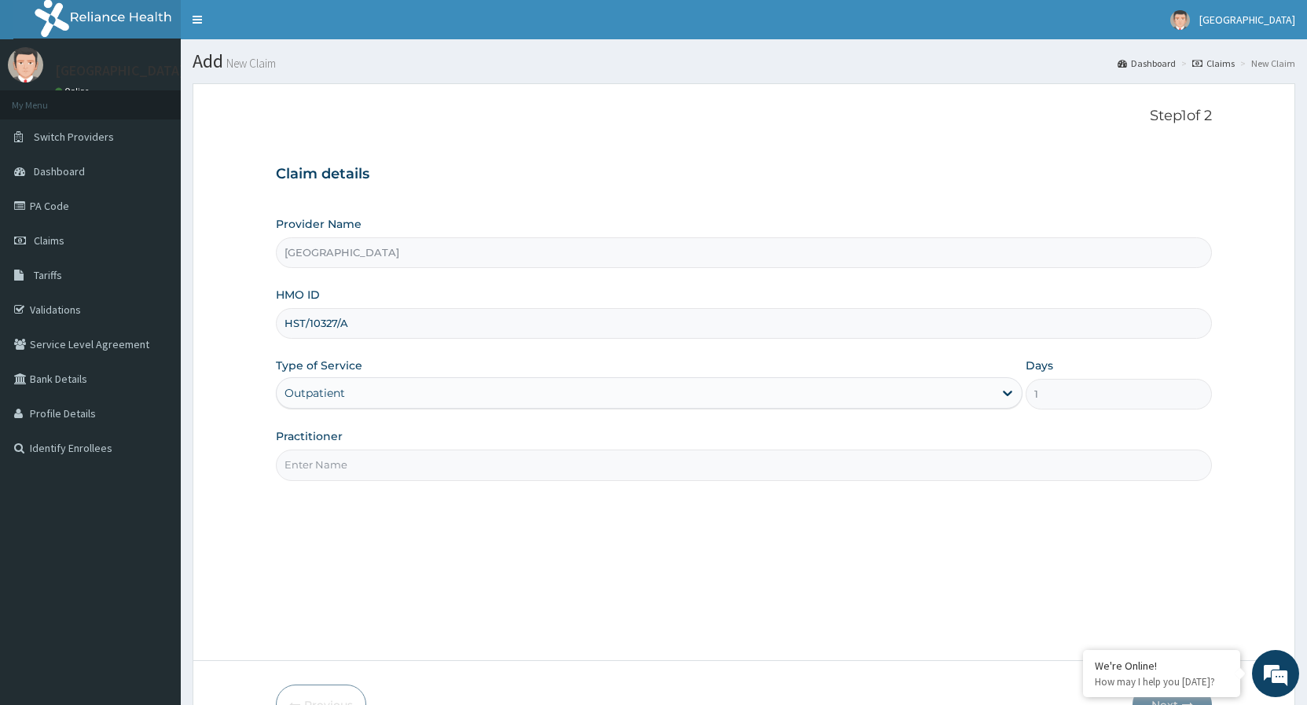
click at [335, 466] on input "Practitioner" at bounding box center [744, 465] width 936 height 31
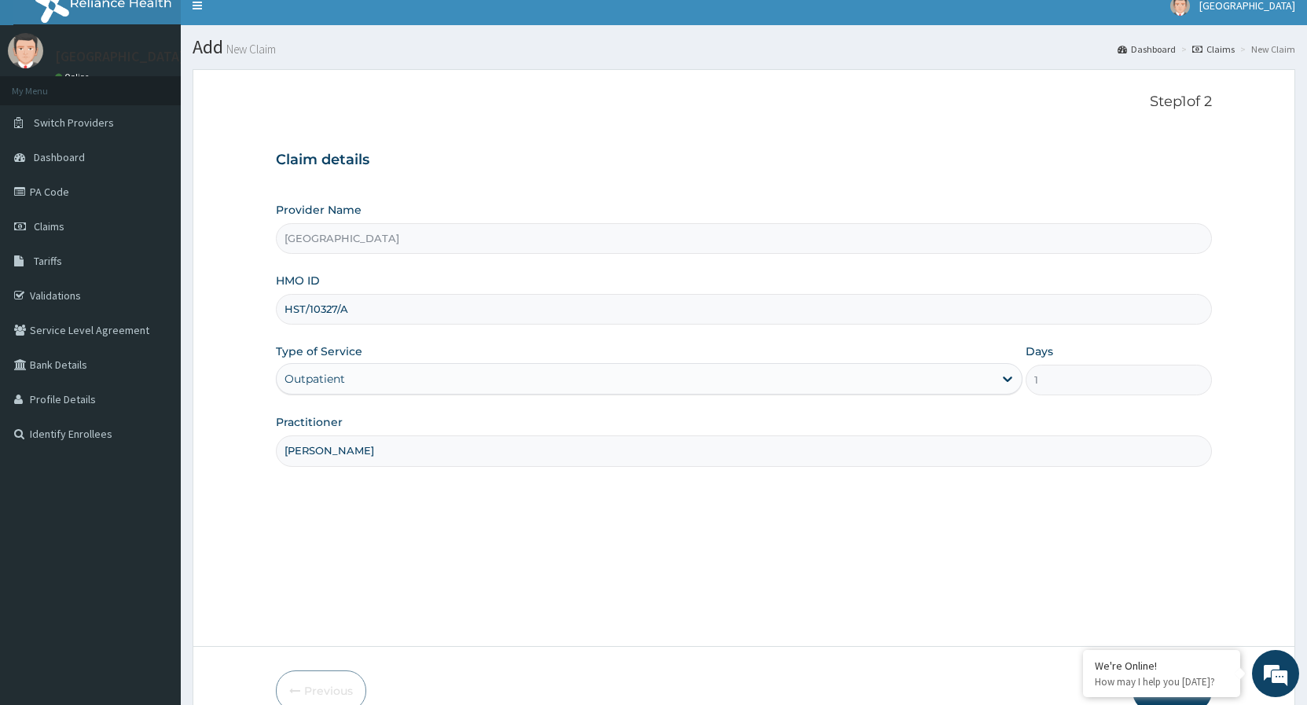
scroll to position [97, 0]
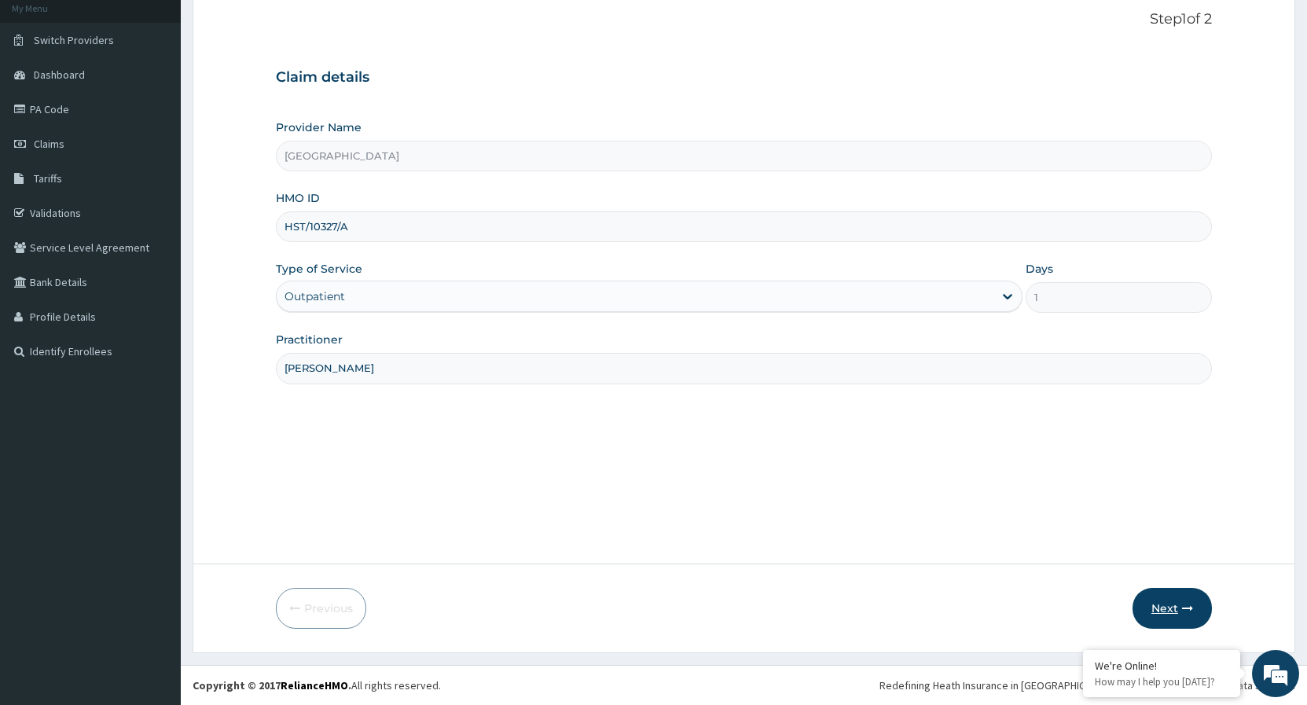
type input "[PERSON_NAME]"
click at [1167, 608] on button "Next" at bounding box center [1172, 608] width 79 height 41
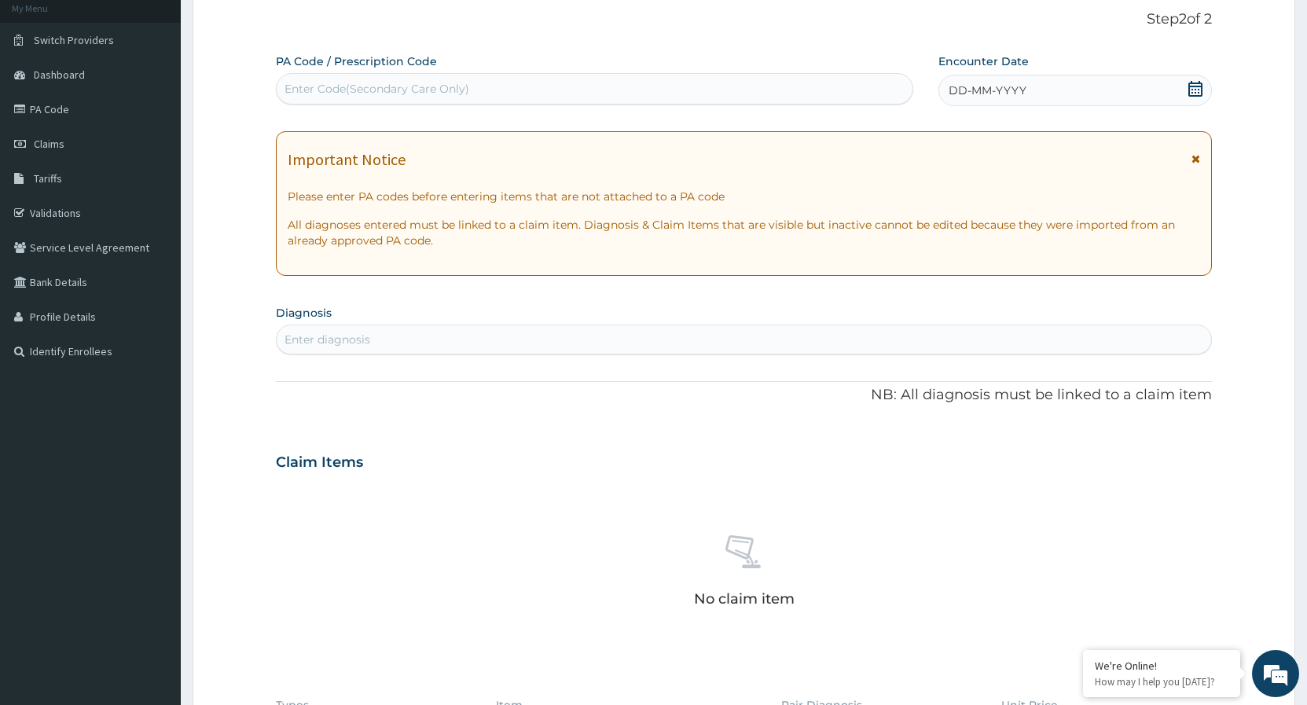
click at [634, 83] on div "Enter Code(Secondary Care Only)" at bounding box center [595, 88] width 636 height 25
paste input "PA/79E97E"
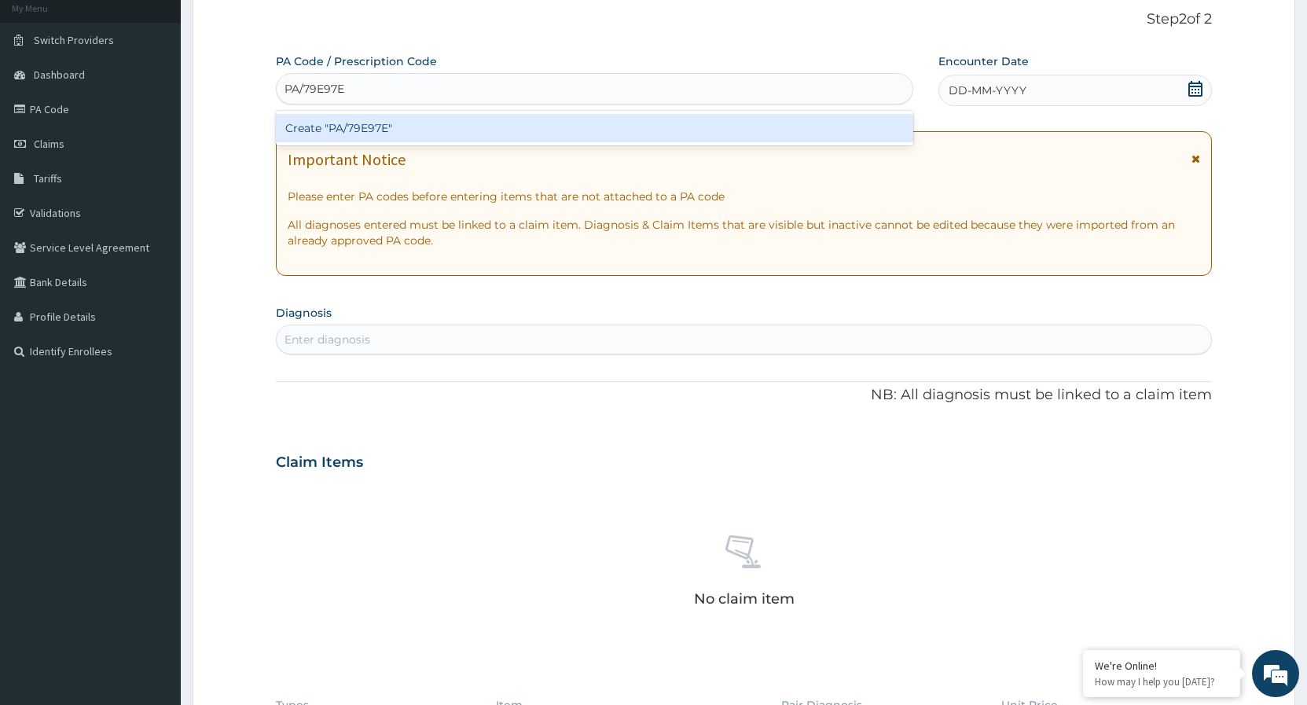
type input "PA/79E97E"
click at [570, 129] on div "Create "PA/79E97E"" at bounding box center [595, 128] width 638 height 28
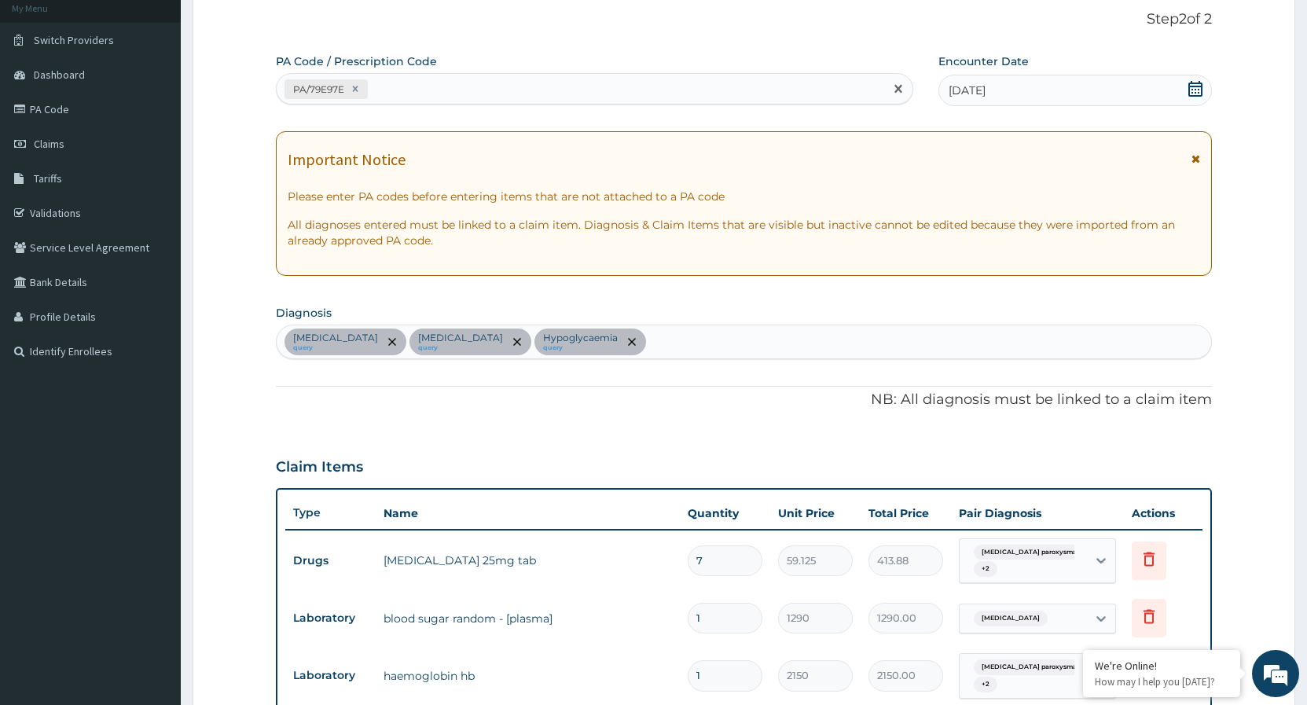
click at [571, 94] on div "PA/79E97E" at bounding box center [581, 89] width 608 height 26
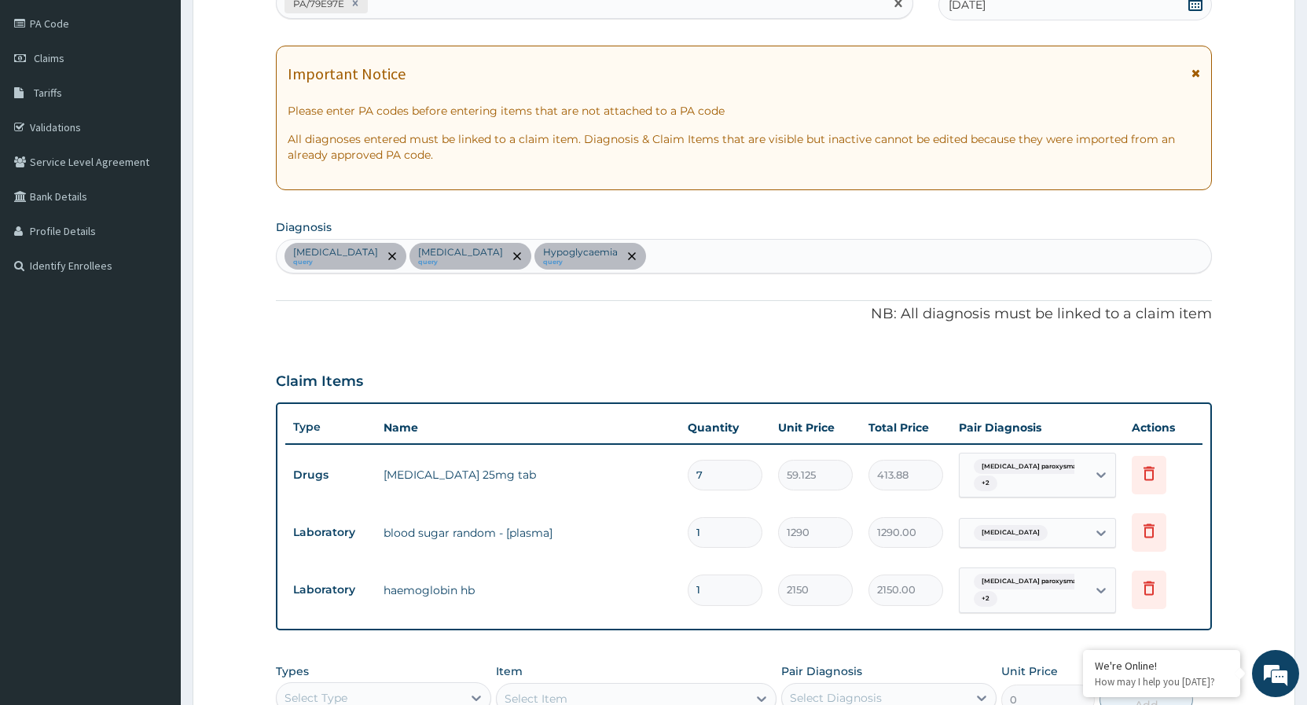
scroll to position [17, 0]
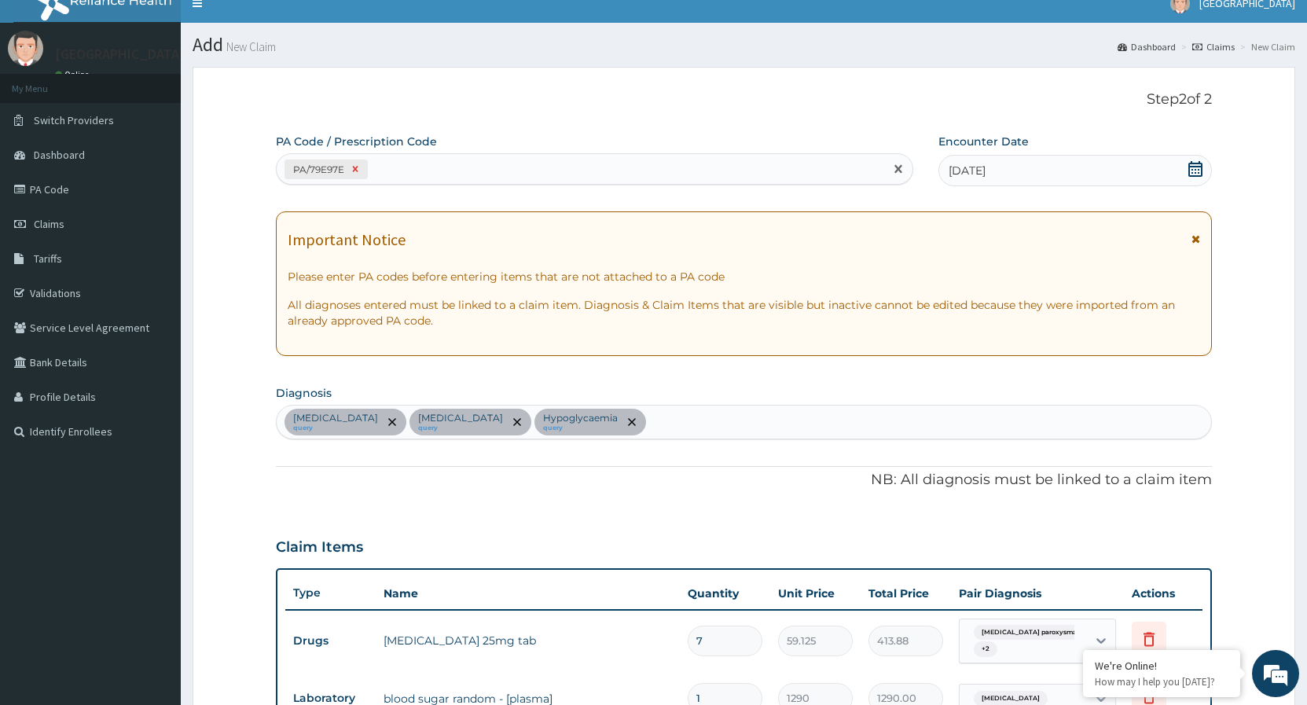
click at [358, 167] on icon at bounding box center [355, 169] width 11 height 11
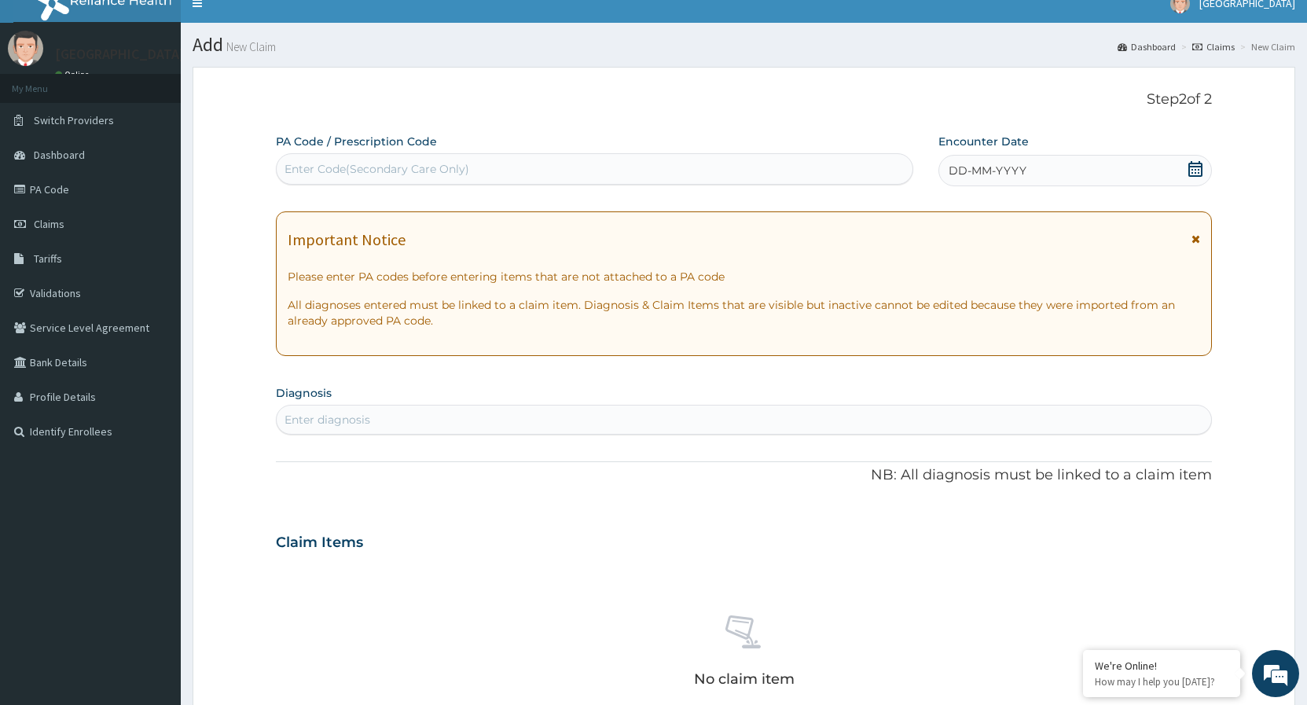
click at [974, 180] on div "DD-MM-YYYY" at bounding box center [1076, 170] width 274 height 31
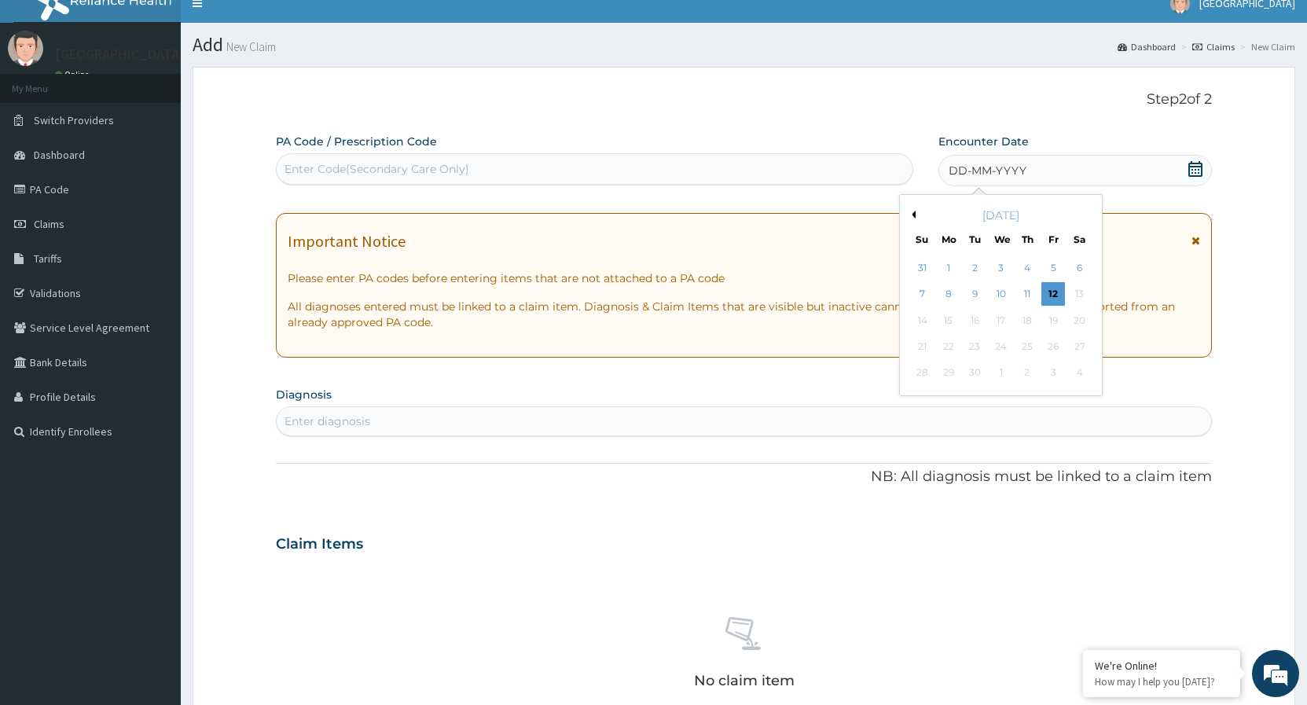
click at [911, 217] on button "Previous Month" at bounding box center [912, 215] width 8 height 8
click at [998, 324] on div "13" at bounding box center [1002, 321] width 24 height 24
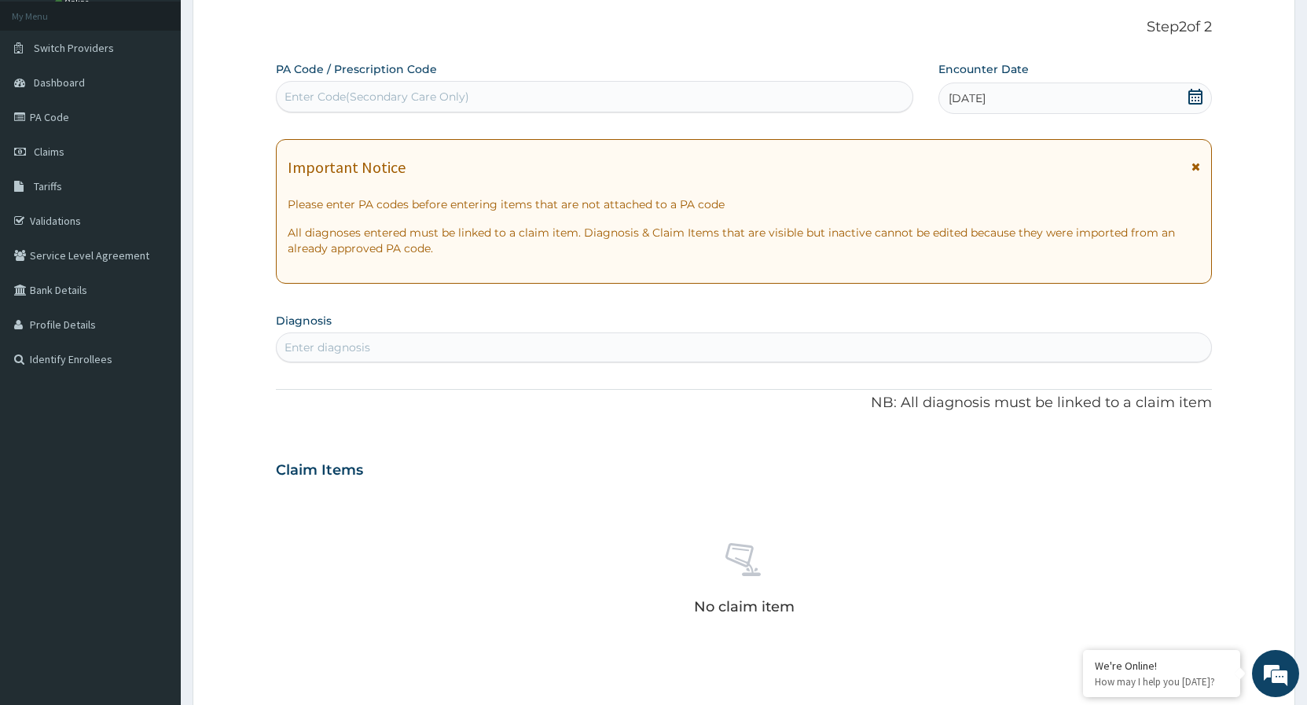
scroll to position [97, 0]
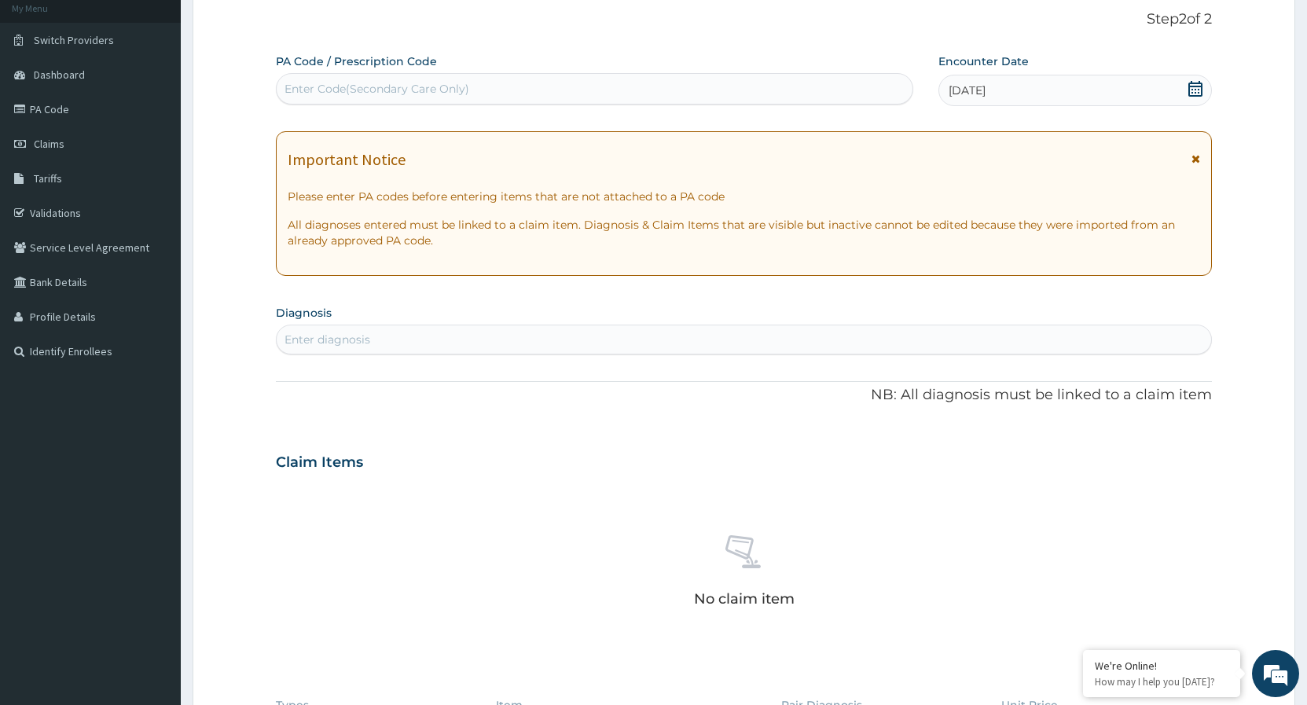
click at [457, 340] on div "Enter diagnosis" at bounding box center [744, 339] width 935 height 25
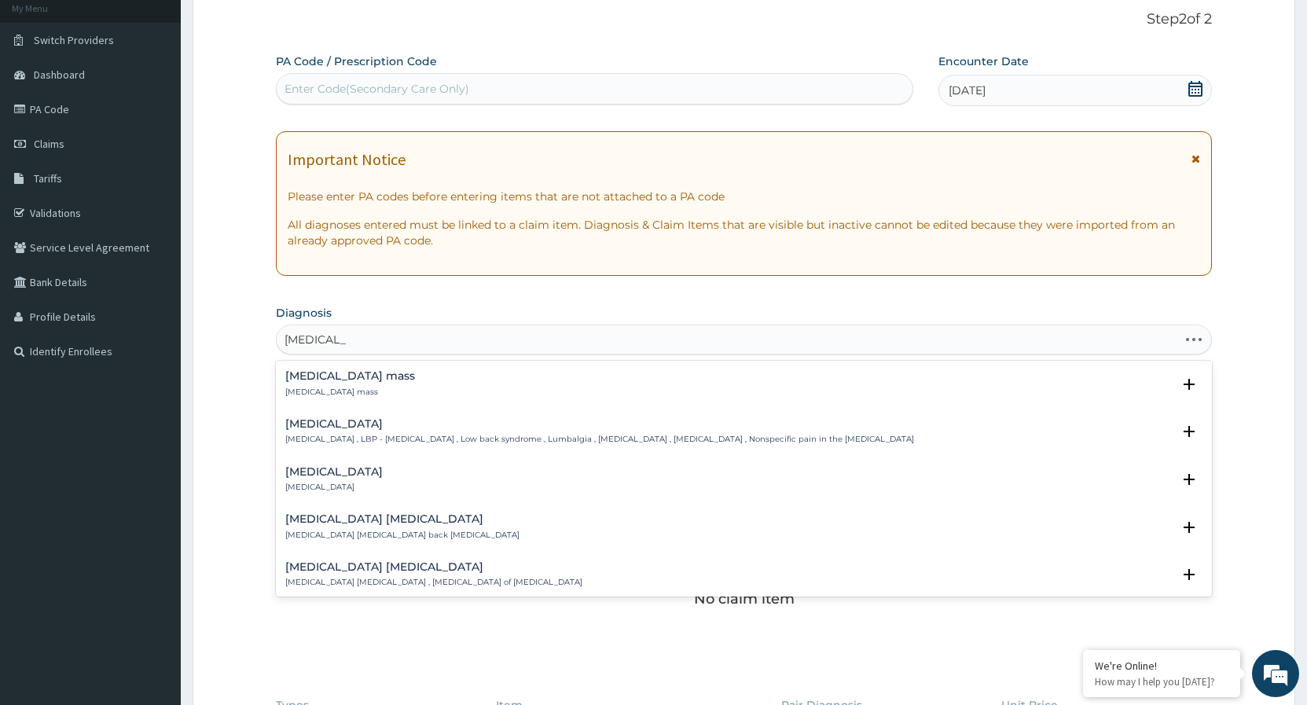
type input "[MEDICAL_DATA] PA"
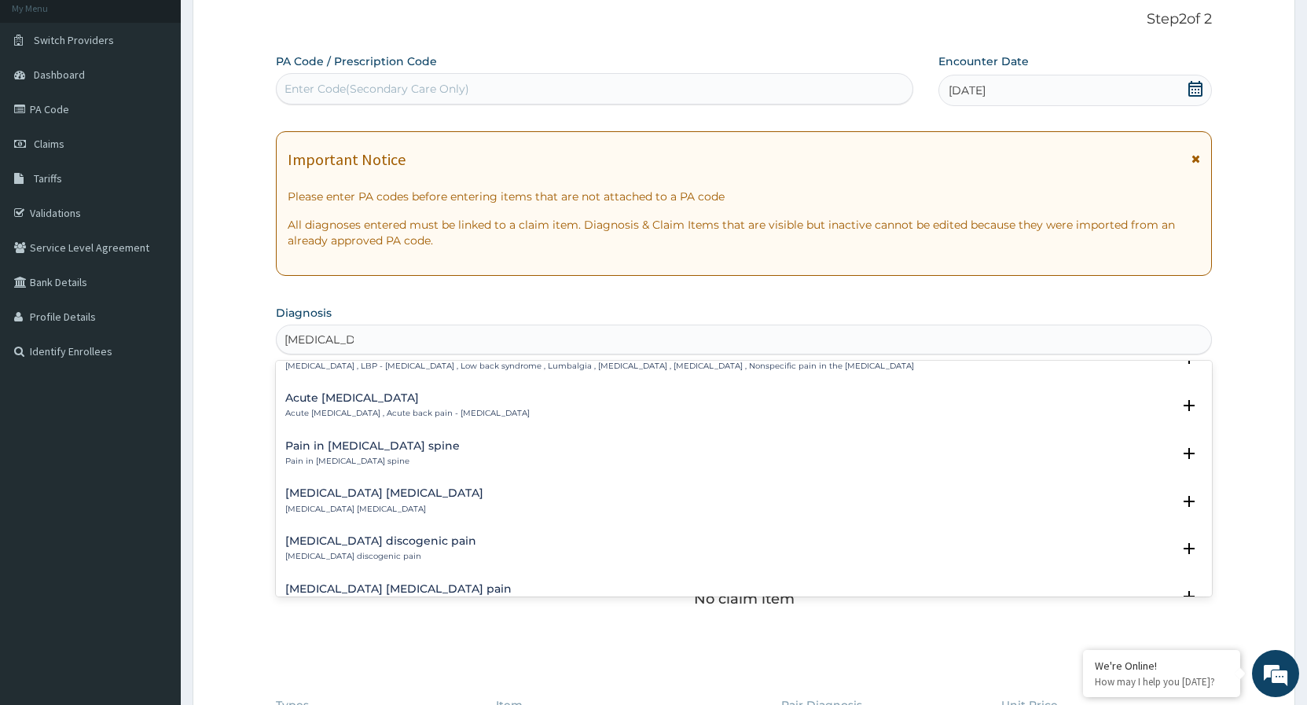
scroll to position [0, 0]
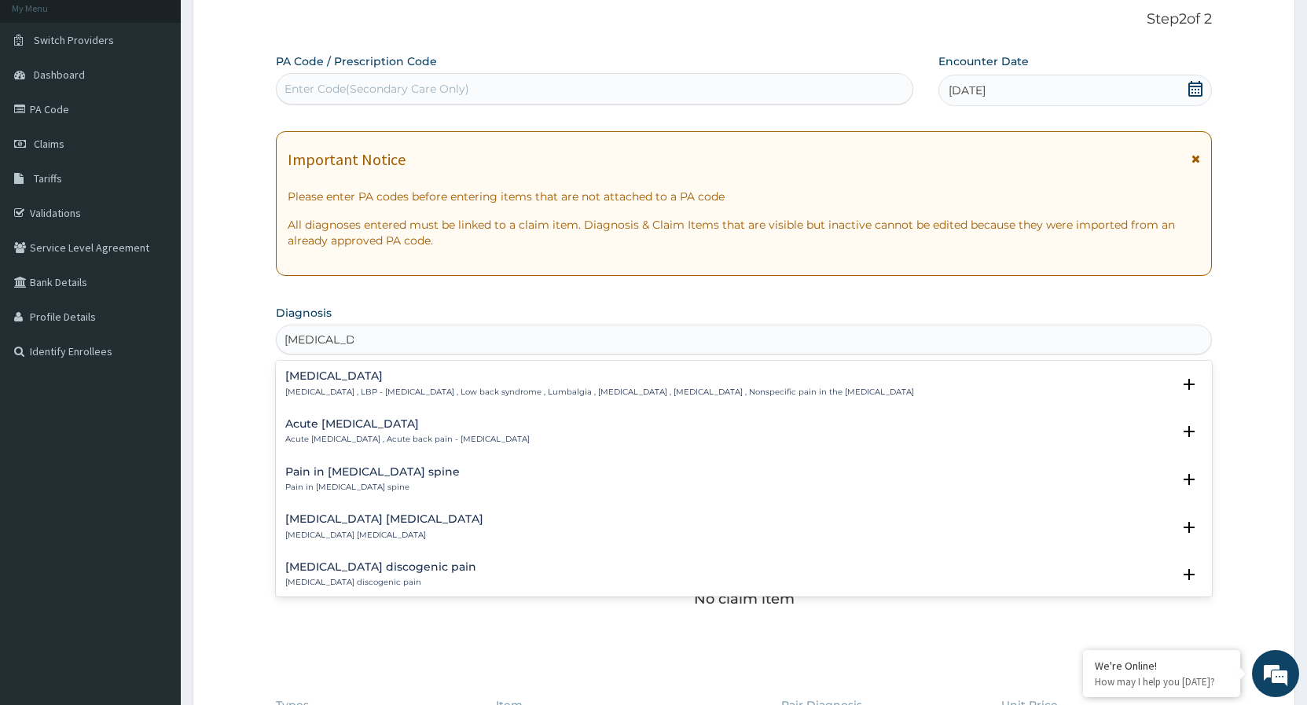
click at [362, 381] on h4 "[MEDICAL_DATA]" at bounding box center [599, 376] width 629 height 12
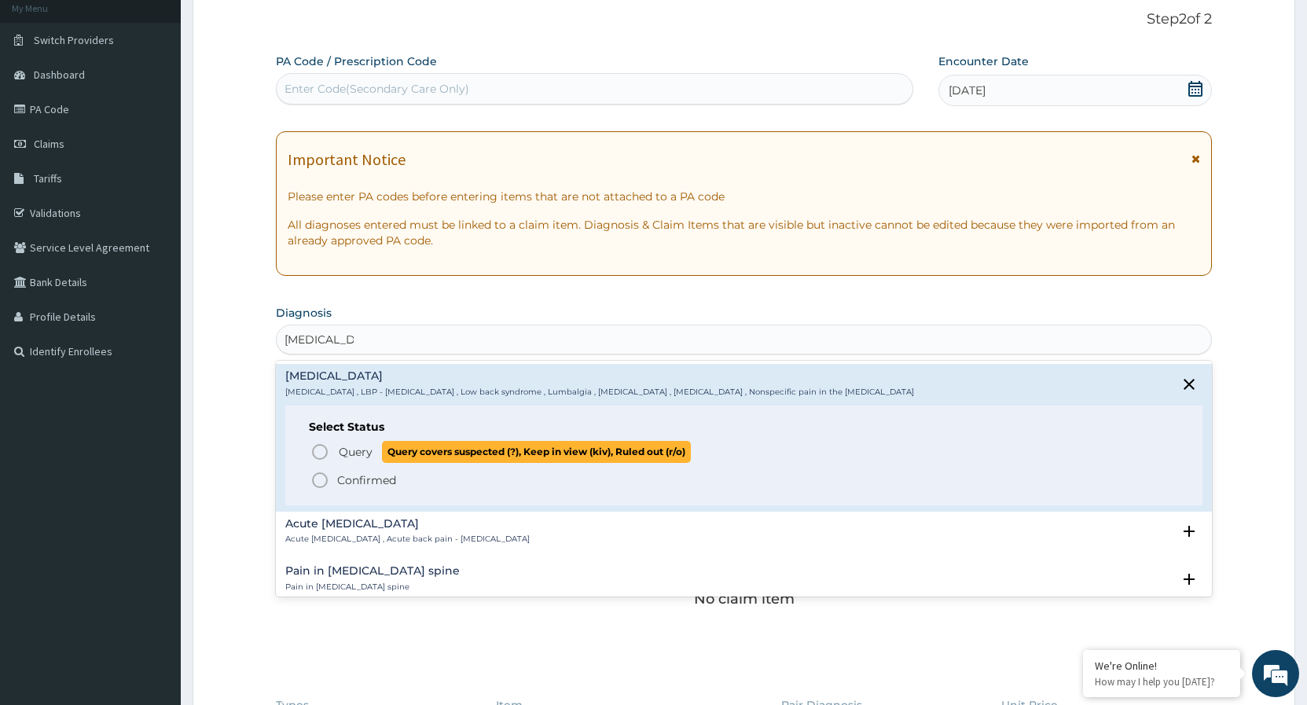
click at [324, 453] on icon "status option query" at bounding box center [320, 452] width 19 height 19
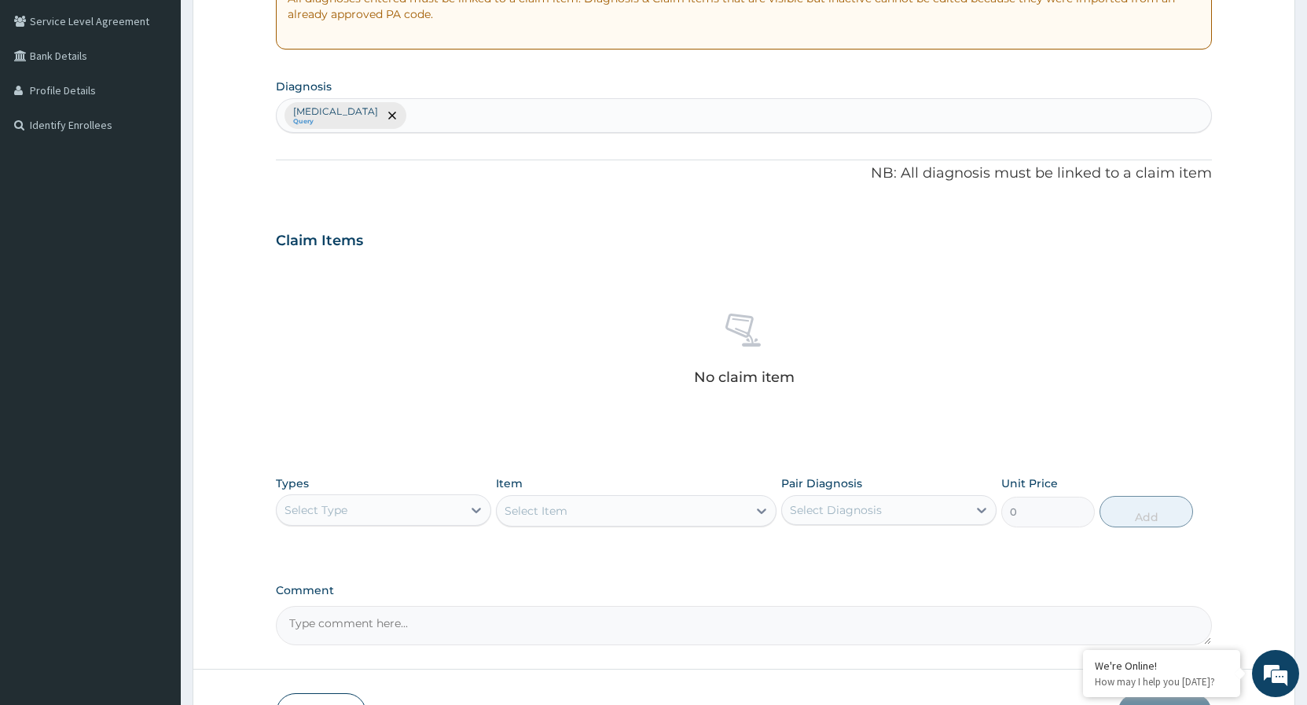
scroll to position [417, 0]
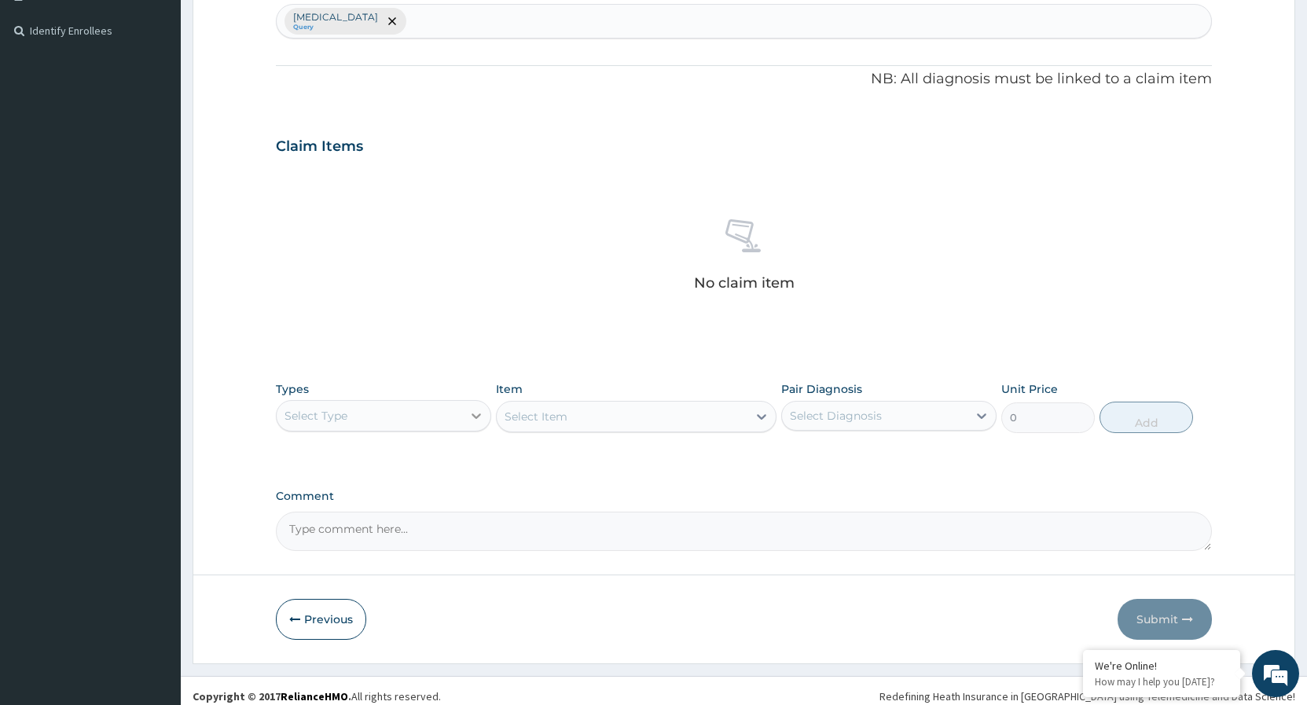
click at [466, 416] on div at bounding box center [476, 416] width 28 height 28
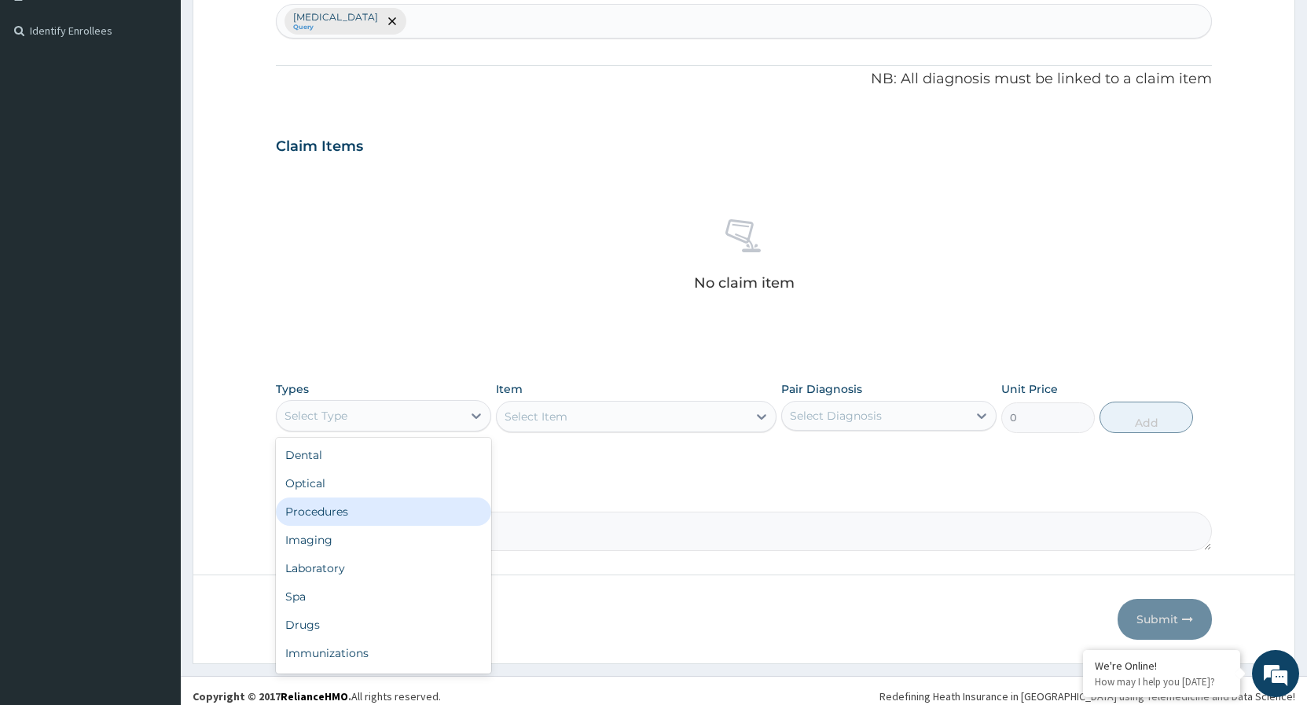
click at [345, 512] on div "Procedures" at bounding box center [383, 512] width 215 height 28
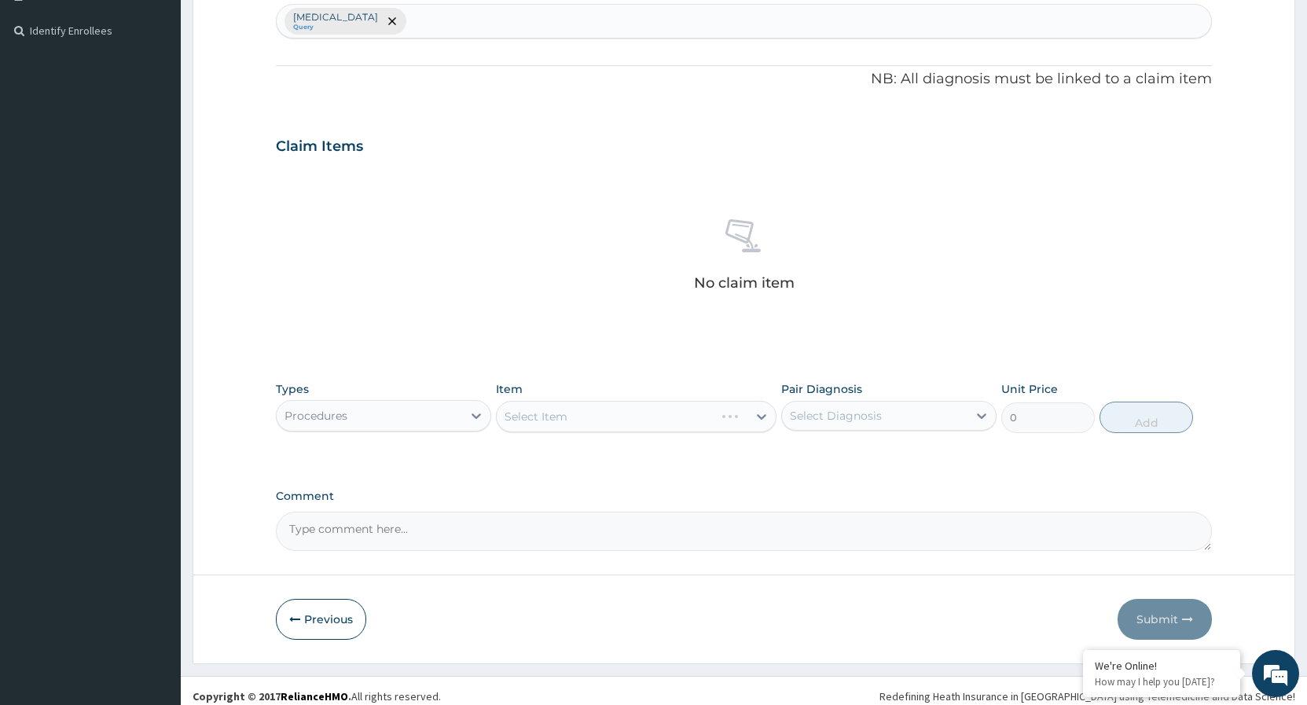
scroll to position [428, 0]
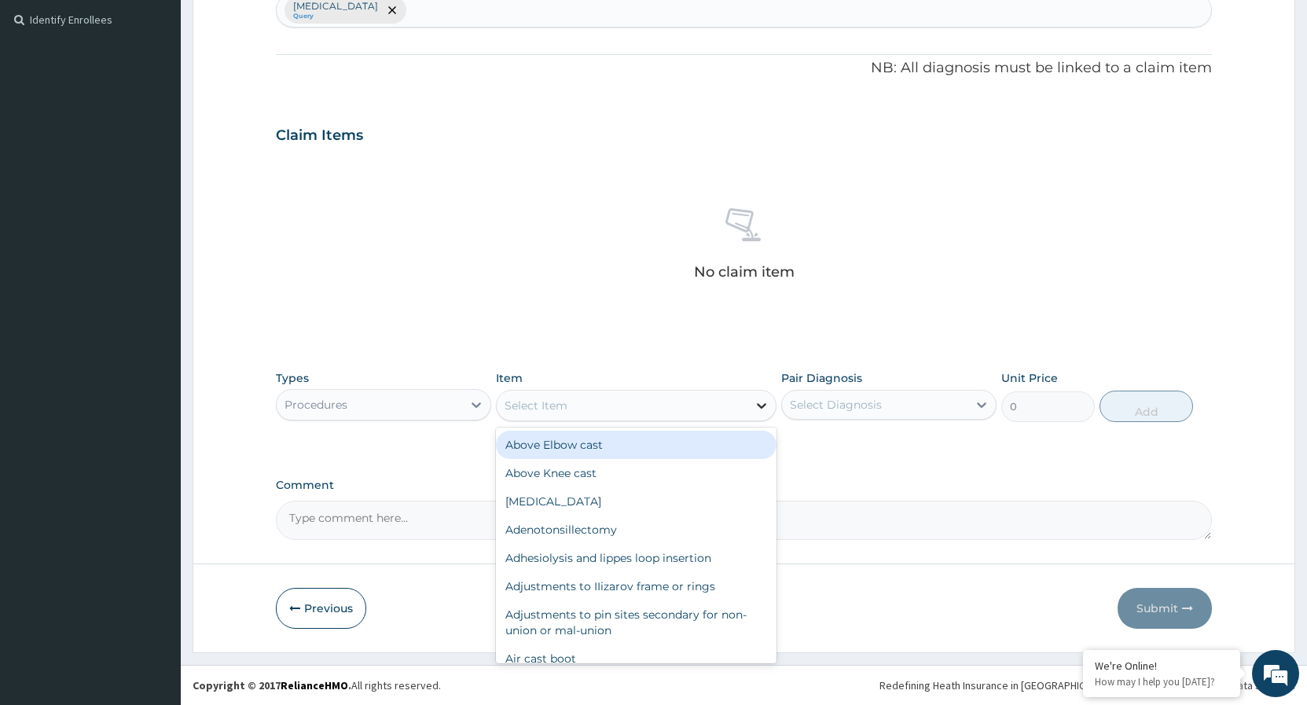
click at [757, 409] on icon at bounding box center [762, 406] width 16 height 16
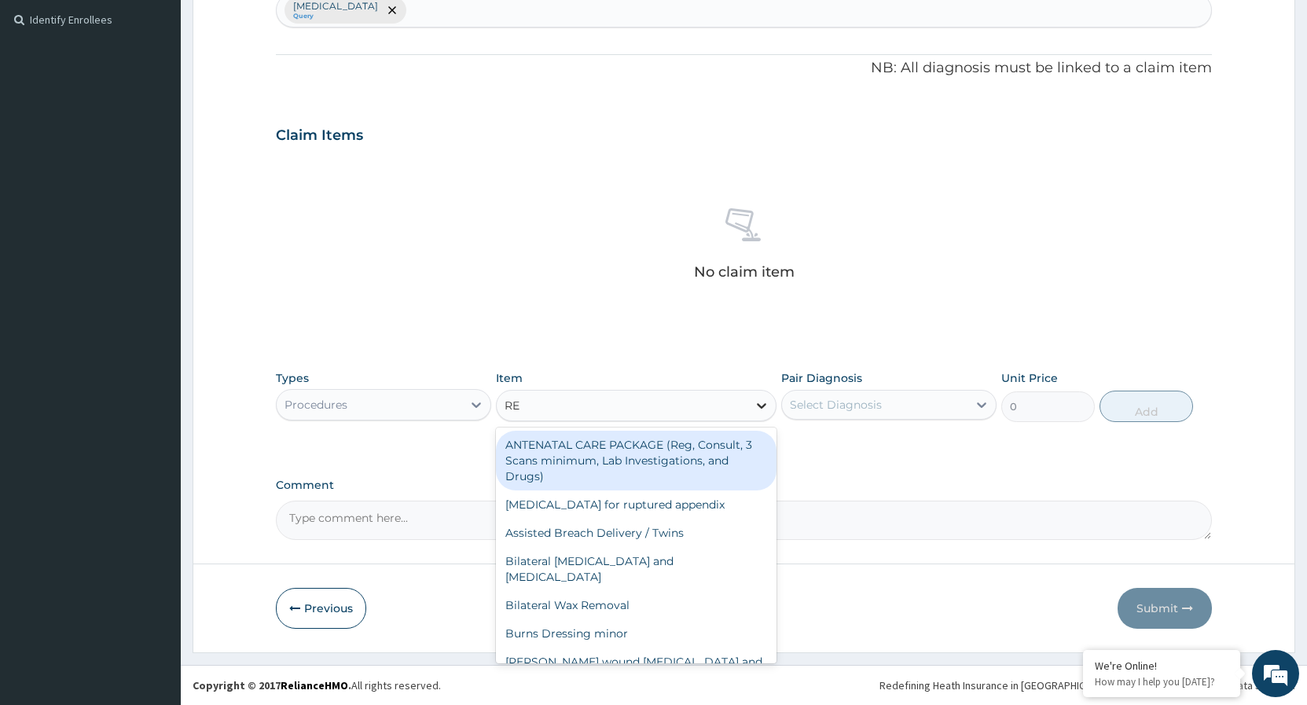
type input "REG"
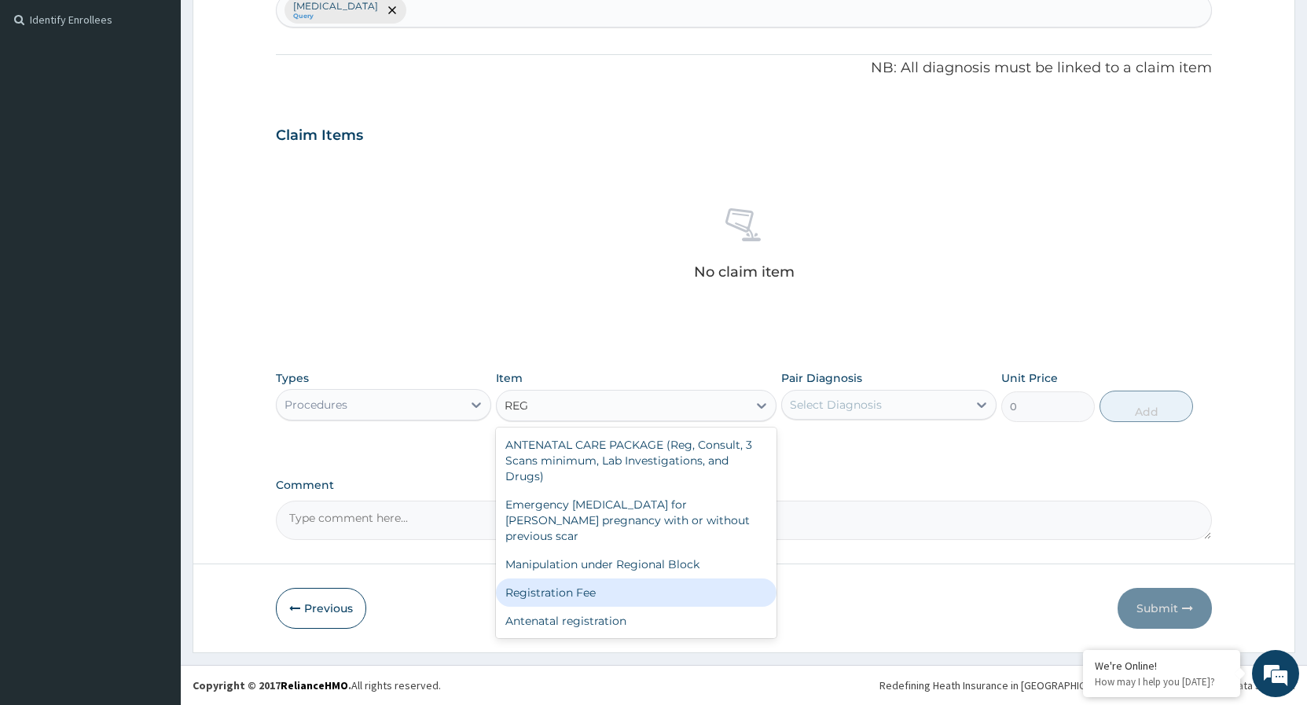
click at [585, 579] on div "Registration Fee" at bounding box center [636, 593] width 281 height 28
type input "2150"
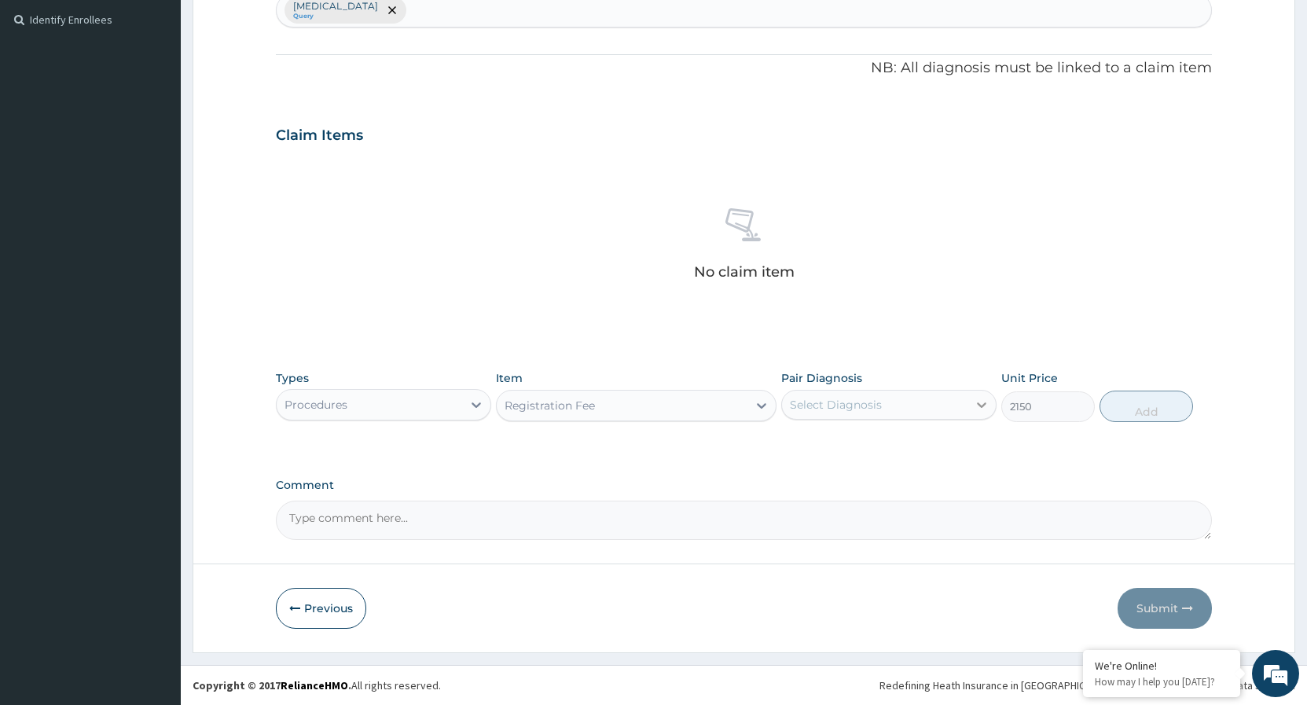
click at [975, 408] on icon at bounding box center [982, 405] width 16 height 16
click at [788, 443] on div "[MEDICAL_DATA]" at bounding box center [888, 445] width 215 height 32
checkbox input "true"
click at [1121, 406] on button "Add" at bounding box center [1147, 406] width 94 height 31
type input "0"
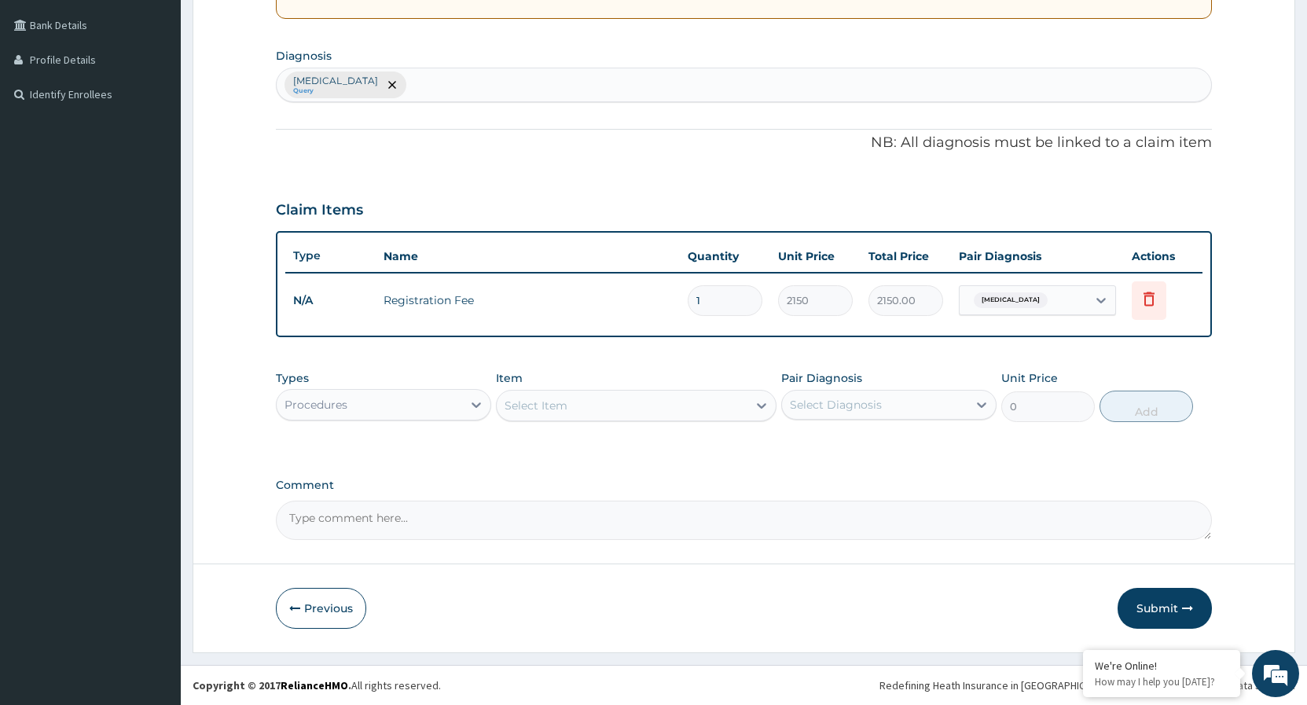
scroll to position [354, 0]
click at [755, 406] on icon at bounding box center [762, 406] width 16 height 16
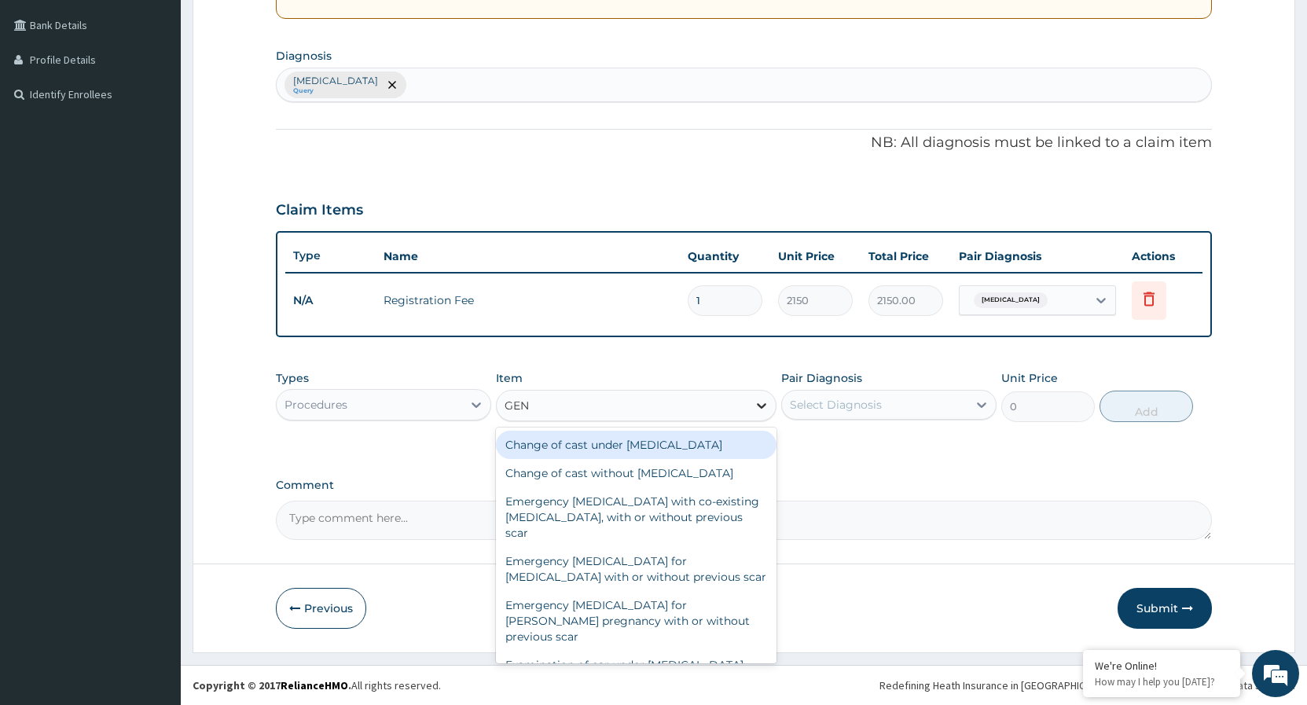
type input "GENE"
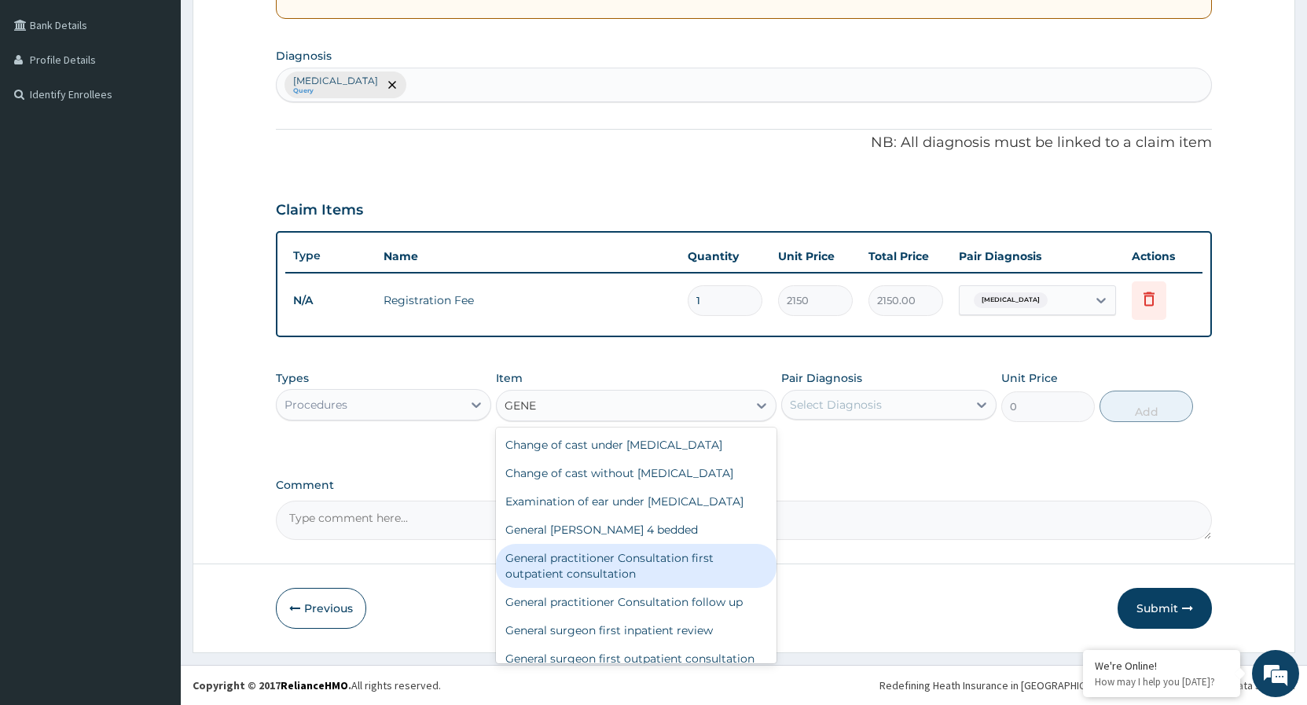
click at [612, 584] on div "General practitioner Consultation first outpatient consultation" at bounding box center [636, 566] width 281 height 44
type input "3547.5"
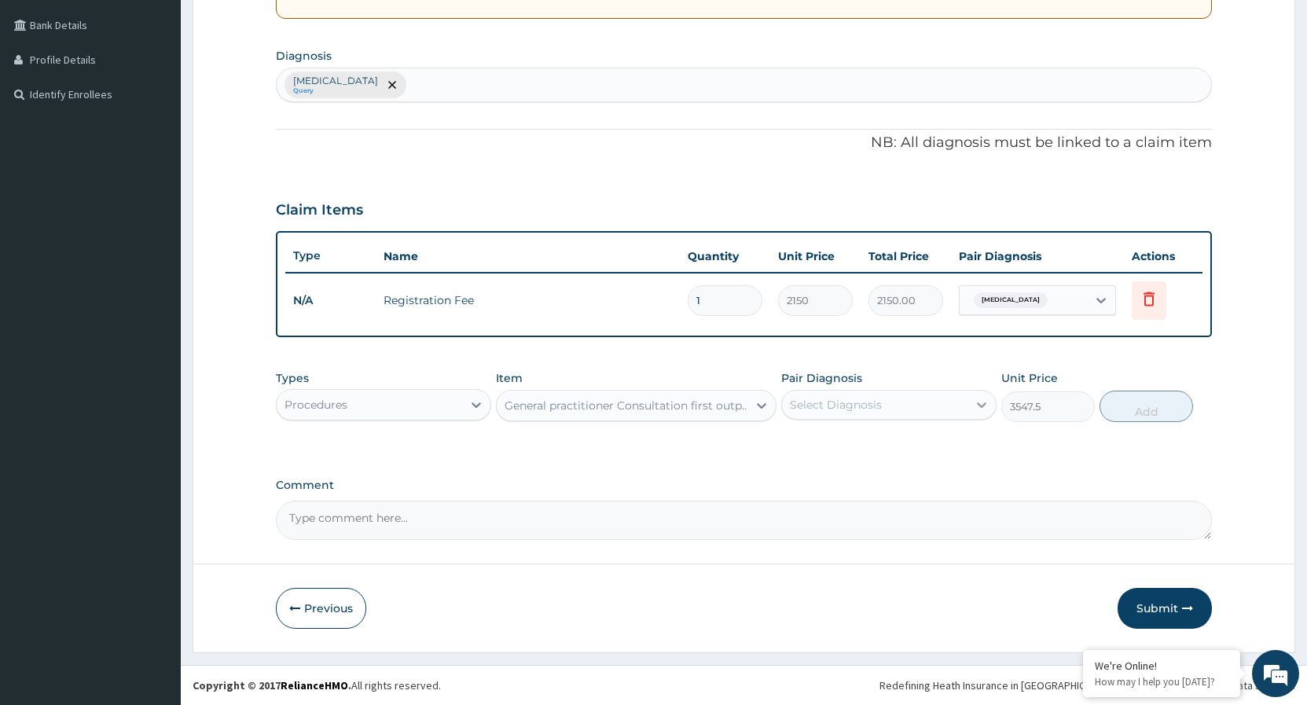
click at [981, 406] on icon at bounding box center [981, 405] width 9 height 6
click at [794, 447] on input "checkbox" at bounding box center [796, 444] width 10 height 10
checkbox input "true"
click at [1140, 407] on button "Add" at bounding box center [1147, 406] width 94 height 31
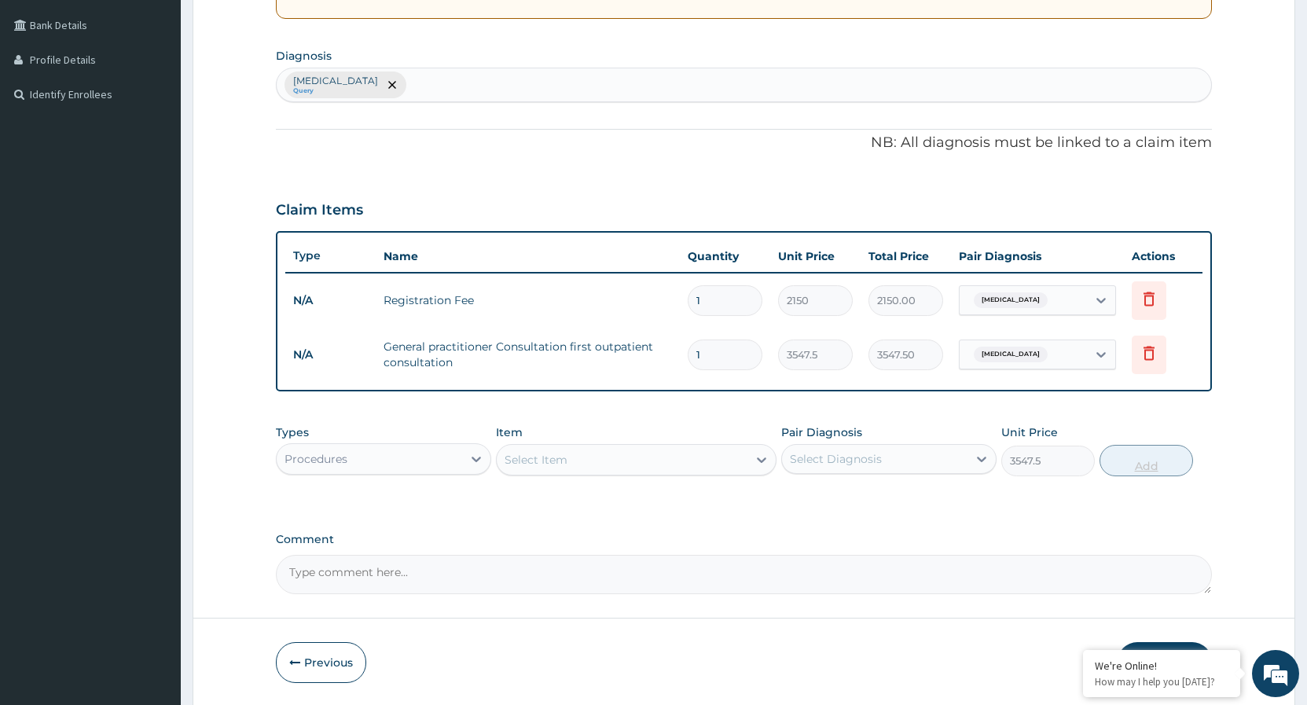
type input "0"
click at [480, 459] on icon at bounding box center [477, 459] width 16 height 16
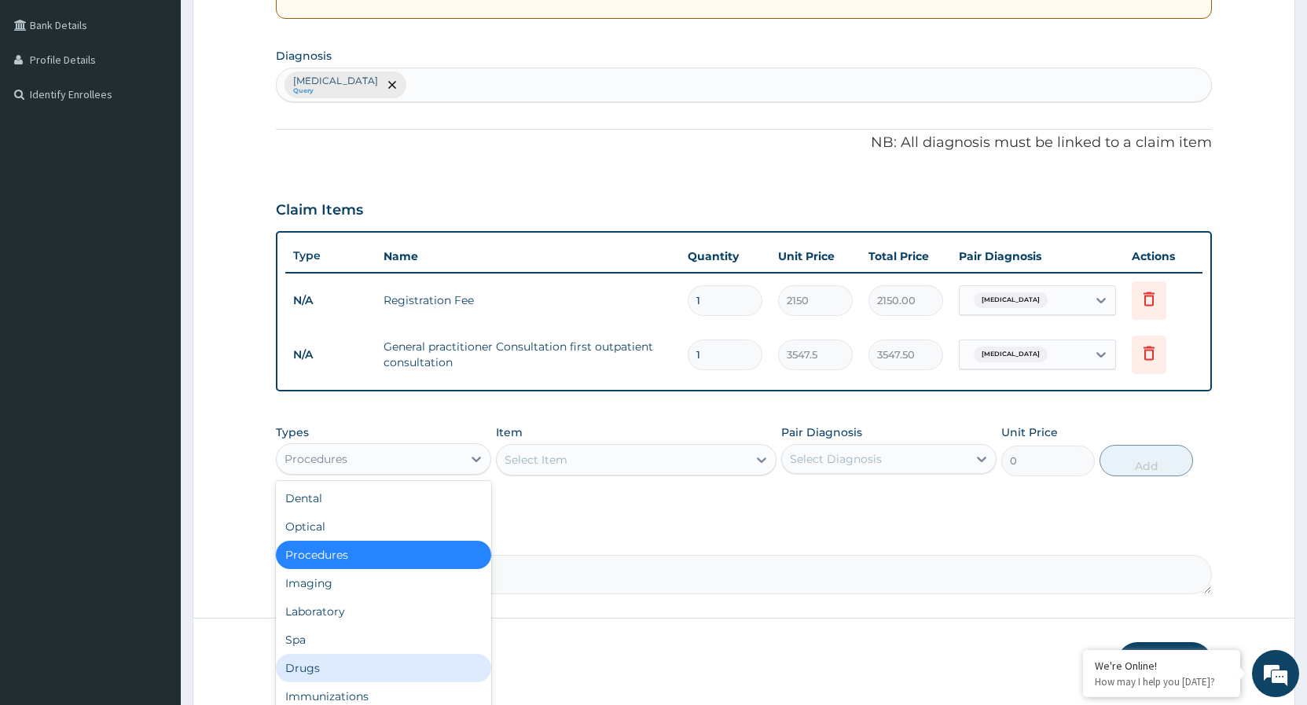
click at [328, 673] on div "Drugs" at bounding box center [383, 668] width 215 height 28
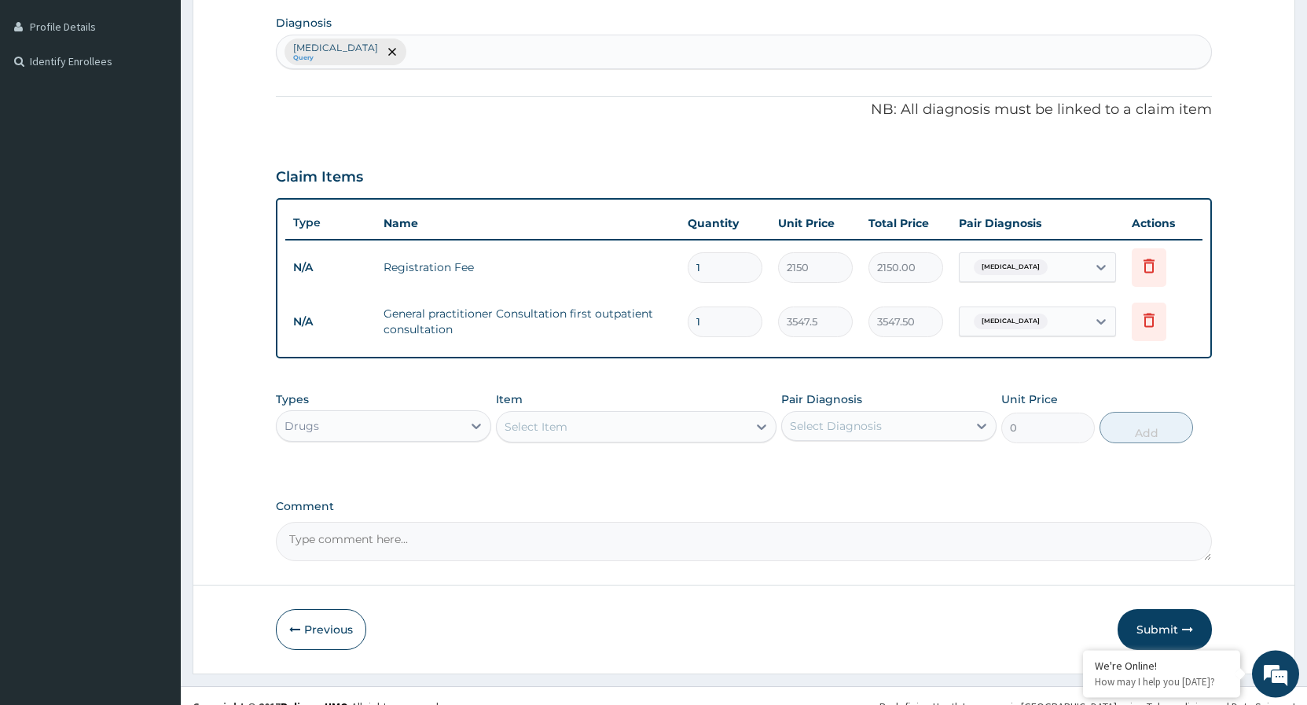
scroll to position [408, 0]
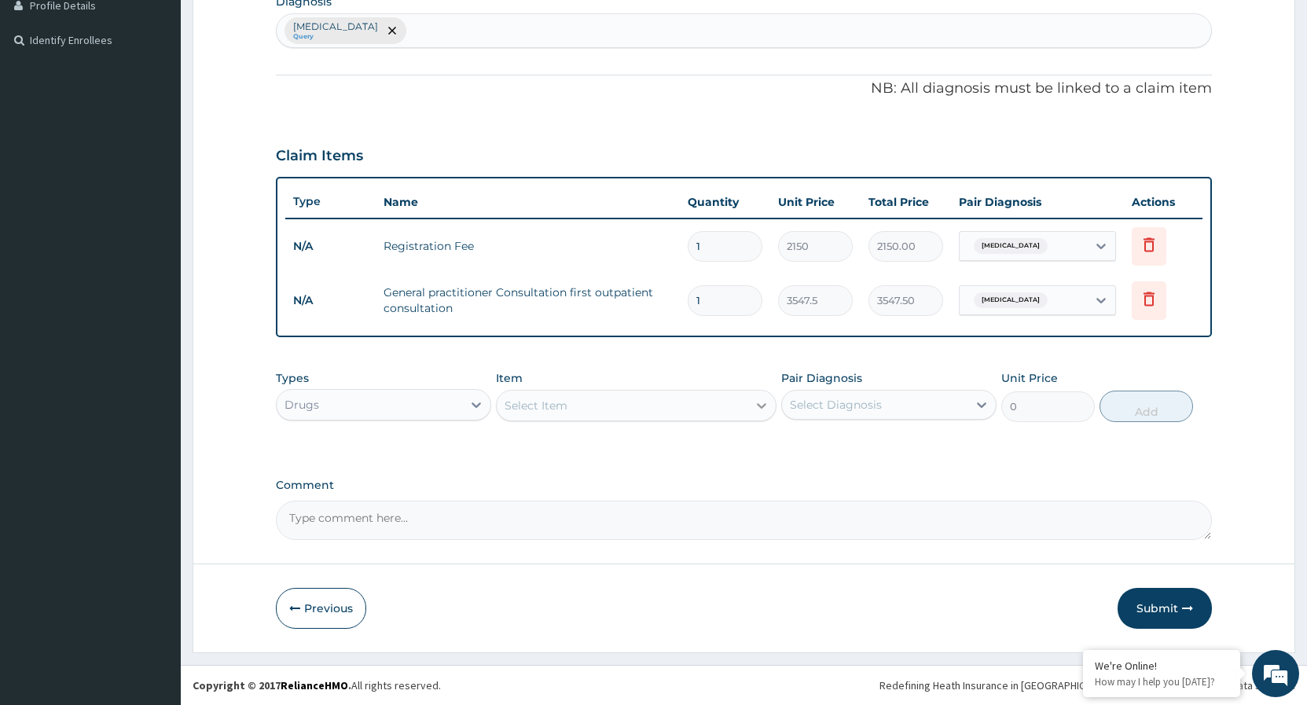
click at [759, 406] on icon at bounding box center [761, 406] width 9 height 6
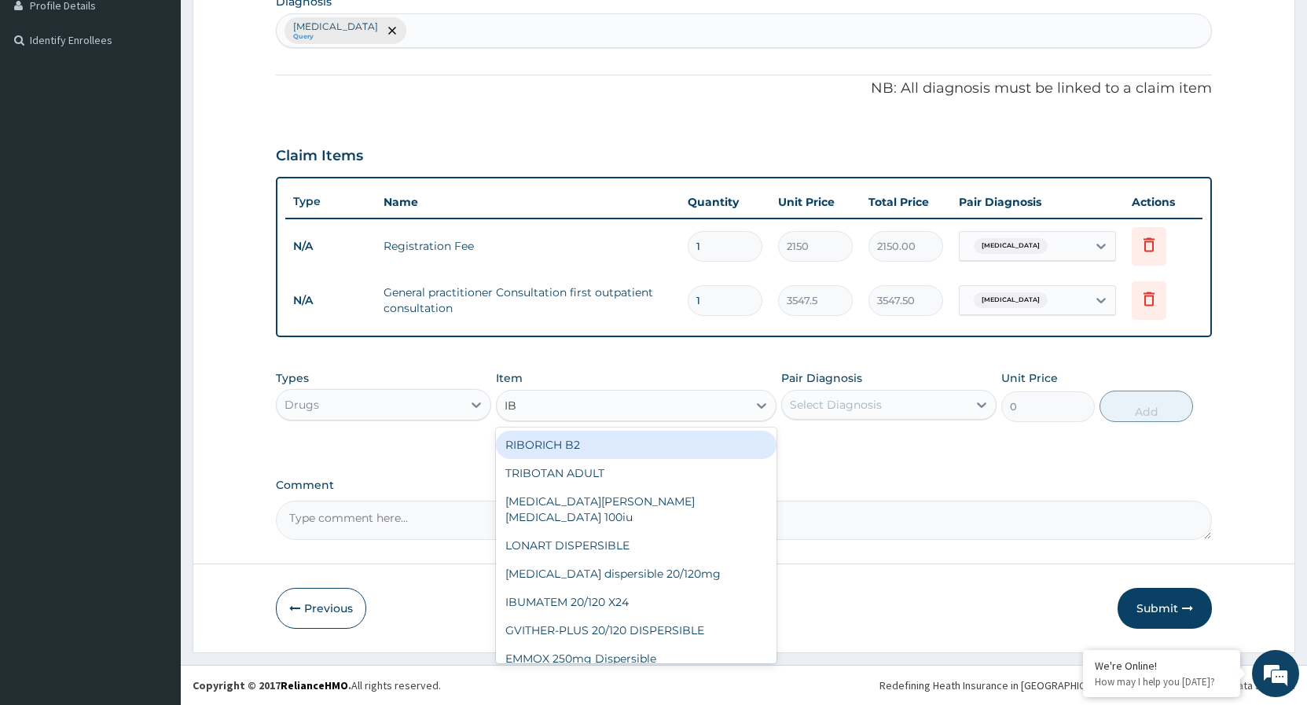
type input "IBU"
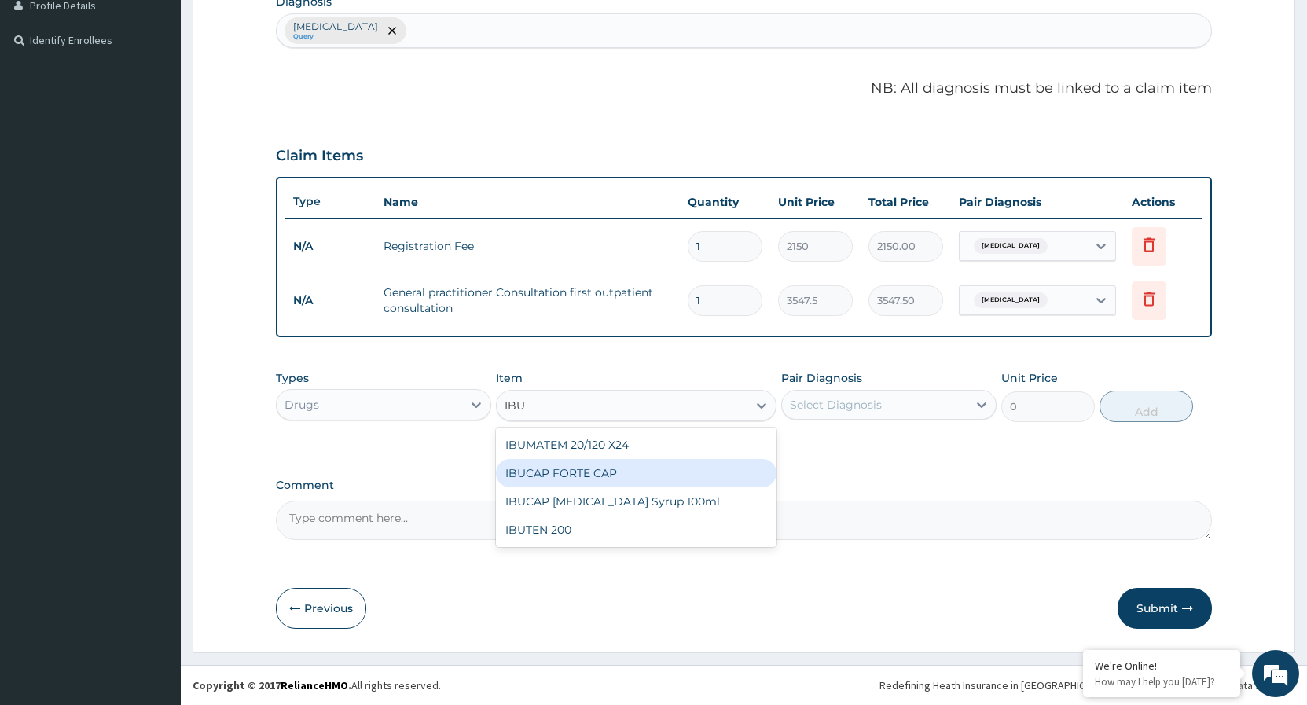
click at [564, 476] on div "IBUCAP FORTE CAP" at bounding box center [636, 473] width 281 height 28
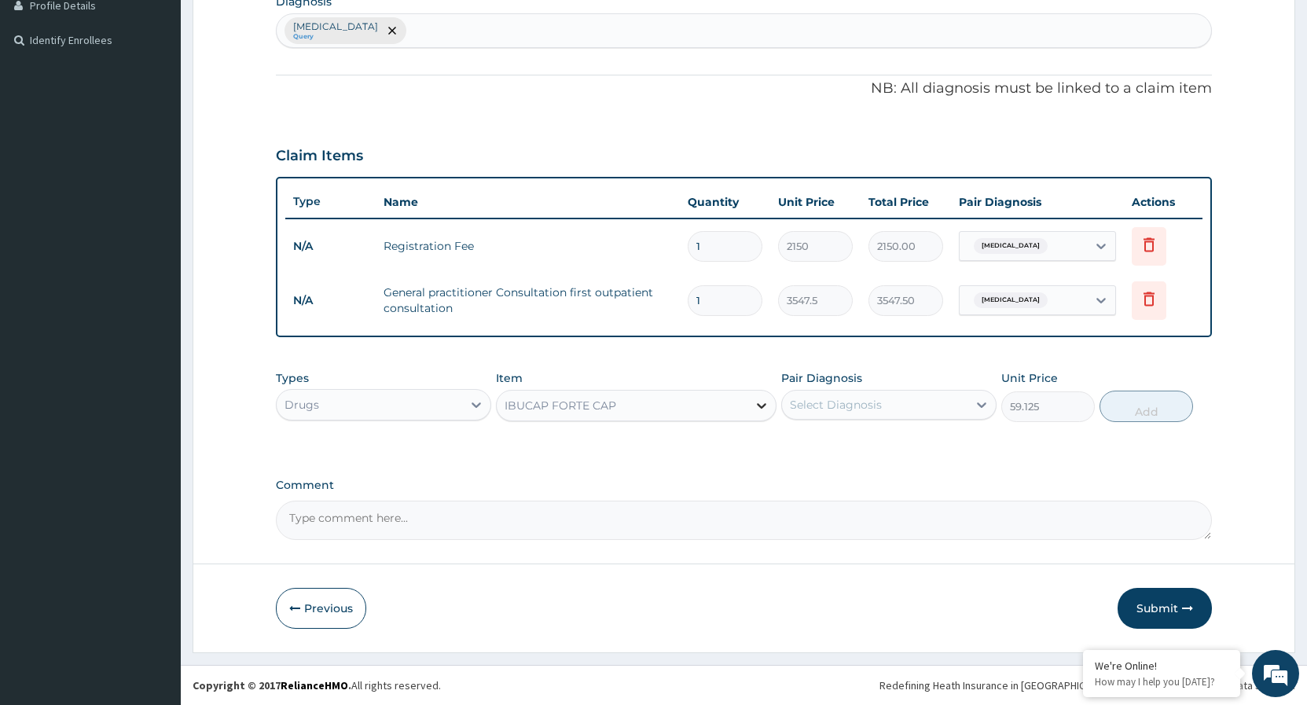
click at [766, 406] on icon at bounding box center [762, 406] width 16 height 16
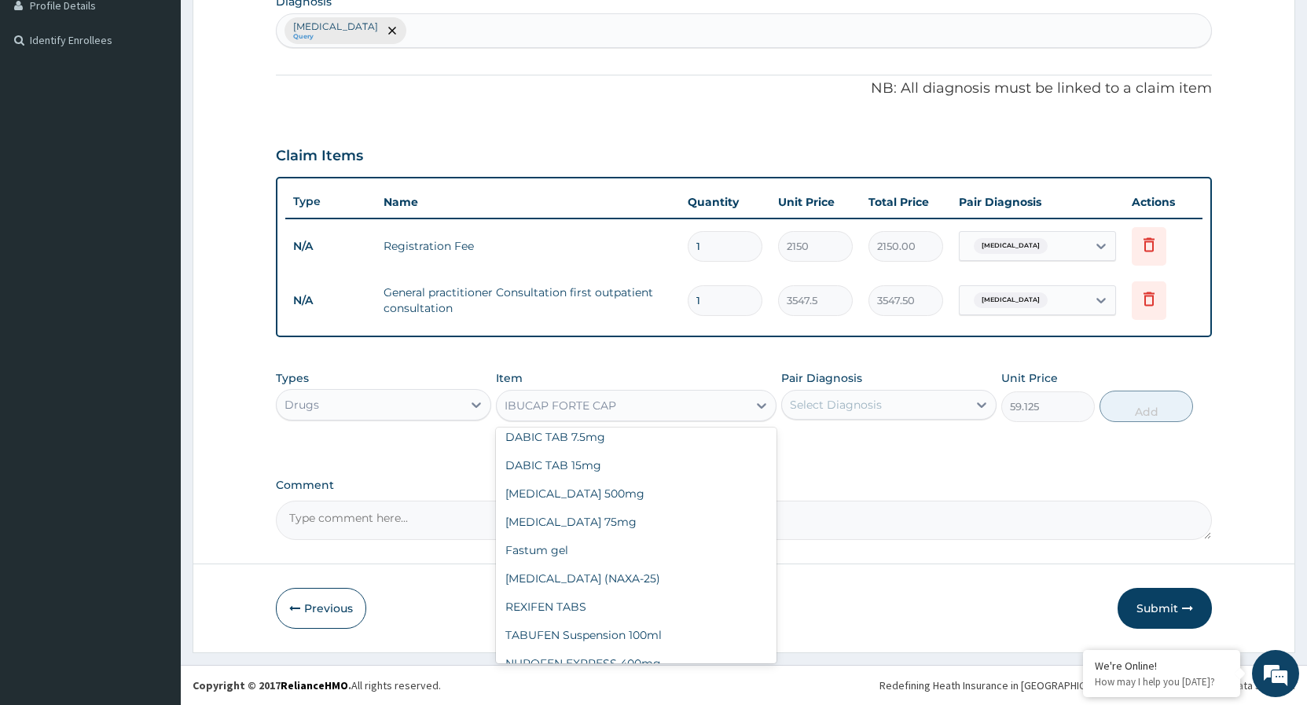
scroll to position [20923, 0]
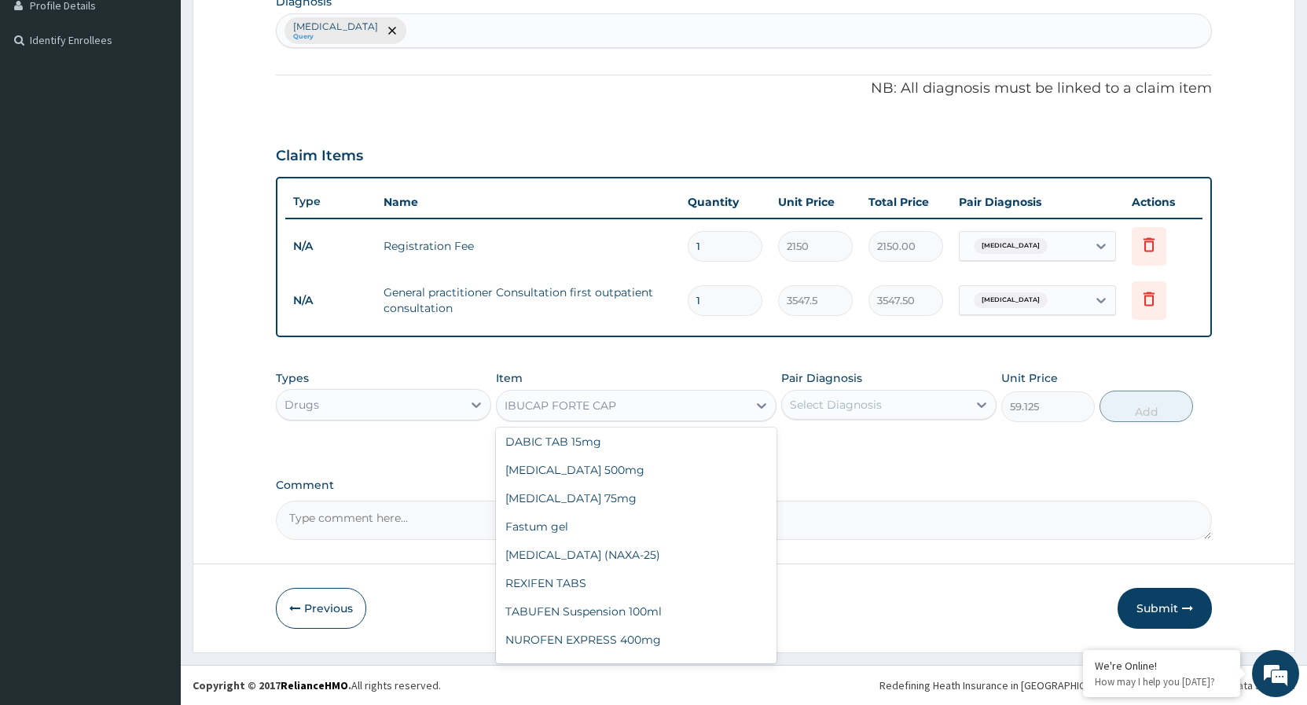
type input "92.235"
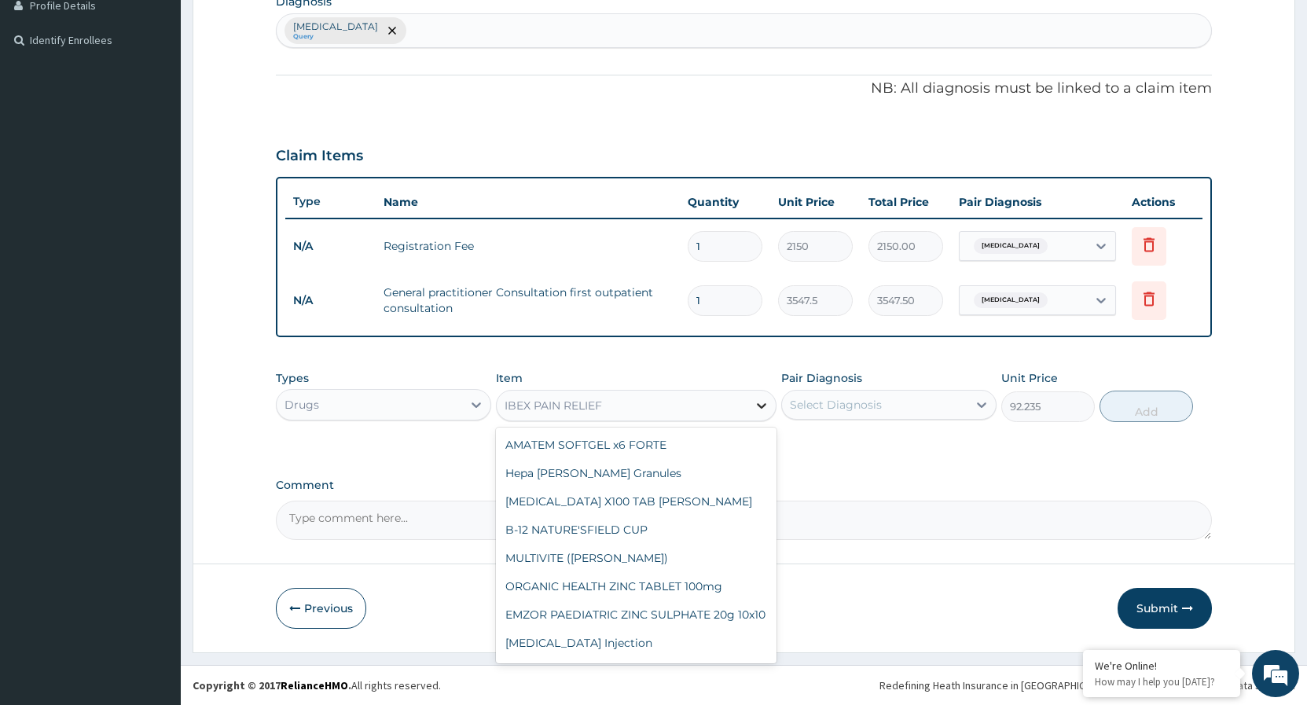
click at [761, 403] on icon at bounding box center [762, 406] width 16 height 16
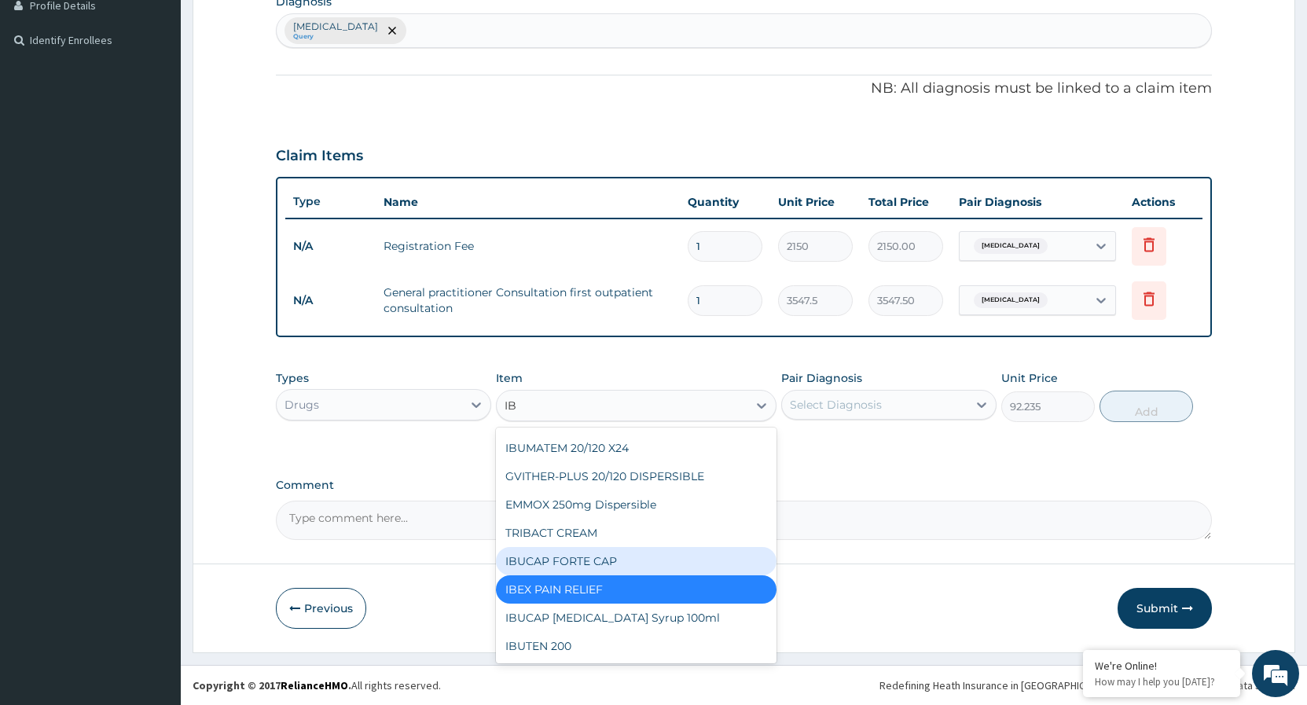
scroll to position [138, 0]
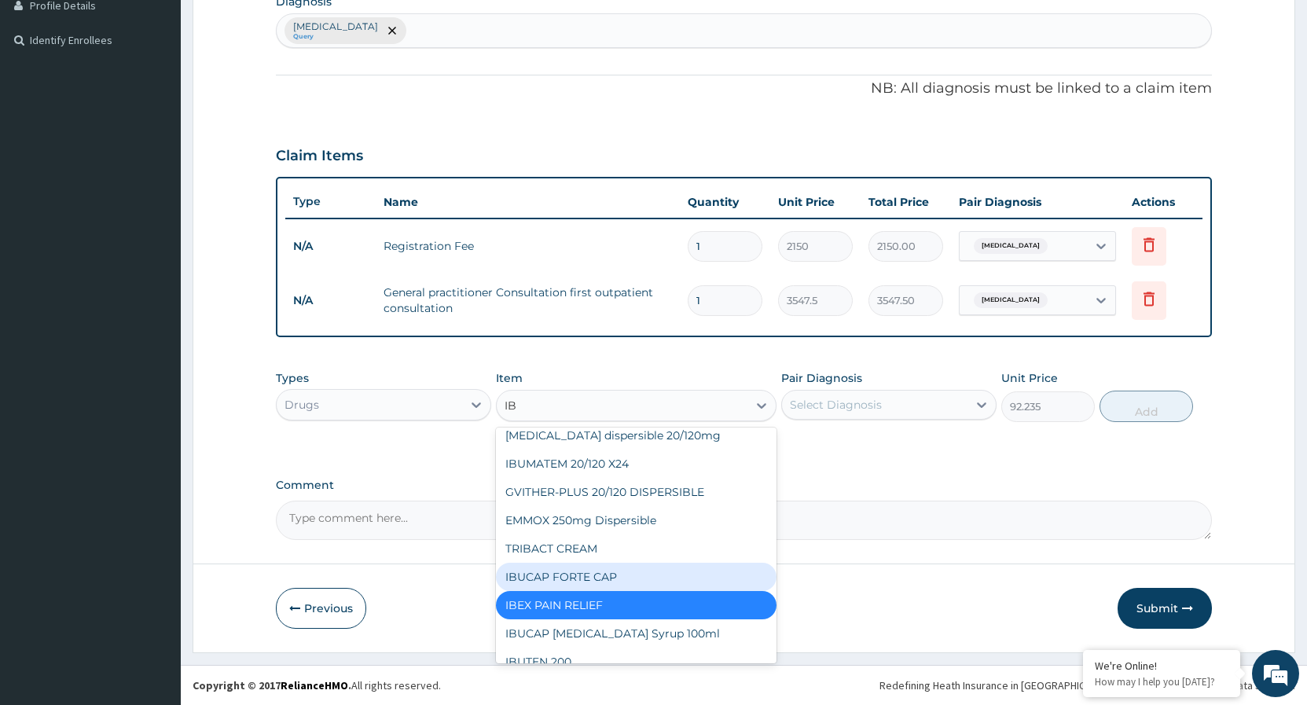
type input "IBU"
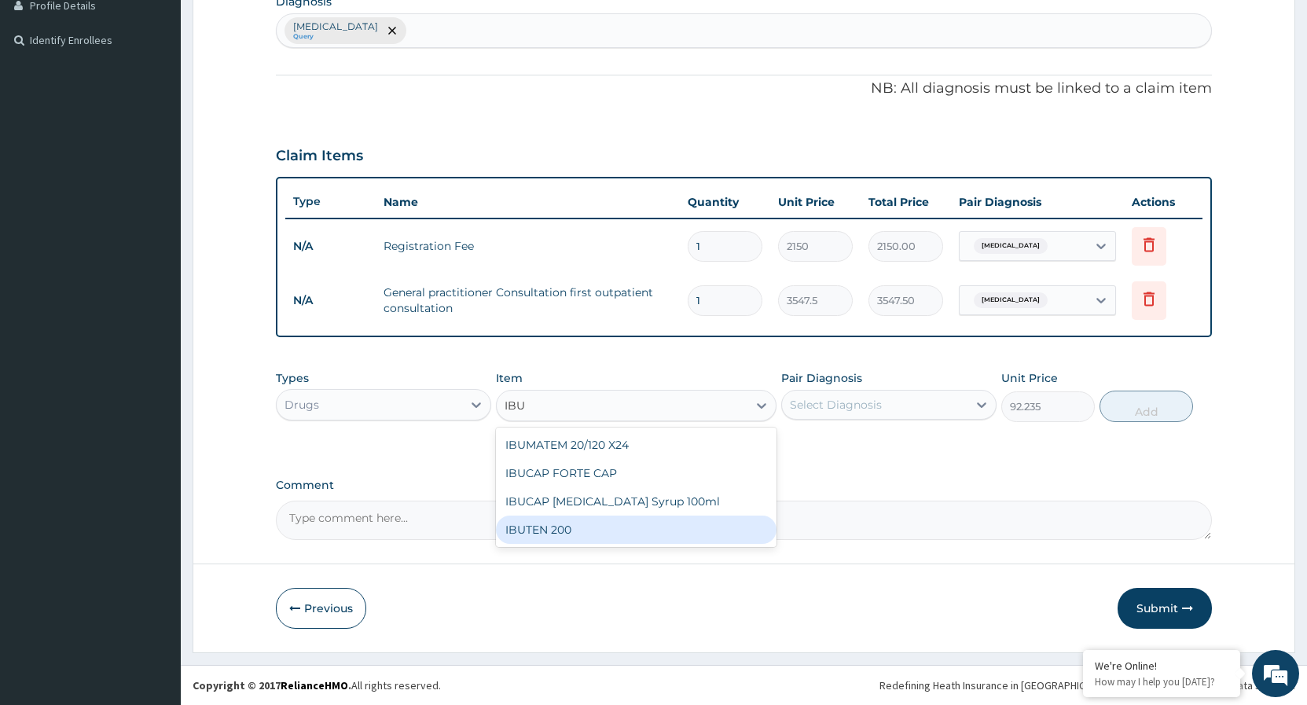
click at [554, 530] on div "IBUTEN 200" at bounding box center [636, 530] width 281 height 28
type input "82.775"
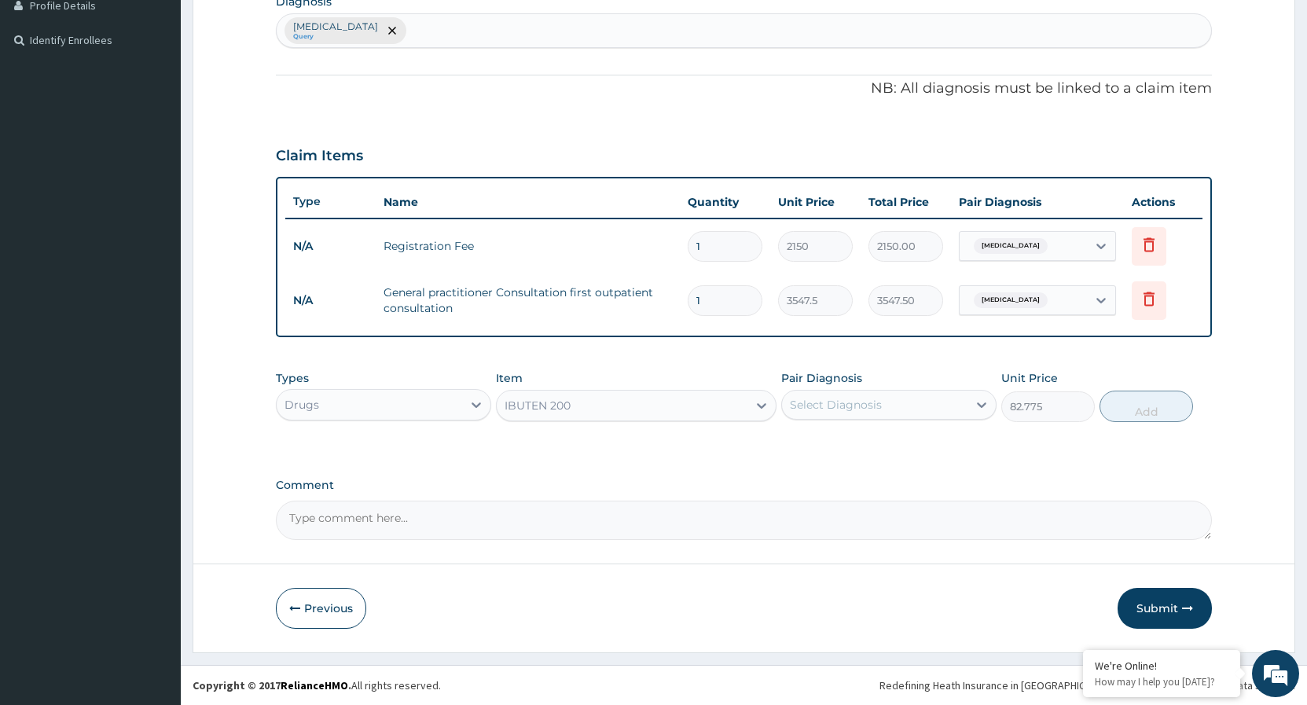
click at [956, 405] on div "Select Diagnosis" at bounding box center [875, 404] width 186 height 25
click at [801, 448] on input "checkbox" at bounding box center [796, 444] width 10 height 10
checkbox input "true"
click at [1133, 411] on button "Add" at bounding box center [1147, 406] width 94 height 31
type input "0"
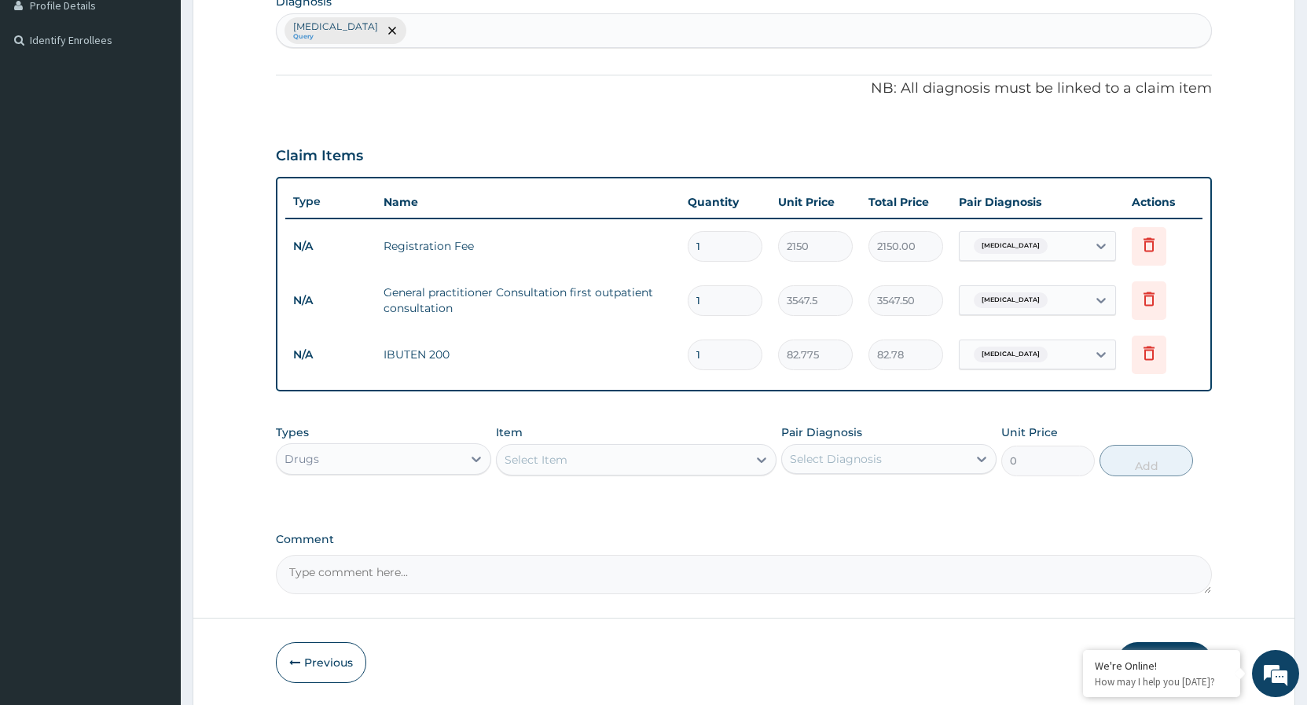
type input "15"
type input "1241.63"
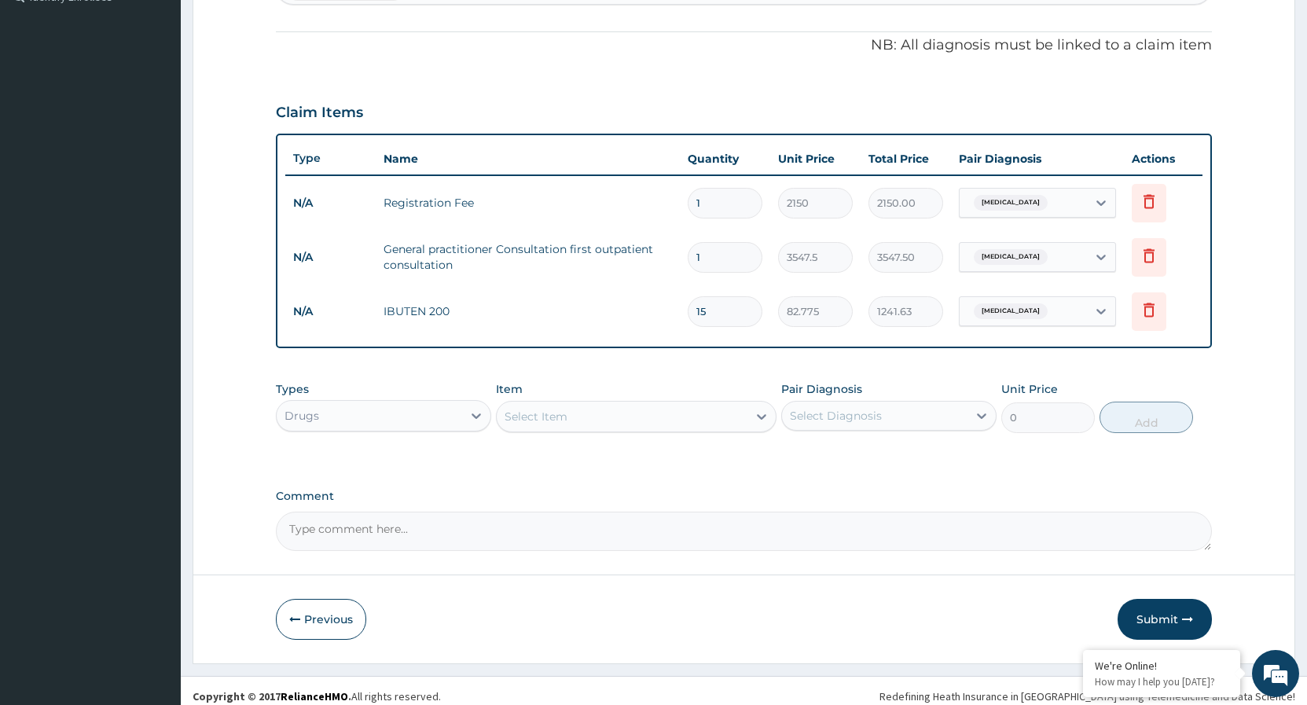
scroll to position [462, 0]
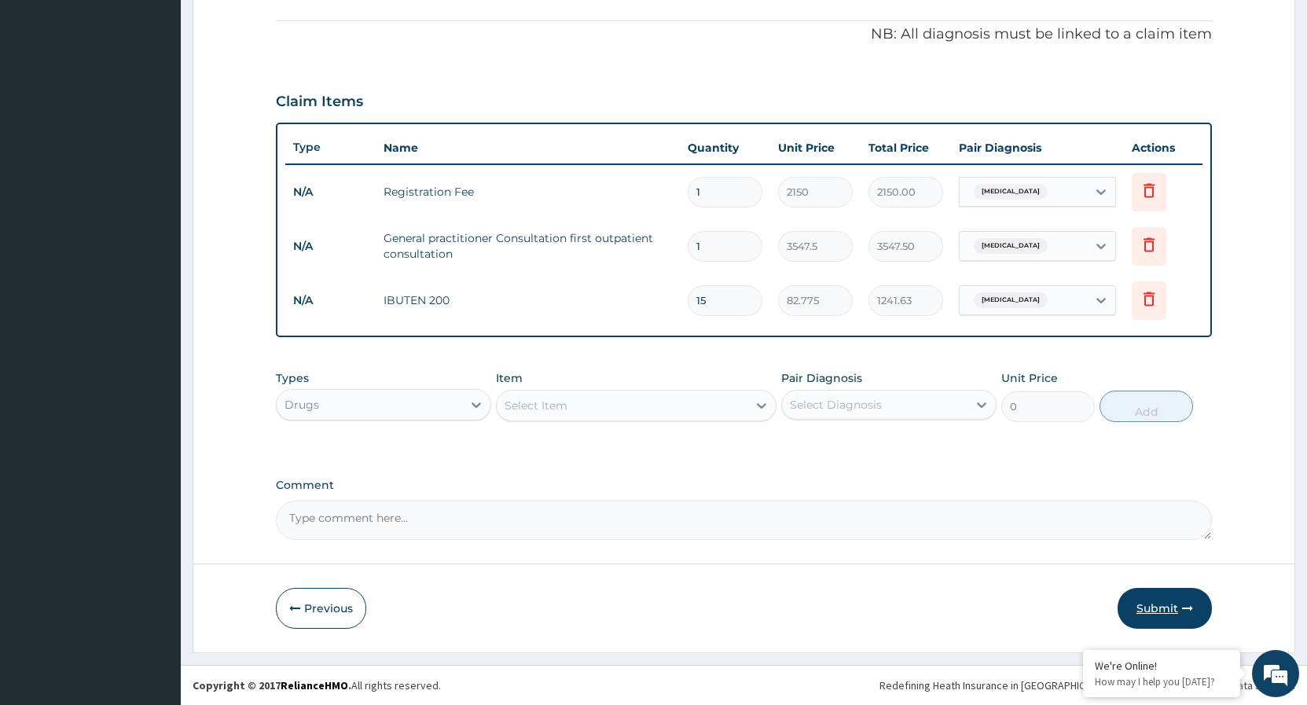
type input "15"
drag, startPoint x: 1179, startPoint y: 609, endPoint x: 1144, endPoint y: 594, distance: 38.7
click at [1178, 609] on button "Submit" at bounding box center [1165, 608] width 94 height 41
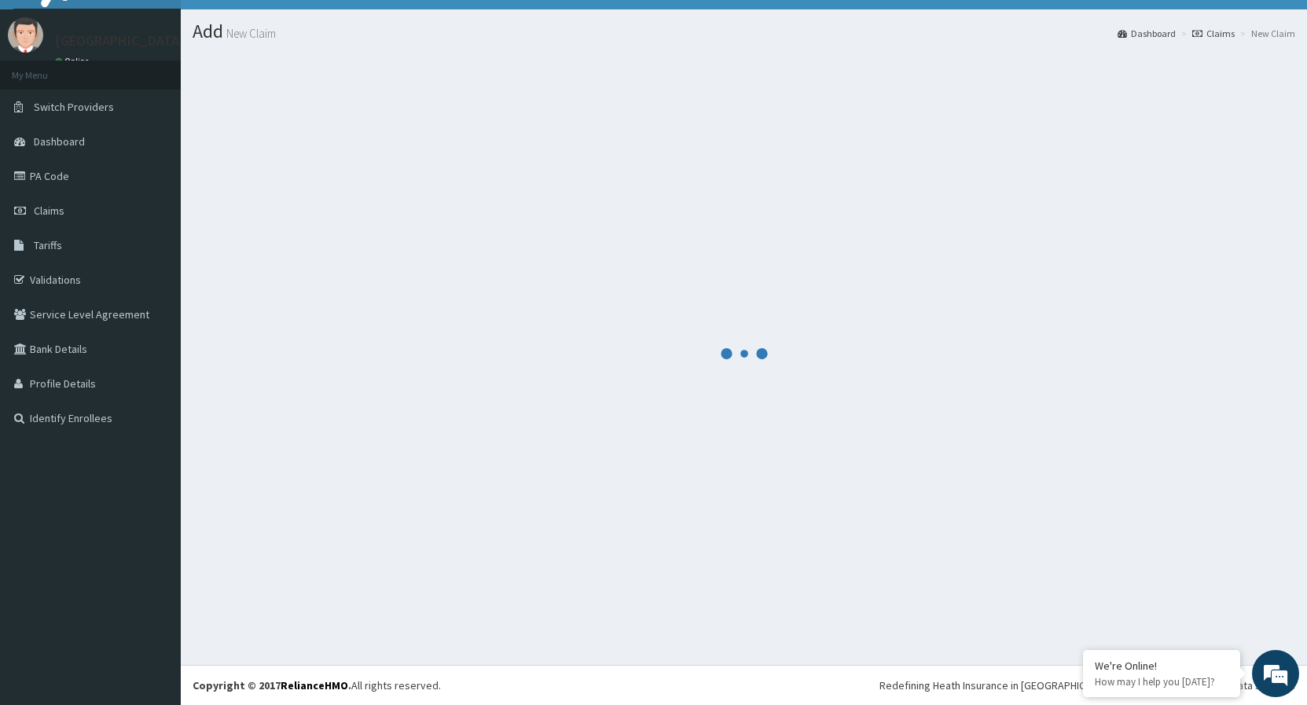
scroll to position [30, 0]
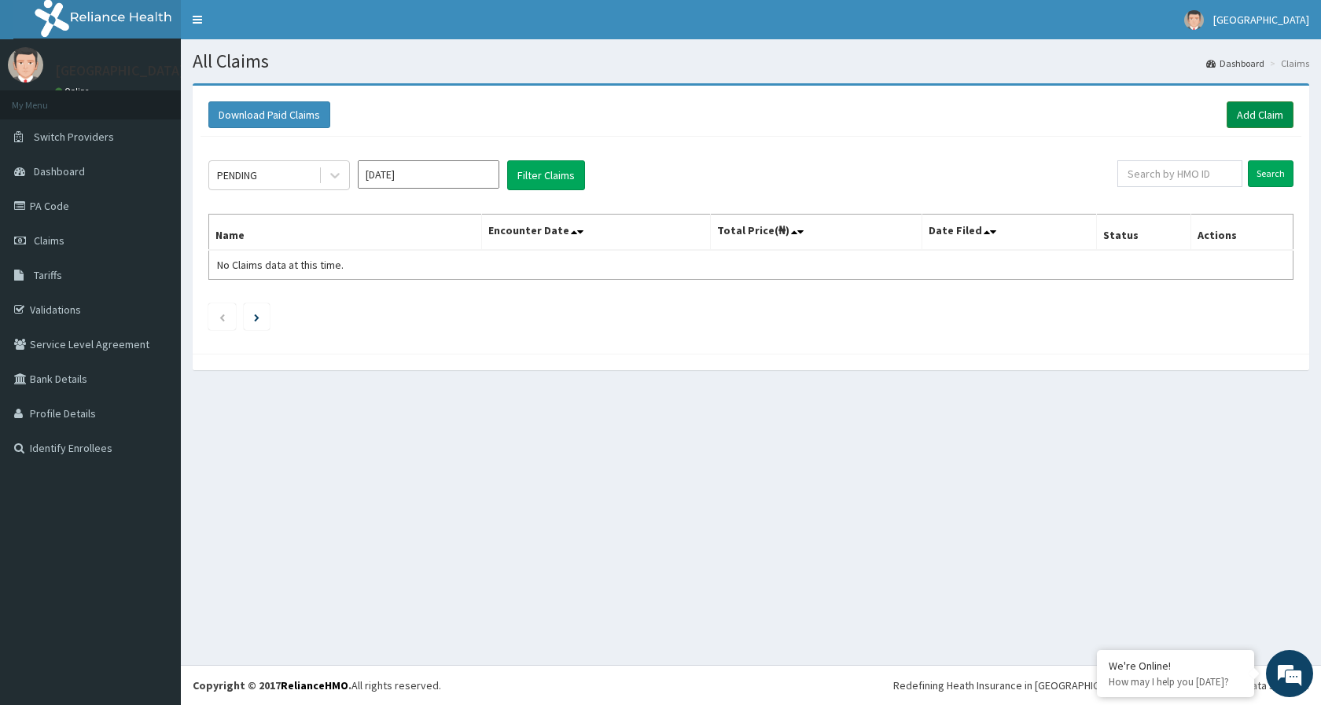
click at [1244, 118] on link "Add Claim" at bounding box center [1259, 114] width 67 height 27
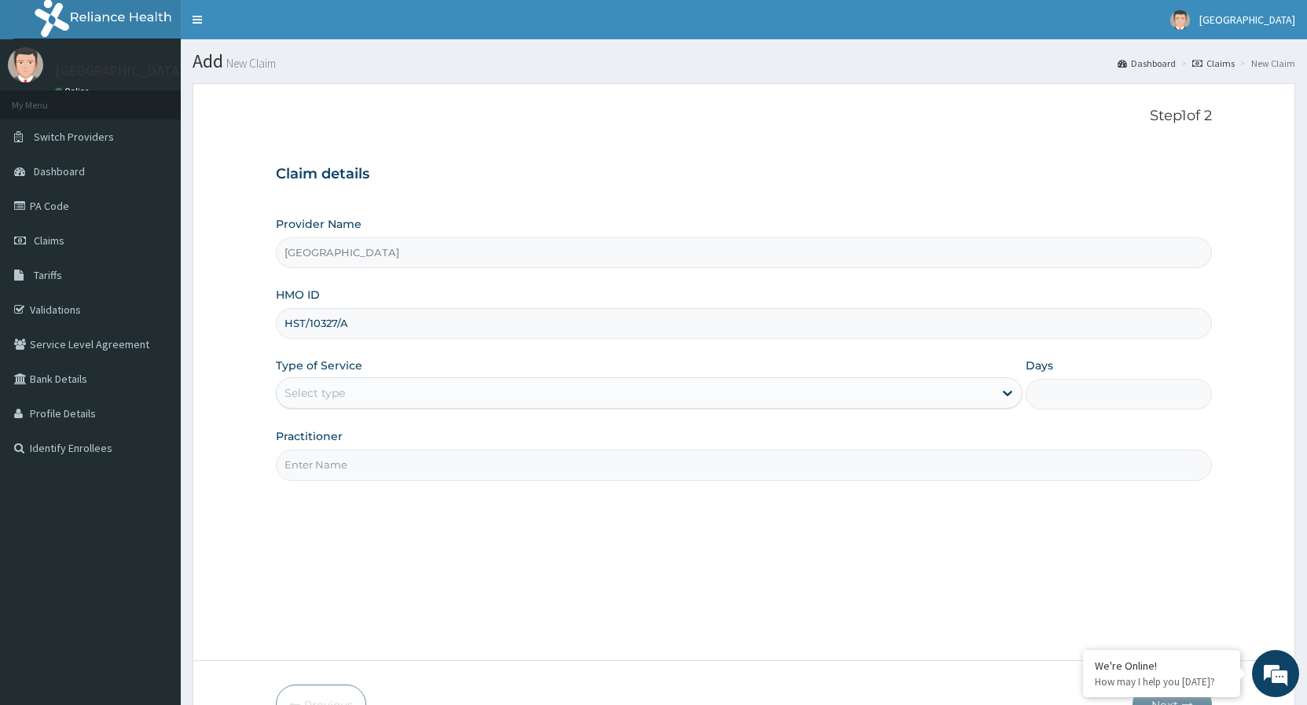
type input "HST/10327/A"
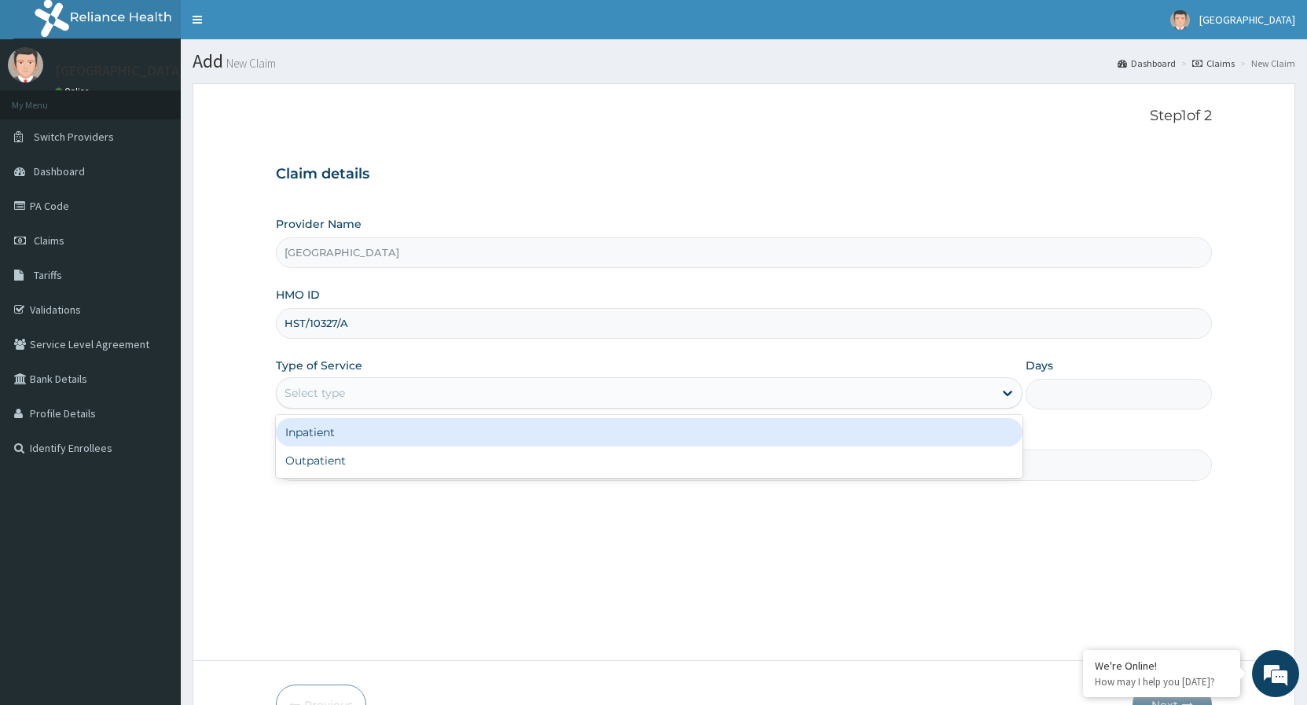
click at [395, 388] on div "Select type" at bounding box center [635, 392] width 716 height 25
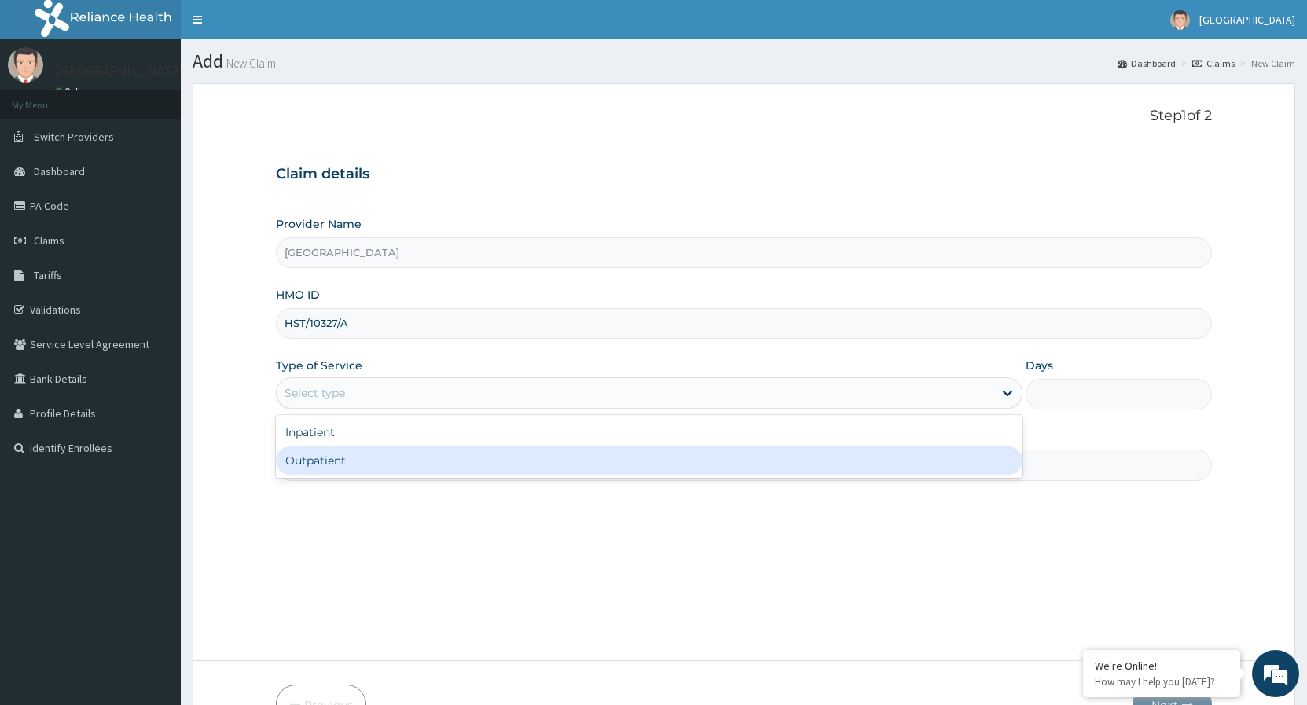
drag, startPoint x: 306, startPoint y: 463, endPoint x: 325, endPoint y: 462, distance: 19.7
click at [306, 462] on div "Outpatient" at bounding box center [649, 461] width 746 height 28
type input "1"
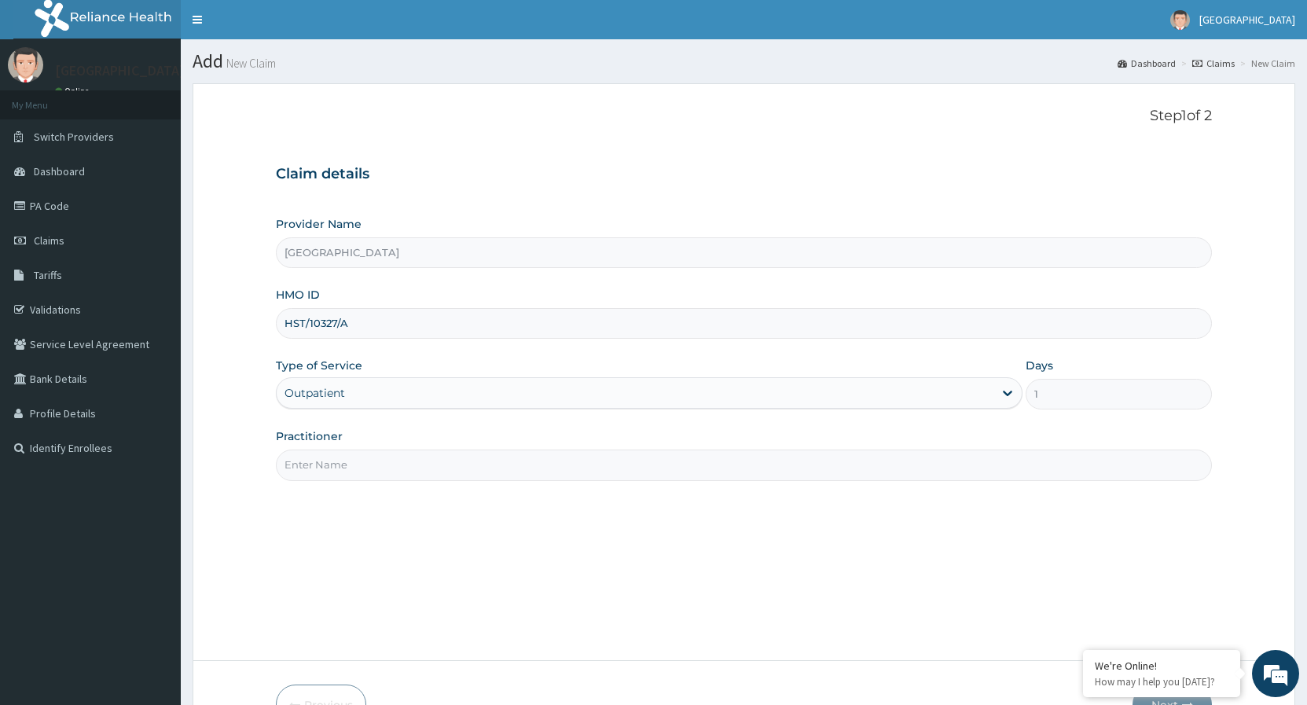
click at [347, 472] on input "Practitioner" at bounding box center [744, 465] width 936 height 31
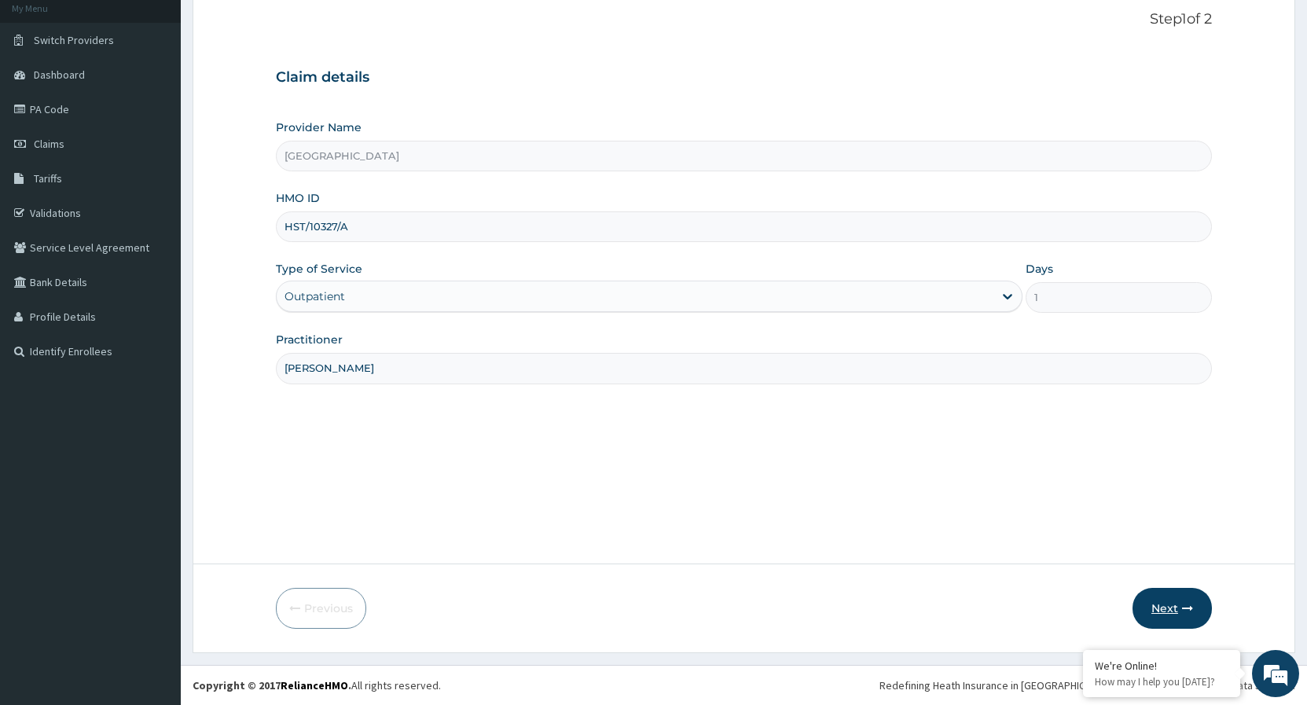
type input "DR. VICTOR"
click at [1171, 608] on button "Next" at bounding box center [1172, 608] width 79 height 41
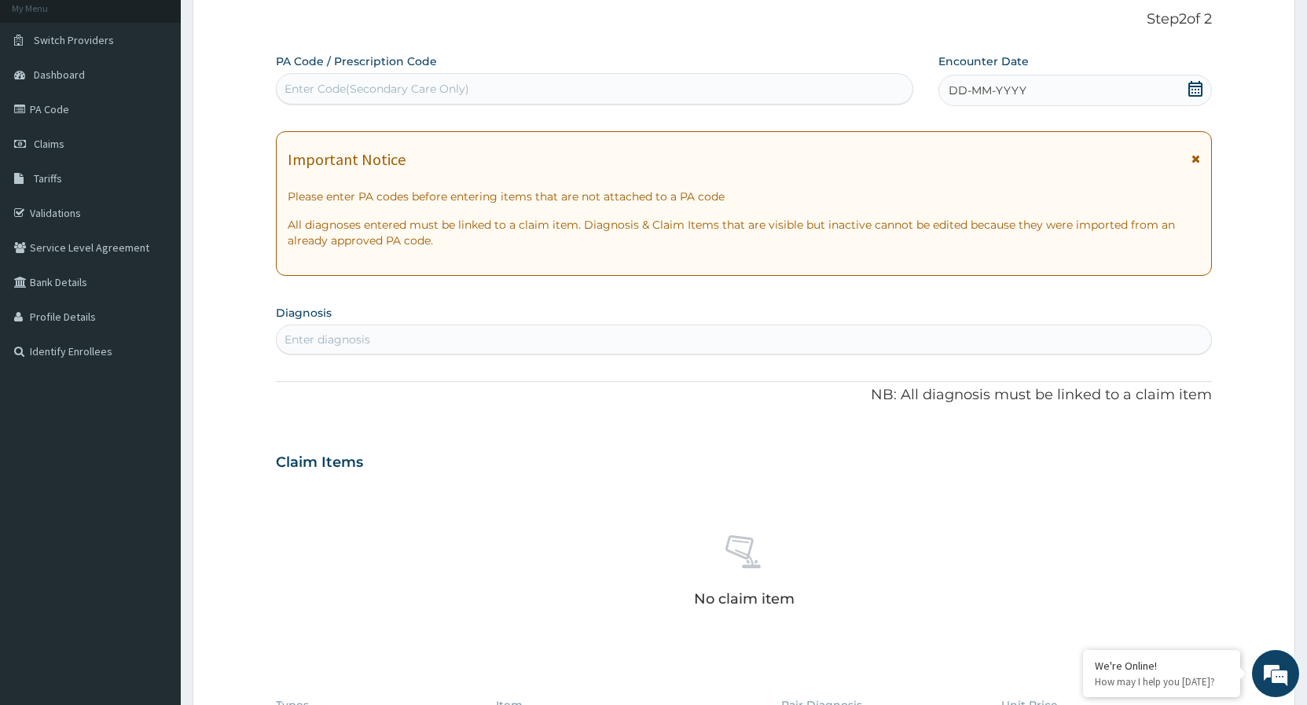
click at [444, 87] on div "Enter Code(Secondary Care Only)" at bounding box center [377, 89] width 185 height 16
paste input "PA/79E97E"
type input "PA/79E97E"
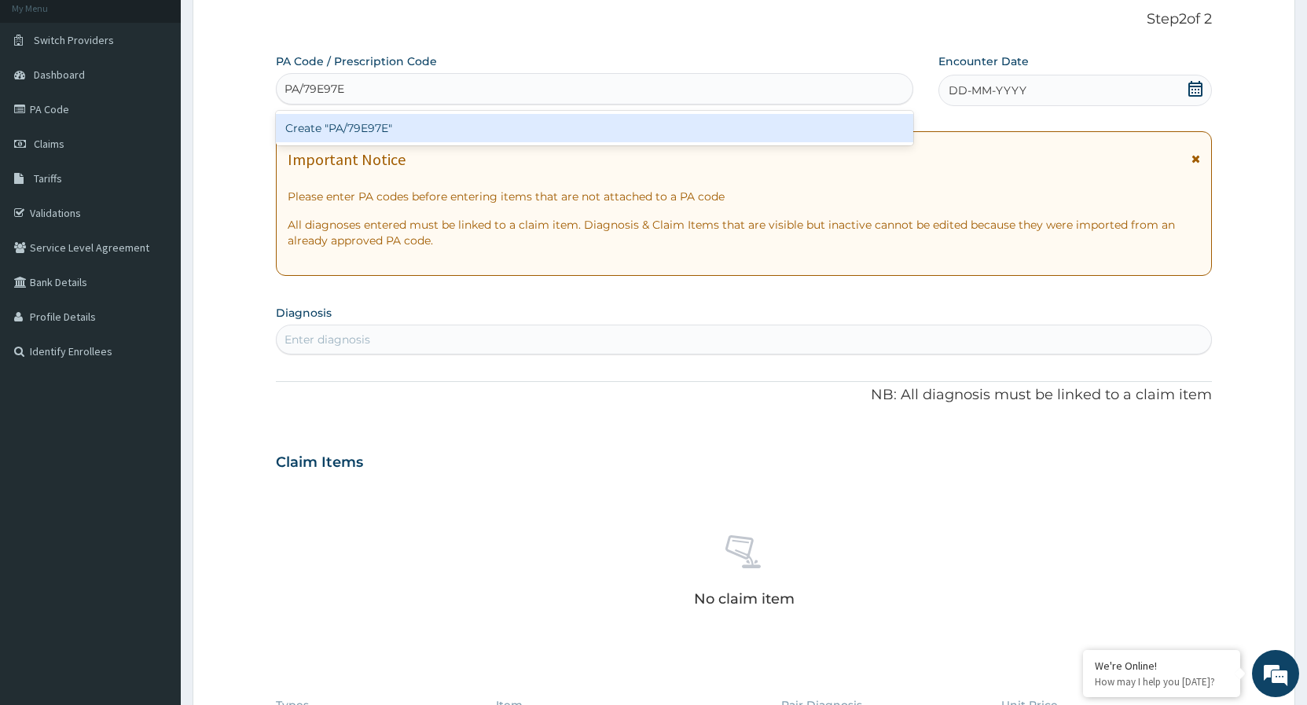
click at [444, 139] on div "Create "PA/79E97E"" at bounding box center [595, 128] width 638 height 28
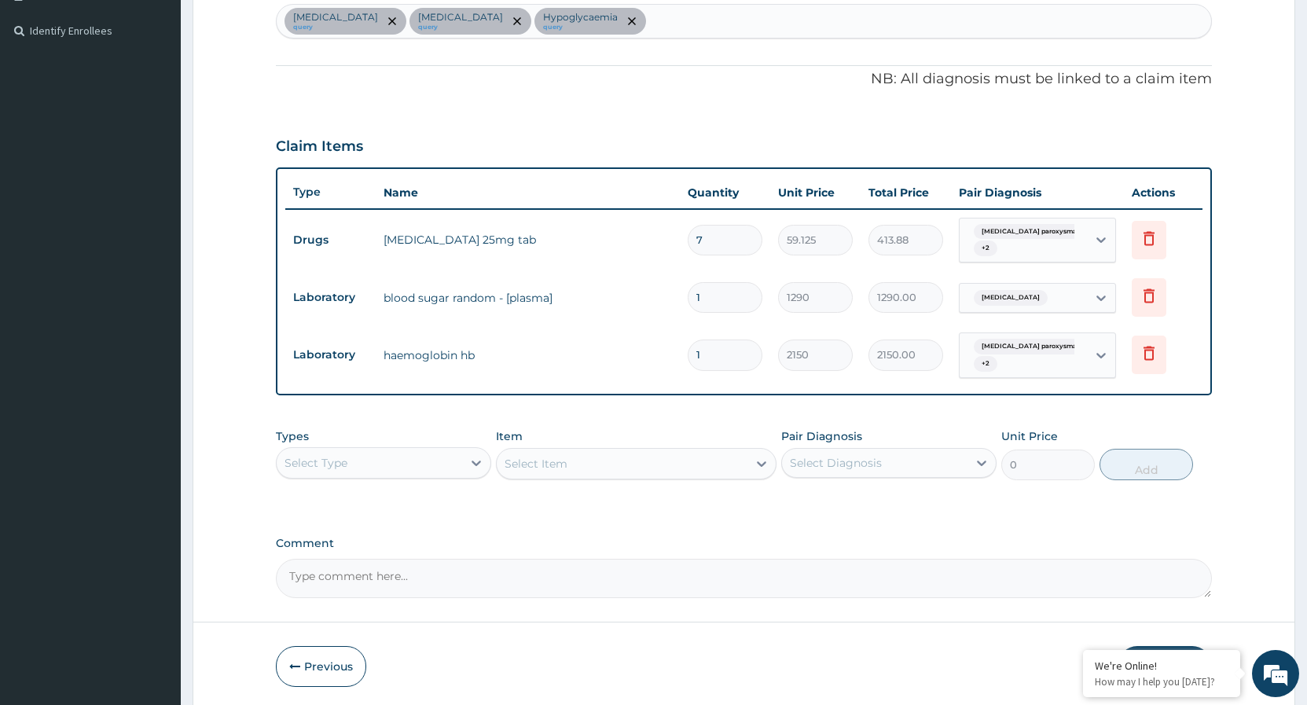
scroll to position [476, 0]
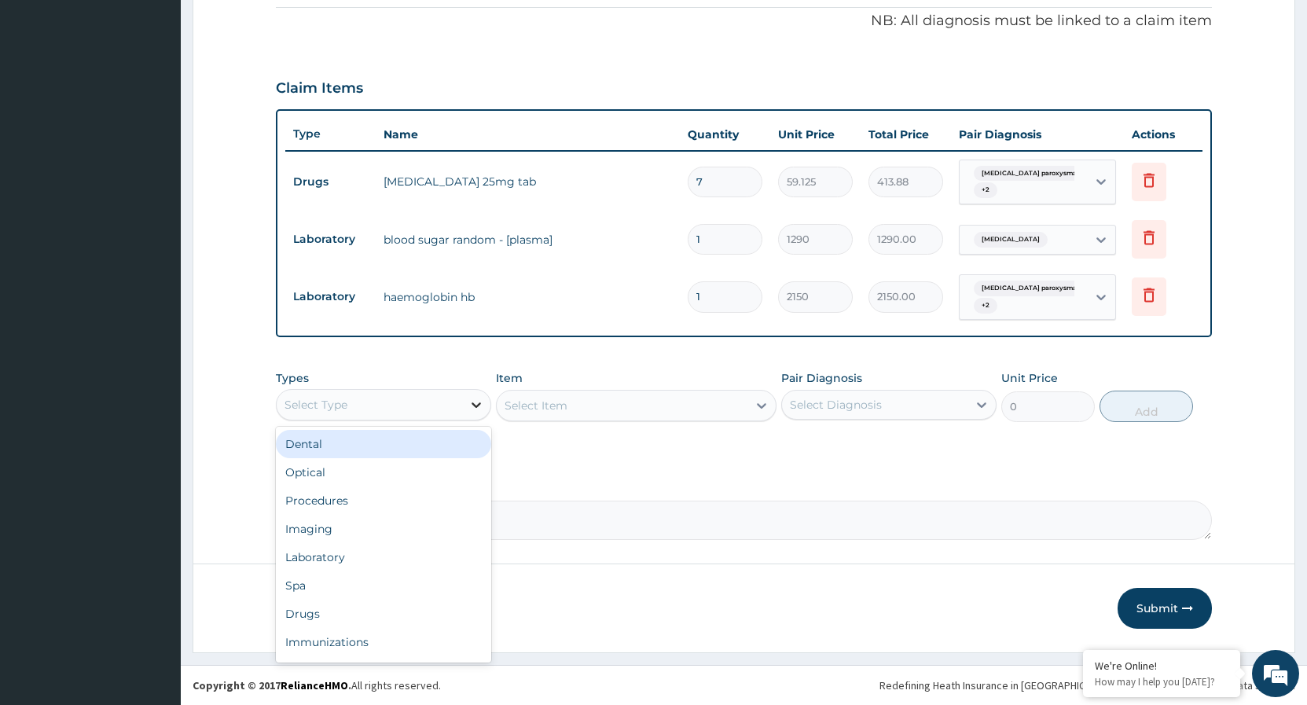
click at [475, 401] on icon at bounding box center [477, 405] width 16 height 16
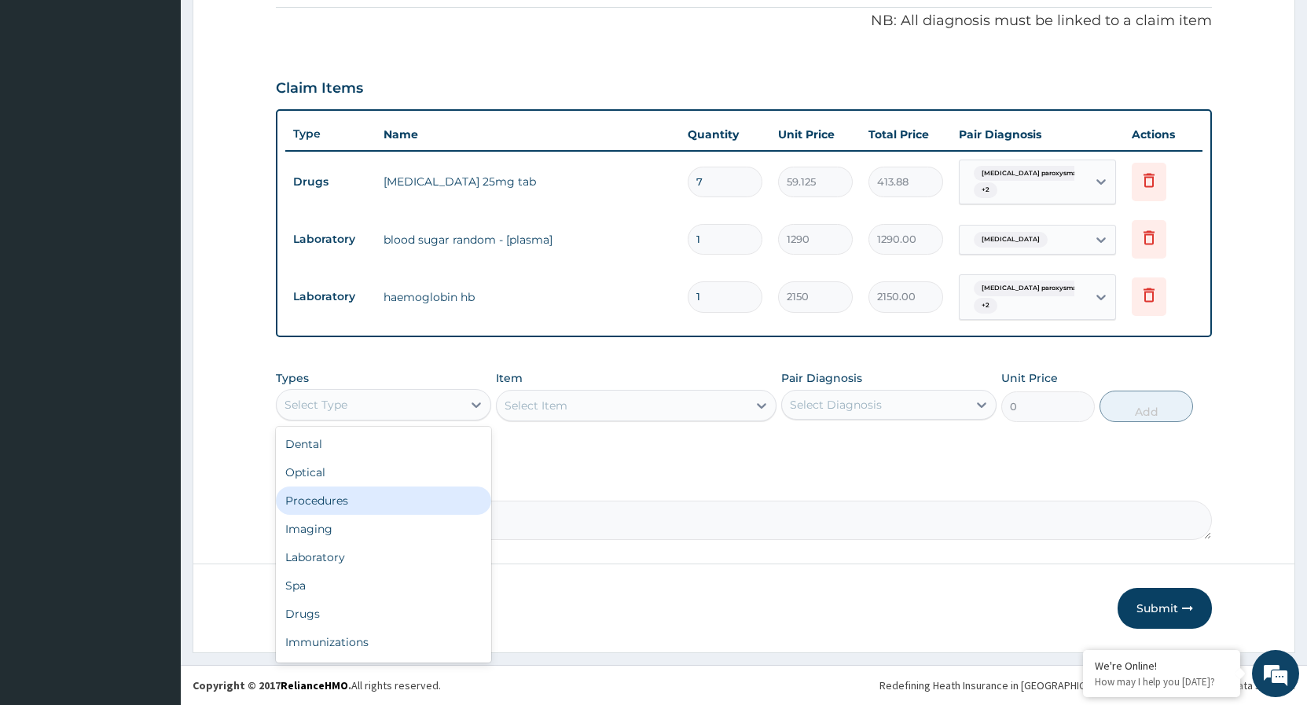
click at [340, 503] on div "Procedures" at bounding box center [383, 501] width 215 height 28
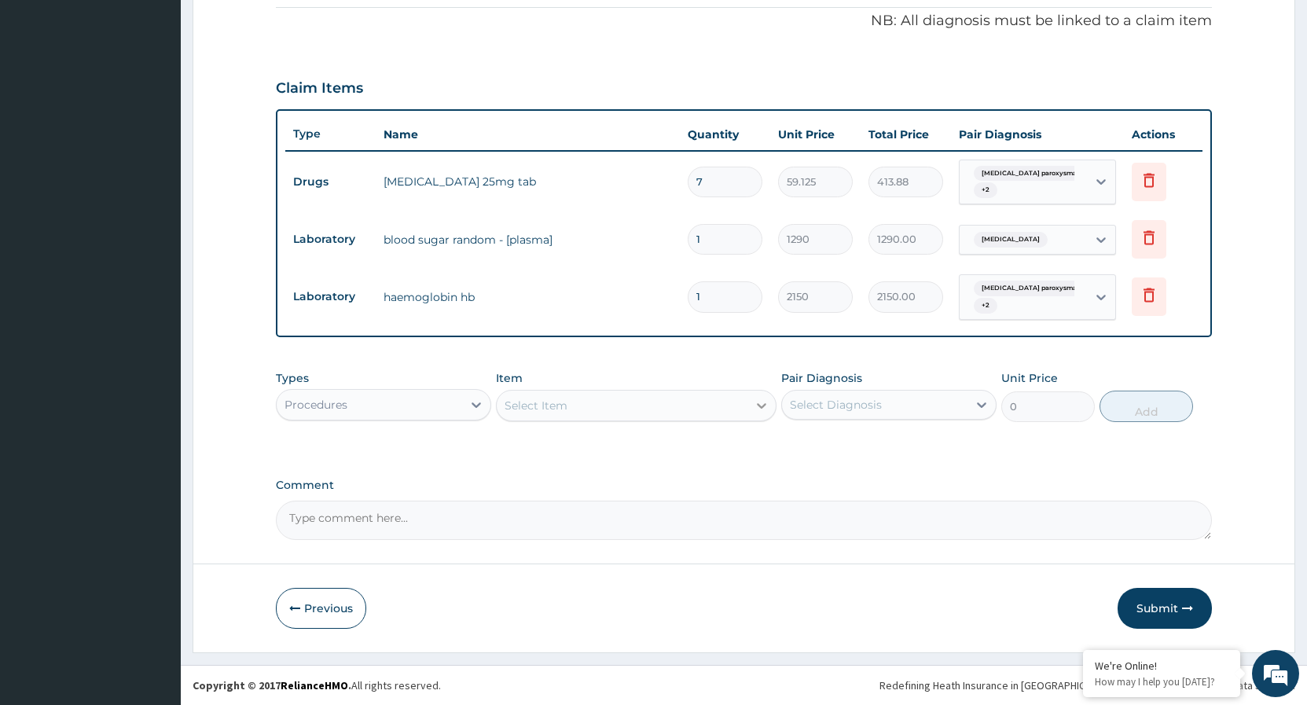
click at [755, 406] on icon at bounding box center [762, 406] width 16 height 16
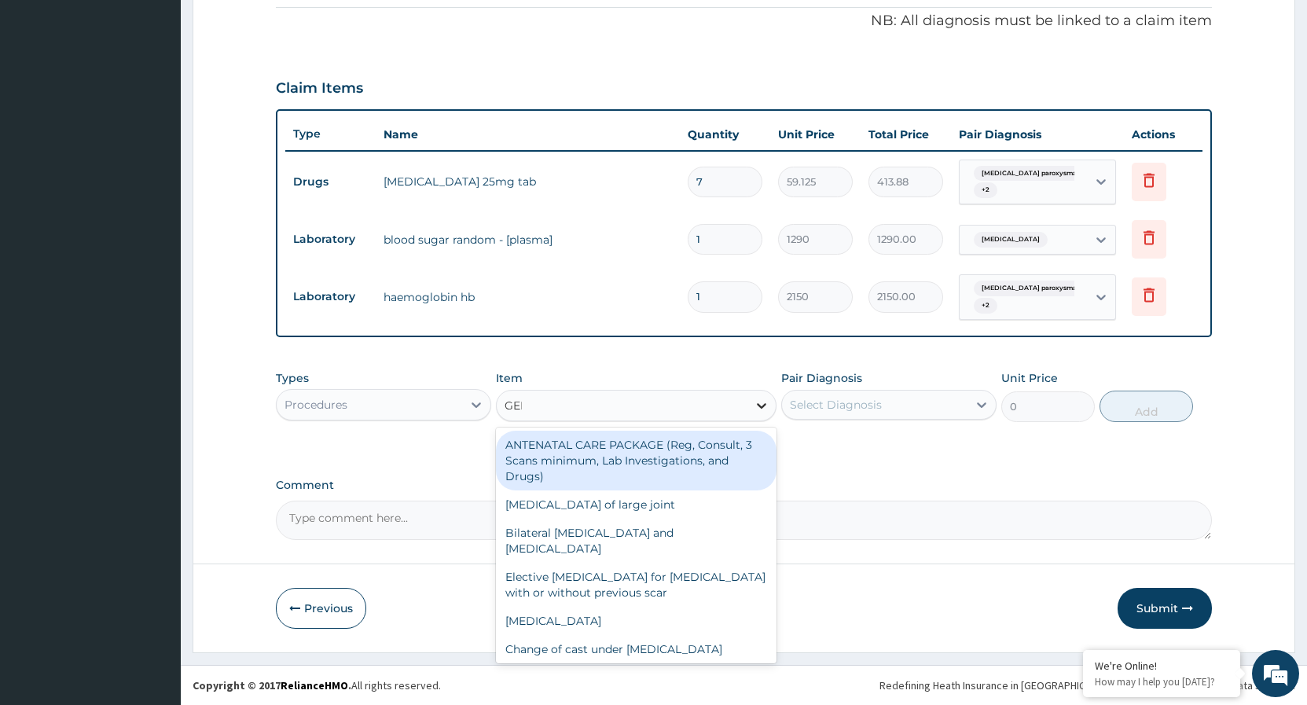
type input "GENE"
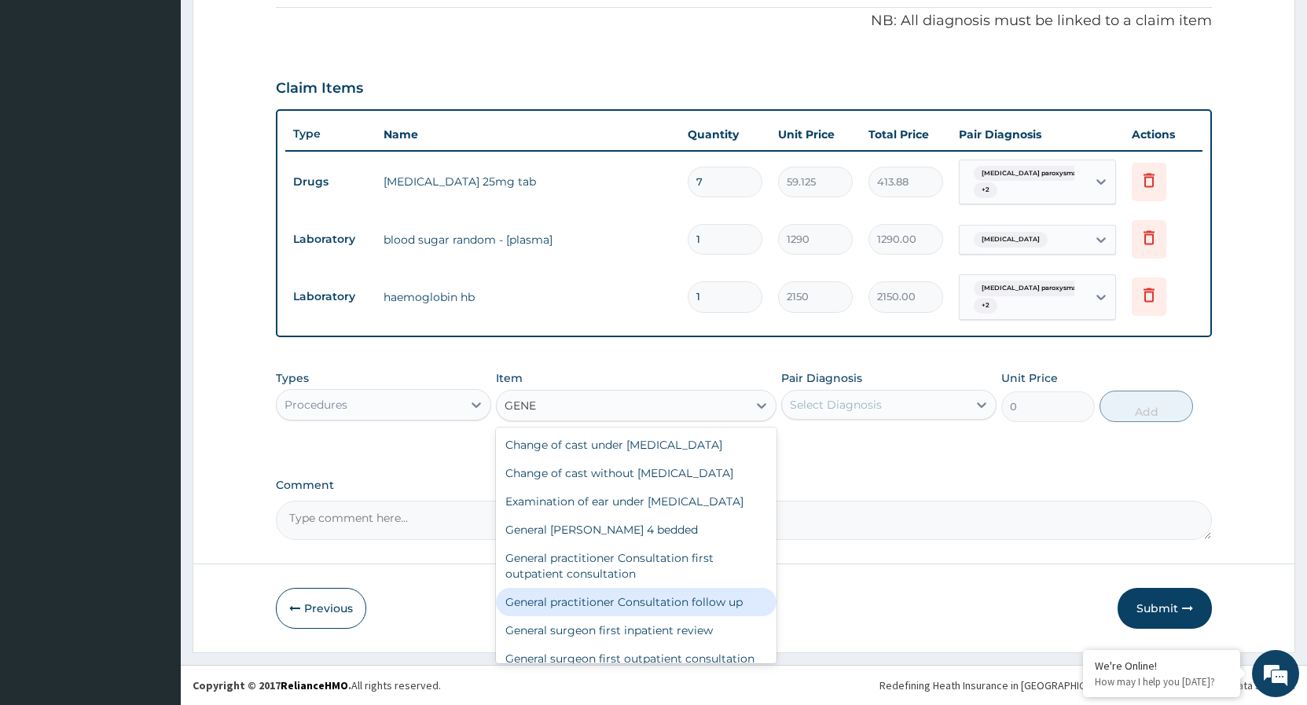
click at [671, 613] on div "General practitioner Consultation follow up" at bounding box center [636, 602] width 281 height 28
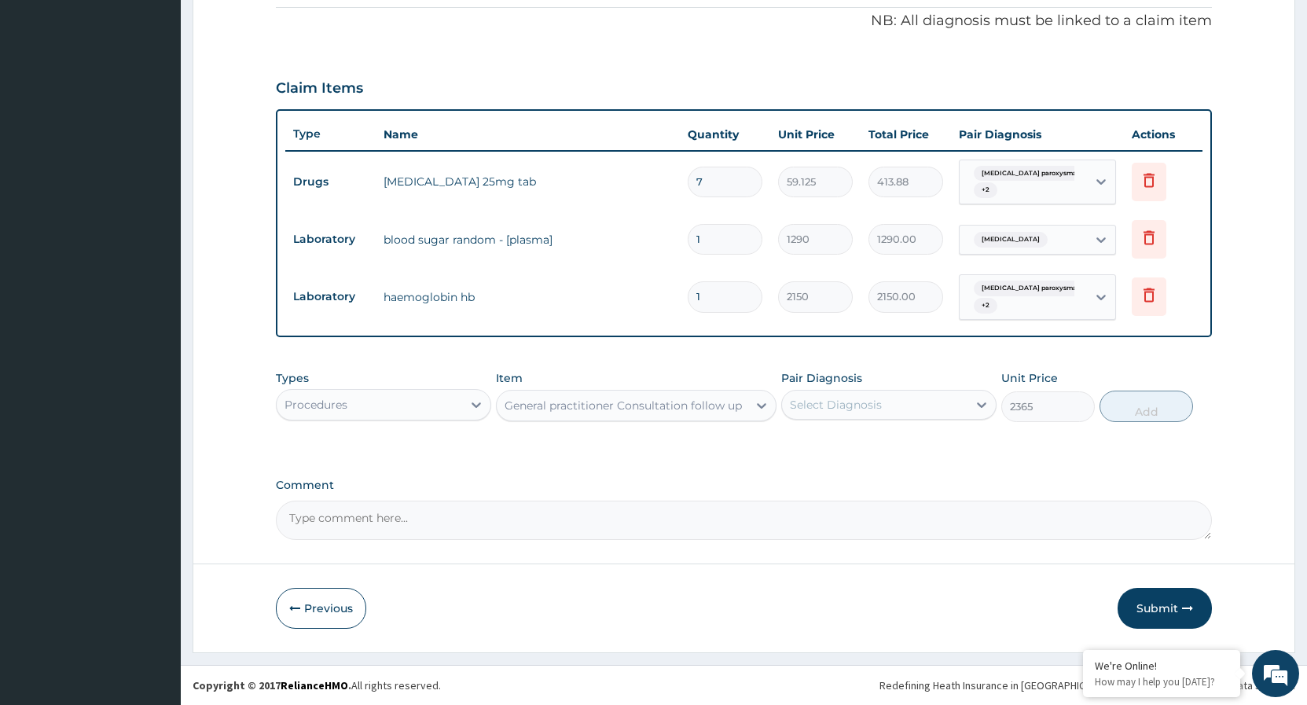
type input "2365"
click at [979, 399] on icon at bounding box center [982, 405] width 16 height 16
click at [792, 449] on input "checkbox" at bounding box center [796, 444] width 10 height 10
checkbox input "true"
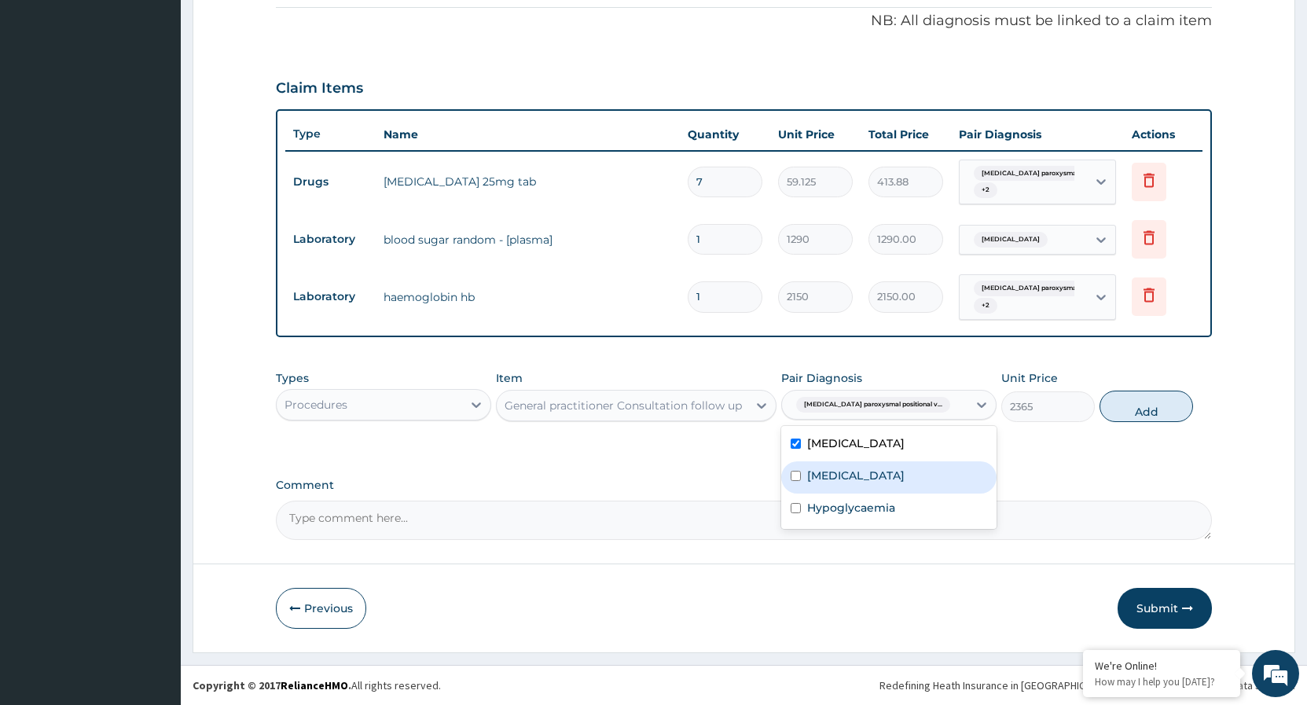
click at [794, 481] on input "checkbox" at bounding box center [796, 476] width 10 height 10
checkbox input "true"
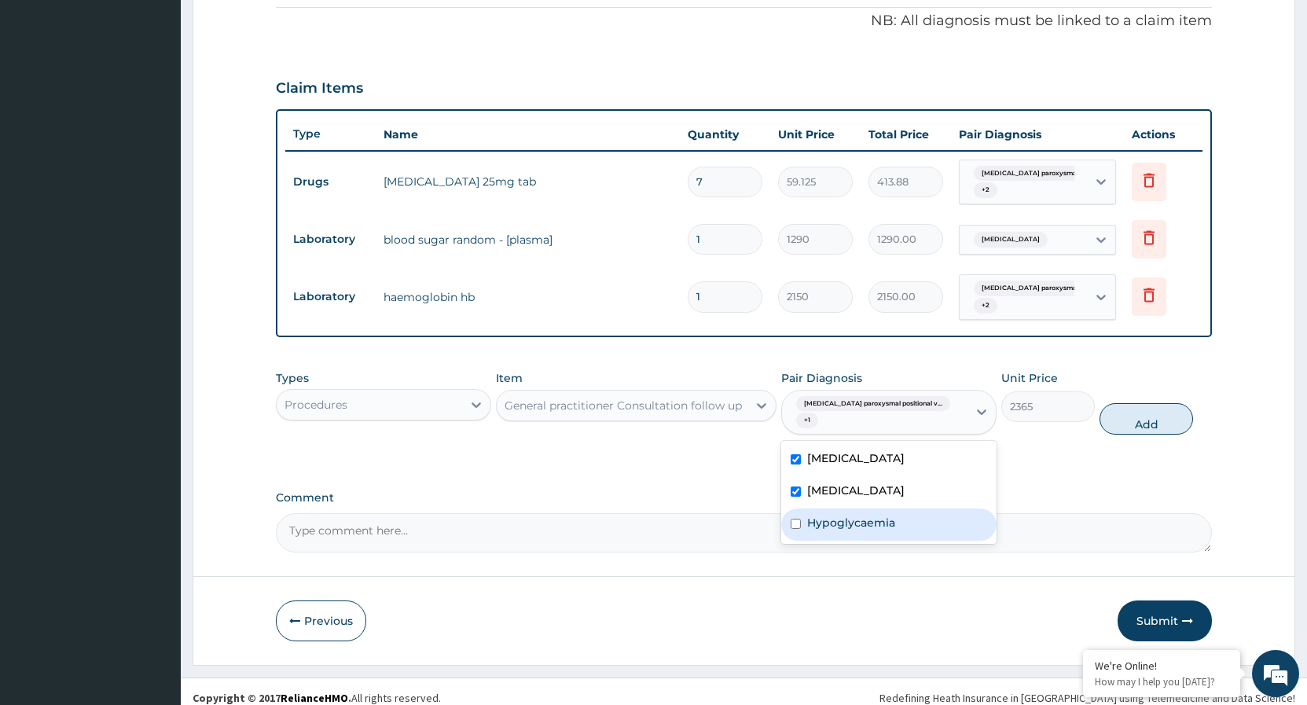
click at [797, 524] on input "checkbox" at bounding box center [796, 524] width 10 height 10
checkbox input "true"
click at [1130, 410] on button "Add" at bounding box center [1147, 418] width 94 height 31
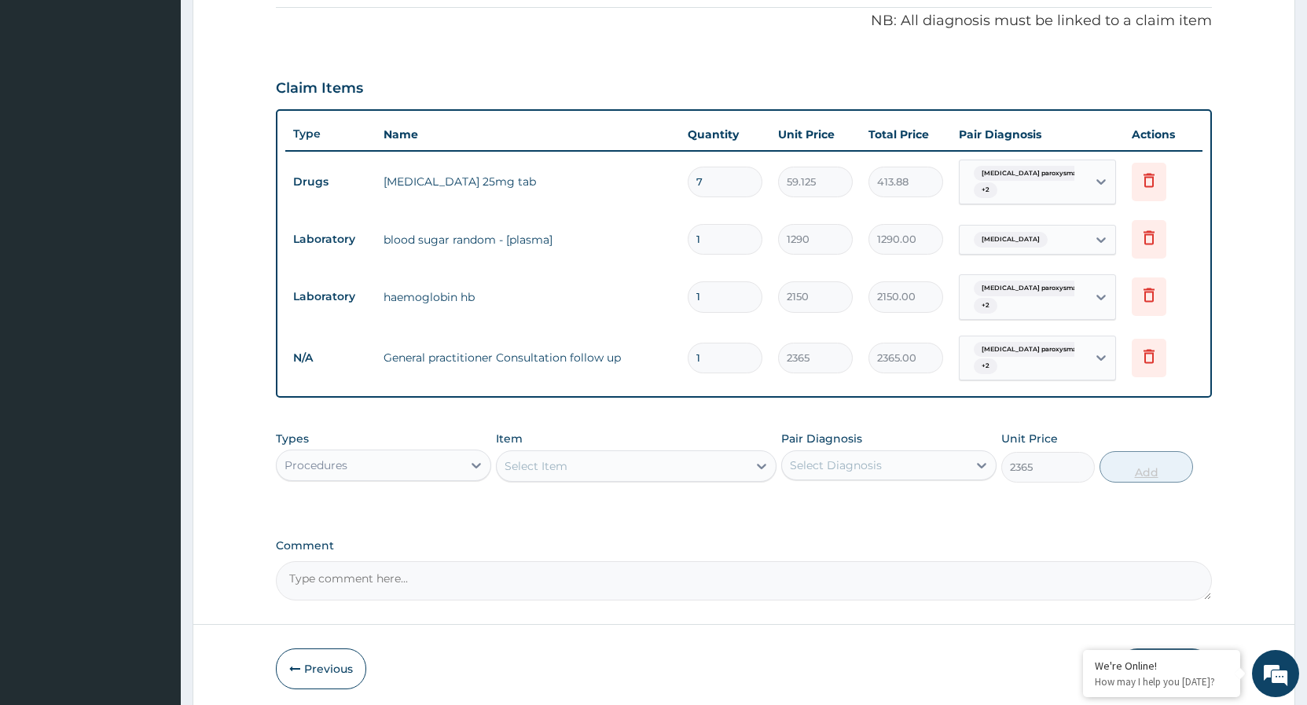
type input "0"
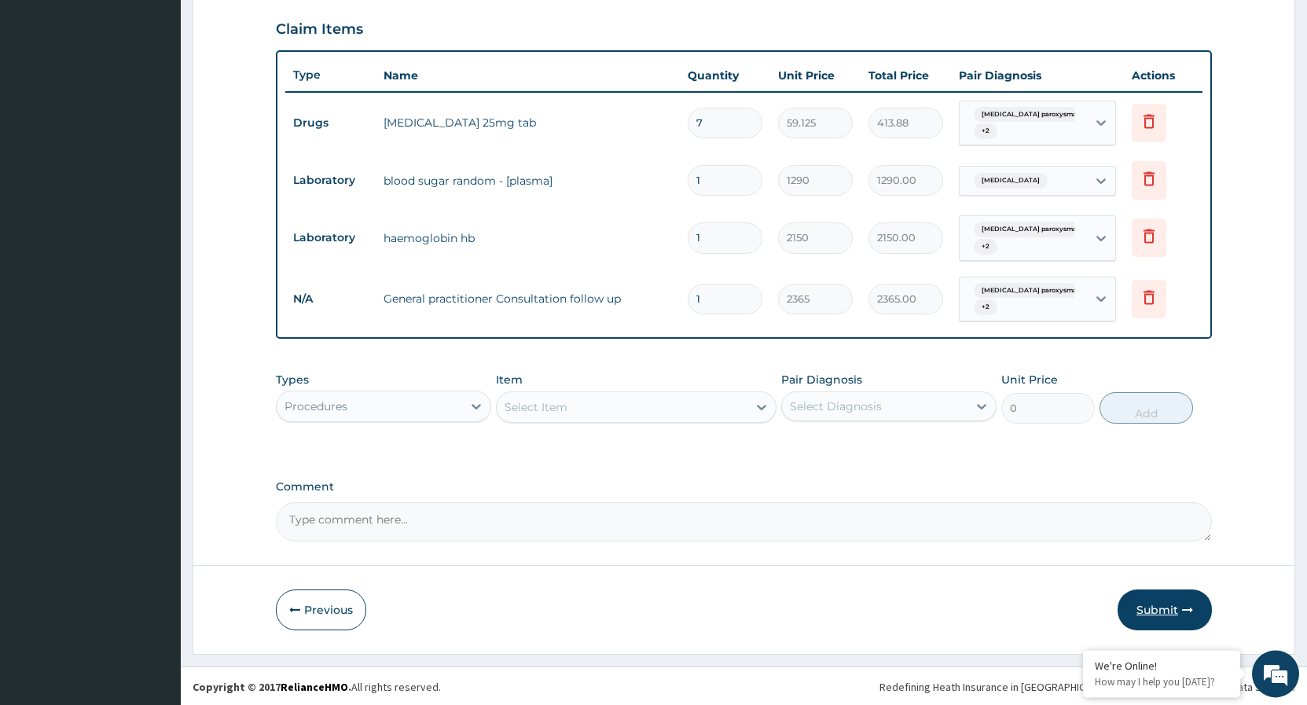
scroll to position [536, 0]
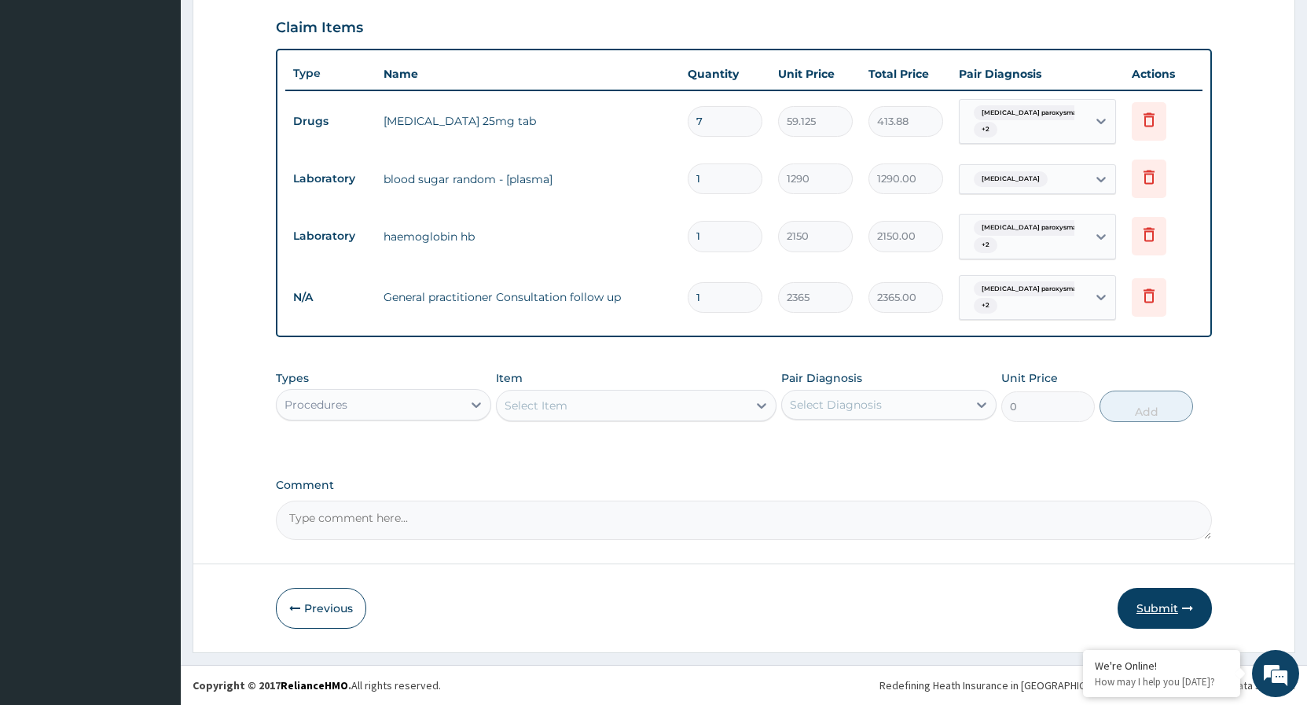
click at [1145, 606] on button "Submit" at bounding box center [1165, 608] width 94 height 41
click at [336, 608] on button "Previous" at bounding box center [321, 608] width 90 height 41
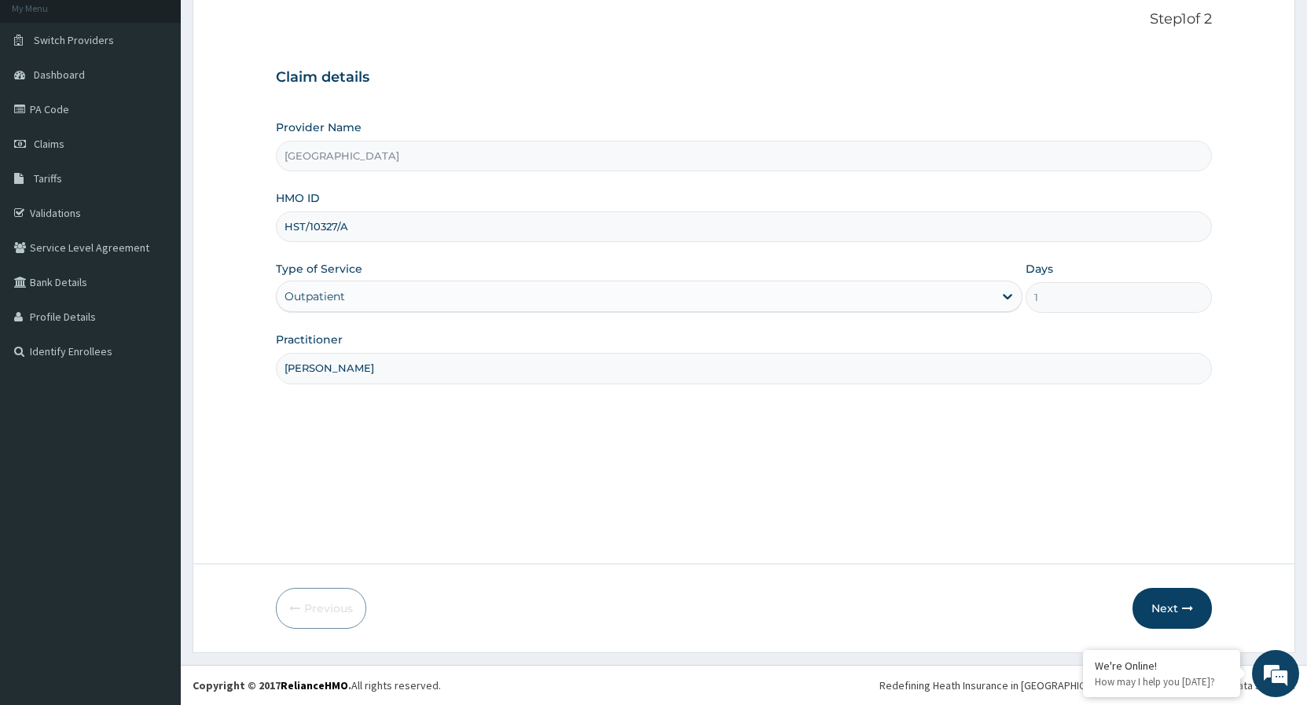
scroll to position [97, 0]
drag, startPoint x: 357, startPoint y: 230, endPoint x: 293, endPoint y: 229, distance: 63.7
click at [293, 229] on input "HST/10327/A" at bounding box center [744, 226] width 936 height 31
drag, startPoint x: 377, startPoint y: 229, endPoint x: 276, endPoint y: 230, distance: 100.6
click at [276, 230] on input "HST/10327/A" at bounding box center [744, 226] width 936 height 31
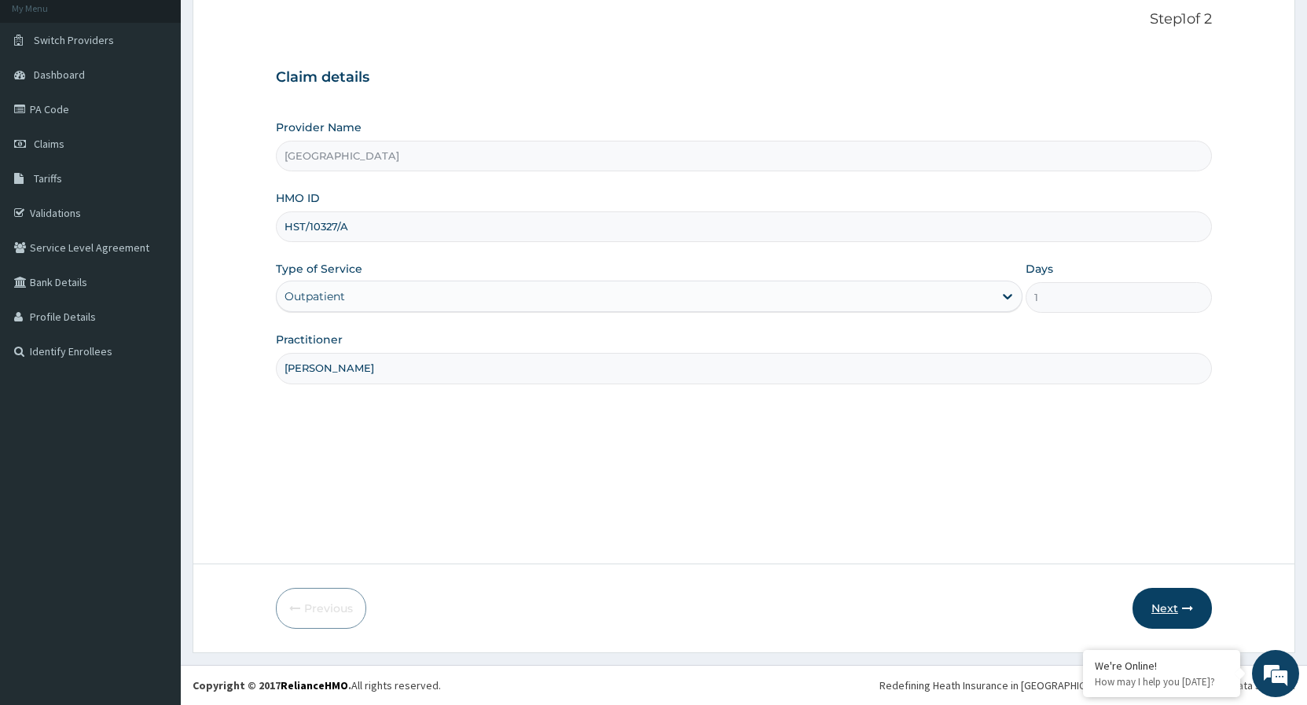
click at [1185, 601] on button "Next" at bounding box center [1172, 608] width 79 height 41
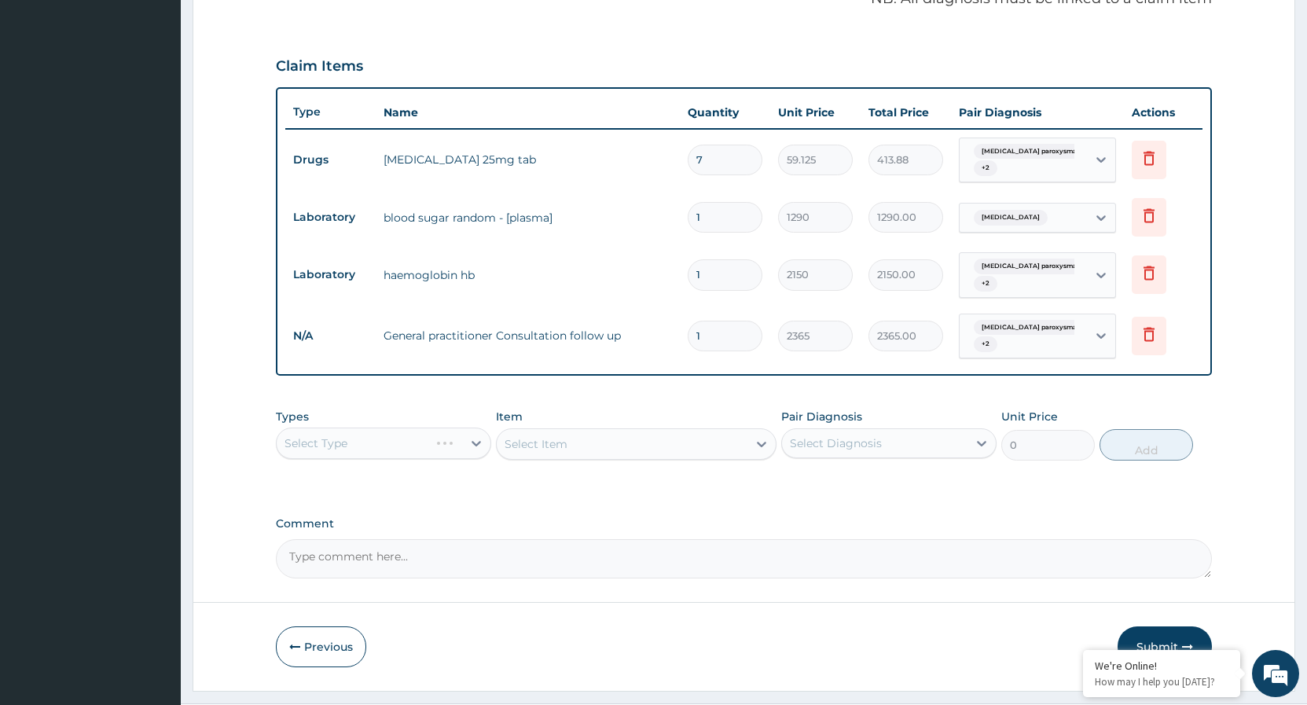
scroll to position [536, 0]
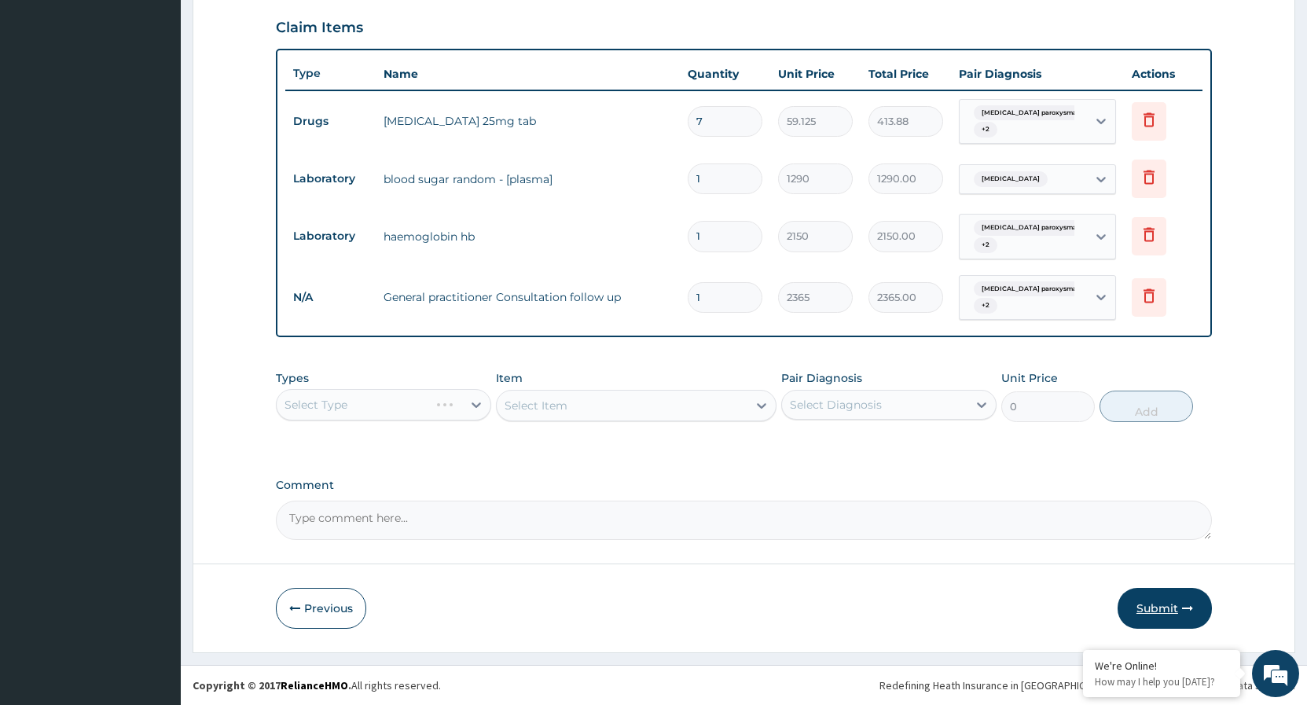
click at [1164, 612] on button "Submit" at bounding box center [1165, 608] width 94 height 41
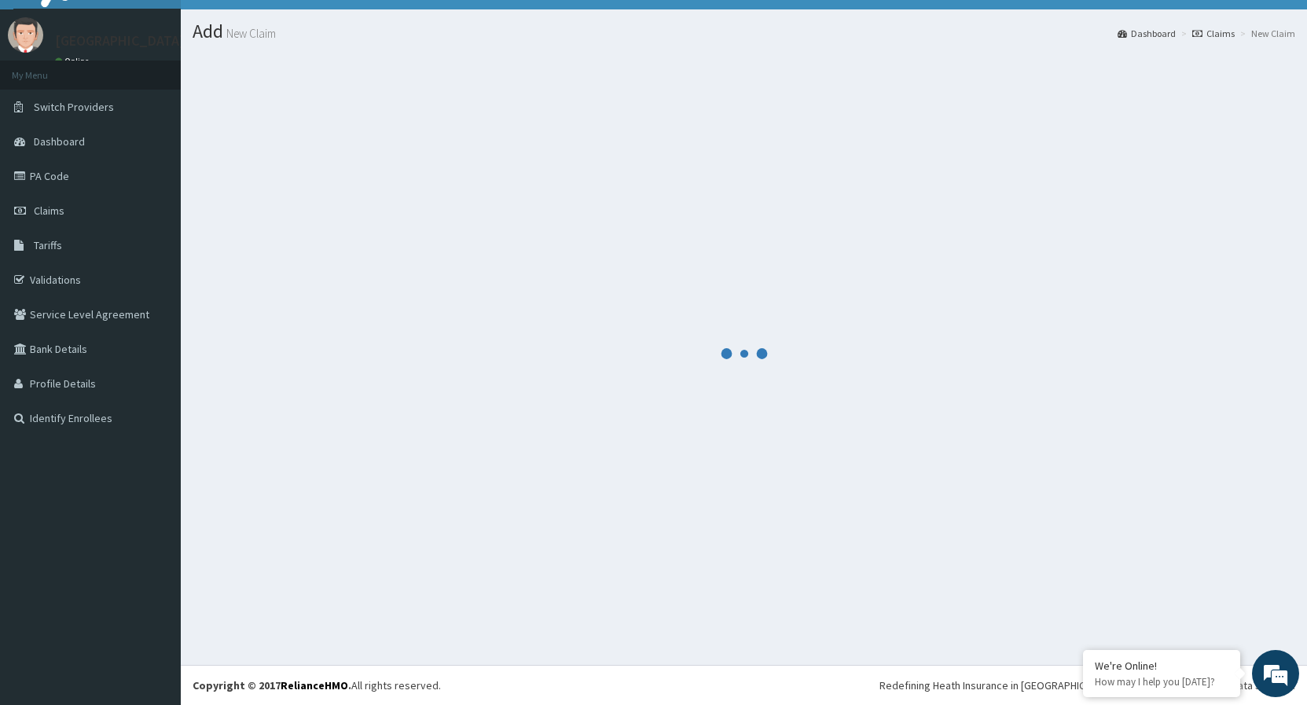
scroll to position [30, 0]
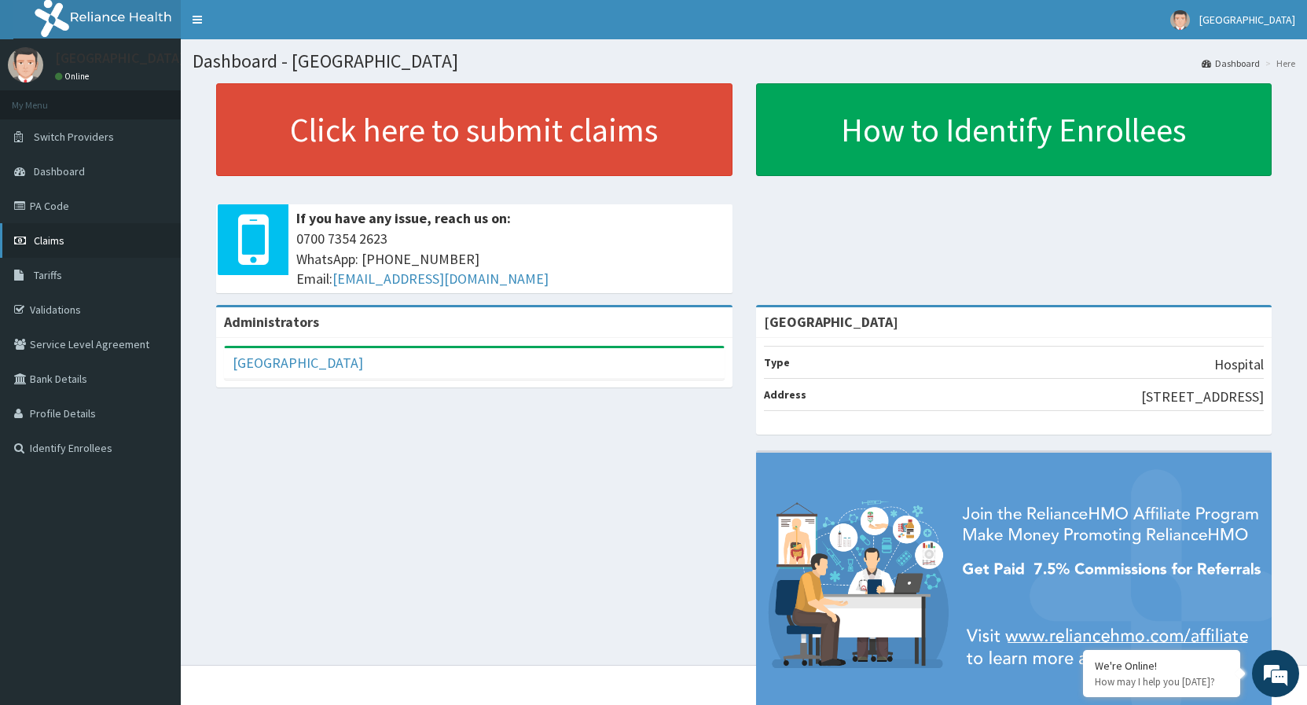
click at [72, 233] on link "Claims" at bounding box center [90, 240] width 181 height 35
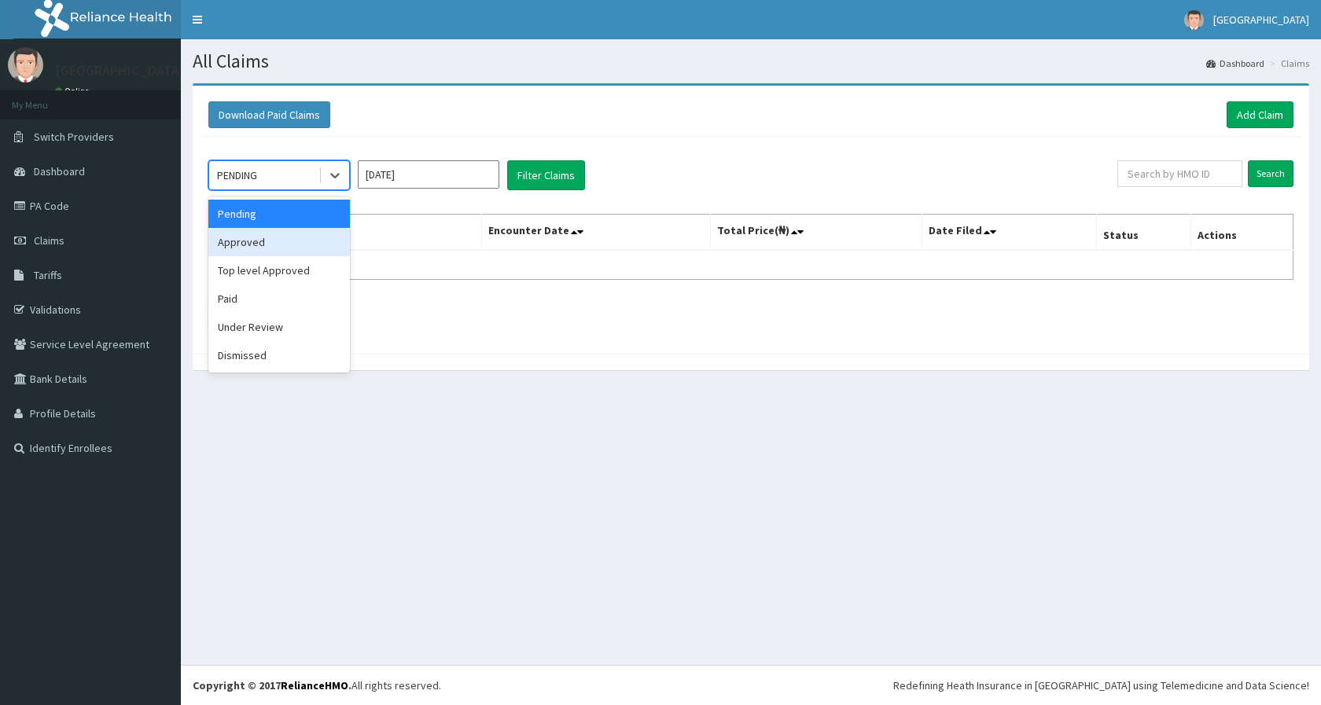
click at [292, 243] on div "Approved" at bounding box center [278, 242] width 141 height 28
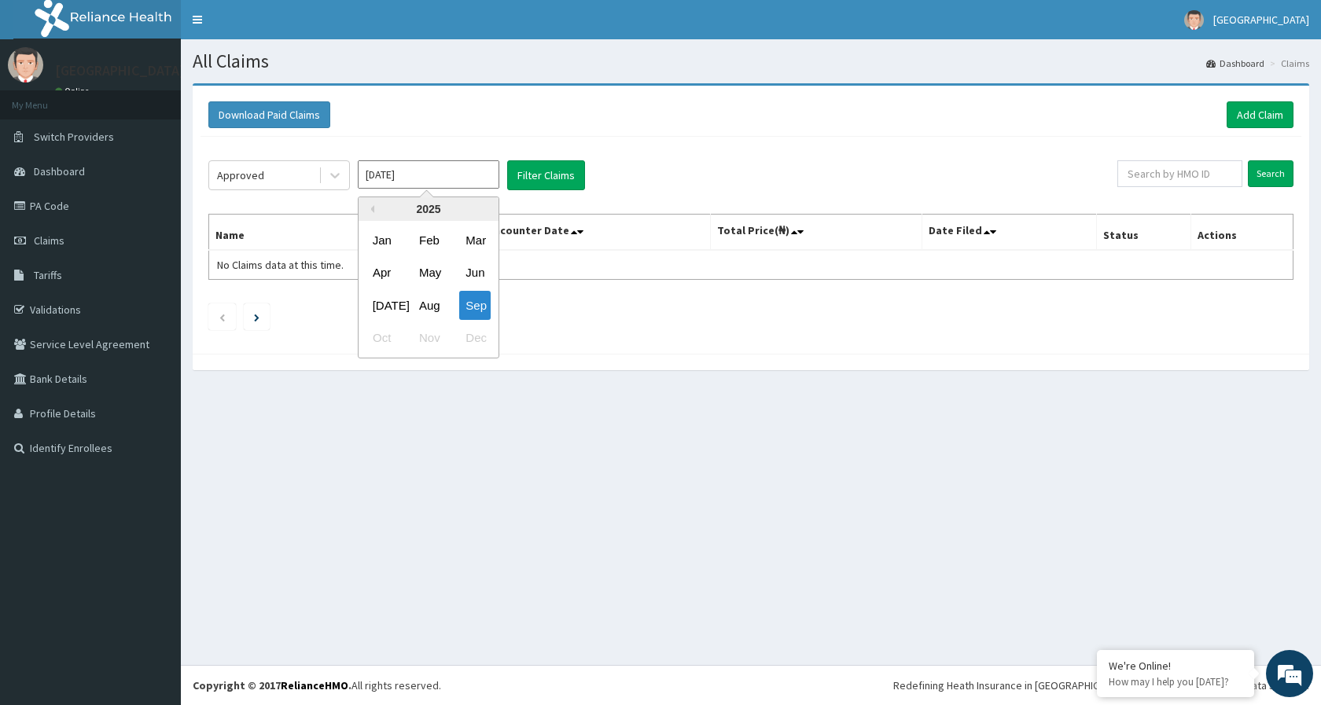
click at [454, 188] on input "[DATE]" at bounding box center [428, 174] width 141 height 28
click at [427, 302] on div "Aug" at bounding box center [428, 305] width 31 height 29
type input "[DATE]"
click at [533, 178] on button "Filter Claims" at bounding box center [546, 175] width 78 height 30
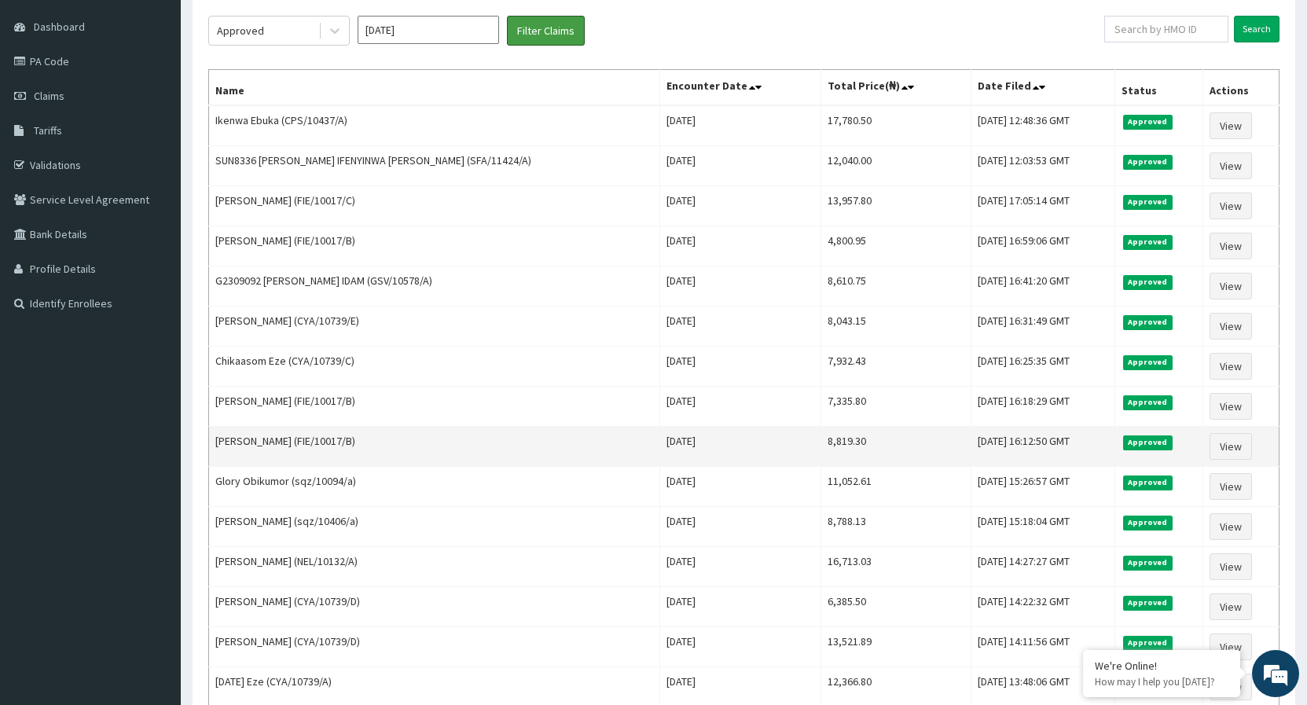
scroll to position [64, 0]
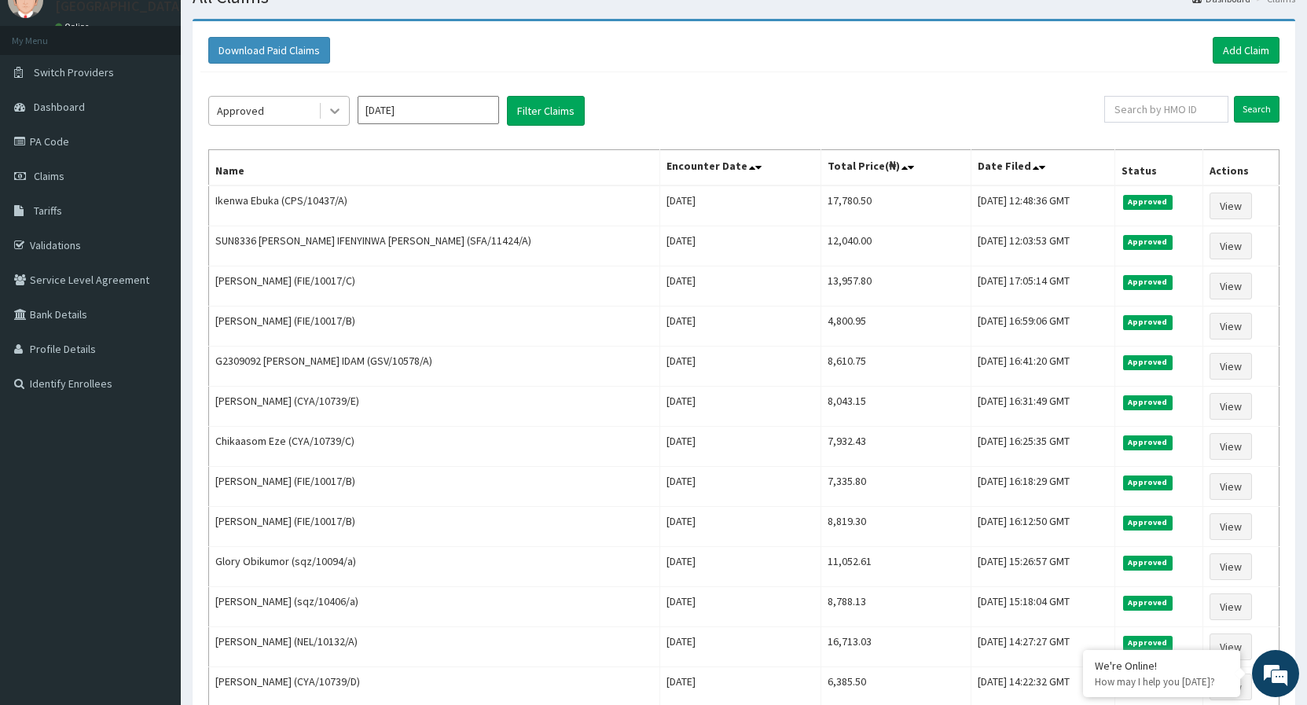
click at [331, 111] on icon at bounding box center [335, 111] width 16 height 16
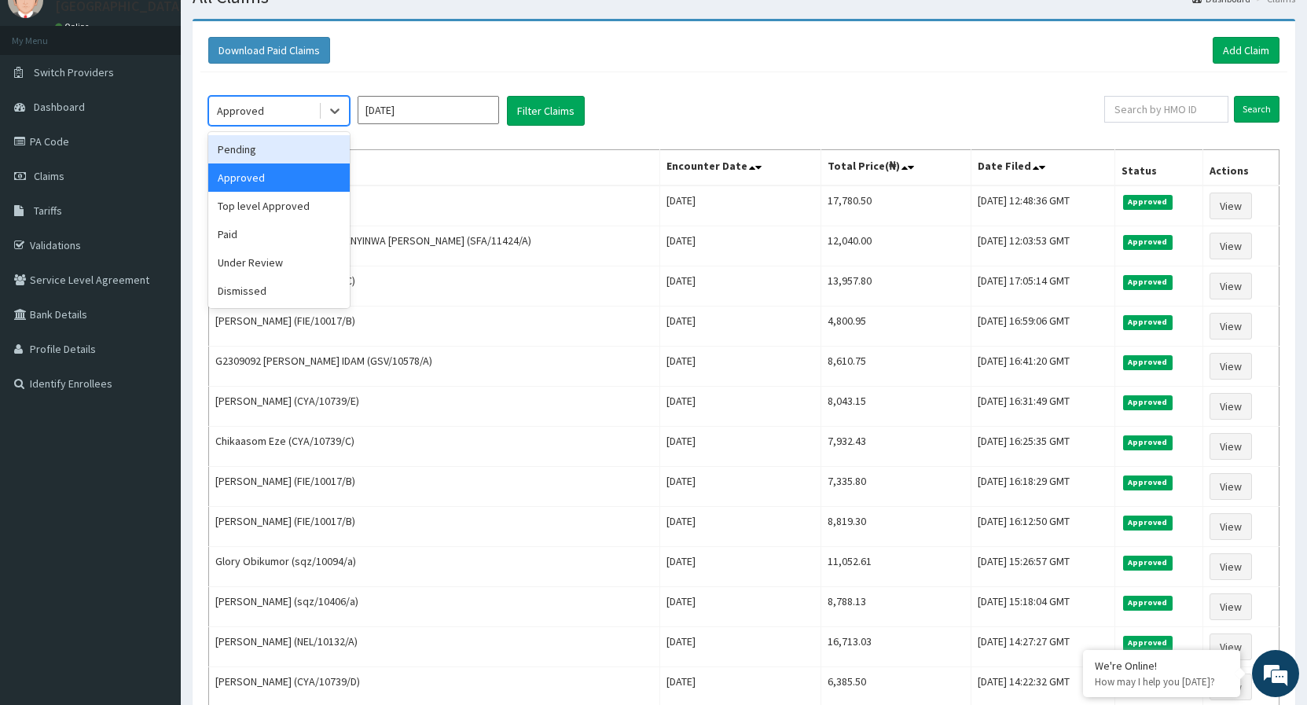
click at [252, 158] on div "Pending" at bounding box center [278, 149] width 141 height 28
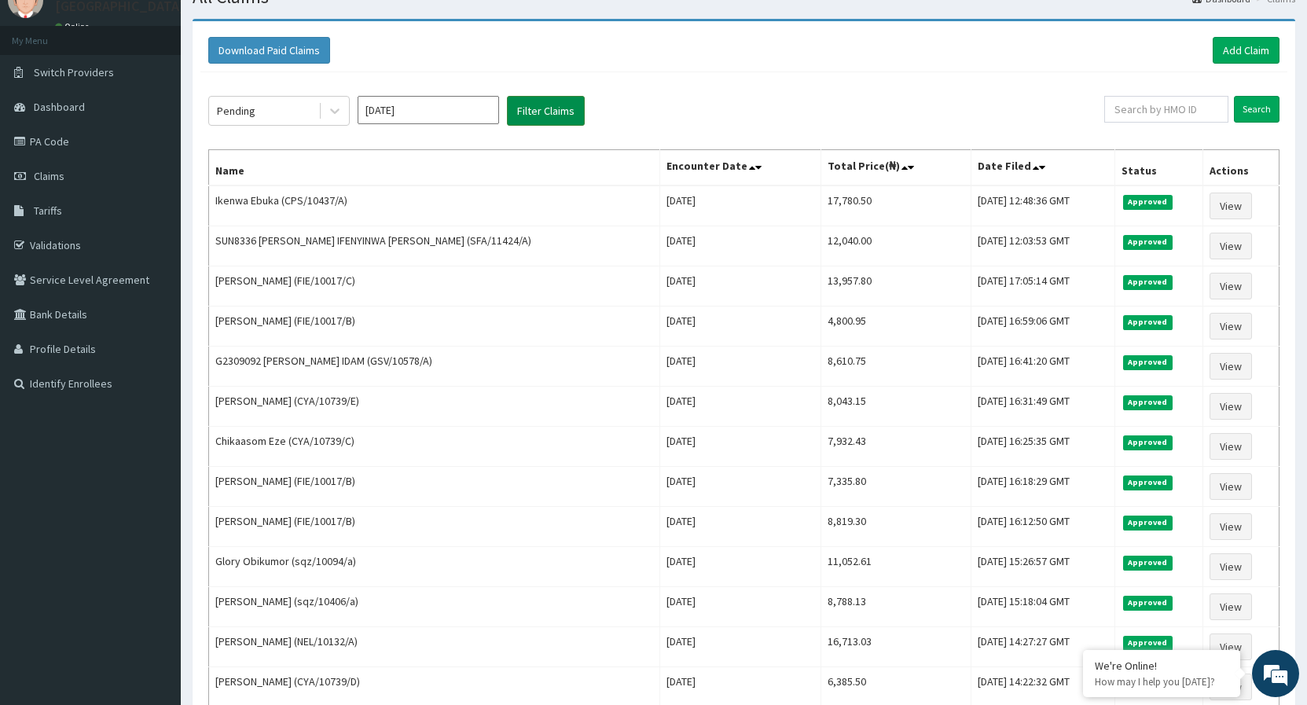
click at [527, 121] on button "Filter Claims" at bounding box center [546, 111] width 78 height 30
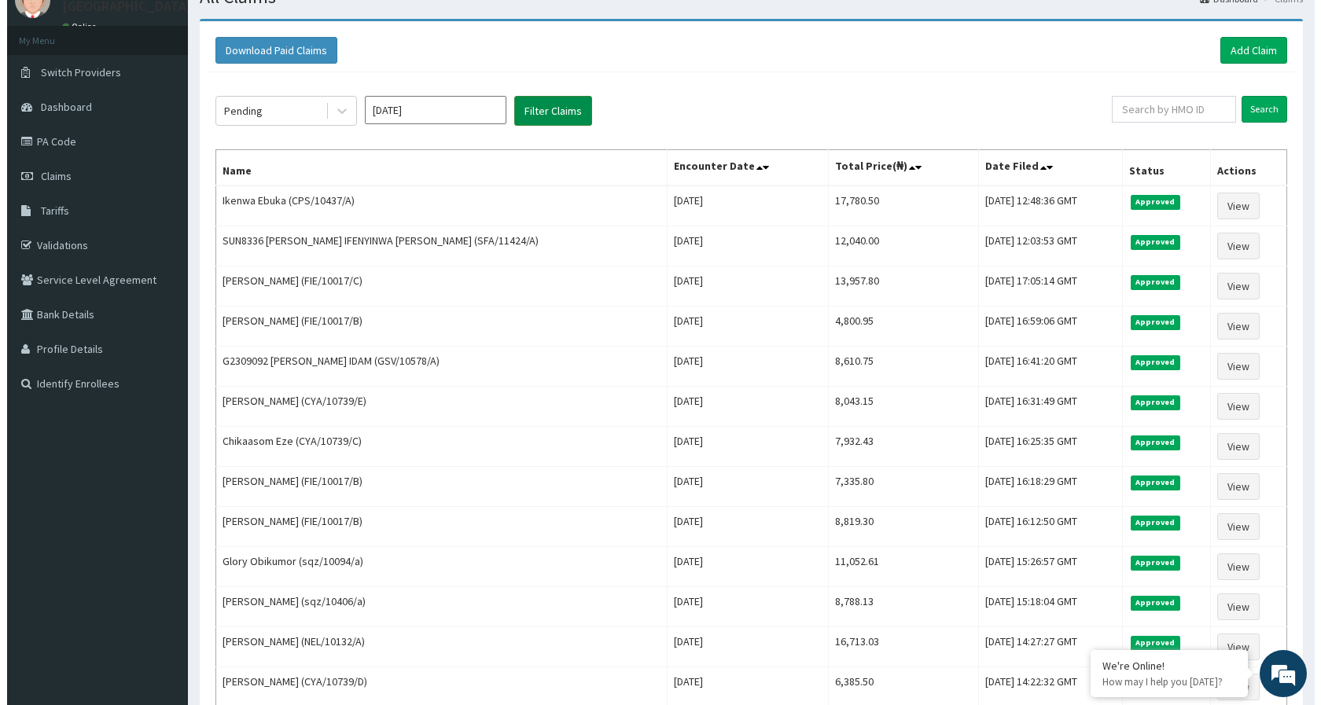
scroll to position [0, 0]
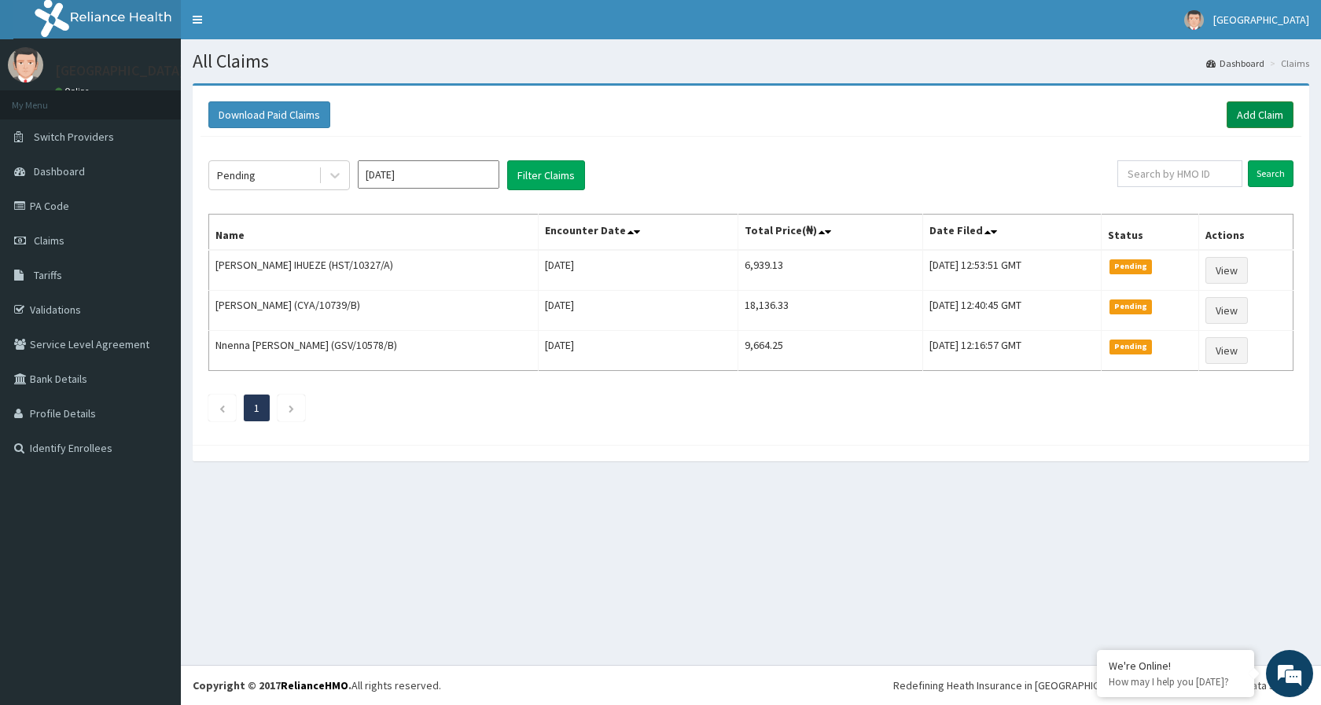
click at [1244, 117] on link "Add Claim" at bounding box center [1259, 114] width 67 height 27
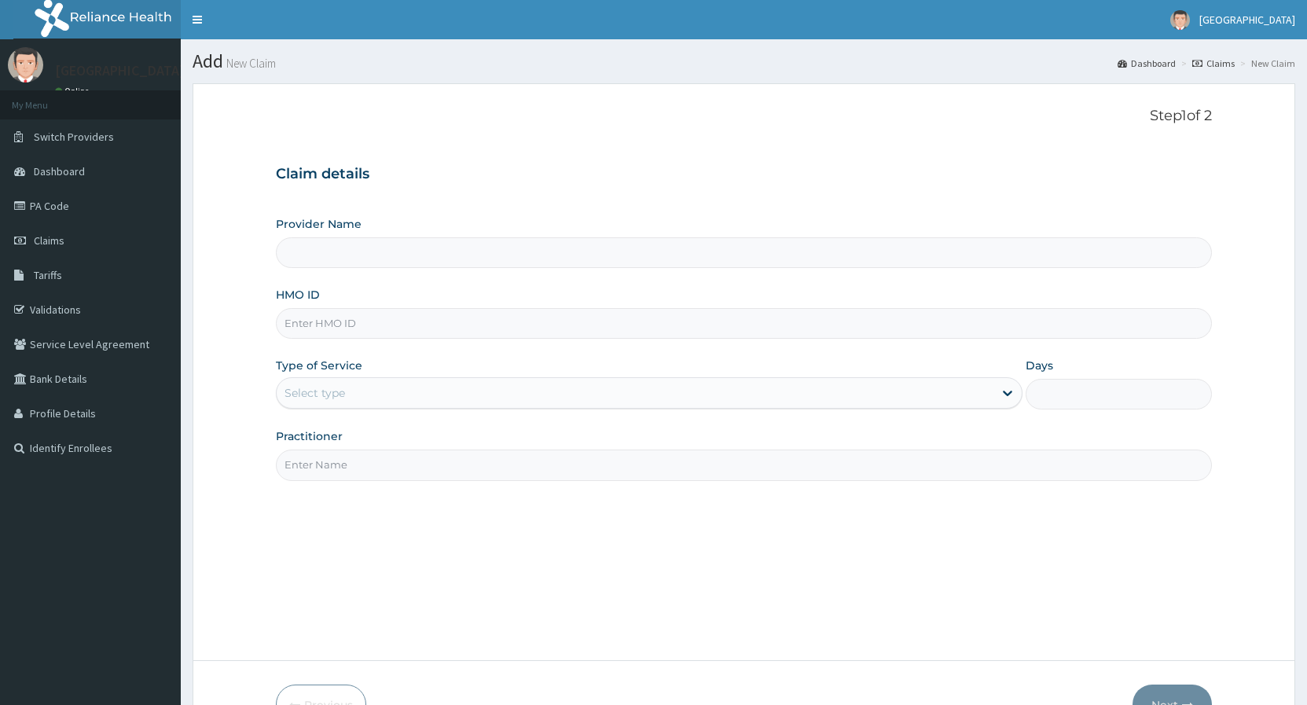
click at [322, 324] on input "HMO ID" at bounding box center [744, 323] width 936 height 31
type input "[GEOGRAPHIC_DATA]"
paste input "HST/10327/A"
type input "HST/10327/A"
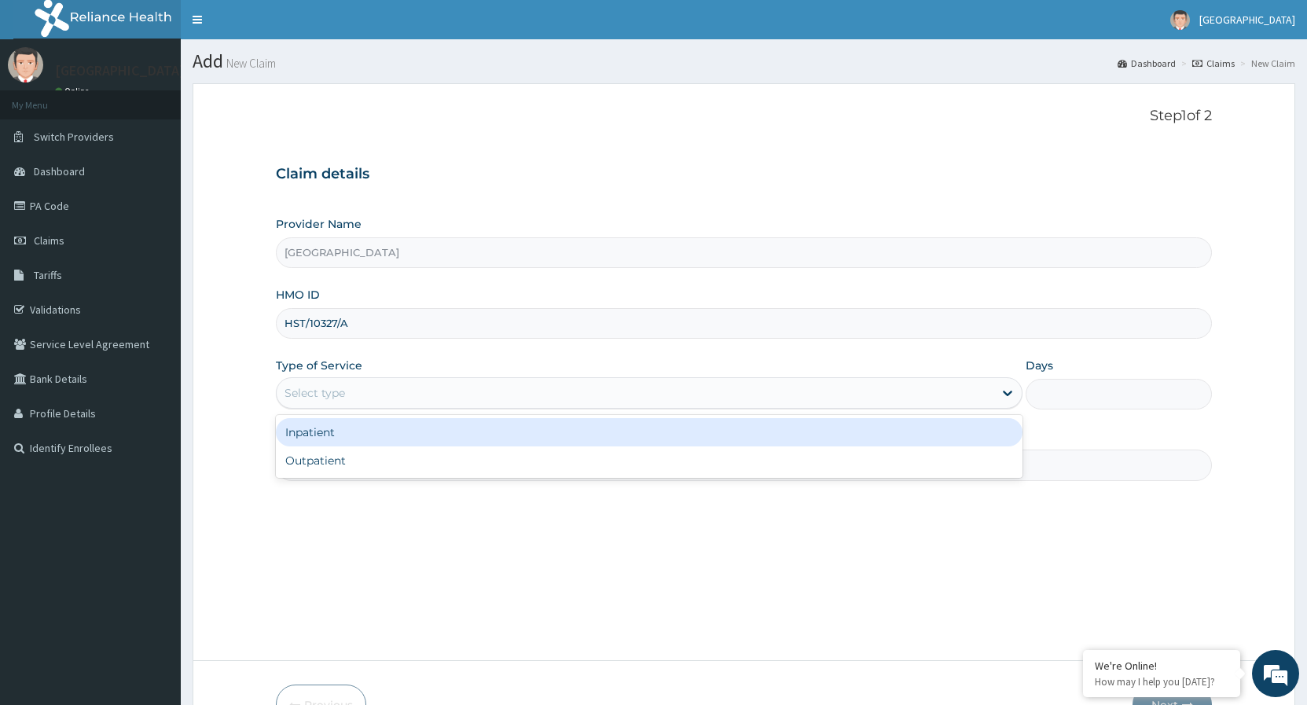
click at [365, 391] on div "Select type" at bounding box center [635, 392] width 716 height 25
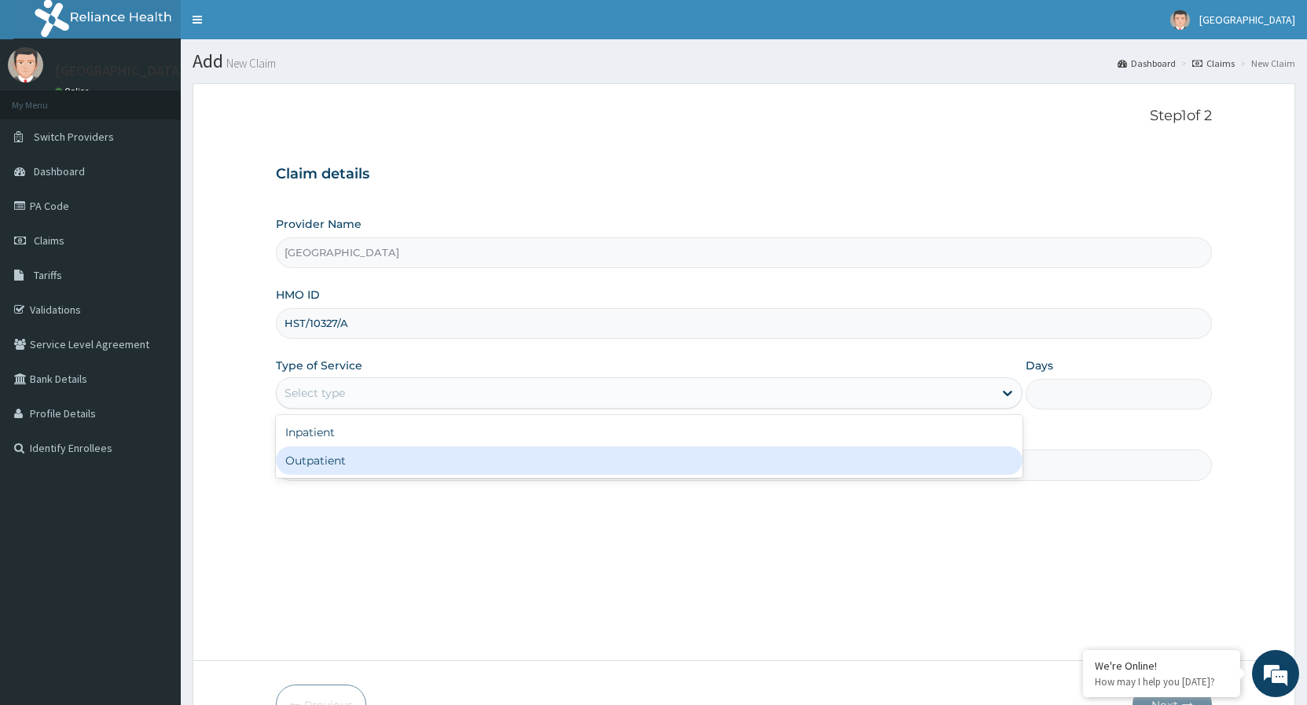
click at [297, 465] on div "Outpatient" at bounding box center [649, 461] width 746 height 28
type input "1"
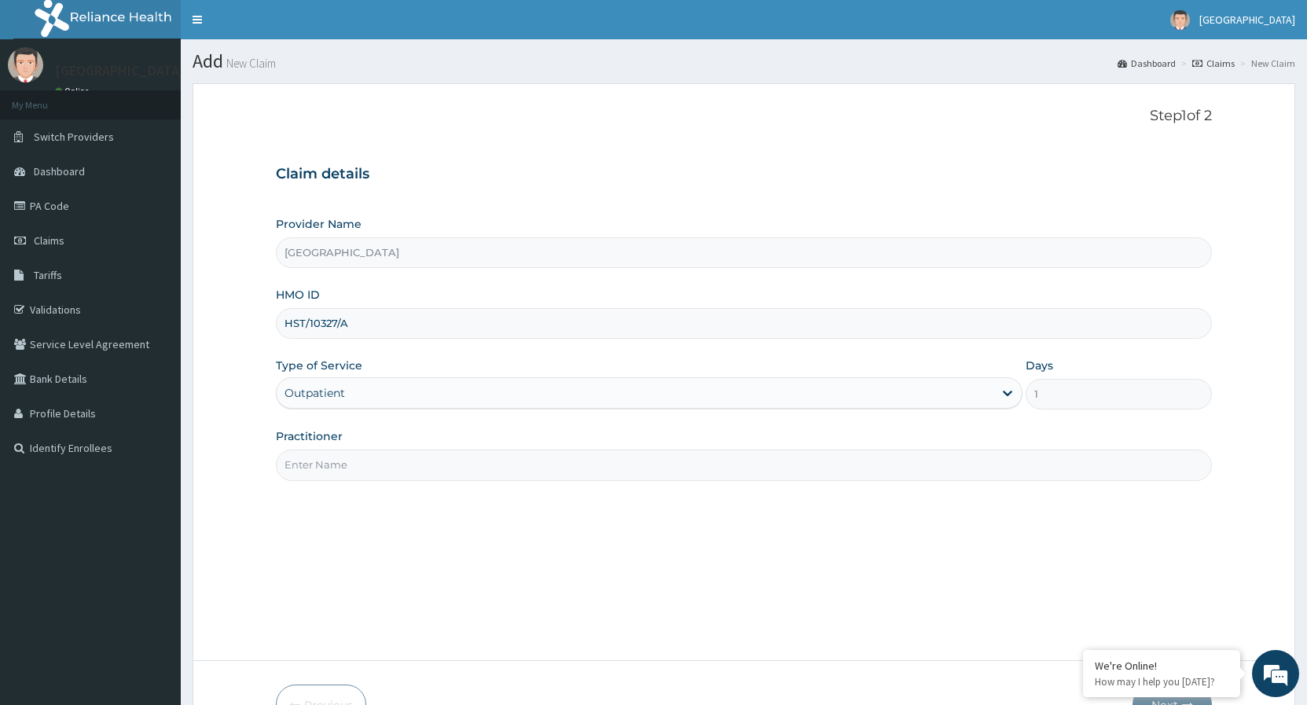
click at [366, 473] on input "Practitioner" at bounding box center [744, 465] width 936 height 31
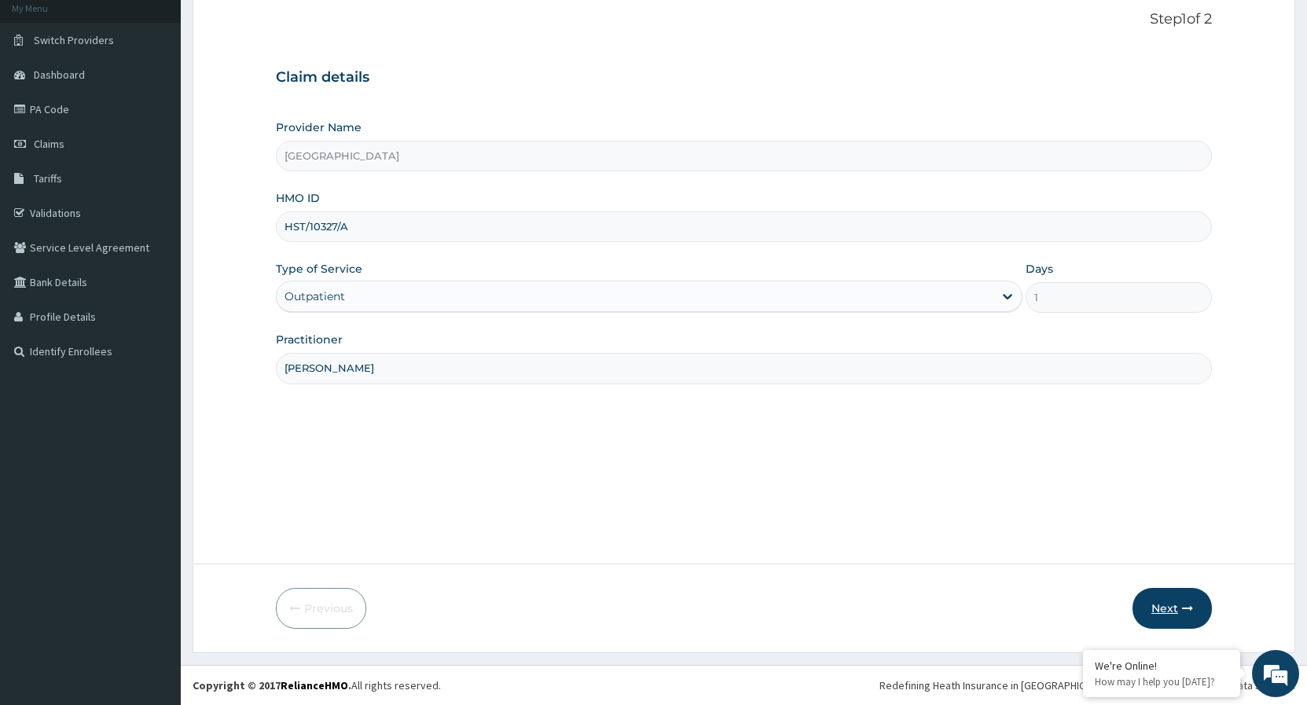
type input "[PERSON_NAME]"
click at [1158, 601] on button "Next" at bounding box center [1172, 608] width 79 height 41
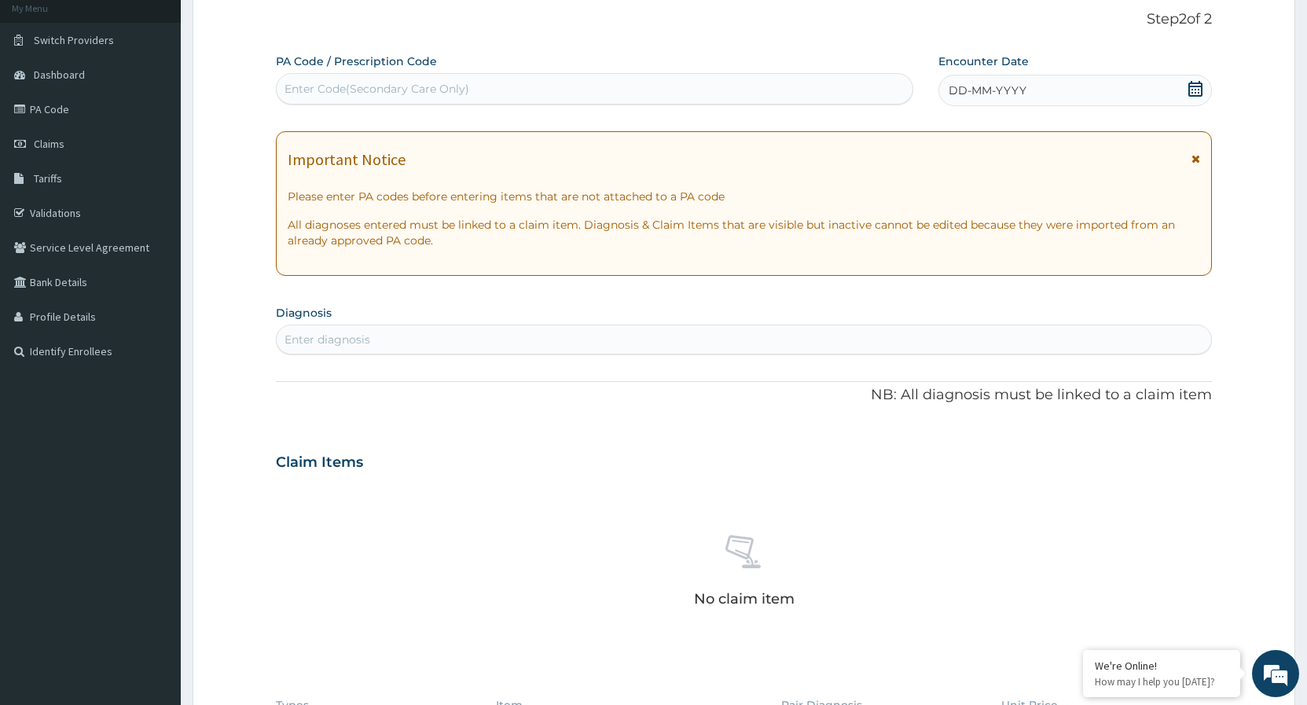
click at [478, 86] on div "Enter Code(Secondary Care Only)" at bounding box center [595, 88] width 636 height 25
paste input "PA/79E97E"
type input "PA/79E97E"
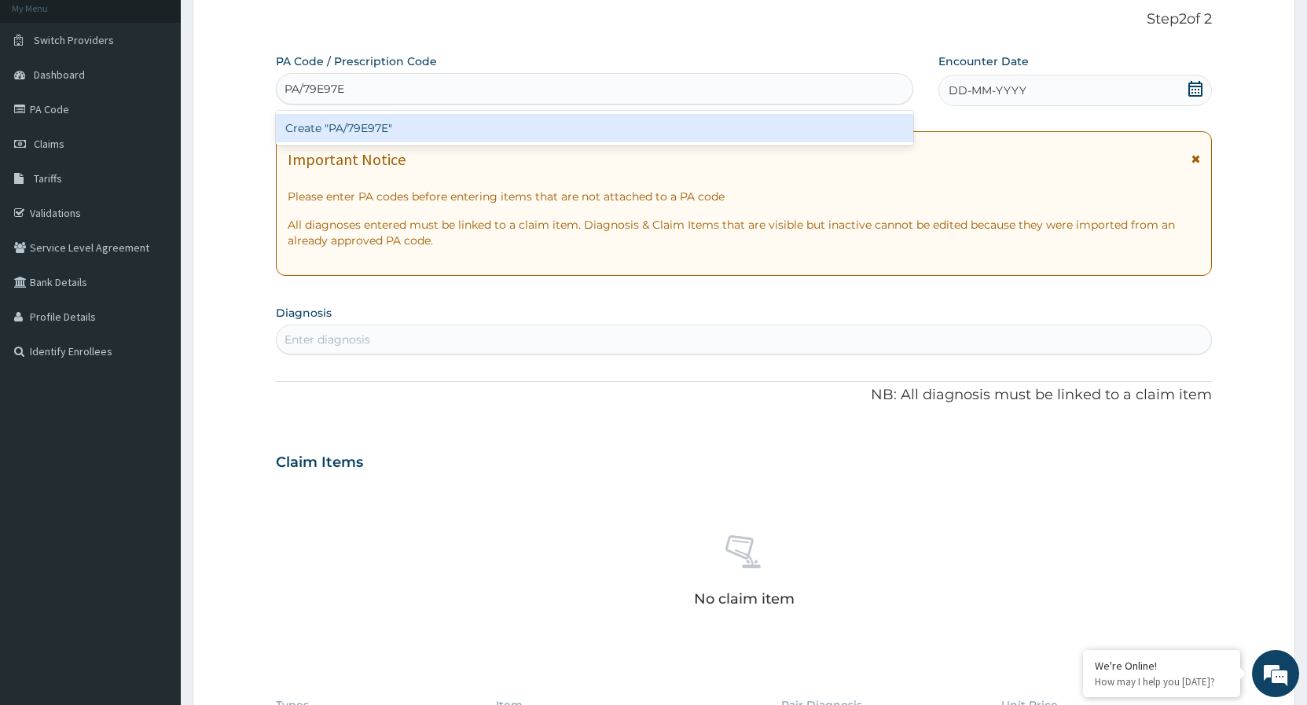
click at [463, 127] on div "Create "PA/79E97E"" at bounding box center [595, 128] width 638 height 28
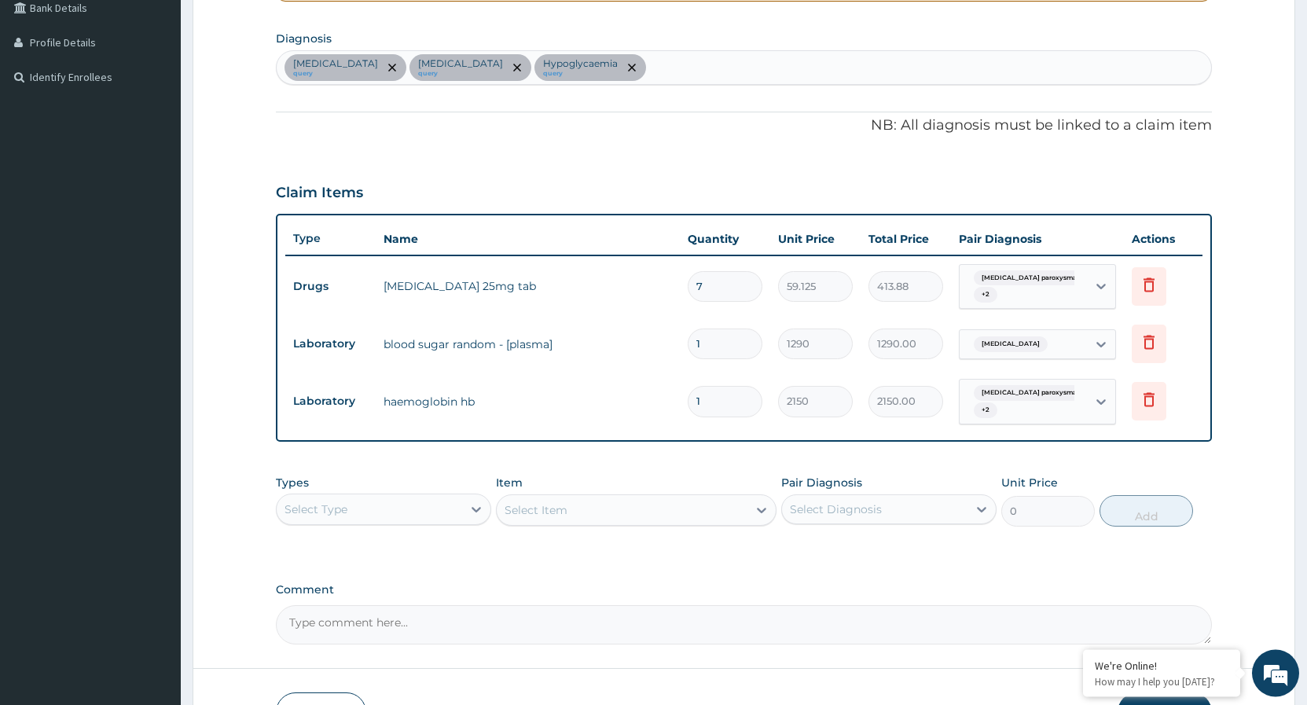
scroll to position [417, 0]
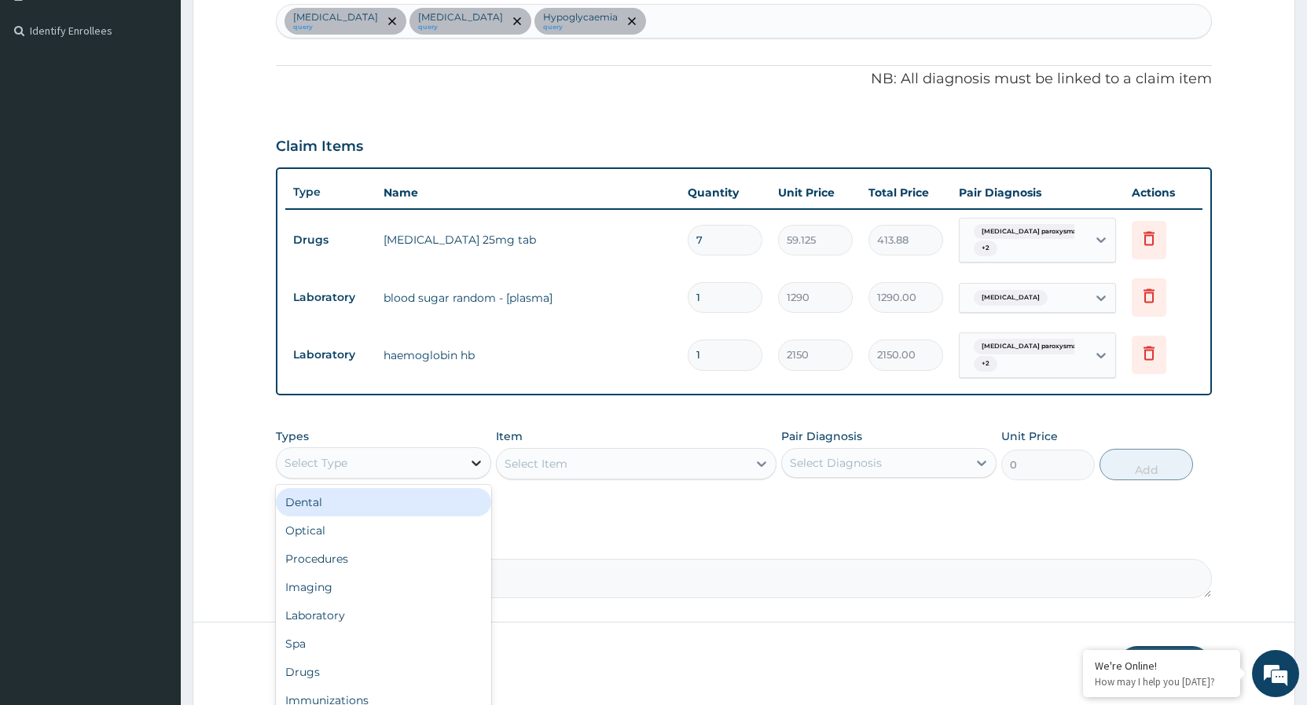
click at [470, 461] on icon at bounding box center [477, 463] width 16 height 16
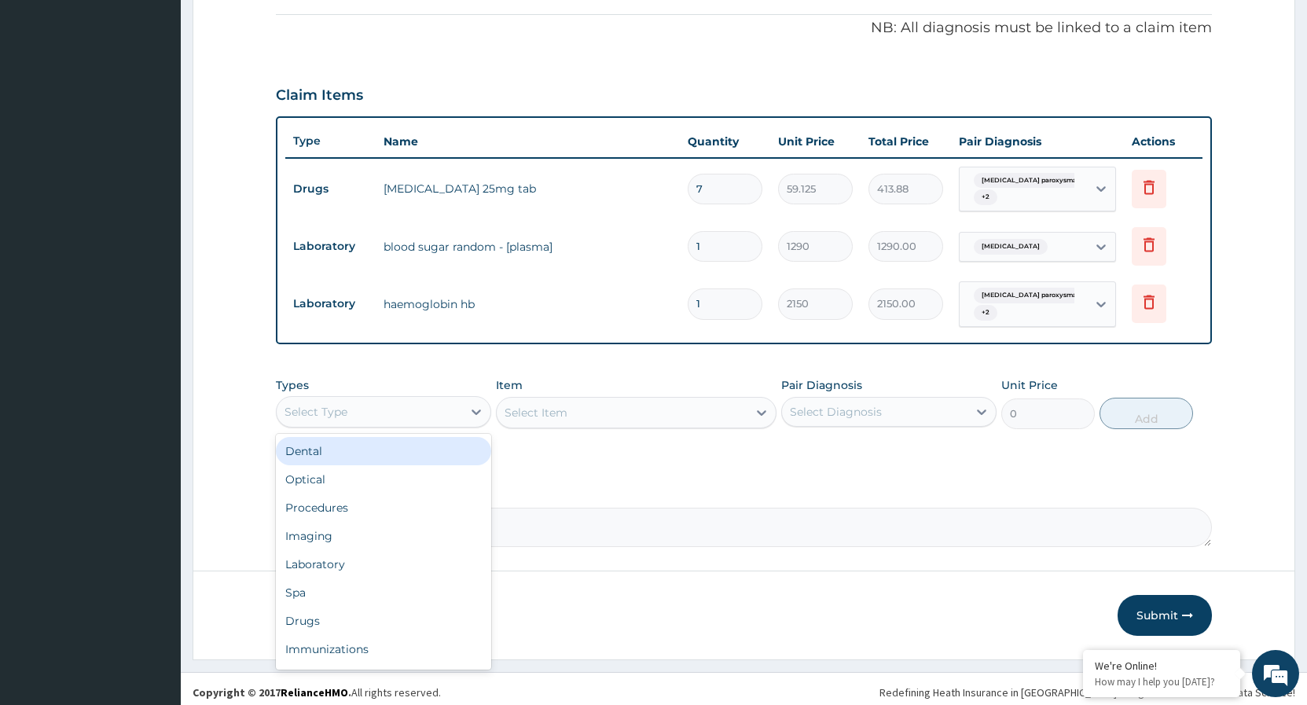
scroll to position [476, 0]
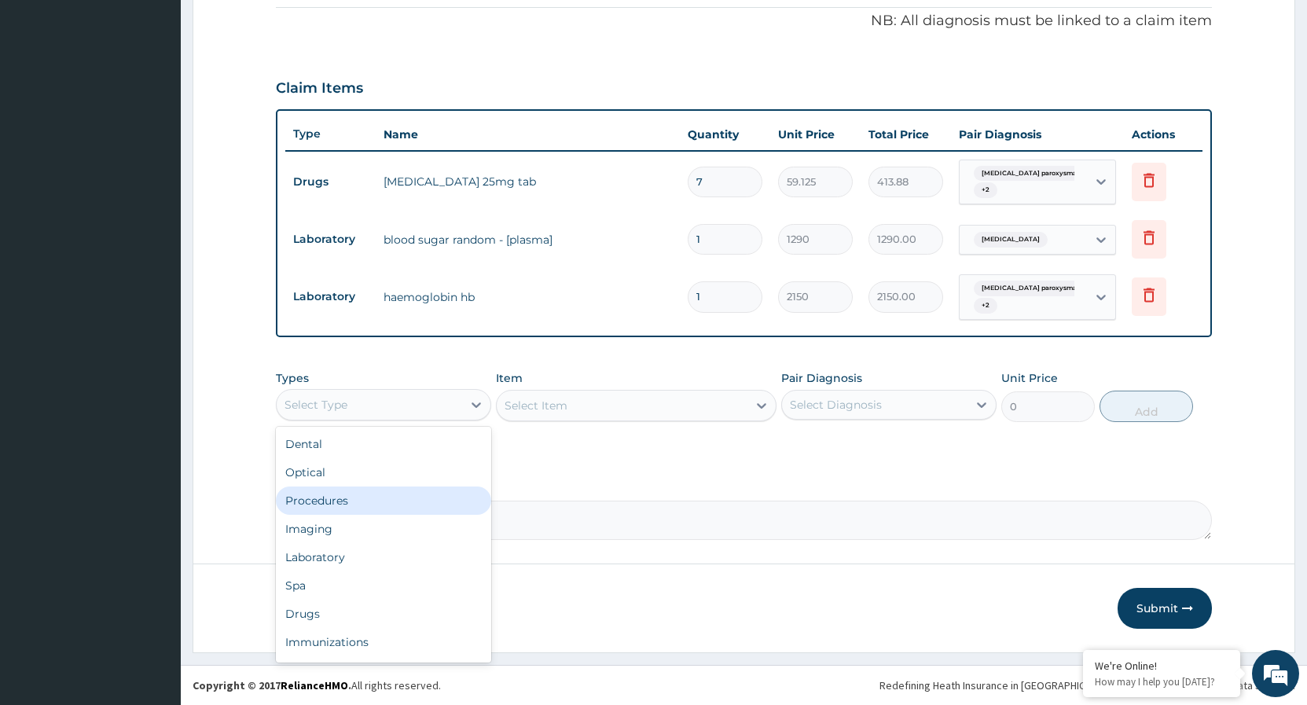
click at [365, 500] on div "Procedures" at bounding box center [383, 501] width 215 height 28
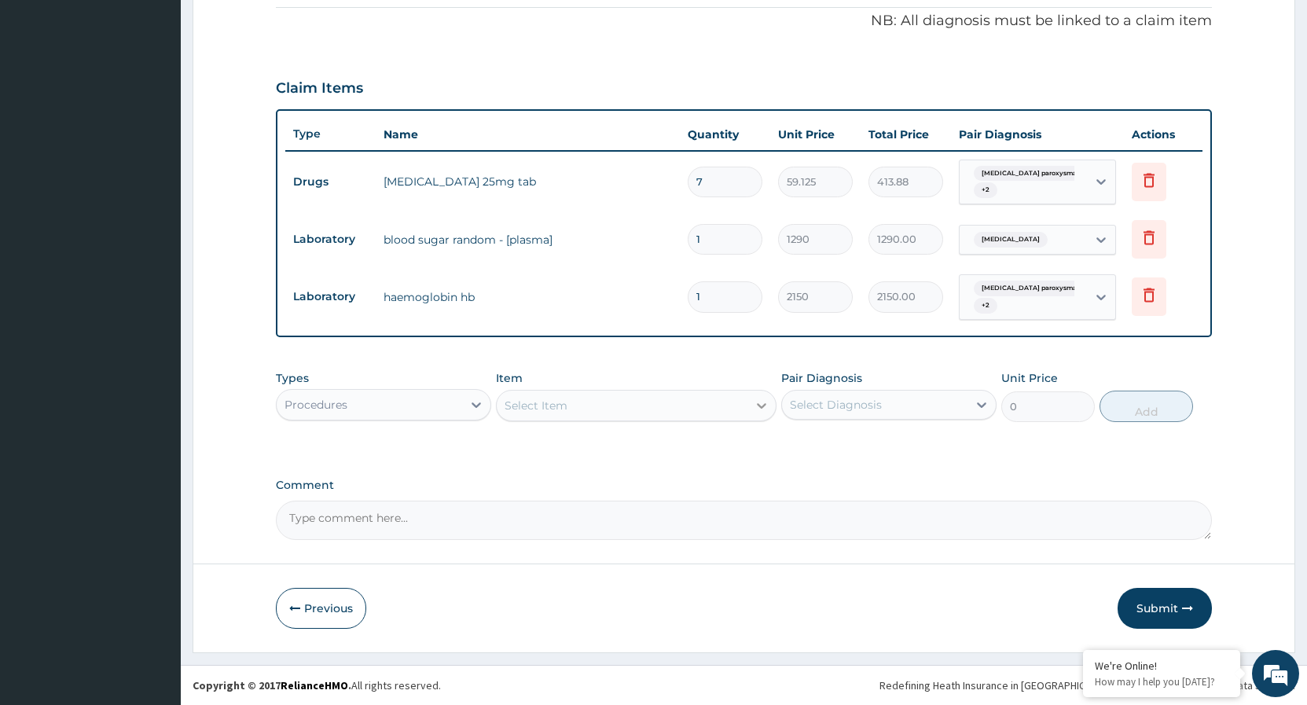
click at [765, 406] on icon at bounding box center [762, 406] width 16 height 16
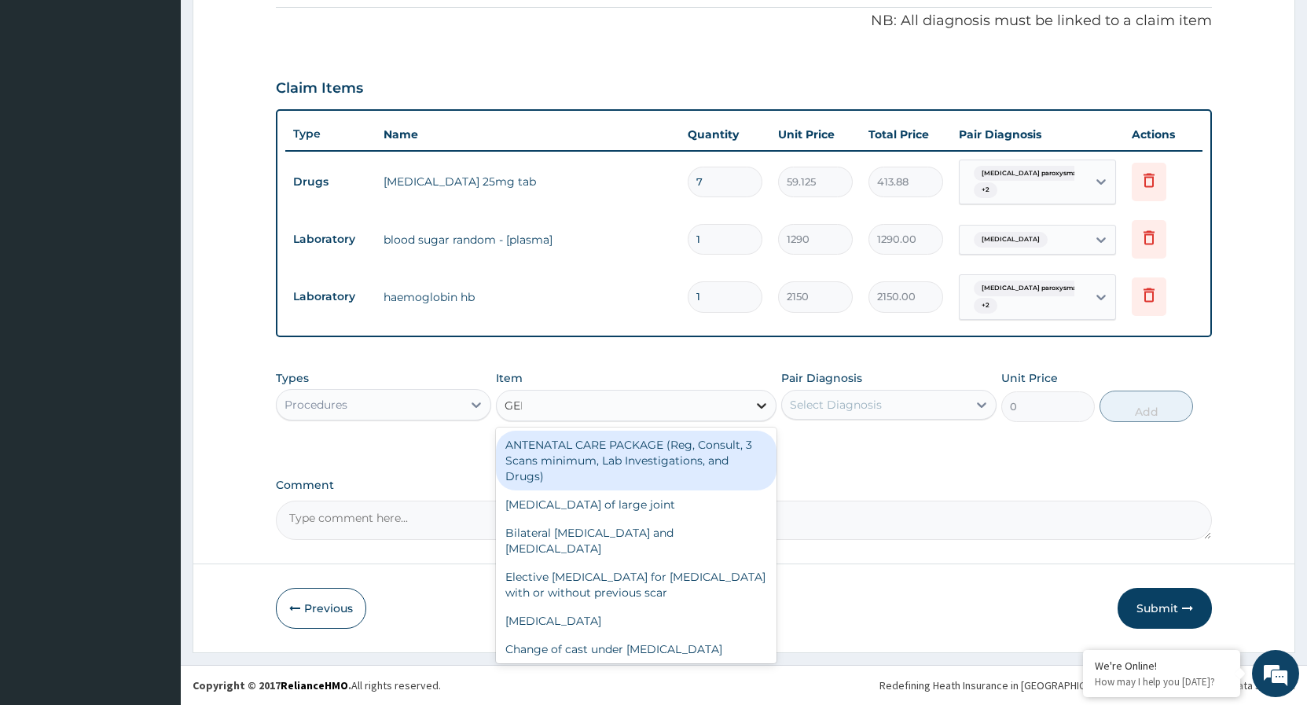
type input "GENE"
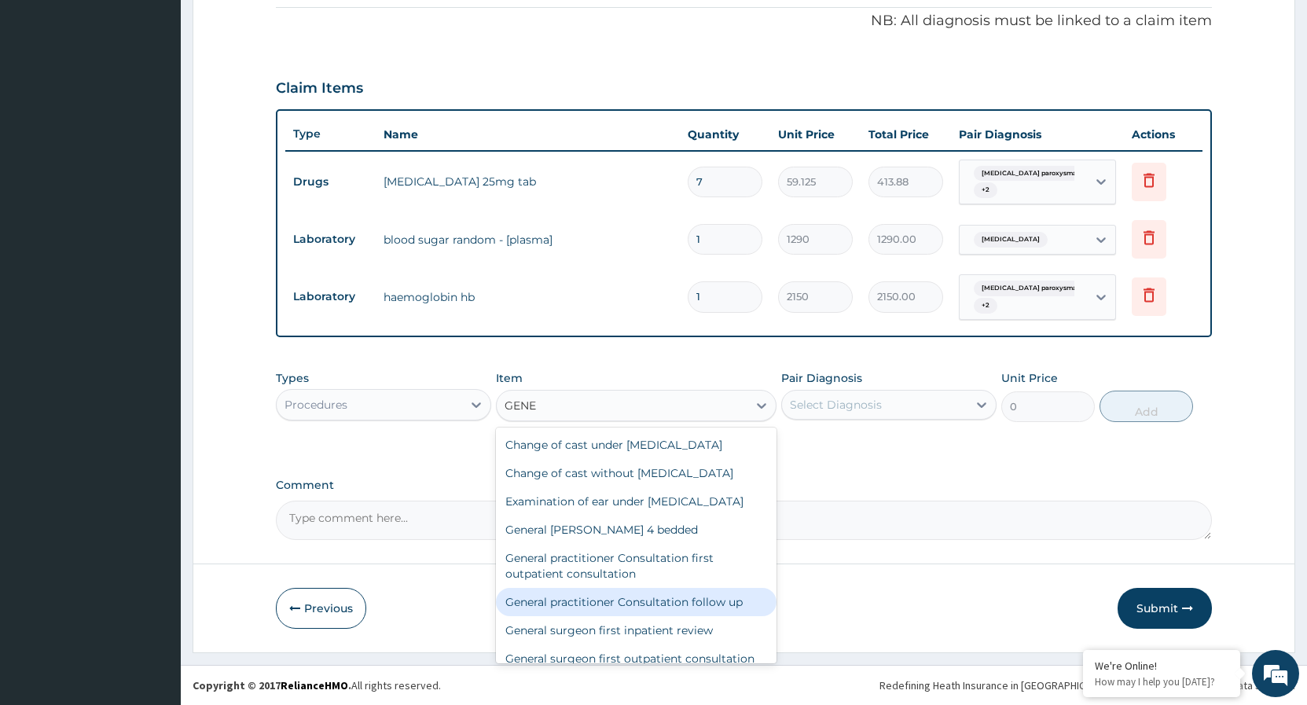
click at [648, 616] on div "General practitioner Consultation follow up" at bounding box center [636, 602] width 281 height 28
type input "2365"
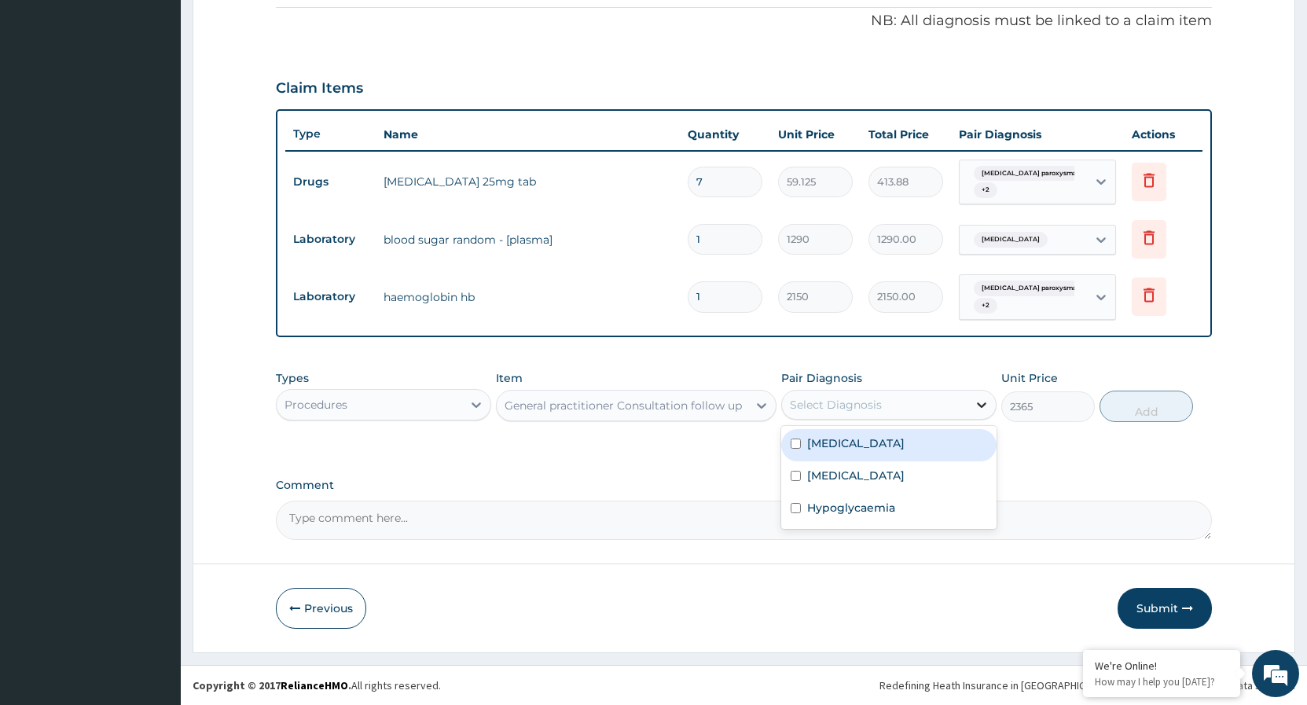
click at [976, 406] on icon at bounding box center [982, 405] width 16 height 16
click at [792, 449] on input "checkbox" at bounding box center [796, 444] width 10 height 10
checkbox input "true"
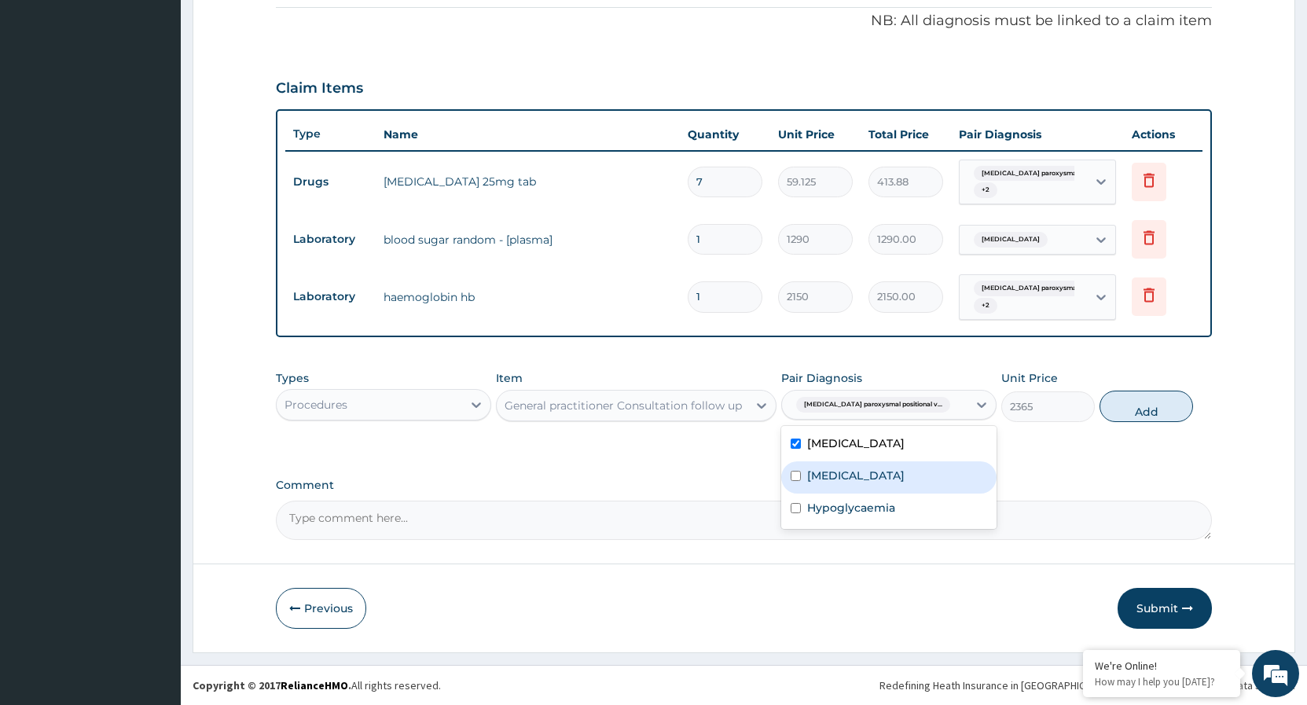
click at [791, 494] on div "Anemia" at bounding box center [888, 477] width 215 height 32
checkbox input "true"
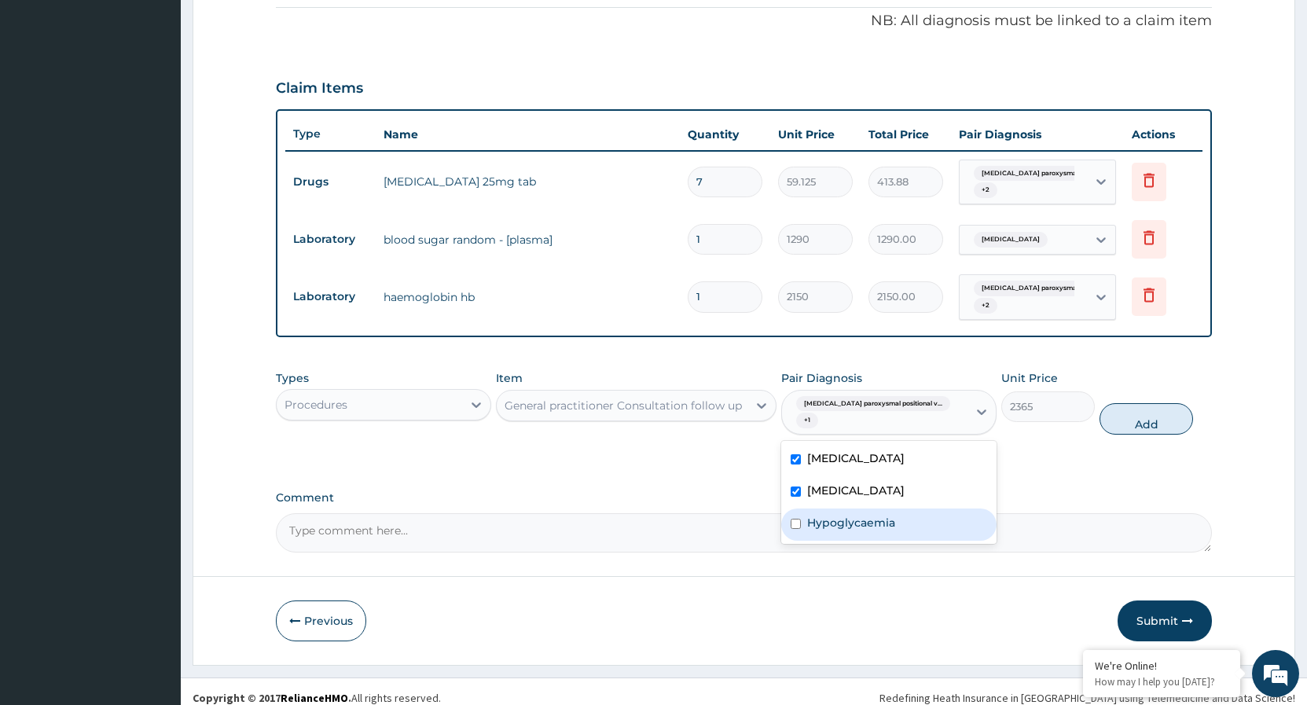
click at [791, 524] on div "Hypoglycaemia" at bounding box center [888, 525] width 215 height 32
checkbox input "true"
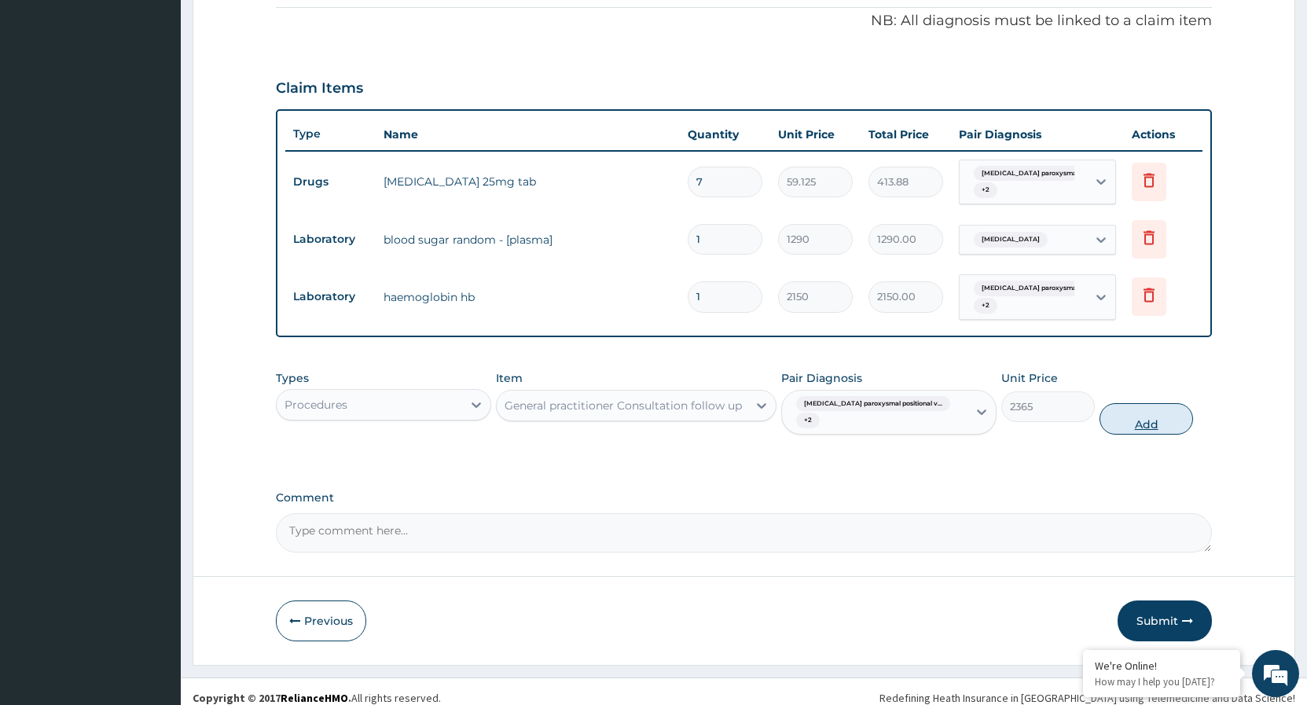
click at [1126, 408] on button "Add" at bounding box center [1147, 418] width 94 height 31
type input "0"
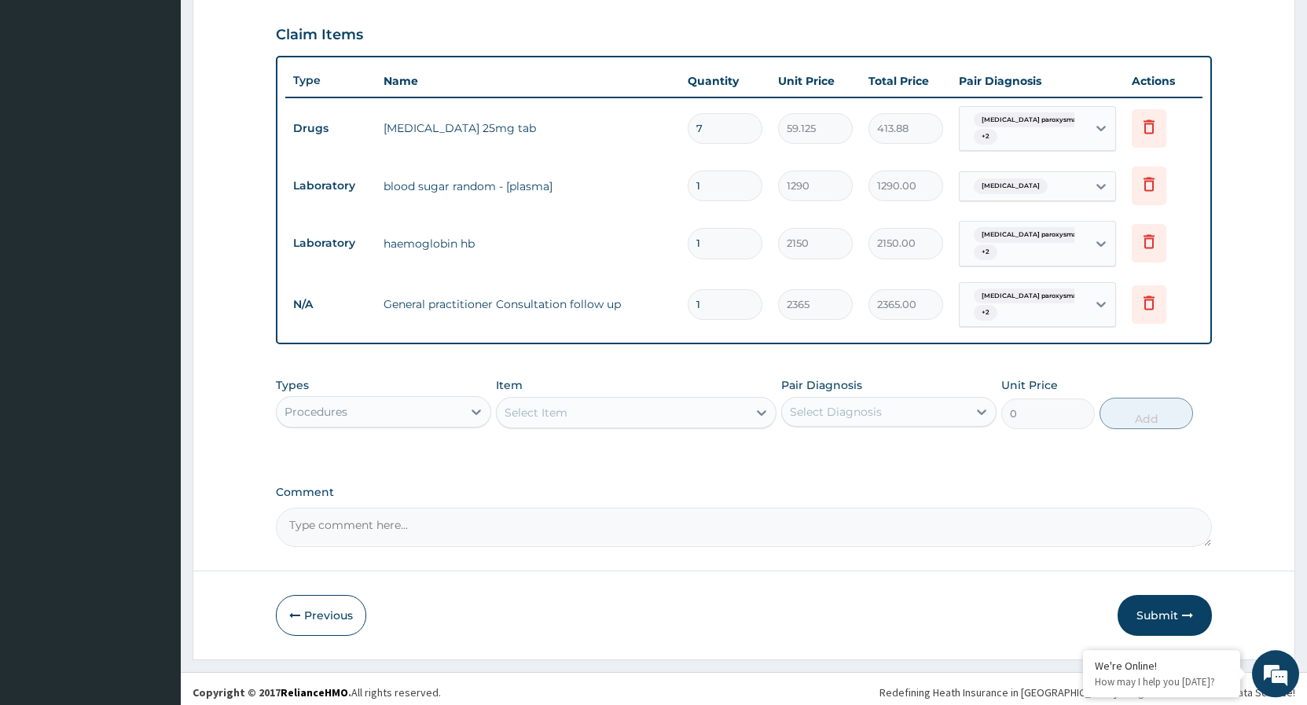
scroll to position [536, 0]
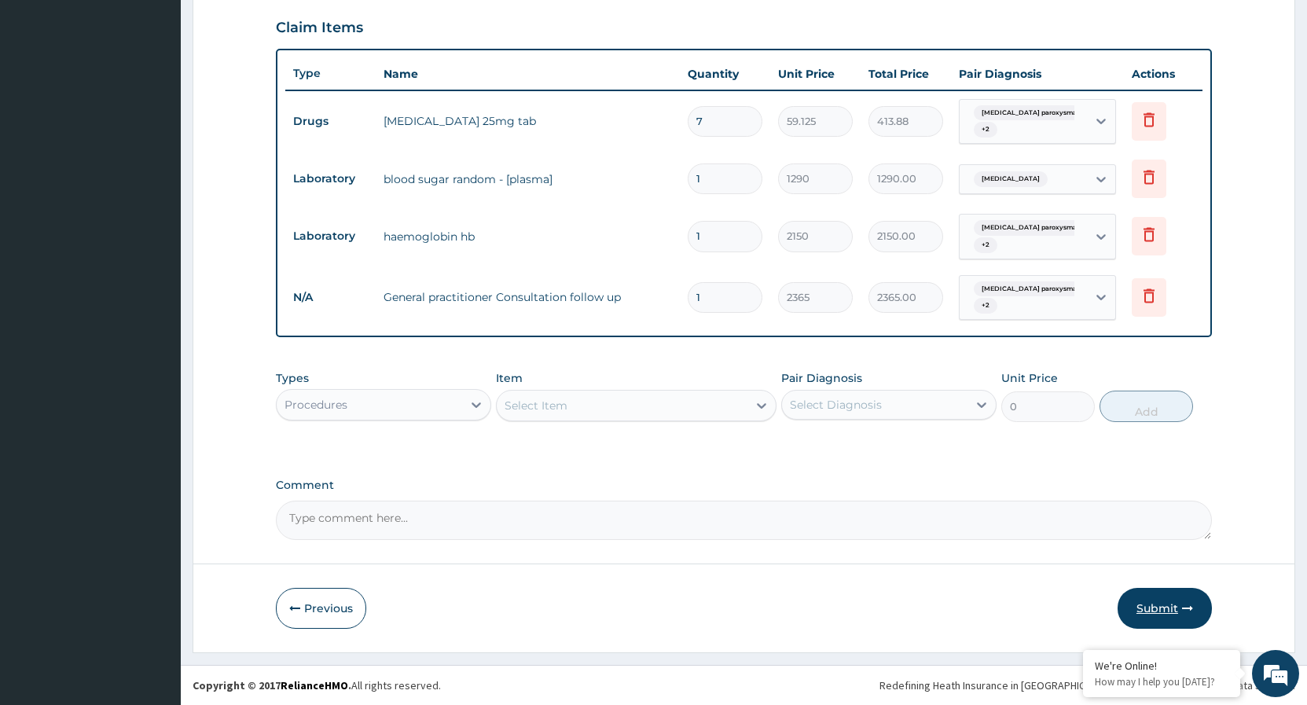
click at [1170, 612] on button "Submit" at bounding box center [1165, 608] width 94 height 41
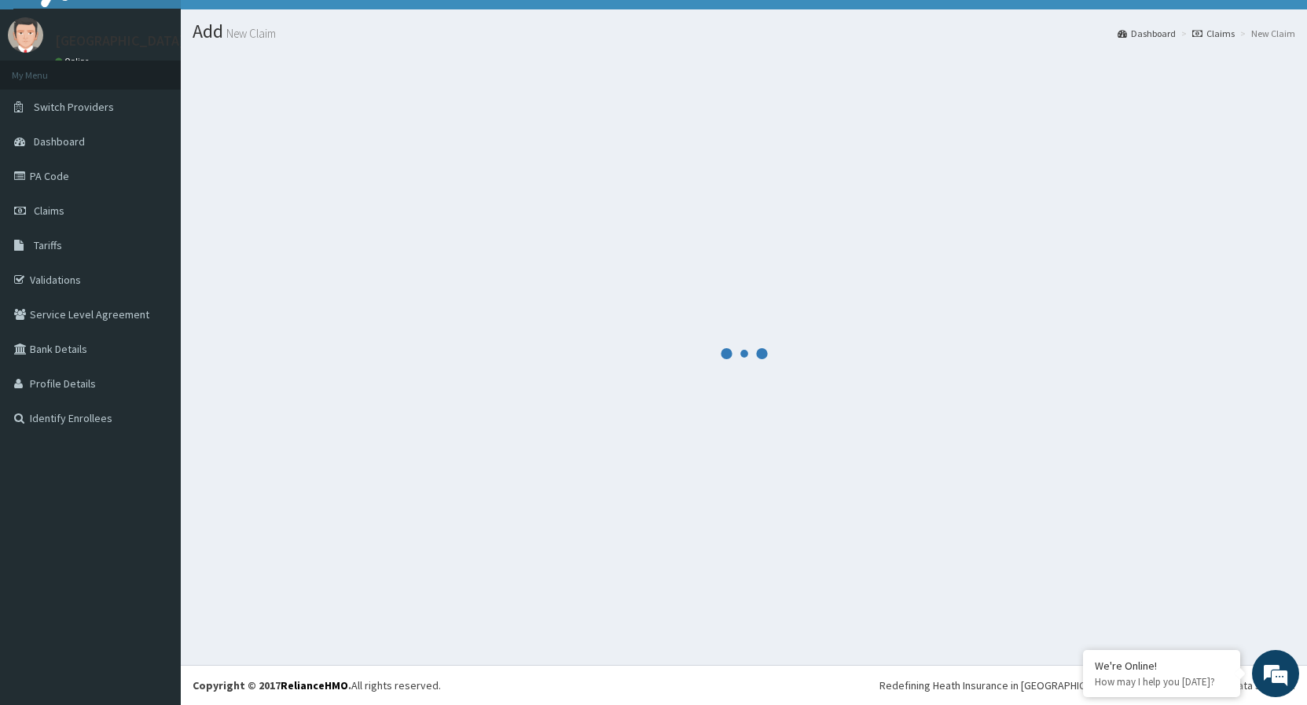
scroll to position [30, 0]
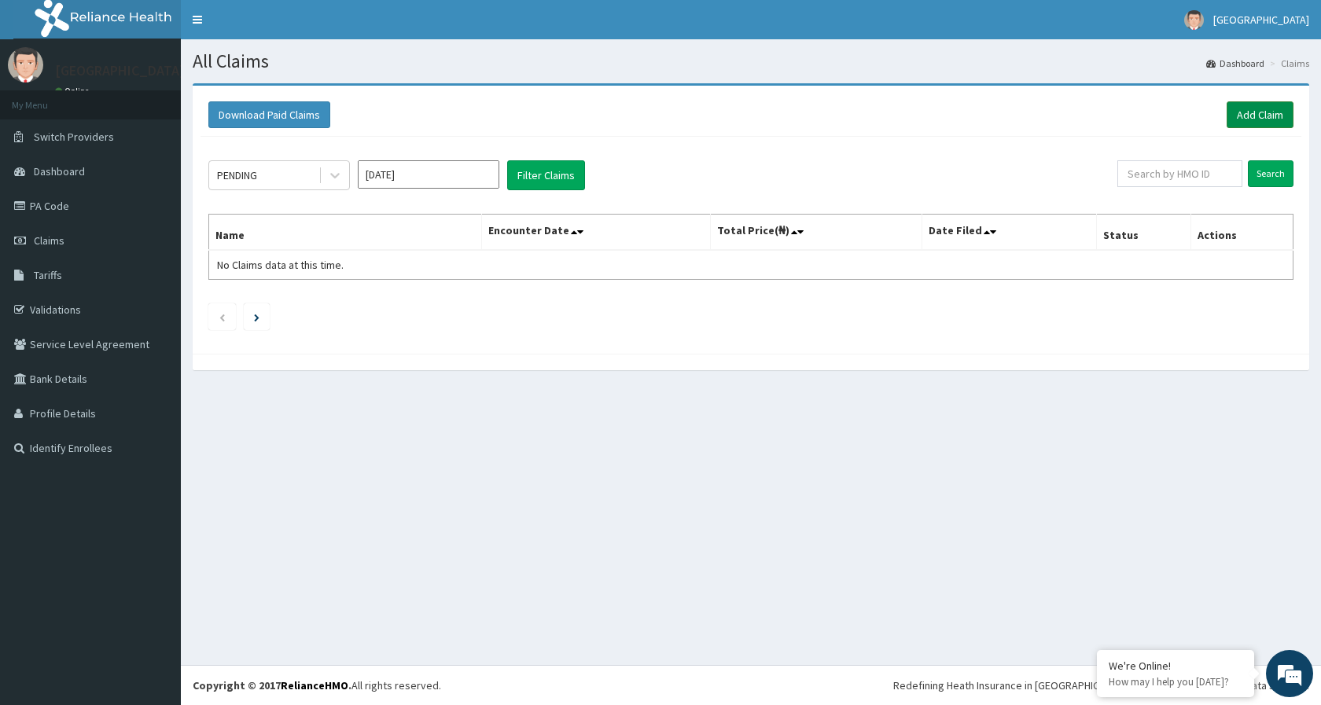
click at [1259, 120] on link "Add Claim" at bounding box center [1259, 114] width 67 height 27
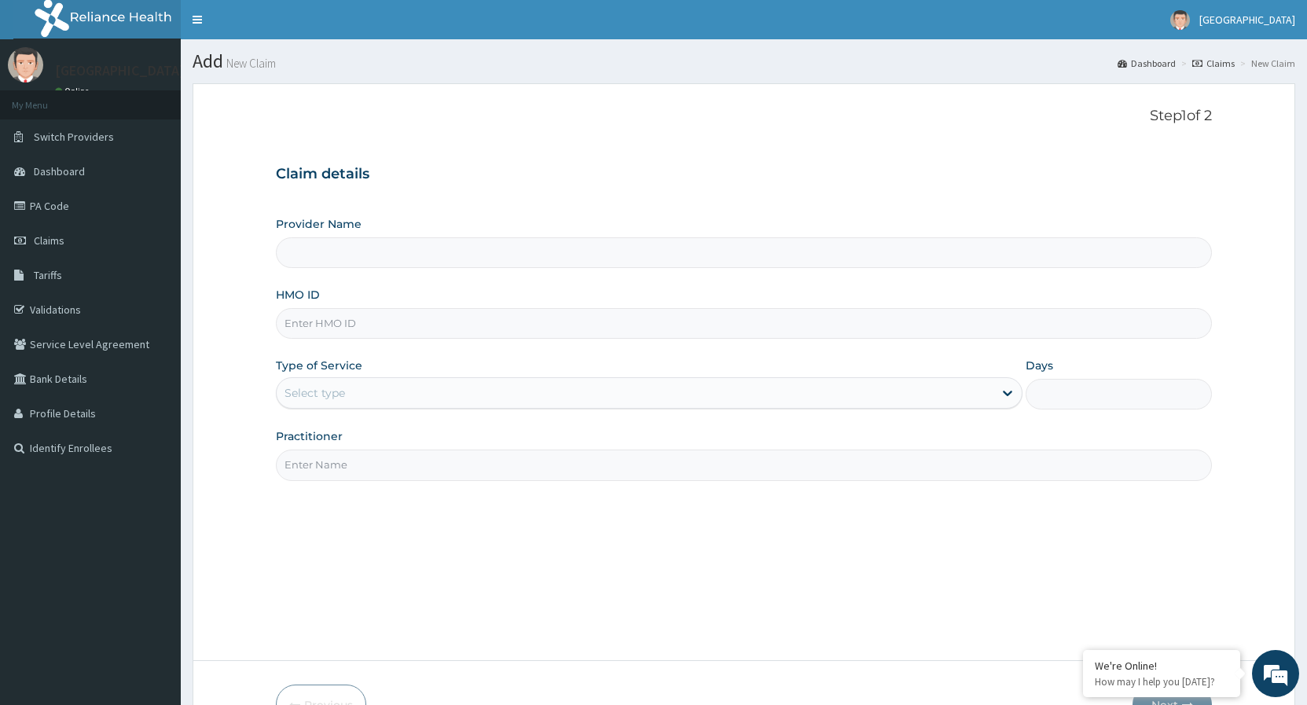
click at [425, 334] on input "HMO ID" at bounding box center [744, 323] width 936 height 31
type input "[GEOGRAPHIC_DATA]"
type input "EHE/10009/A"
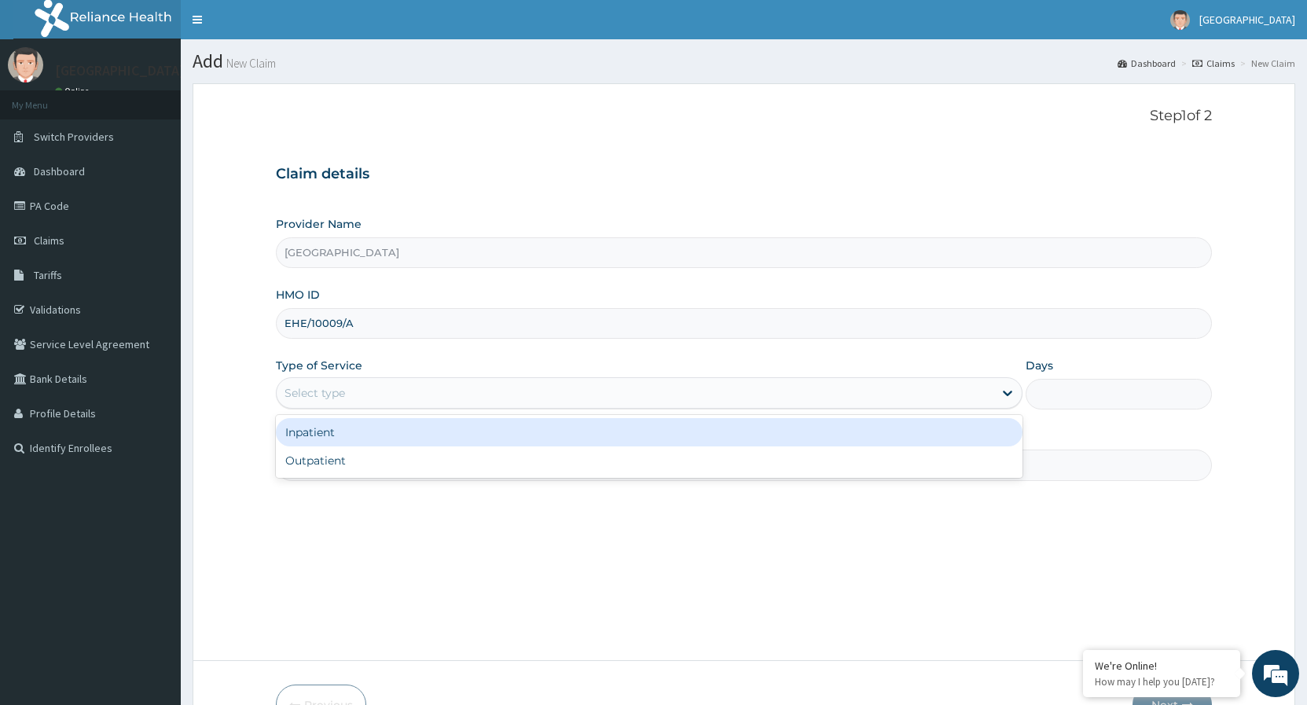
click at [654, 404] on div "Select type" at bounding box center [635, 392] width 716 height 25
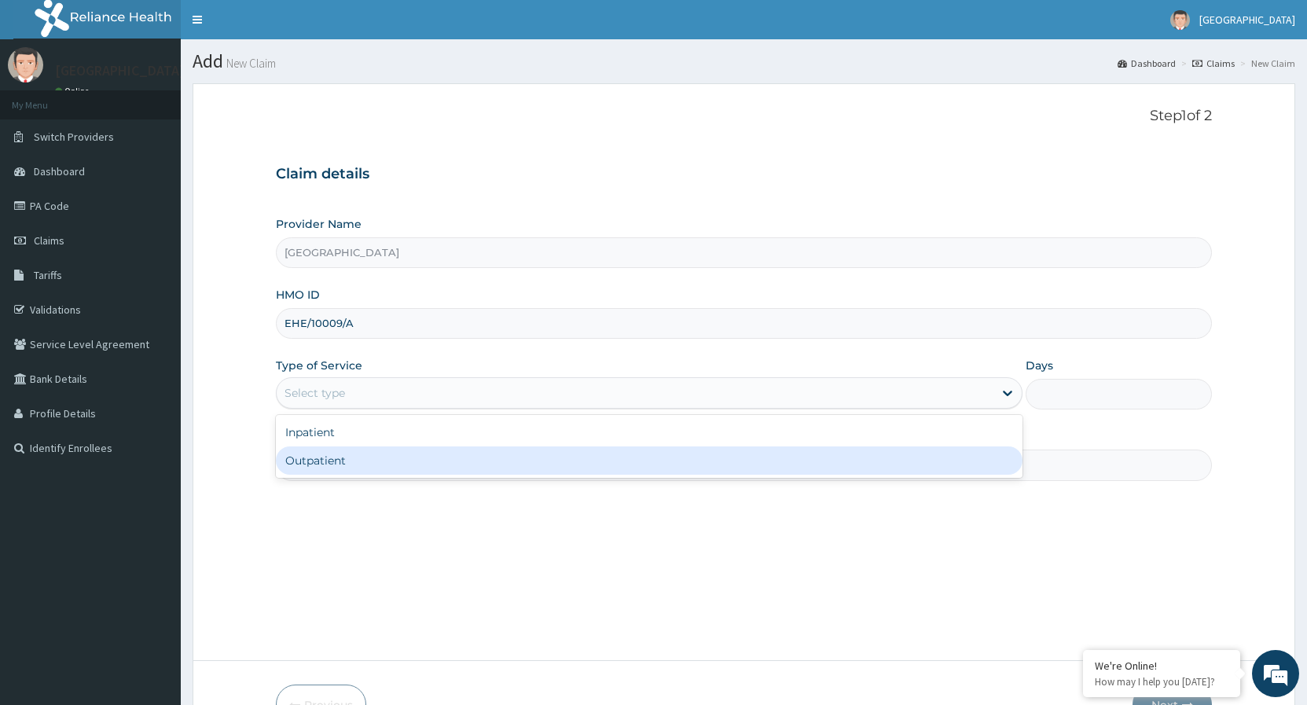
click at [354, 467] on div "Outpatient" at bounding box center [649, 461] width 746 height 28
type input "1"
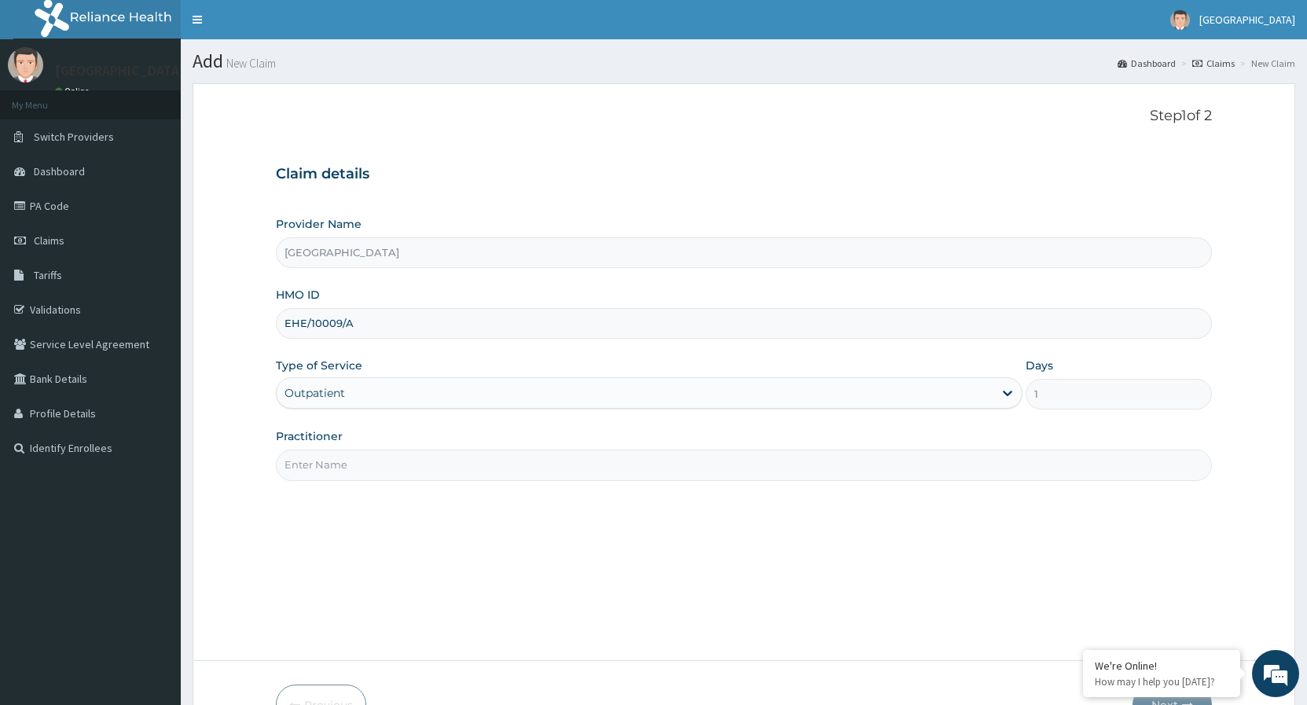
click at [361, 458] on input "Practitioner" at bounding box center [744, 465] width 936 height 31
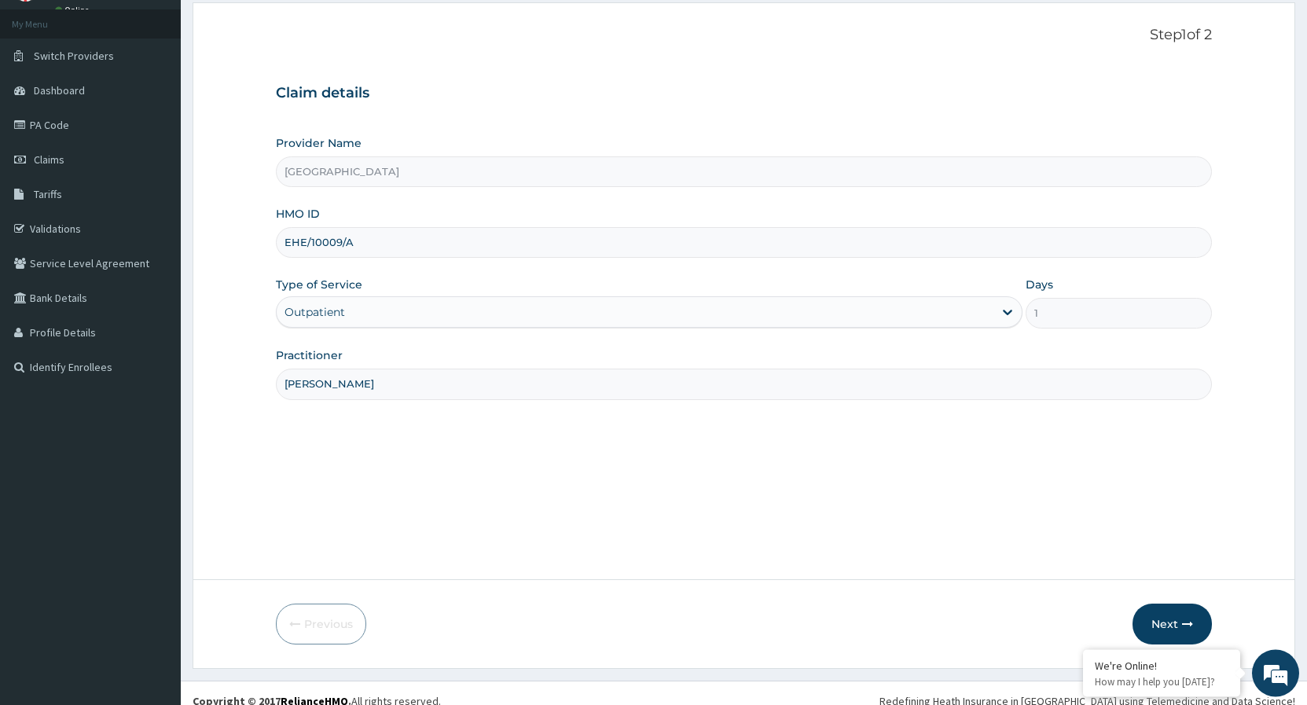
scroll to position [97, 0]
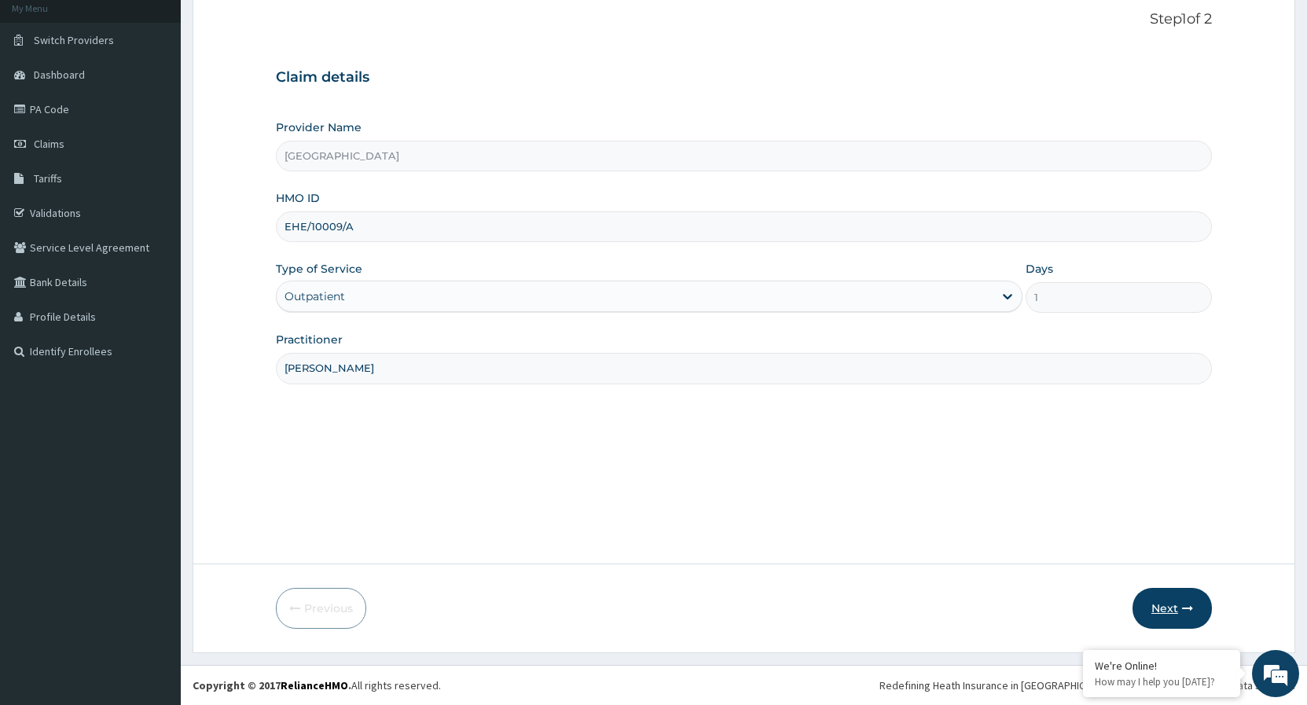
type input "DR. VICTOR"
click at [1182, 597] on button "Next" at bounding box center [1172, 608] width 79 height 41
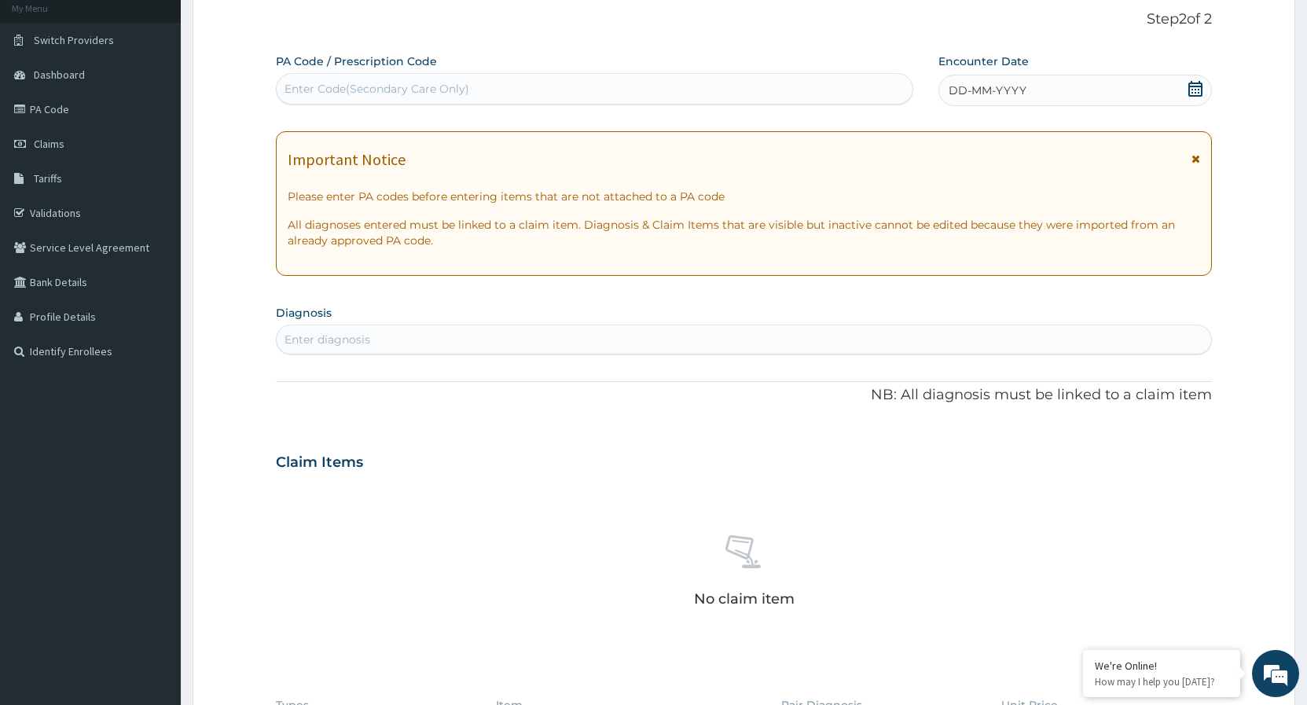
click at [755, 92] on div "Enter Code(Secondary Care Only)" at bounding box center [595, 88] width 636 height 25
paste input "PA/3C715D"
type input "PA/3C715D"
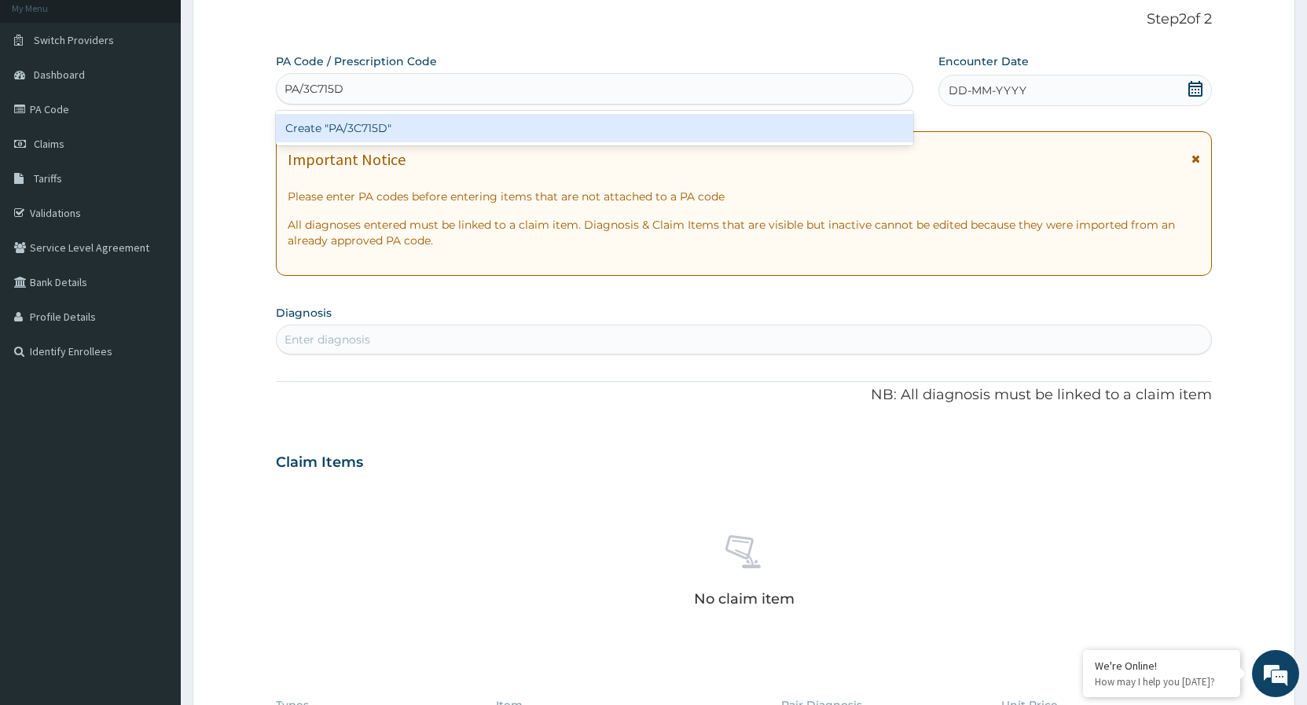
click at [718, 123] on div "Create "PA/3C715D"" at bounding box center [595, 128] width 638 height 28
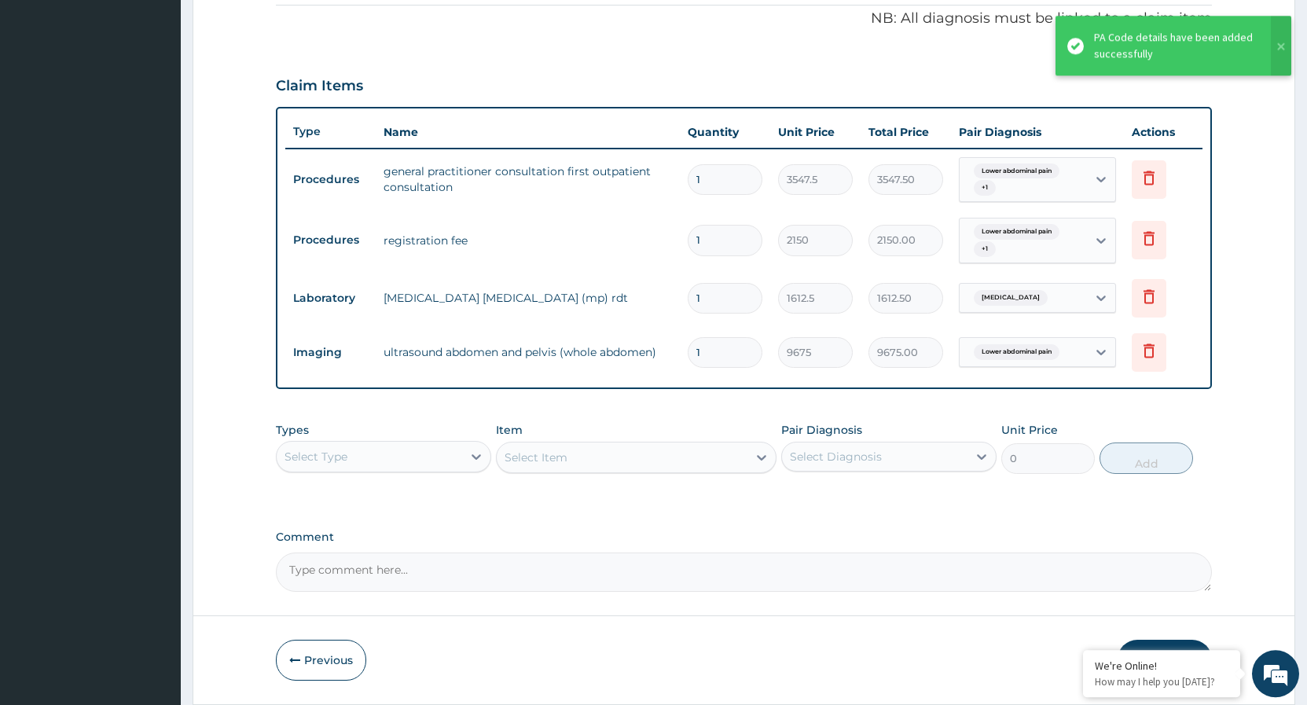
scroll to position [530, 0]
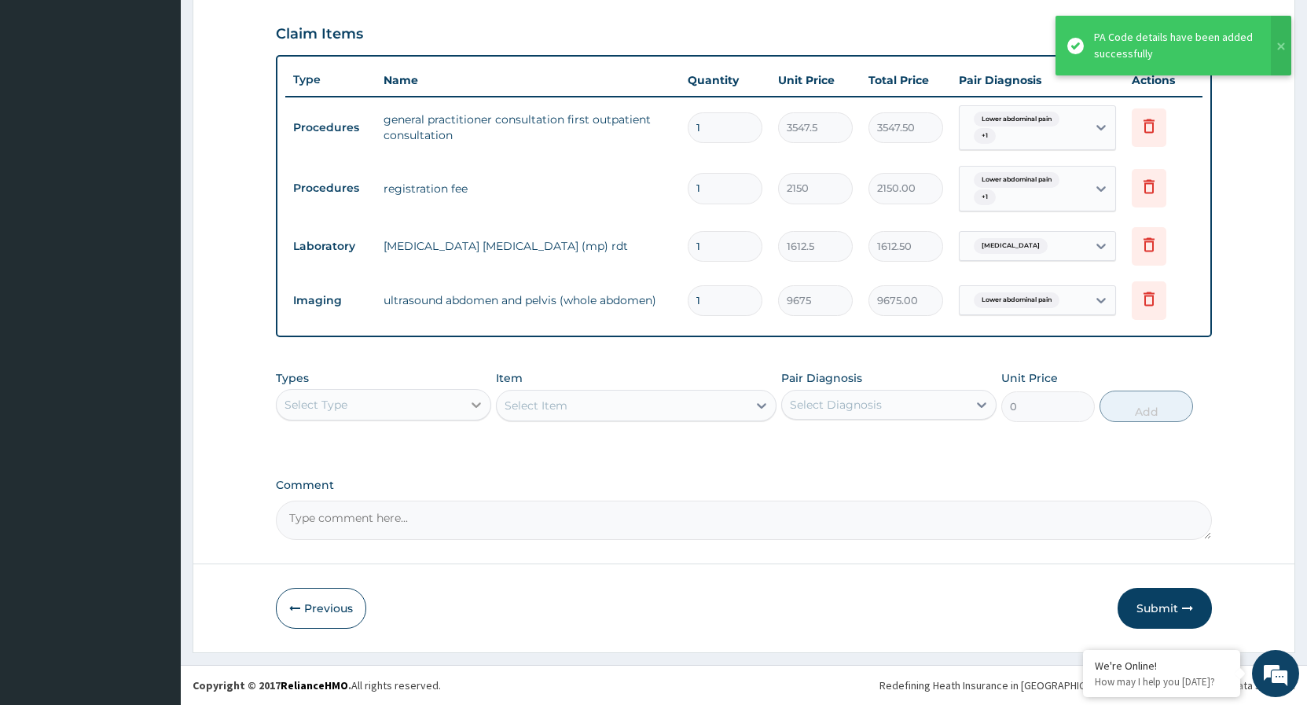
click at [474, 406] on icon at bounding box center [477, 405] width 16 height 16
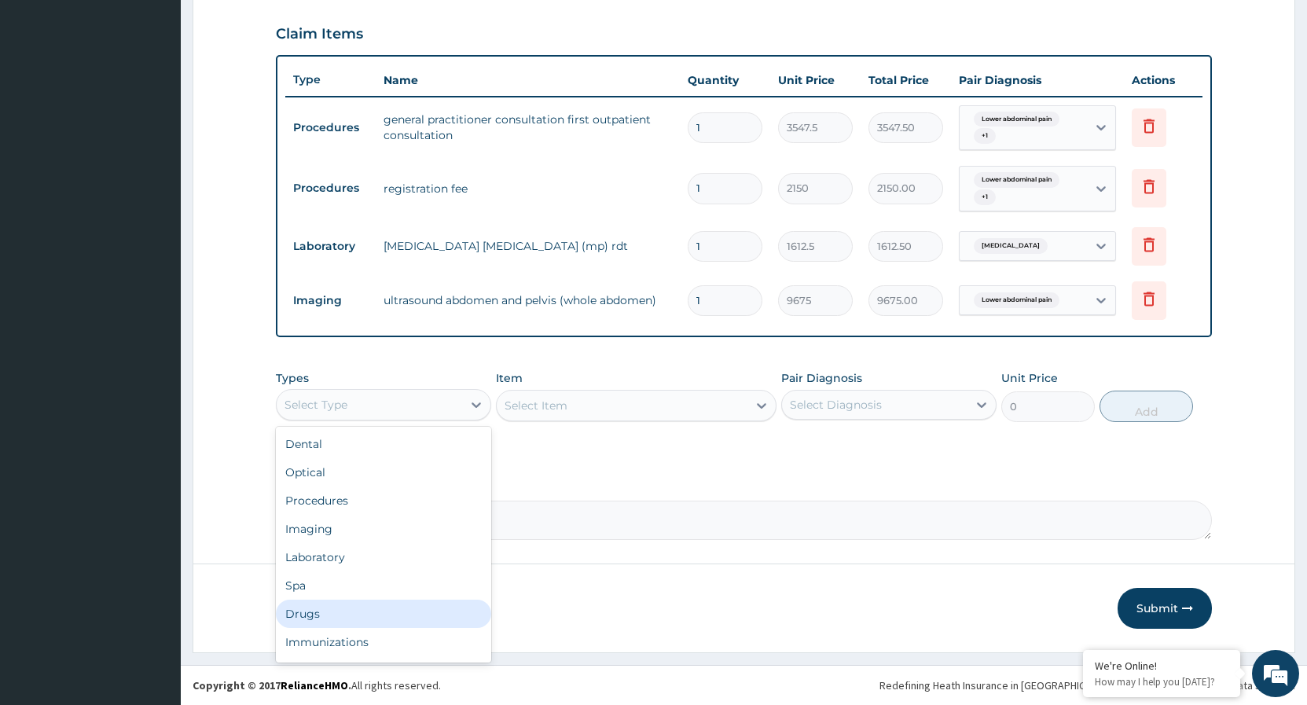
drag, startPoint x: 325, startPoint y: 608, endPoint x: 358, endPoint y: 587, distance: 39.3
click at [327, 605] on div "Drugs" at bounding box center [383, 614] width 215 height 28
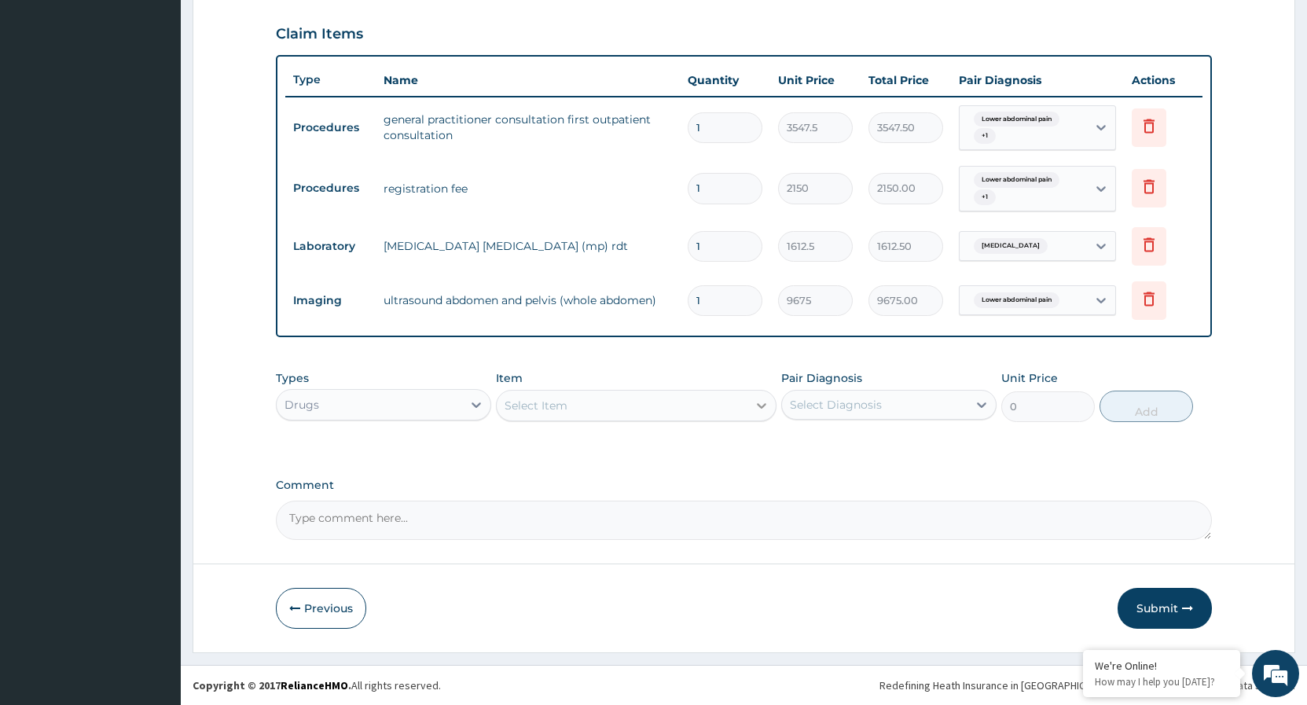
click at [763, 408] on icon at bounding box center [762, 406] width 16 height 16
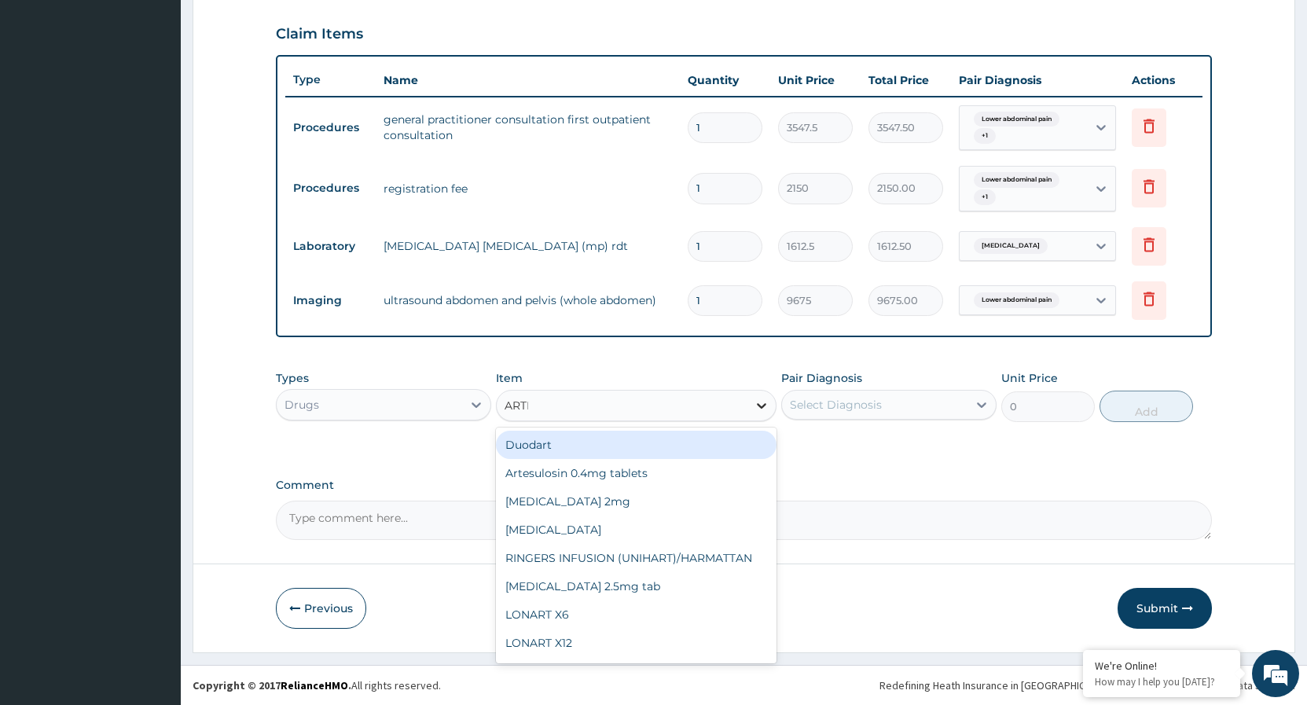
type input "ARTEM"
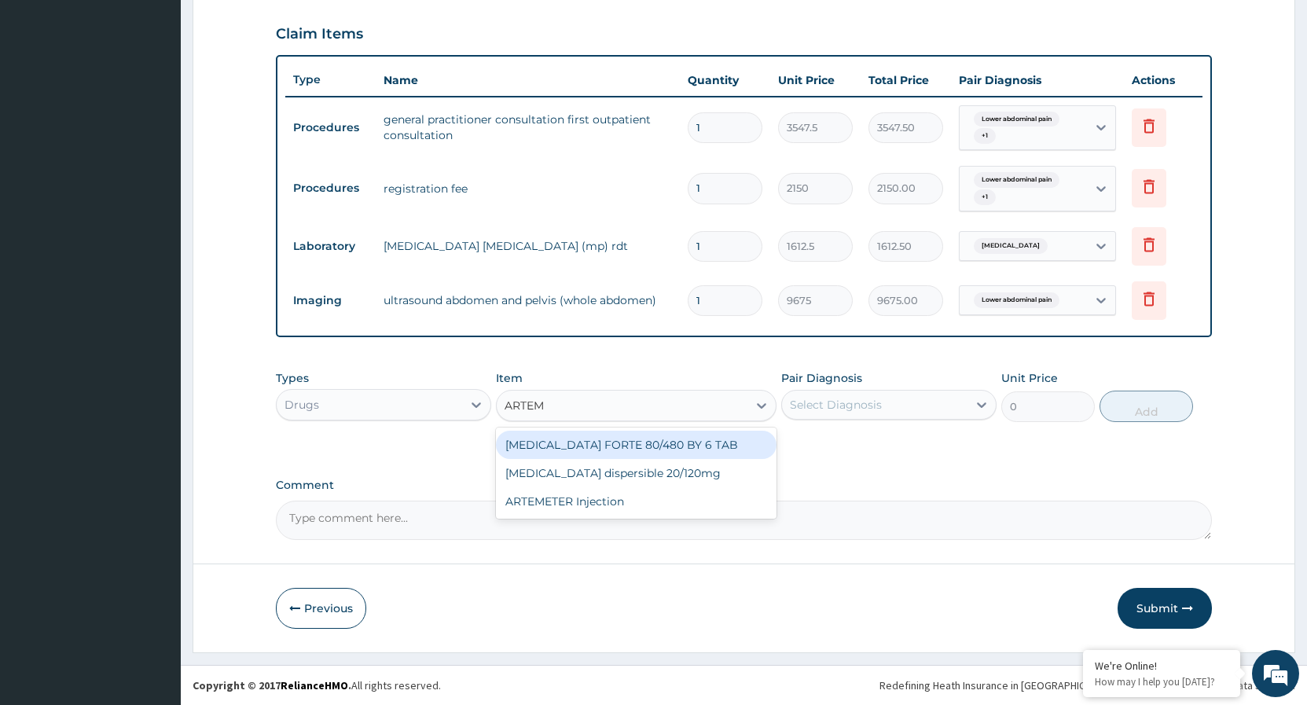
click at [648, 451] on div "COARTEM FORTE 80/480 BY 6 TAB" at bounding box center [636, 445] width 281 height 28
type input "449.35"
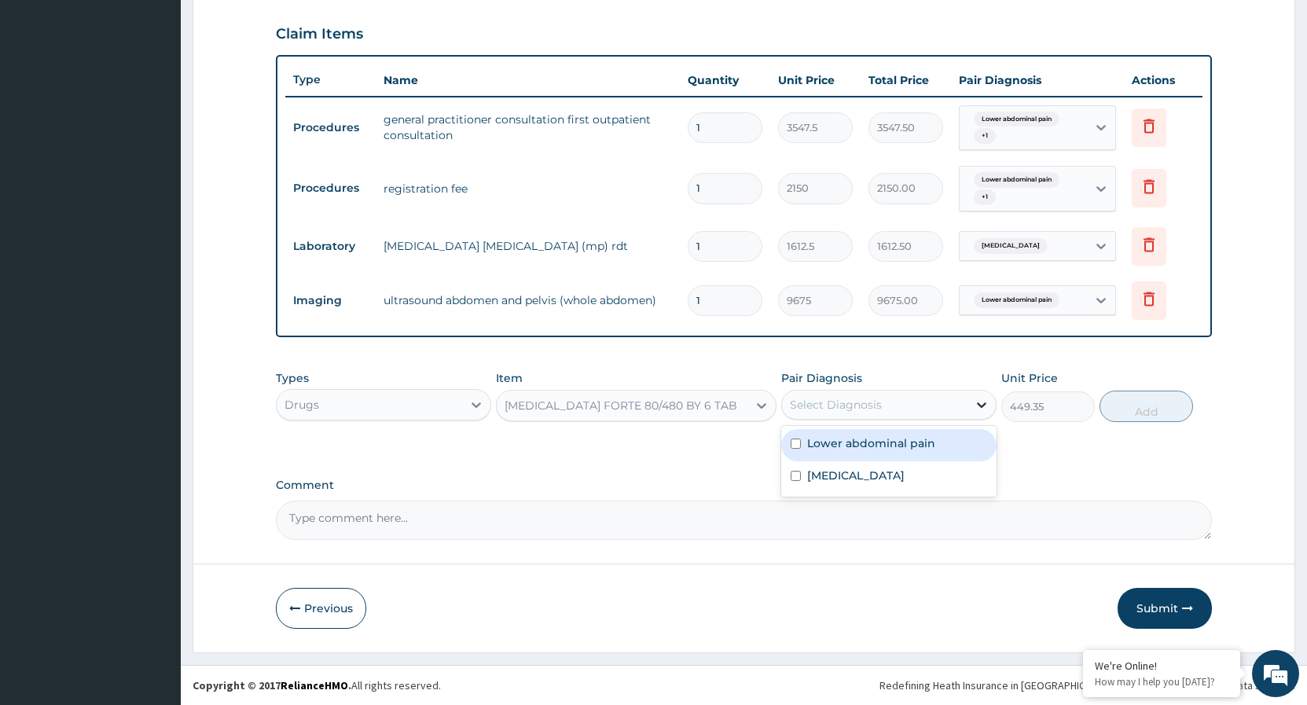
click at [983, 410] on icon at bounding box center [982, 405] width 16 height 16
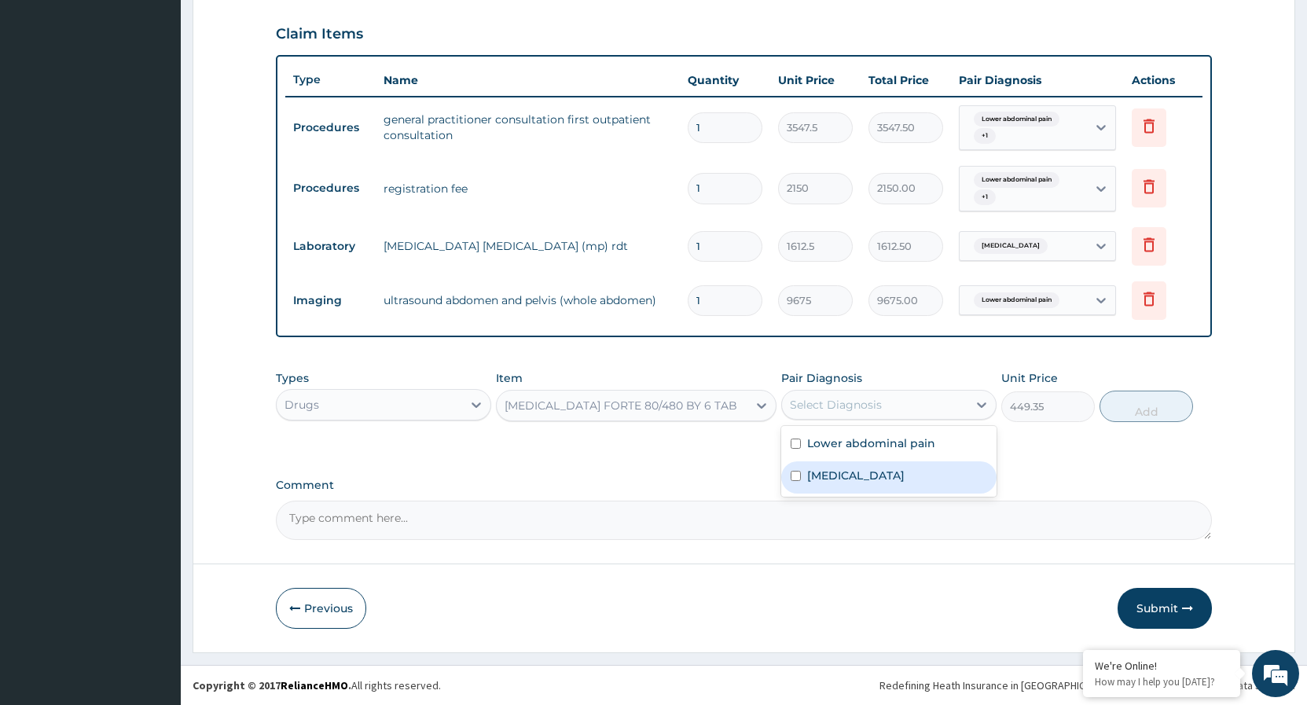
click at [796, 479] on input "checkbox" at bounding box center [796, 476] width 10 height 10
checkbox input "true"
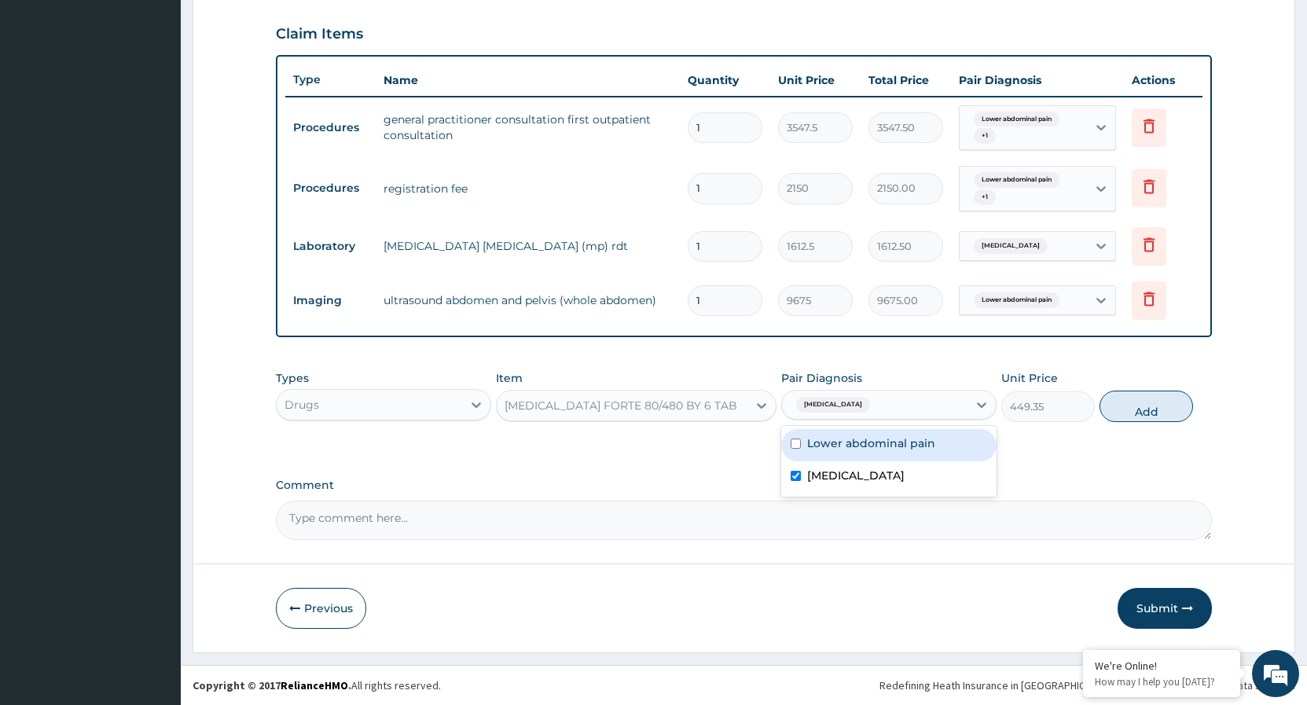
click at [799, 447] on input "checkbox" at bounding box center [796, 444] width 10 height 10
checkbox input "true"
click at [1130, 403] on button "Add" at bounding box center [1147, 406] width 94 height 31
type input "0"
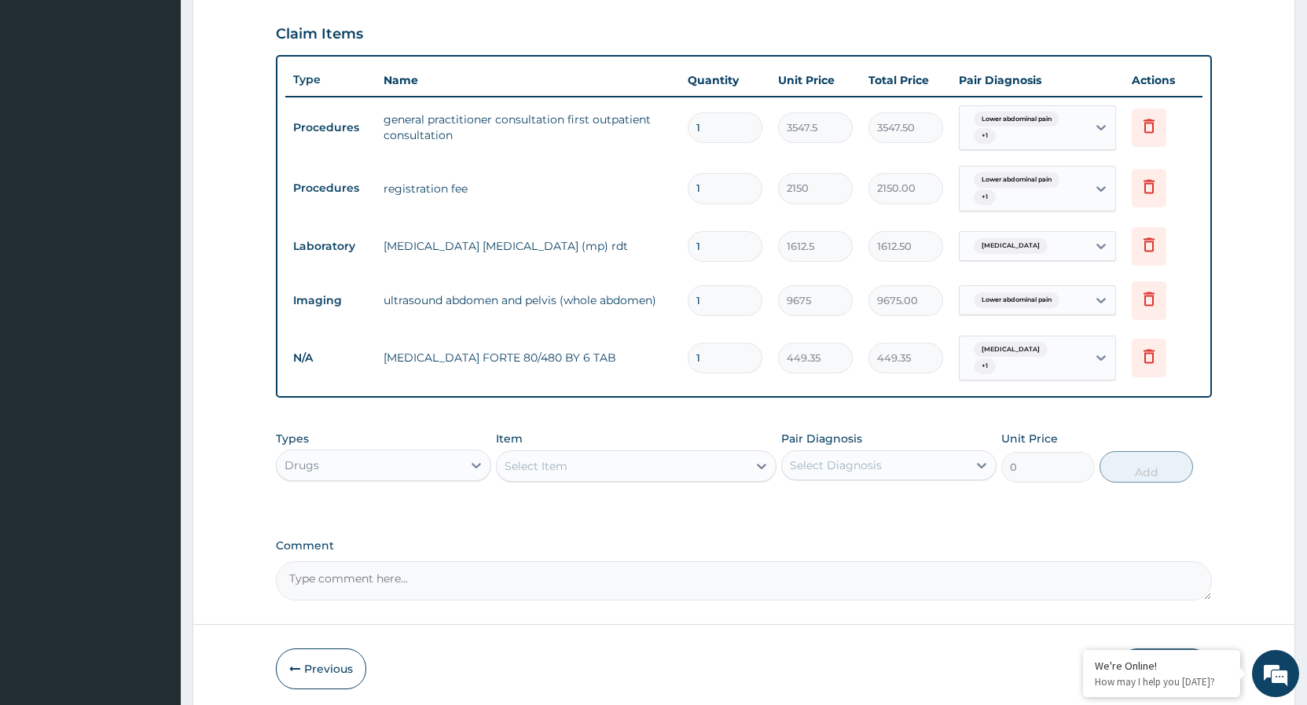
type input "0.00"
type input "6"
type input "2696.10"
type input "6"
click at [757, 467] on icon at bounding box center [762, 466] width 16 height 16
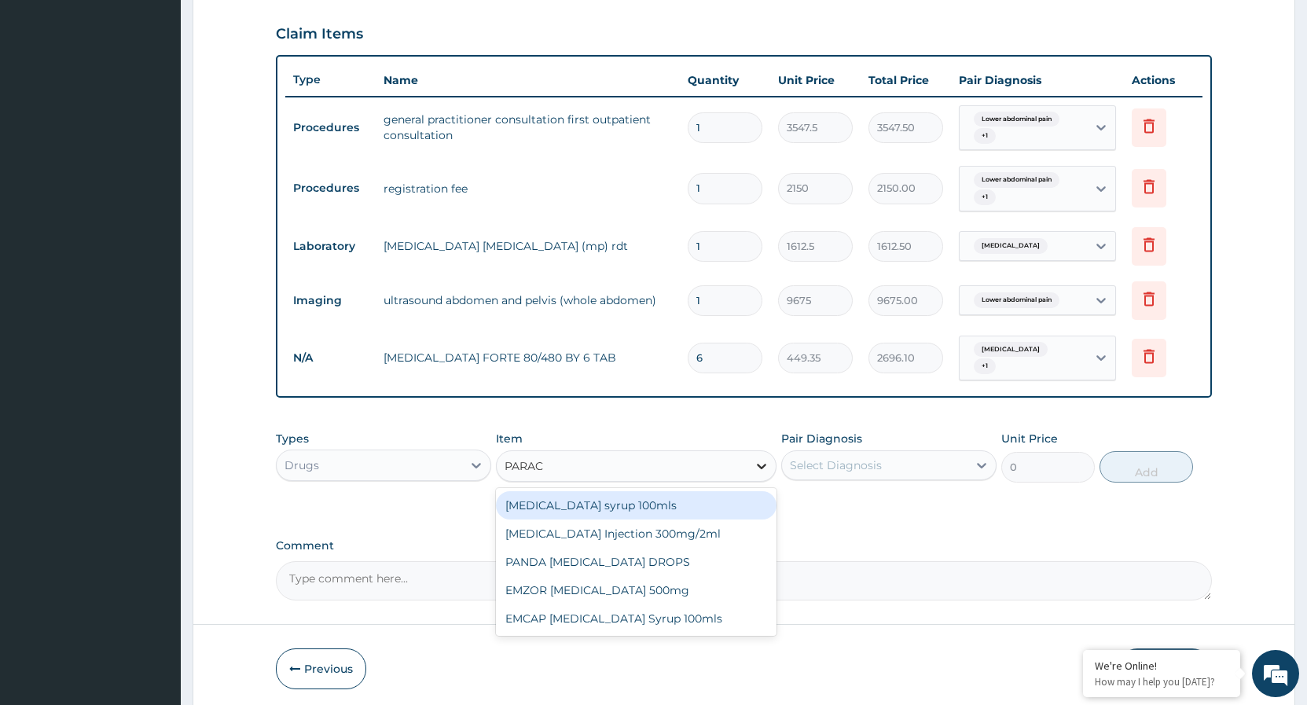
type input "PARACE"
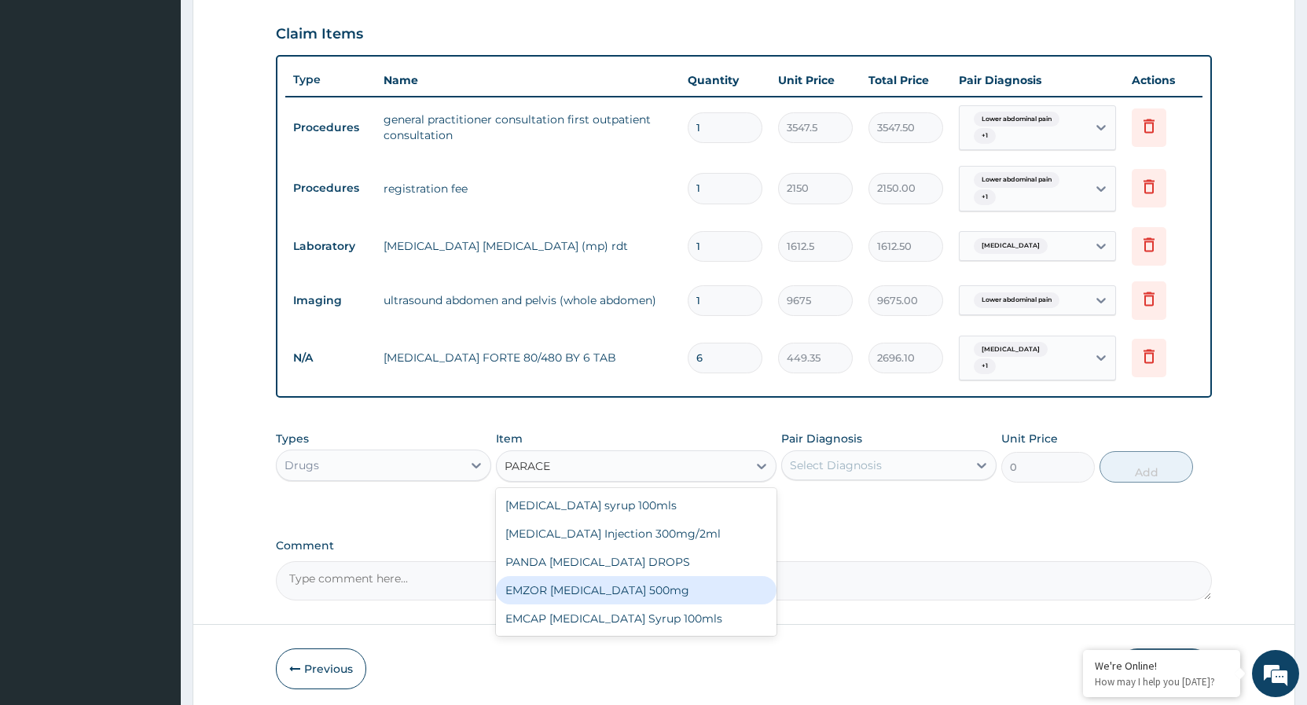
click at [665, 594] on div "EMZOR PARACETAMOL 500mg" at bounding box center [636, 590] width 281 height 28
type input "23.65"
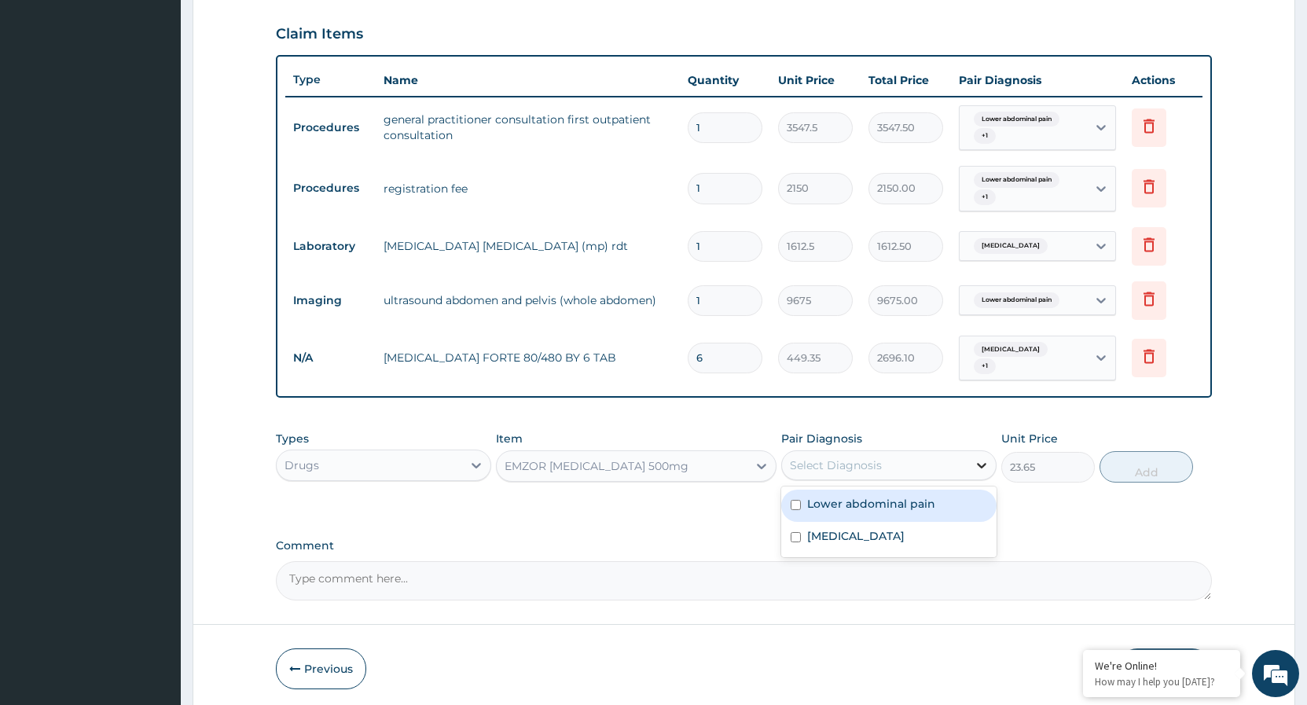
click at [975, 465] on icon at bounding box center [982, 466] width 16 height 16
click at [796, 502] on input "checkbox" at bounding box center [796, 505] width 10 height 10
checkbox input "true"
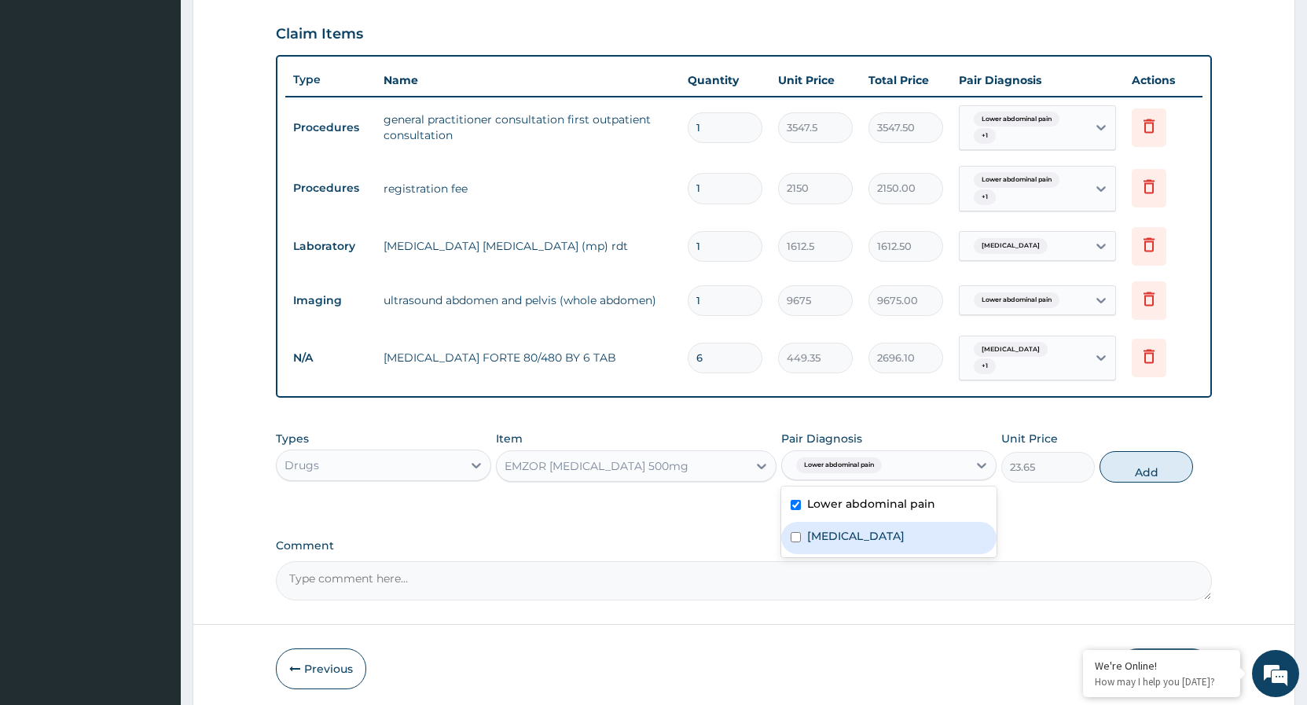
click at [796, 537] on input "checkbox" at bounding box center [796, 537] width 10 height 10
checkbox input "true"
click at [1135, 470] on button "Add" at bounding box center [1147, 466] width 94 height 31
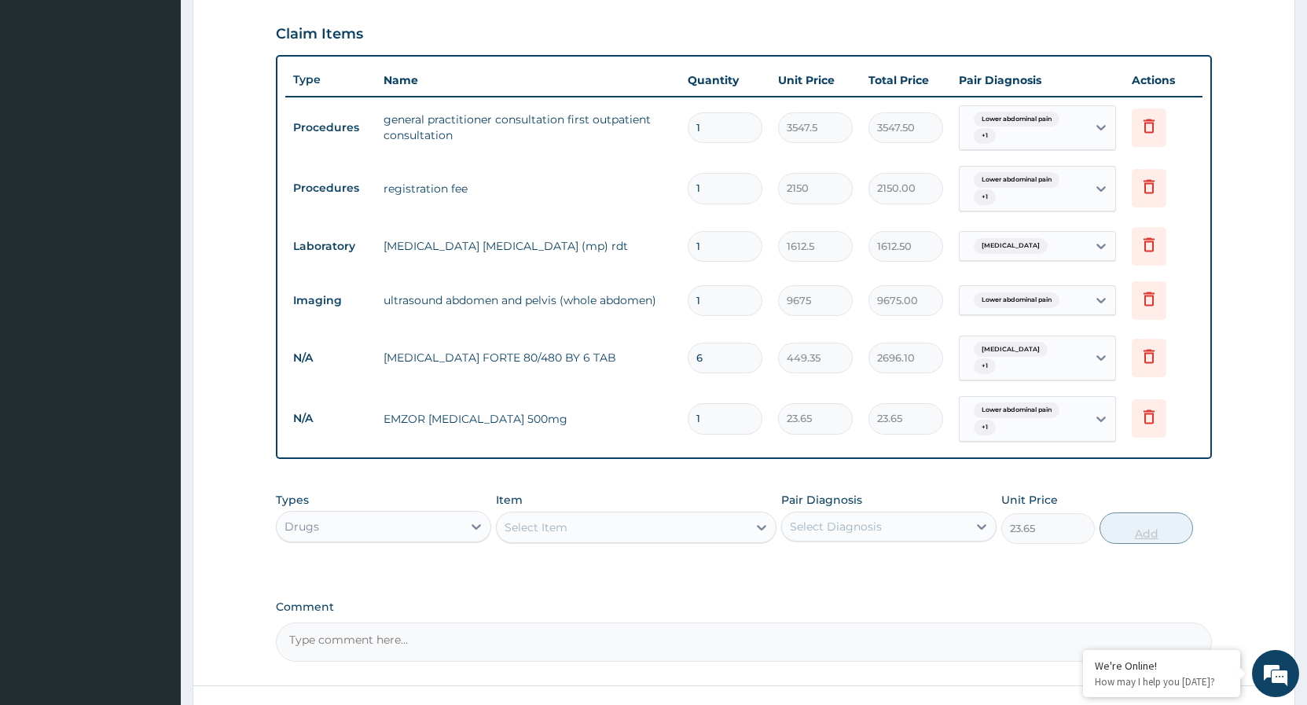
type input "0"
type input "18"
type input "425.70"
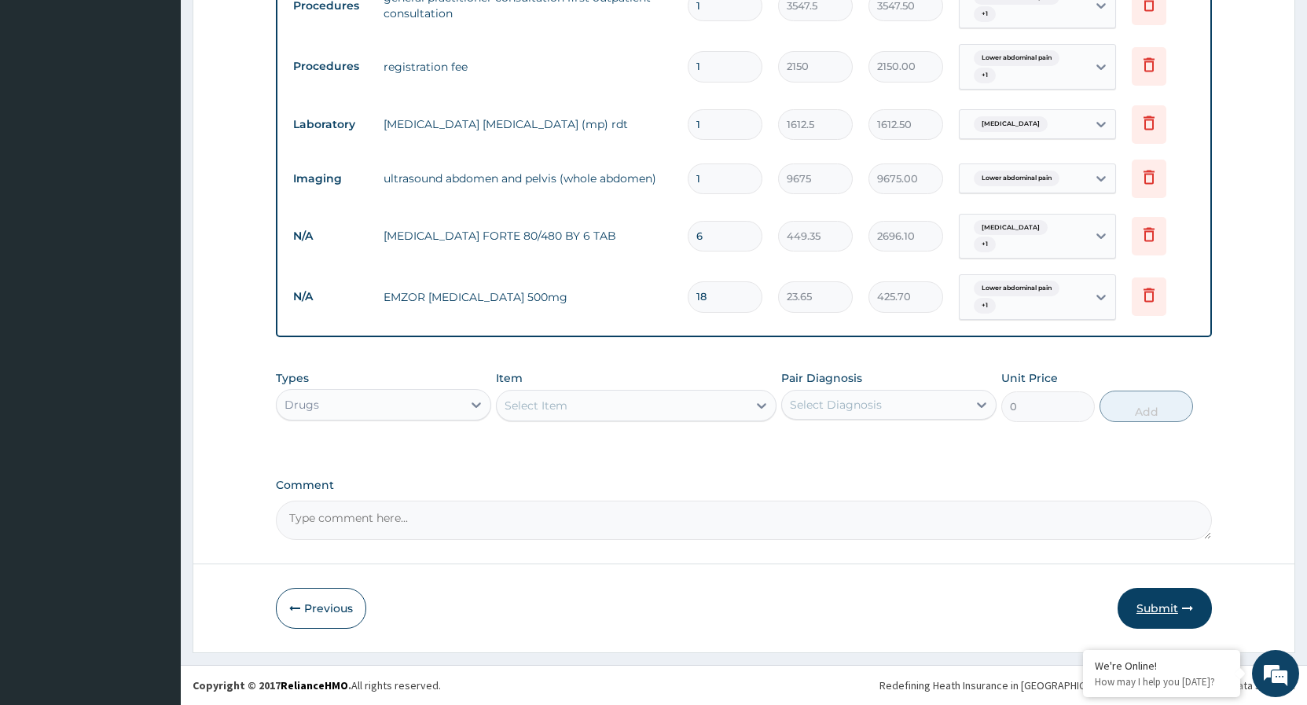
type input "18"
click at [1142, 611] on button "Submit" at bounding box center [1165, 608] width 94 height 41
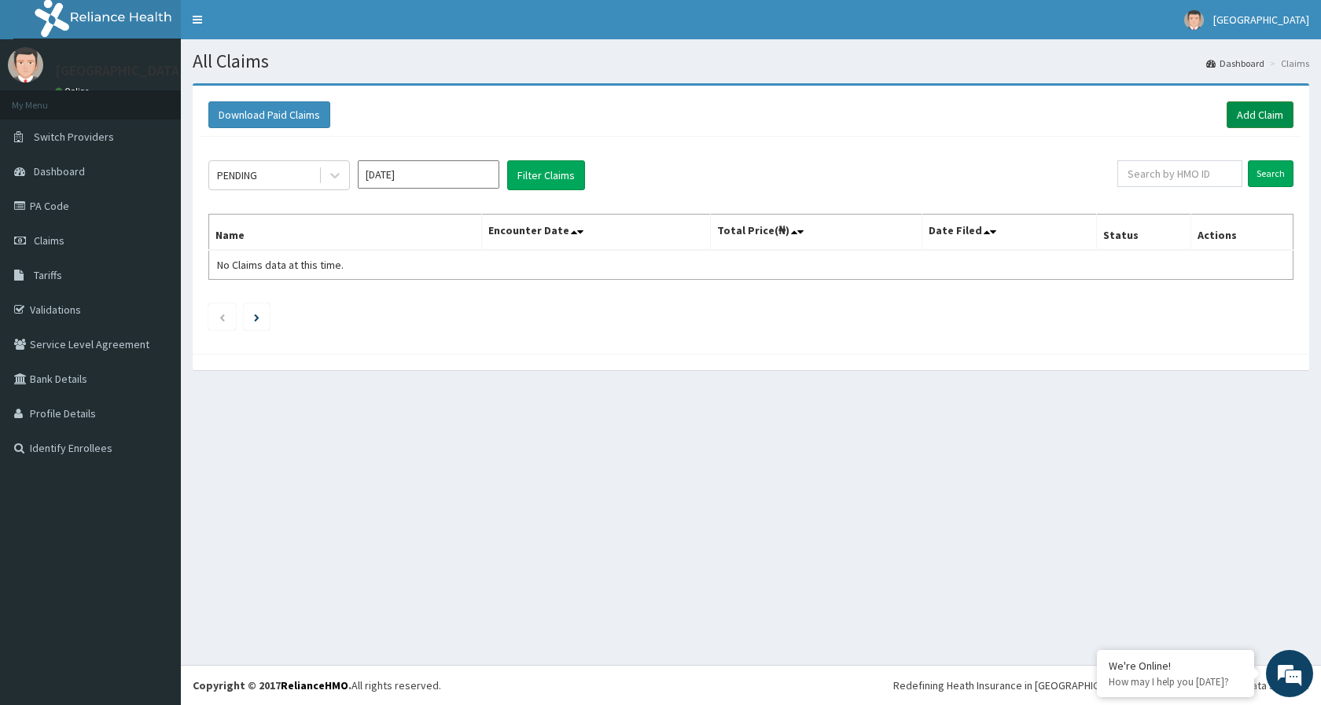
click at [1273, 119] on link "Add Claim" at bounding box center [1259, 114] width 67 height 27
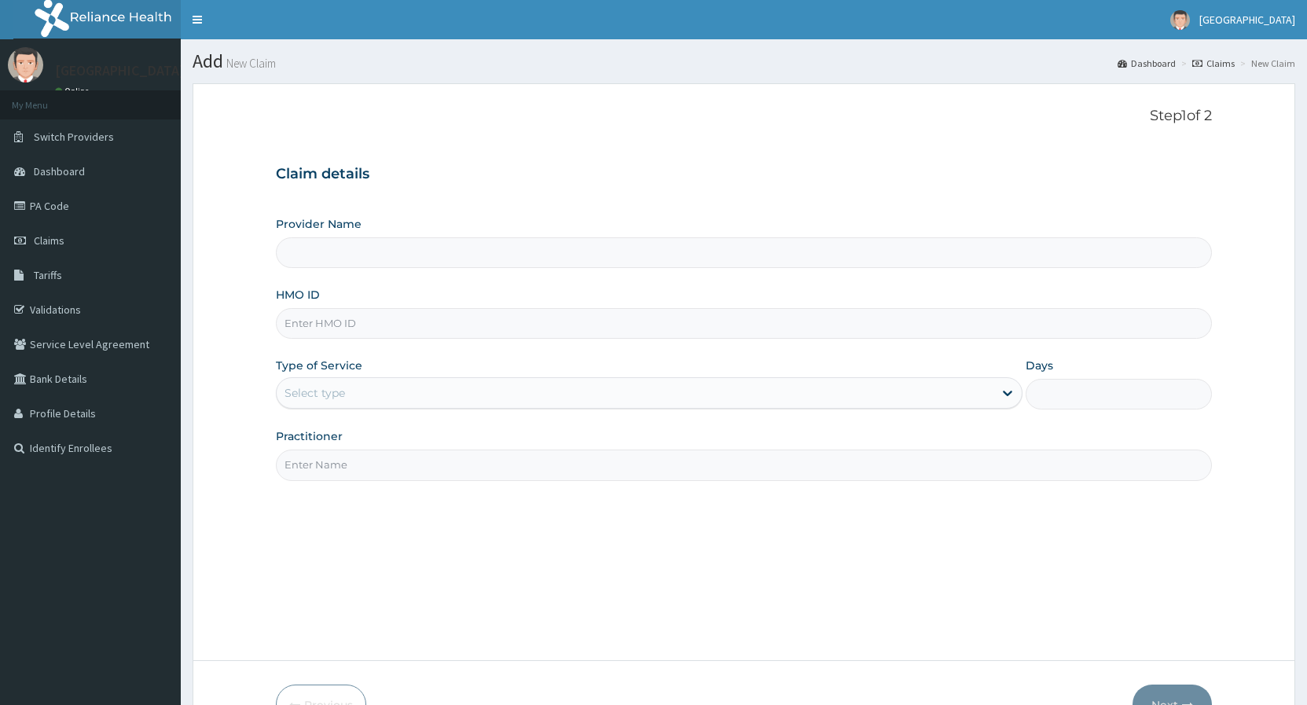
click at [382, 385] on div "Select type" at bounding box center [635, 392] width 716 height 25
type input "FIE/"
click at [351, 329] on input "HMO ID" at bounding box center [744, 323] width 936 height 31
type input "FIE/10017/B"
click at [344, 399] on div "Select type" at bounding box center [315, 393] width 61 height 16
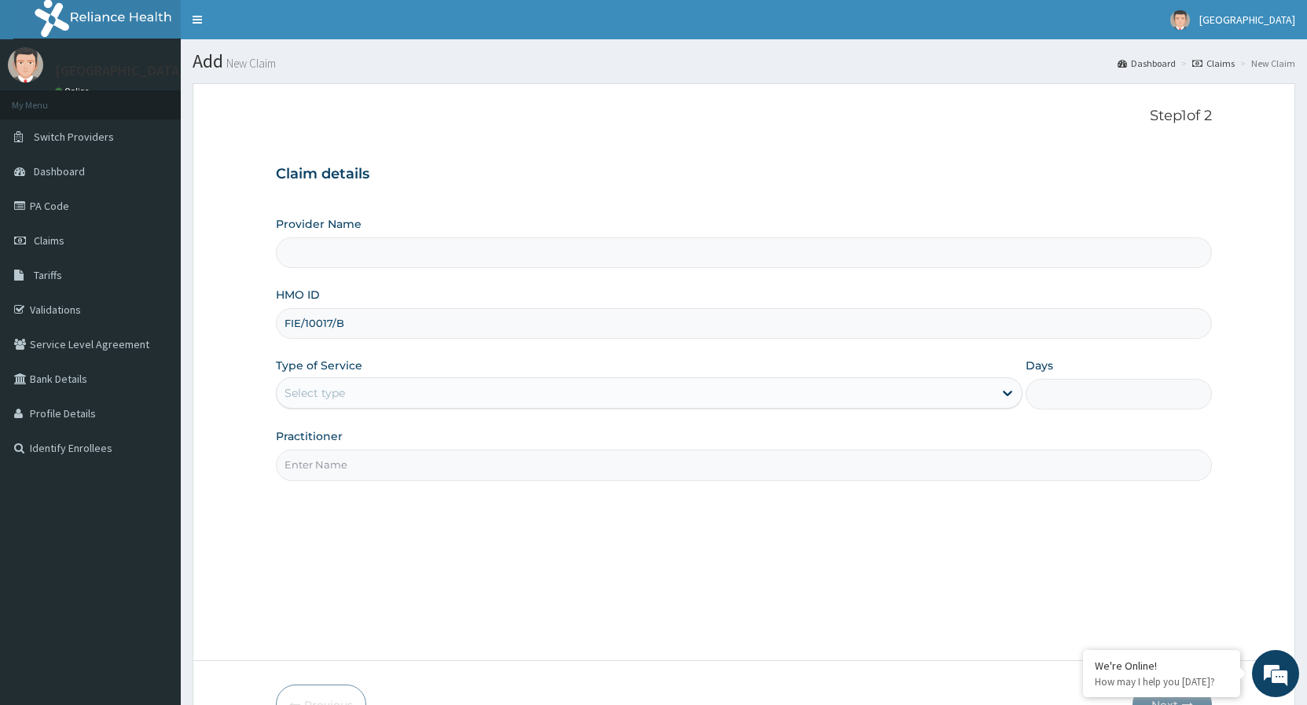
click at [415, 363] on div "Type of Service Select type" at bounding box center [649, 384] width 746 height 52
click at [376, 392] on div "Select type" at bounding box center [635, 392] width 716 height 25
drag, startPoint x: 561, startPoint y: 568, endPoint x: 557, endPoint y: 561, distance: 8.1
click at [561, 568] on div "Step 1 of 2 Claim details Provider Name HMO ID FIE/10017/B Type of Service Use …" at bounding box center [744, 372] width 936 height 529
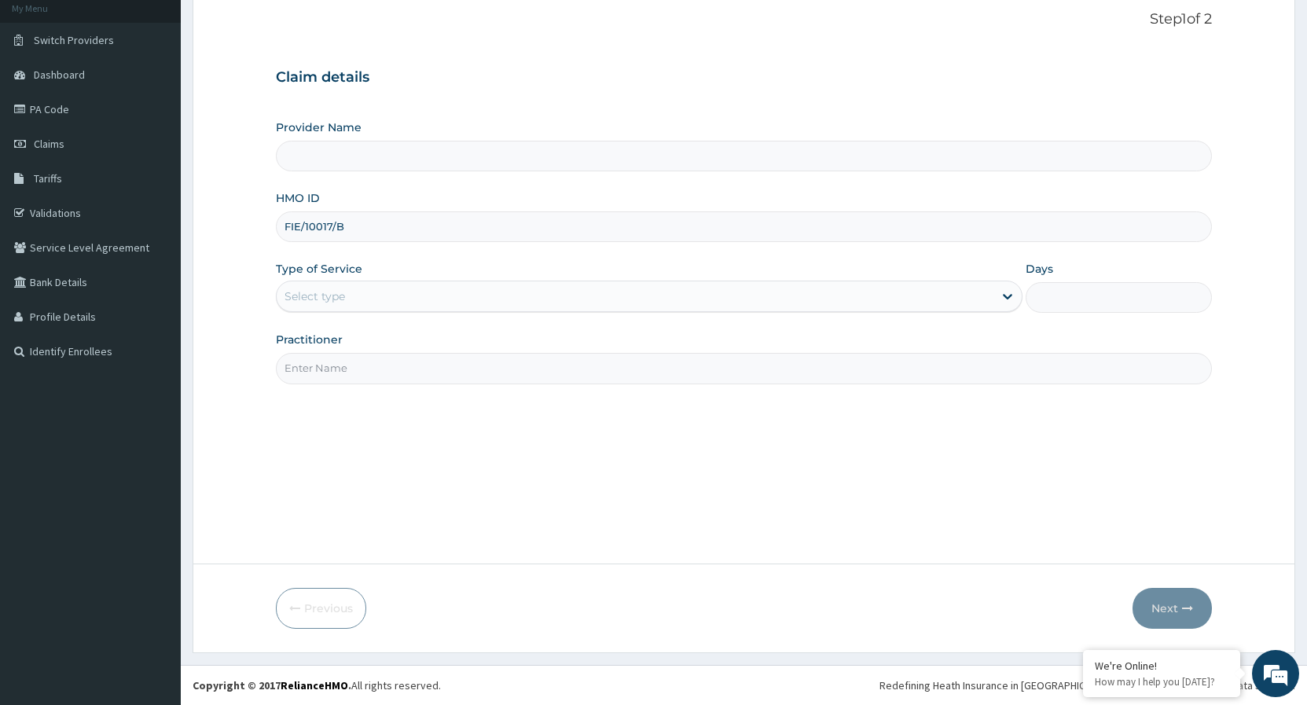
click at [498, 375] on input "Practitioner" at bounding box center [744, 368] width 936 height 31
type input "DR."
click at [436, 300] on div "Select type" at bounding box center [635, 296] width 716 height 25
type input "OUTPATIENT"
click at [780, 463] on div "Step 1 of 2 Claim details Provider Name HMO ID FIE/10017/B Type of Service Sele…" at bounding box center [744, 275] width 936 height 529
